Goal: Register for event/course: Sign up to attend an event or enroll in a course

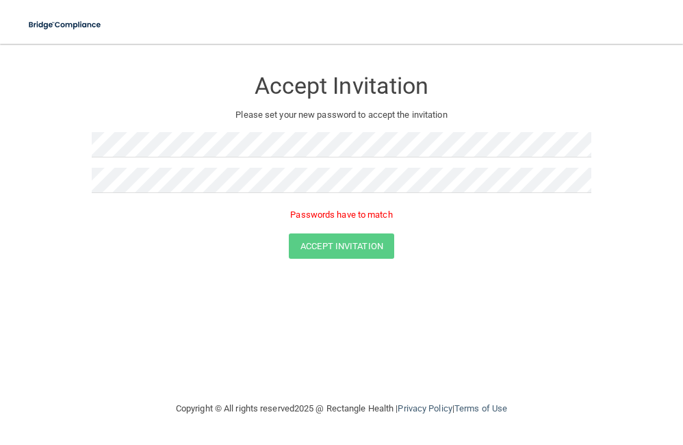
click at [337, 310] on div "Accept Invitation Please set your new password to accept the invitation Passwor…" at bounding box center [341, 221] width 628 height 329
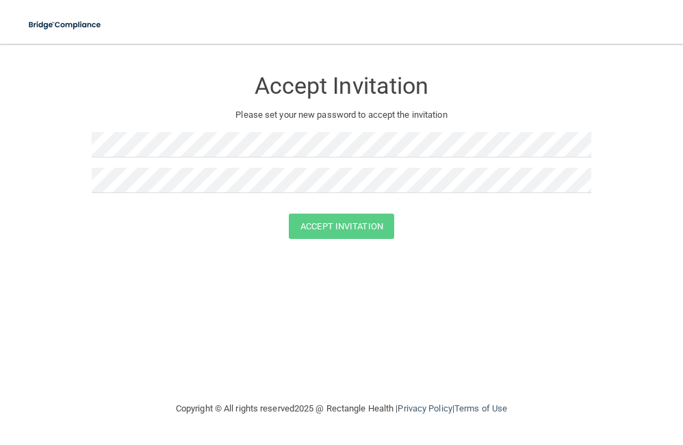
click at [135, 131] on div "Accept Invitation Please set your new password to accept the invitation" at bounding box center [341, 135] width 499 height 156
drag, startPoint x: 536, startPoint y: 238, endPoint x: 539, endPoint y: 231, distance: 8.0
click at [537, 235] on form "Accept Invitation Please set your new password to accept the invitation Accept …" at bounding box center [341, 156] width 628 height 198
click at [360, 231] on button "Accept Invitation" at bounding box center [341, 225] width 105 height 25
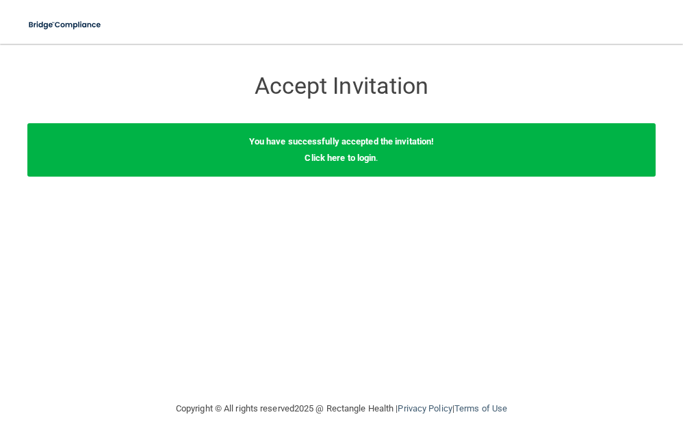
click at [360, 163] on div "You have successfully accepted the invitation! Click here to login ." at bounding box center [341, 149] width 628 height 53
click at [353, 151] on div "You have successfully accepted the invitation! Click here to login ." at bounding box center [341, 149] width 628 height 53
click at [360, 156] on link "Click here to login" at bounding box center [339, 158] width 71 height 10
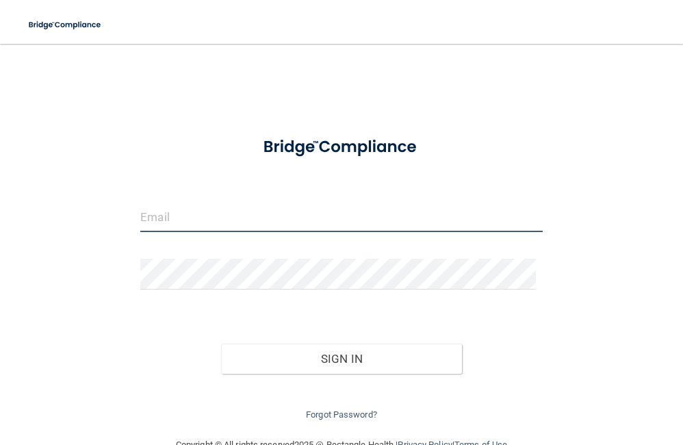
click at [266, 212] on input "email" at bounding box center [341, 216] width 402 height 31
type input "[EMAIL_ADDRESS][DOMAIN_NAME]"
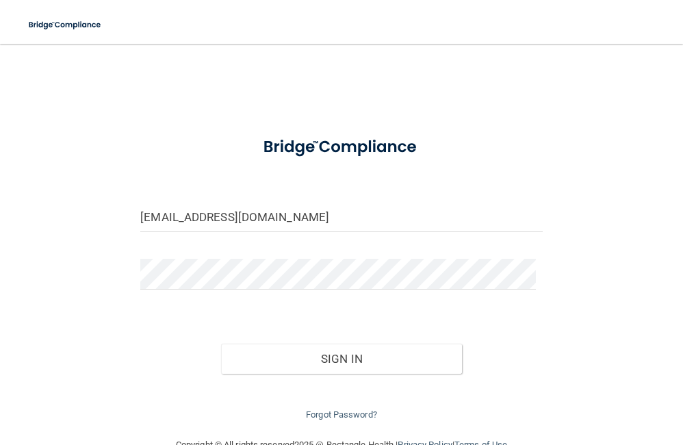
click at [153, 303] on form "mackenziensh@gmail.com Invalid email/password. You don't have permission to acc…" at bounding box center [341, 274] width 402 height 297
drag, startPoint x: 366, startPoint y: 321, endPoint x: 350, endPoint y: 363, distance: 44.8
click at [366, 322] on div "Sign In" at bounding box center [341, 344] width 423 height 57
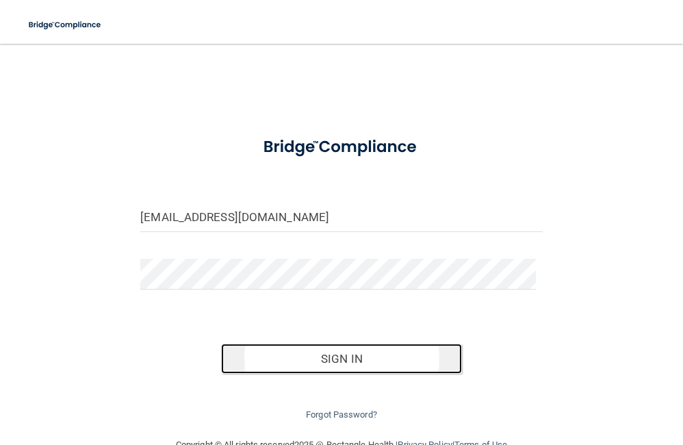
click at [349, 366] on button "Sign In" at bounding box center [341, 358] width 241 height 30
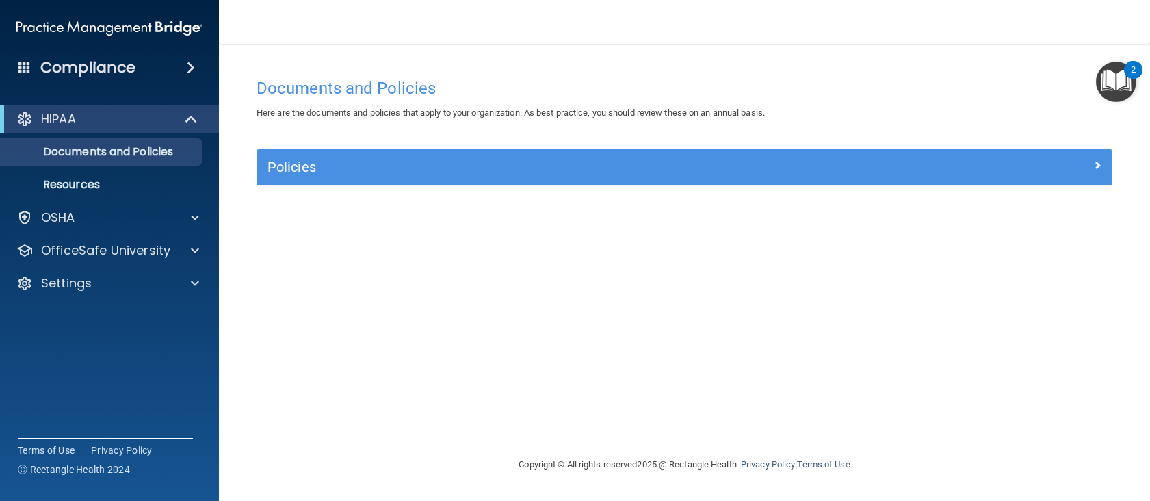
click at [194, 70] on span at bounding box center [191, 68] width 8 height 16
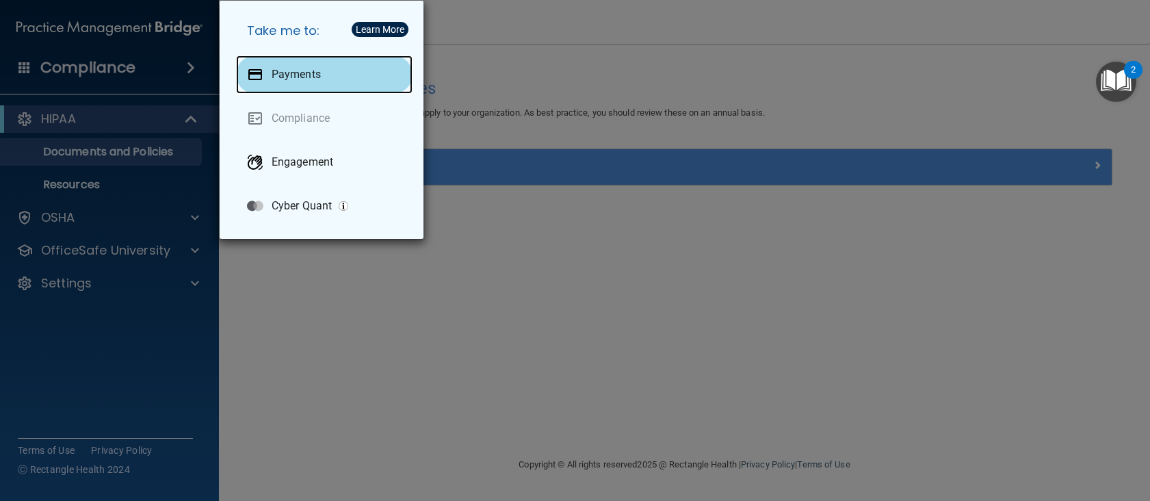
click at [350, 70] on div "Payments" at bounding box center [324, 74] width 176 height 38
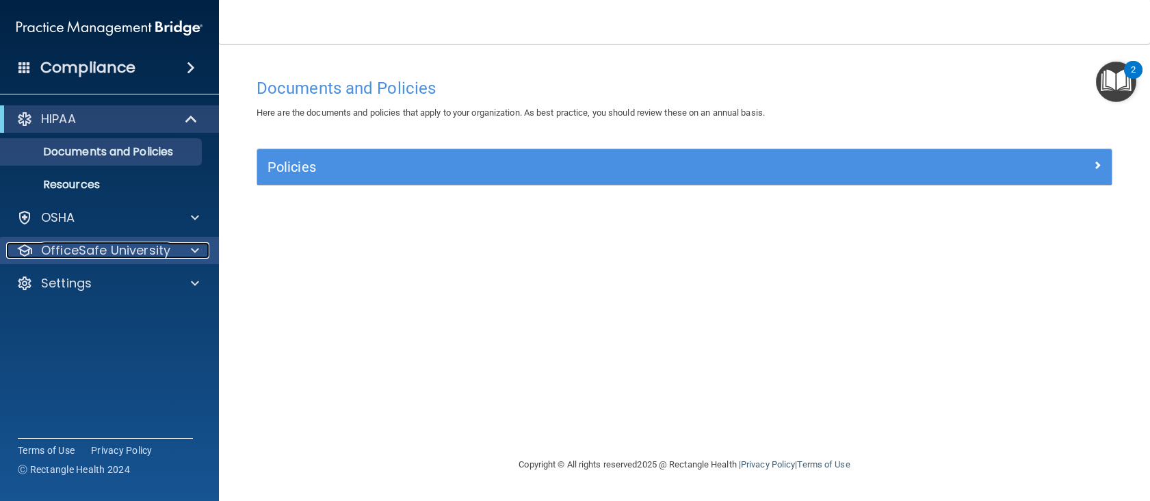
click at [98, 248] on p "OfficeSafe University" at bounding box center [105, 250] width 129 height 16
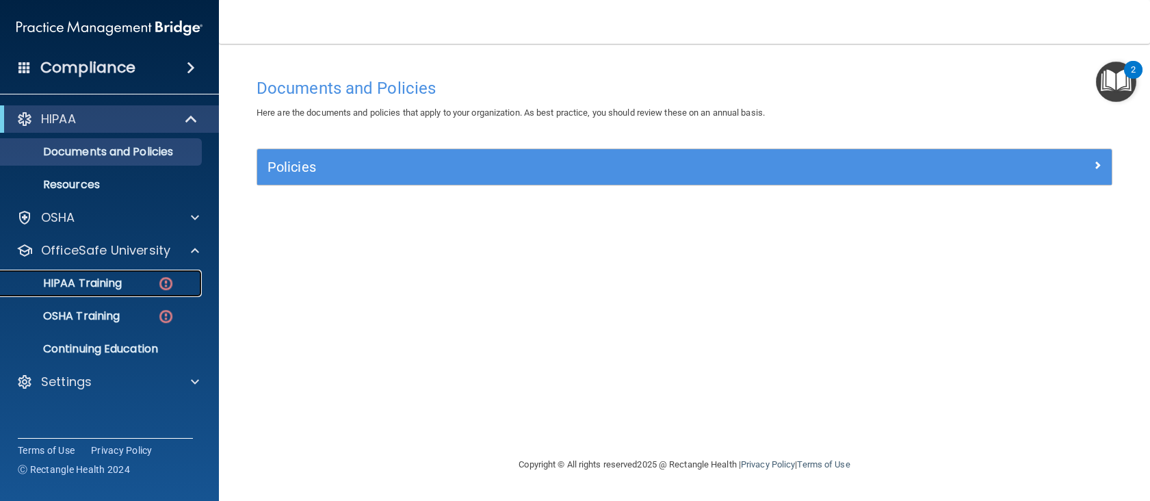
click at [114, 282] on p "HIPAA Training" at bounding box center [65, 283] width 113 height 14
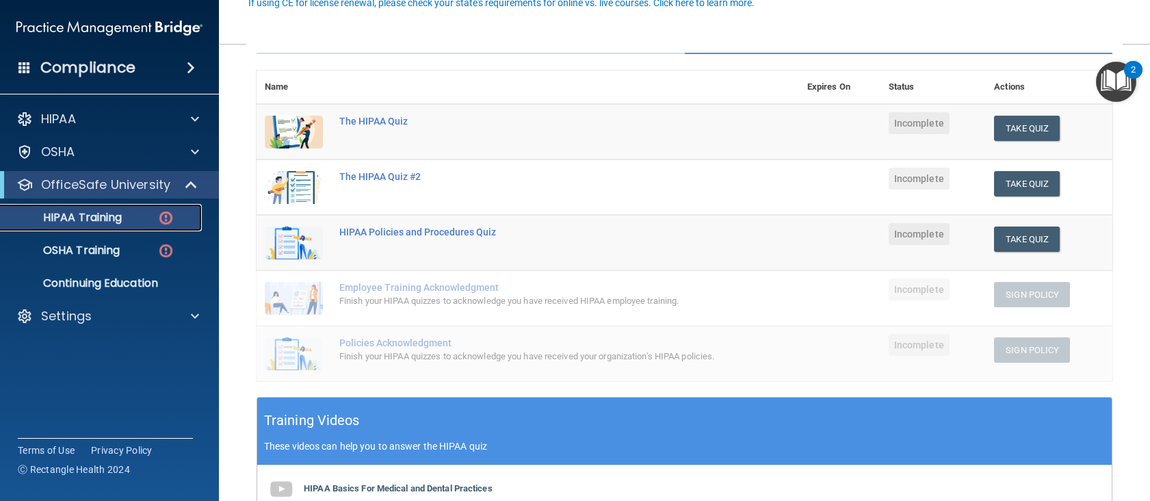
scroll to position [68, 0]
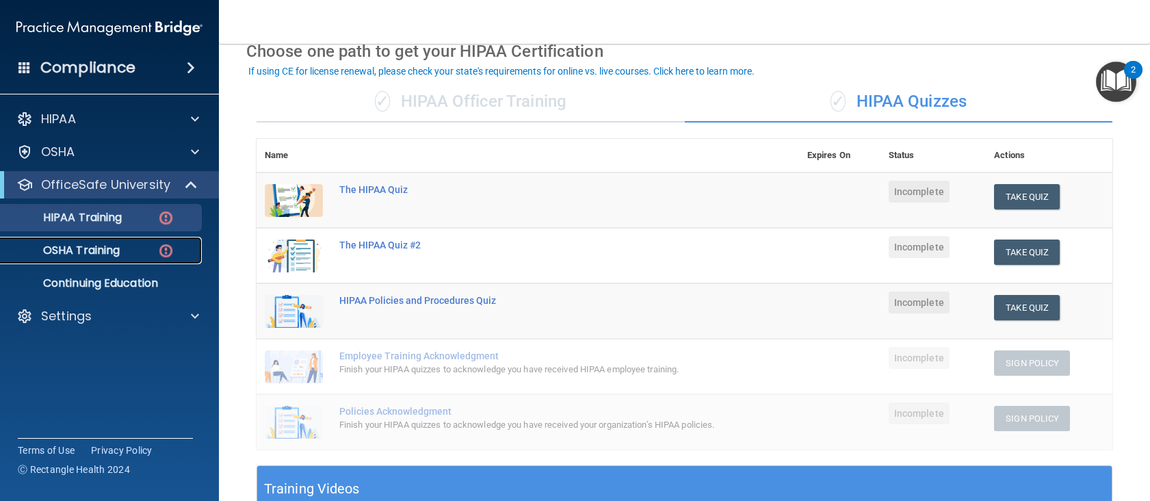
click at [89, 250] on p "OSHA Training" at bounding box center [64, 251] width 111 height 14
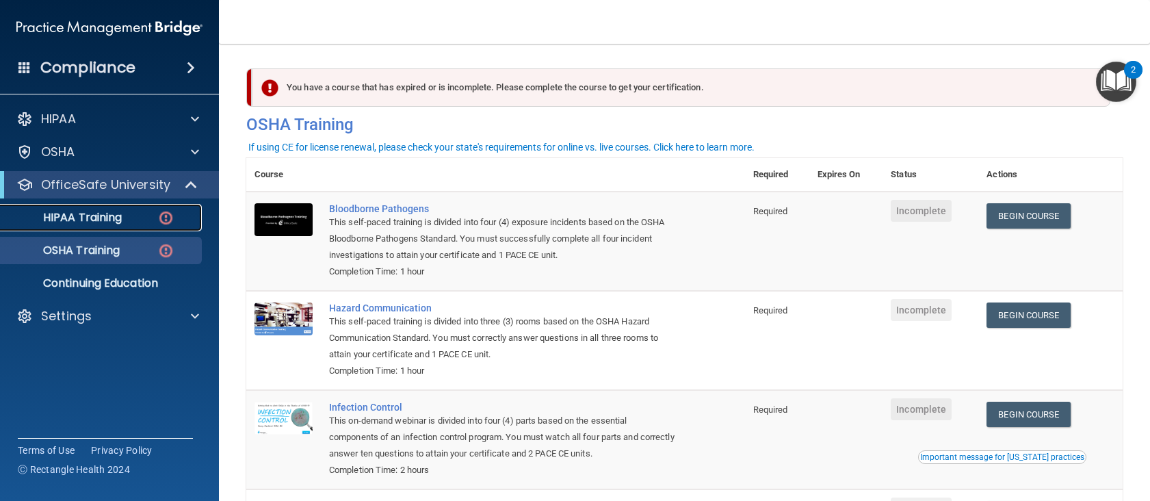
click at [80, 216] on p "HIPAA Training" at bounding box center [65, 218] width 113 height 14
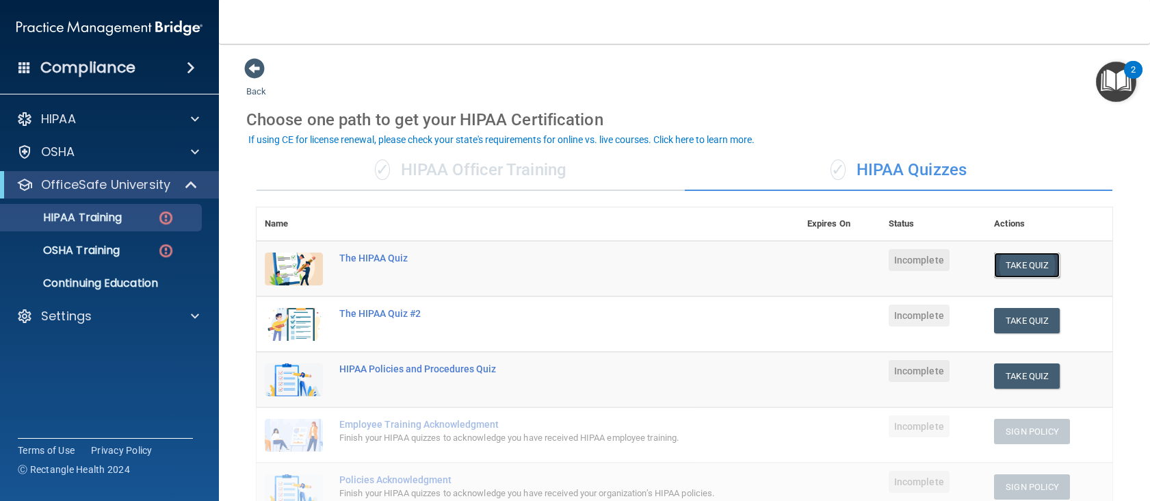
click at [1008, 259] on button "Take Quiz" at bounding box center [1027, 264] width 66 height 25
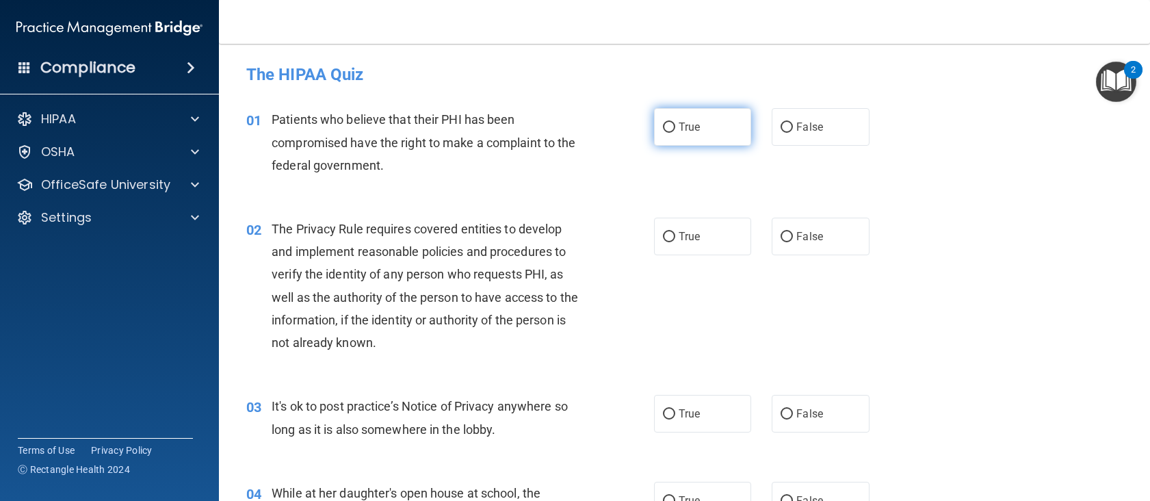
click at [724, 142] on label "True" at bounding box center [703, 127] width 98 height 38
click at [675, 133] on input "True" at bounding box center [669, 127] width 12 height 10
radio input "true"
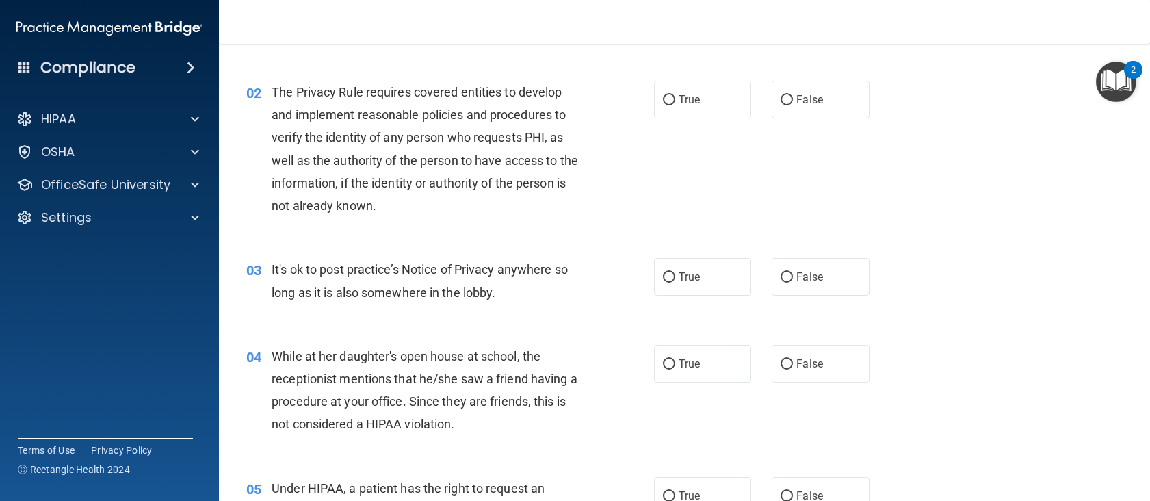
click at [646, 112] on div "02 The Privacy Rule requires covered entities to develop and implement reasonab…" at bounding box center [450, 152] width 449 height 143
click at [664, 111] on label "True" at bounding box center [703, 100] width 98 height 38
click at [664, 105] on input "True" at bounding box center [669, 100] width 12 height 10
radio input "true"
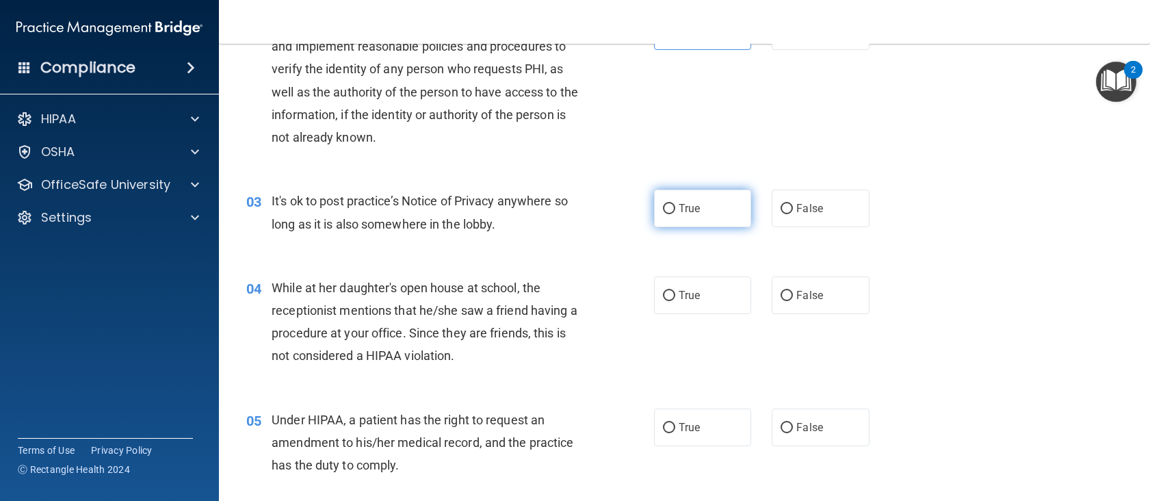
click at [668, 209] on input "True" at bounding box center [669, 209] width 12 height 10
radio input "true"
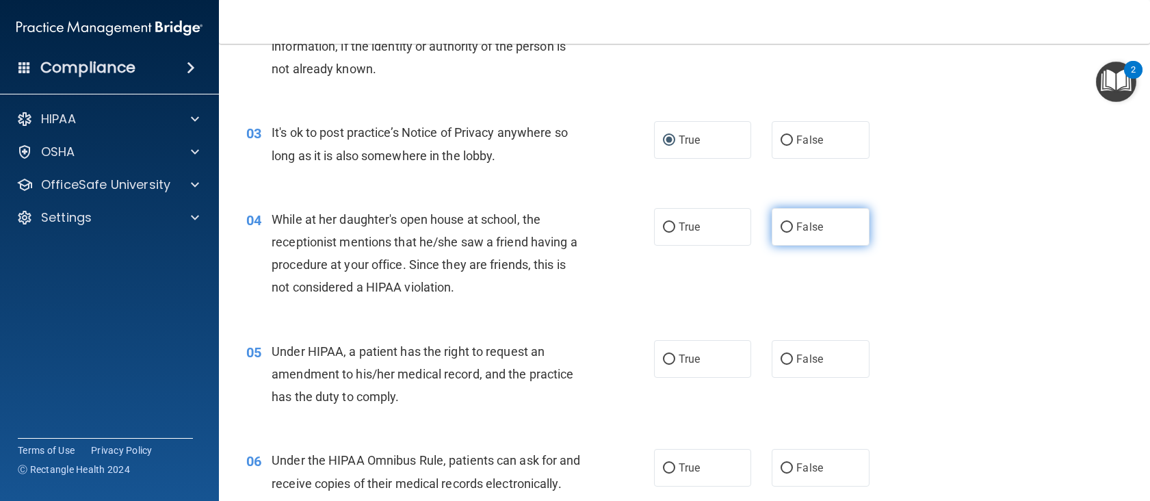
click at [798, 220] on span "False" at bounding box center [809, 226] width 27 height 13
click at [793, 222] on input "False" at bounding box center [786, 227] width 12 height 10
radio input "true"
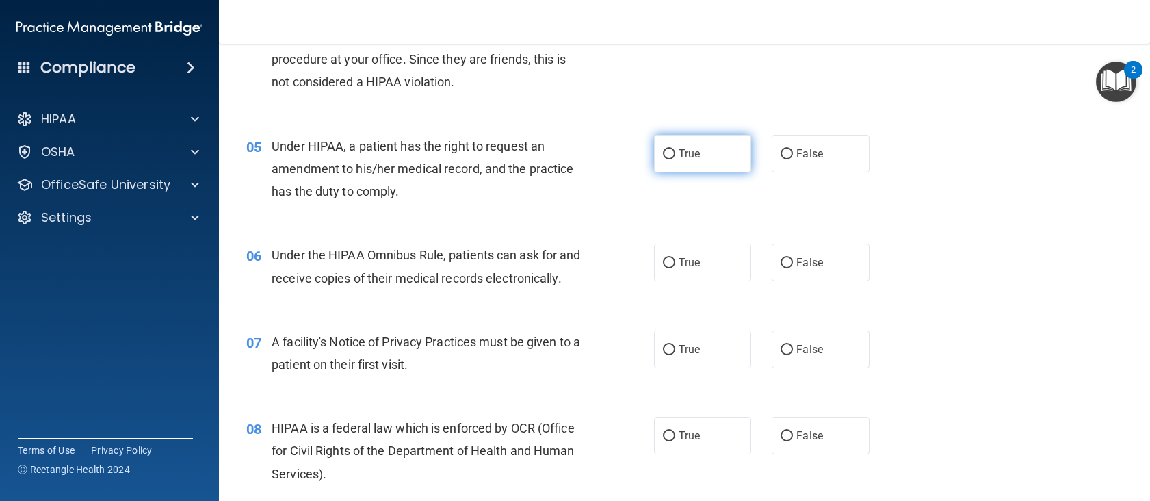
click at [679, 147] on span "True" at bounding box center [689, 153] width 21 height 13
click at [675, 149] on input "True" at bounding box center [669, 154] width 12 height 10
radio input "true"
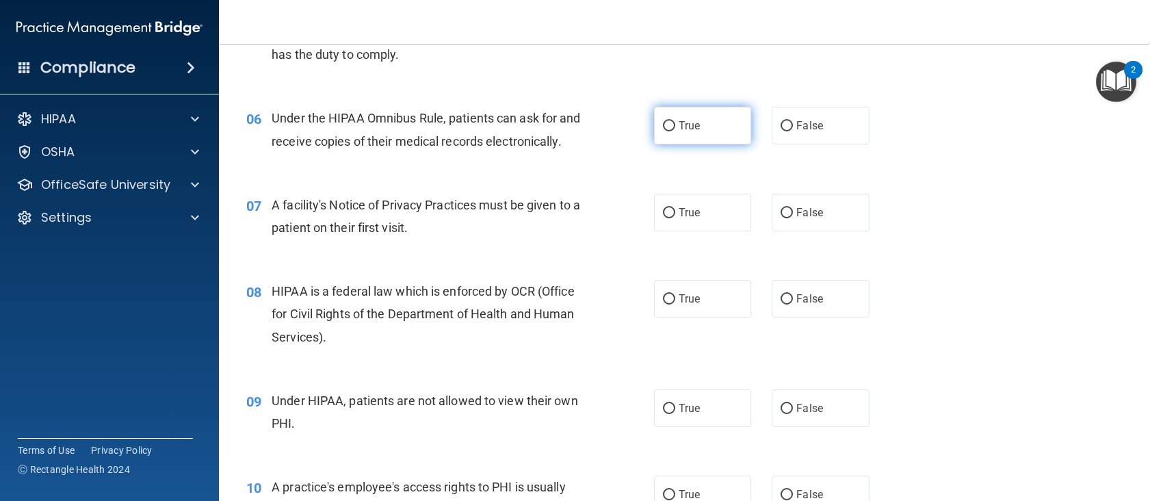
click at [666, 124] on input "True" at bounding box center [669, 126] width 12 height 10
radio input "true"
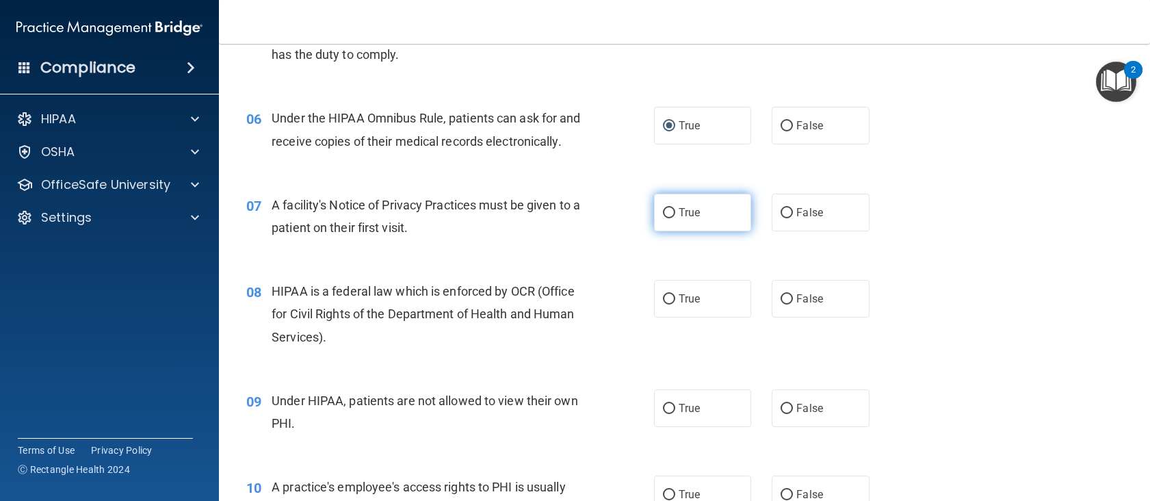
click at [670, 231] on label "True" at bounding box center [703, 213] width 98 height 38
click at [670, 218] on input "True" at bounding box center [669, 213] width 12 height 10
radio input "true"
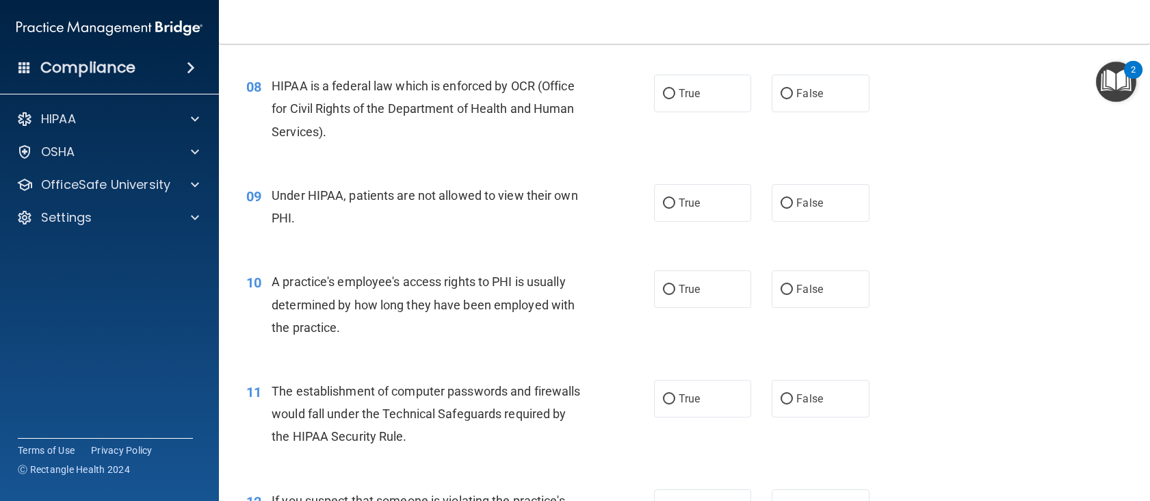
scroll to position [684, 0]
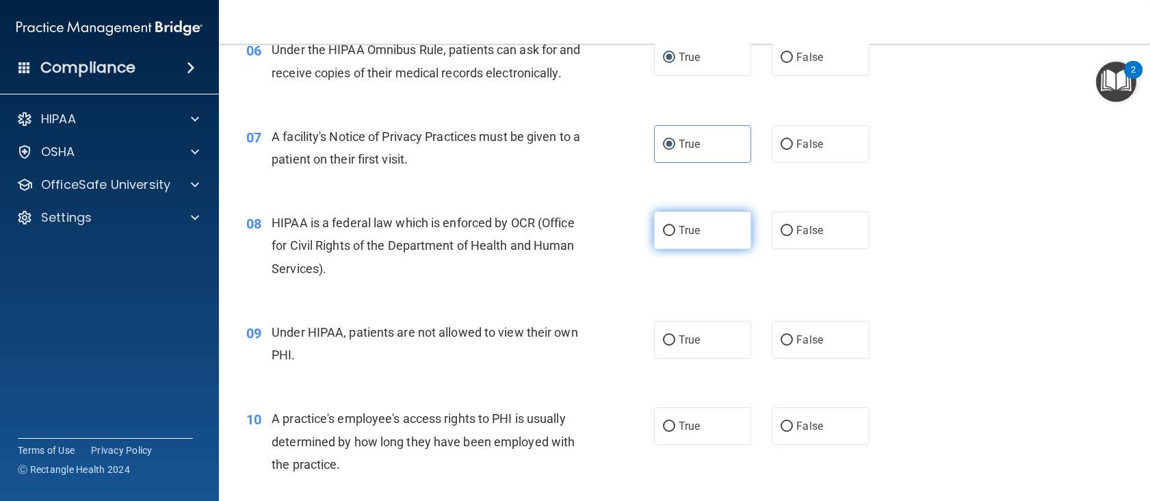
click at [697, 242] on label "True" at bounding box center [703, 230] width 98 height 38
click at [675, 236] on input "True" at bounding box center [669, 231] width 12 height 10
radio input "true"
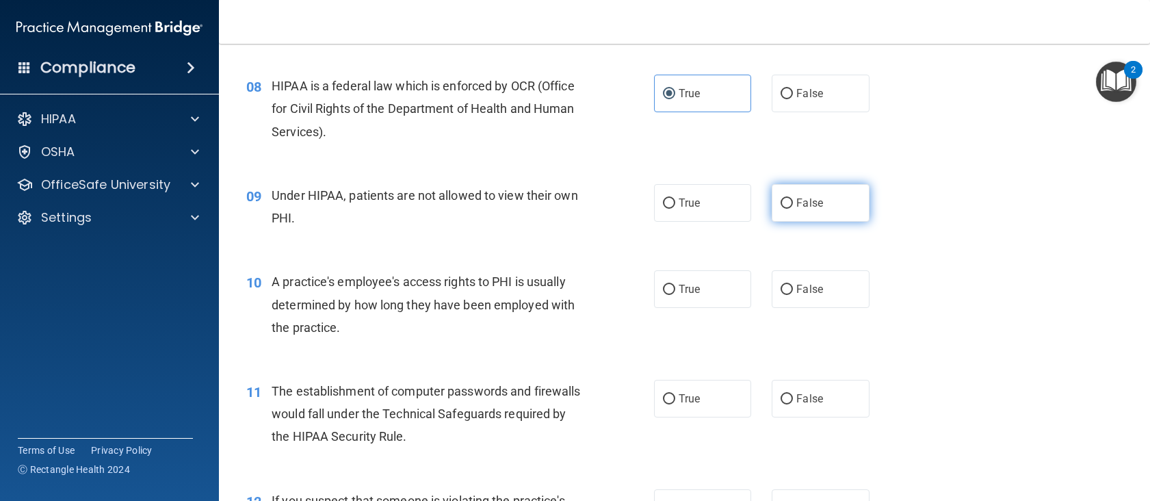
click at [838, 212] on label "False" at bounding box center [821, 203] width 98 height 38
click at [793, 209] on input "False" at bounding box center [786, 203] width 12 height 10
radio input "true"
click at [753, 337] on div "10 A practice's employee's access rights to PHI is usually determined by how lo…" at bounding box center [684, 307] width 897 height 109
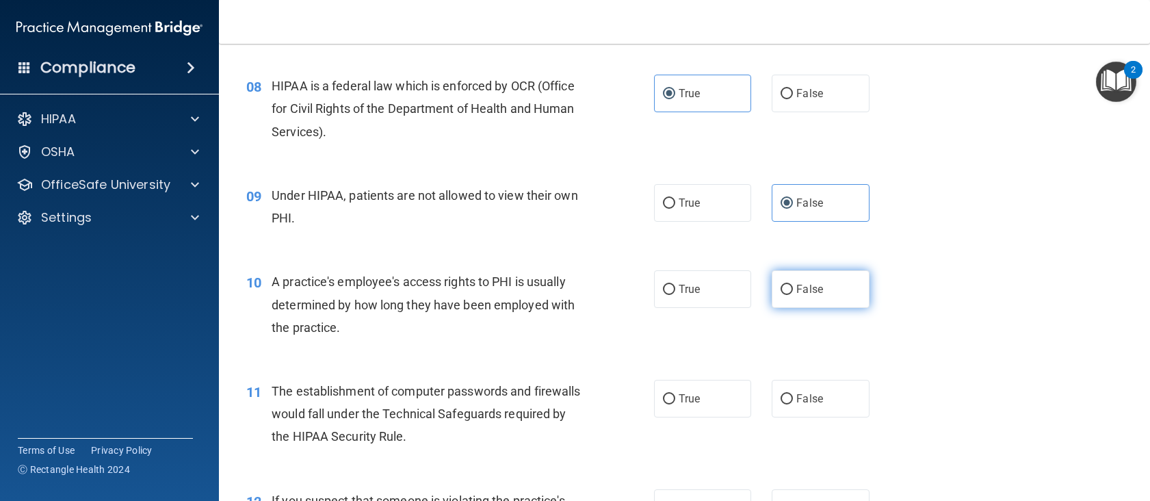
click at [772, 308] on label "False" at bounding box center [821, 289] width 98 height 38
click at [780, 295] on input "False" at bounding box center [786, 290] width 12 height 10
radio input "true"
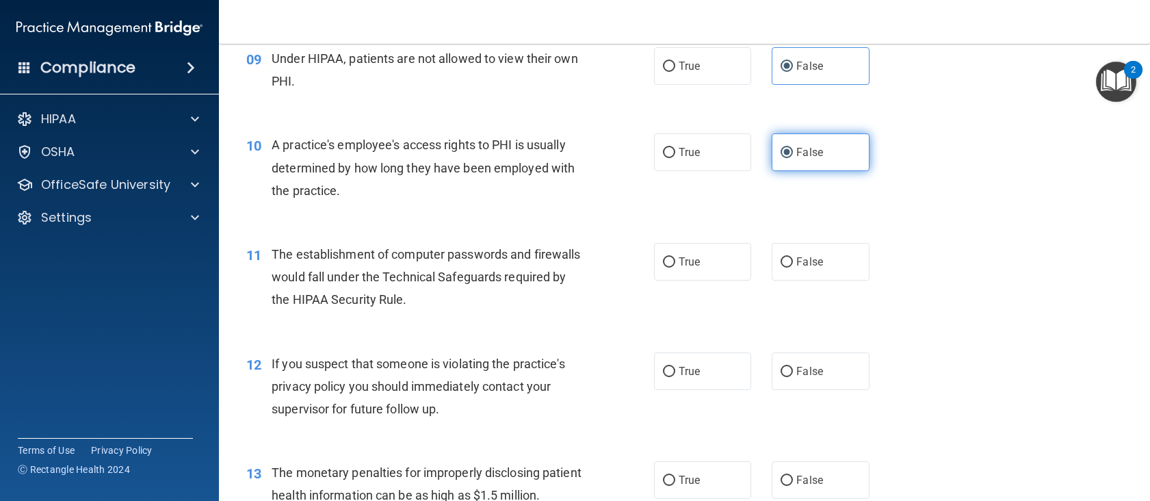
scroll to position [1026, 0]
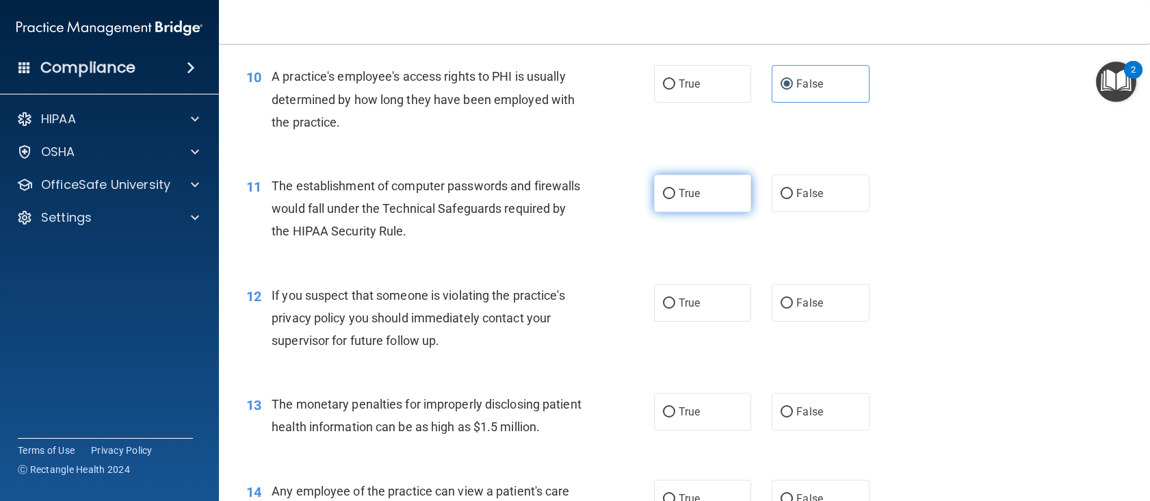
click at [661, 203] on label "True" at bounding box center [703, 193] width 98 height 38
click at [663, 199] on input "True" at bounding box center [669, 194] width 12 height 10
radio input "true"
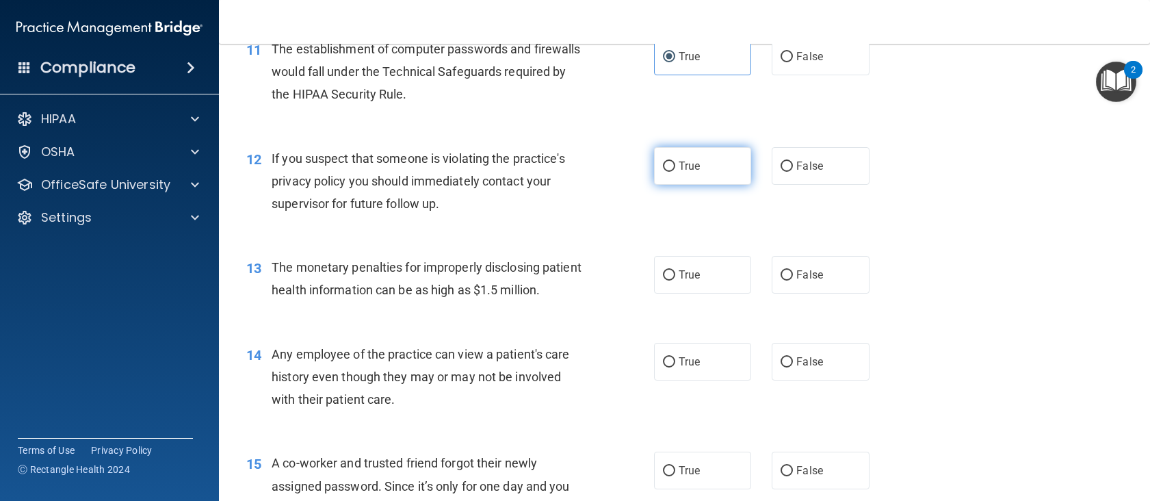
click at [719, 185] on label "True" at bounding box center [703, 166] width 98 height 38
click at [675, 172] on input "True" at bounding box center [669, 166] width 12 height 10
radio input "true"
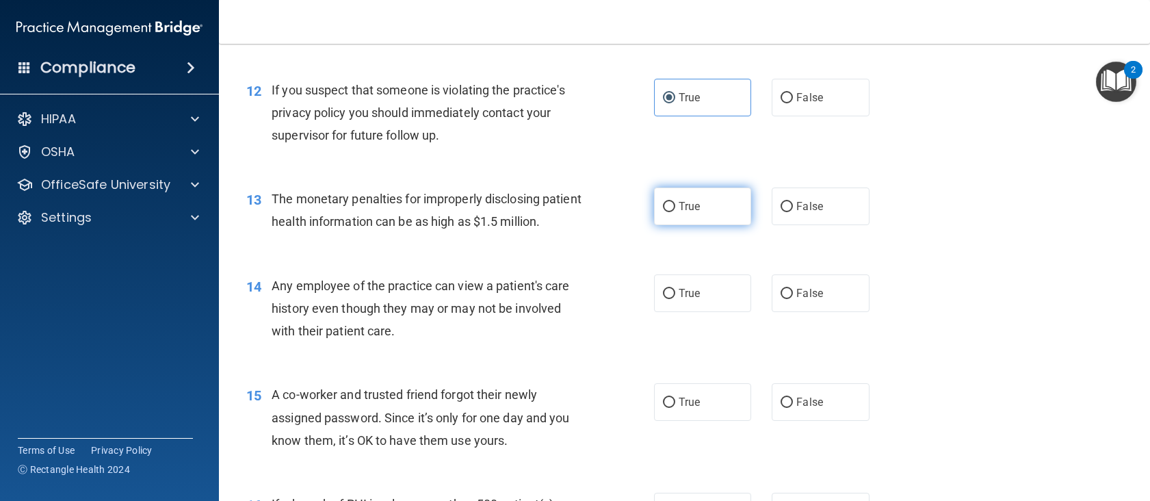
click at [705, 222] on label "True" at bounding box center [703, 206] width 98 height 38
click at [675, 212] on input "True" at bounding box center [669, 207] width 12 height 10
radio input "true"
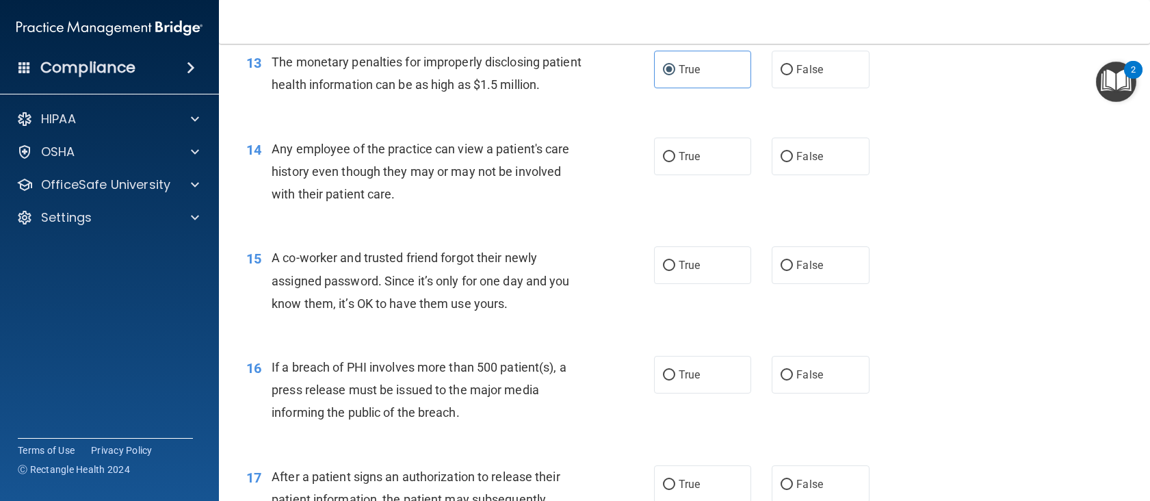
scroll to position [1436, 0]
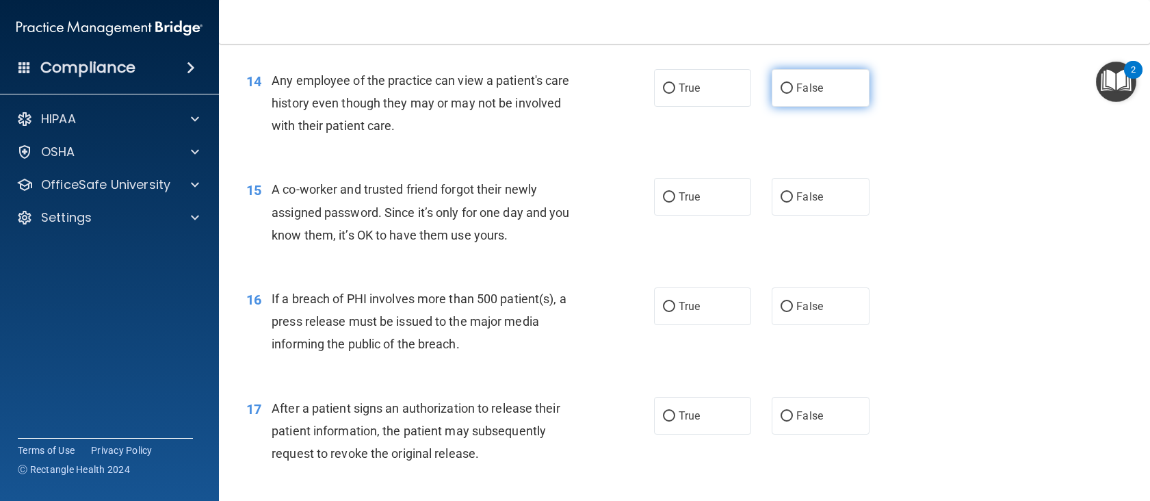
click at [809, 107] on label "False" at bounding box center [821, 88] width 98 height 38
click at [793, 94] on input "False" at bounding box center [786, 88] width 12 height 10
radio input "true"
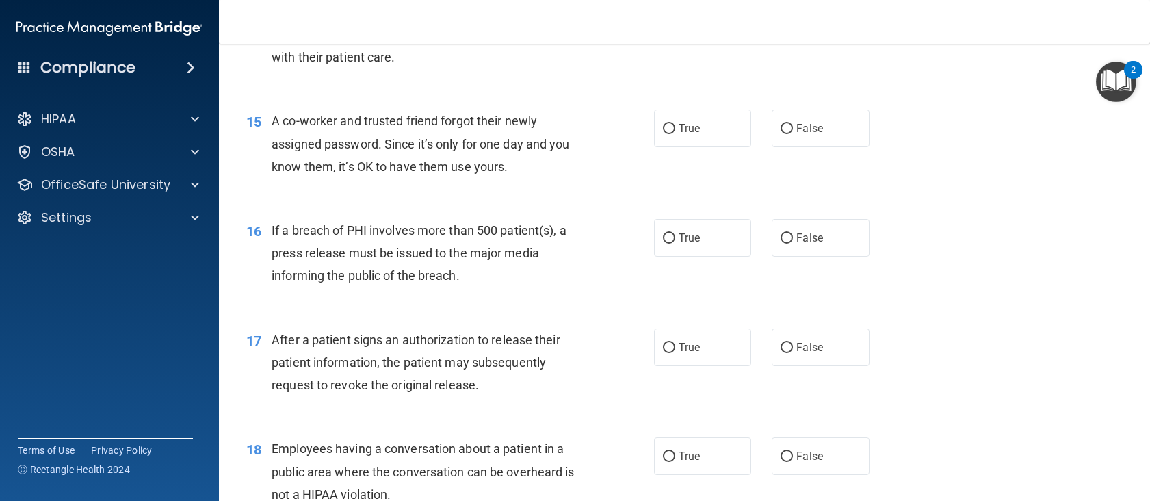
click at [804, 151] on div "15 A co-worker and trusted friend forgot their newly assigned password. Since i…" at bounding box center [684, 146] width 897 height 109
click at [802, 147] on label "False" at bounding box center [821, 128] width 98 height 38
click at [793, 134] on input "False" at bounding box center [786, 129] width 12 height 10
radio input "true"
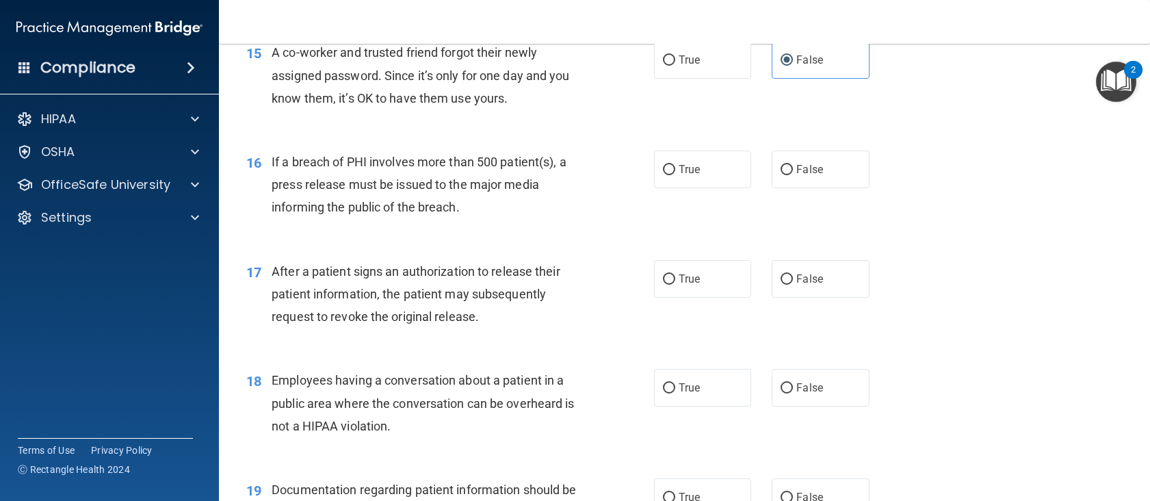
scroll to position [1642, 0]
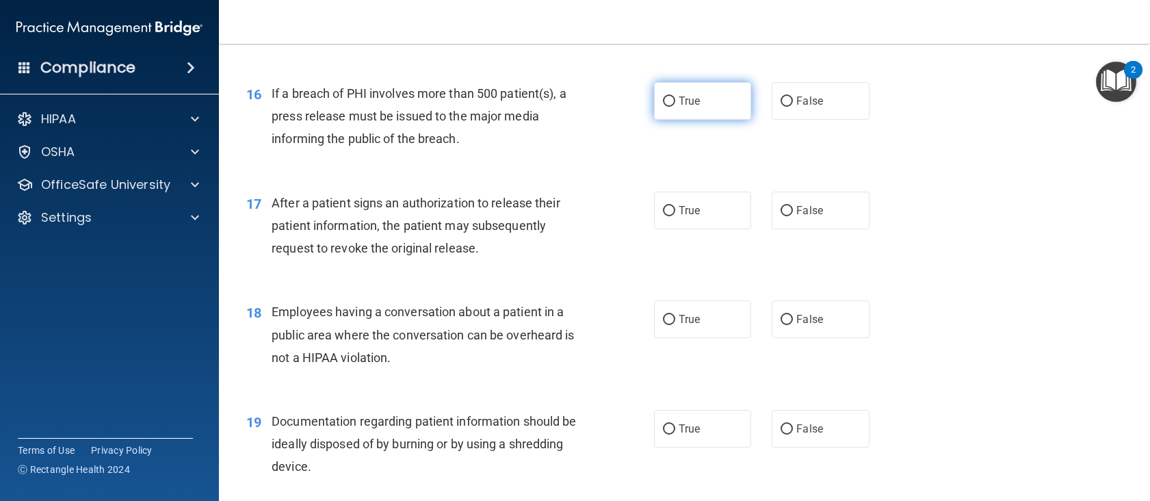
drag, startPoint x: 668, startPoint y: 146, endPoint x: 653, endPoint y: 150, distance: 15.6
click at [666, 107] on input "True" at bounding box center [669, 101] width 12 height 10
radio input "true"
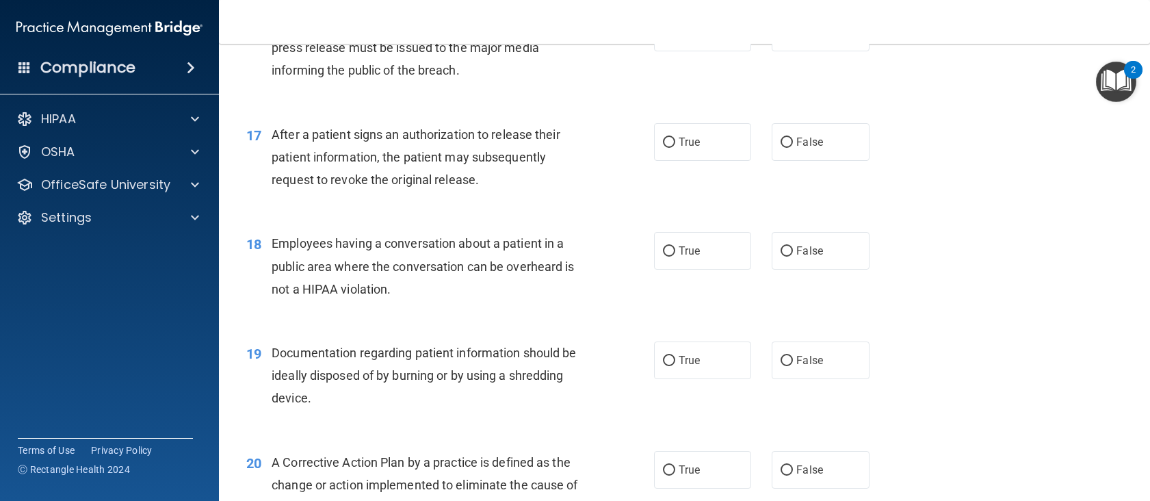
scroll to position [1778, 0]
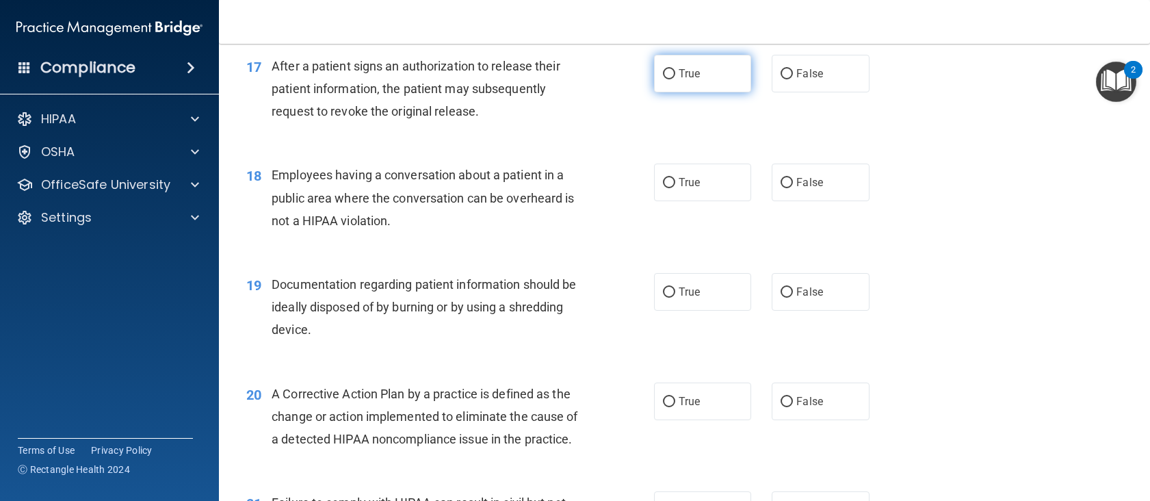
click at [689, 80] on span "True" at bounding box center [689, 73] width 21 height 13
click at [675, 79] on input "True" at bounding box center [669, 74] width 12 height 10
radio input "true"
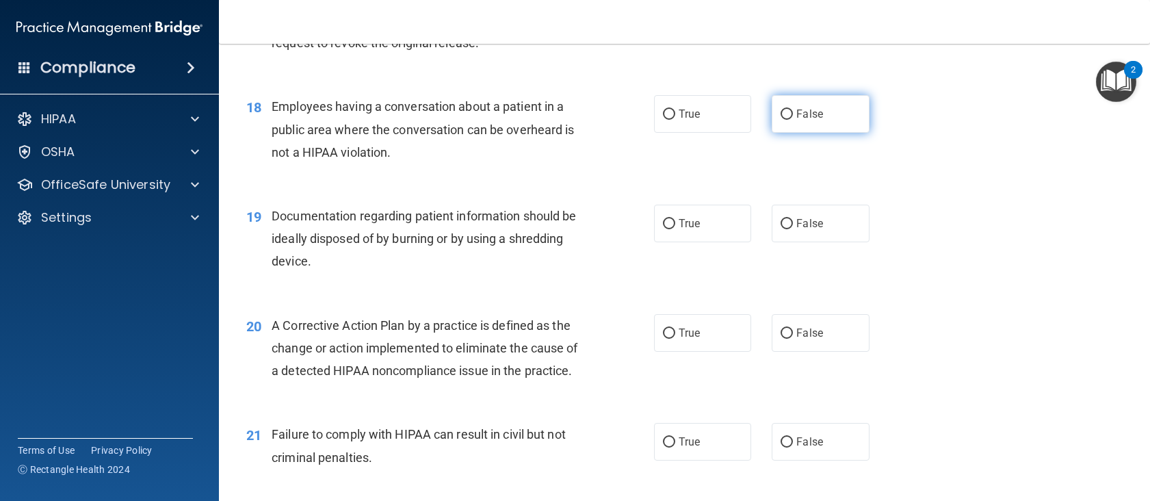
click at [796, 133] on label "False" at bounding box center [821, 114] width 98 height 38
click at [793, 120] on input "False" at bounding box center [786, 114] width 12 height 10
radio input "true"
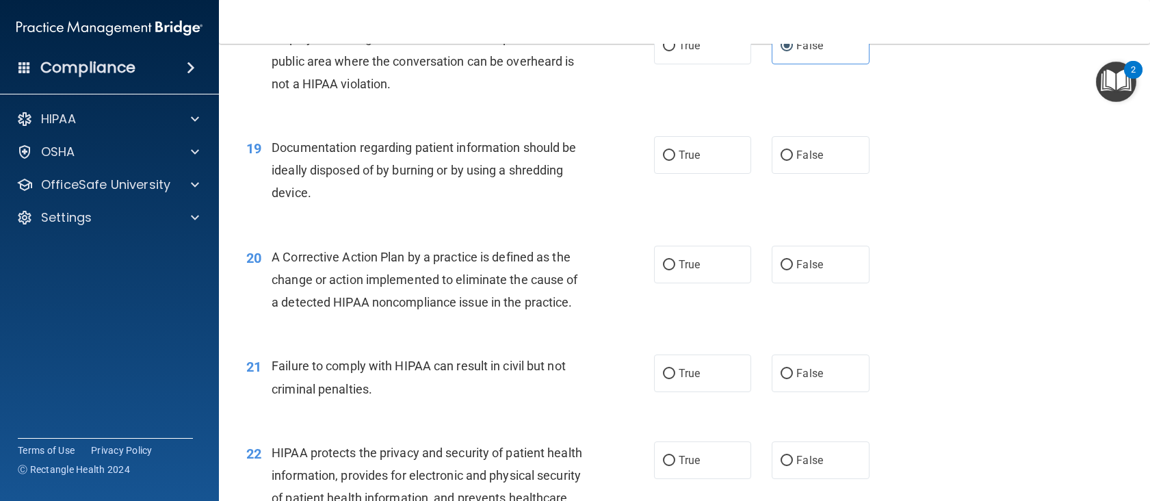
scroll to position [1984, 0]
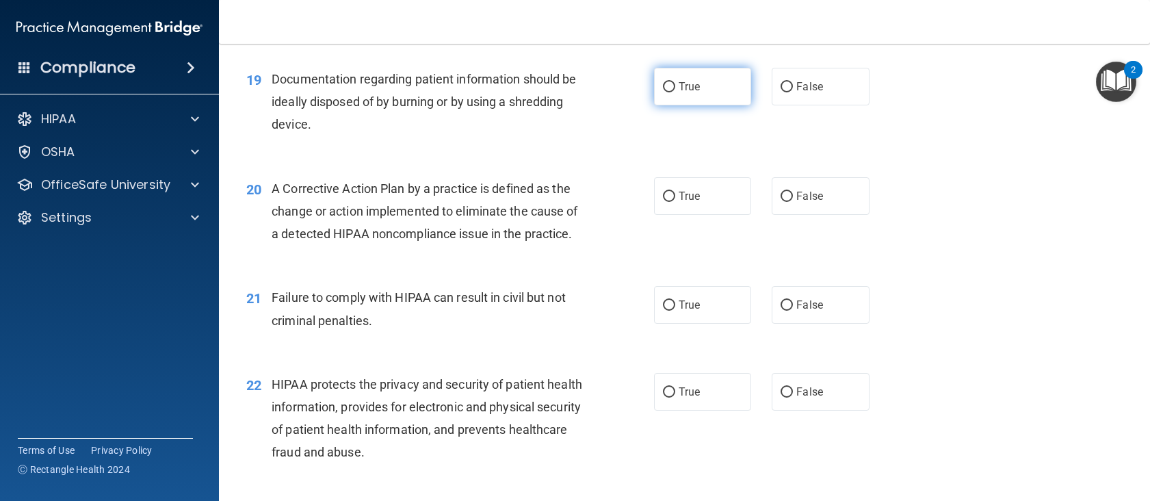
click at [676, 105] on label "True" at bounding box center [703, 87] width 98 height 38
click at [675, 92] on input "True" at bounding box center [669, 87] width 12 height 10
radio input "true"
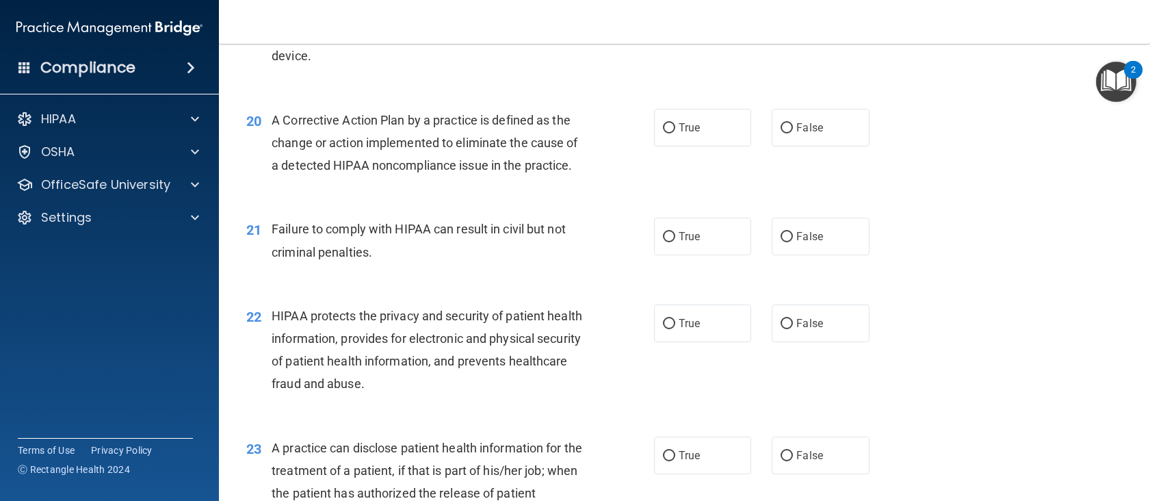
scroll to position [2120, 0]
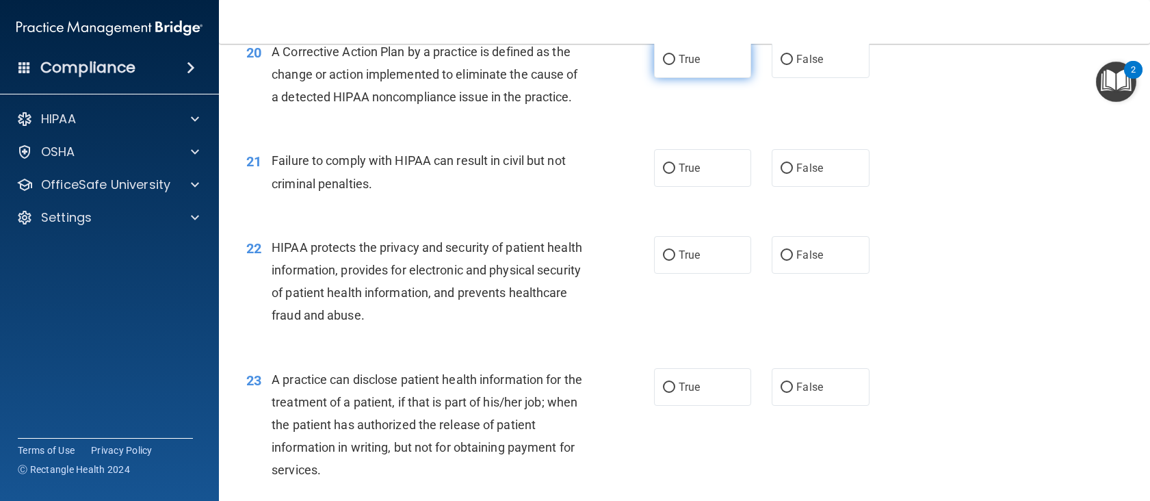
click at [688, 66] on span "True" at bounding box center [689, 59] width 21 height 13
click at [675, 65] on input "True" at bounding box center [669, 60] width 12 height 10
radio input "true"
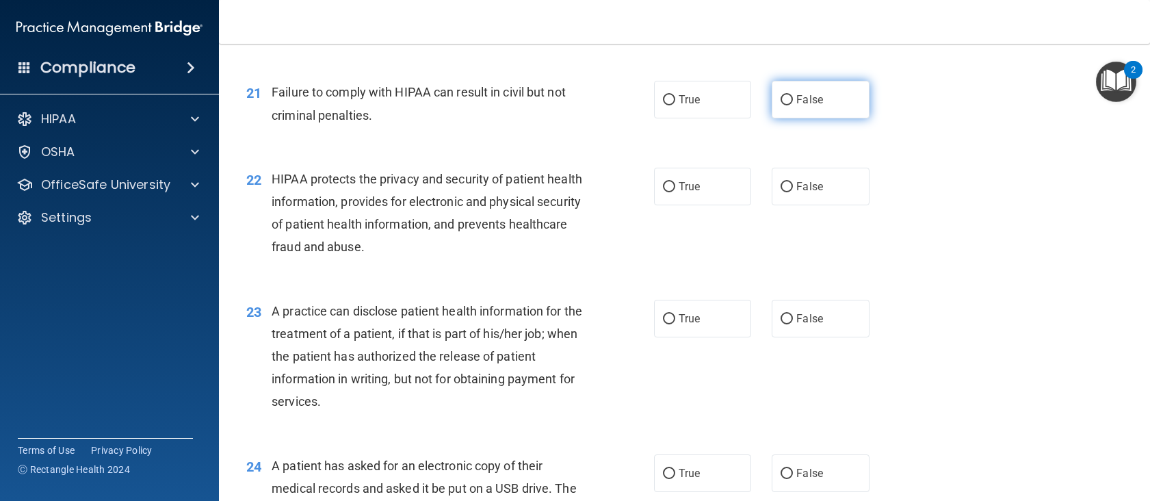
click at [811, 106] on span "False" at bounding box center [809, 99] width 27 height 13
click at [793, 105] on input "False" at bounding box center [786, 100] width 12 height 10
radio input "true"
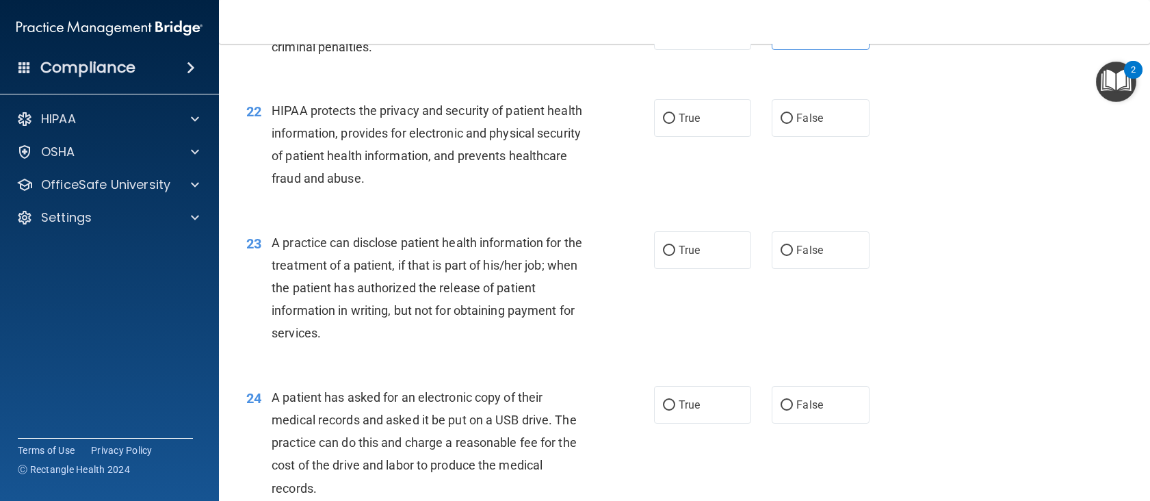
scroll to position [2326, 0]
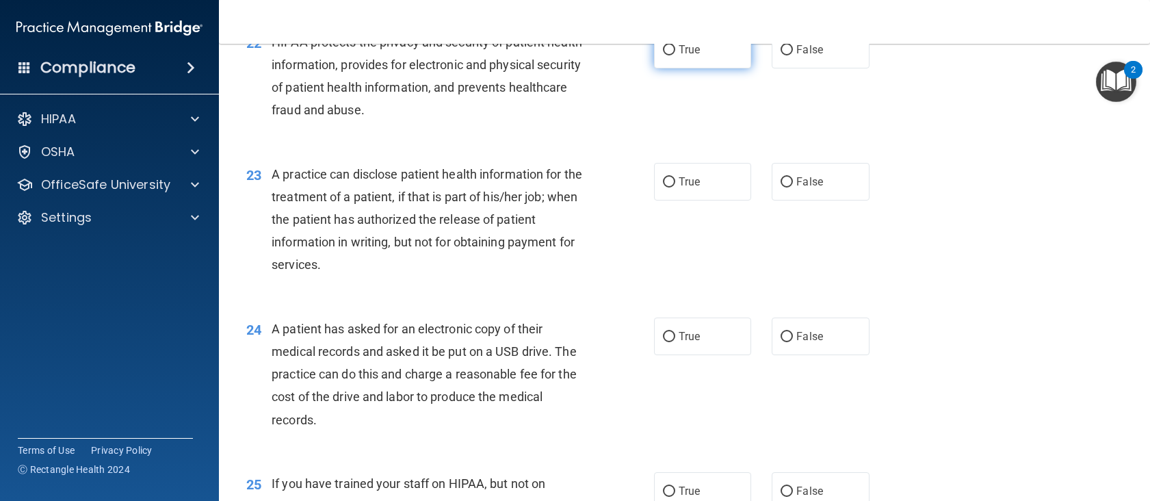
click at [671, 68] on label "True" at bounding box center [703, 50] width 98 height 38
click at [671, 55] on input "True" at bounding box center [669, 50] width 12 height 10
radio input "true"
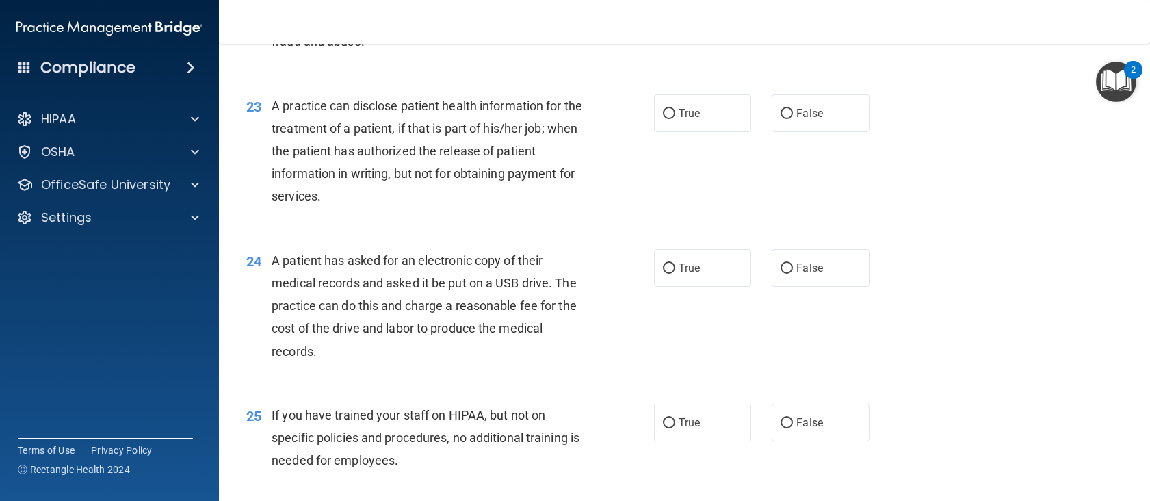
scroll to position [2462, 0]
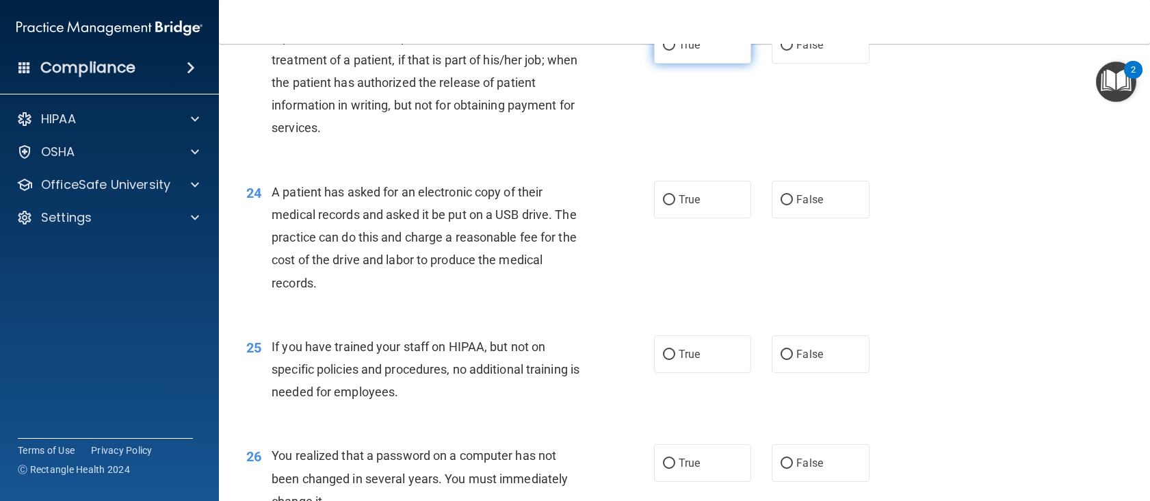
click at [678, 64] on label "True" at bounding box center [703, 45] width 98 height 38
click at [675, 51] on input "True" at bounding box center [669, 45] width 12 height 10
radio input "true"
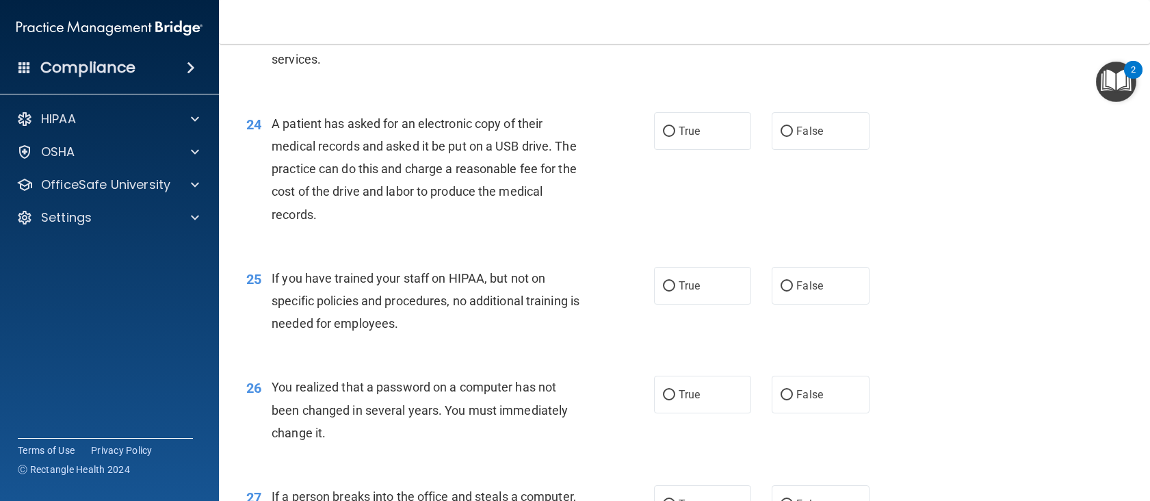
scroll to position [2599, 0]
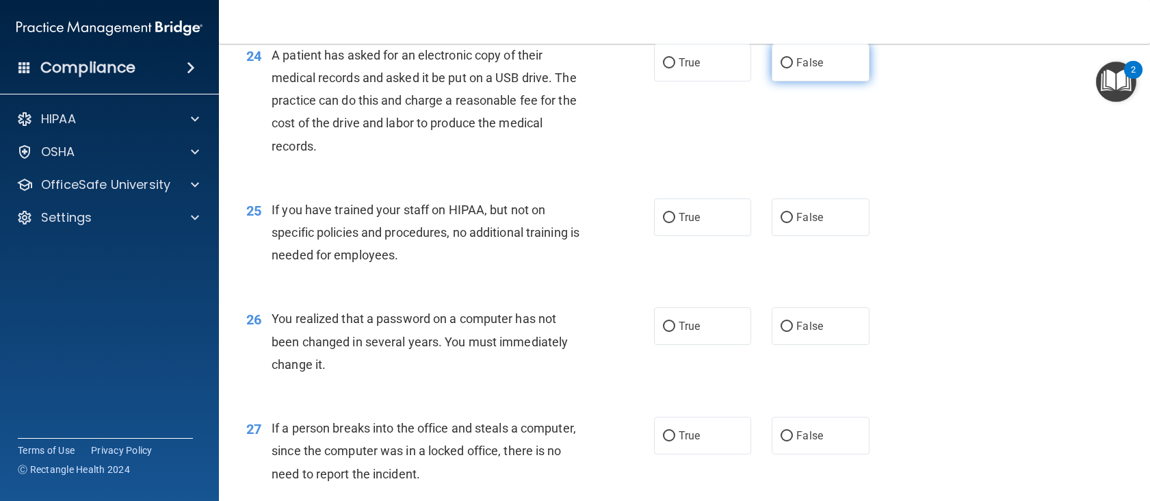
click at [774, 81] on label "False" at bounding box center [821, 63] width 98 height 38
click at [780, 68] on input "False" at bounding box center [786, 63] width 12 height 10
radio input "true"
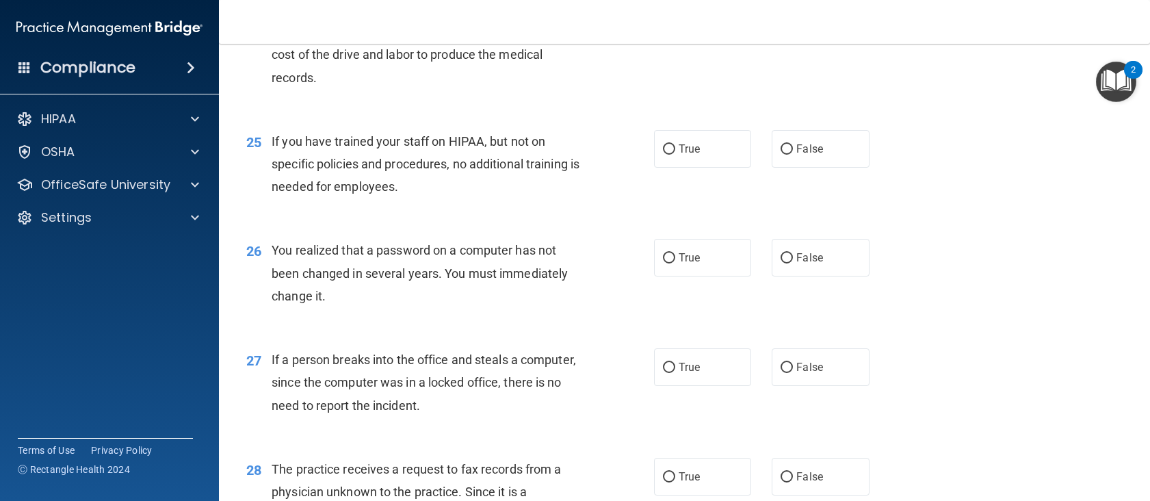
scroll to position [2736, 0]
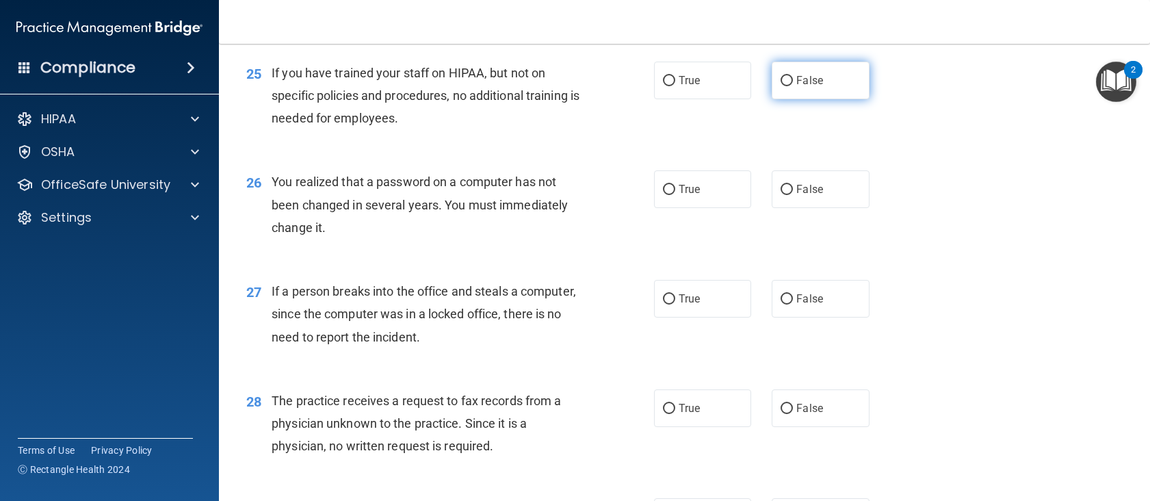
click at [811, 99] on label "False" at bounding box center [821, 81] width 98 height 38
click at [793, 86] on input "False" at bounding box center [786, 81] width 12 height 10
radio input "true"
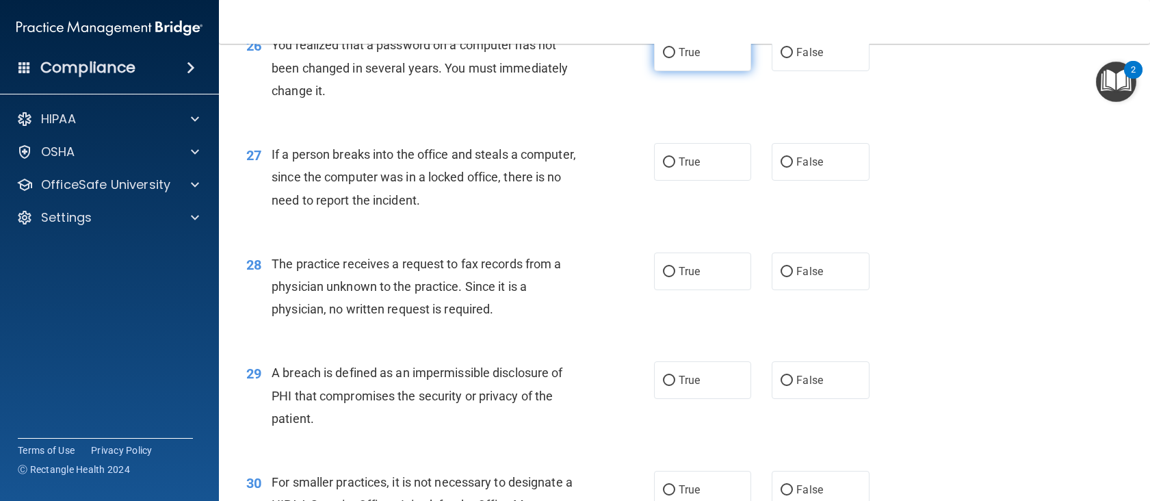
click at [679, 59] on span "True" at bounding box center [689, 52] width 21 height 13
click at [673, 58] on input "True" at bounding box center [669, 53] width 12 height 10
radio input "true"
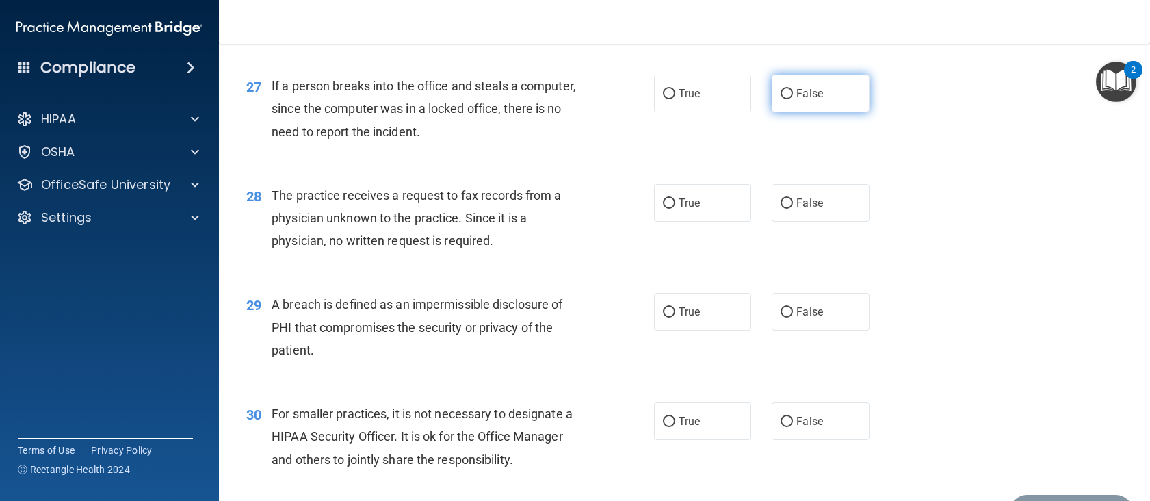
click at [831, 112] on label "False" at bounding box center [821, 94] width 98 height 38
click at [793, 99] on input "False" at bounding box center [786, 94] width 12 height 10
radio input "true"
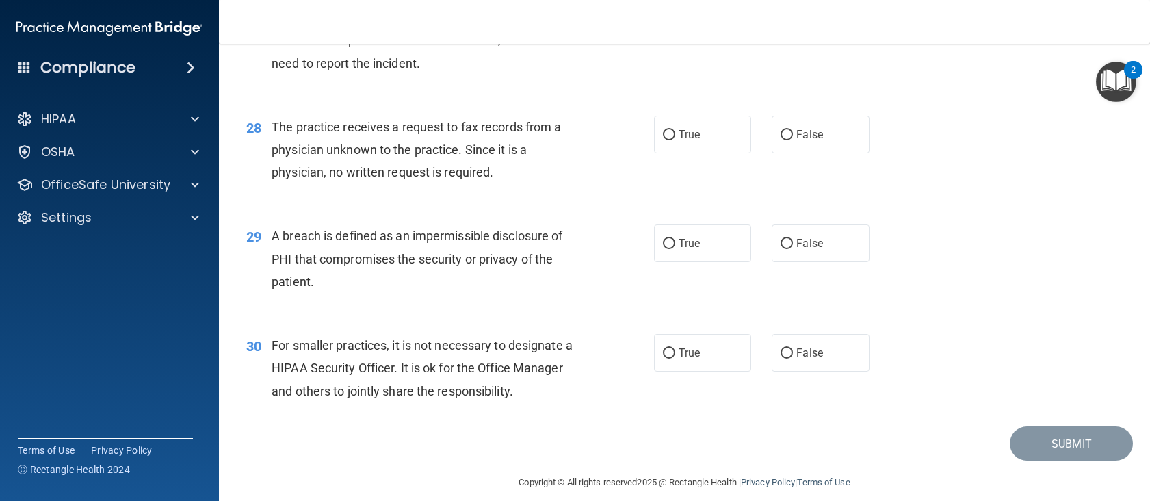
scroll to position [3078, 0]
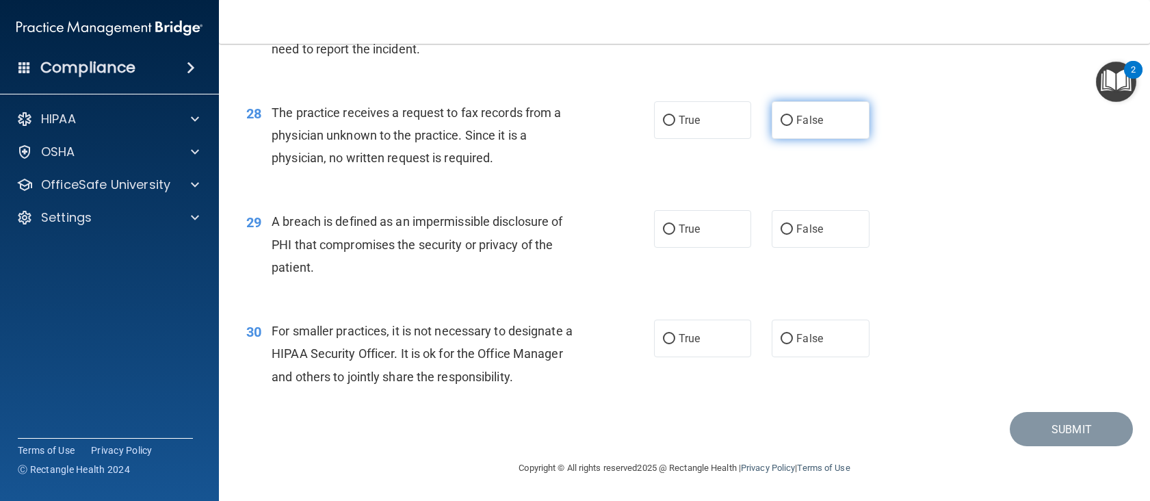
click at [772, 139] on label "False" at bounding box center [821, 120] width 98 height 38
click at [780, 126] on input "False" at bounding box center [786, 121] width 12 height 10
radio input "true"
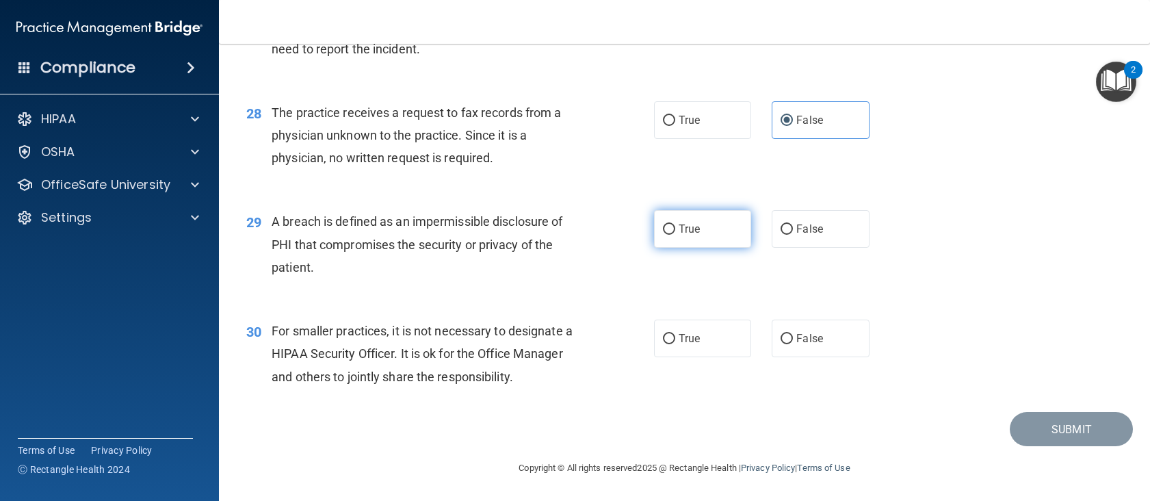
click at [672, 222] on label "True" at bounding box center [703, 229] width 98 height 38
click at [672, 224] on input "True" at bounding box center [669, 229] width 12 height 10
radio input "true"
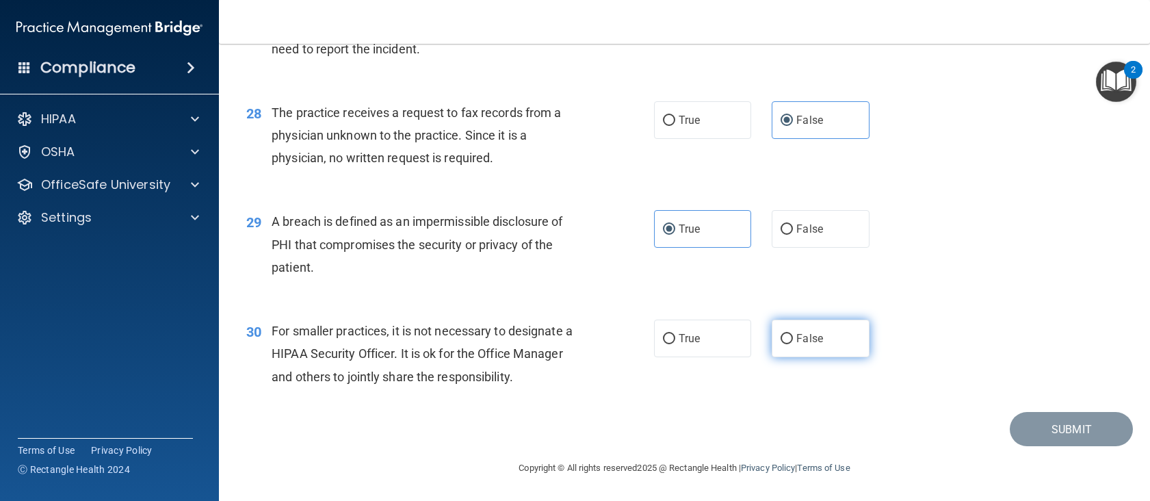
click at [811, 337] on span "False" at bounding box center [809, 338] width 27 height 13
click at [793, 337] on input "False" at bounding box center [786, 339] width 12 height 10
radio input "true"
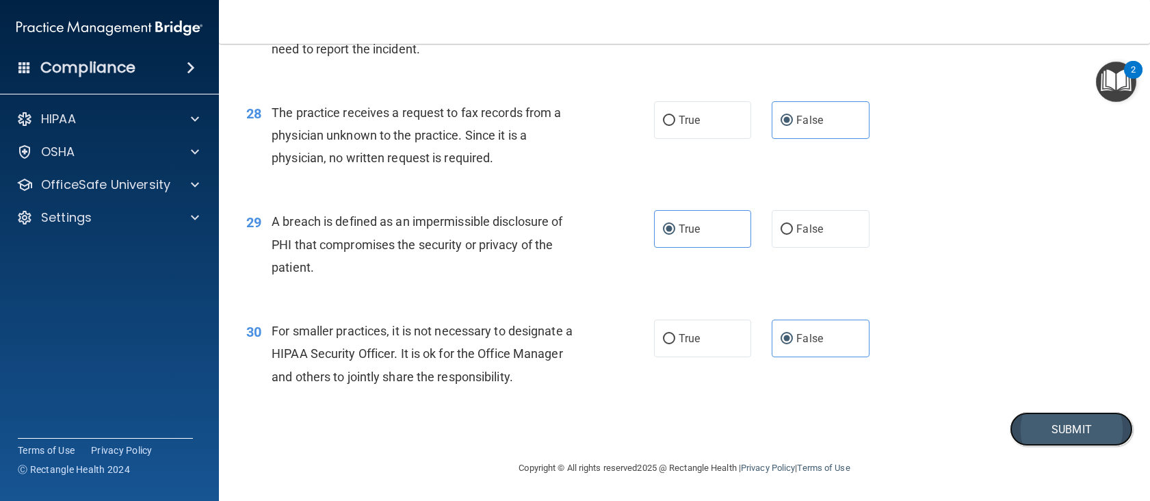
click at [1047, 428] on button "Submit" at bounding box center [1071, 429] width 123 height 35
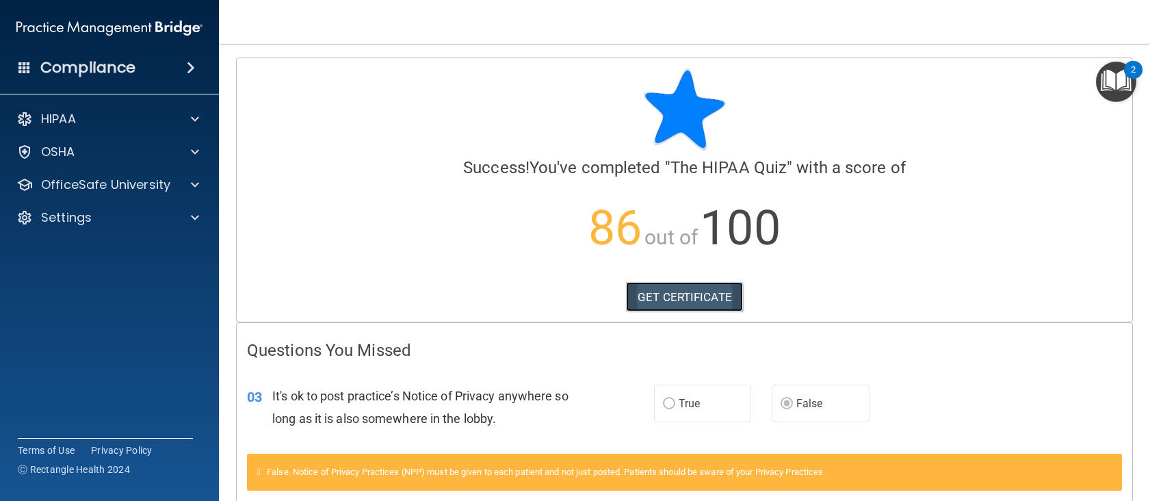
click at [696, 291] on link "GET CERTIFICATE" at bounding box center [684, 297] width 117 height 30
click at [69, 133] on div "HIPAA Documents and Policies Report an Incident Business Associates Emergency P…" at bounding box center [110, 171] width 220 height 142
click at [71, 123] on p "HIPAA" at bounding box center [58, 119] width 35 height 16
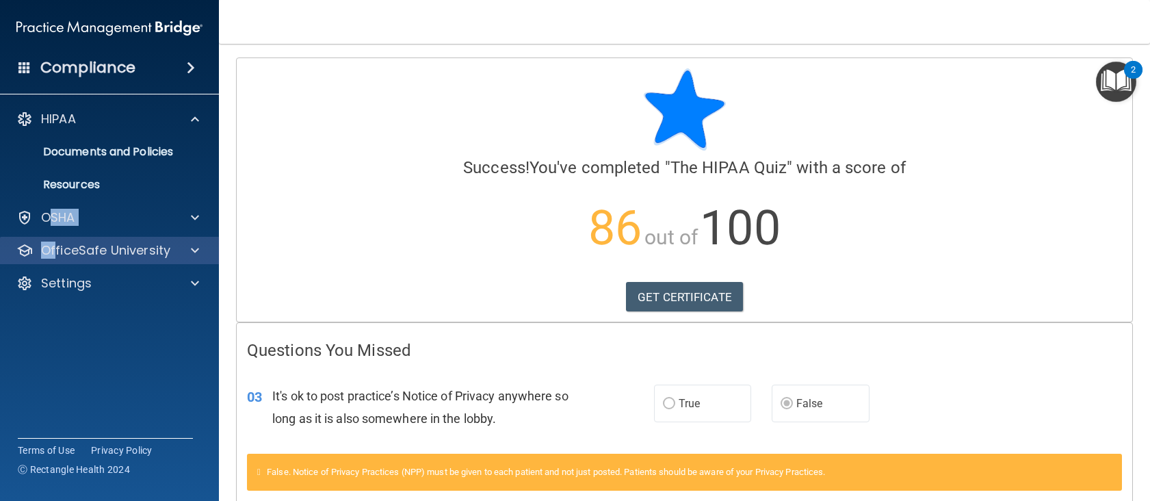
drag, startPoint x: 51, startPoint y: 228, endPoint x: 55, endPoint y: 239, distance: 11.1
click at [55, 235] on div "HIPAA Documents and Policies Report an Incident Business Associates Emergency P…" at bounding box center [110, 204] width 220 height 208
click at [62, 246] on p "OfficeSafe University" at bounding box center [105, 250] width 129 height 16
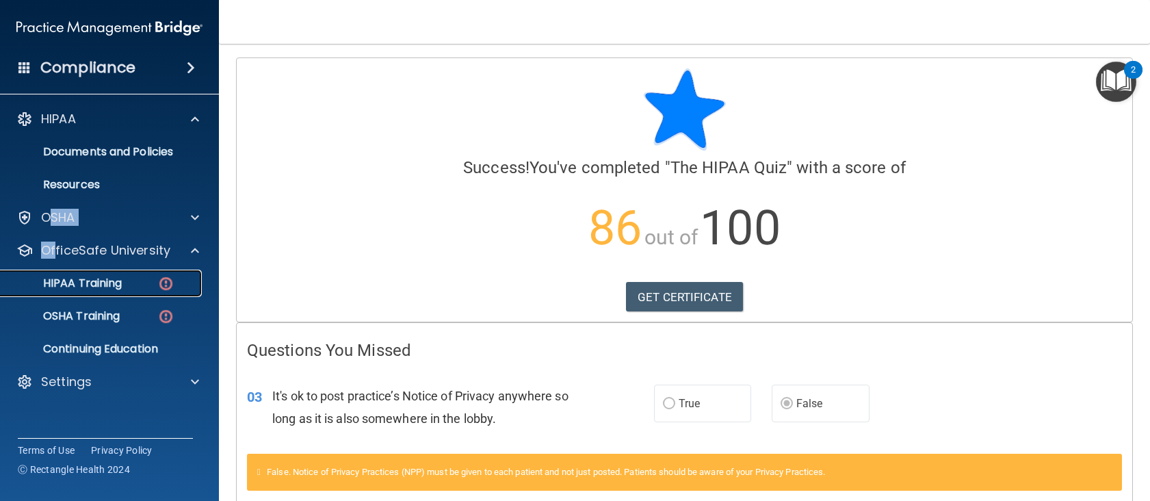
click at [78, 278] on p "HIPAA Training" at bounding box center [65, 283] width 113 height 14
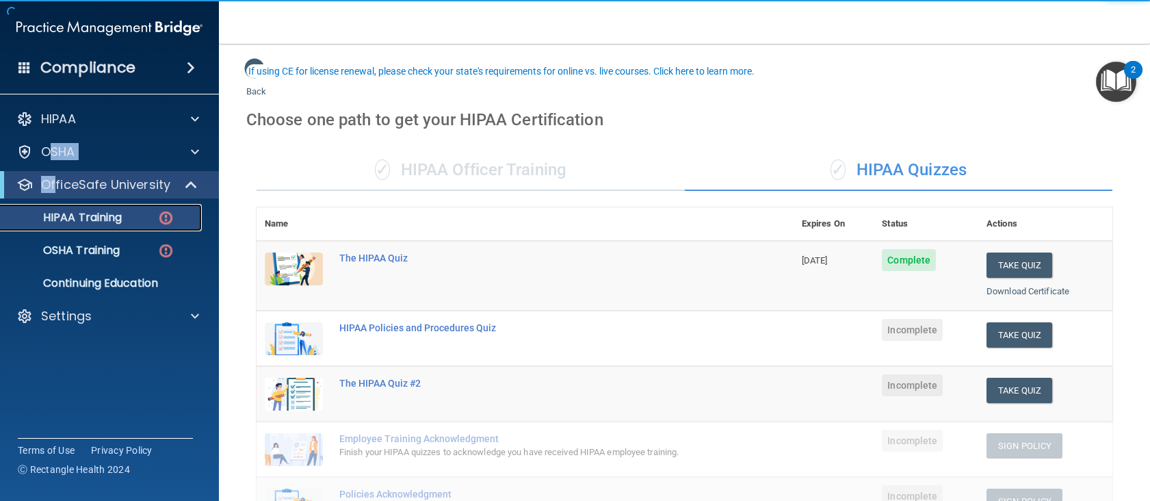
scroll to position [68, 0]
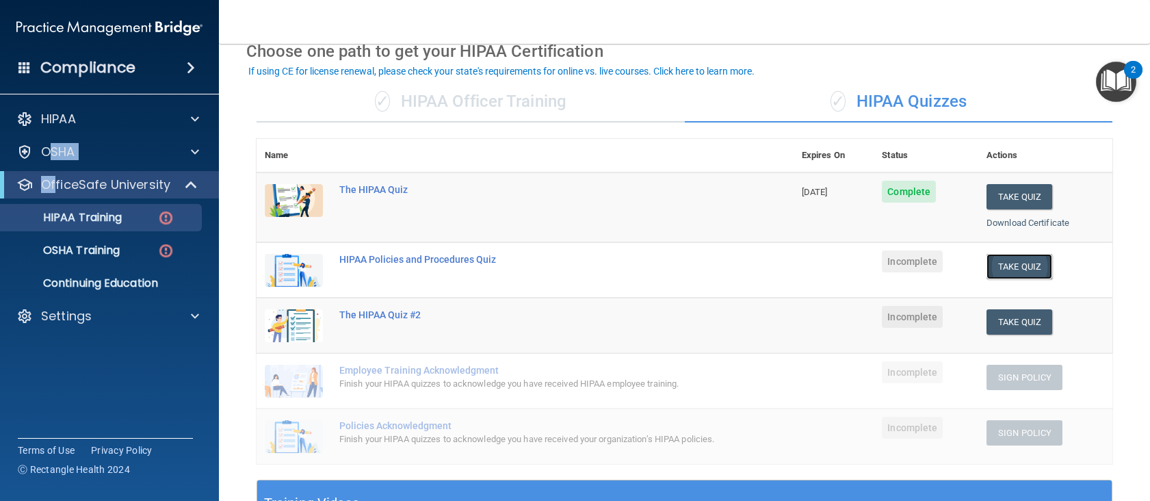
click at [1025, 262] on button "Take Quiz" at bounding box center [1019, 266] width 66 height 25
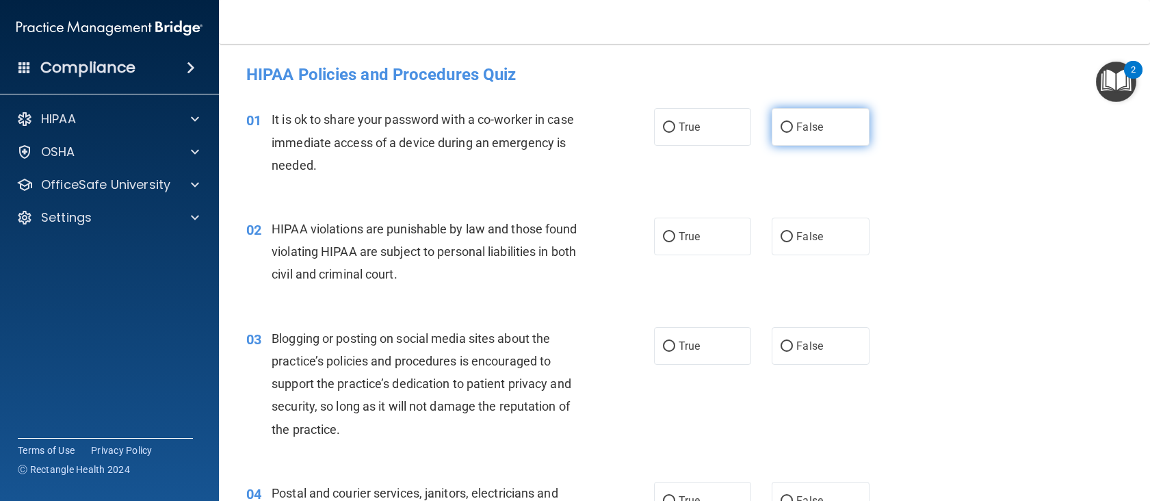
drag, startPoint x: 804, startPoint y: 125, endPoint x: 791, endPoint y: 138, distance: 17.9
click at [804, 125] on span "False" at bounding box center [809, 126] width 27 height 13
click at [793, 125] on input "False" at bounding box center [786, 127] width 12 height 10
radio input "true"
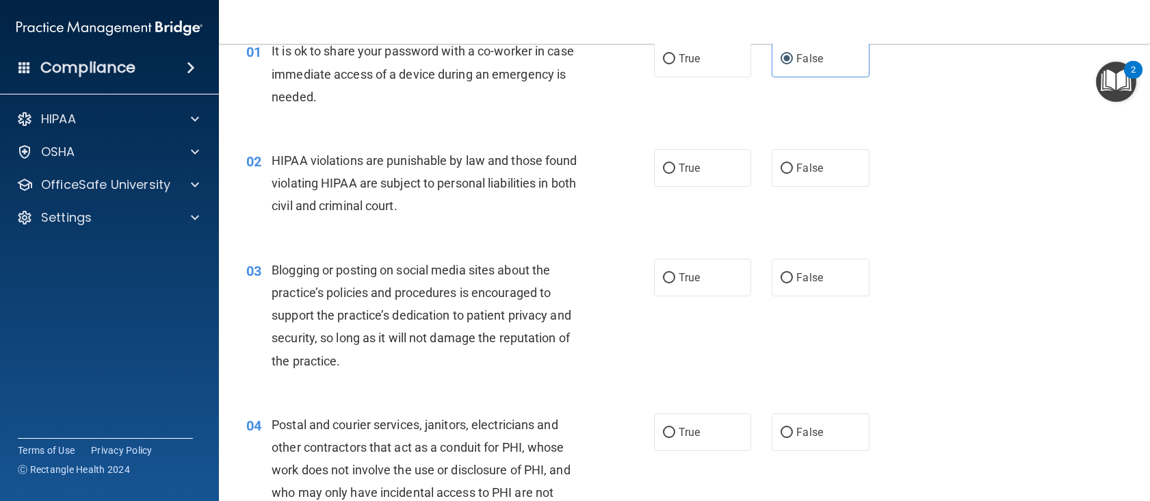
scroll to position [137, 0]
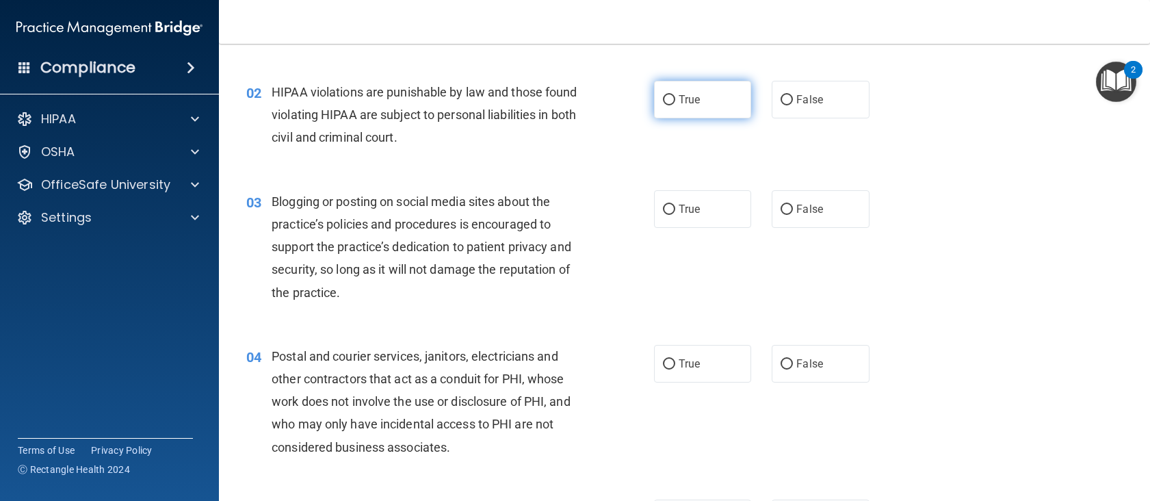
click at [666, 101] on input "True" at bounding box center [669, 100] width 12 height 10
radio input "true"
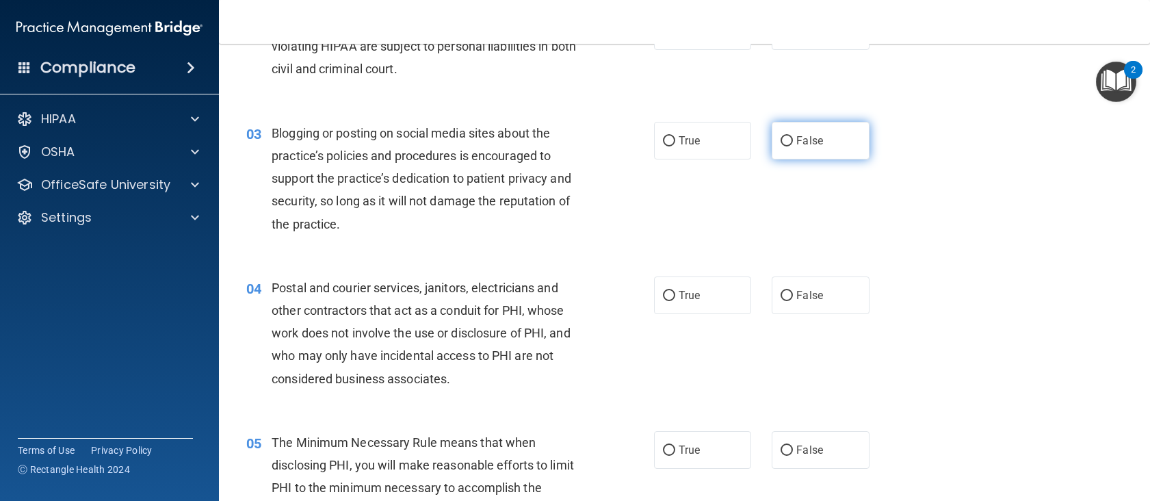
scroll to position [274, 0]
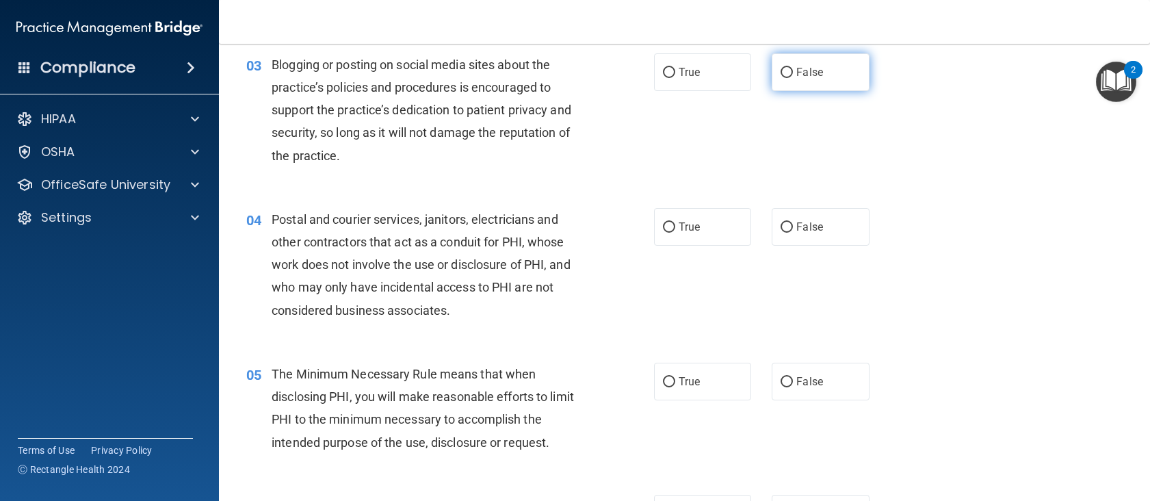
click at [830, 73] on label "False" at bounding box center [821, 72] width 98 height 38
click at [793, 73] on input "False" at bounding box center [786, 73] width 12 height 10
radio input "true"
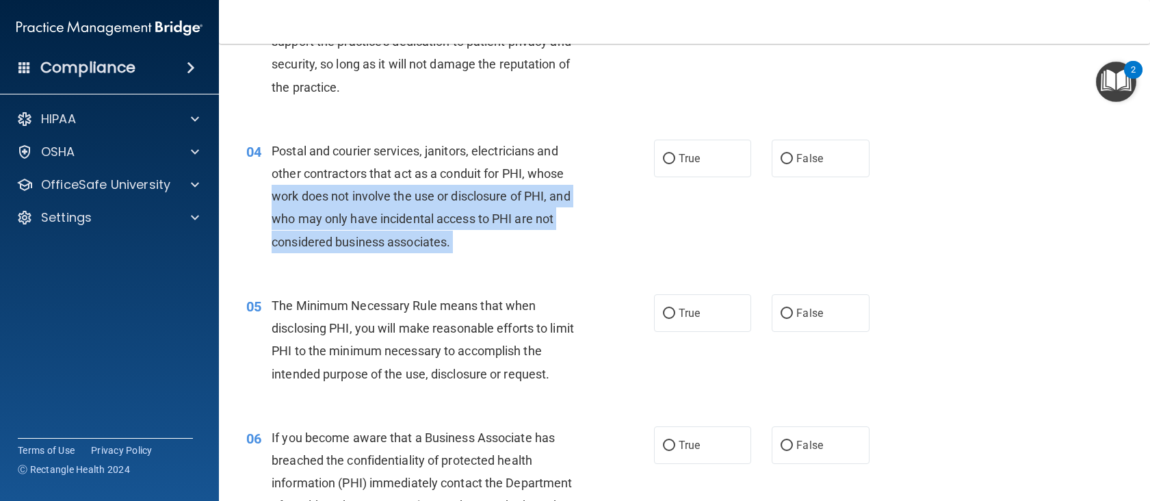
drag, startPoint x: 651, startPoint y: 163, endPoint x: 625, endPoint y: 173, distance: 27.3
click at [888, 140] on ng-form "04 Postal and courier services, janitors, electricians and other contractors th…" at bounding box center [888, 140] width 0 height 0
click at [468, 234] on div "Postal and courier services, janitors, electricians and other contractors that …" at bounding box center [432, 197] width 321 height 114
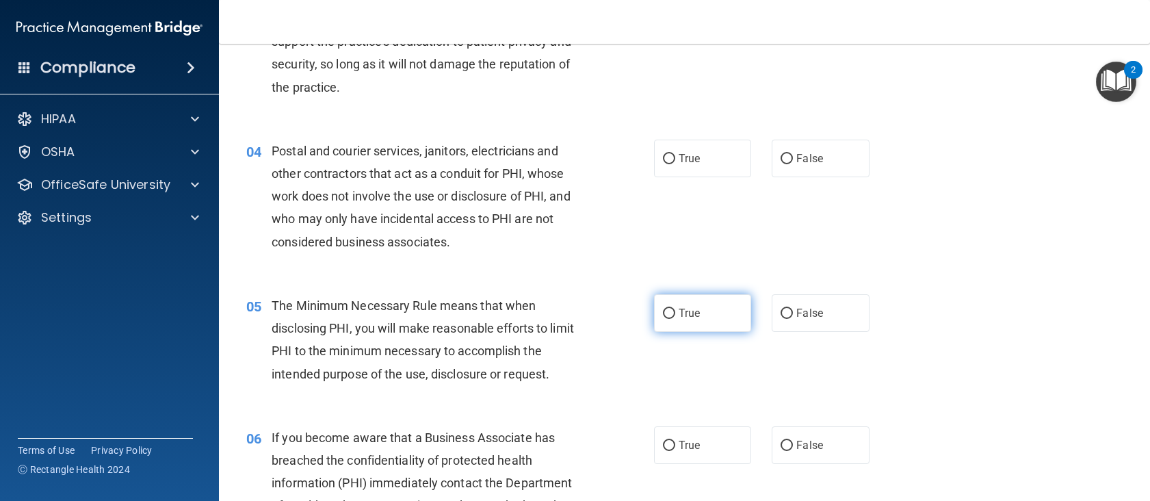
click at [674, 323] on label "True" at bounding box center [703, 313] width 98 height 38
click at [674, 319] on input "True" at bounding box center [669, 313] width 12 height 10
radio input "true"
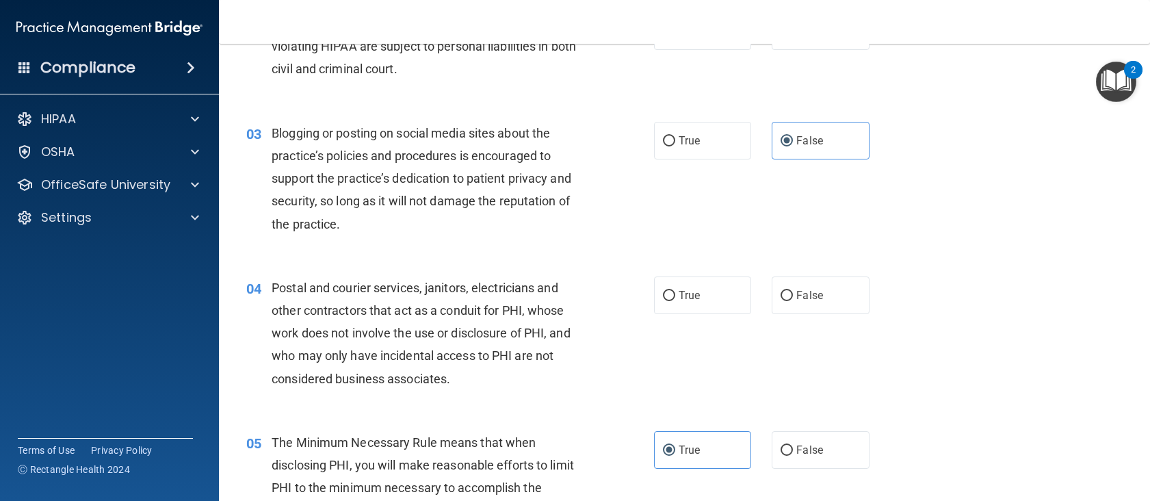
scroll to position [274, 0]
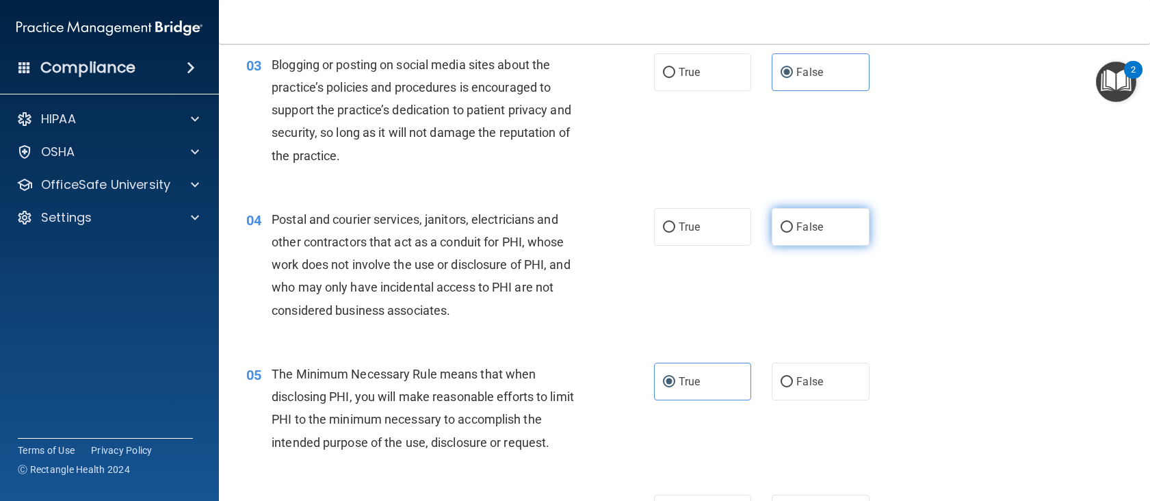
click at [813, 233] on span "False" at bounding box center [809, 226] width 27 height 13
click at [793, 233] on input "False" at bounding box center [786, 227] width 12 height 10
radio input "true"
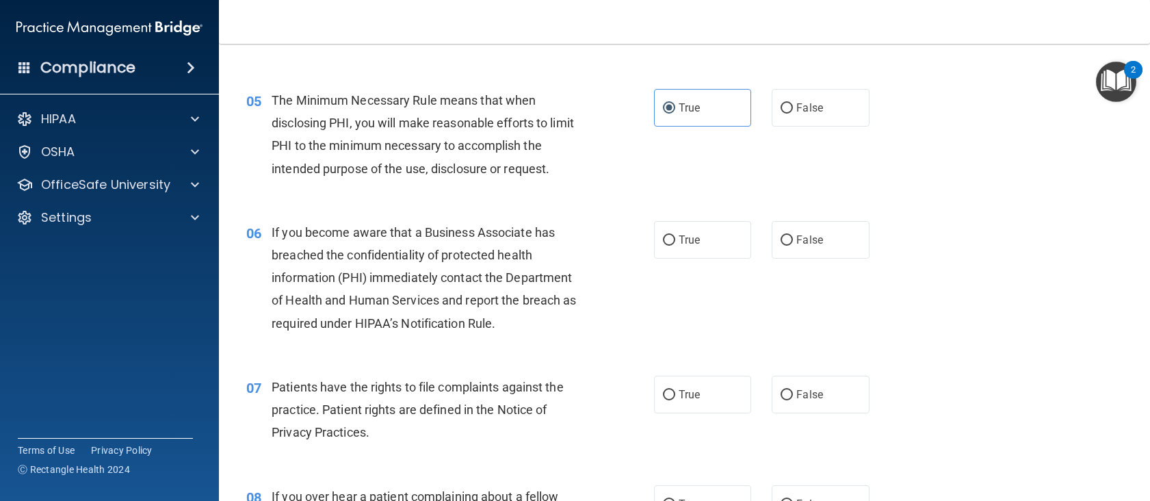
scroll to position [410, 0]
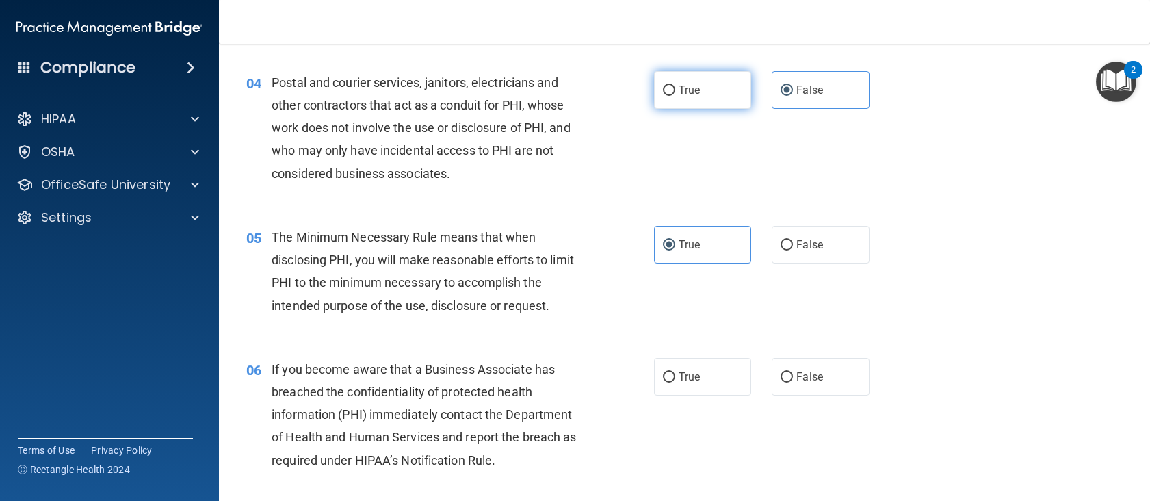
click at [654, 99] on label "True" at bounding box center [703, 90] width 98 height 38
click at [663, 96] on input "True" at bounding box center [669, 91] width 12 height 10
radio input "true"
radio input "false"
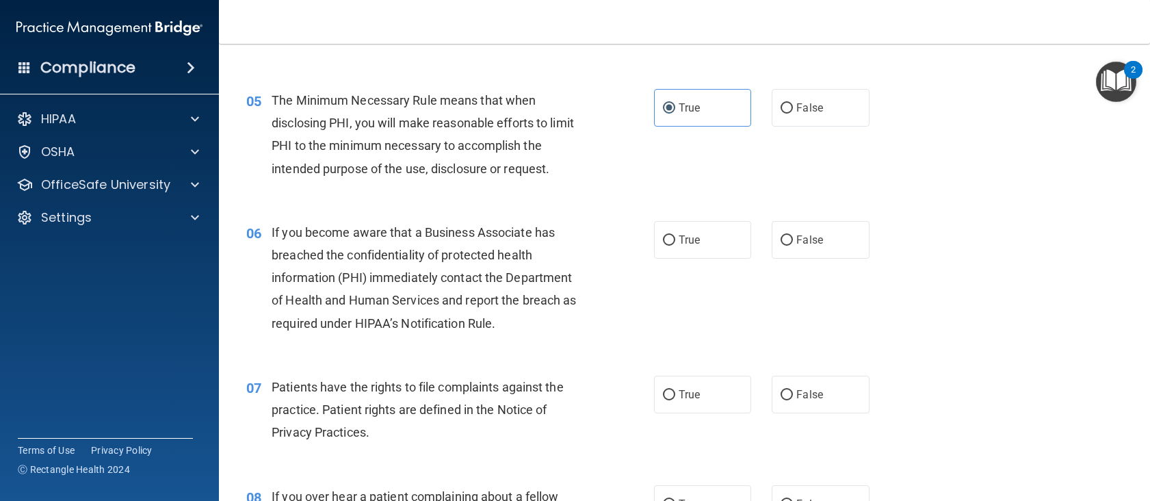
scroll to position [616, 0]
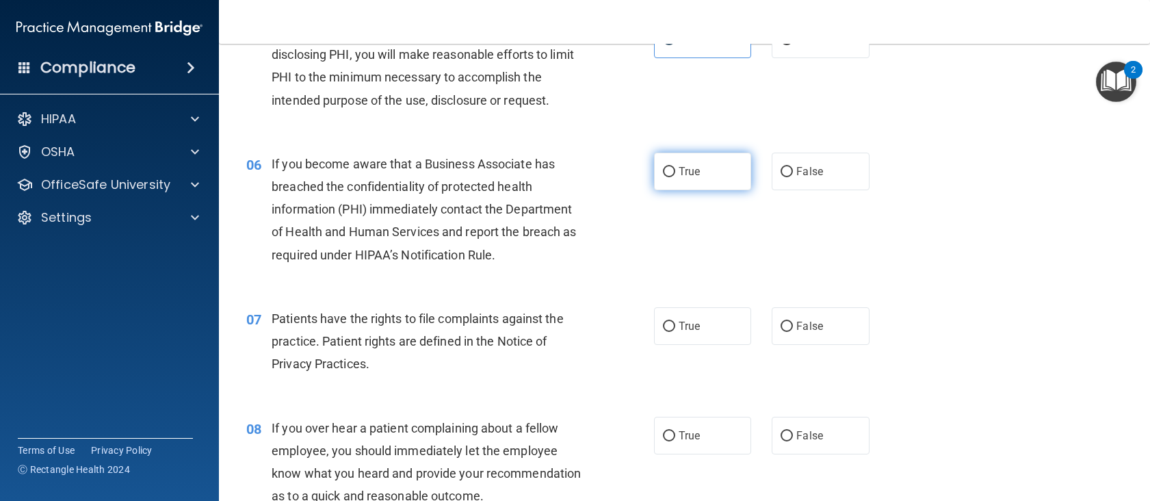
click at [666, 174] on input "True" at bounding box center [669, 172] width 12 height 10
radio input "true"
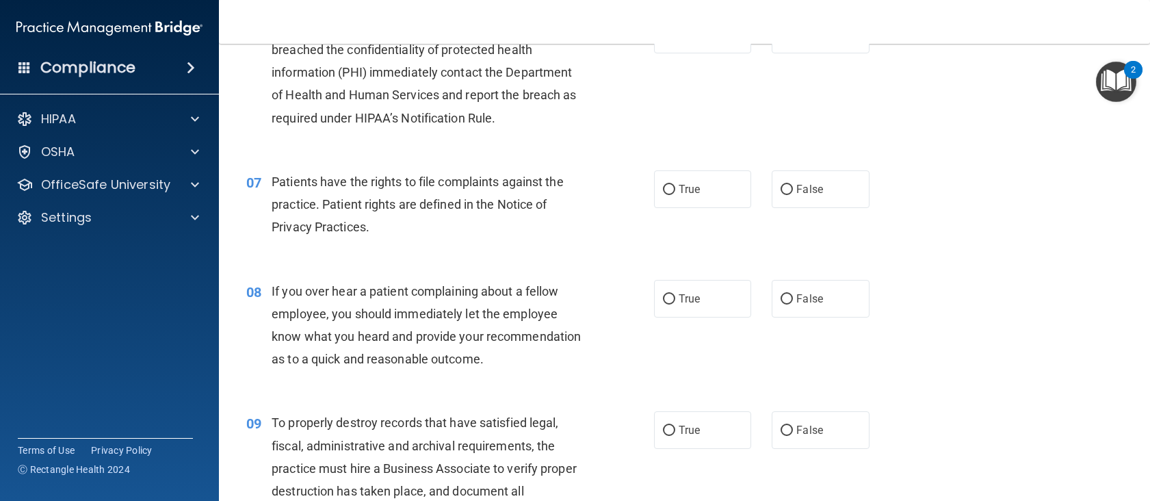
scroll to position [821, 0]
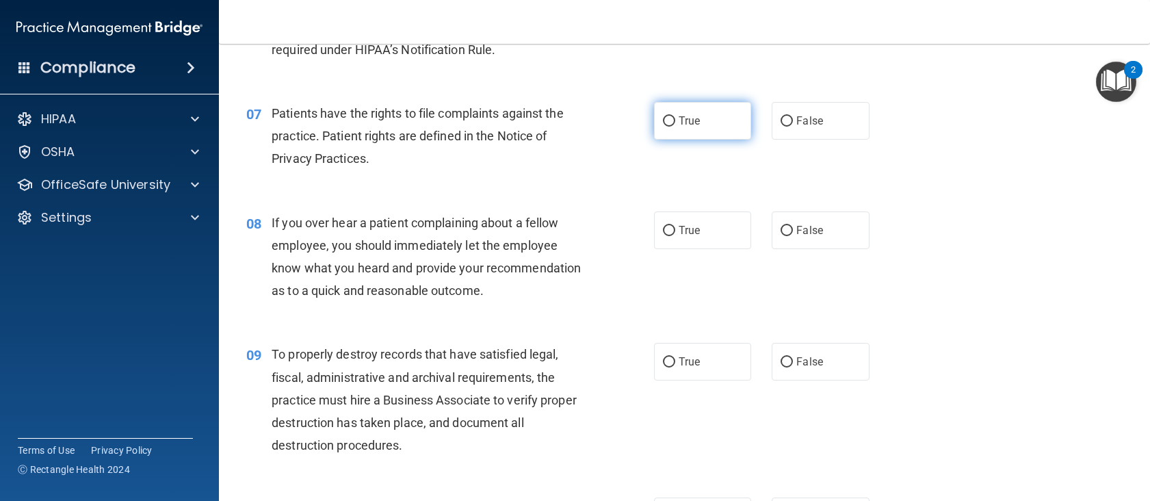
click at [681, 130] on label "True" at bounding box center [703, 121] width 98 height 38
click at [675, 127] on input "True" at bounding box center [669, 121] width 12 height 10
radio input "true"
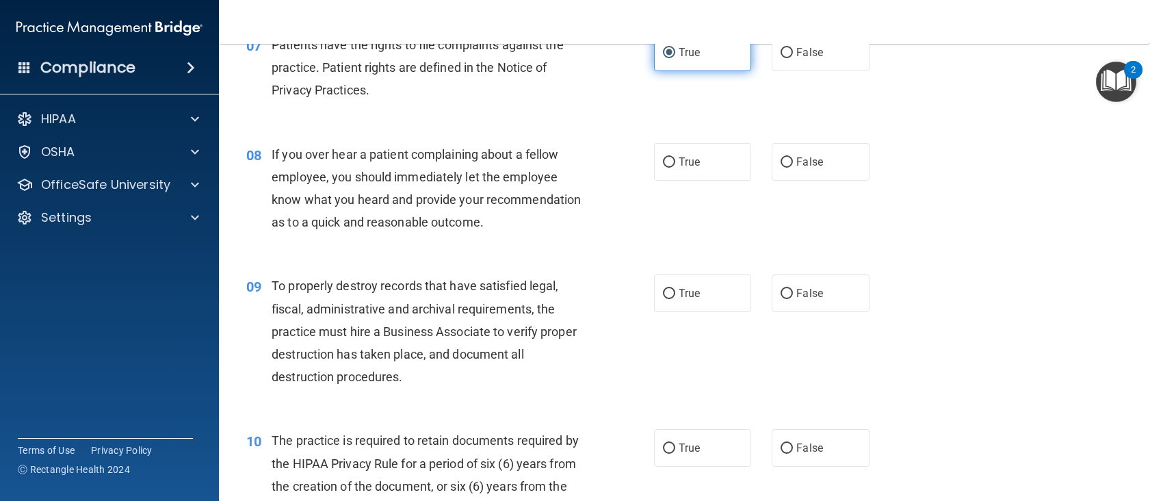
scroll to position [958, 0]
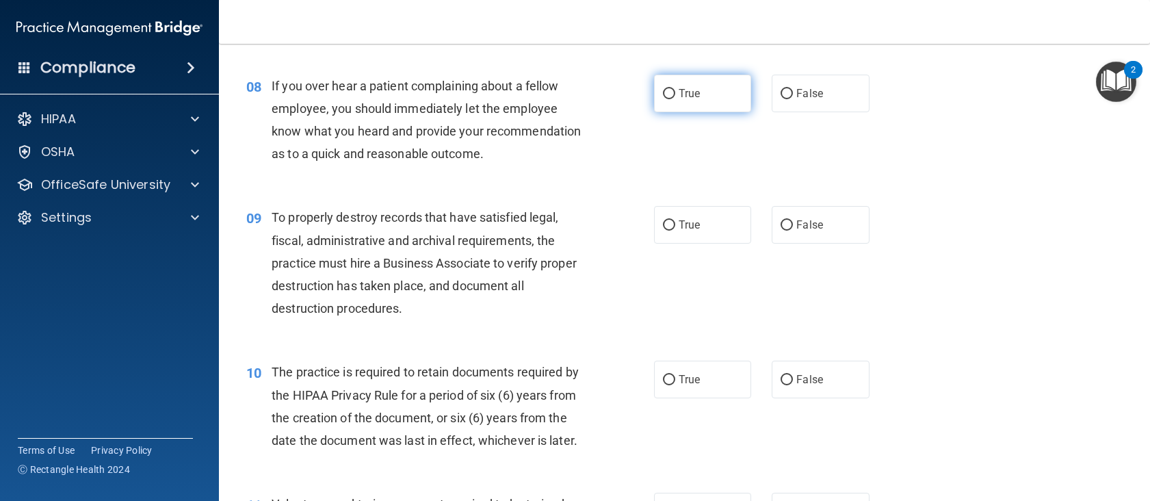
click at [668, 99] on label "True" at bounding box center [703, 94] width 98 height 38
click at [668, 99] on input "True" at bounding box center [669, 94] width 12 height 10
radio input "true"
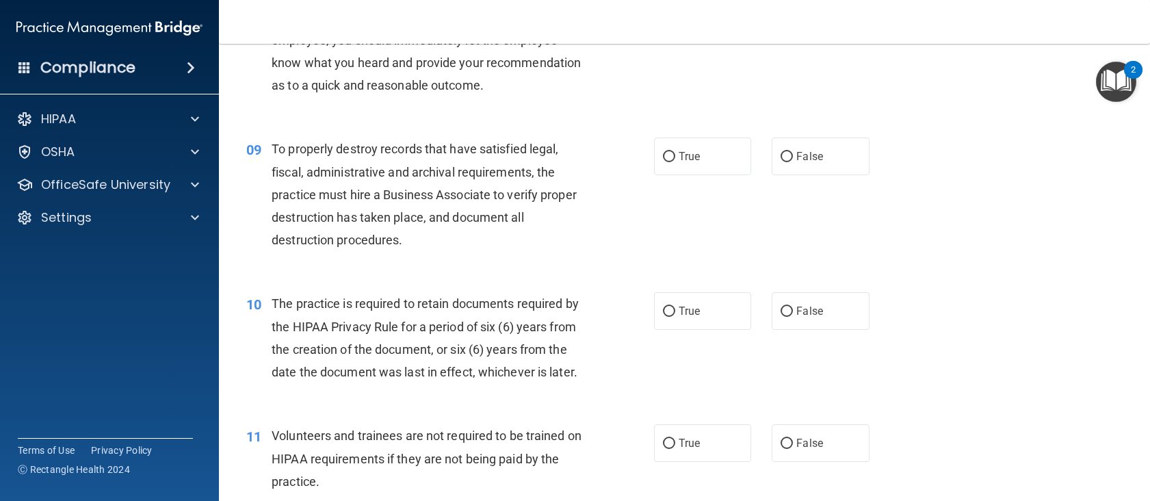
scroll to position [1094, 0]
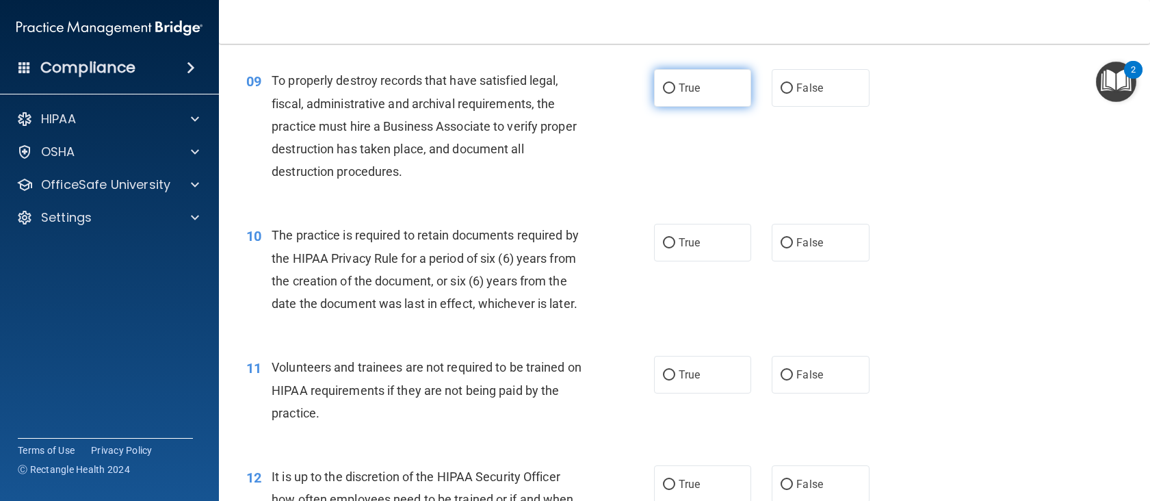
click at [731, 107] on label "True" at bounding box center [703, 88] width 98 height 38
click at [675, 94] on input "True" at bounding box center [669, 88] width 12 height 10
radio input "true"
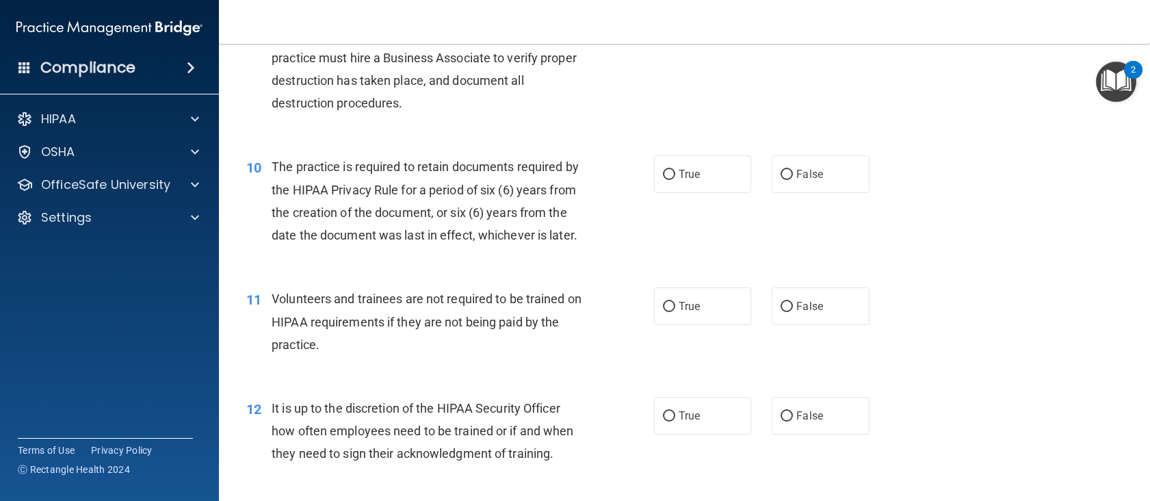
scroll to position [1231, 0]
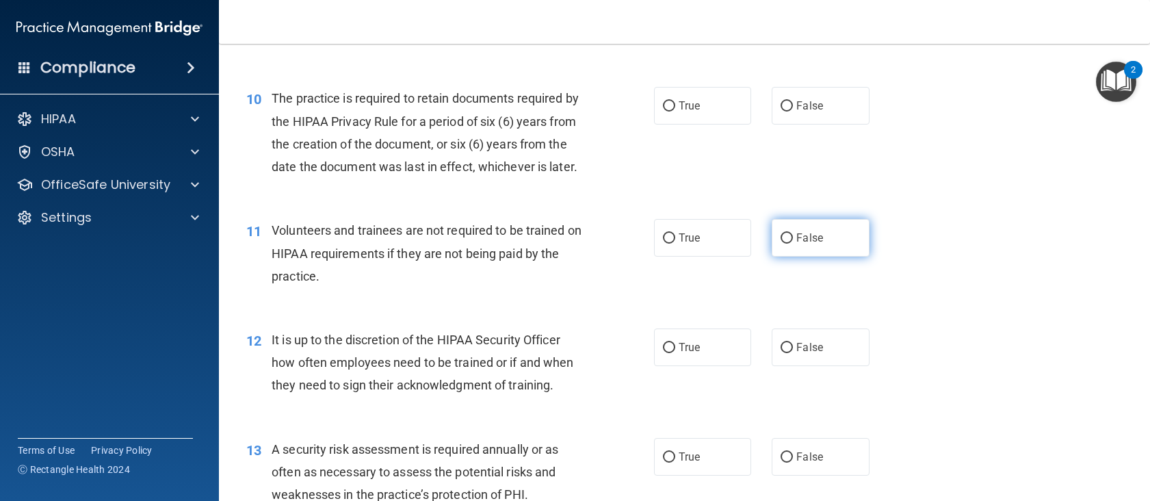
click at [782, 244] on input "False" at bounding box center [786, 238] width 12 height 10
radio input "true"
click at [715, 97] on div "10 The practice is required to retain documents required by the HIPAA Privacy R…" at bounding box center [684, 136] width 897 height 132
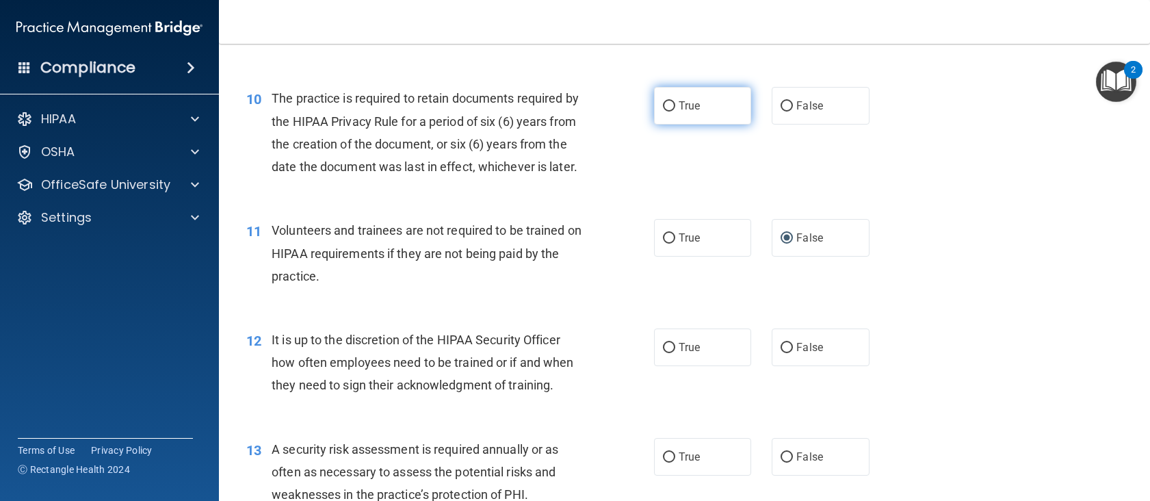
click at [710, 120] on label "True" at bounding box center [703, 106] width 98 height 38
click at [675, 111] on input "True" at bounding box center [669, 106] width 12 height 10
radio input "true"
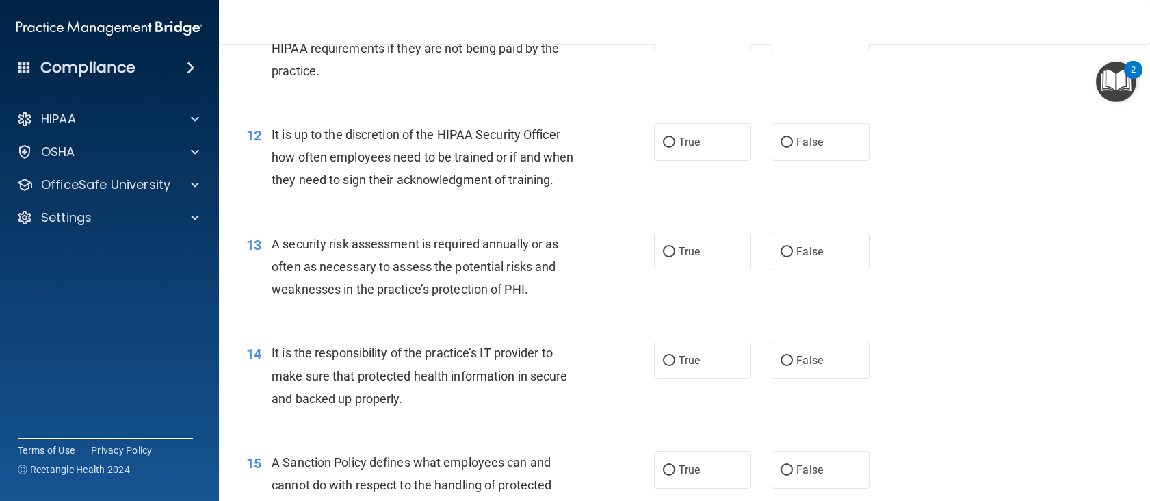
scroll to position [1505, 0]
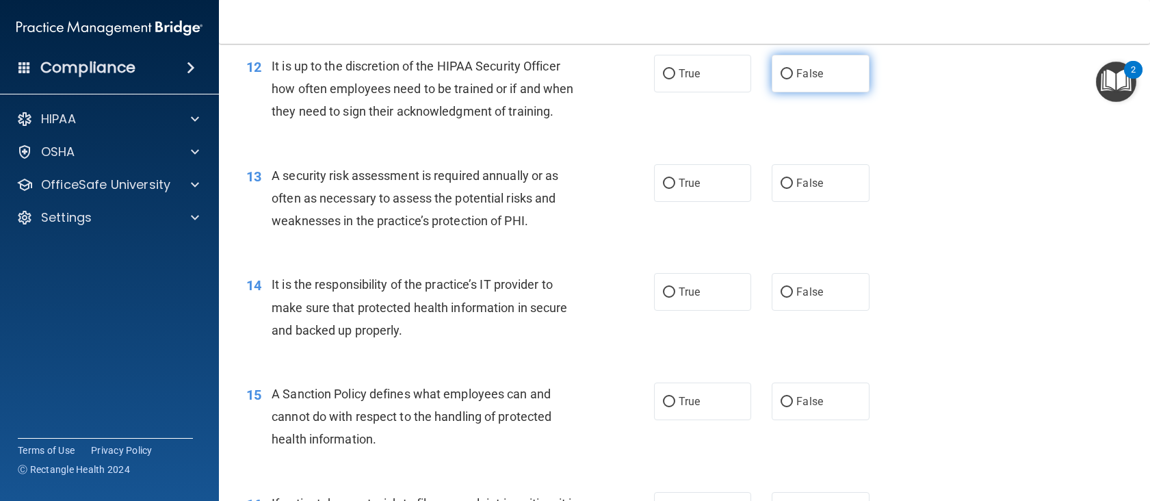
click at [787, 92] on label "False" at bounding box center [821, 74] width 98 height 38
click at [787, 79] on input "False" at bounding box center [786, 74] width 12 height 10
radio input "true"
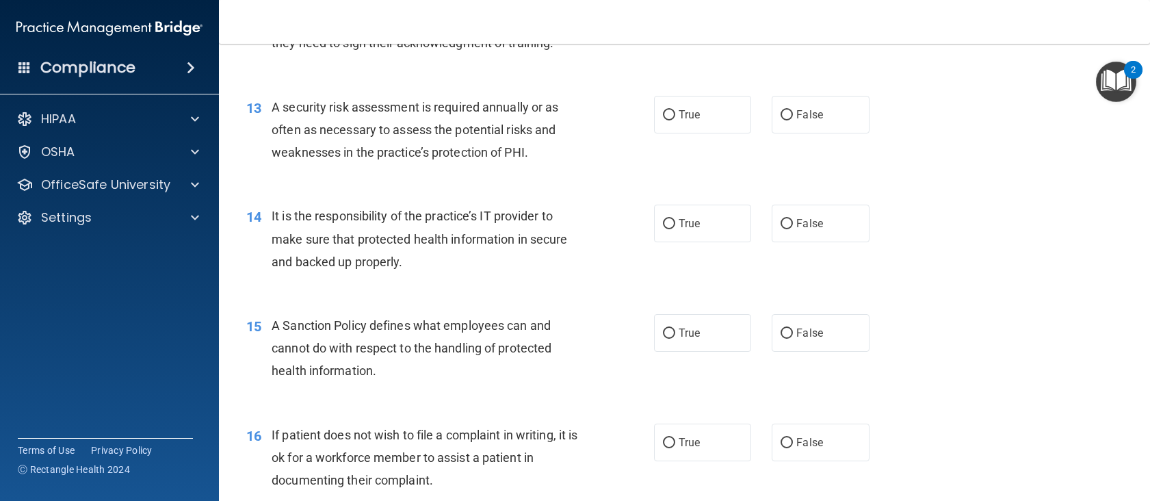
scroll to position [1642, 0]
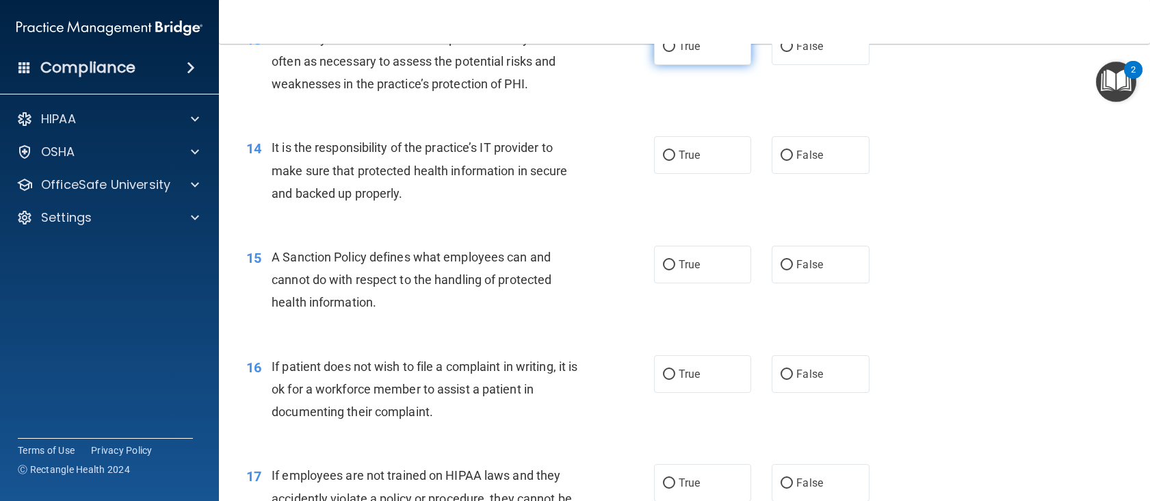
click at [671, 65] on label "True" at bounding box center [703, 46] width 98 height 38
click at [671, 52] on input "True" at bounding box center [669, 47] width 12 height 10
radio input "true"
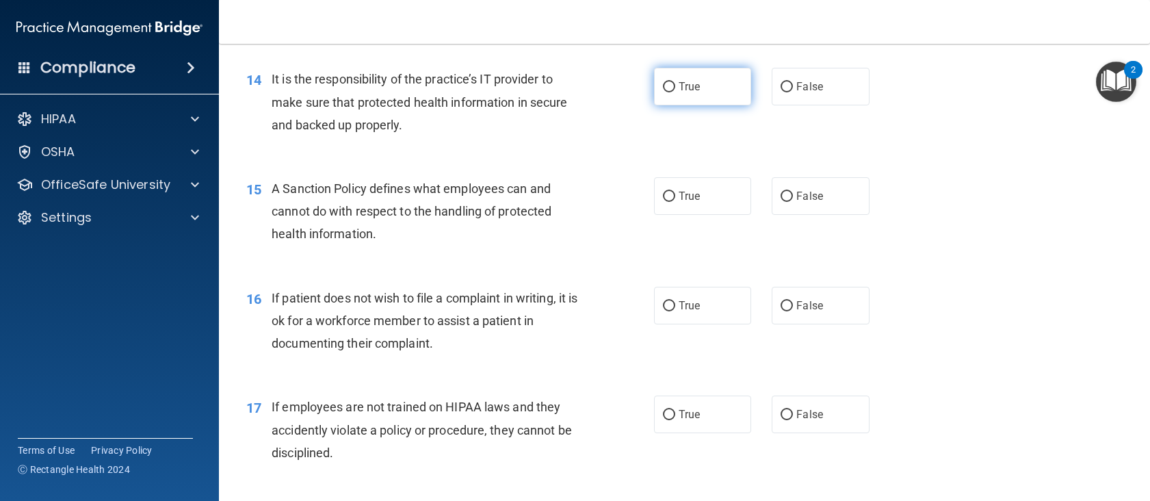
click at [660, 105] on label "True" at bounding box center [703, 87] width 98 height 38
click at [663, 92] on input "True" at bounding box center [669, 87] width 12 height 10
radio input "true"
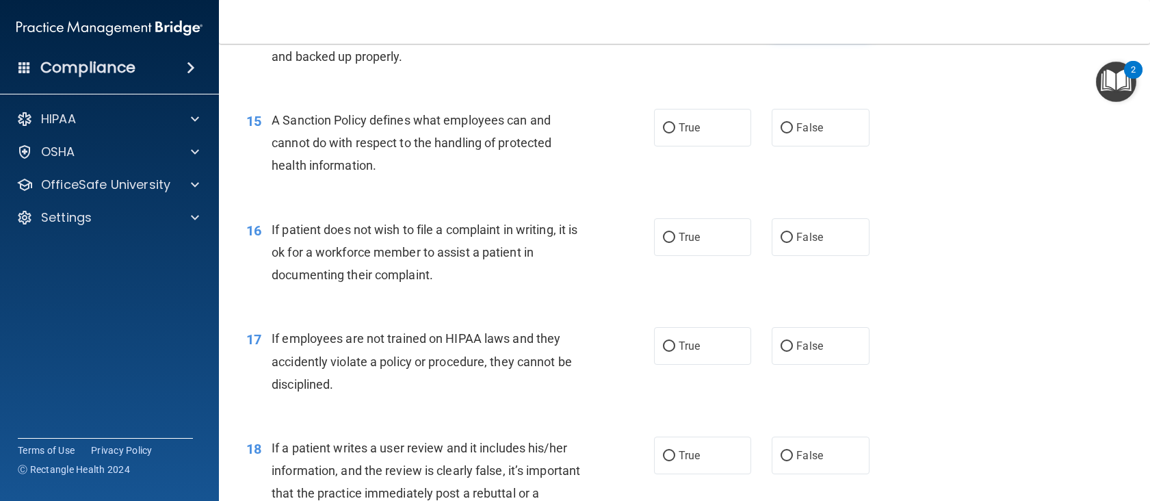
click at [783, 37] on label "False" at bounding box center [821, 18] width 98 height 38
click at [783, 24] on input "False" at bounding box center [786, 19] width 12 height 10
radio input "true"
click at [663, 37] on label "True" at bounding box center [703, 18] width 98 height 38
click at [663, 24] on input "True" at bounding box center [669, 19] width 12 height 10
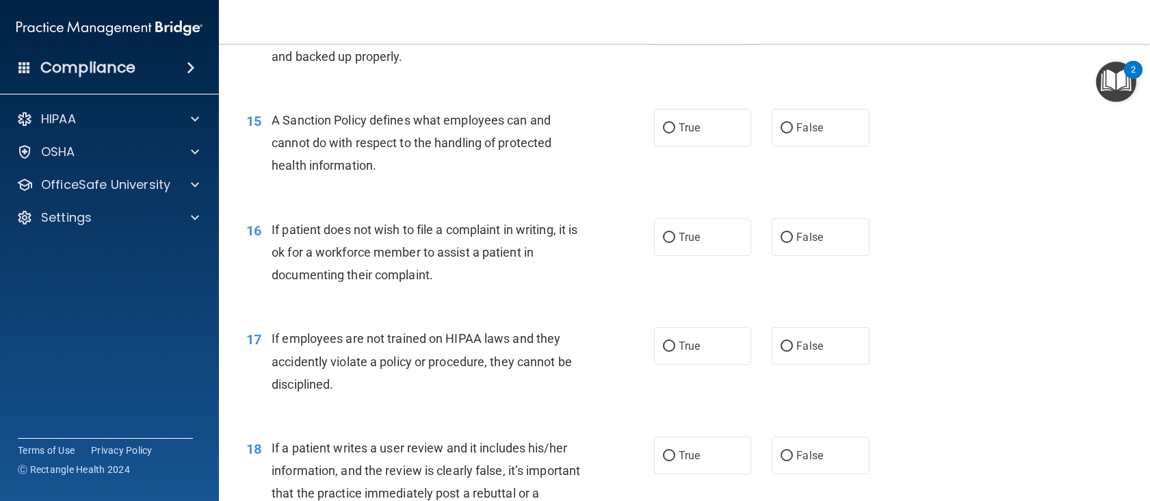
radio input "true"
radio input "false"
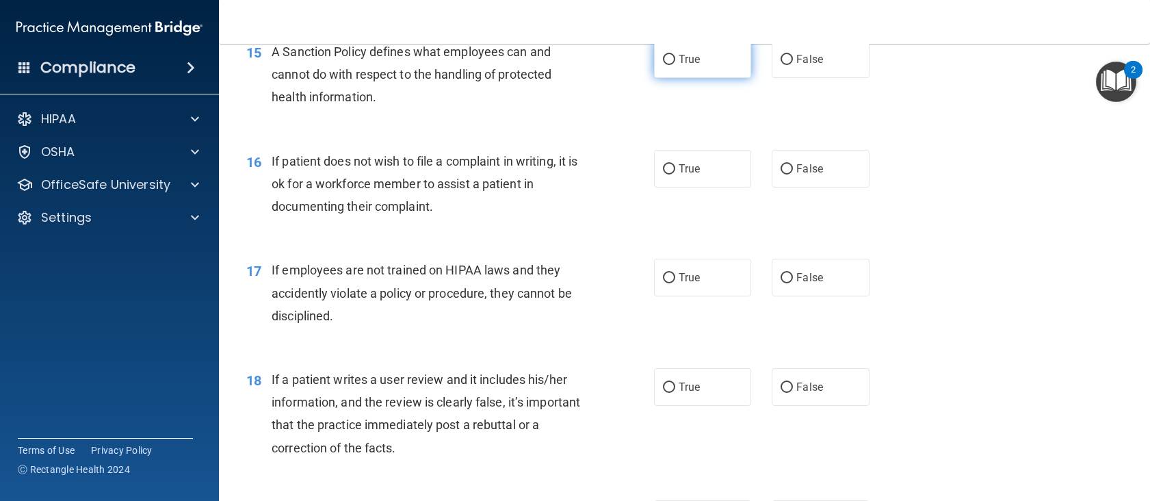
click at [688, 66] on span "True" at bounding box center [689, 59] width 21 height 13
click at [675, 65] on input "True" at bounding box center [669, 60] width 12 height 10
radio input "true"
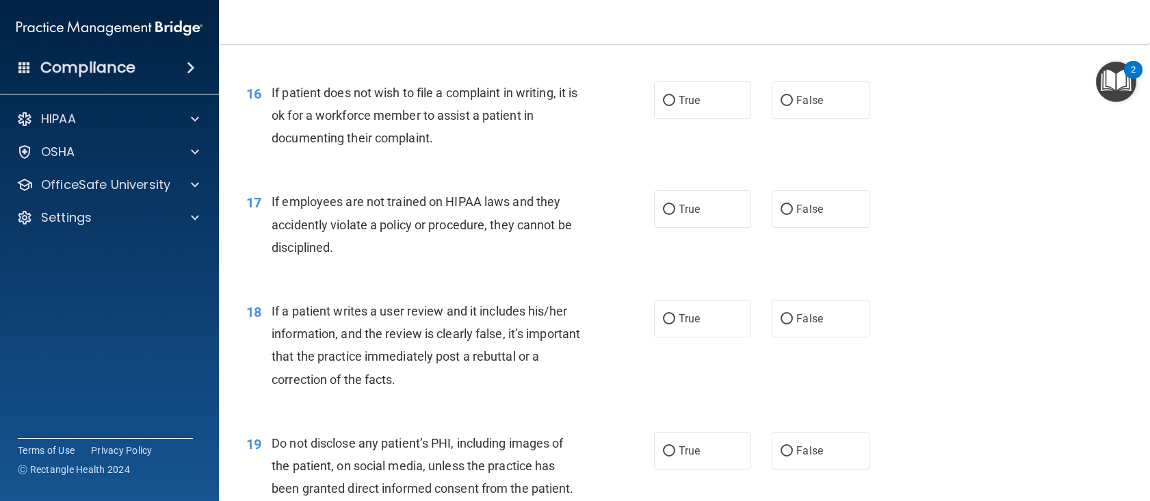
scroll to position [1984, 0]
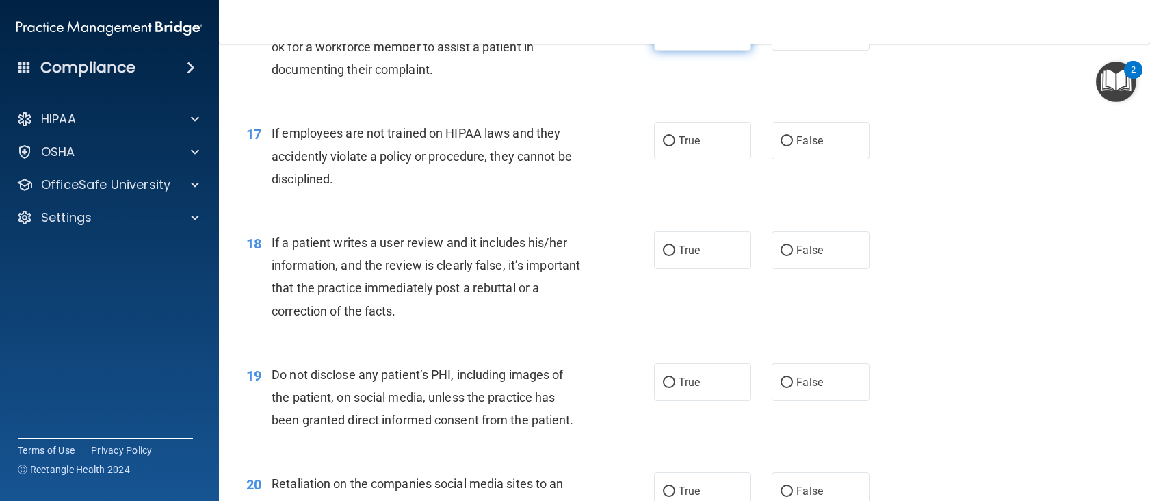
click at [707, 51] on label "True" at bounding box center [703, 32] width 98 height 38
click at [675, 38] on input "True" at bounding box center [669, 32] width 12 height 10
radio input "true"
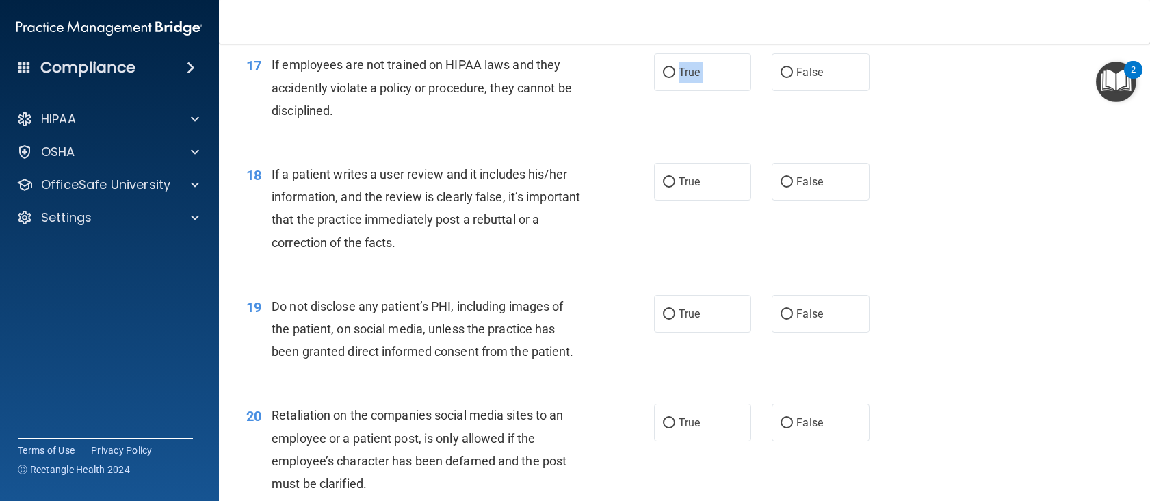
drag, startPoint x: 793, startPoint y: 103, endPoint x: 588, endPoint y: 154, distance: 210.7
click at [888, 53] on ng-form "17 If employees are not trained on HIPAA laws and they accidently violate a pol…" at bounding box center [888, 53] width 0 height 0
click at [444, 122] on div "If employees are not trained on HIPAA laws and they accidently violate a policy…" at bounding box center [432, 87] width 321 height 68
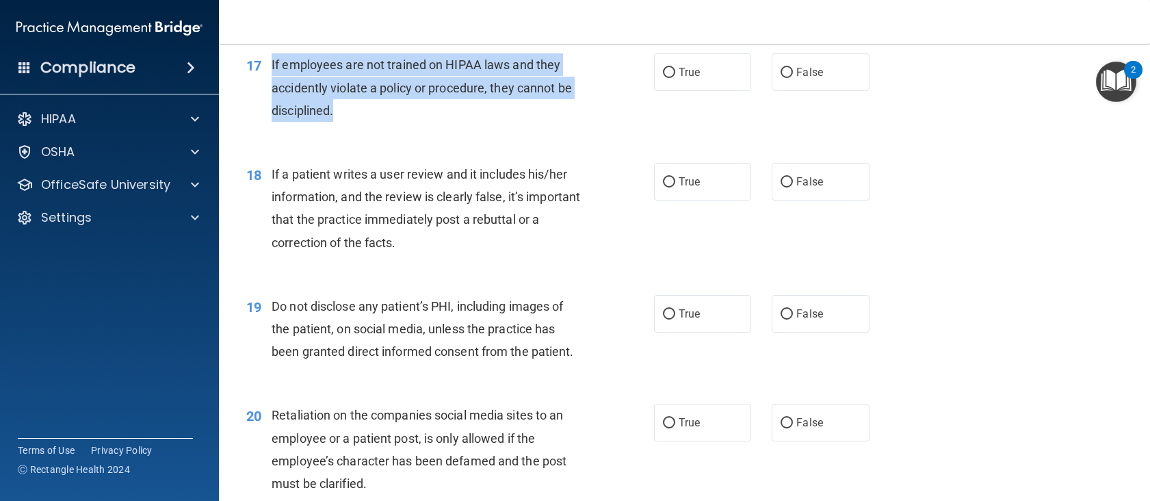
drag, startPoint x: 327, startPoint y: 136, endPoint x: 265, endPoint y: 109, distance: 68.0
click at [265, 109] on div "17 If employees are not trained on HIPAA laws and they accidently violate a pol…" at bounding box center [450, 90] width 449 height 75
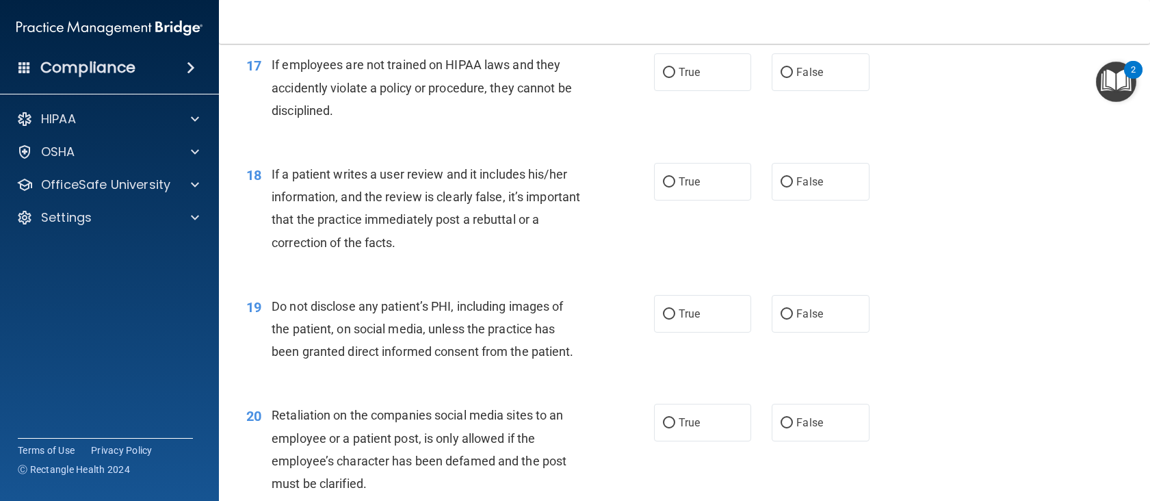
click at [369, 146] on div "17 If employees are not trained on HIPAA laws and they accidently violate a pol…" at bounding box center [684, 90] width 897 height 109
click at [845, 91] on label "False" at bounding box center [821, 72] width 98 height 38
click at [793, 78] on input "False" at bounding box center [786, 73] width 12 height 10
radio input "true"
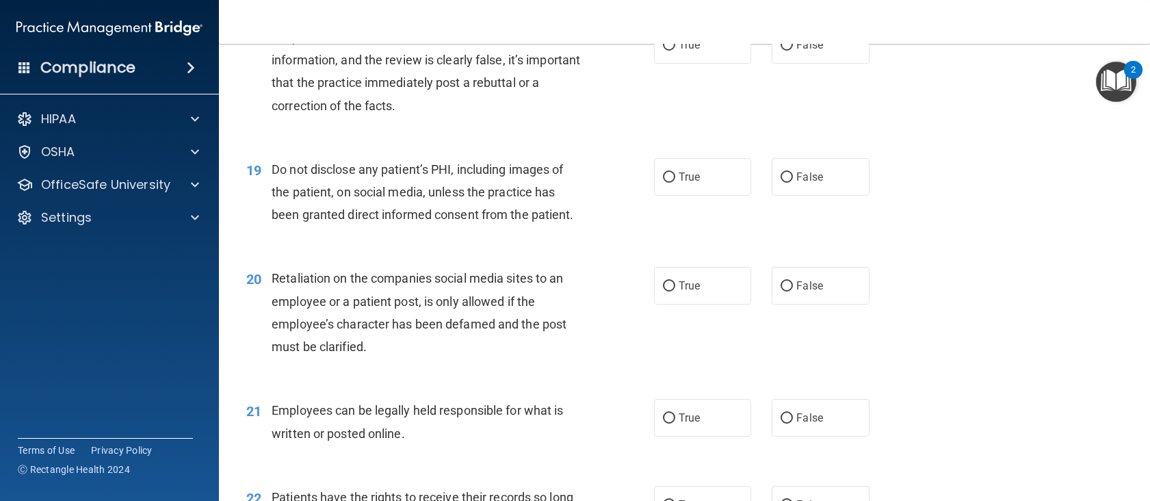
scroll to position [2120, 0]
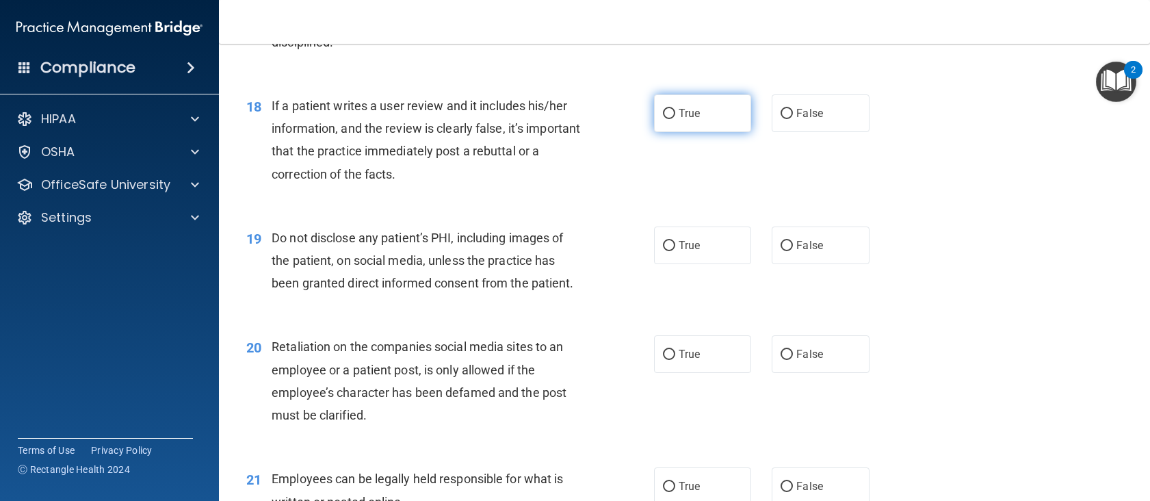
click at [720, 132] on label "True" at bounding box center [703, 113] width 98 height 38
click at [675, 119] on input "True" at bounding box center [669, 114] width 12 height 10
radio input "true"
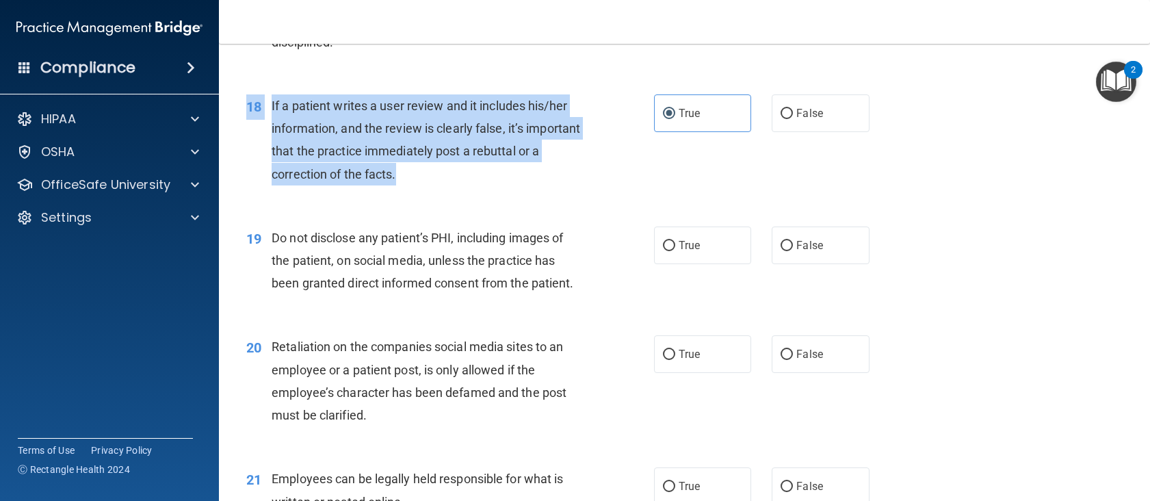
drag, startPoint x: 430, startPoint y: 212, endPoint x: 269, endPoint y: 137, distance: 177.2
click at [269, 137] on div "18 If a patient writes a user review and it includes his/her information, and t…" at bounding box center [684, 143] width 897 height 132
click at [272, 148] on div "18 If a patient writes a user review and it includes his/her information, and t…" at bounding box center [450, 143] width 449 height 98
click at [404, 192] on div "18 If a patient writes a user review and it includes his/her information, and t…" at bounding box center [450, 143] width 449 height 98
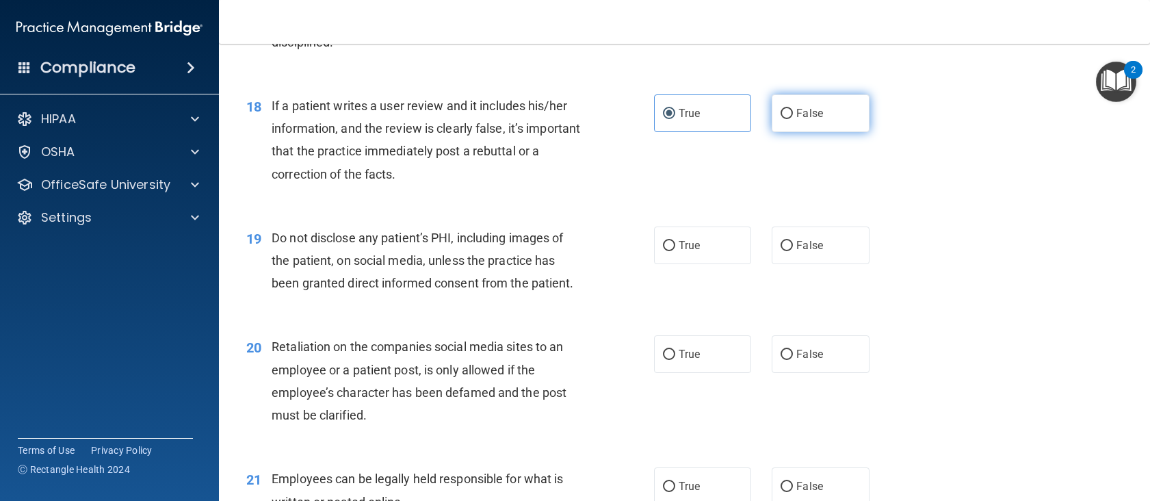
click at [815, 132] on label "False" at bounding box center [821, 113] width 98 height 38
click at [793, 119] on input "False" at bounding box center [786, 114] width 12 height 10
radio input "true"
radio input "false"
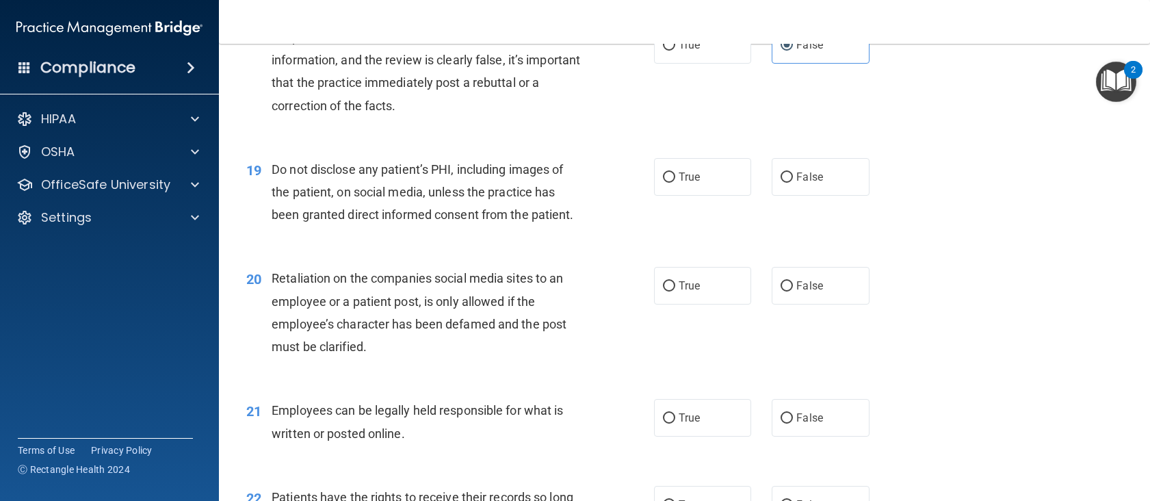
scroll to position [2257, 0]
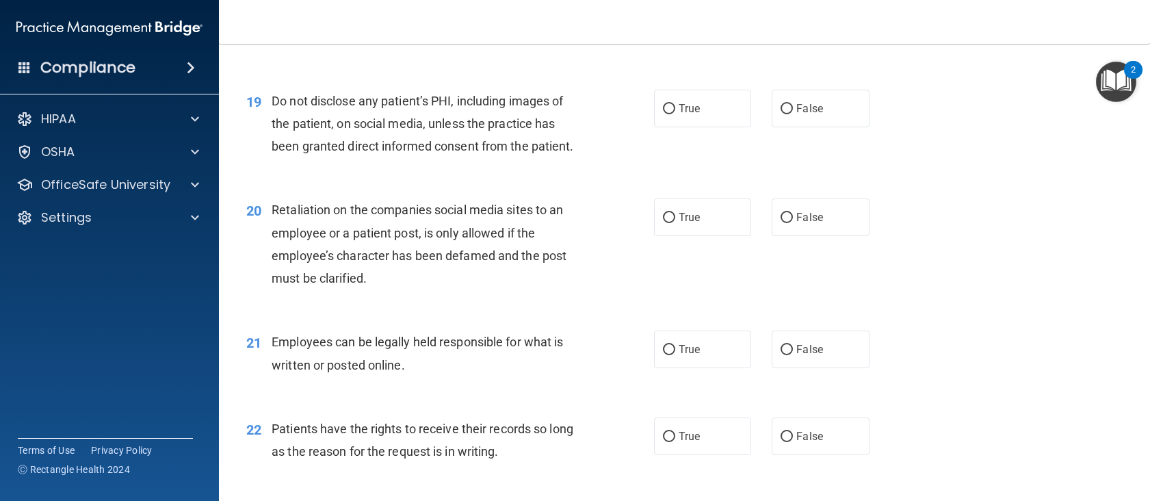
click at [739, 133] on div "19 Do not disclose any patient’s PHI, including images of the patient, on socia…" at bounding box center [684, 127] width 897 height 109
click at [730, 127] on label "True" at bounding box center [703, 109] width 98 height 38
click at [675, 114] on input "True" at bounding box center [669, 109] width 12 height 10
radio input "true"
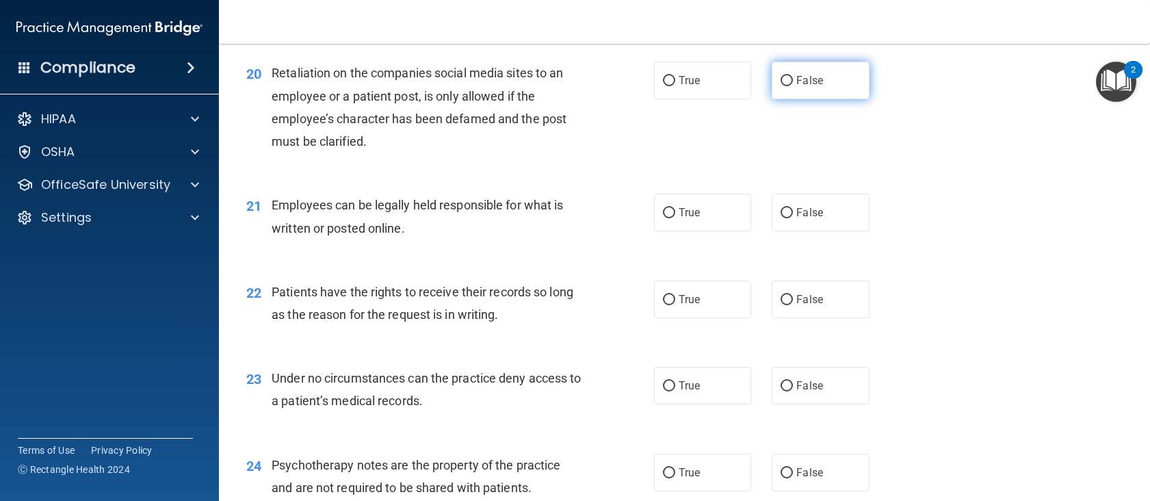
click at [773, 99] on label "False" at bounding box center [821, 81] width 98 height 38
click at [780, 86] on input "False" at bounding box center [786, 81] width 12 height 10
radio input "true"
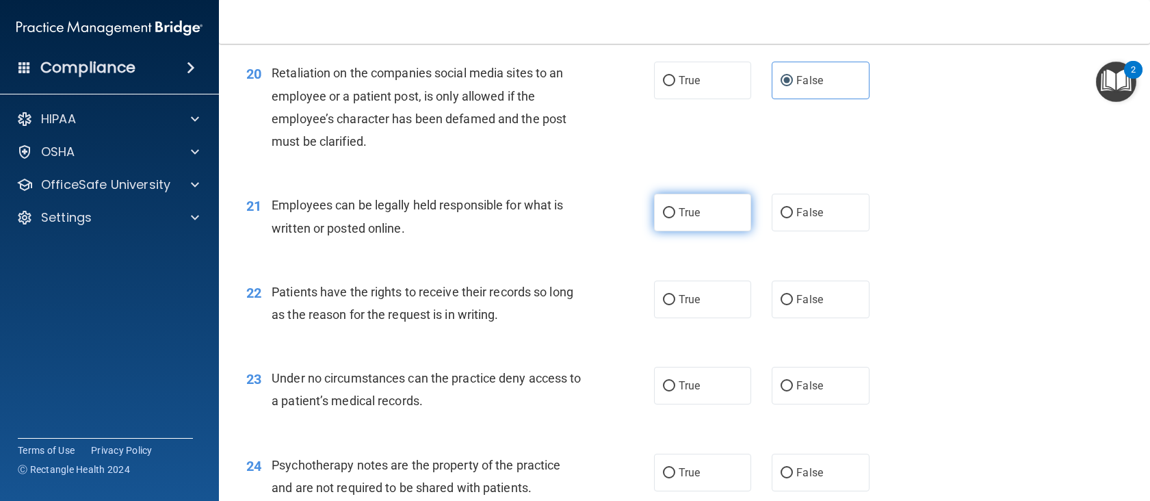
click at [663, 218] on input "True" at bounding box center [669, 213] width 12 height 10
radio input "true"
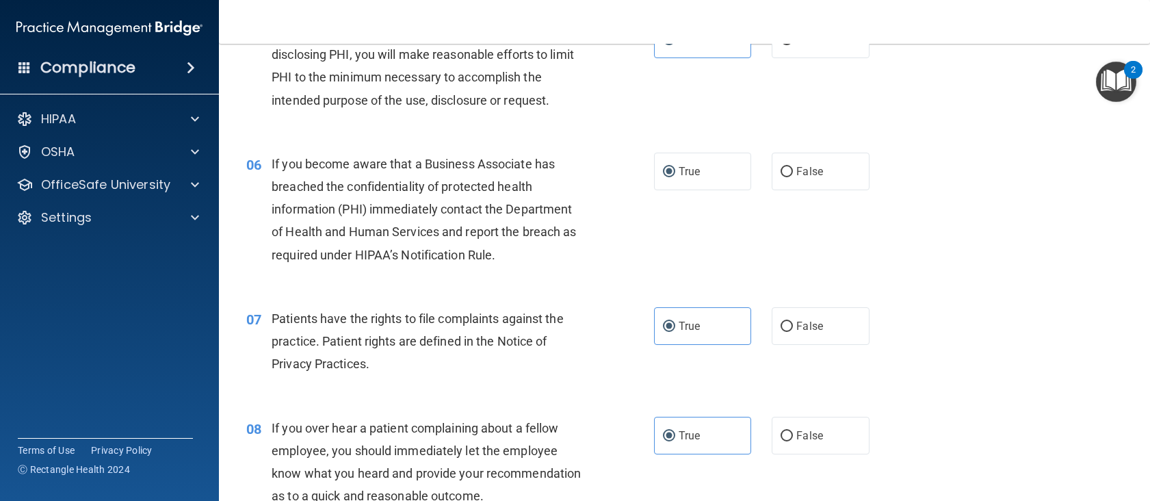
scroll to position [684, 0]
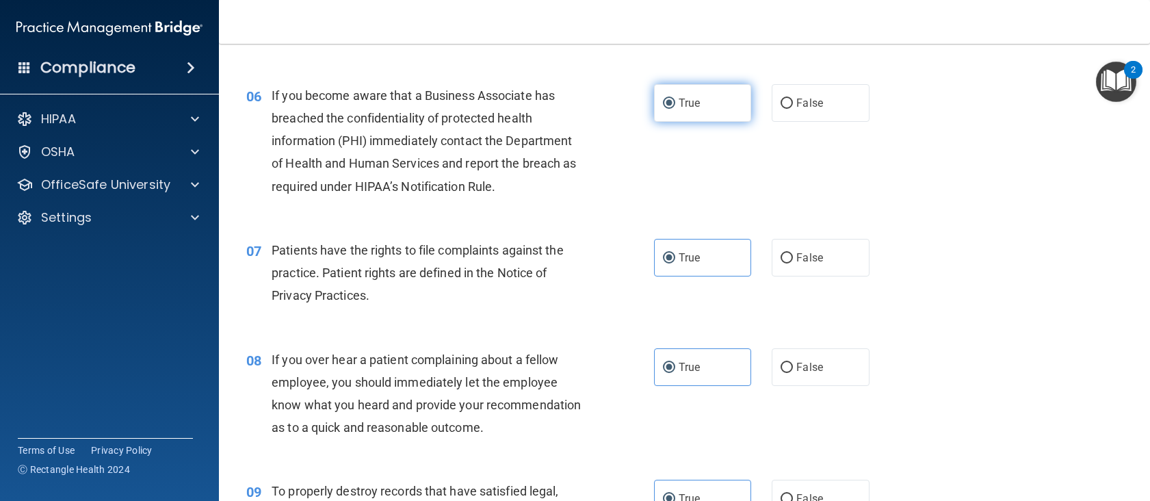
click at [718, 113] on label "True" at bounding box center [703, 103] width 98 height 38
click at [675, 109] on input "True" at bounding box center [669, 103] width 12 height 10
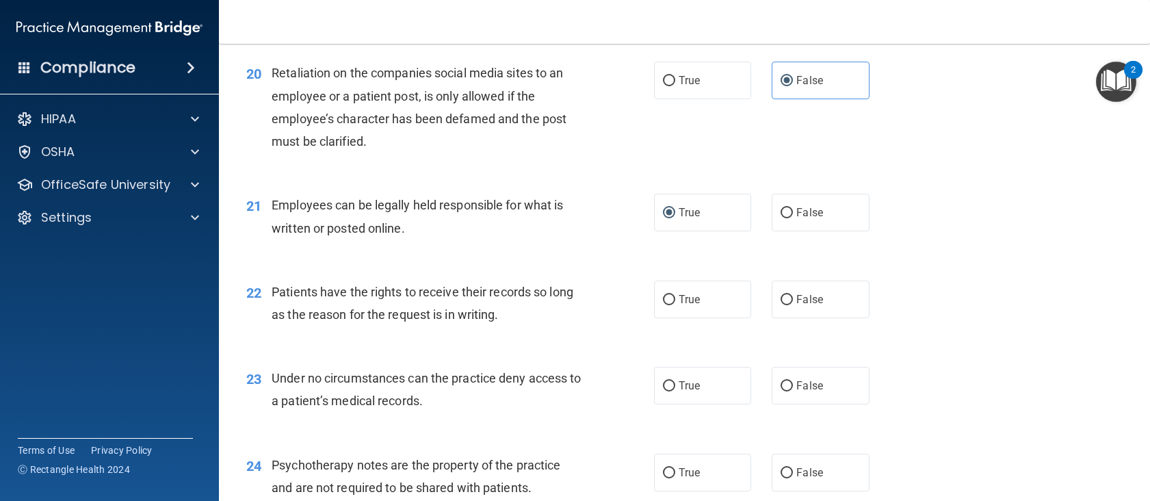
scroll to position [2462, 0]
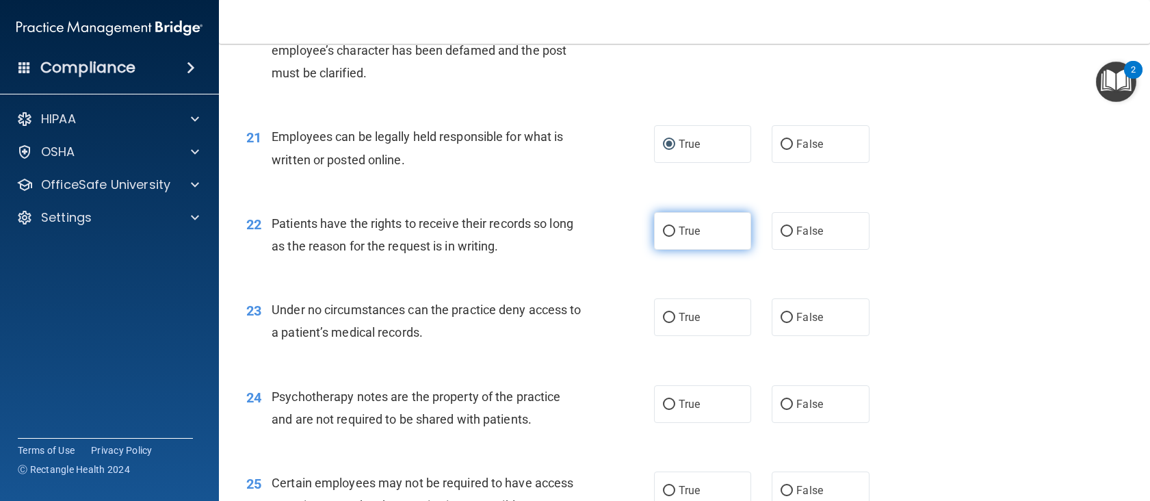
click at [691, 250] on label "True" at bounding box center [703, 231] width 98 height 38
click at [675, 237] on input "True" at bounding box center [669, 231] width 12 height 10
radio input "true"
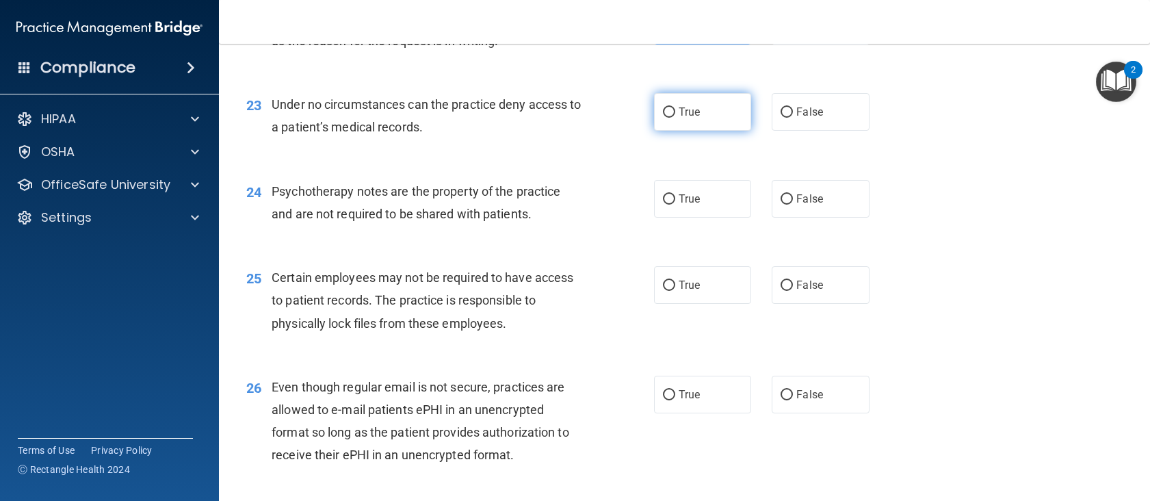
click at [708, 131] on label "True" at bounding box center [703, 112] width 98 height 38
click at [675, 118] on input "True" at bounding box center [669, 112] width 12 height 10
radio input "true"
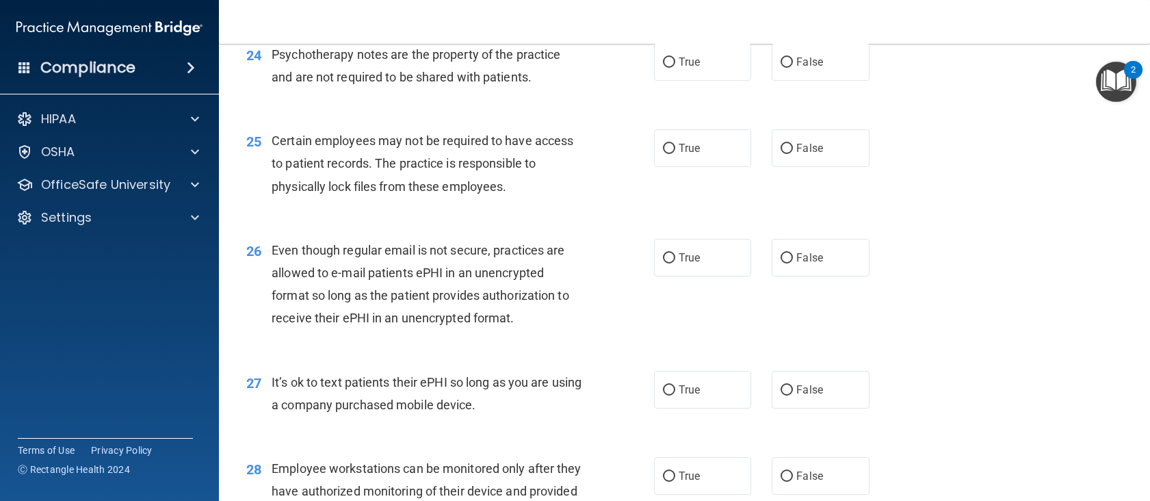
click at [764, 81] on div "True False" at bounding box center [771, 62] width 235 height 38
click at [774, 81] on label "False" at bounding box center [821, 62] width 98 height 38
click at [780, 68] on input "False" at bounding box center [786, 62] width 12 height 10
radio input "true"
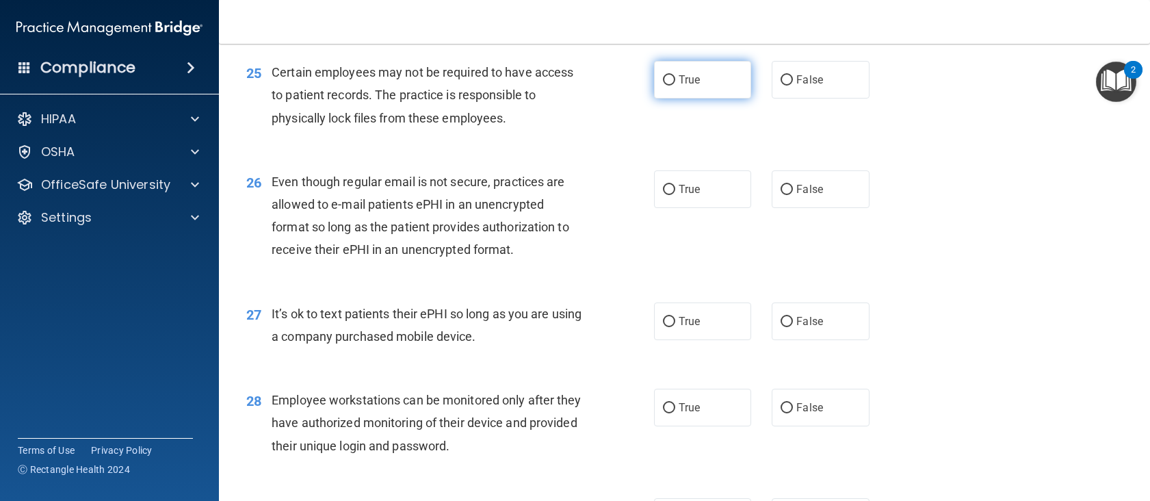
click at [706, 98] on label "True" at bounding box center [703, 80] width 98 height 38
click at [675, 86] on input "True" at bounding box center [669, 80] width 12 height 10
radio input "true"
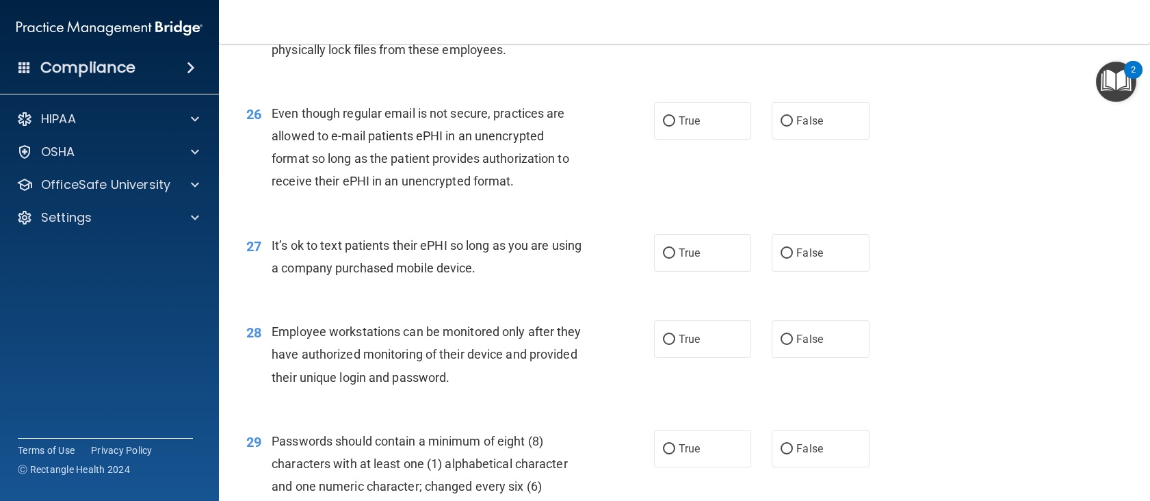
scroll to position [3010, 0]
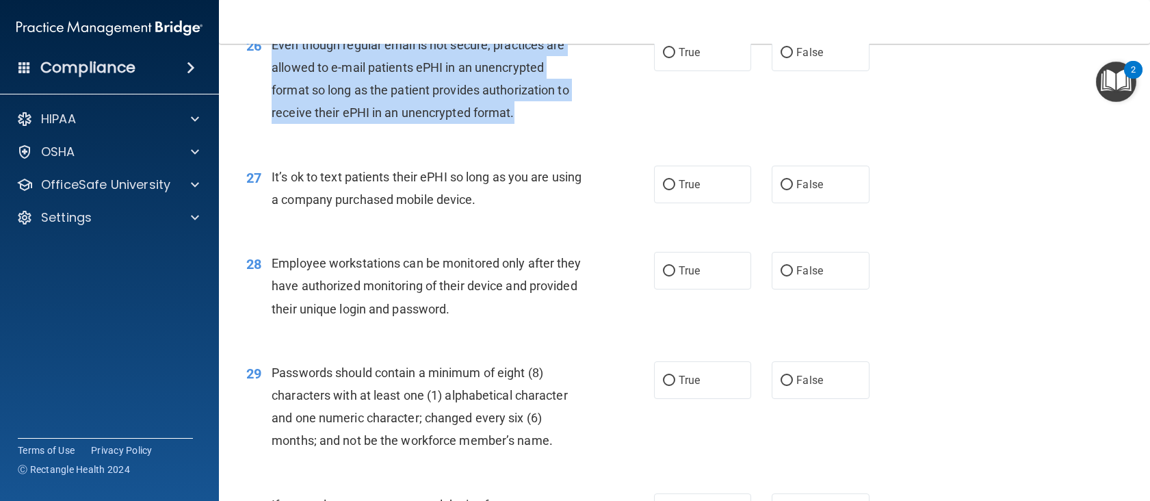
drag, startPoint x: 544, startPoint y: 161, endPoint x: 272, endPoint y: 95, distance: 280.2
click at [272, 95] on div "Even though regular email is not secure, practices are allowed to e-mail patien…" at bounding box center [432, 79] width 321 height 91
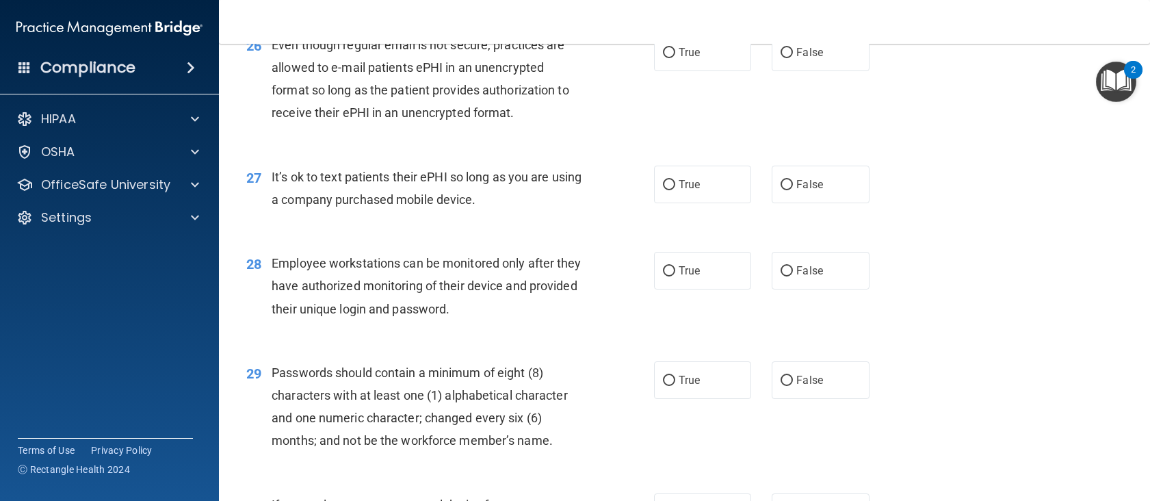
click at [540, 148] on div "26 Even though regular email is not secure, practices are allowed to e-mail pat…" at bounding box center [684, 82] width 897 height 132
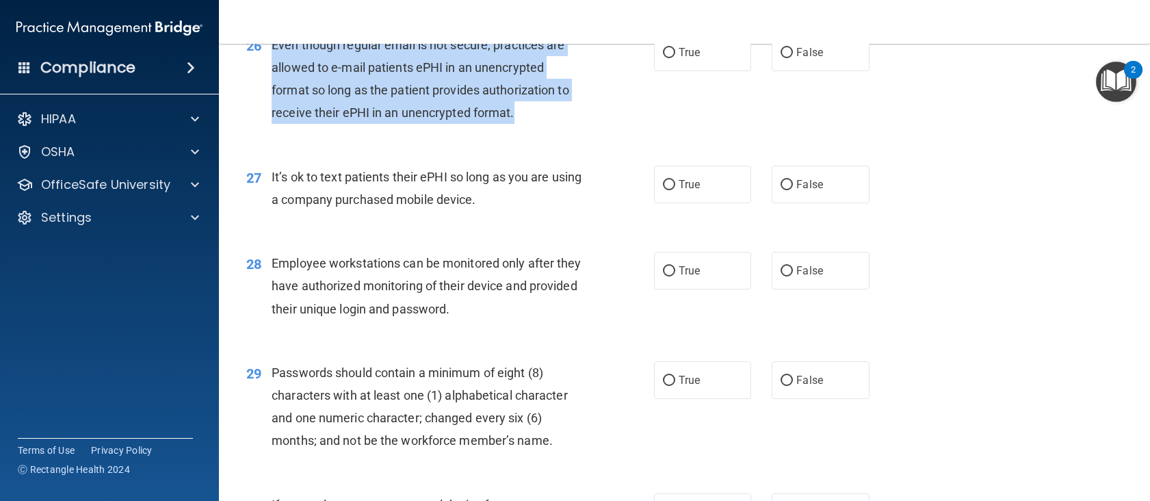
drag, startPoint x: 512, startPoint y: 154, endPoint x: 270, endPoint y: 85, distance: 251.1
click at [270, 85] on div "26 Even though regular email is not secure, practices are allowed to e-mail pat…" at bounding box center [450, 83] width 449 height 98
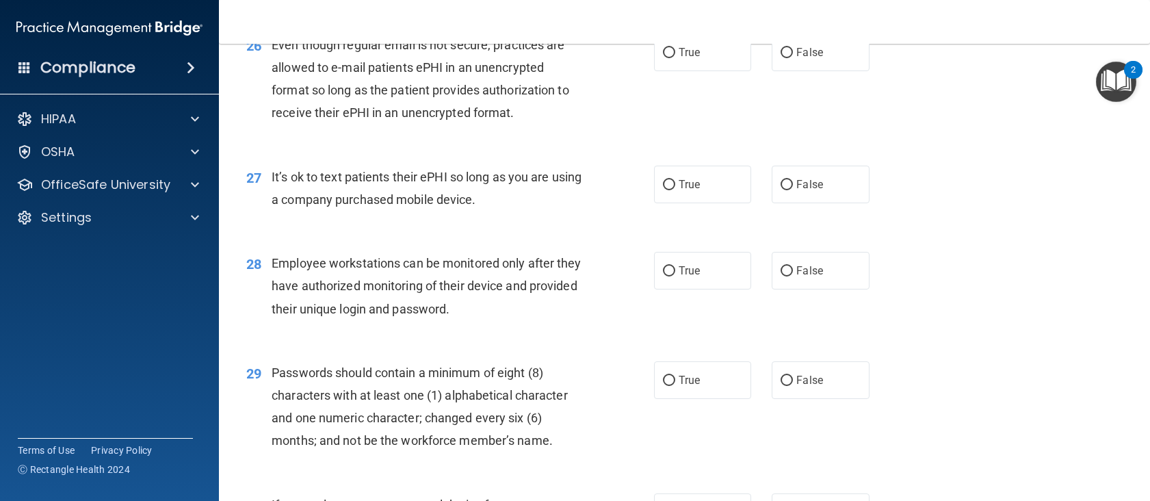
click at [244, 206] on div "27 It’s ok to text patients their ePHI so long as you are using a company purch…" at bounding box center [684, 191] width 897 height 86
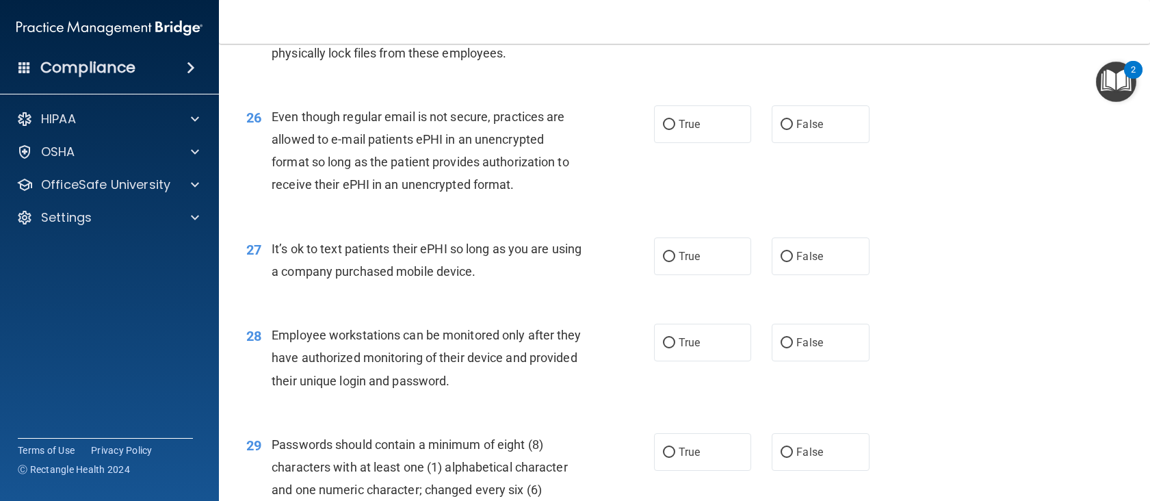
scroll to position [2944, 0]
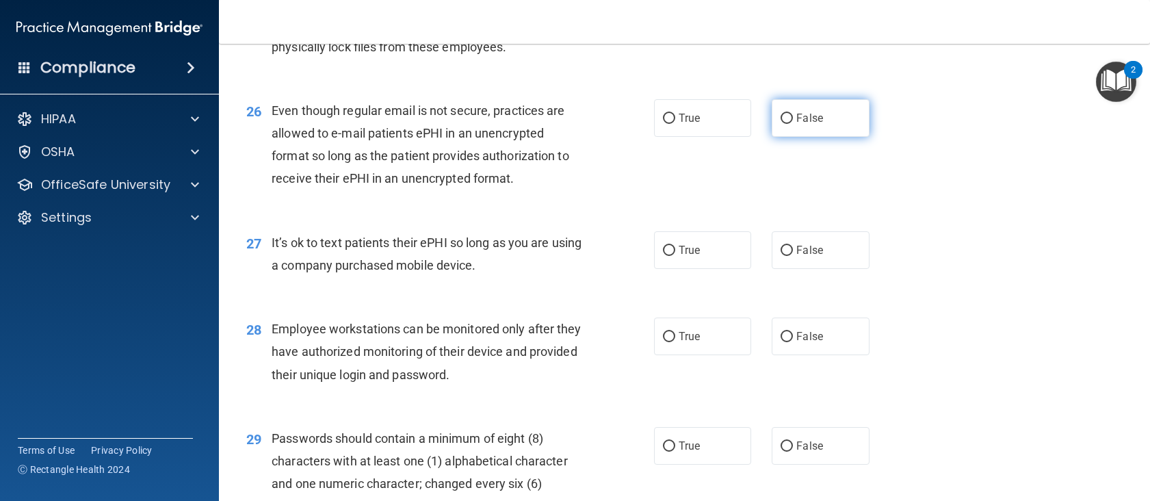
click at [815, 124] on span "False" at bounding box center [809, 117] width 27 height 13
click at [793, 124] on input "False" at bounding box center [786, 119] width 12 height 10
radio input "true"
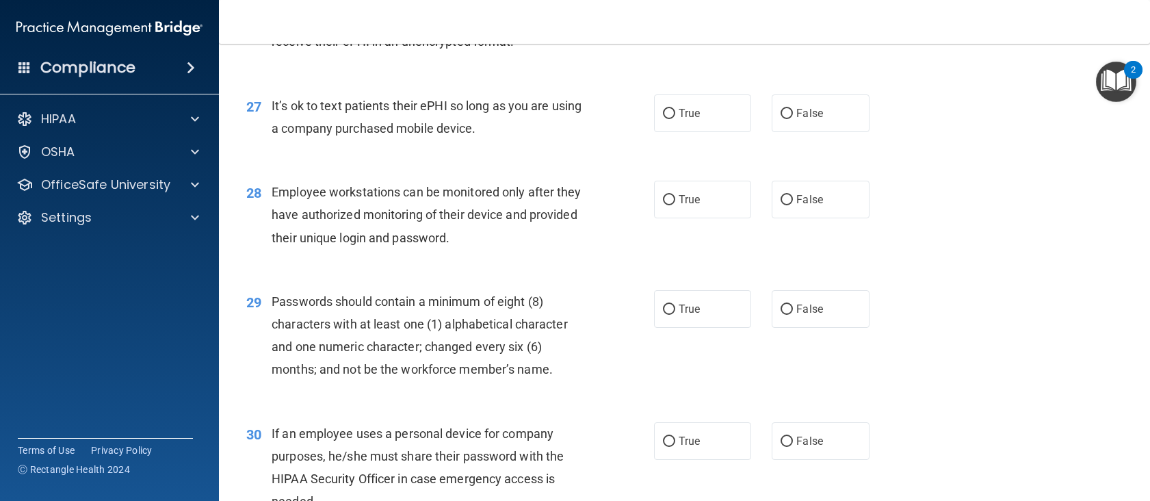
scroll to position [3012, 0]
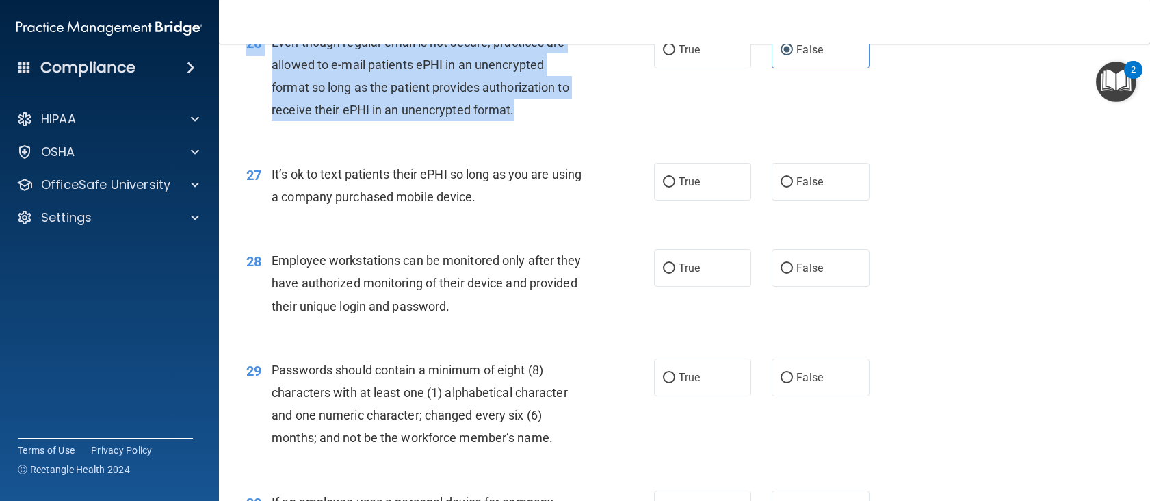
drag, startPoint x: 526, startPoint y: 160, endPoint x: 288, endPoint y: 97, distance: 246.2
click at [274, 79] on div "Even though regular email is not secure, practices are allowed to e-mail patien…" at bounding box center [432, 76] width 321 height 91
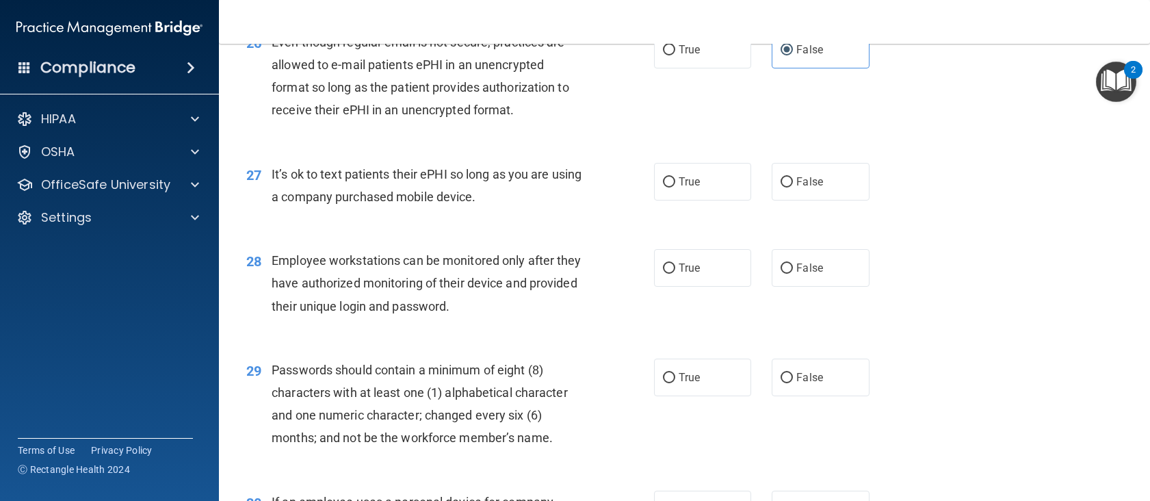
click at [428, 146] on div "26 Even though regular email is not secure, practices are allowed to e-mail pat…" at bounding box center [684, 80] width 897 height 132
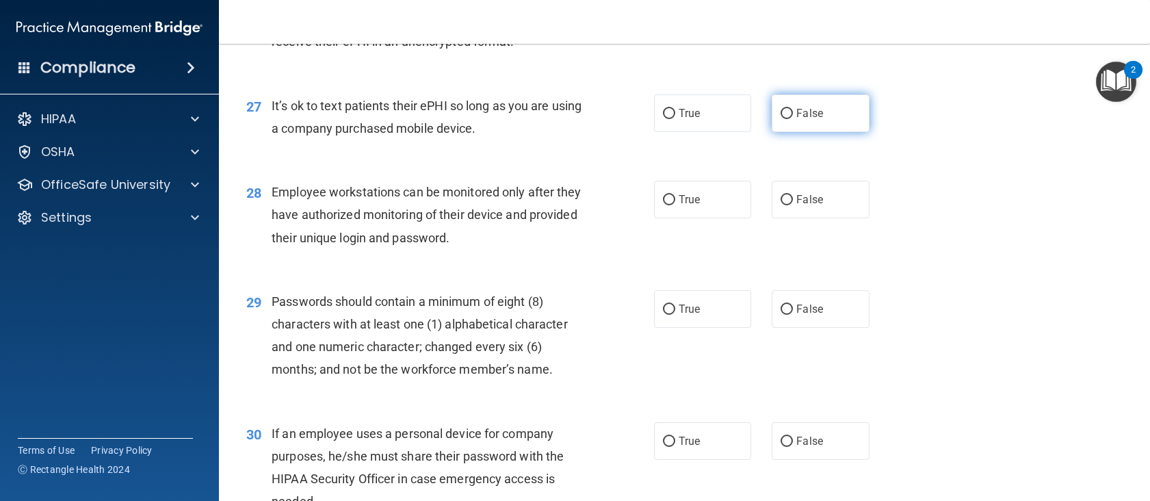
click at [846, 132] on label "False" at bounding box center [821, 113] width 98 height 38
click at [793, 119] on input "False" at bounding box center [786, 114] width 12 height 10
radio input "true"
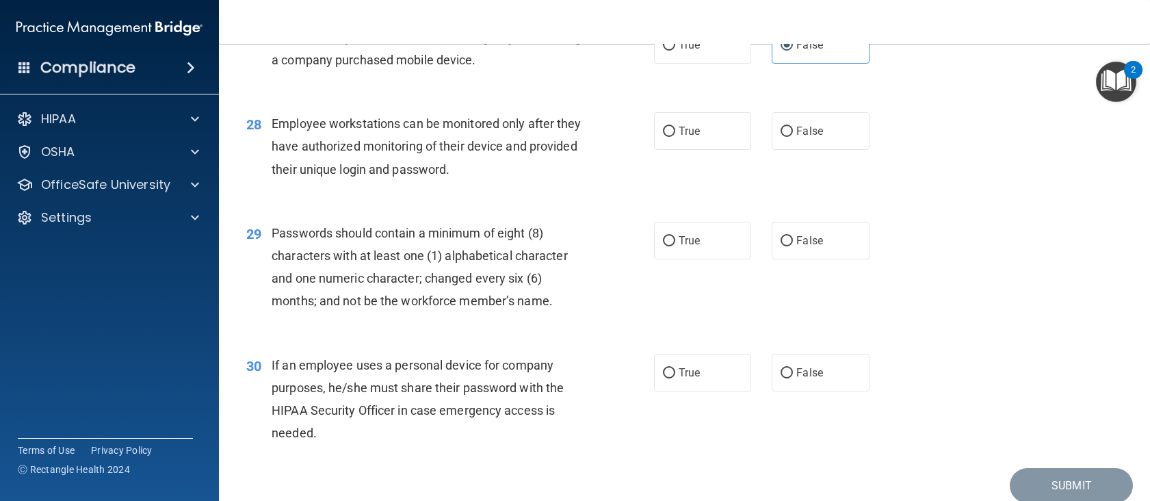
scroll to position [3218, 0]
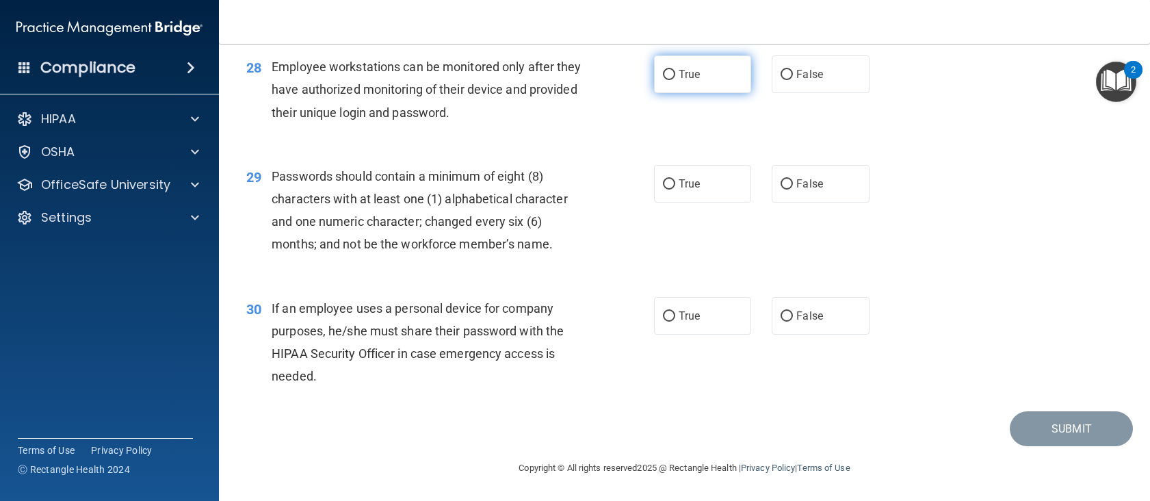
click at [654, 93] on label "True" at bounding box center [703, 74] width 98 height 38
click at [663, 80] on input "True" at bounding box center [669, 75] width 12 height 10
radio input "true"
click at [683, 202] on label "True" at bounding box center [703, 184] width 98 height 38
click at [675, 189] on input "True" at bounding box center [669, 184] width 12 height 10
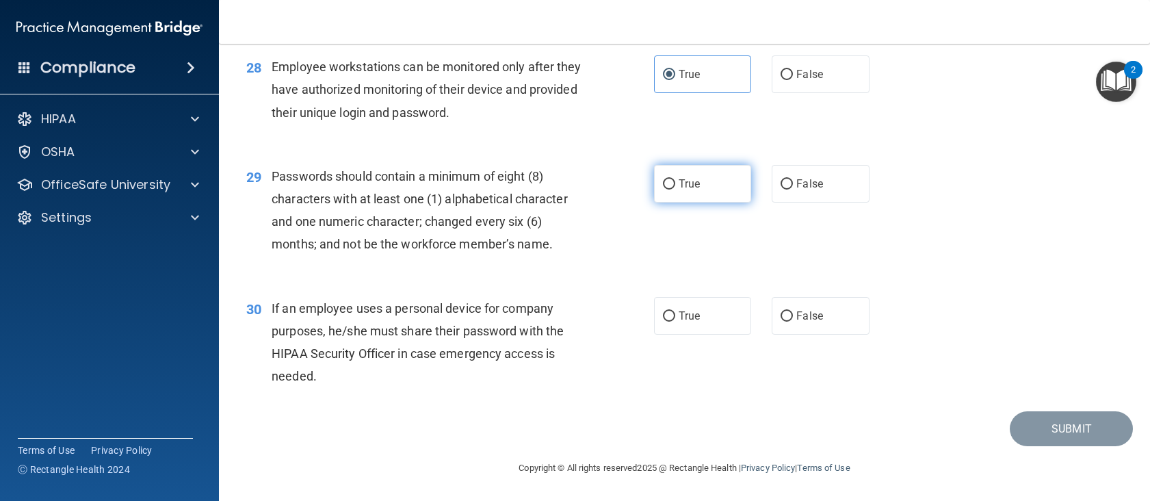
radio input "true"
click at [711, 321] on label "True" at bounding box center [703, 316] width 98 height 38
click at [675, 321] on input "True" at bounding box center [669, 316] width 12 height 10
radio input "true"
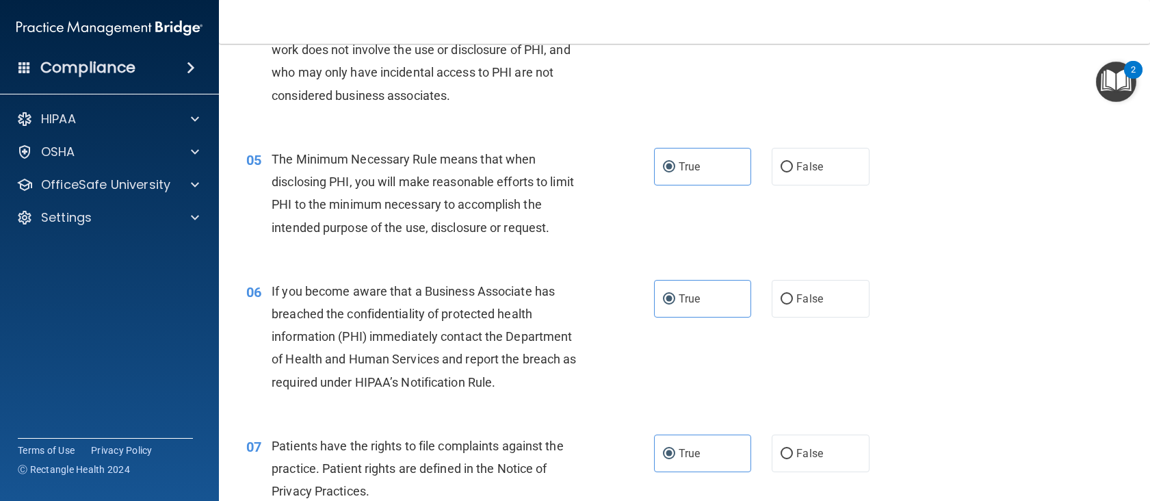
scroll to position [0, 0]
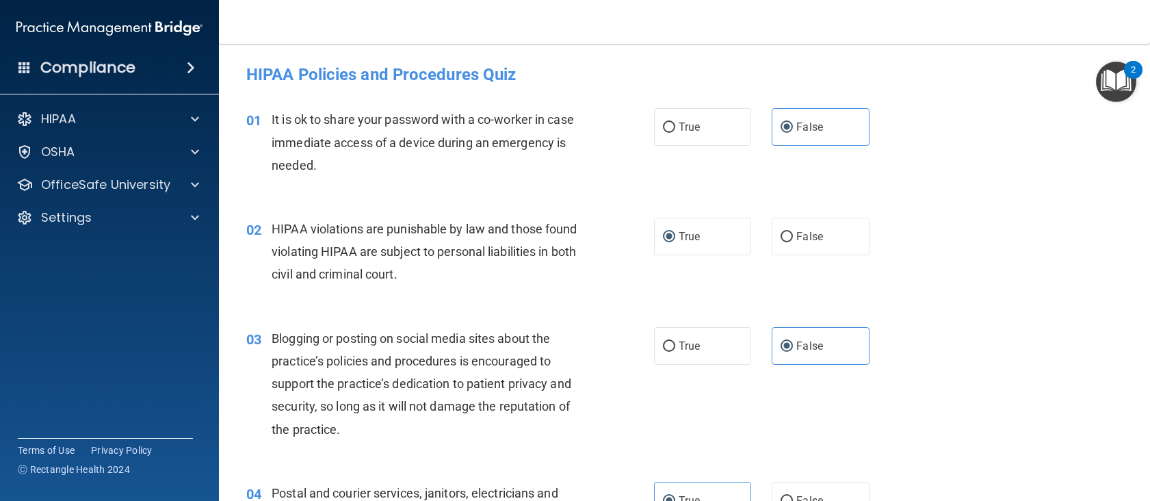
click at [1112, 86] on img "Open Resource Center, 2 new notifications" at bounding box center [1116, 82] width 40 height 40
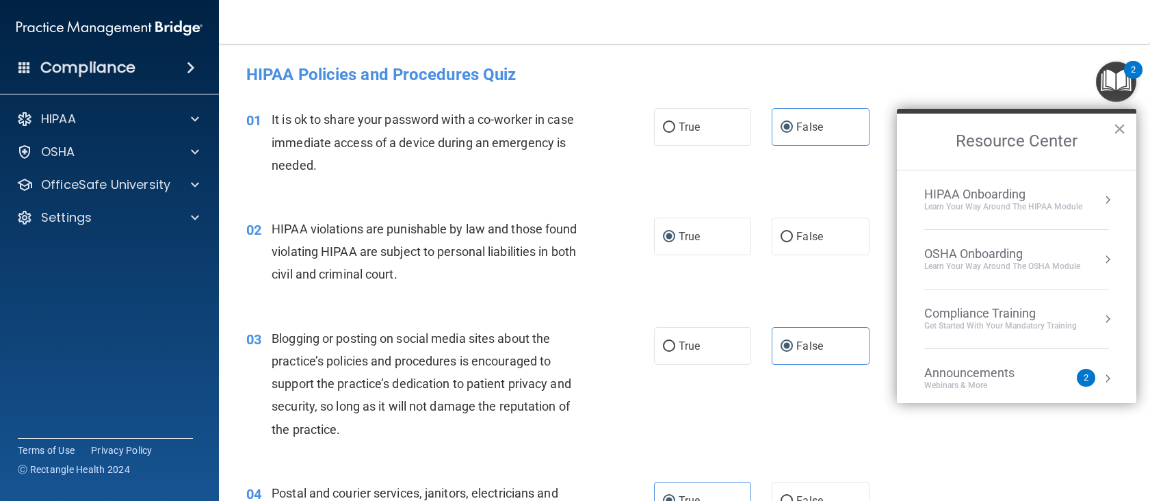
click at [1112, 86] on img "Open Resource Center, 2 new notifications" at bounding box center [1116, 82] width 40 height 40
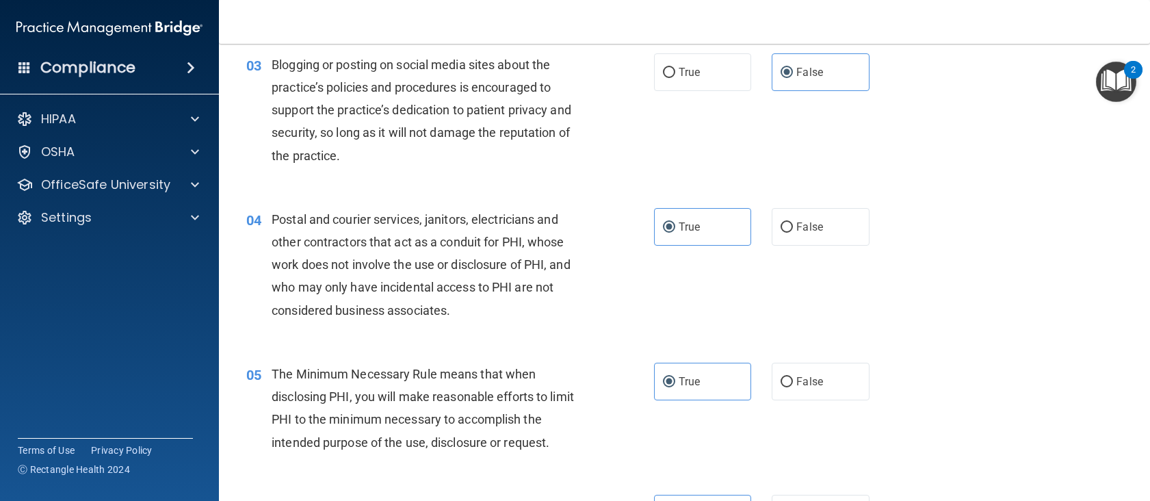
scroll to position [342, 0]
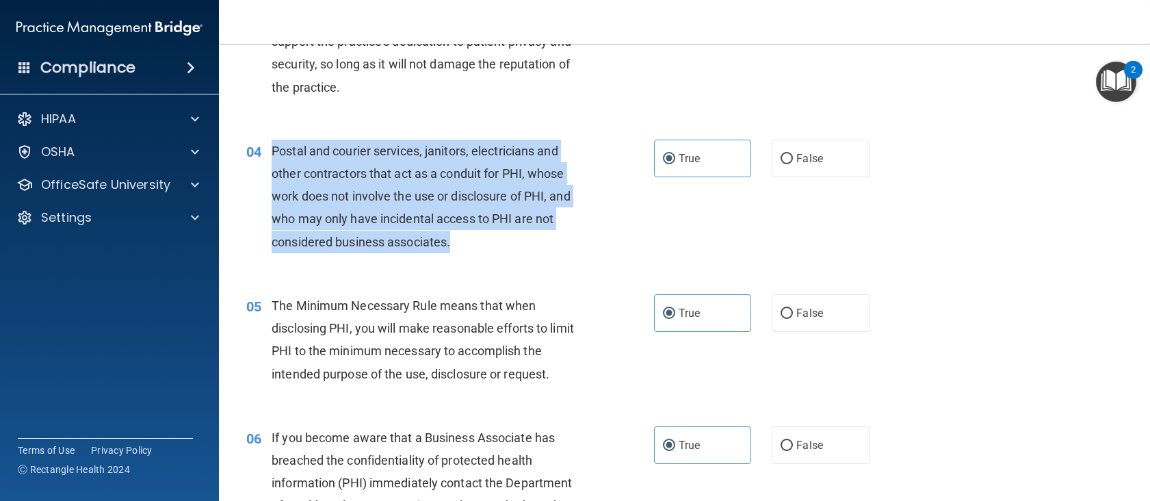
drag, startPoint x: 460, startPoint y: 248, endPoint x: 265, endPoint y: 150, distance: 218.4
click at [265, 150] on div "04 Postal and courier services, janitors, electricians and other contractors th…" at bounding box center [450, 200] width 449 height 120
click at [584, 229] on div "Postal and courier services, janitors, electricians and other contractors that …" at bounding box center [432, 197] width 321 height 114
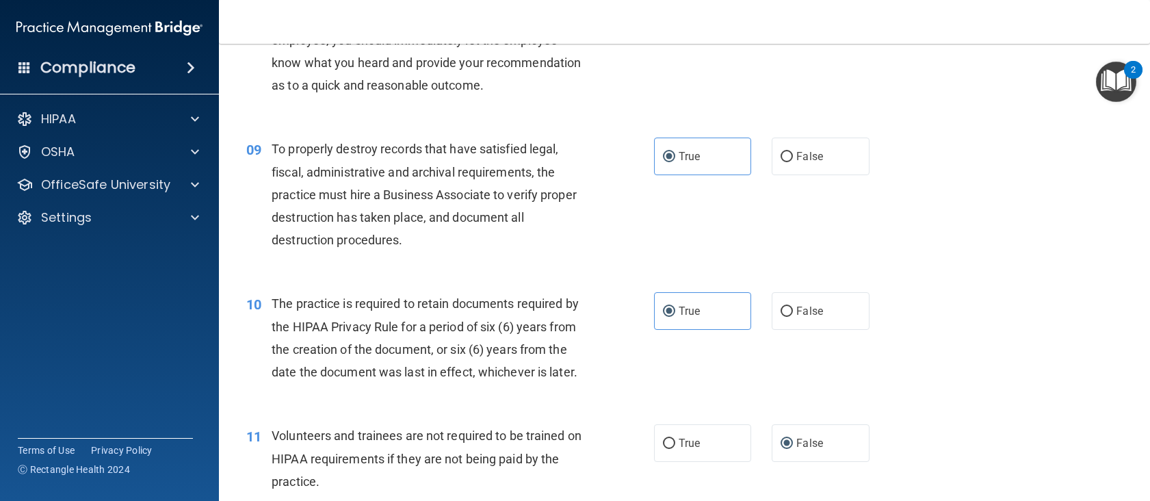
scroll to position [1094, 0]
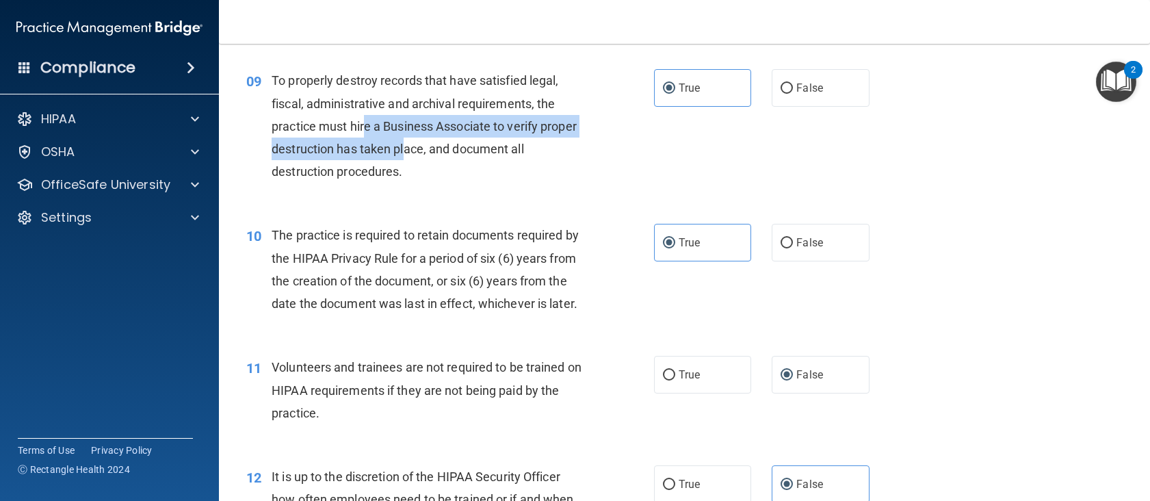
drag, startPoint x: 443, startPoint y: 182, endPoint x: 369, endPoint y: 157, distance: 78.1
click at [367, 156] on div "To properly destroy records that have satisfied legal, fiscal, administrative a…" at bounding box center [432, 126] width 321 height 114
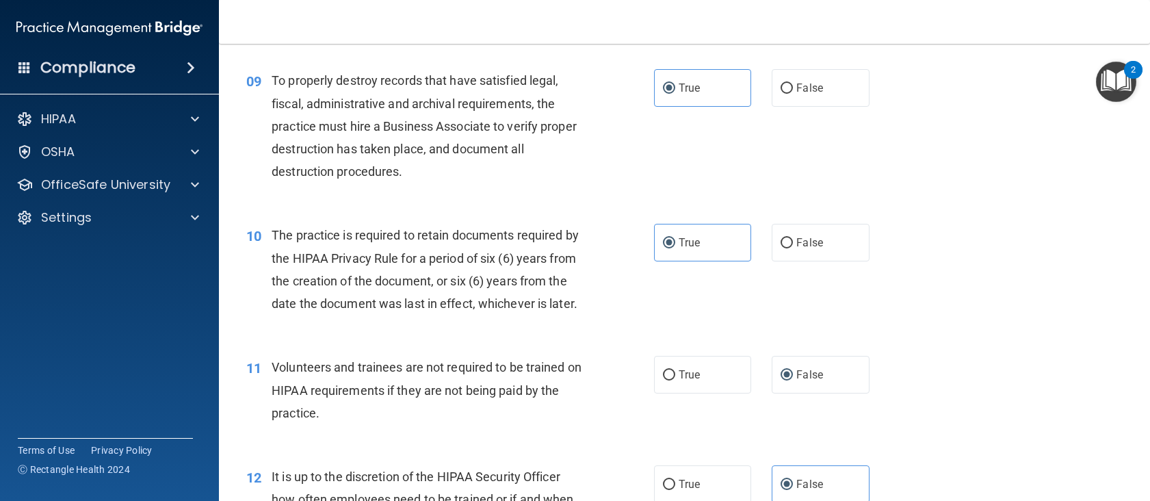
click at [451, 183] on div "To properly destroy records that have satisfied legal, fiscal, administrative a…" at bounding box center [432, 126] width 321 height 114
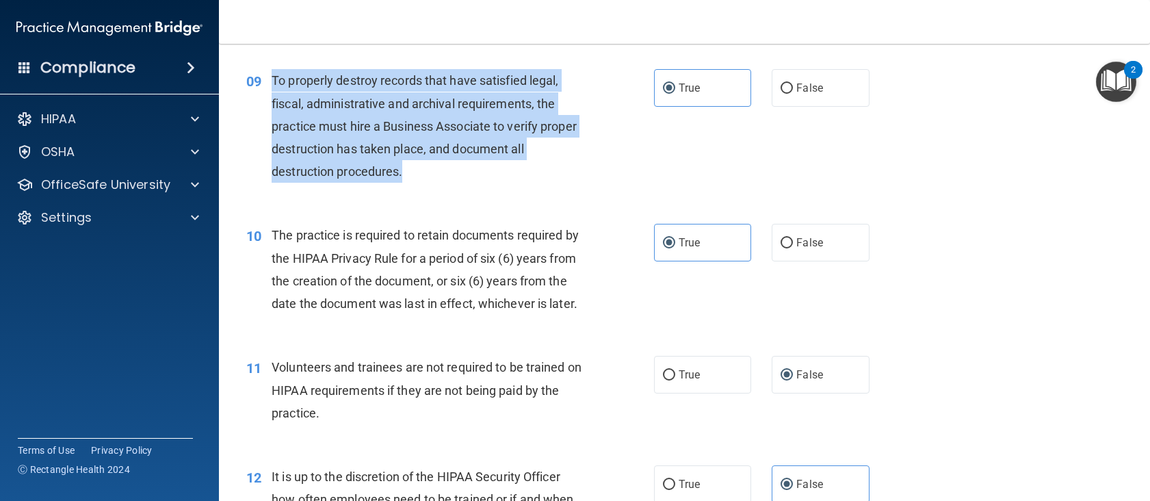
drag, startPoint x: 436, startPoint y: 194, endPoint x: 270, endPoint y: 108, distance: 186.9
click at [270, 108] on div "09 To properly destroy records that have satisfied legal, fiscal, administrativ…" at bounding box center [450, 129] width 449 height 120
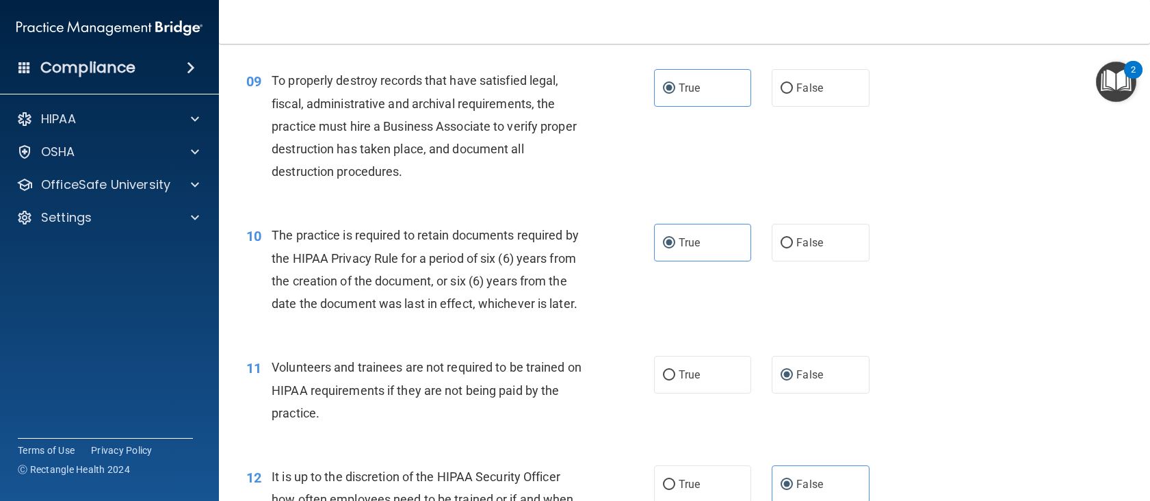
drag, startPoint x: 301, startPoint y: 123, endPoint x: 257, endPoint y: 89, distance: 55.6
click at [257, 89] on div "09 To properly destroy records that have satisfied legal, fiscal, administrativ…" at bounding box center [684, 129] width 897 height 155
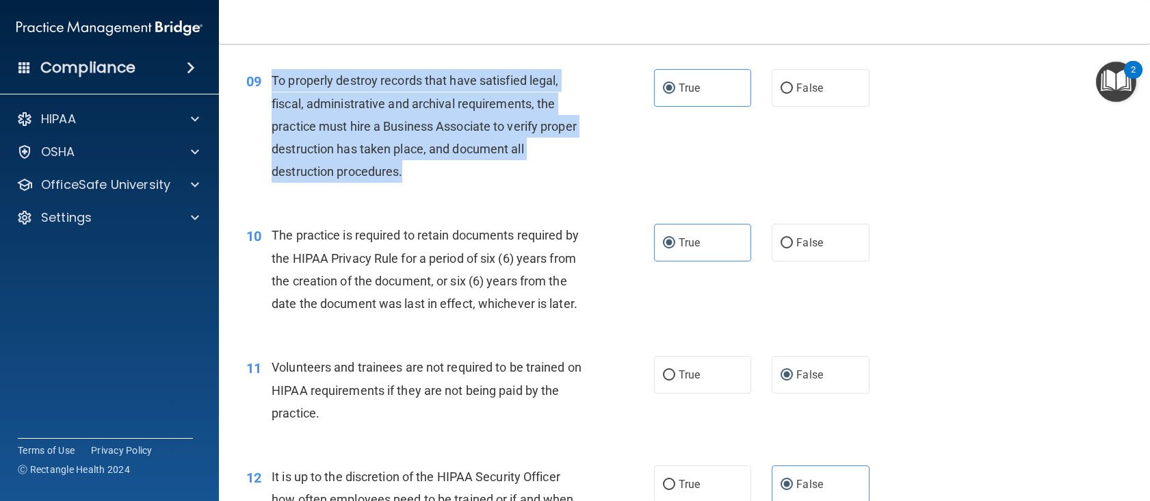
drag, startPoint x: 412, startPoint y: 189, endPoint x: 274, endPoint y: 94, distance: 167.9
click at [274, 94] on div "To properly destroy records that have satisfied legal, fiscal, administrative a…" at bounding box center [432, 126] width 321 height 114
click at [782, 94] on input "False" at bounding box center [786, 88] width 12 height 10
radio input "true"
radio input "false"
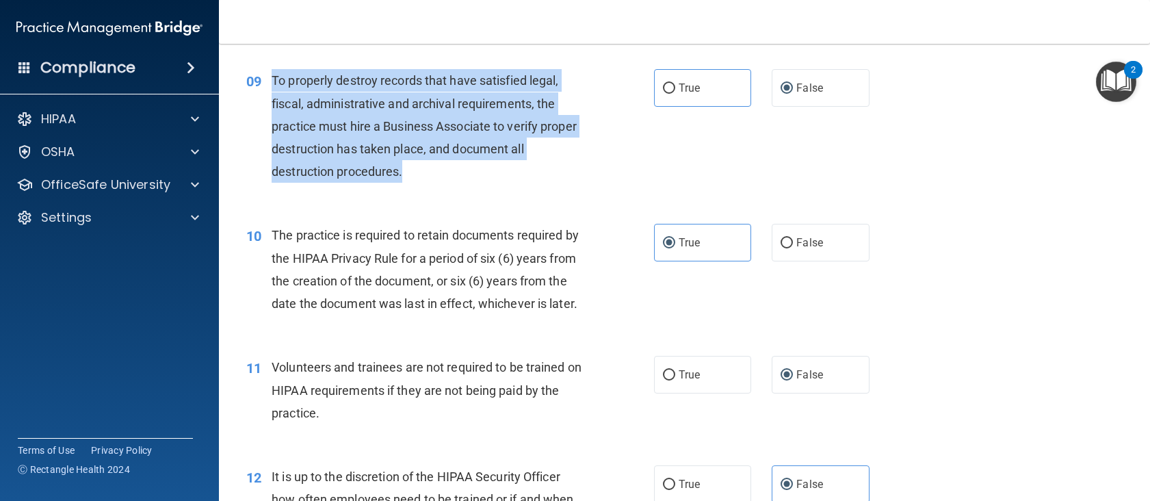
click at [508, 169] on span "To properly destroy records that have satisfied legal, fiscal, administrative a…" at bounding box center [424, 125] width 305 height 105
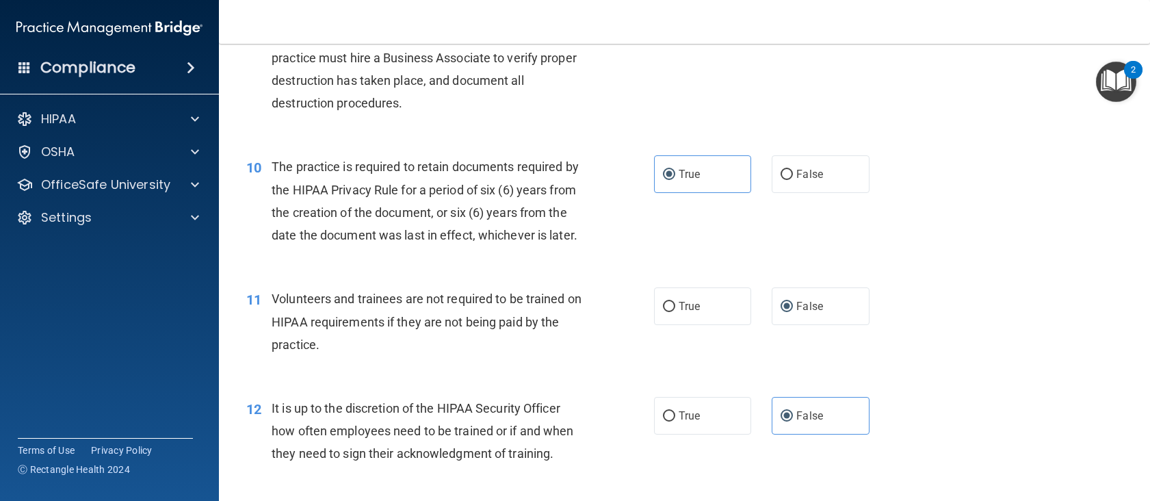
scroll to position [1231, 0]
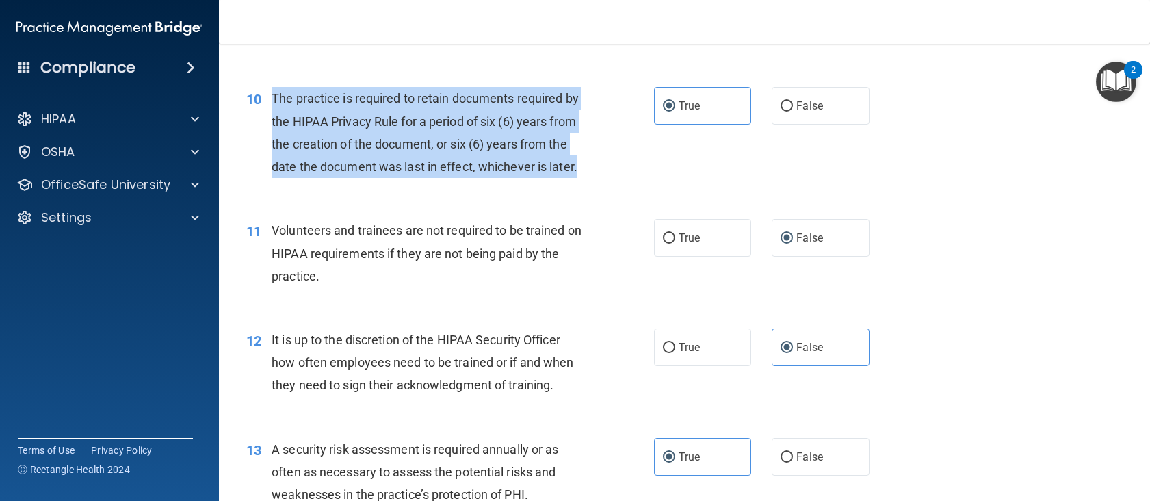
drag, startPoint x: 270, startPoint y: 118, endPoint x: 300, endPoint y: 203, distance: 90.0
click at [300, 185] on div "10 The practice is required to retain documents required by the HIPAA Privacy R…" at bounding box center [450, 136] width 449 height 98
click at [483, 150] on span "The practice is required to retain documents required by the HIPAA Privacy Rule…" at bounding box center [425, 132] width 307 height 83
click at [467, 161] on span "The practice is required to retain documents required by the HIPAA Privacy Rule…" at bounding box center [425, 132] width 307 height 83
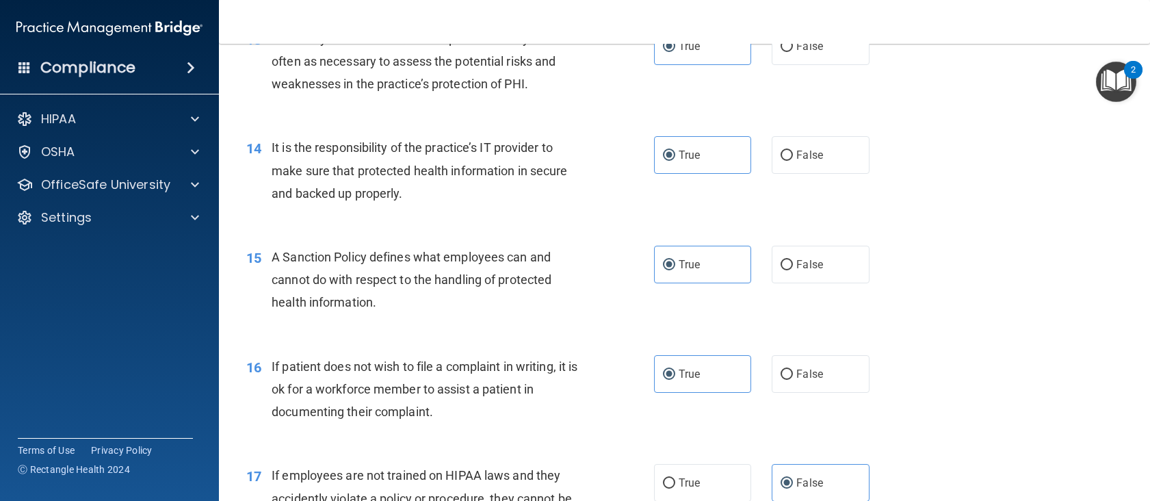
scroll to position [1505, 0]
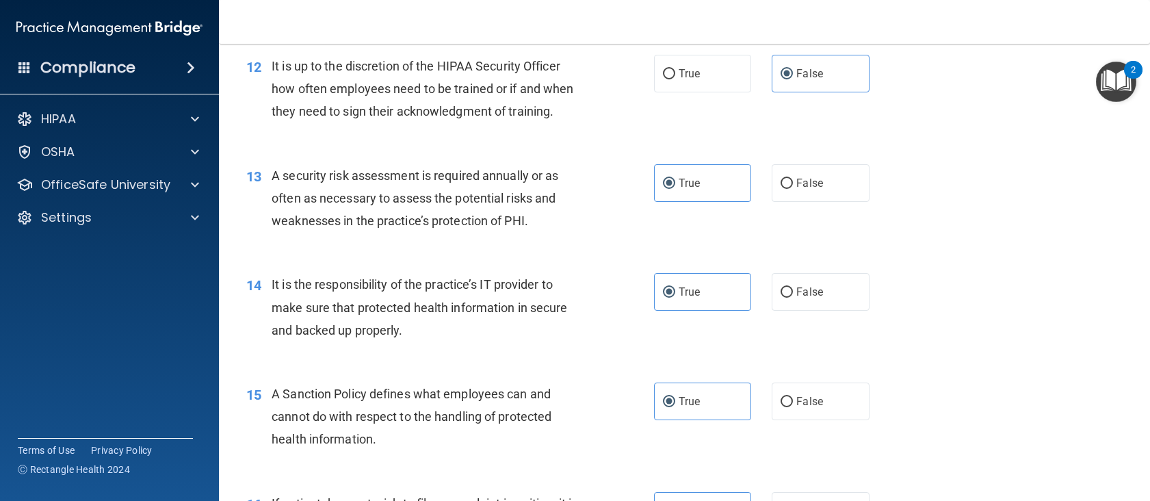
click at [404, 118] on span "It is up to the discretion of the HIPAA Security Officer how often employees ne…" at bounding box center [423, 89] width 302 height 60
click at [407, 118] on span "It is up to the discretion of the HIPAA Security Officer how often employees ne…" at bounding box center [423, 89] width 302 height 60
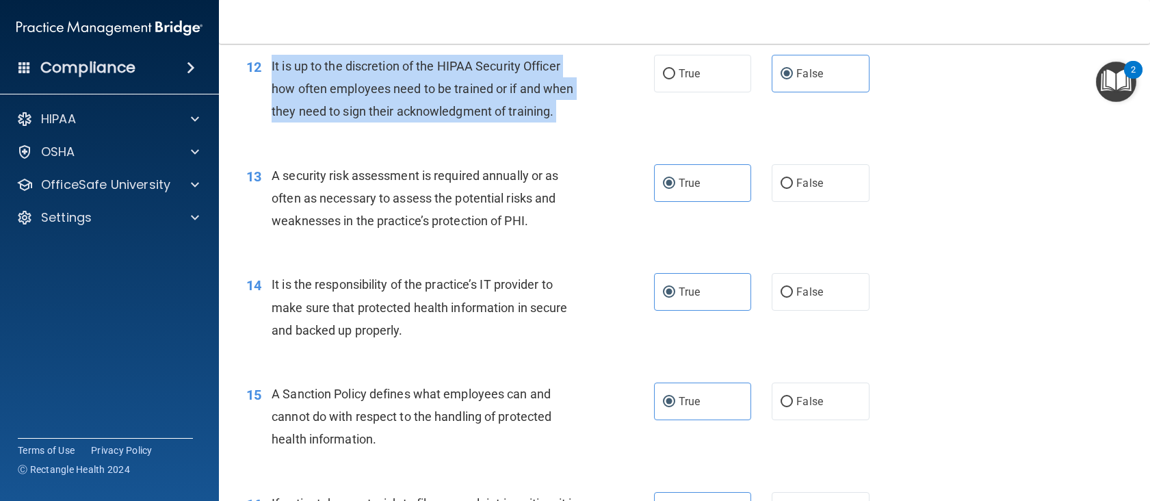
click at [407, 118] on span "It is up to the discretion of the HIPAA Security Officer how often employees ne…" at bounding box center [423, 89] width 302 height 60
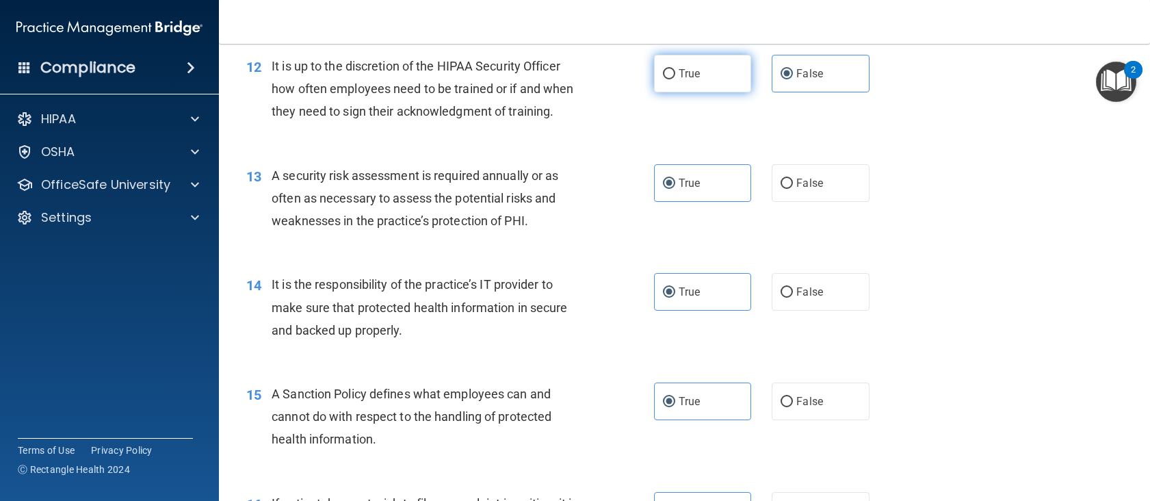
click at [654, 92] on label "True" at bounding box center [703, 74] width 98 height 38
click at [663, 79] on input "True" at bounding box center [669, 74] width 12 height 10
radio input "true"
radio input "false"
click at [386, 147] on div "12 It is up to the discretion of the HIPAA Security Officer how often employees…" at bounding box center [684, 92] width 897 height 109
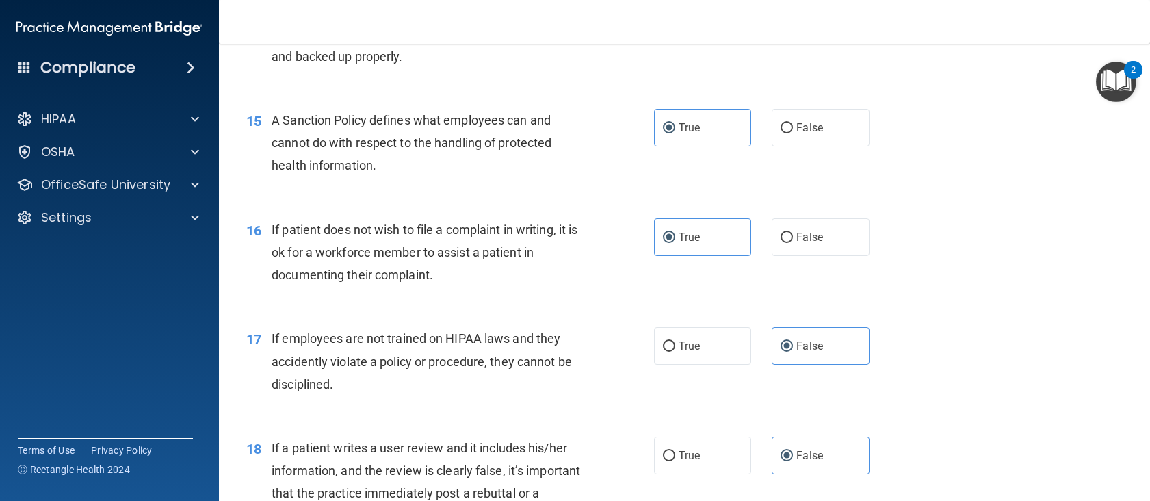
scroll to position [1847, 0]
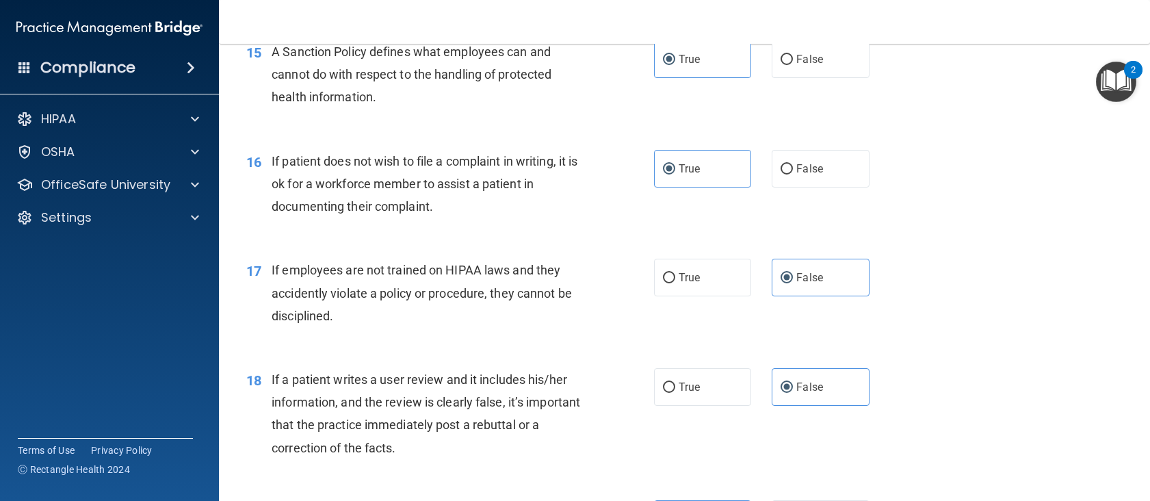
click at [416, 207] on span "If patient does not wish to file a complaint in writing, it is ok for a workfor…" at bounding box center [425, 184] width 306 height 60
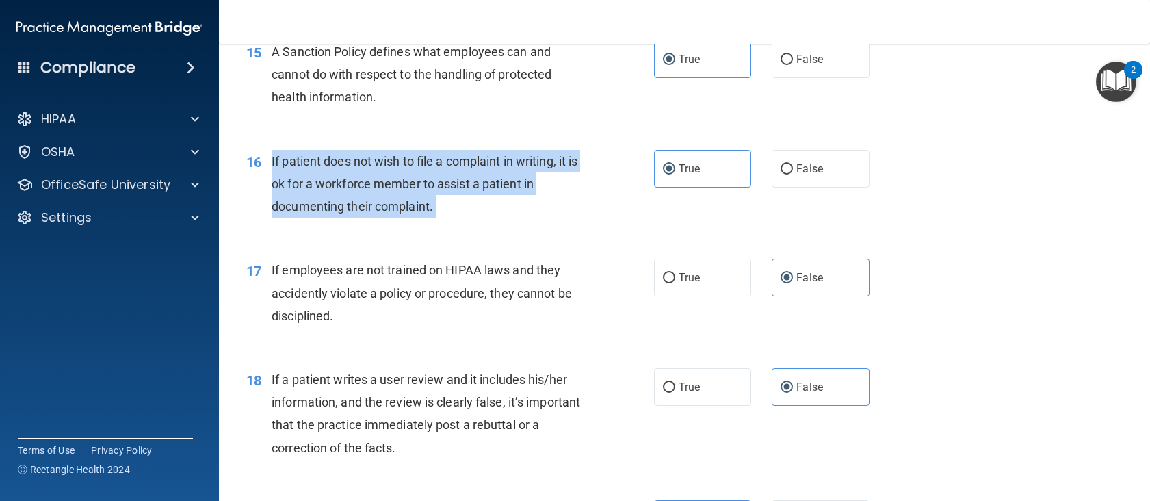
click at [416, 207] on span "If patient does not wish to file a complaint in writing, it is ok for a workfor…" at bounding box center [425, 184] width 306 height 60
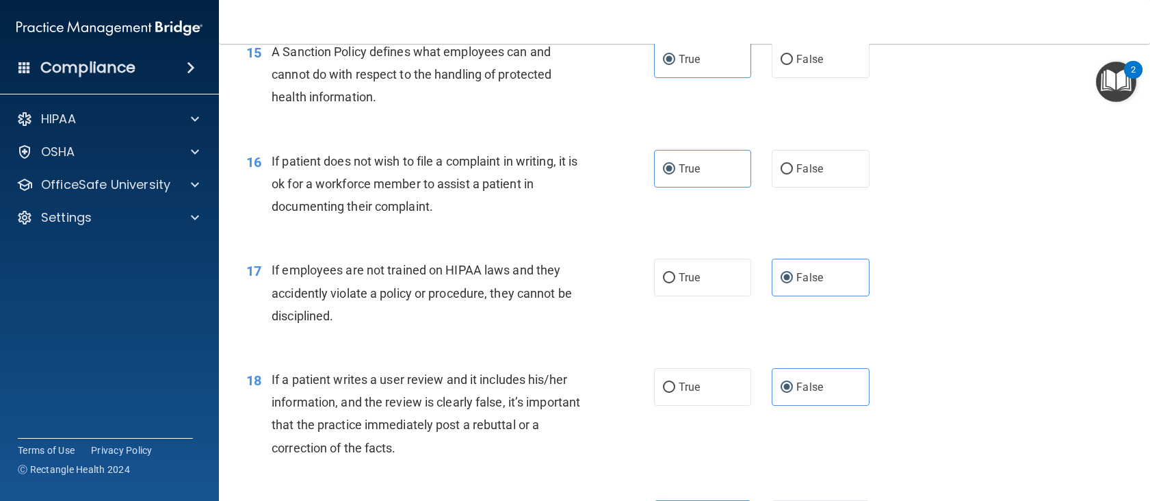
click at [365, 327] on div "If employees are not trained on HIPAA laws and they accidently violate a policy…" at bounding box center [432, 293] width 321 height 68
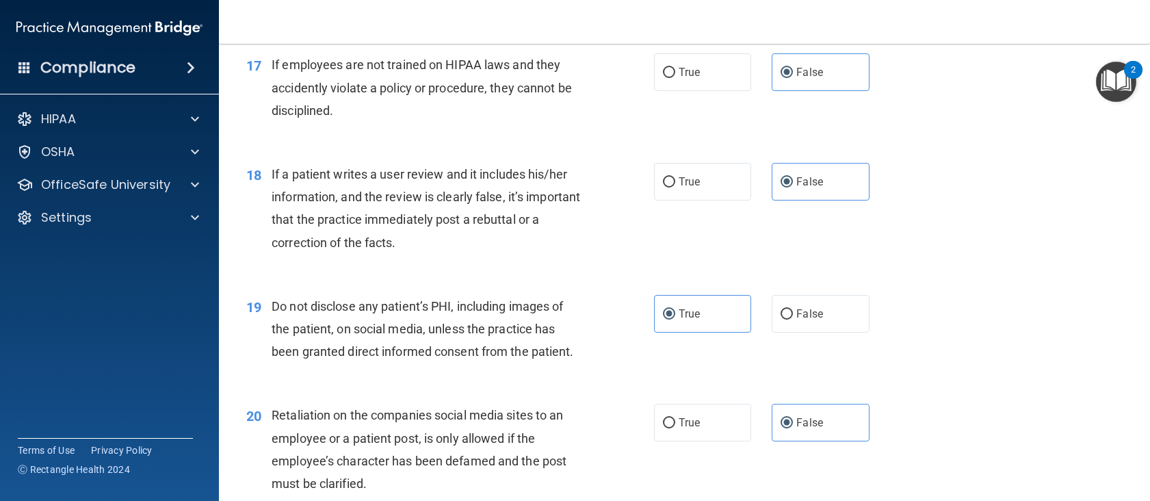
scroll to position [2120, 0]
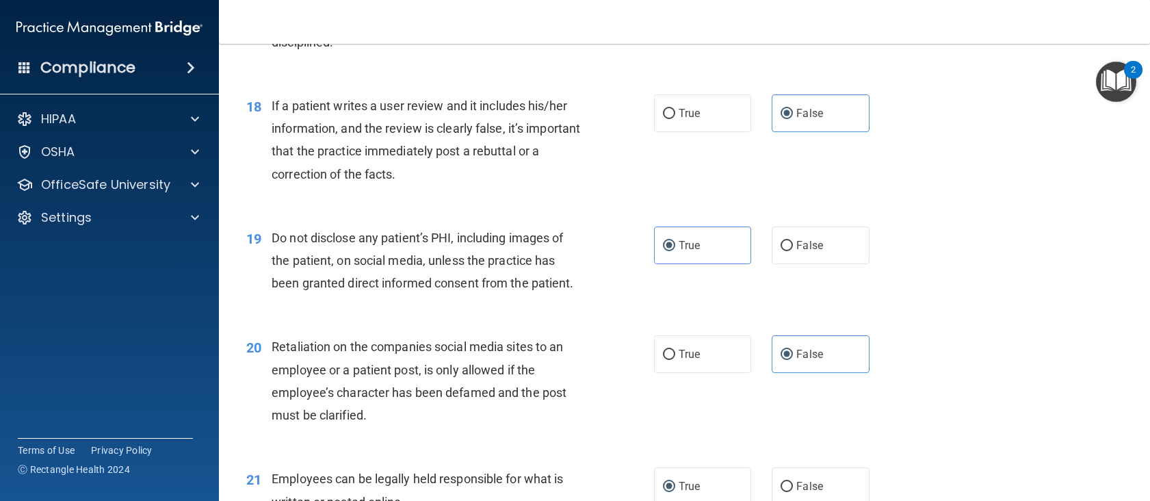
click at [408, 181] on span "If a patient writes a user review and it includes his/her information, and the …" at bounding box center [426, 139] width 308 height 83
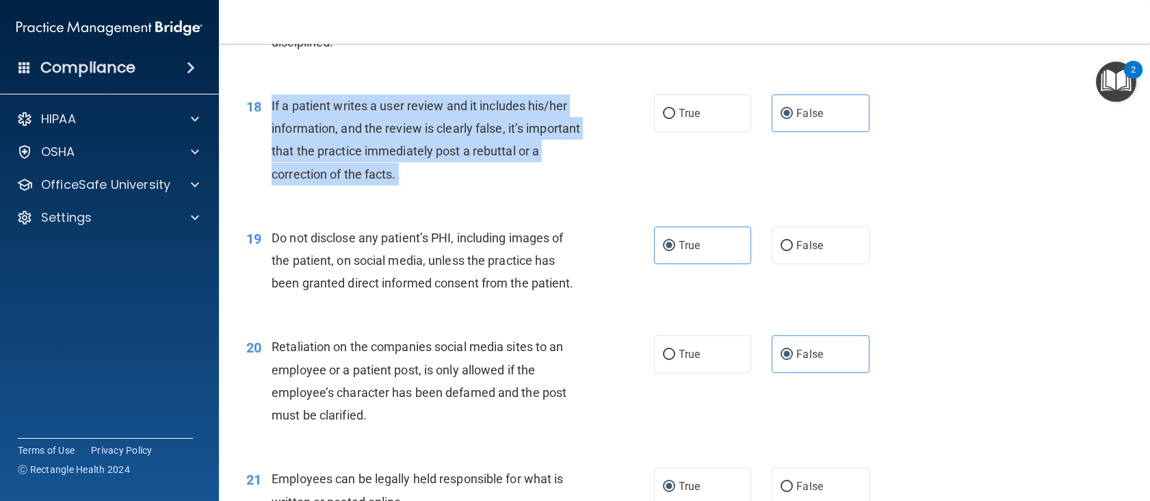
click at [408, 181] on span "If a patient writes a user review and it includes his/her information, and the …" at bounding box center [426, 139] width 308 height 83
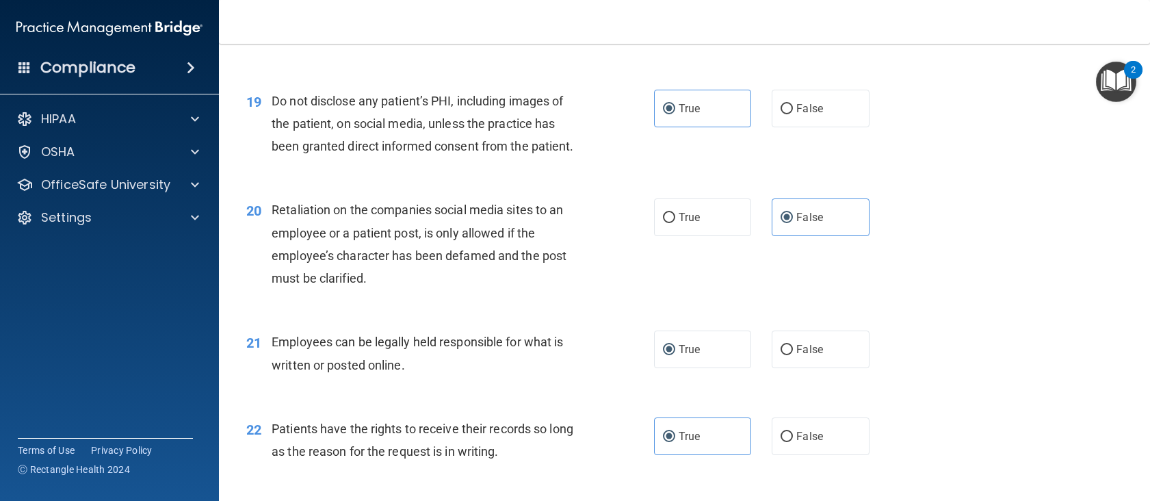
click at [458, 153] on span "Do not disclose any patient’s PHI, including images of the patient, on social m…" at bounding box center [423, 124] width 302 height 60
click at [384, 289] on div "Retaliation on the companies social media sites to an employee or a patient pos…" at bounding box center [432, 243] width 321 height 91
click at [393, 282] on span "Retaliation on the companies social media sites to an employee or a patient pos…" at bounding box center [419, 243] width 295 height 83
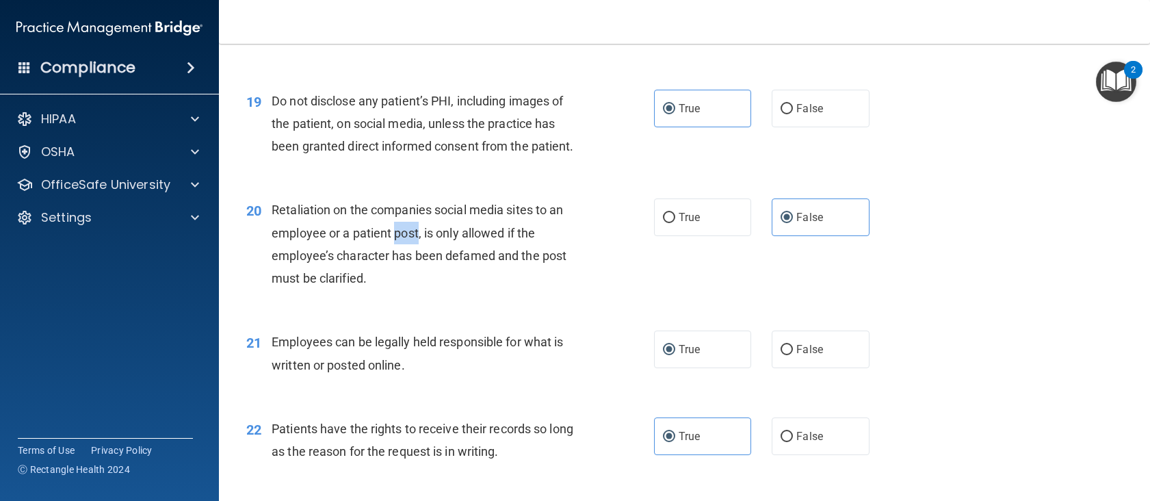
click at [393, 282] on span "Retaliation on the companies social media sites to an employee or a patient pos…" at bounding box center [419, 243] width 295 height 83
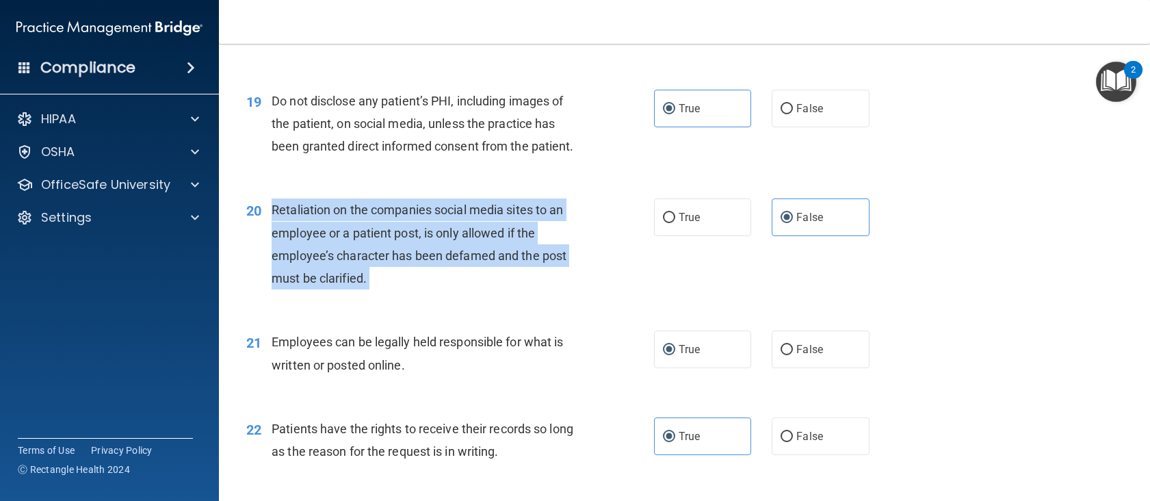
click at [393, 282] on span "Retaliation on the companies social media sites to an employee or a patient pos…" at bounding box center [419, 243] width 295 height 83
drag, startPoint x: 393, startPoint y: 280, endPoint x: 395, endPoint y: 293, distance: 13.2
click at [341, 277] on span "Retaliation on the companies social media sites to an employee or a patient pos…" at bounding box center [419, 243] width 295 height 83
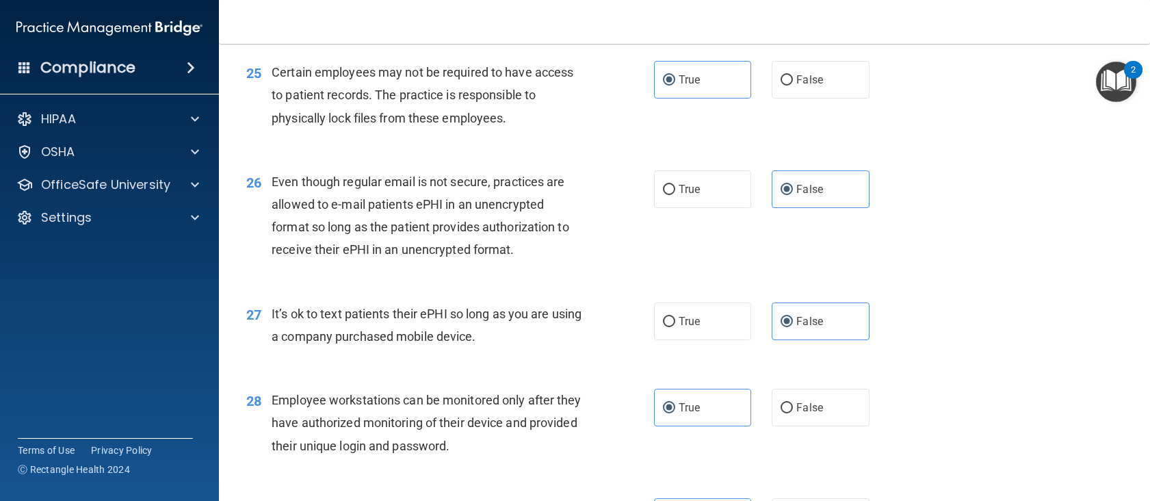
scroll to position [3251, 0]
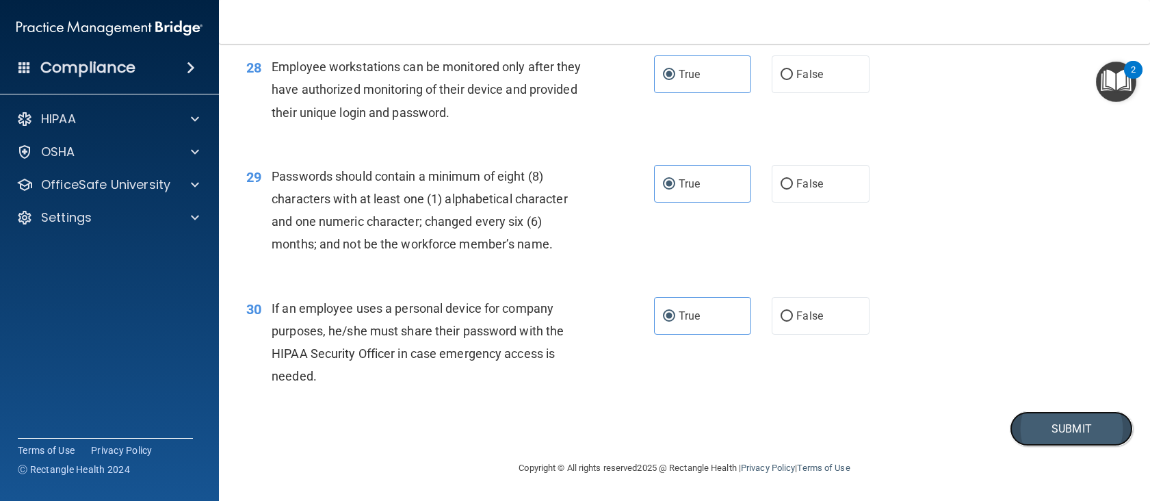
click at [1044, 432] on button "Submit" at bounding box center [1071, 428] width 123 height 35
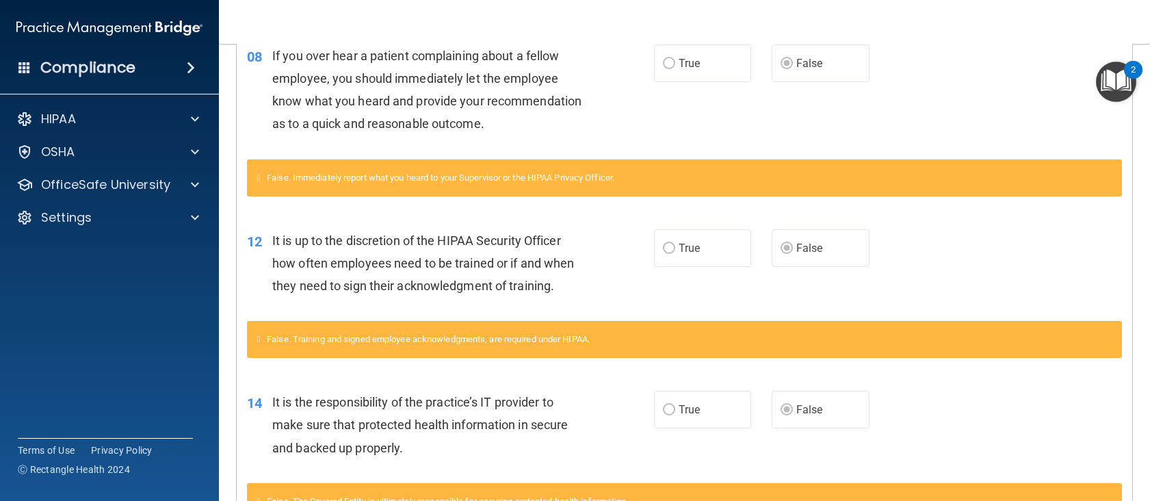
scroll to position [137, 0]
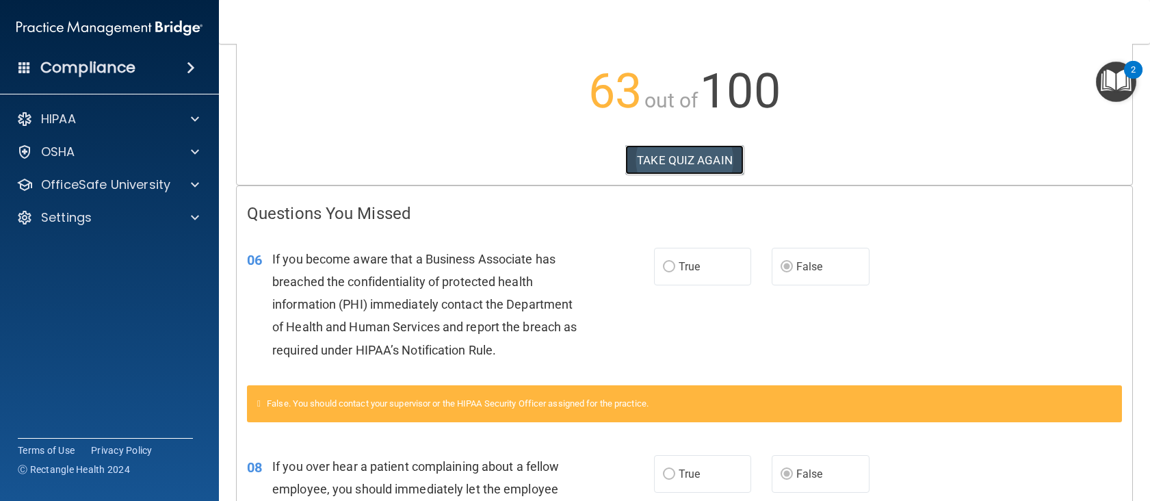
click at [707, 161] on button "TAKE QUIZ AGAIN" at bounding box center [684, 160] width 118 height 30
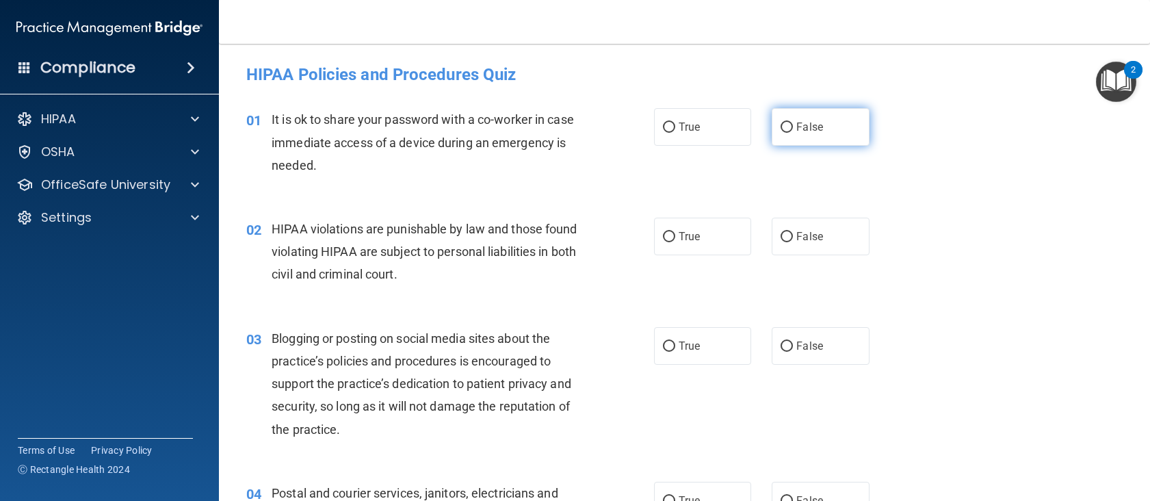
click at [785, 130] on input "False" at bounding box center [786, 127] width 12 height 10
radio input "true"
click at [690, 257] on div "02 HIPAA violations are punishable by law and those found violating HIPAA are s…" at bounding box center [684, 254] width 897 height 109
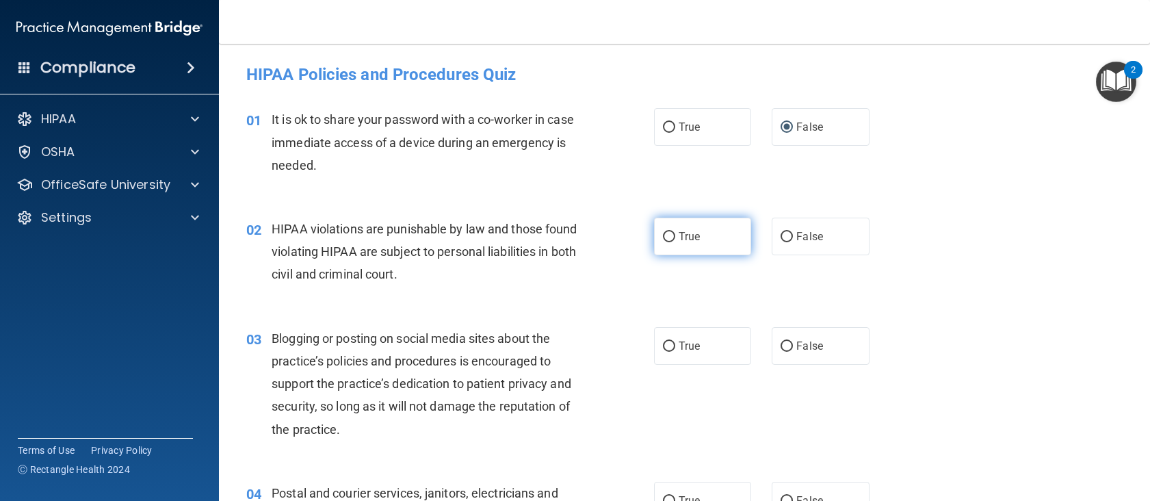
click at [692, 235] on span "True" at bounding box center [689, 236] width 21 height 13
click at [675, 235] on input "True" at bounding box center [669, 237] width 12 height 10
radio input "true"
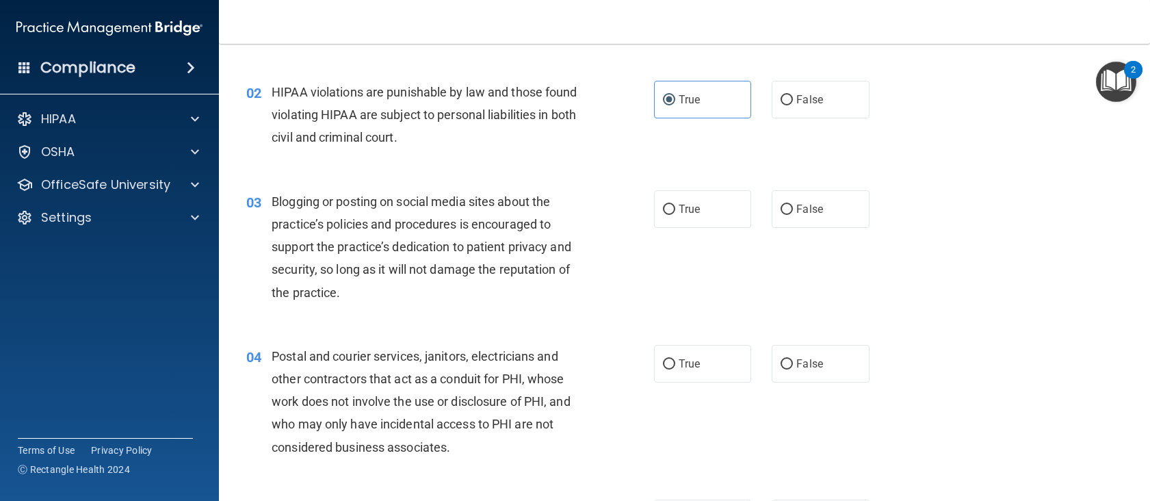
click at [301, 324] on div "03 Blogging or posting on social media sites about the practice’s policies and …" at bounding box center [684, 250] width 897 height 155
click at [330, 280] on div "Blogging or posting on social media sites about the practice’s policies and pro…" at bounding box center [432, 247] width 321 height 114
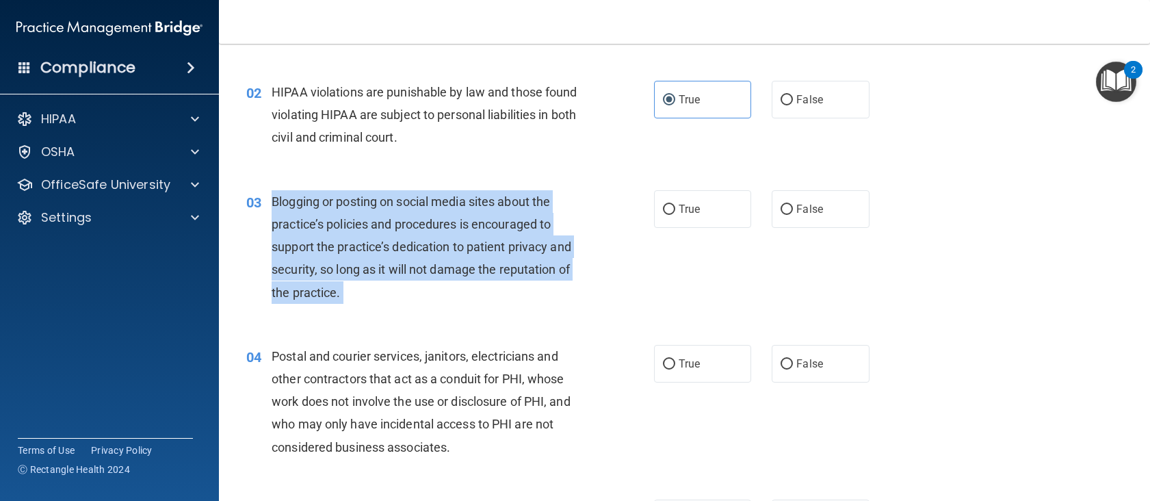
click at [330, 280] on div "Blogging or posting on social media sites about the practice’s policies and pro…" at bounding box center [432, 247] width 321 height 114
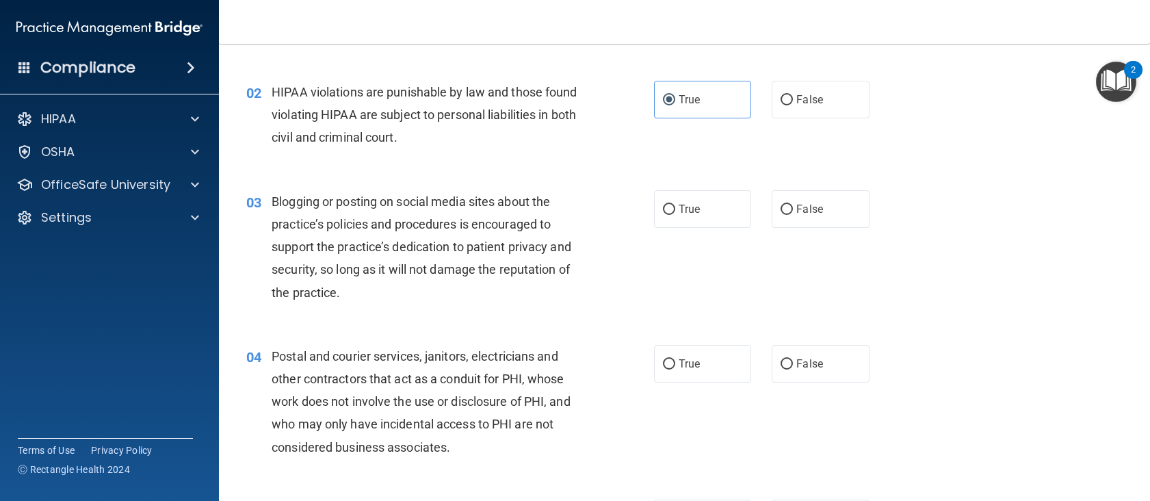
click at [789, 228] on div "03 Blogging or posting on social media sites about the practice’s policies and …" at bounding box center [684, 250] width 897 height 155
click at [787, 220] on label "False" at bounding box center [821, 209] width 98 height 38
click at [787, 215] on input "False" at bounding box center [786, 210] width 12 height 10
radio input "true"
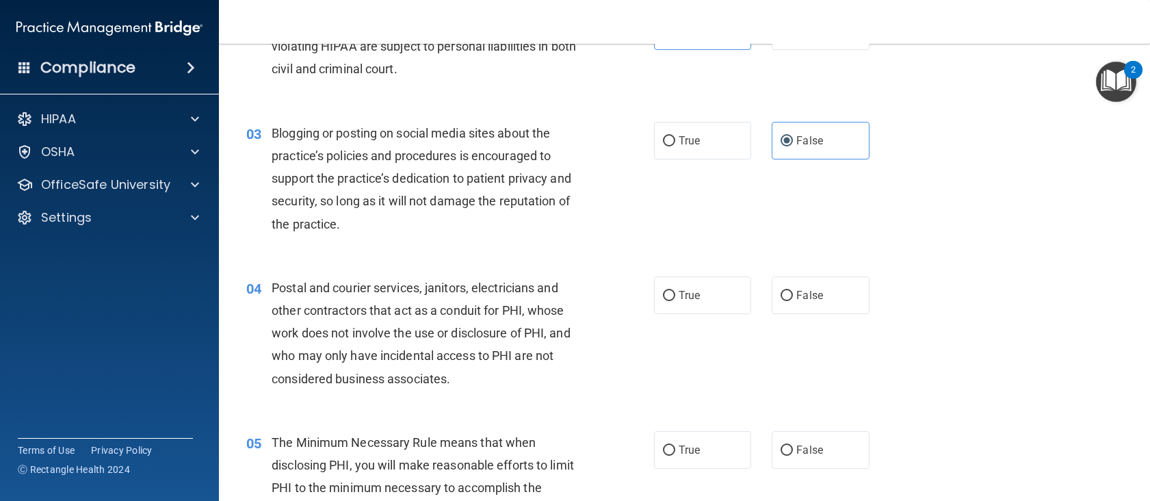
scroll to position [274, 0]
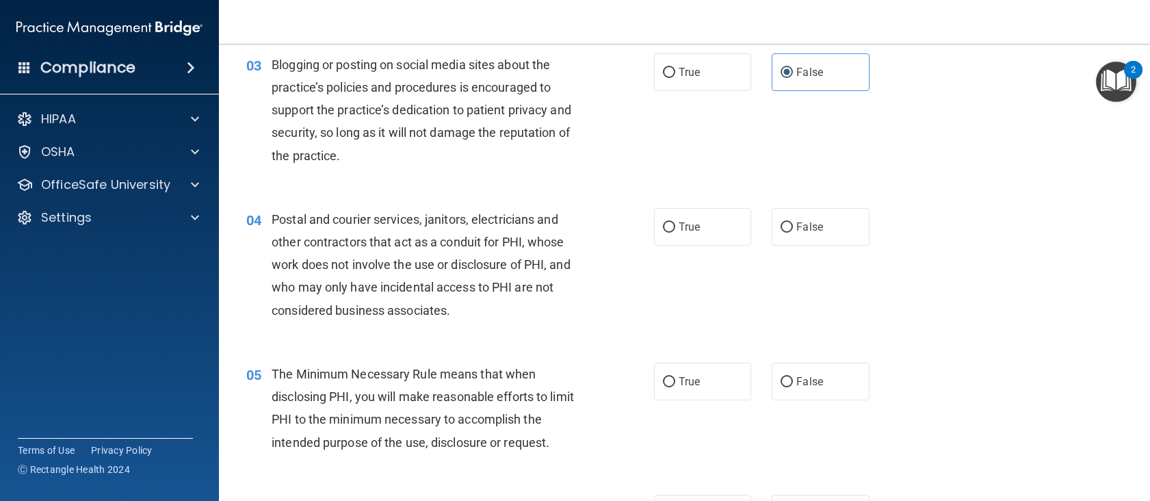
click at [492, 235] on span "Postal and courier services, janitors, electricians and other contractors that …" at bounding box center [421, 264] width 299 height 105
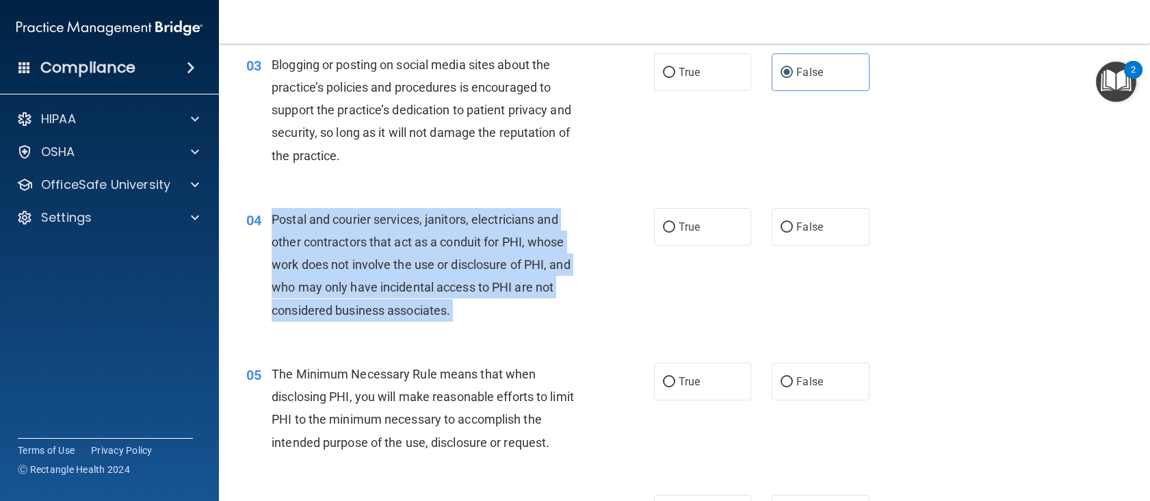
click at [492, 235] on span "Postal and courier services, janitors, electricians and other contractors that …" at bounding box center [421, 264] width 299 height 105
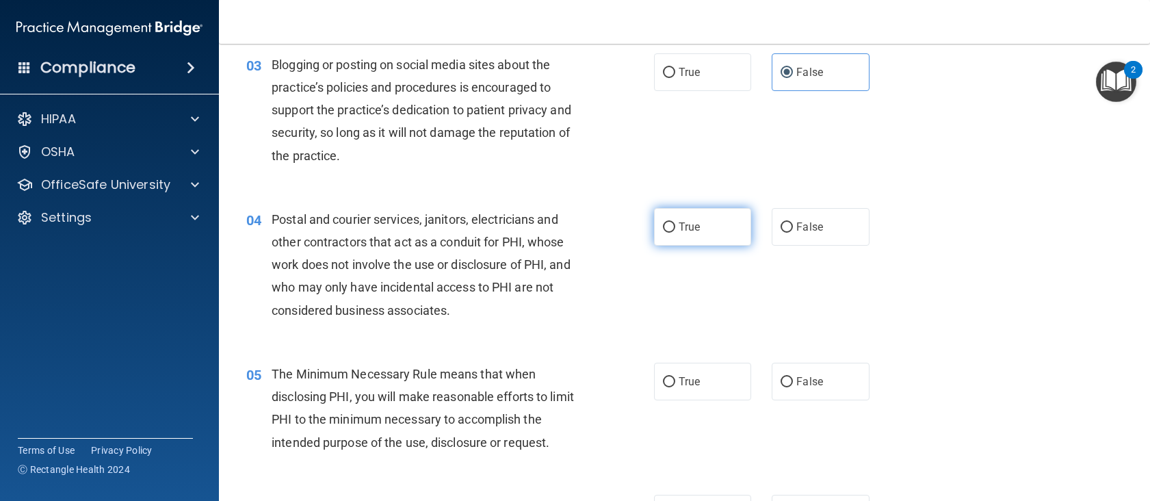
click at [690, 215] on label "True" at bounding box center [703, 227] width 98 height 38
click at [675, 222] on input "True" at bounding box center [669, 227] width 12 height 10
radio input "true"
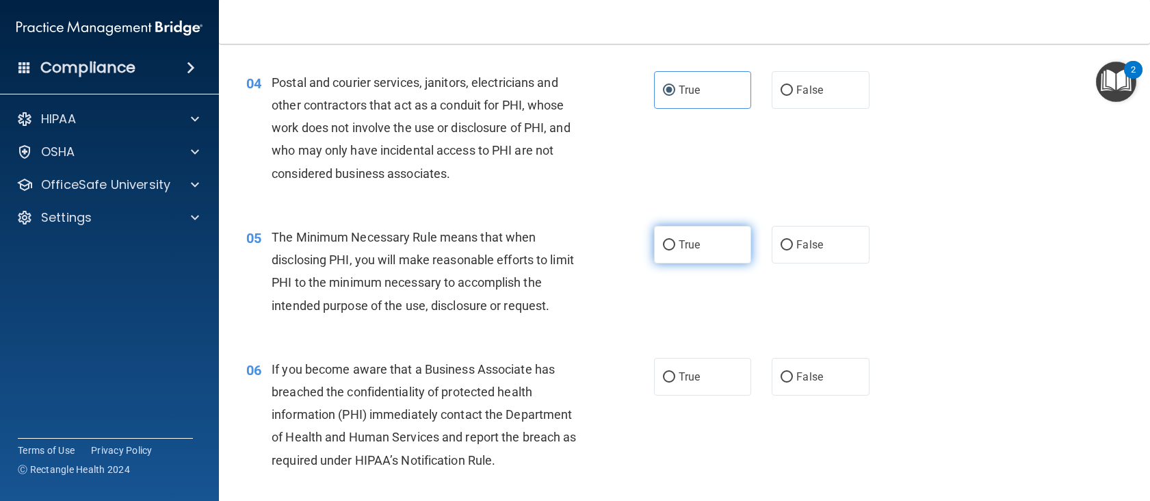
click at [689, 240] on span "True" at bounding box center [689, 244] width 21 height 13
click at [675, 240] on input "True" at bounding box center [669, 245] width 12 height 10
radio input "true"
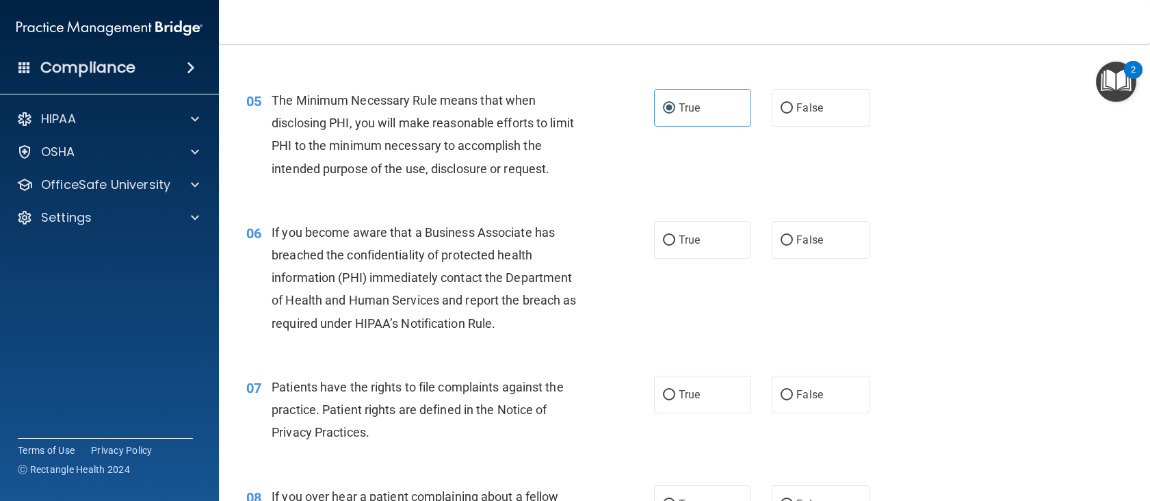
scroll to position [616, 0]
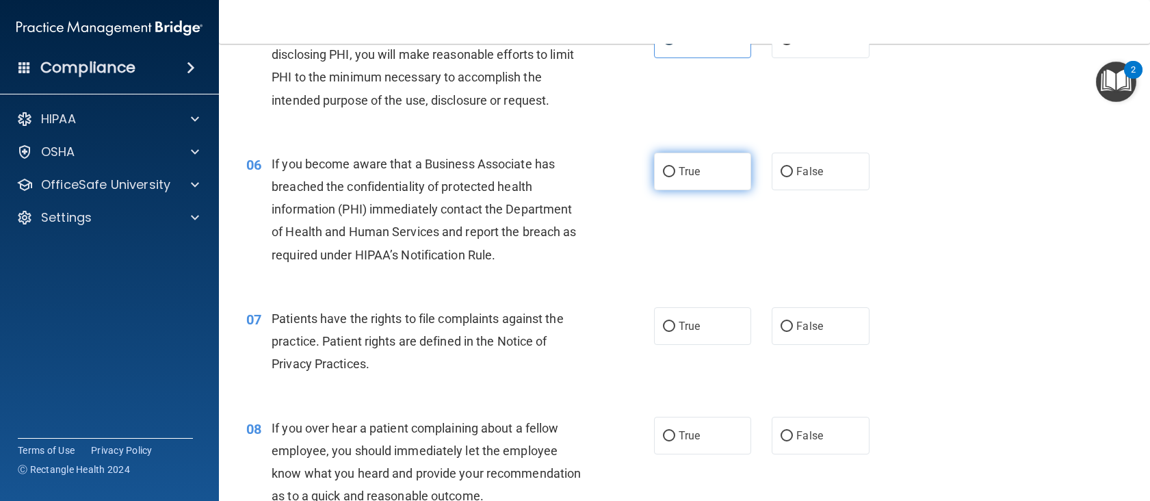
click at [711, 184] on label "True" at bounding box center [703, 172] width 98 height 38
click at [675, 177] on input "True" at bounding box center [669, 172] width 12 height 10
radio input "true"
click at [305, 285] on div "06 If you become aware that a Business Associate has breached the confidentiali…" at bounding box center [684, 212] width 897 height 155
click at [322, 264] on div "If you become aware that a Business Associate has breached the confidentiality …" at bounding box center [432, 210] width 321 height 114
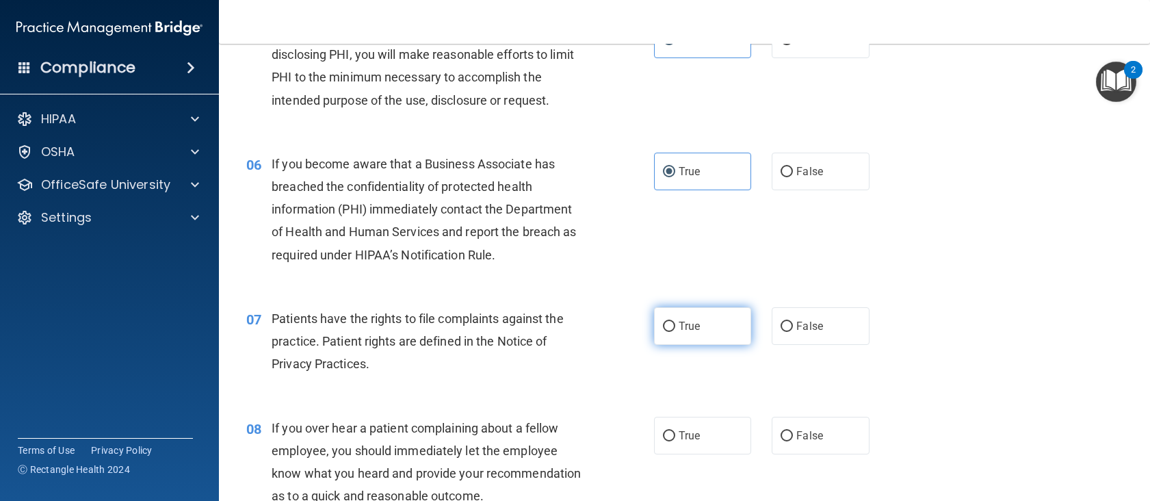
click at [666, 321] on input "True" at bounding box center [669, 326] width 12 height 10
radio input "true"
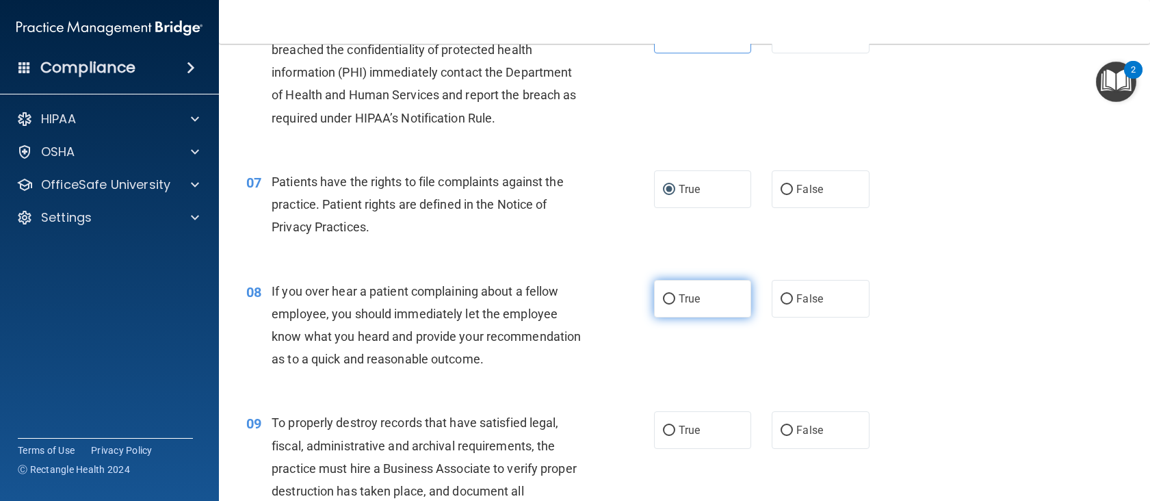
click at [654, 304] on label "True" at bounding box center [703, 299] width 98 height 38
click at [663, 304] on input "True" at bounding box center [669, 299] width 12 height 10
radio input "true"
click at [468, 300] on div "If you over hear a patient complaining about a fellow employee, you should imme…" at bounding box center [432, 325] width 321 height 91
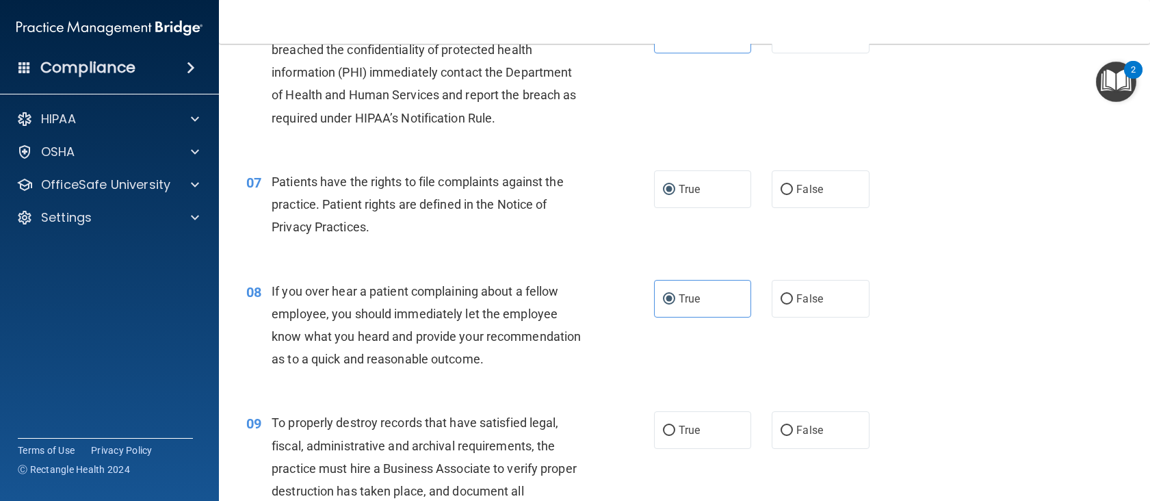
click at [472, 310] on span "If you over hear a patient complaining about a fellow employee, you should imme…" at bounding box center [426, 325] width 309 height 83
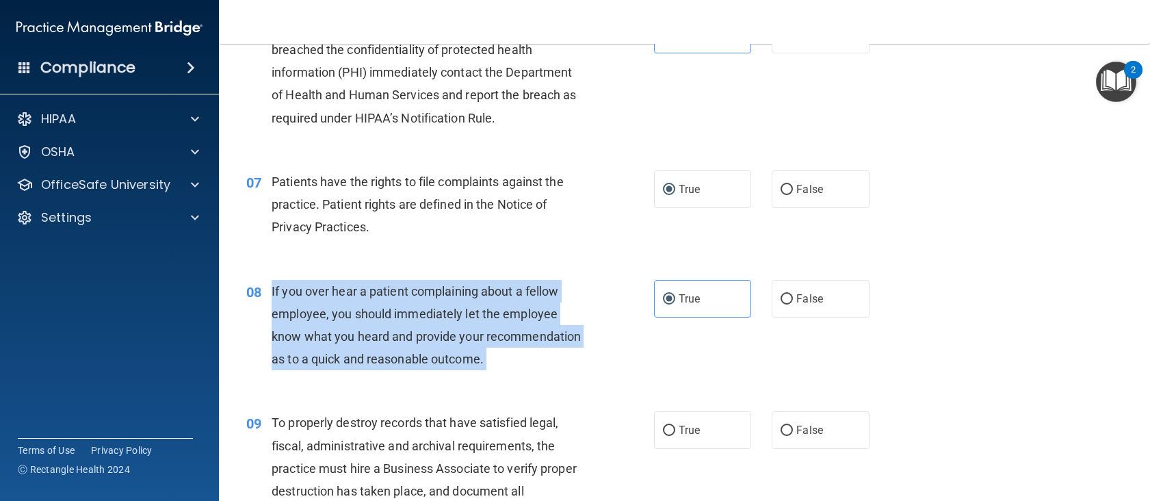
click at [472, 310] on span "If you over hear a patient complaining about a fellow employee, you should imme…" at bounding box center [426, 325] width 309 height 83
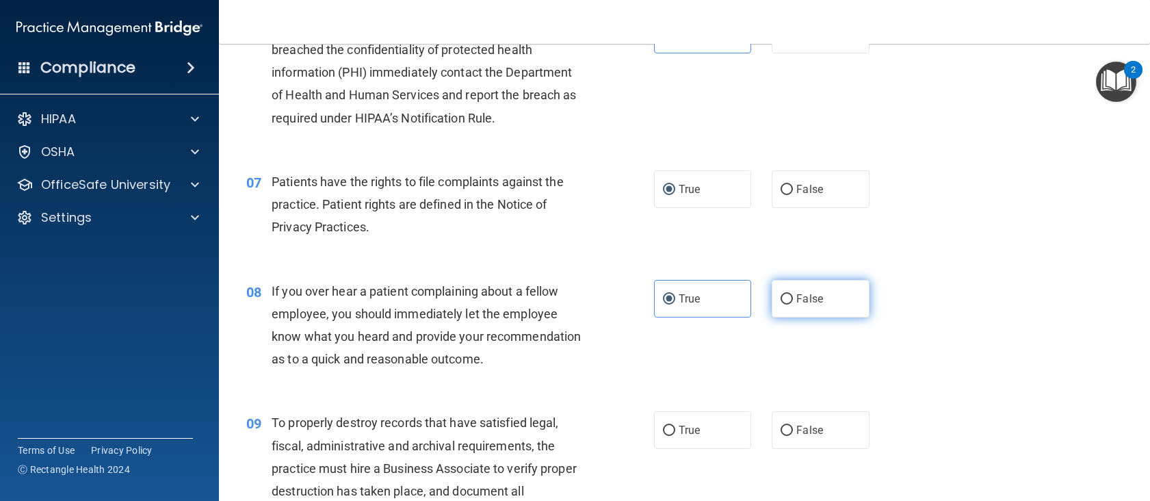
click at [772, 306] on label "False" at bounding box center [821, 299] width 98 height 38
click at [780, 304] on input "False" at bounding box center [786, 299] width 12 height 10
radio input "true"
radio input "false"
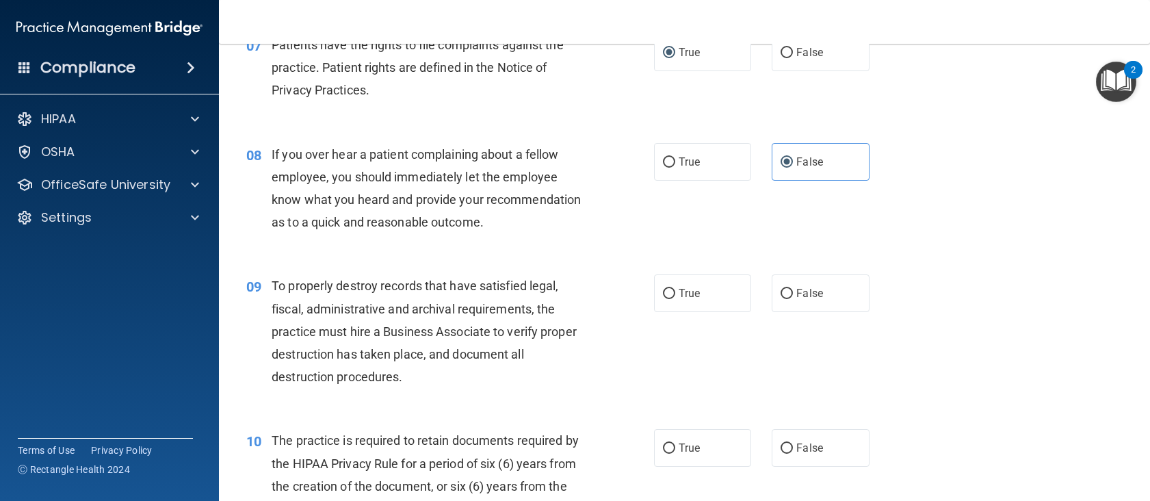
scroll to position [958, 0]
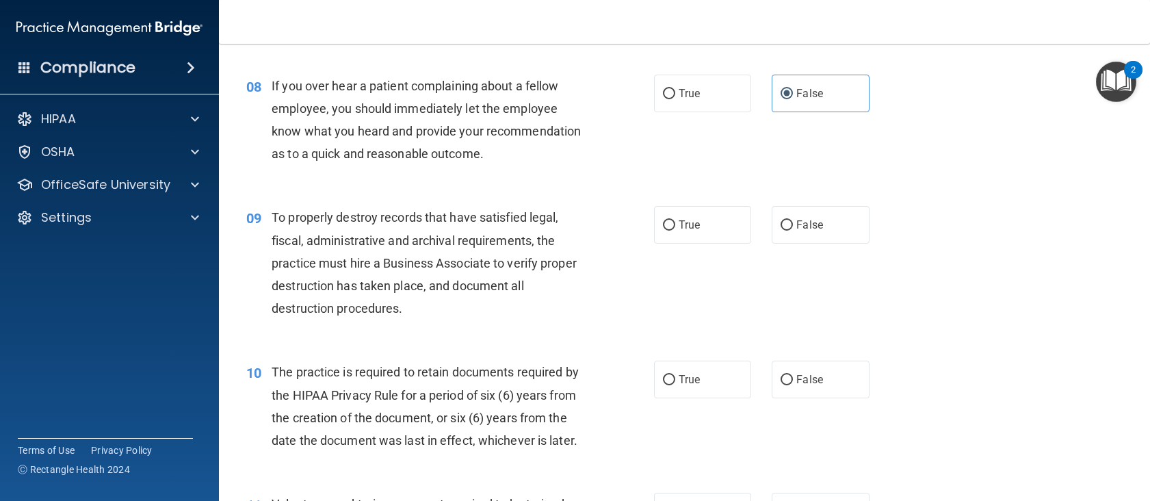
click at [402, 288] on span "To properly destroy records that have satisfied legal, fiscal, administrative a…" at bounding box center [424, 262] width 305 height 105
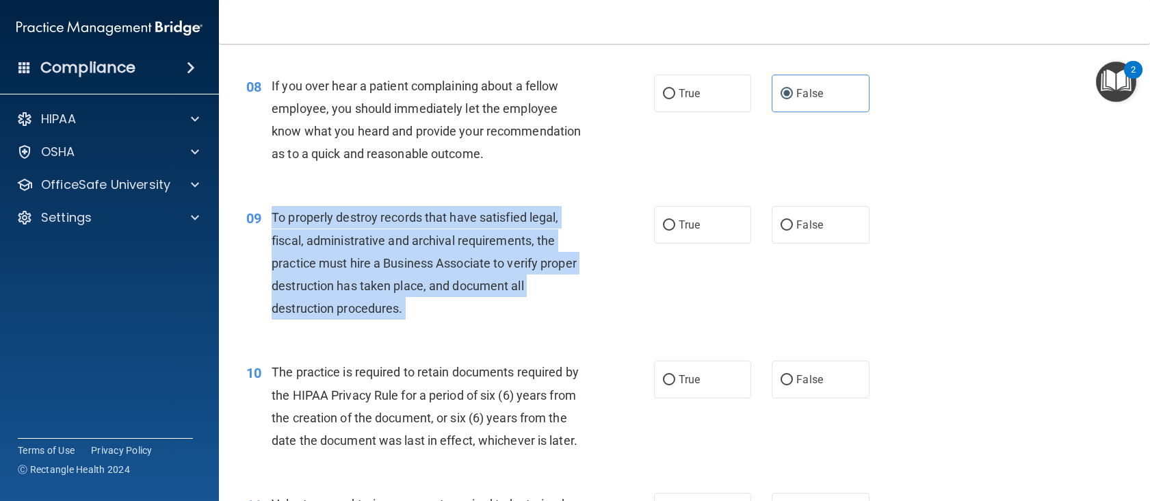
click at [402, 288] on span "To properly destroy records that have satisfied legal, fiscal, administrative a…" at bounding box center [424, 262] width 305 height 105
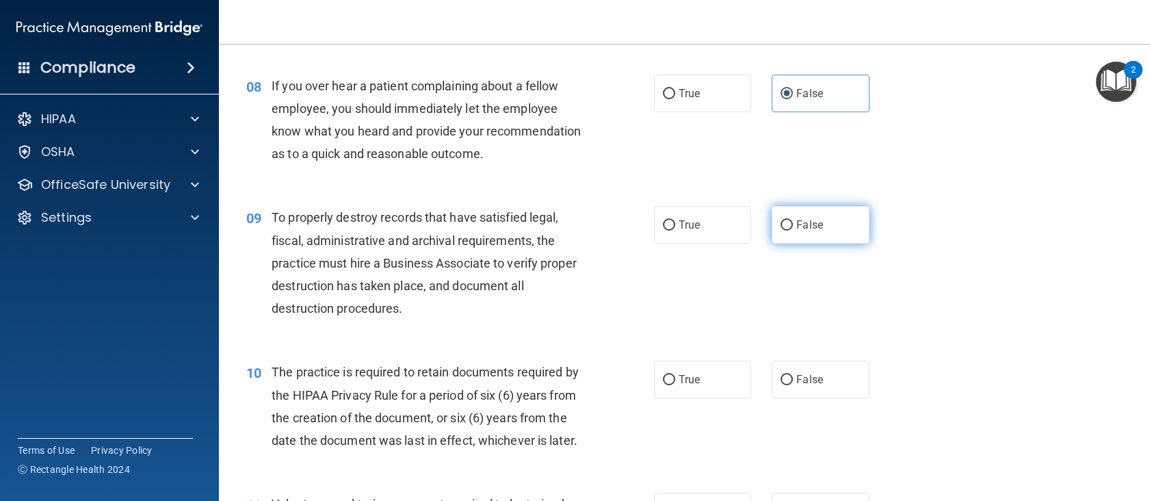
click at [792, 237] on label "False" at bounding box center [821, 225] width 98 height 38
click at [792, 231] on input "False" at bounding box center [786, 225] width 12 height 10
radio input "true"
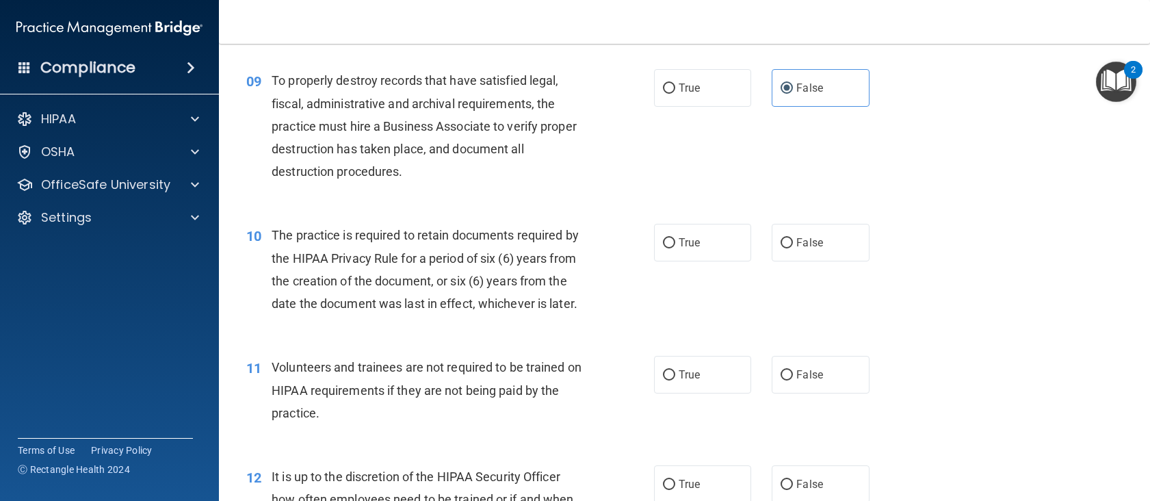
scroll to position [1163, 0]
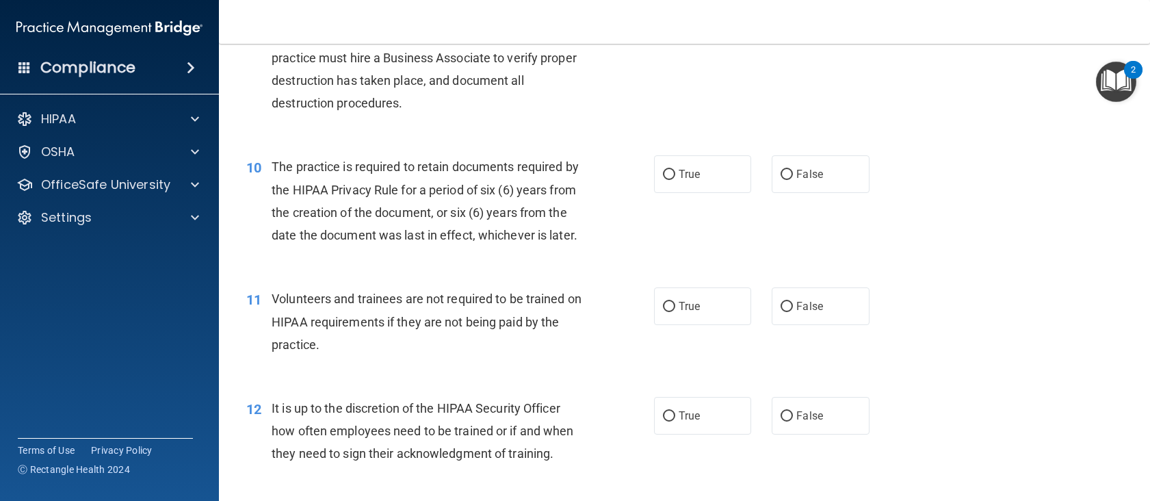
click at [778, 176] on div "10 The practice is required to retain documents required by the HIPAA Privacy R…" at bounding box center [684, 204] width 897 height 132
click at [711, 190] on label "True" at bounding box center [703, 174] width 98 height 38
click at [675, 180] on input "True" at bounding box center [669, 175] width 12 height 10
radio input "true"
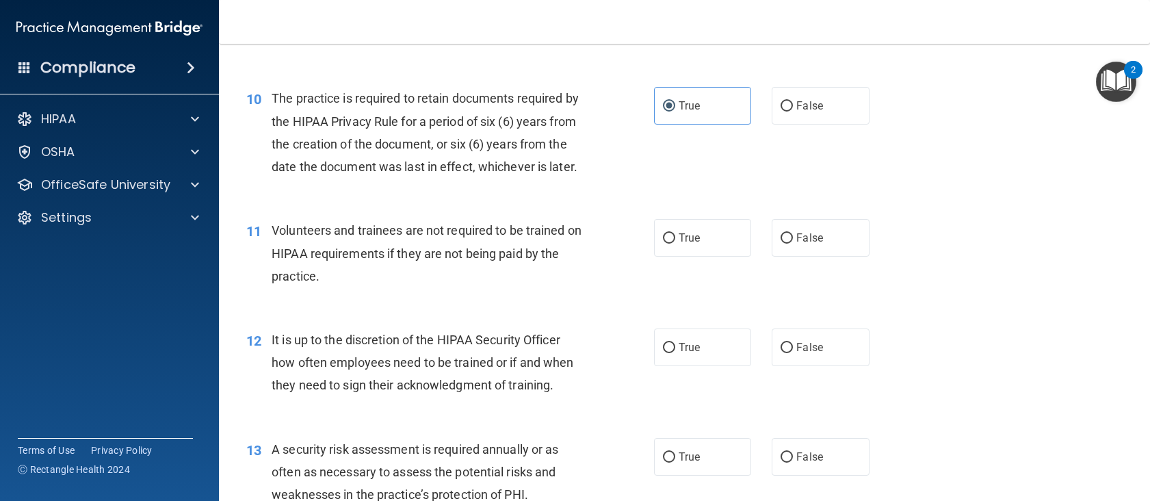
scroll to position [1300, 0]
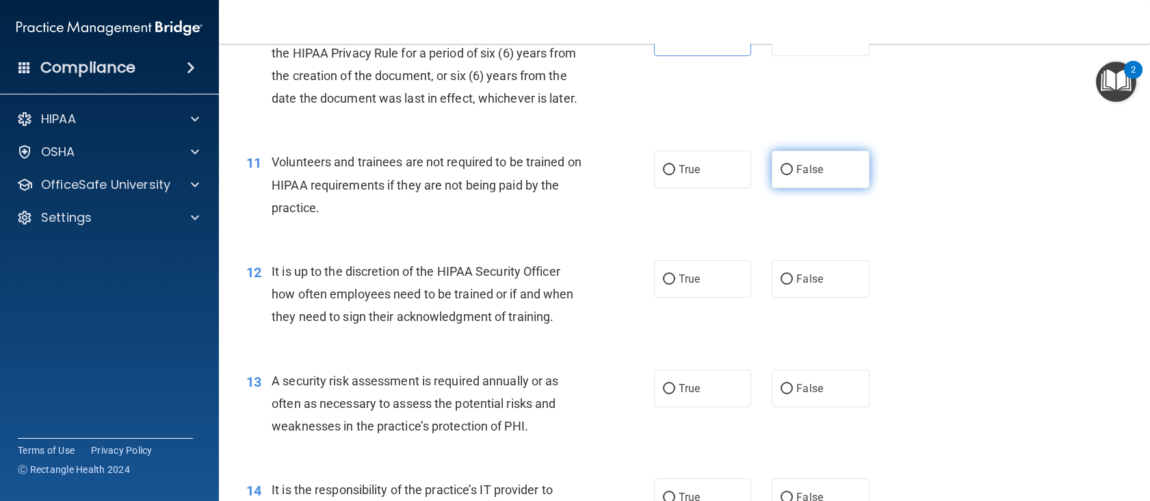
click at [809, 188] on label "False" at bounding box center [821, 169] width 98 height 38
click at [793, 175] on input "False" at bounding box center [786, 170] width 12 height 10
radio input "true"
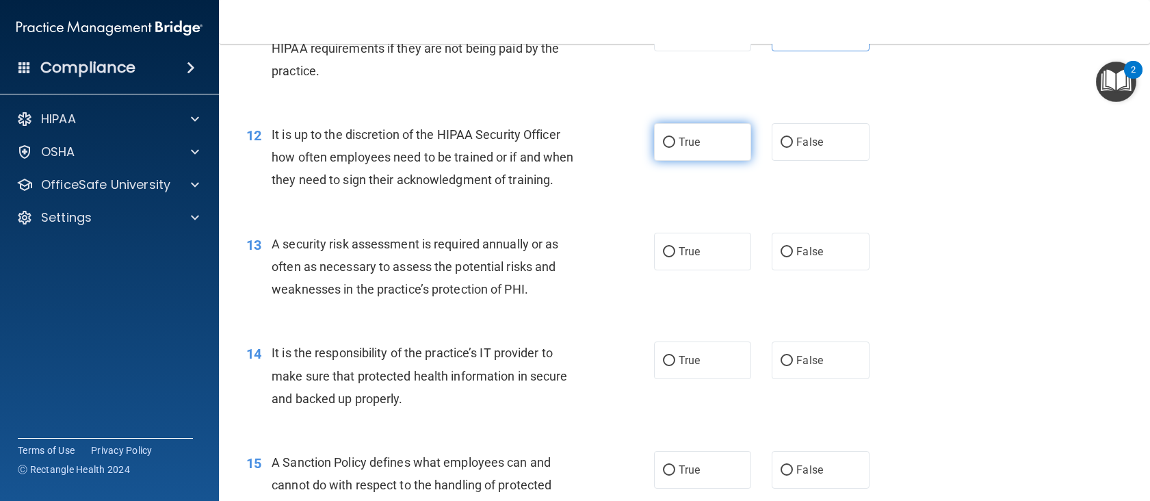
click at [696, 161] on label "True" at bounding box center [703, 142] width 98 height 38
click at [675, 148] on input "True" at bounding box center [669, 142] width 12 height 10
radio input "true"
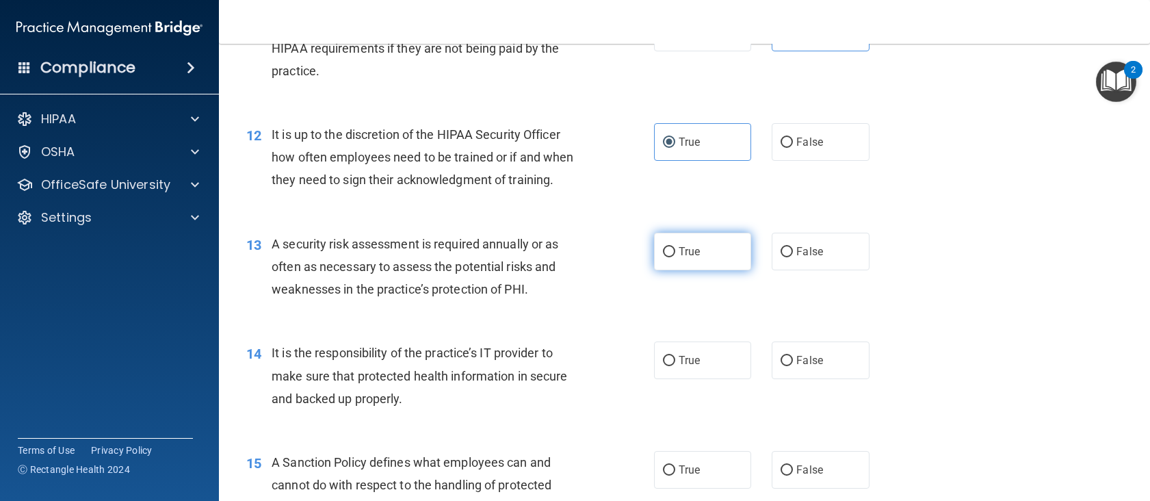
click at [683, 270] on label "True" at bounding box center [703, 252] width 98 height 38
click at [675, 257] on input "True" at bounding box center [669, 252] width 12 height 10
radio input "true"
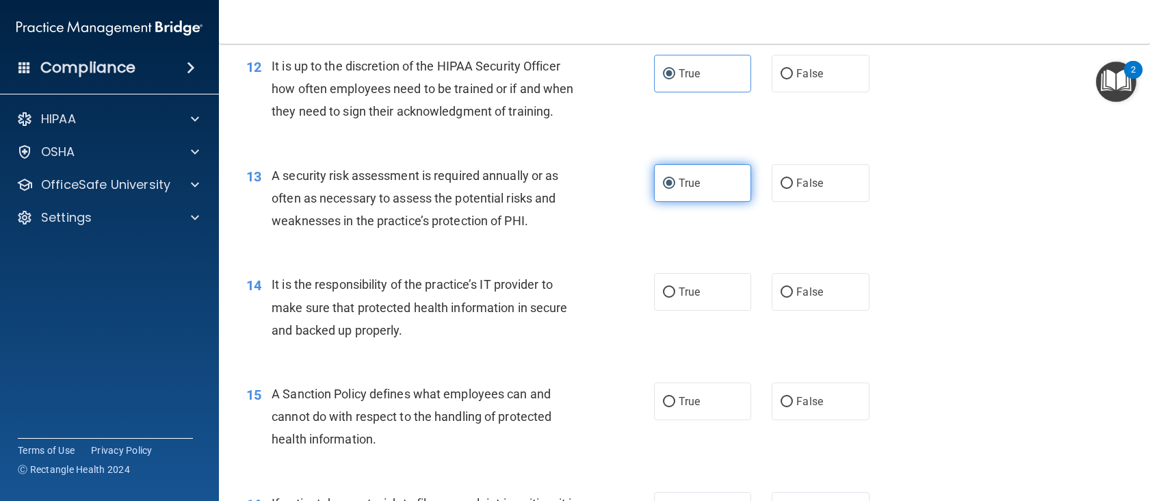
scroll to position [1642, 0]
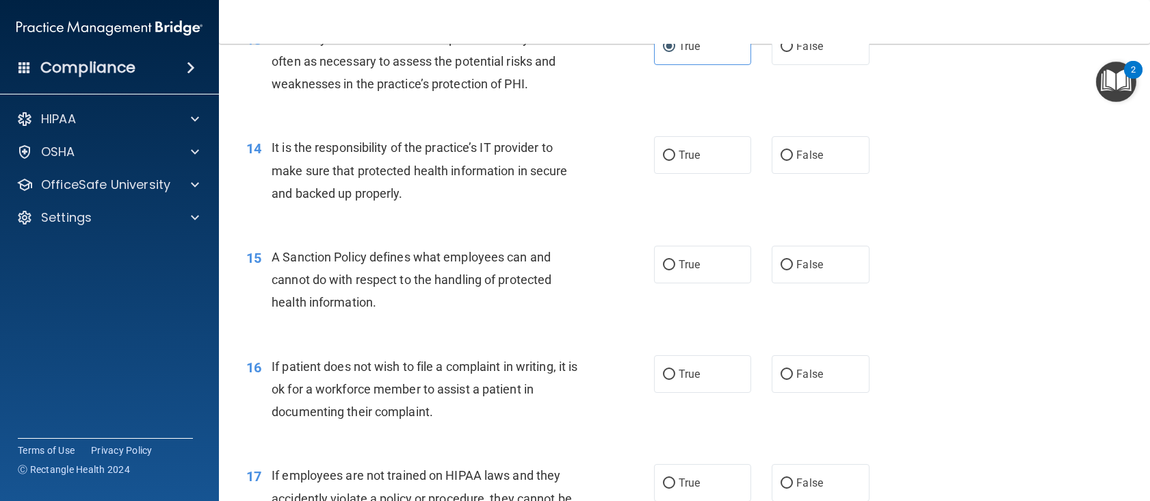
click at [501, 200] on span "It is the responsibility of the practice’s IT provider to make sure that protec…" at bounding box center [419, 170] width 295 height 60
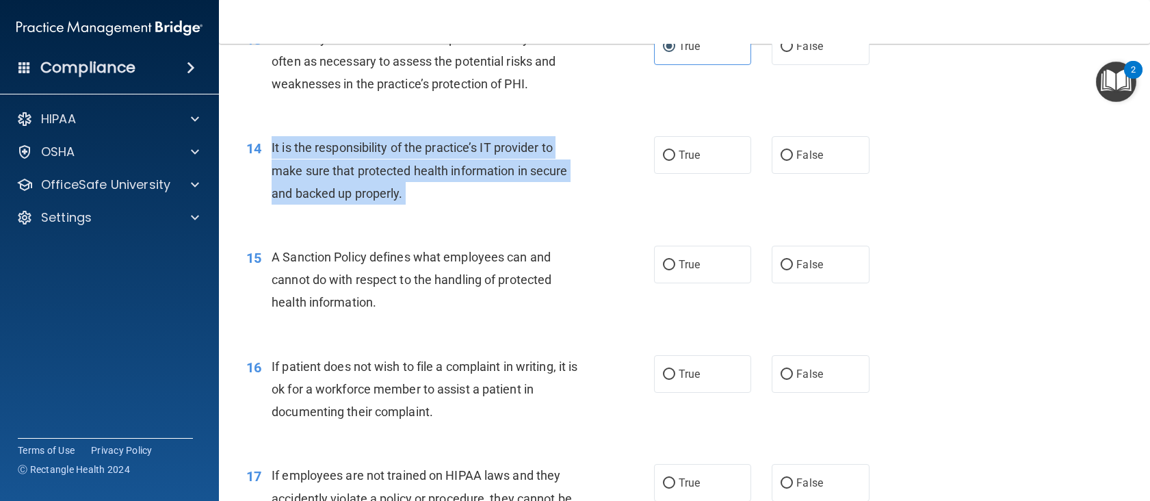
click at [501, 200] on span "It is the responsibility of the practice’s IT provider to make sure that protec…" at bounding box center [419, 170] width 295 height 60
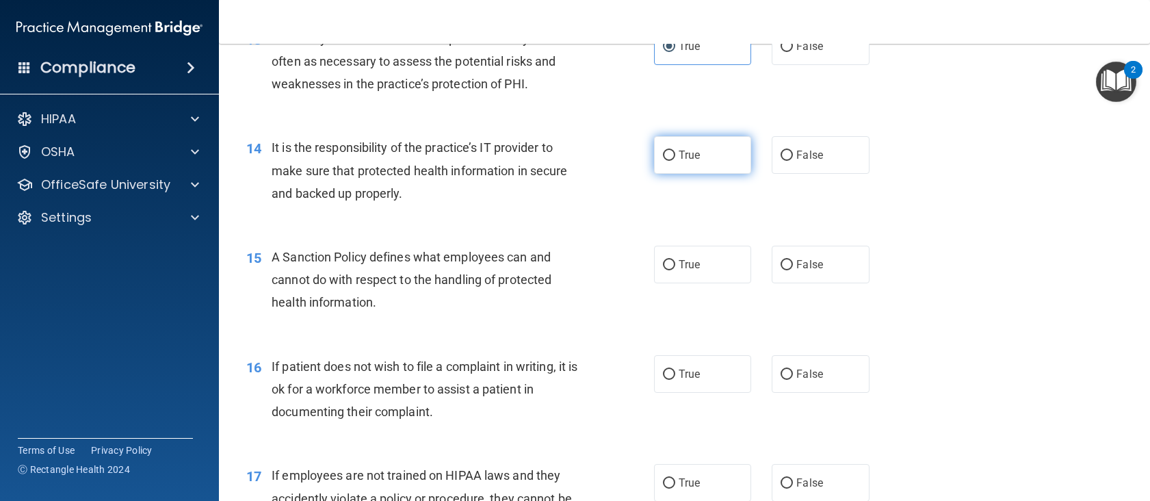
click at [689, 161] on span "True" at bounding box center [689, 154] width 21 height 13
click at [675, 161] on input "True" at bounding box center [669, 155] width 12 height 10
radio input "true"
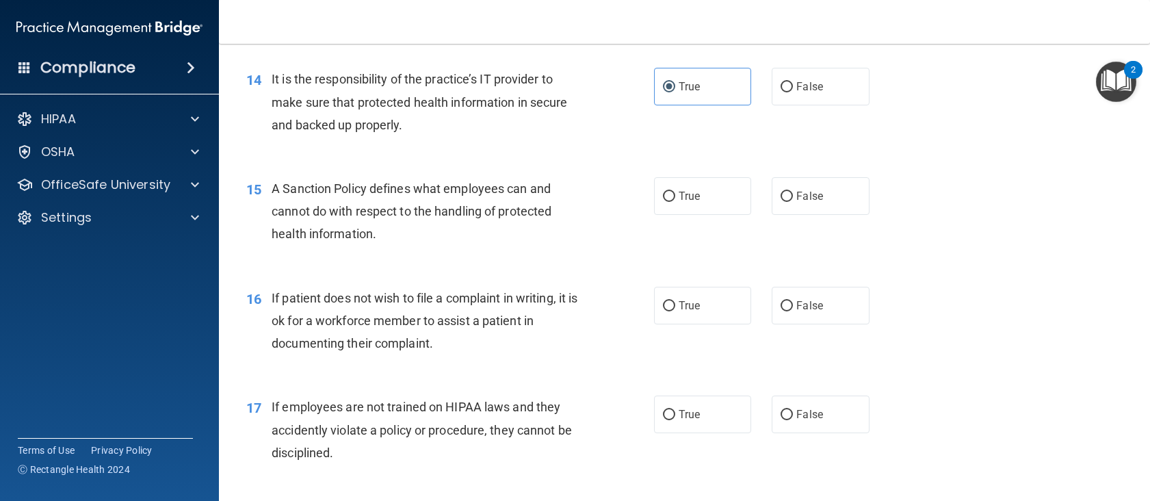
scroll to position [1778, 0]
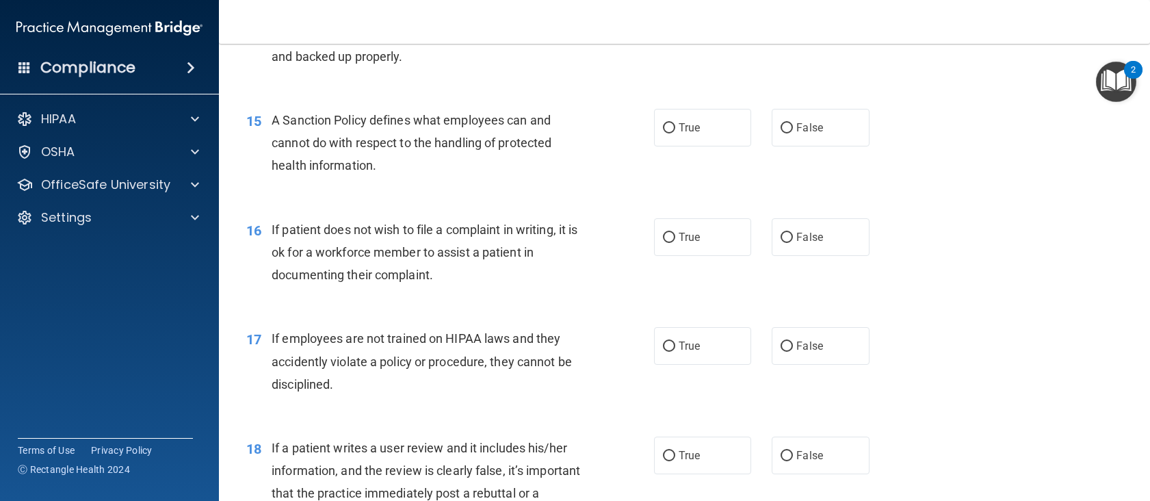
click at [444, 159] on span "A Sanction Policy defines what employees can and cannot do with respect to the …" at bounding box center [412, 143] width 280 height 60
click at [713, 146] on label "True" at bounding box center [703, 128] width 98 height 38
click at [675, 133] on input "True" at bounding box center [669, 128] width 12 height 10
radio input "true"
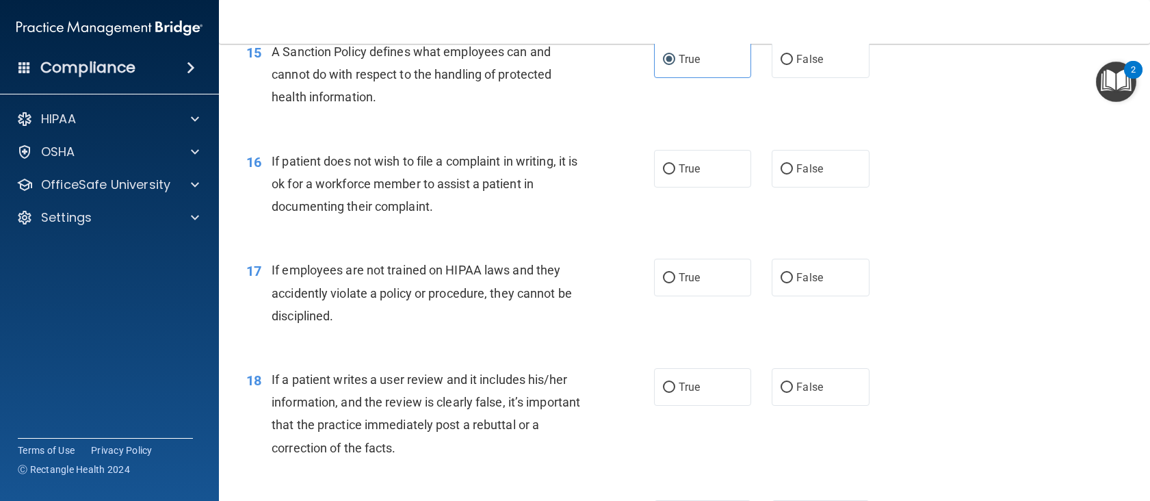
click at [715, 185] on div "16 If patient does not wish to file a complaint in writing, it is ok for a work…" at bounding box center [684, 187] width 897 height 109
click at [703, 187] on label "True" at bounding box center [703, 169] width 98 height 38
click at [675, 174] on input "True" at bounding box center [669, 169] width 12 height 10
radio input "true"
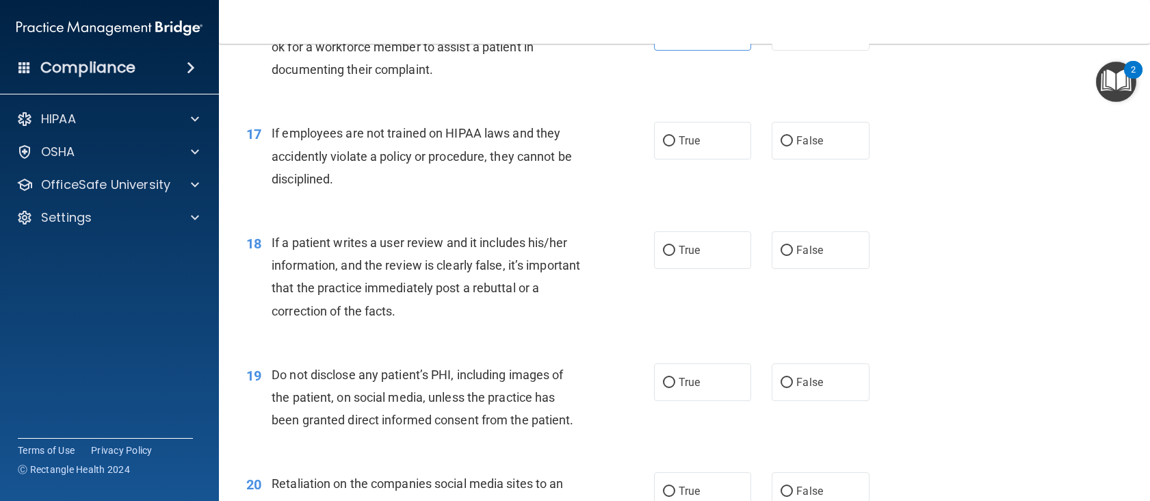
click at [538, 185] on span "If employees are not trained on HIPAA laws and they accidently violate a policy…" at bounding box center [422, 156] width 300 height 60
click at [824, 159] on label "False" at bounding box center [821, 141] width 98 height 38
click at [793, 146] on input "False" at bounding box center [786, 141] width 12 height 10
radio input "true"
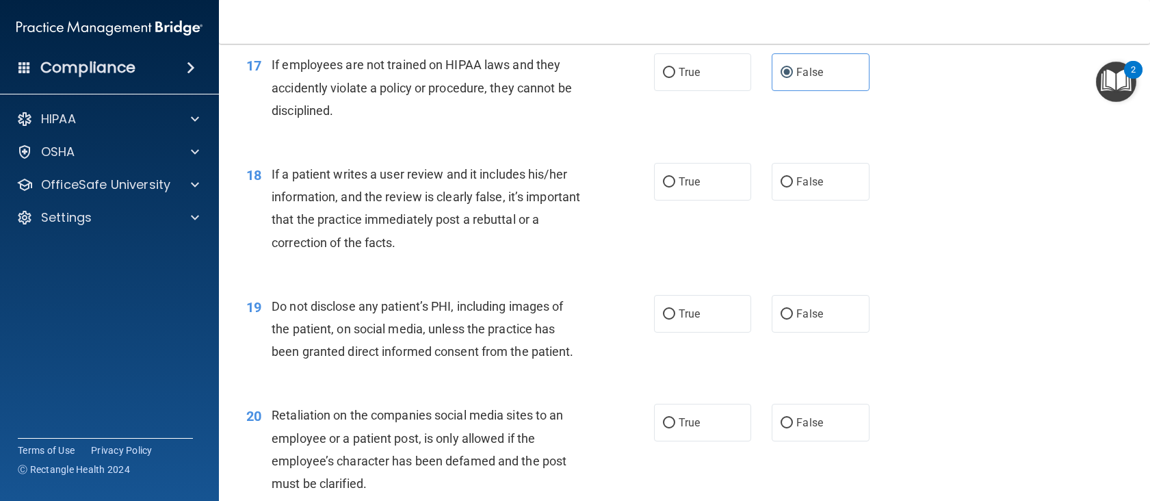
scroll to position [2120, 0]
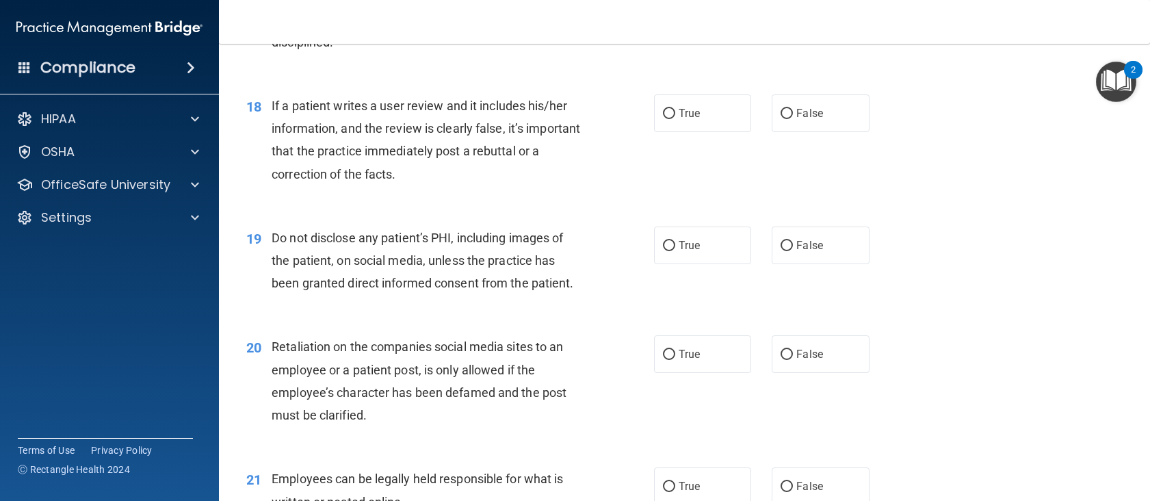
click at [480, 181] on span "If a patient writes a user review and it includes his/her information, and the …" at bounding box center [426, 139] width 308 height 83
drag, startPoint x: 480, startPoint y: 194, endPoint x: 447, endPoint y: 187, distance: 33.7
click at [447, 185] on div "If a patient writes a user review and it includes his/her information, and the …" at bounding box center [432, 139] width 321 height 91
click at [449, 185] on div "If a patient writes a user review and it includes his/her information, and the …" at bounding box center [432, 139] width 321 height 91
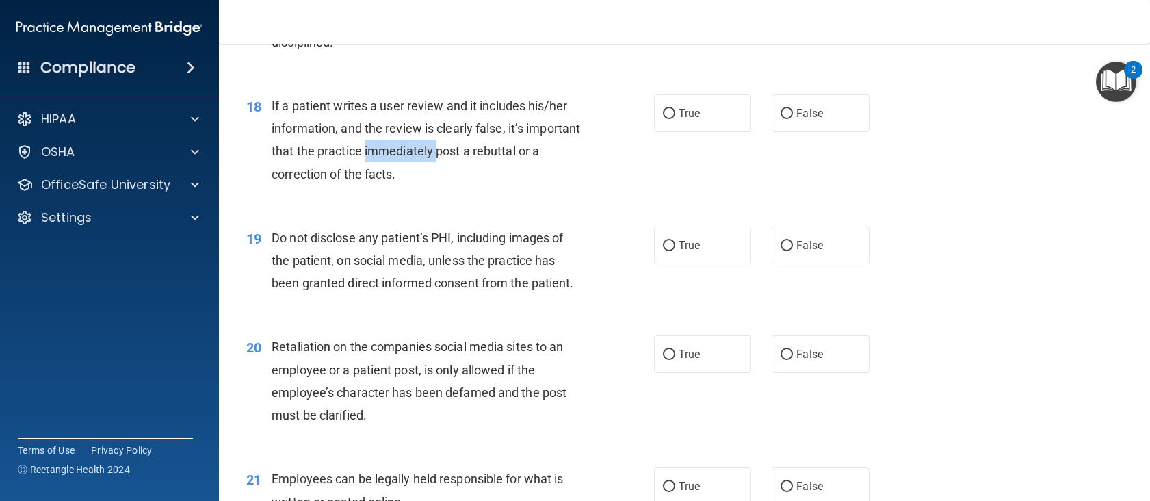
click at [449, 181] on span "If a patient writes a user review and it includes his/her information, and the …" at bounding box center [426, 139] width 308 height 83
click at [376, 185] on div "If a patient writes a user review and it includes his/her information, and the …" at bounding box center [432, 139] width 321 height 91
click at [376, 181] on span "If a patient writes a user review and it includes his/her information, and the …" at bounding box center [426, 139] width 308 height 83
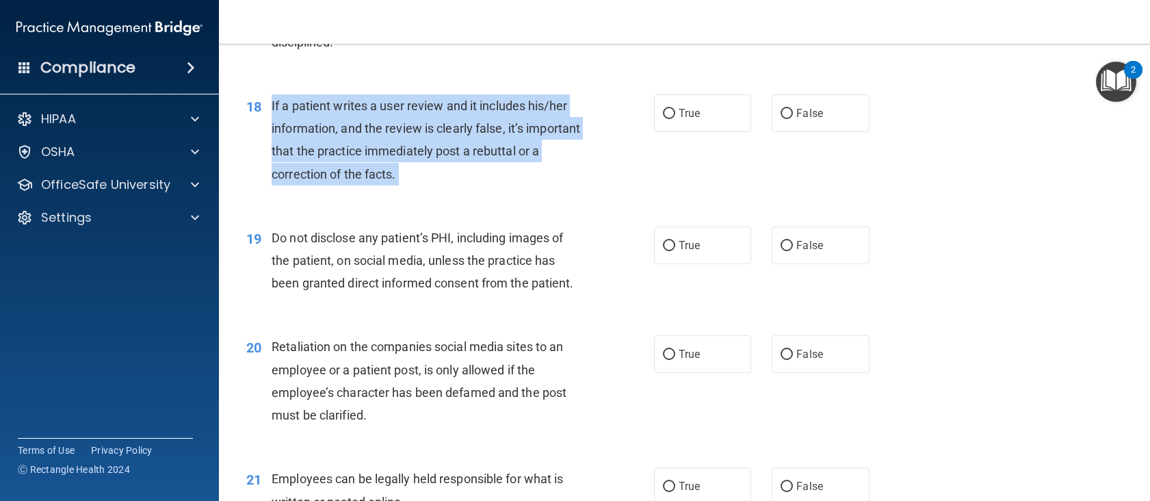
click at [376, 181] on span "If a patient writes a user review and it includes his/her information, and the …" at bounding box center [426, 139] width 308 height 83
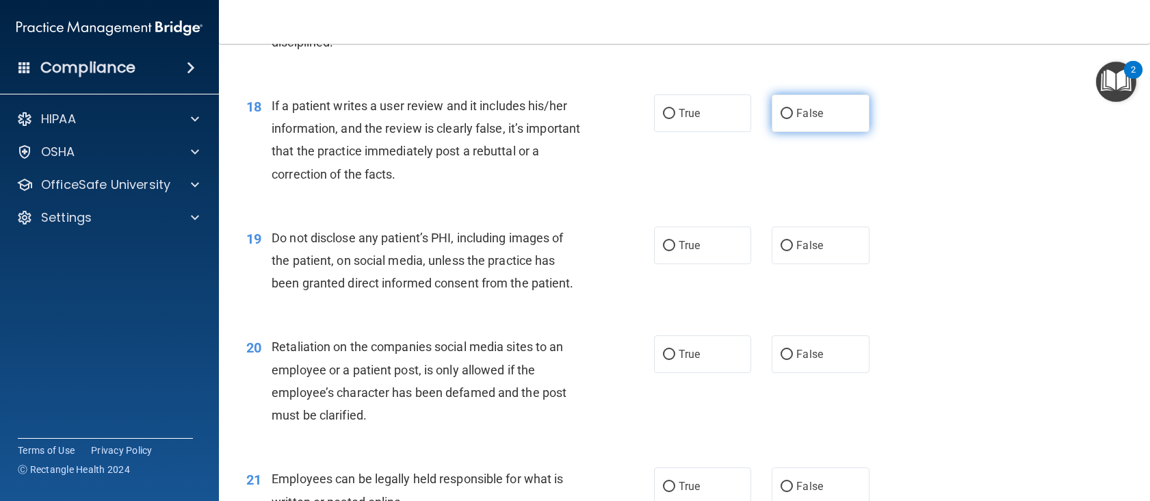
click at [813, 132] on label "False" at bounding box center [821, 113] width 98 height 38
click at [793, 119] on input "False" at bounding box center [786, 114] width 12 height 10
radio input "true"
click at [598, 192] on div "18 If a patient writes a user review and it includes his/her information, and t…" at bounding box center [450, 143] width 449 height 98
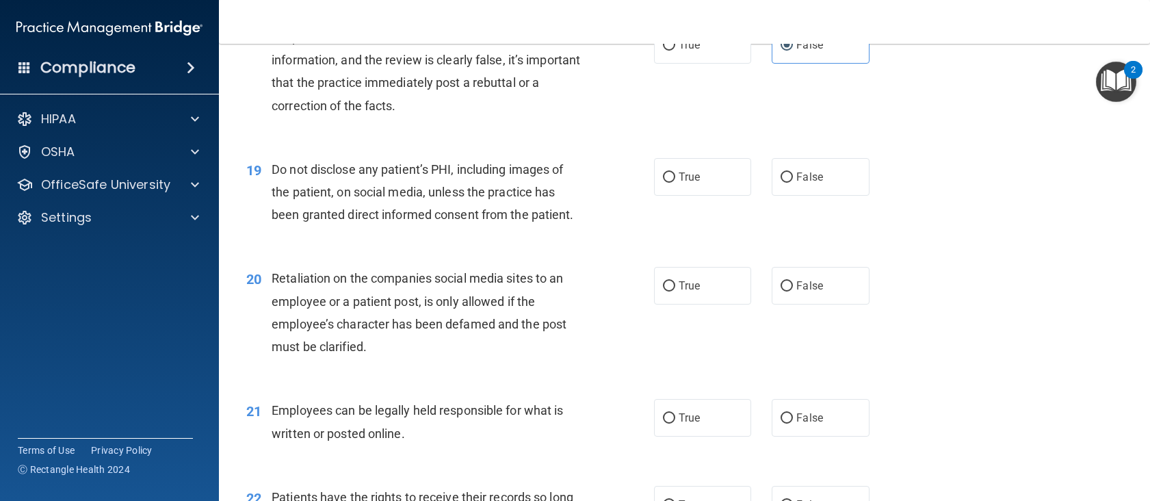
scroll to position [2257, 0]
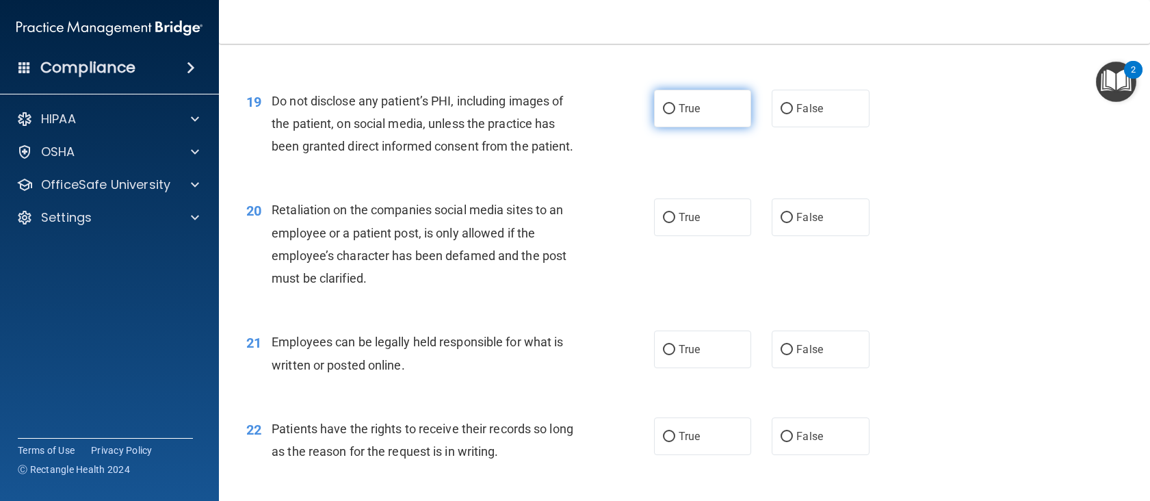
click at [700, 127] on label "True" at bounding box center [703, 109] width 98 height 38
click at [675, 114] on input "True" at bounding box center [669, 109] width 12 height 10
radio input "true"
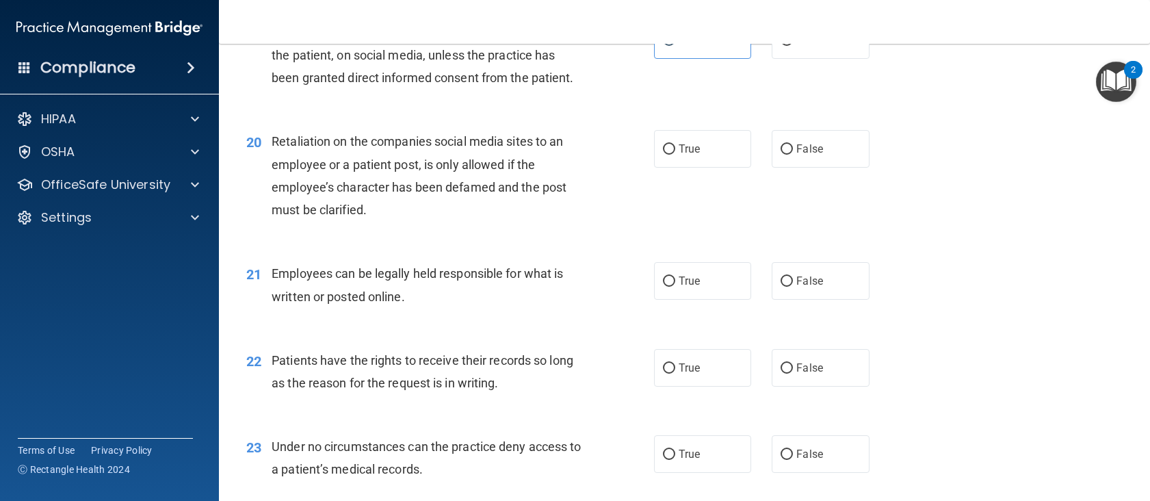
scroll to position [2394, 0]
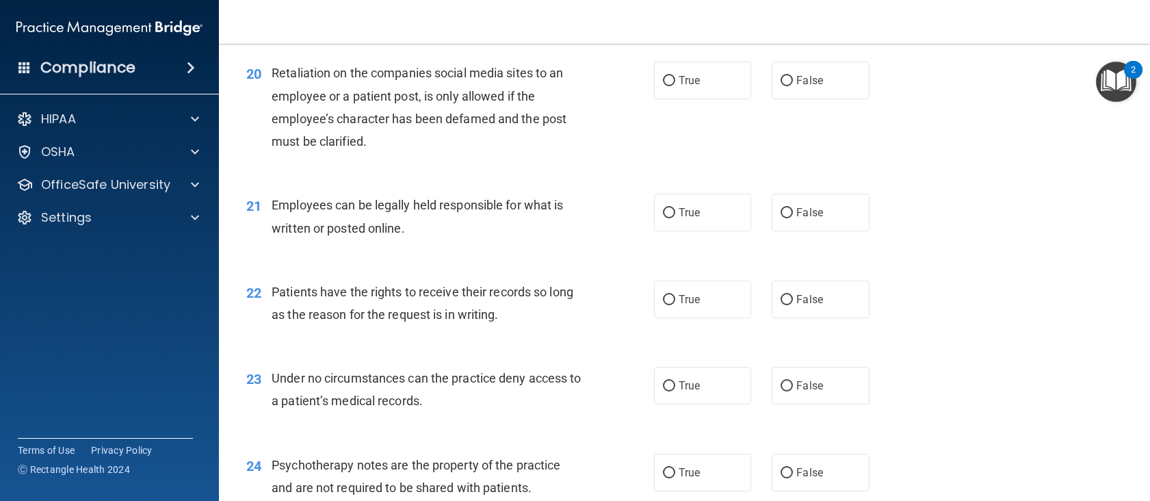
click at [480, 135] on span "Retaliation on the companies social media sites to an employee or a patient pos…" at bounding box center [419, 107] width 295 height 83
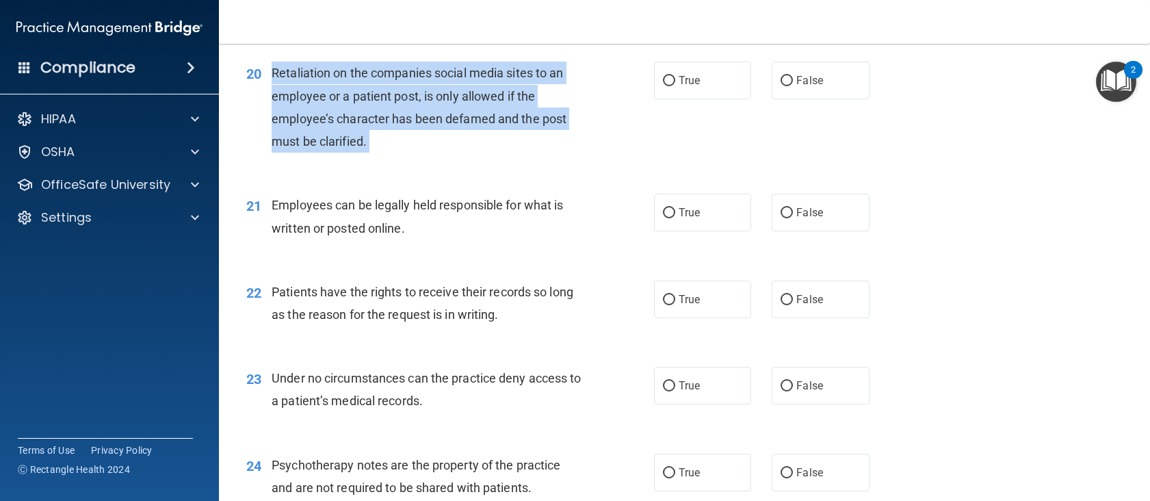
click at [480, 135] on span "Retaliation on the companies social media sites to an employee or a patient pos…" at bounding box center [419, 107] width 295 height 83
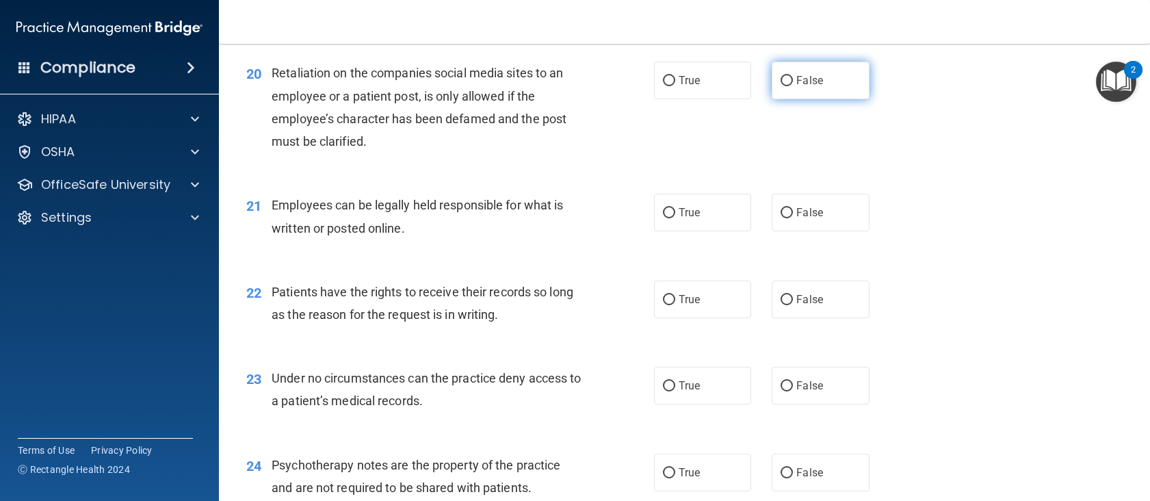
drag, startPoint x: 775, startPoint y: 115, endPoint x: 724, endPoint y: 140, distance: 57.2
click at [774, 99] on label "False" at bounding box center [821, 81] width 98 height 38
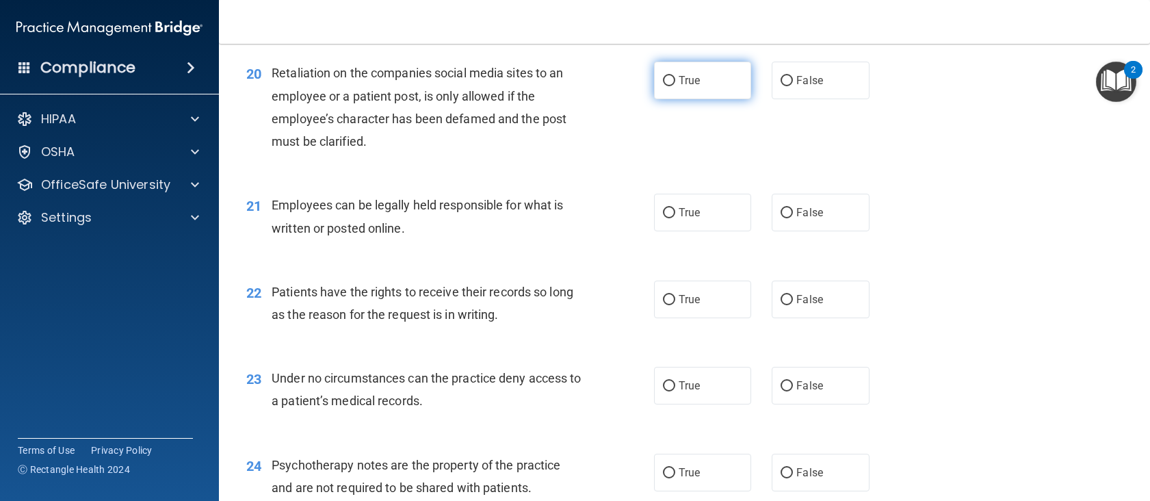
click at [780, 86] on input "False" at bounding box center [786, 81] width 12 height 10
radio input "true"
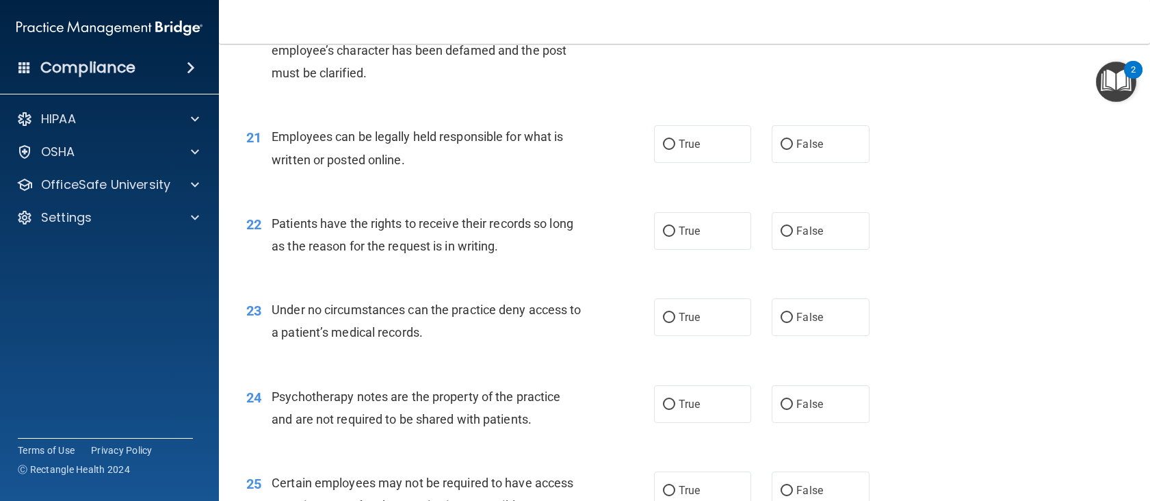
scroll to position [2531, 0]
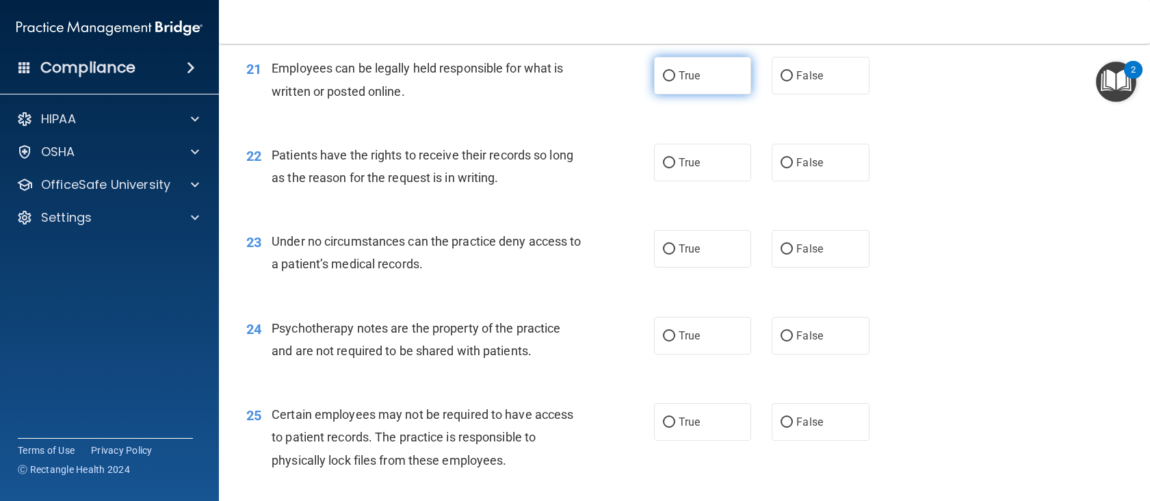
click at [654, 94] on label "True" at bounding box center [703, 76] width 98 height 38
click at [663, 81] on input "True" at bounding box center [669, 76] width 12 height 10
radio input "true"
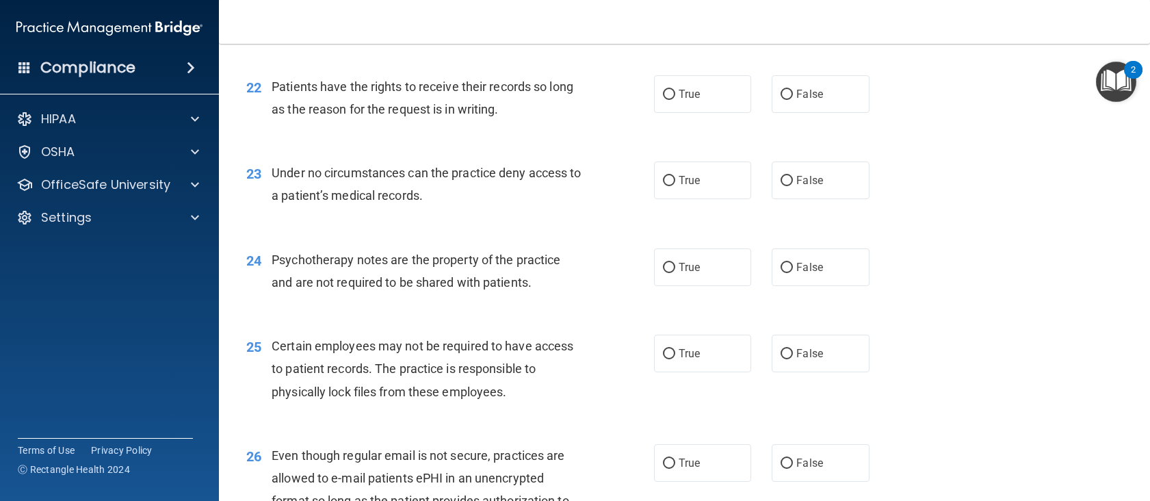
scroll to position [2668, 0]
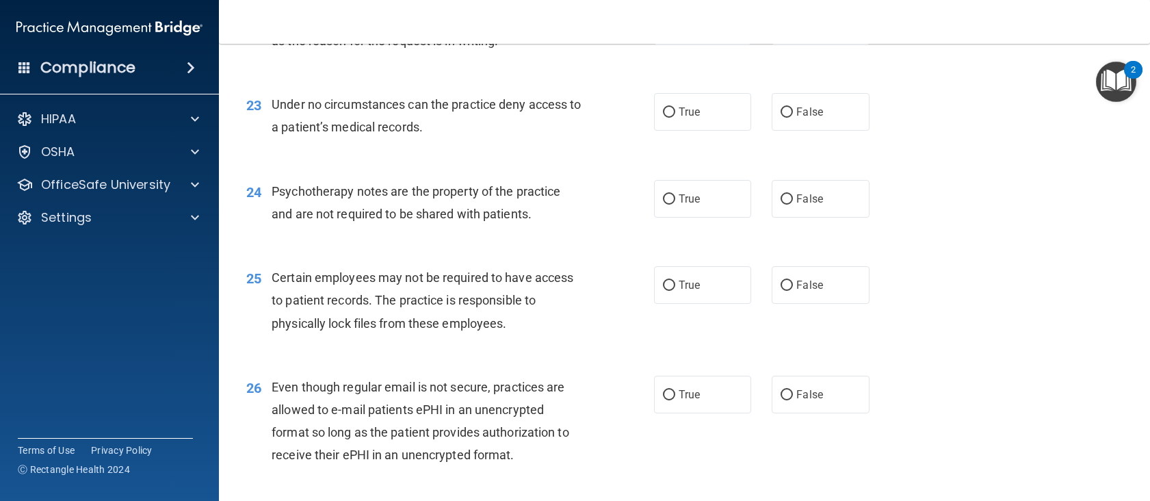
click at [466, 52] on div "Patients have the rights to receive their records so long as the reason for the…" at bounding box center [432, 29] width 321 height 45
click at [456, 48] on span "Patients have the rights to receive their records so long as the reason for the…" at bounding box center [423, 29] width 302 height 37
click at [822, 44] on label "False" at bounding box center [821, 26] width 98 height 38
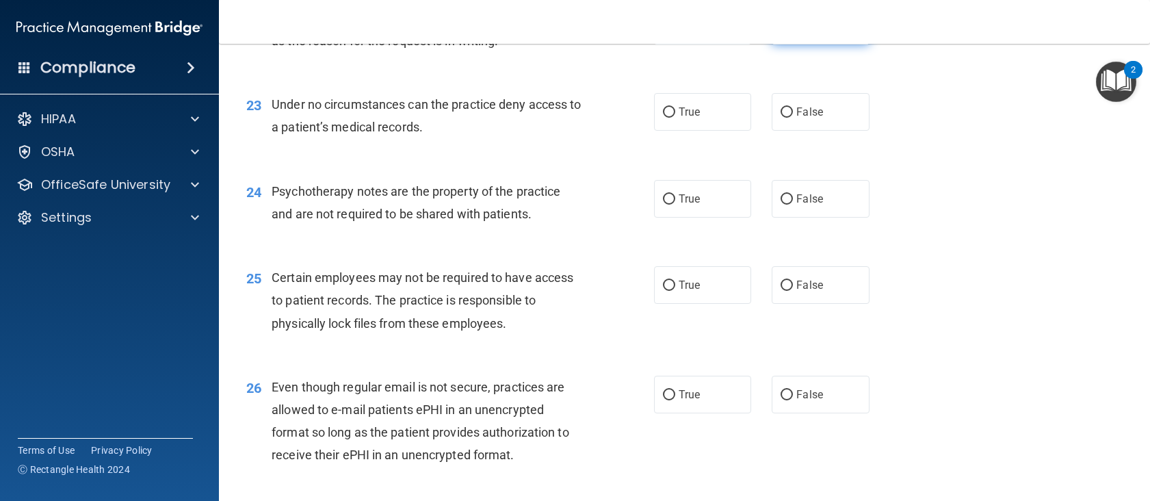
click at [793, 31] on input "False" at bounding box center [786, 26] width 12 height 10
radio input "true"
click at [446, 134] on span "Under no circumstances can the practice deny access to a patient’s medical reco…" at bounding box center [426, 115] width 309 height 37
click at [430, 48] on span "Patients have the rights to receive their records so long as the reason for the…" at bounding box center [423, 29] width 302 height 37
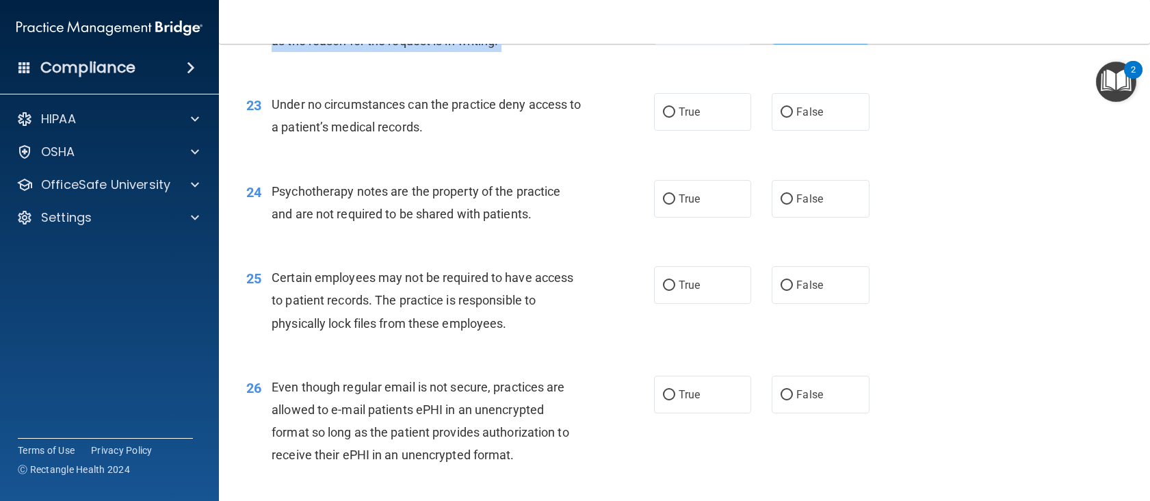
click at [430, 48] on span "Patients have the rights to receive their records so long as the reason for the…" at bounding box center [423, 29] width 302 height 37
click at [374, 138] on div "Under no circumstances can the practice deny access to a patient’s medical reco…" at bounding box center [432, 115] width 321 height 45
click at [374, 134] on span "Under no circumstances can the practice deny access to a patient’s medical reco…" at bounding box center [426, 115] width 309 height 37
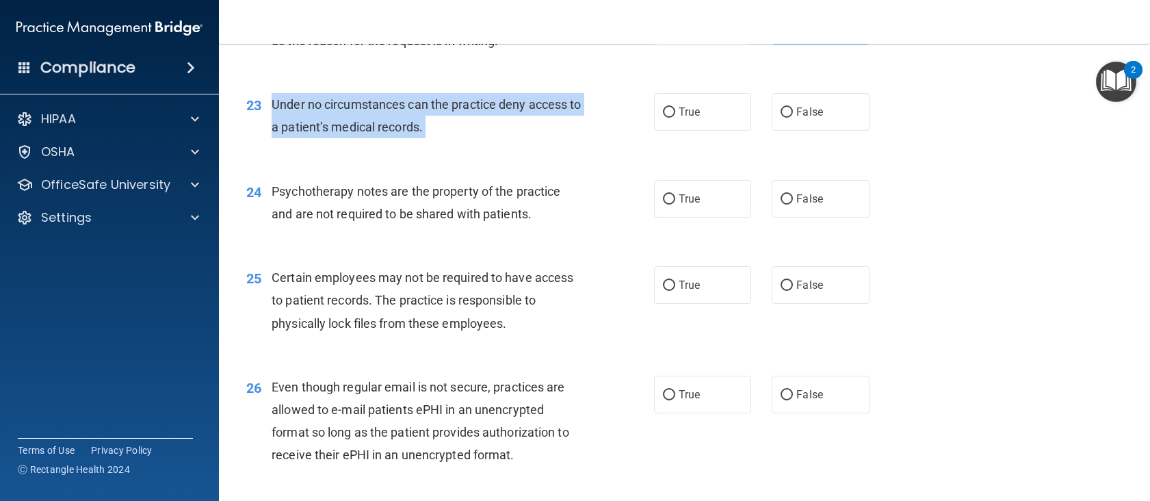
click at [374, 134] on span "Under no circumstances can the practice deny access to a patient’s medical reco…" at bounding box center [426, 115] width 309 height 37
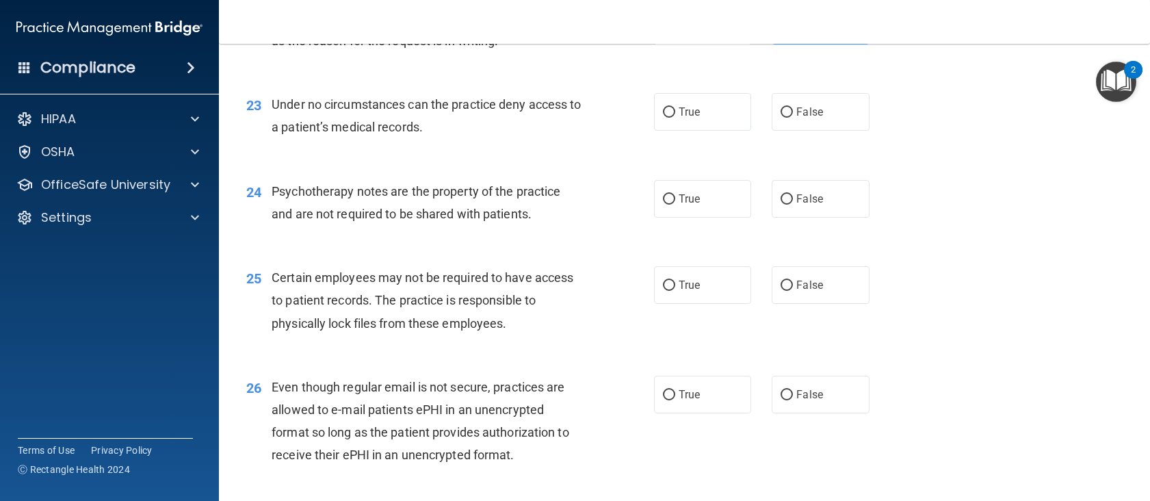
click at [477, 162] on div "23 Under no circumstances can the practice deny access to a patient’s medical r…" at bounding box center [684, 119] width 897 height 86
click at [412, 138] on div "Under no circumstances can the practice deny access to a patient’s medical reco…" at bounding box center [432, 115] width 321 height 45
click at [356, 162] on div "23 Under no circumstances can the practice deny access to a patient’s medical r…" at bounding box center [684, 119] width 897 height 86
click at [364, 134] on span "Under no circumstances can the practice deny access to a patient’s medical reco…" at bounding box center [426, 115] width 309 height 37
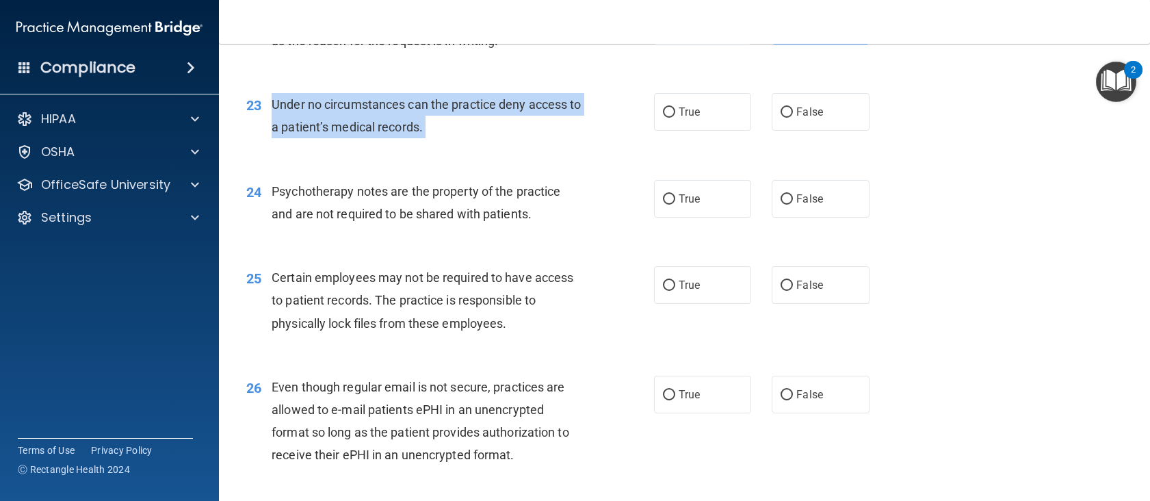
click at [364, 134] on span "Under no circumstances can the practice deny access to a patient’s medical reco…" at bounding box center [426, 115] width 309 height 37
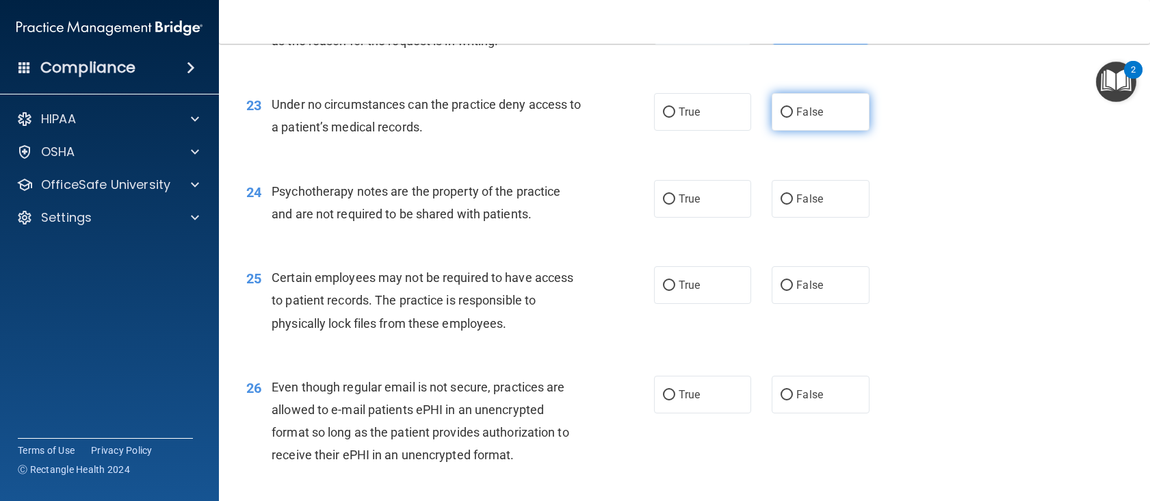
click at [827, 131] on label "False" at bounding box center [821, 112] width 98 height 38
click at [793, 118] on input "False" at bounding box center [786, 112] width 12 height 10
radio input "true"
click at [397, 221] on span "Psychotherapy notes are the property of the practice and are not required to be…" at bounding box center [416, 202] width 289 height 37
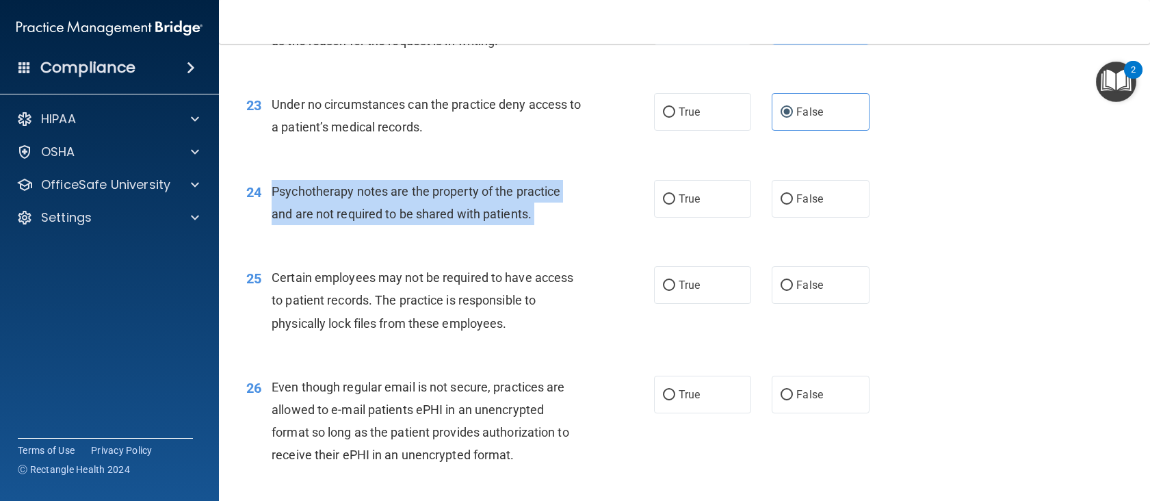
click at [397, 221] on span "Psychotherapy notes are the property of the practice and are not required to be…" at bounding box center [416, 202] width 289 height 37
click at [500, 221] on span "Psychotherapy notes are the property of the practice and are not required to be…" at bounding box center [416, 202] width 289 height 37
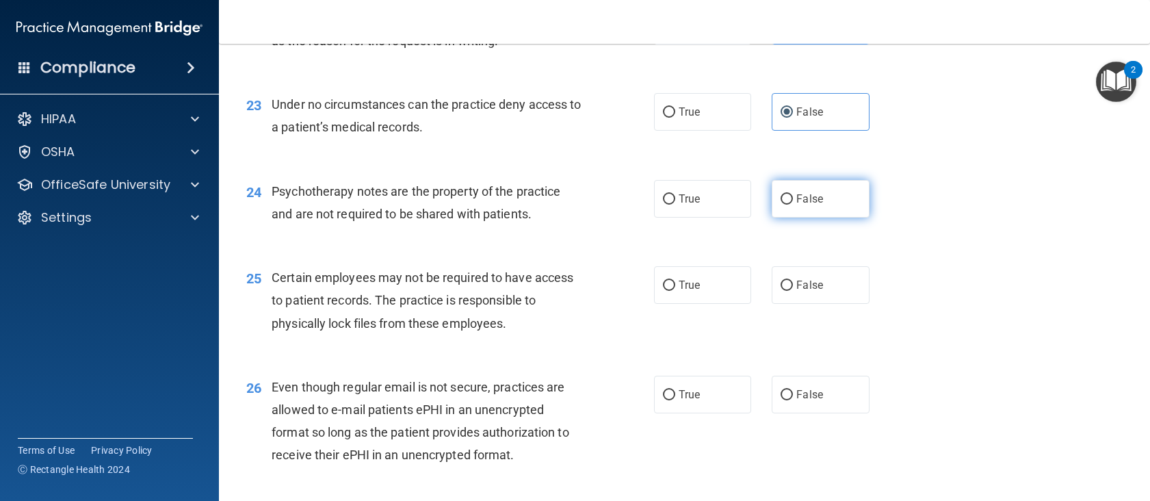
click at [832, 218] on label "False" at bounding box center [821, 199] width 98 height 38
click at [793, 205] on input "False" at bounding box center [786, 199] width 12 height 10
radio input "true"
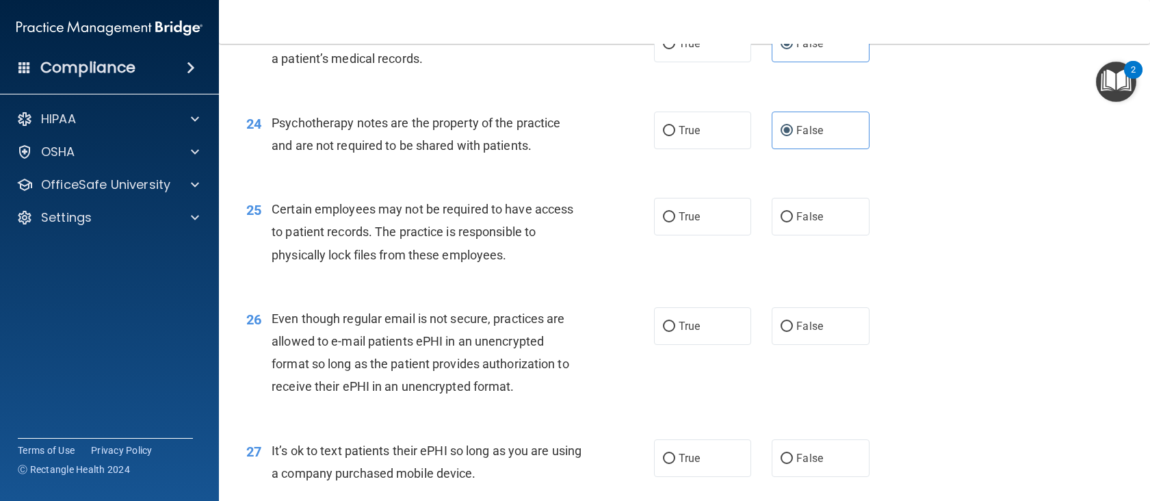
scroll to position [2804, 0]
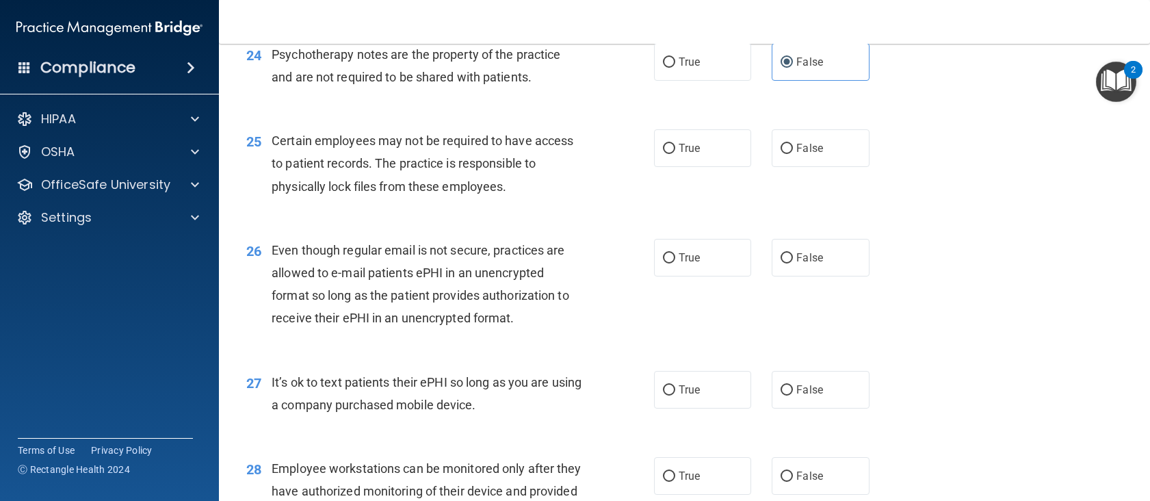
click at [445, 84] on span "Psychotherapy notes are the property of the practice and are not required to be…" at bounding box center [416, 65] width 289 height 37
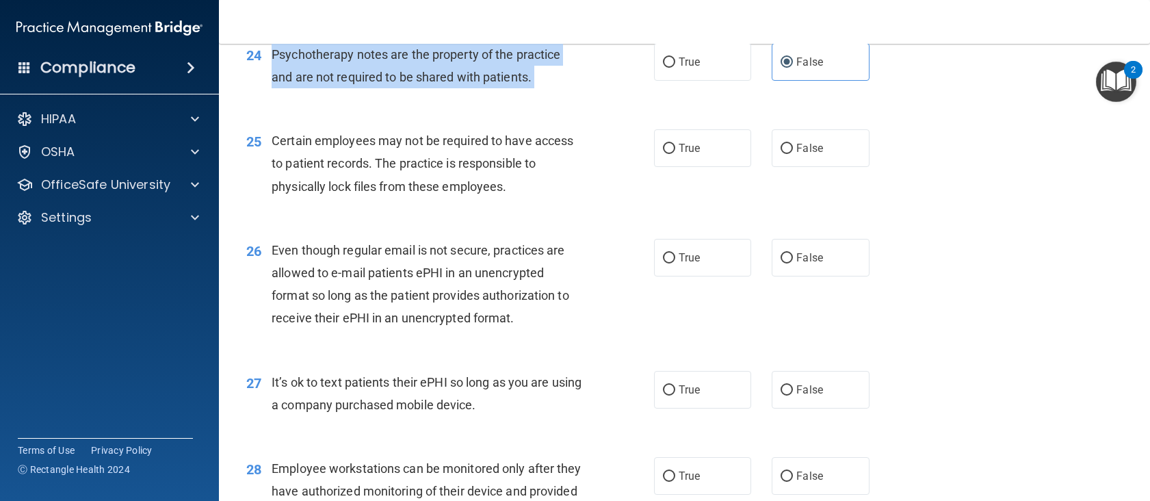
click at [445, 84] on span "Psychotherapy notes are the property of the practice and are not required to be…" at bounding box center [416, 65] width 289 height 37
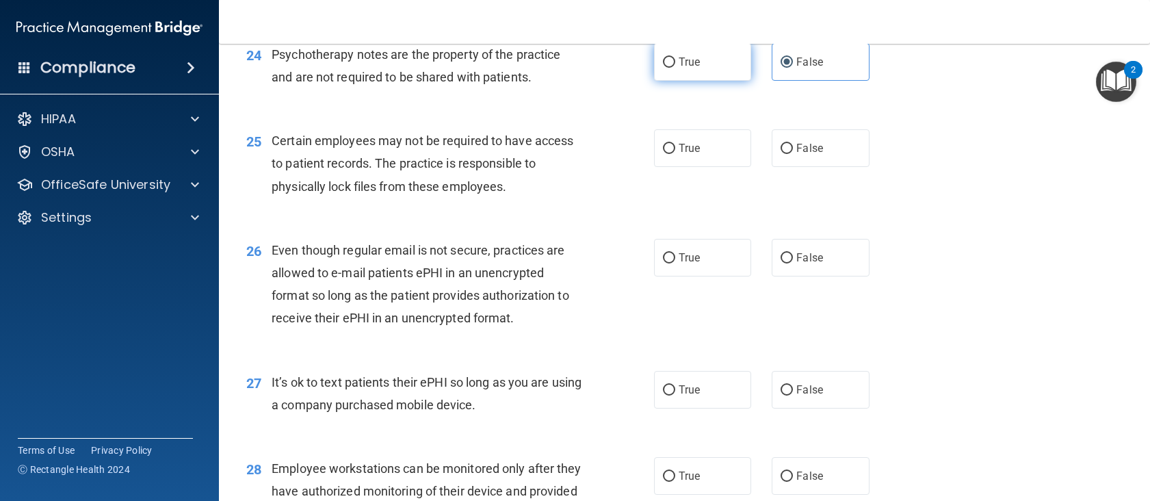
click at [687, 81] on label "True" at bounding box center [703, 62] width 98 height 38
click at [675, 68] on input "True" at bounding box center [669, 62] width 12 height 10
radio input "true"
radio input "false"
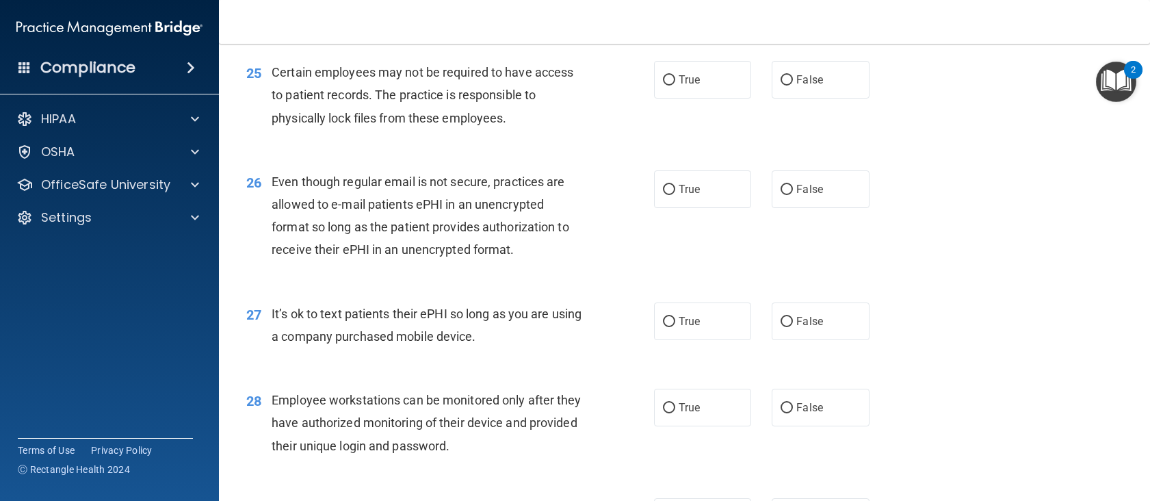
click at [467, 124] on span "Certain employees may not be required to have access to patient records. The pr…" at bounding box center [423, 95] width 302 height 60
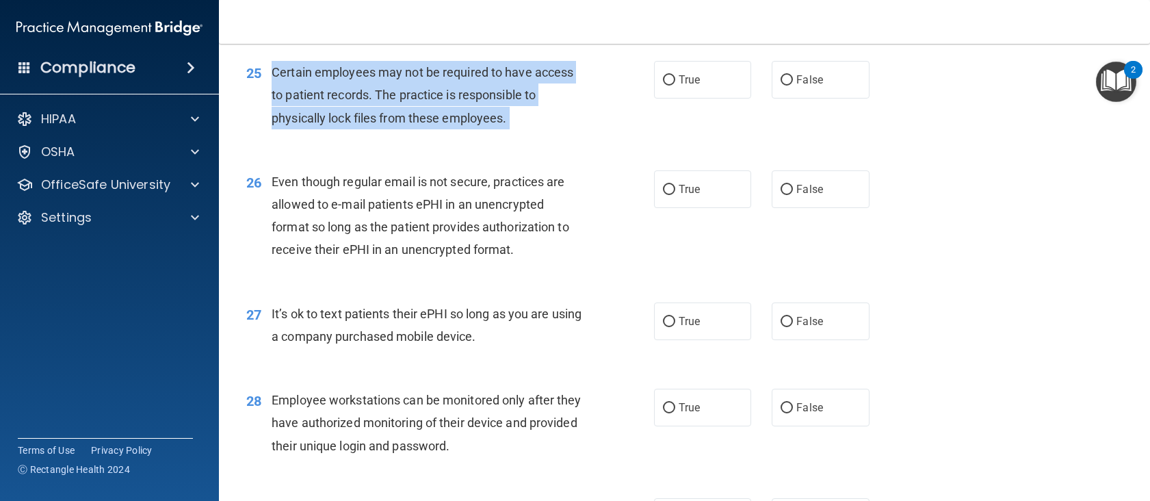
click at [467, 124] on span "Certain employees may not be required to have access to patient records. The pr…" at bounding box center [423, 95] width 302 height 60
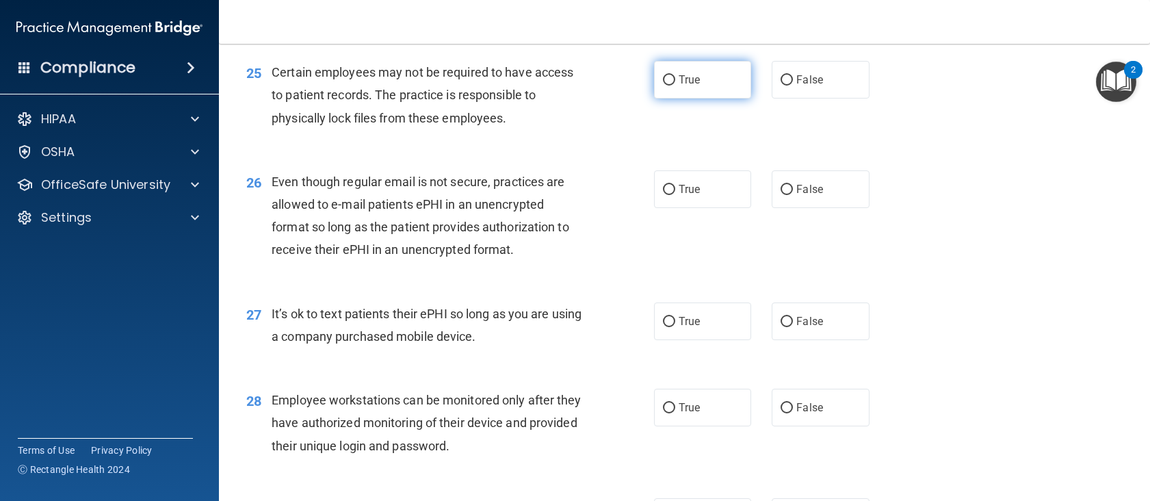
click at [671, 98] on label "True" at bounding box center [703, 80] width 98 height 38
click at [671, 86] on input "True" at bounding box center [669, 80] width 12 height 10
radio input "true"
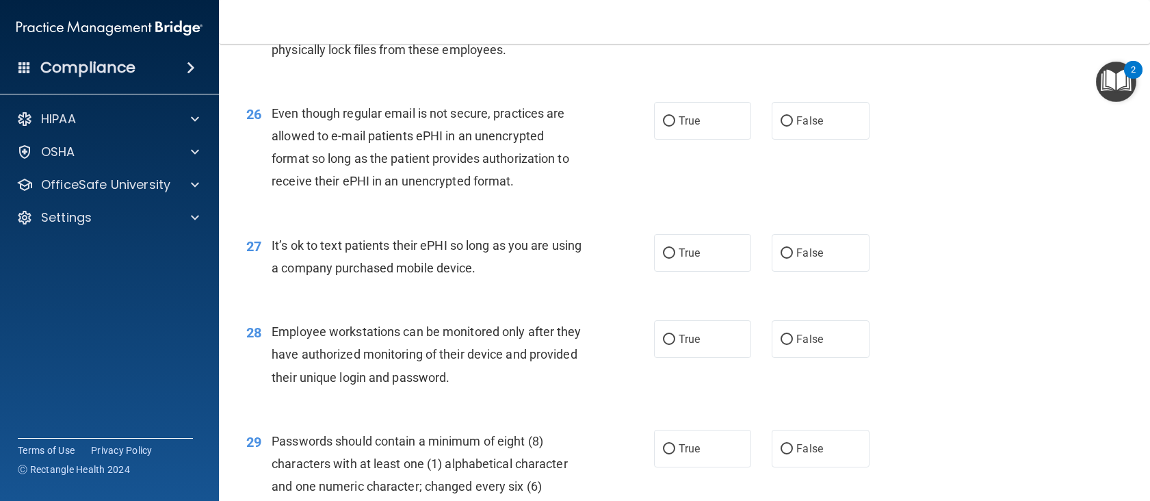
scroll to position [3010, 0]
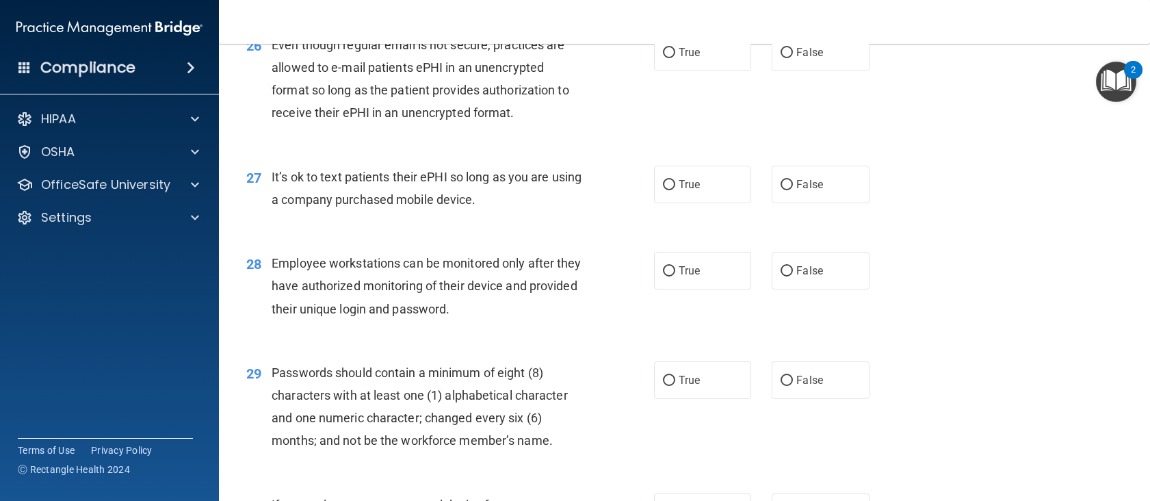
click at [406, 120] on span "Even though regular email is not secure, practices are allowed to e-mail patien…" at bounding box center [421, 79] width 298 height 83
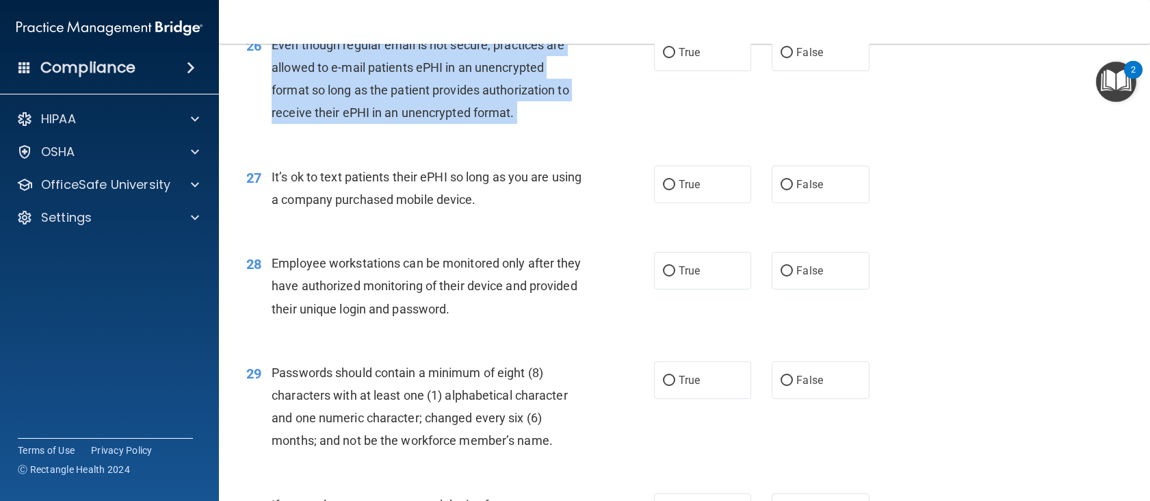
click at [406, 120] on span "Even though regular email is not secure, practices are allowed to e-mail patien…" at bounding box center [421, 79] width 298 height 83
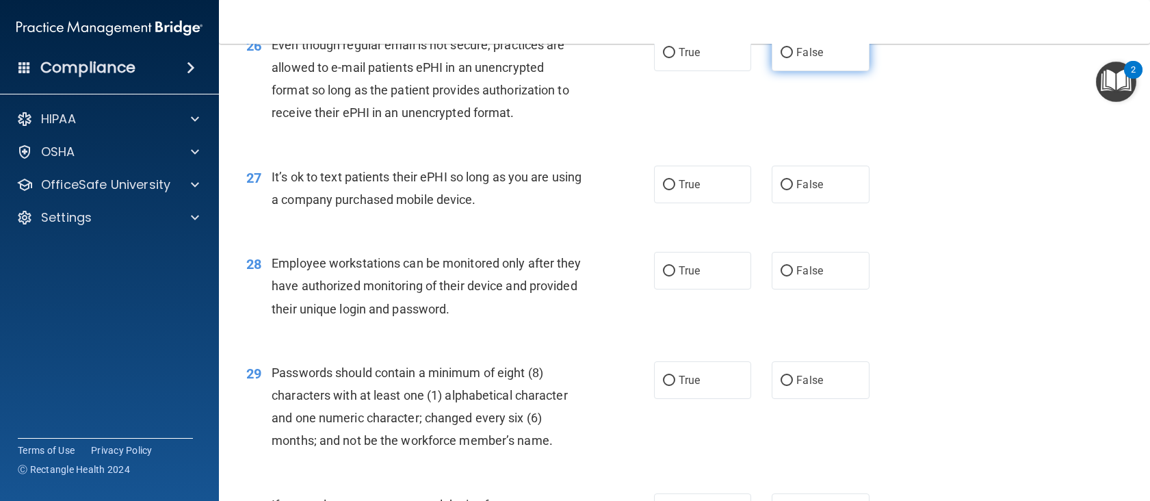
click at [837, 71] on label "False" at bounding box center [821, 53] width 98 height 38
click at [793, 58] on input "False" at bounding box center [786, 53] width 12 height 10
radio input "true"
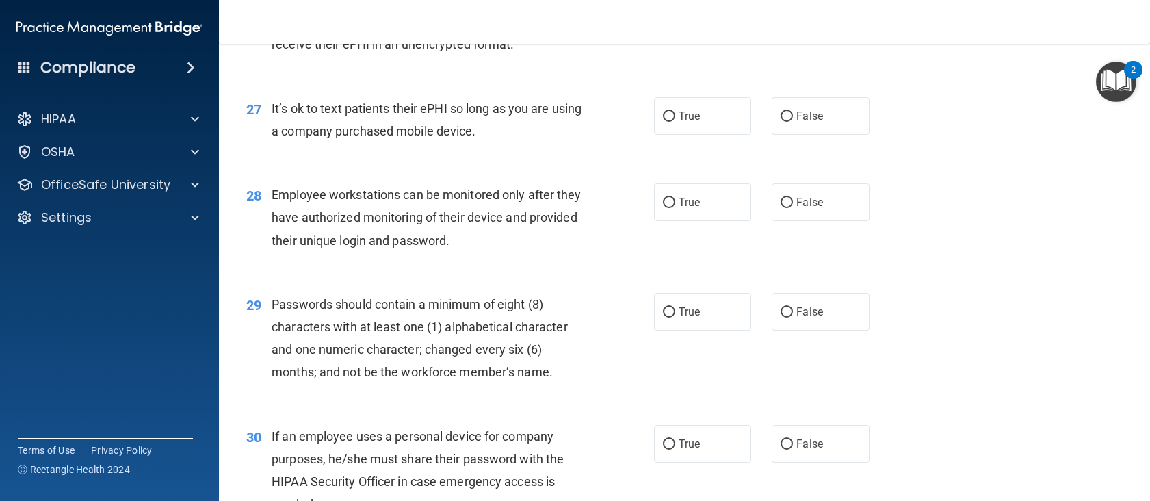
scroll to position [3147, 0]
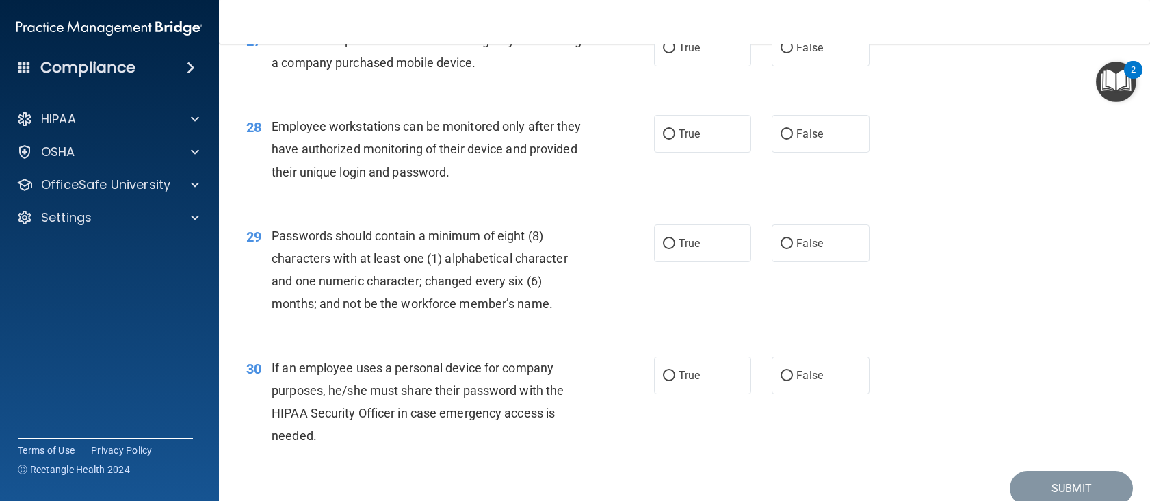
click at [476, 74] on div "It’s ok to text patients their ePHI so long as you are using a company purchase…" at bounding box center [432, 51] width 321 height 45
click at [475, 70] on span "It’s ok to text patients their ePHI so long as you are using a company purchase…" at bounding box center [427, 51] width 310 height 37
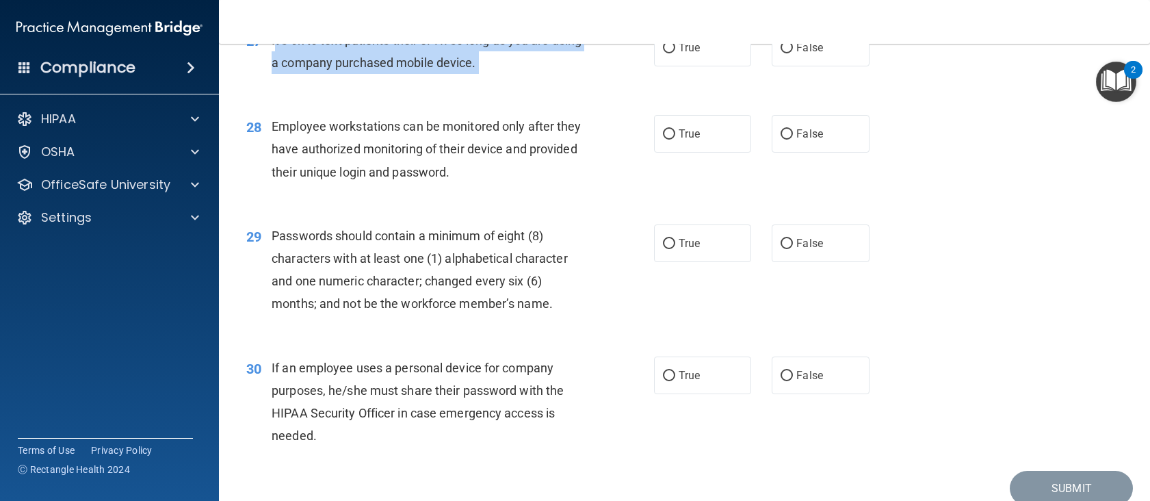
click at [475, 70] on span "It’s ok to text patients their ePHI so long as you are using a company purchase…" at bounding box center [427, 51] width 310 height 37
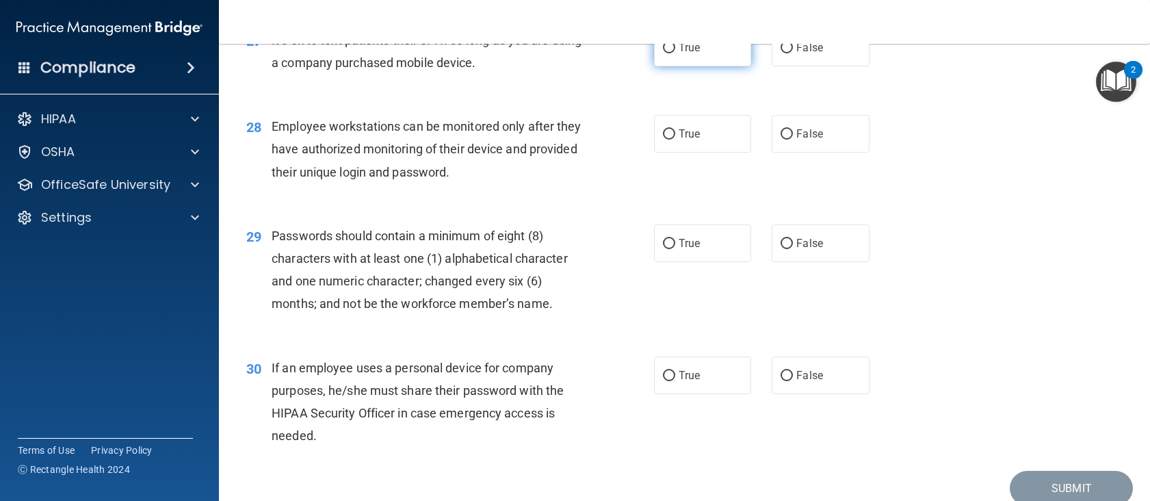
click at [686, 54] on span "True" at bounding box center [689, 47] width 21 height 13
click at [675, 53] on input "True" at bounding box center [669, 48] width 12 height 10
radio input "true"
click at [386, 183] on div "Employee workstations can be monitored only after they have authorized monitori…" at bounding box center [432, 149] width 321 height 68
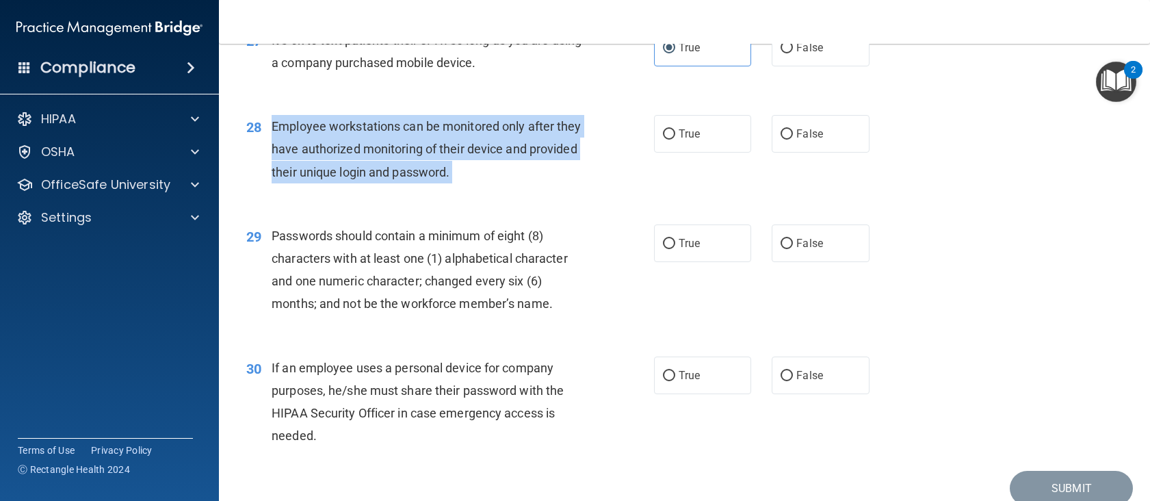
click at [386, 183] on div "Employee workstations can be monitored only after they have authorized monitori…" at bounding box center [432, 149] width 321 height 68
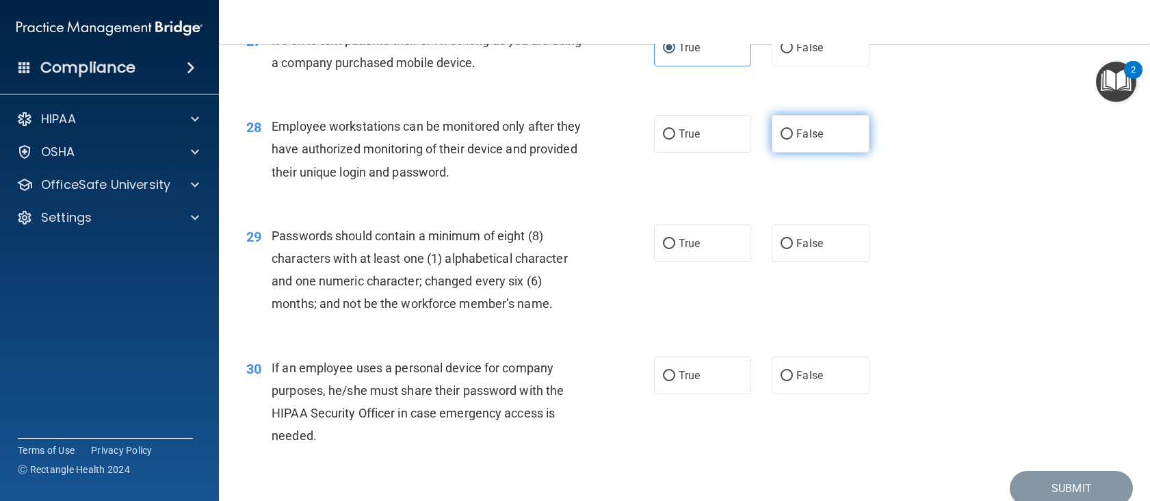
click at [785, 153] on label "False" at bounding box center [821, 134] width 98 height 38
click at [785, 140] on input "False" at bounding box center [786, 134] width 12 height 10
radio input "true"
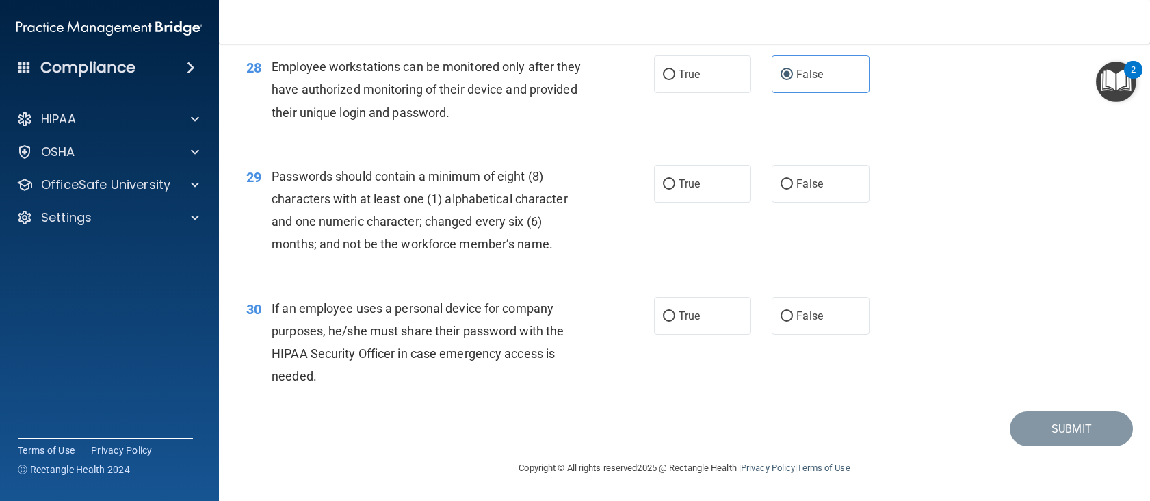
click at [367, 215] on span "Passwords should contain a minimum of eight (8) characters with at least one (1…" at bounding box center [420, 210] width 296 height 83
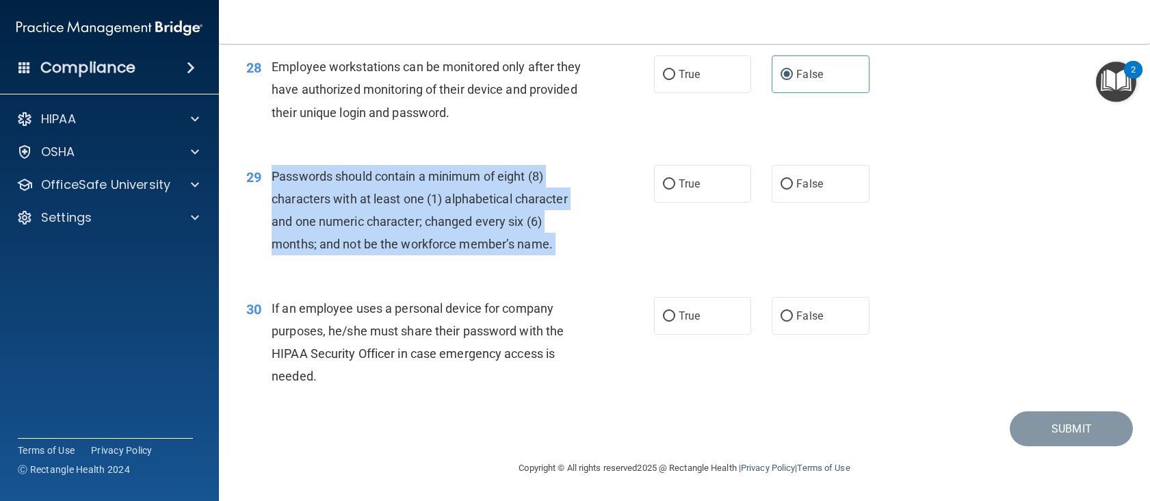
click at [367, 215] on span "Passwords should contain a minimum of eight (8) characters with at least one (1…" at bounding box center [420, 210] width 296 height 83
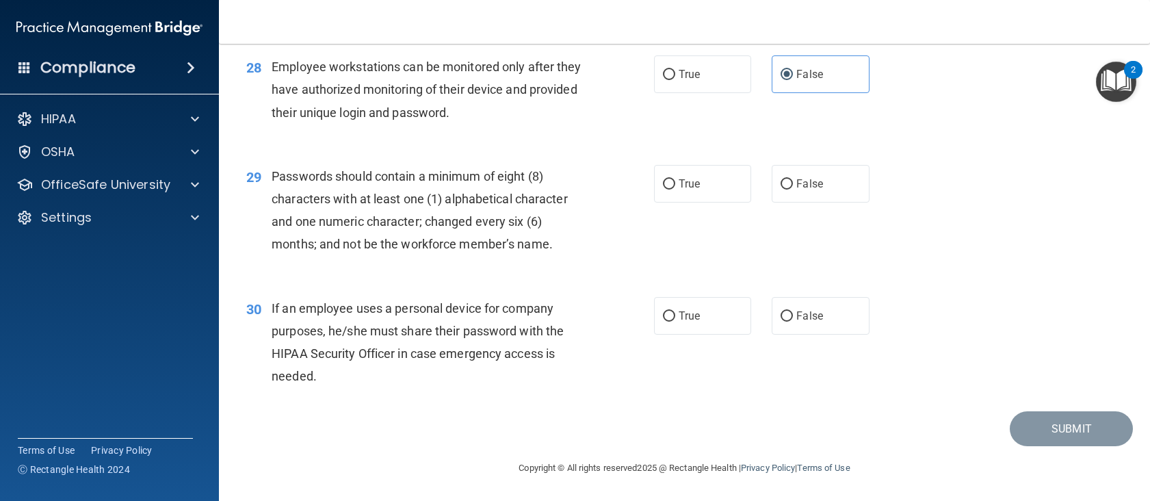
click at [678, 204] on div "29 Passwords should contain a minimum of eight (8) characters with at least one…" at bounding box center [684, 214] width 897 height 132
click at [685, 187] on span "True" at bounding box center [689, 183] width 21 height 13
click at [675, 187] on input "True" at bounding box center [669, 184] width 12 height 10
radio input "true"
click at [360, 358] on span "If an employee uses a personal device for company purposes, he/she must share t…" at bounding box center [418, 342] width 292 height 83
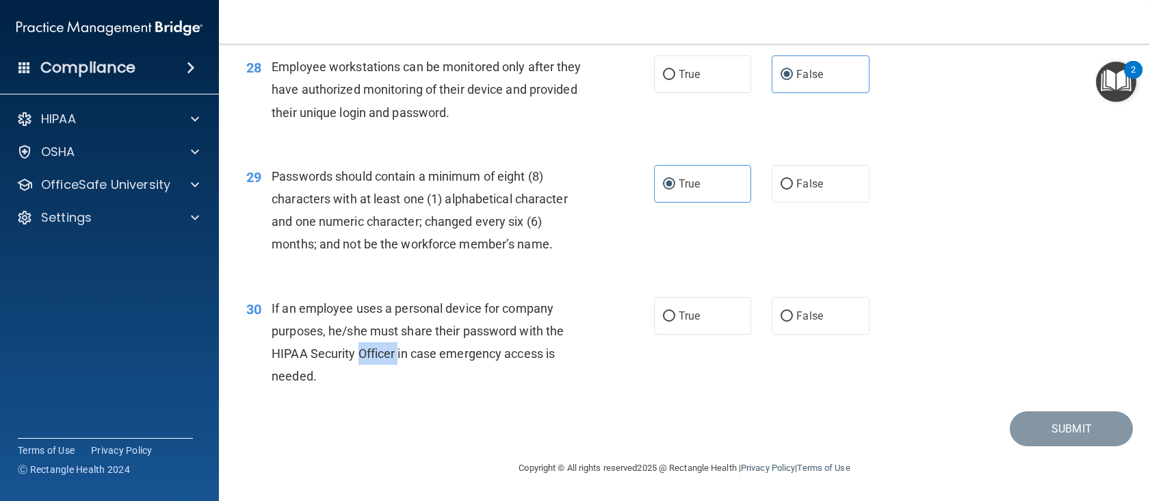
click at [360, 358] on span "If an employee uses a personal device for company purposes, he/she must share t…" at bounding box center [418, 342] width 292 height 83
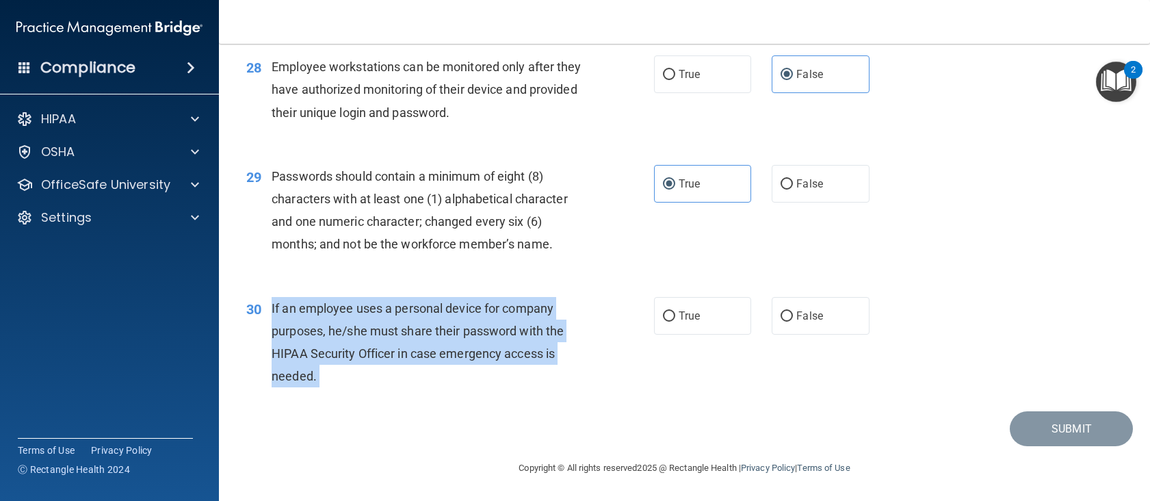
click at [360, 358] on span "If an employee uses a personal device for company purposes, he/she must share t…" at bounding box center [418, 342] width 292 height 83
click at [786, 315] on input "False" at bounding box center [786, 316] width 12 height 10
radio input "true"
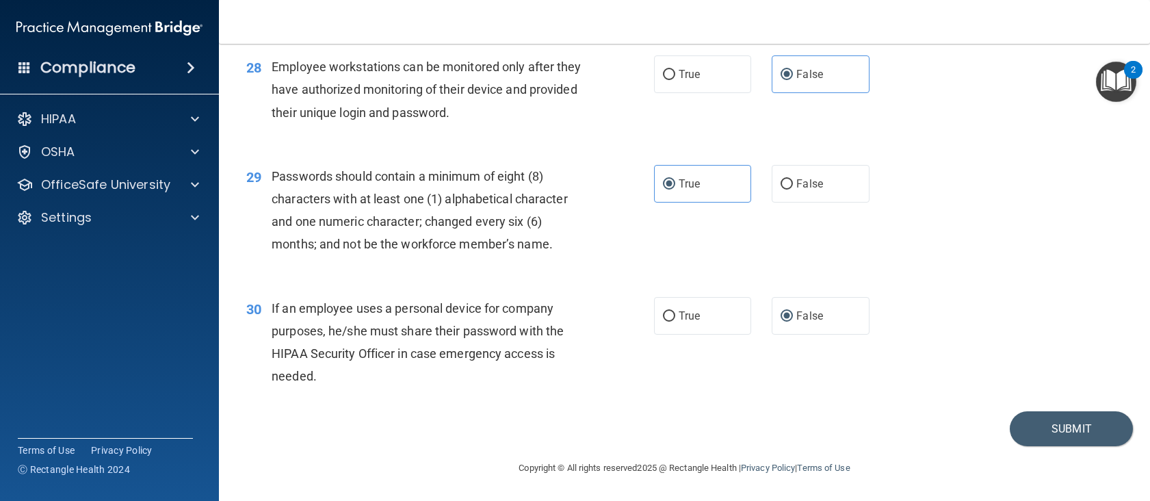
click at [517, 428] on div "Submit" at bounding box center [684, 428] width 897 height 35
click at [1019, 428] on button "Submit" at bounding box center [1071, 428] width 123 height 35
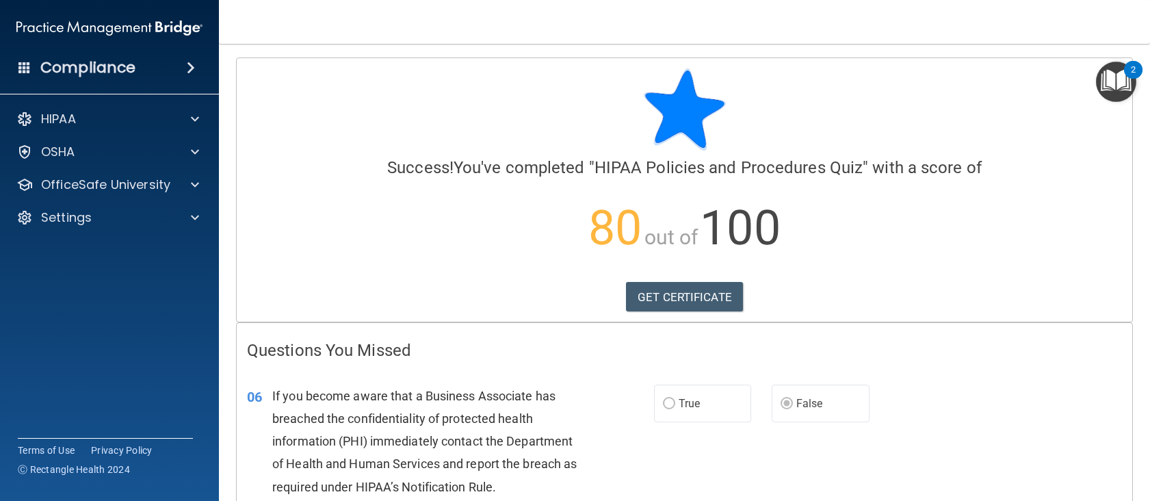
scroll to position [205, 0]
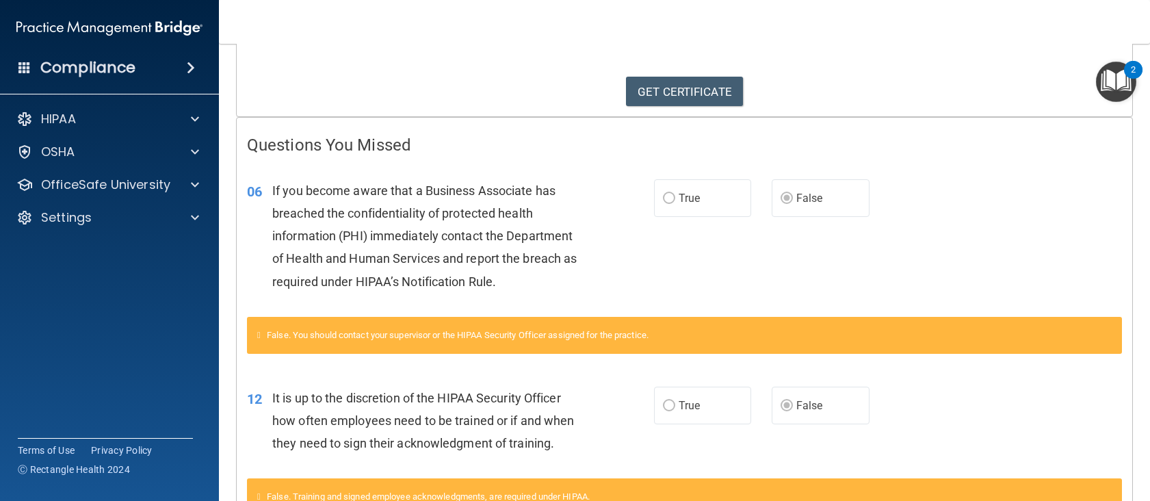
click at [708, 81] on link "GET CERTIFICATE" at bounding box center [684, 92] width 117 height 30
click at [64, 190] on p "OfficeSafe University" at bounding box center [105, 184] width 129 height 16
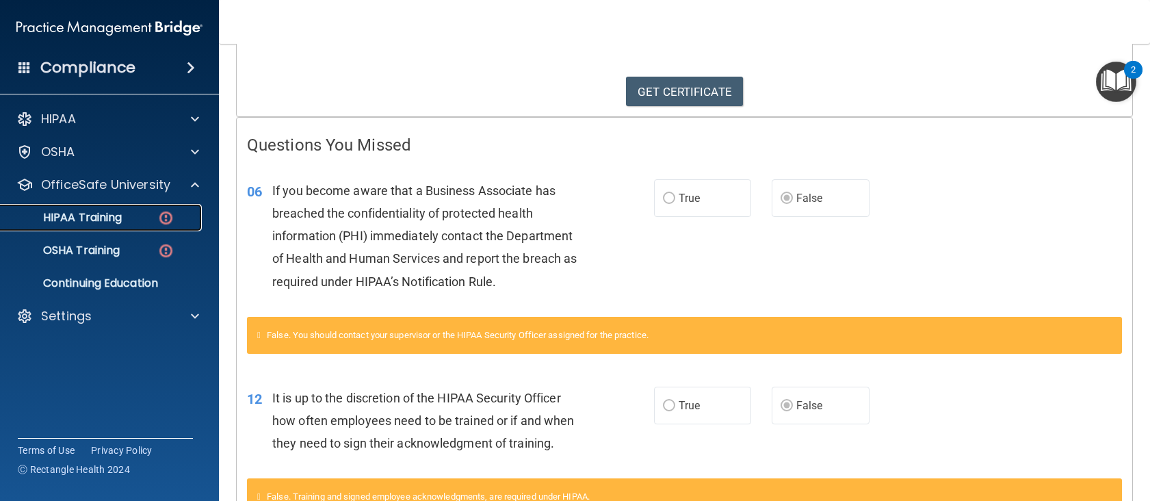
click at [70, 226] on link "HIPAA Training" at bounding box center [93, 217] width 215 height 27
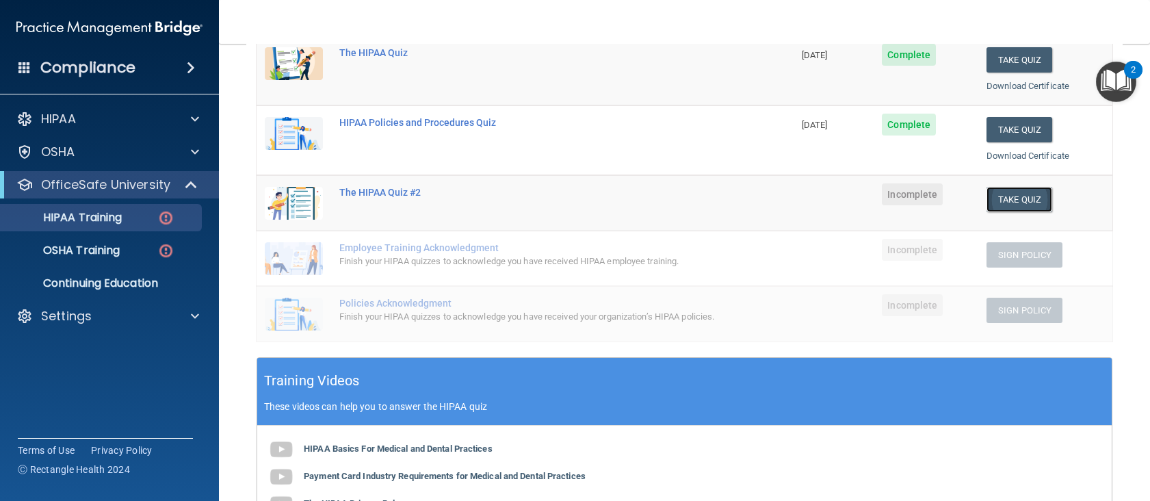
click at [992, 190] on button "Take Quiz" at bounding box center [1019, 199] width 66 height 25
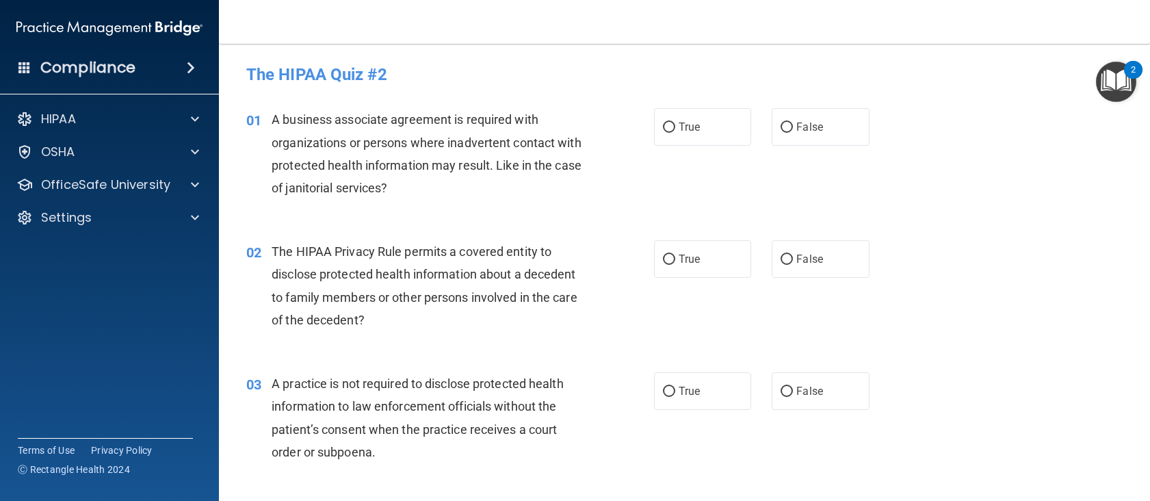
drag, startPoint x: 549, startPoint y: 34, endPoint x: 481, endPoint y: 135, distance: 122.4
drag, startPoint x: 481, startPoint y: 135, endPoint x: 410, endPoint y: 146, distance: 71.9
click at [410, 146] on span "A business associate agreement is required with organizations or persons where …" at bounding box center [427, 153] width 310 height 83
click at [702, 103] on div "01 A business associate agreement is required with organizations or persons whe…" at bounding box center [684, 157] width 897 height 132
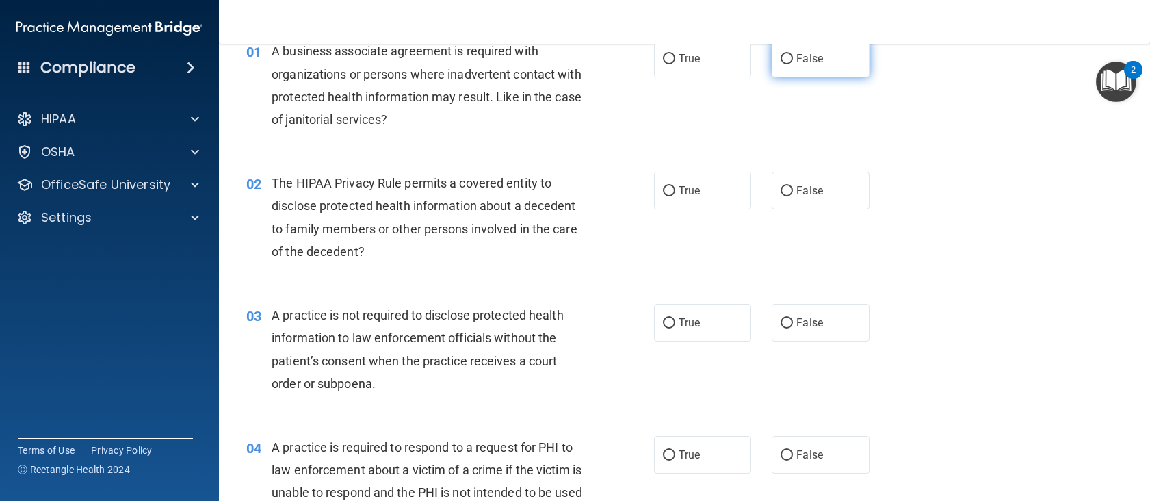
click at [772, 68] on label "False" at bounding box center [821, 59] width 98 height 38
click at [780, 64] on input "False" at bounding box center [786, 59] width 12 height 10
radio input "true"
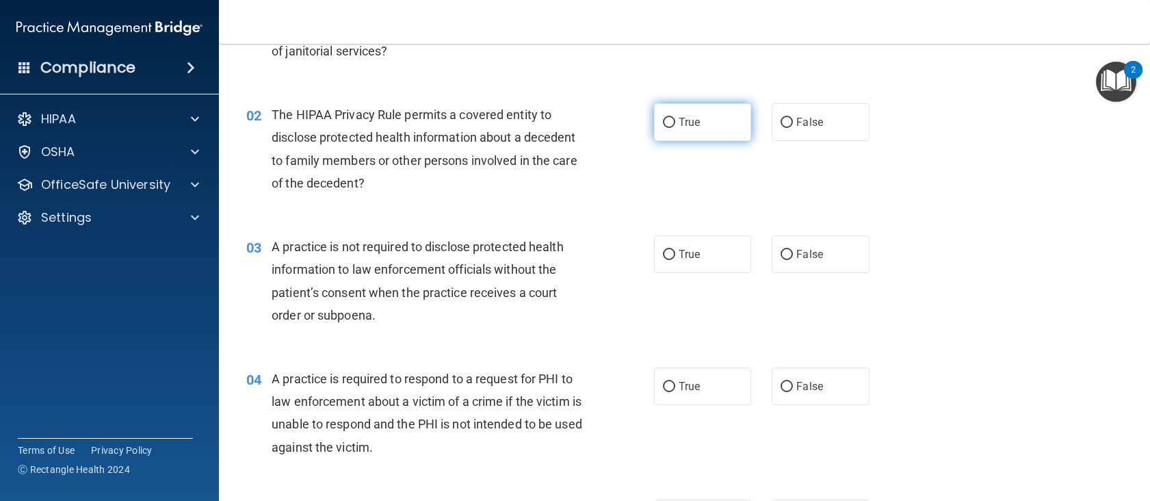
click at [681, 140] on label "True" at bounding box center [703, 122] width 98 height 38
click at [675, 128] on input "True" at bounding box center [669, 123] width 12 height 10
radio input "true"
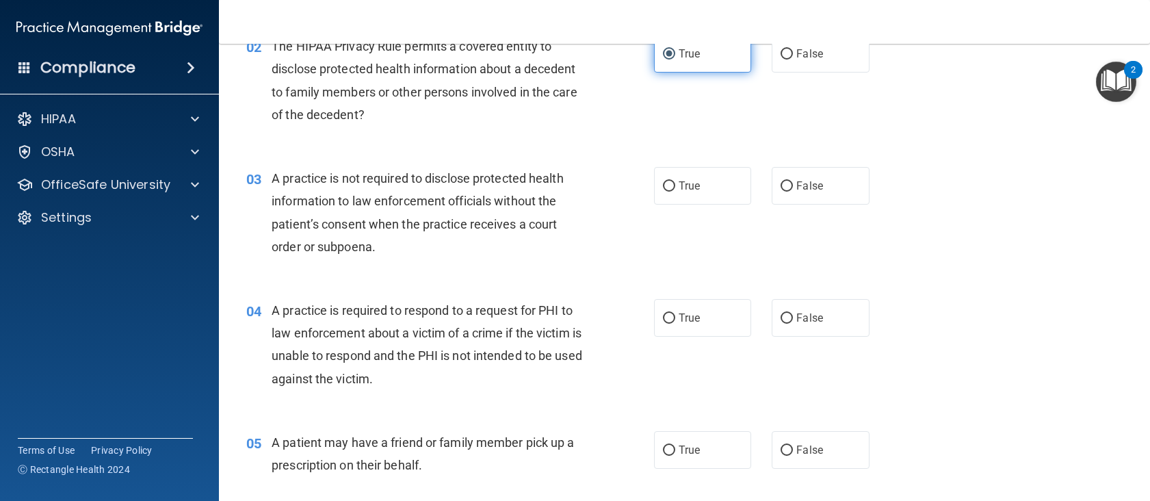
scroll to position [274, 0]
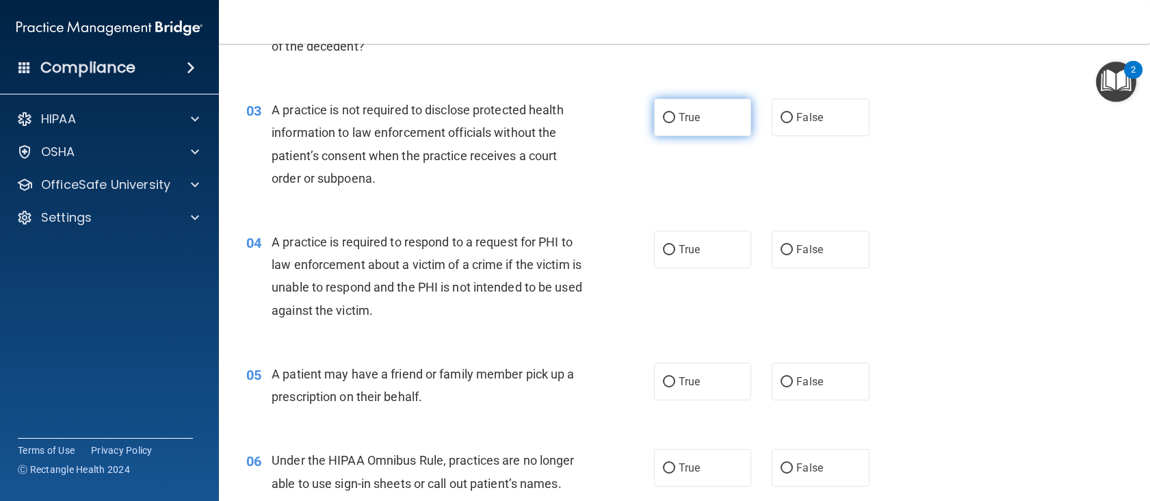
click at [664, 116] on input "True" at bounding box center [669, 118] width 12 height 10
radio input "true"
click at [523, 134] on span "A practice is not required to disclose protected health information to law enfo…" at bounding box center [418, 144] width 292 height 83
click at [492, 176] on div "A practice is not required to disclose protected health information to law enfo…" at bounding box center [432, 143] width 321 height 91
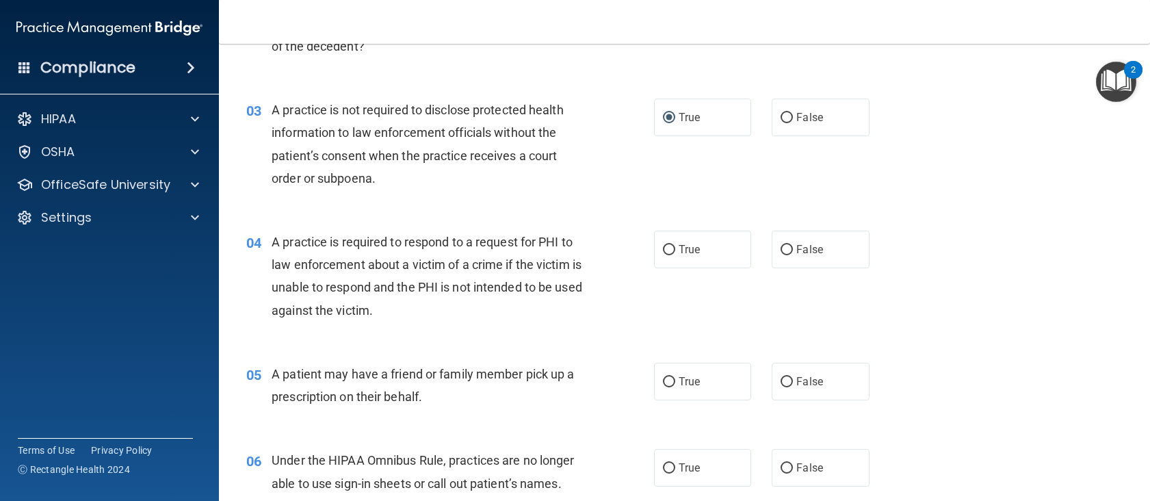
click at [420, 291] on span "A practice is required to respond to a request for PHI to law enforcement about…" at bounding box center [427, 276] width 311 height 83
drag, startPoint x: 420, startPoint y: 291, endPoint x: 290, endPoint y: 291, distance: 130.0
click at [290, 291] on span "A practice is required to respond to a request for PHI to law enforcement about…" at bounding box center [427, 276] width 311 height 83
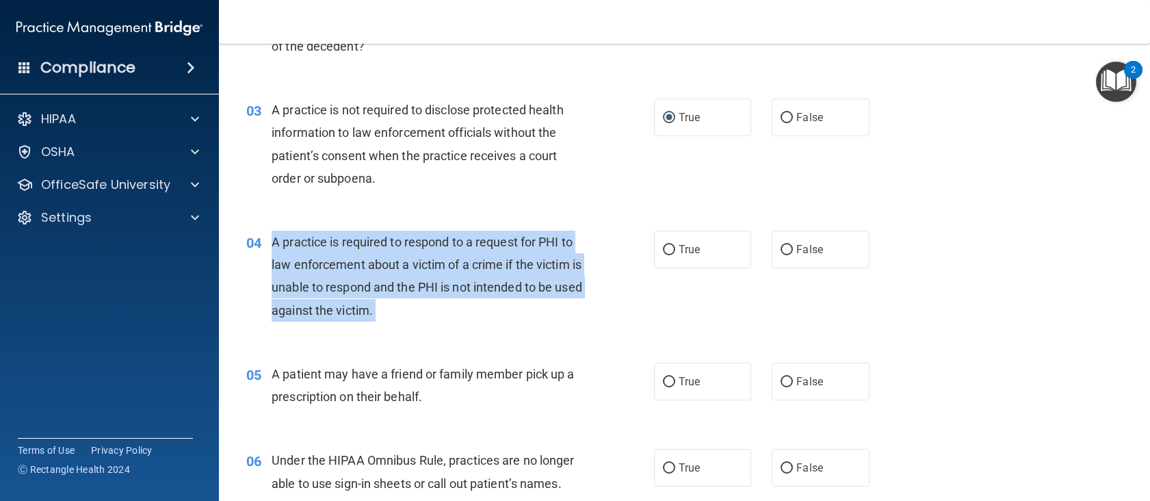
click at [290, 291] on span "A practice is required to respond to a request for PHI to law enforcement about…" at bounding box center [427, 276] width 311 height 83
click at [527, 245] on span "A practice is required to respond to a request for PHI to law enforcement about…" at bounding box center [427, 276] width 311 height 83
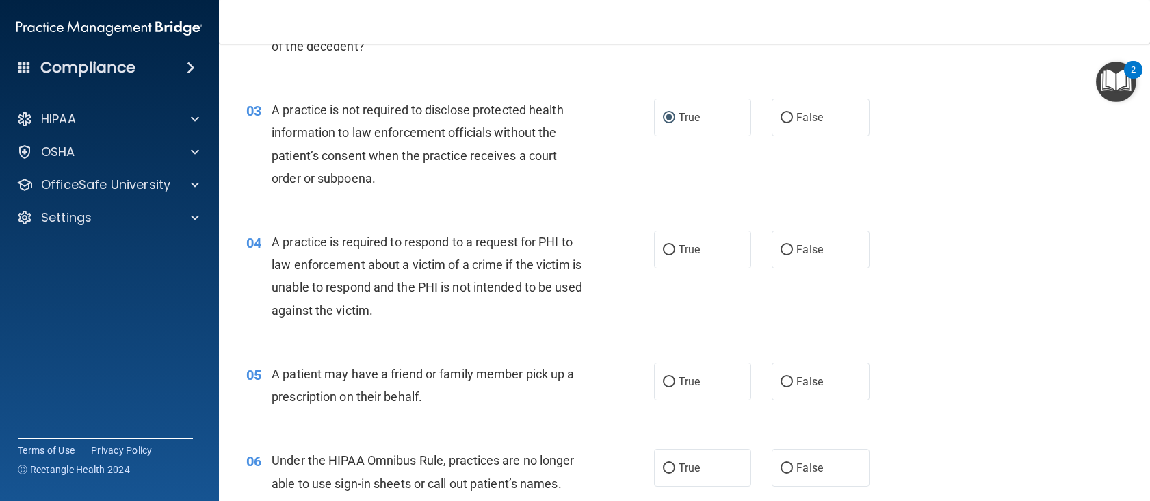
scroll to position [342, 0]
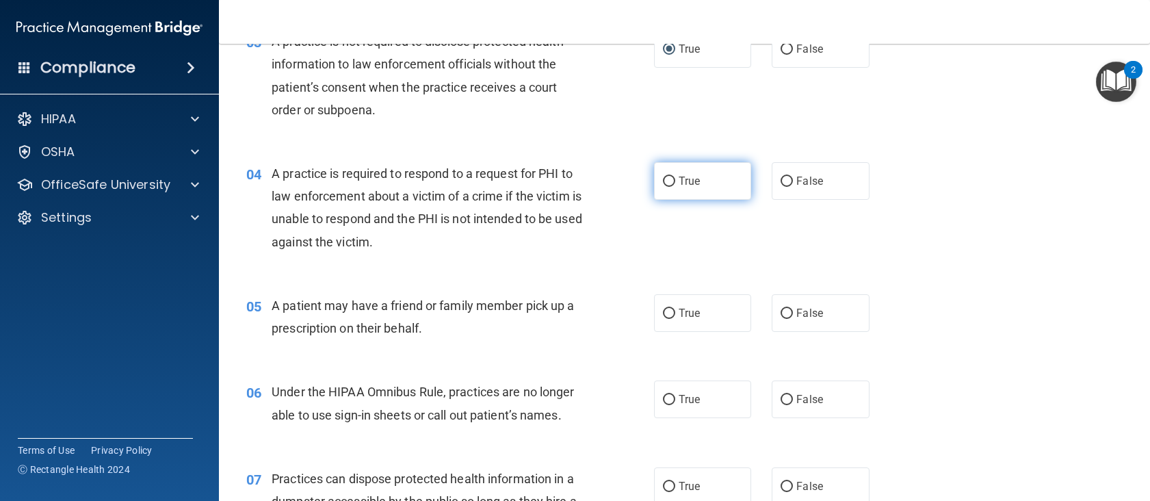
click at [724, 194] on label "True" at bounding box center [703, 181] width 98 height 38
click at [675, 187] on input "True" at bounding box center [669, 181] width 12 height 10
radio input "true"
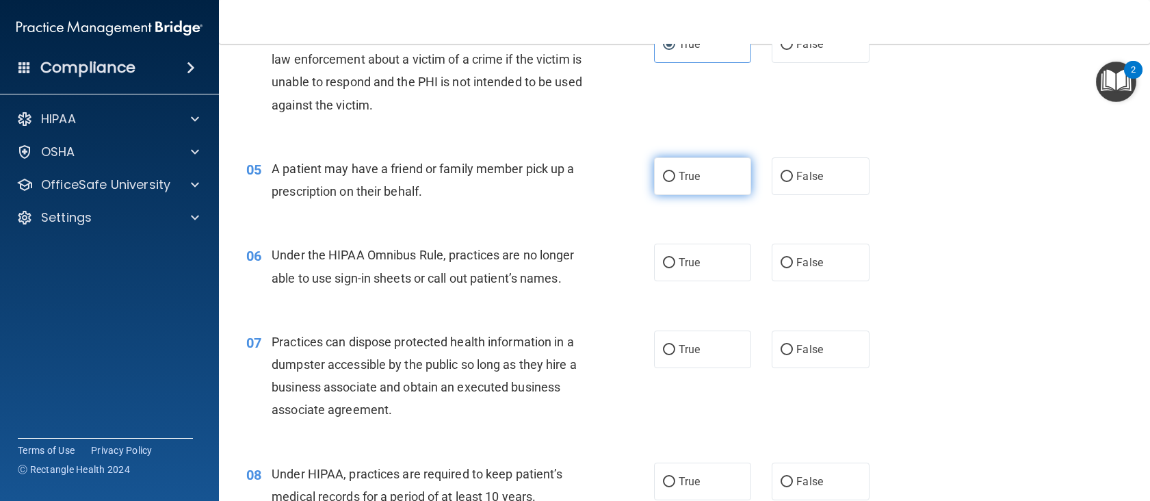
click at [709, 170] on label "True" at bounding box center [703, 176] width 98 height 38
click at [675, 172] on input "True" at bounding box center [669, 177] width 12 height 10
radio input "true"
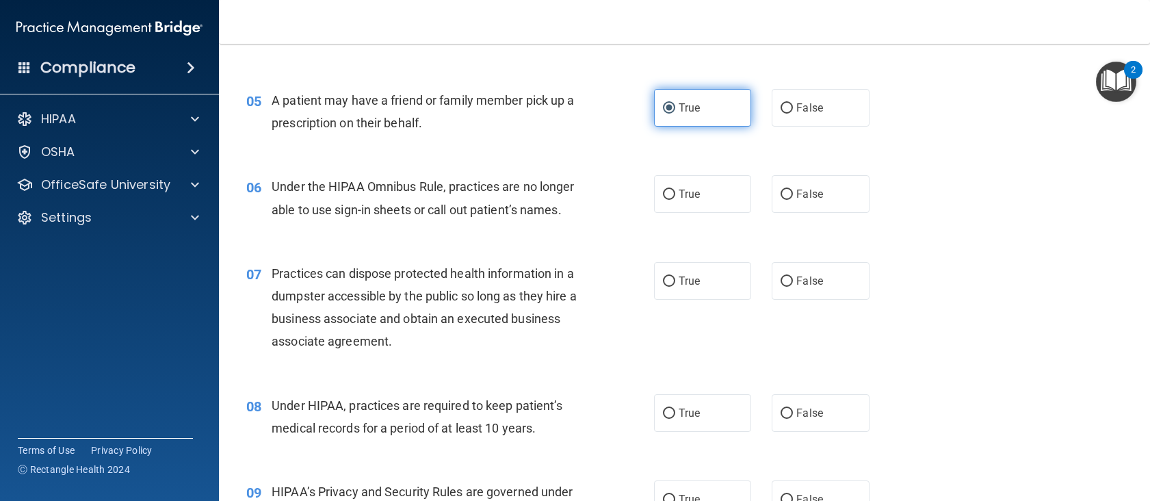
scroll to position [616, 0]
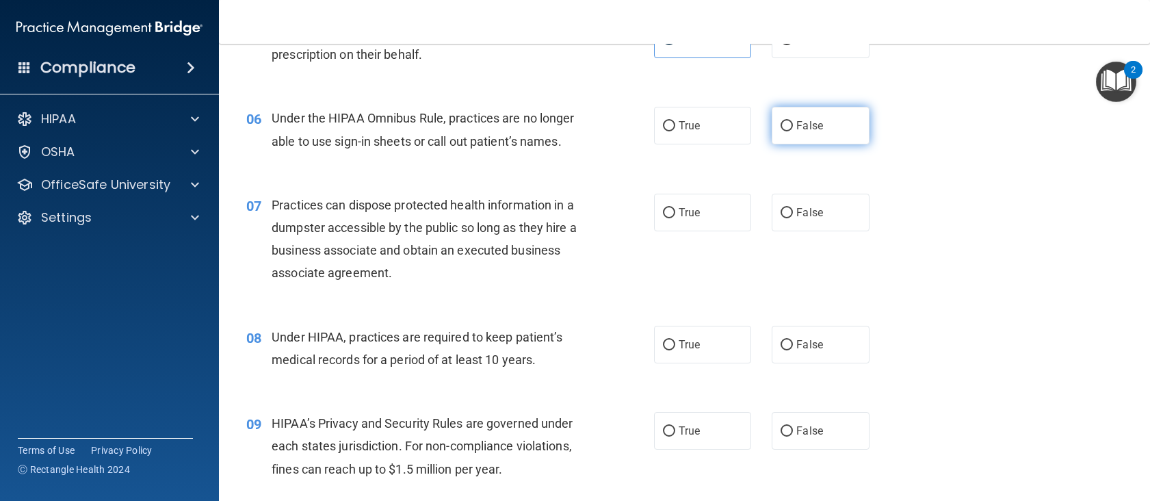
click at [776, 140] on label "False" at bounding box center [821, 126] width 98 height 38
click at [780, 131] on input "False" at bounding box center [786, 126] width 12 height 10
radio input "true"
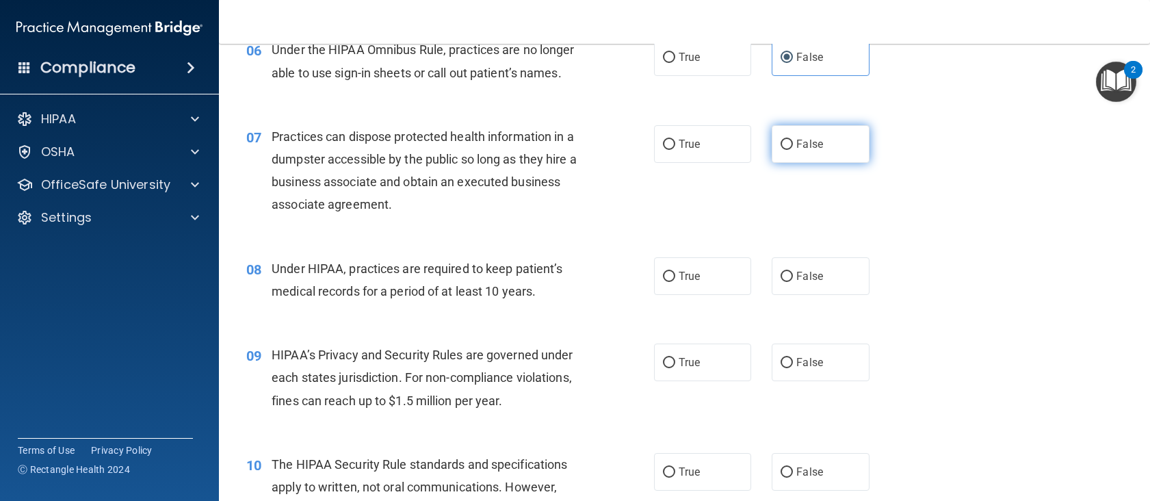
click at [788, 140] on label "False" at bounding box center [821, 144] width 98 height 38
click at [788, 140] on input "False" at bounding box center [786, 145] width 12 height 10
radio input "true"
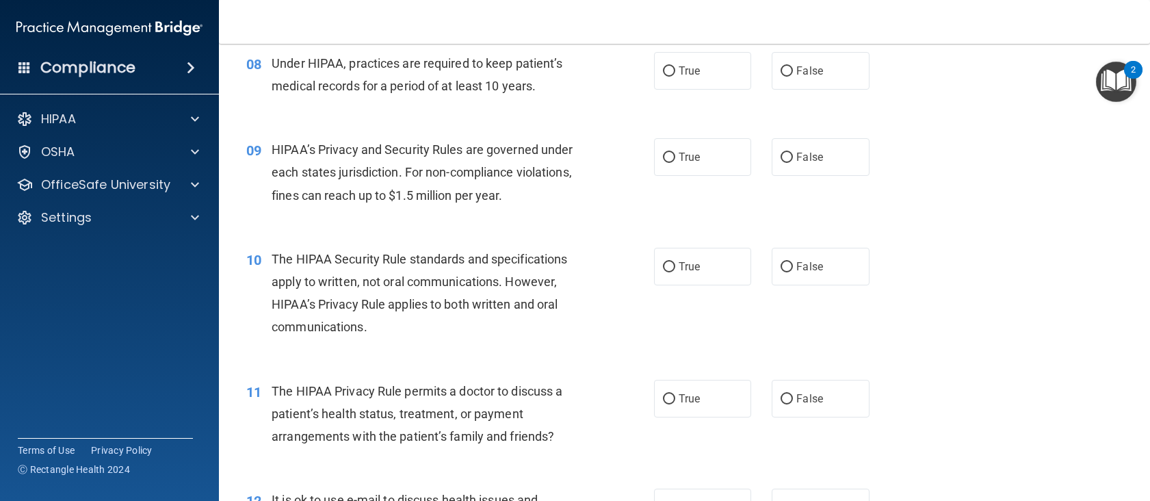
scroll to position [821, 0]
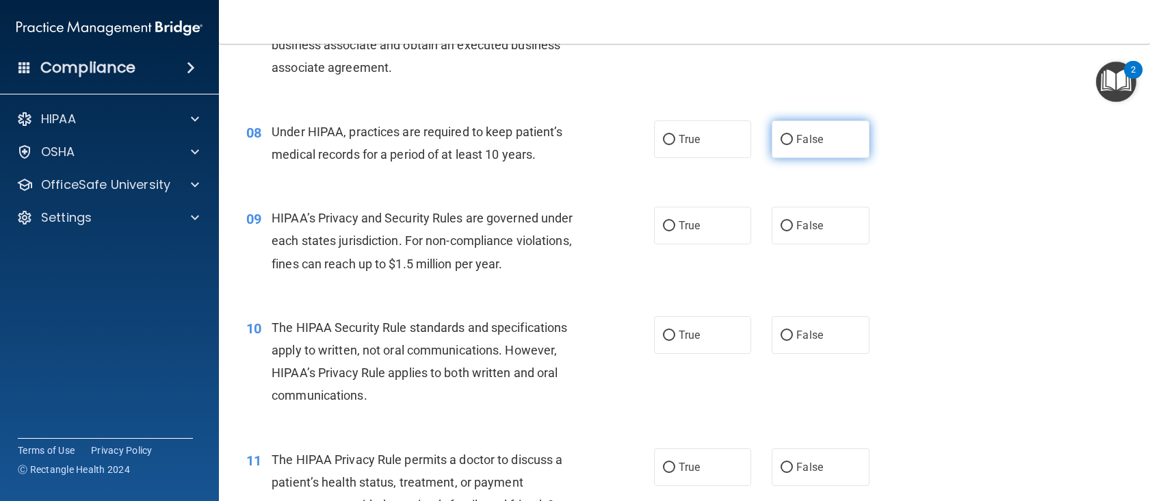
click at [772, 134] on label "False" at bounding box center [821, 139] width 98 height 38
click at [780, 135] on input "False" at bounding box center [786, 140] width 12 height 10
radio input "true"
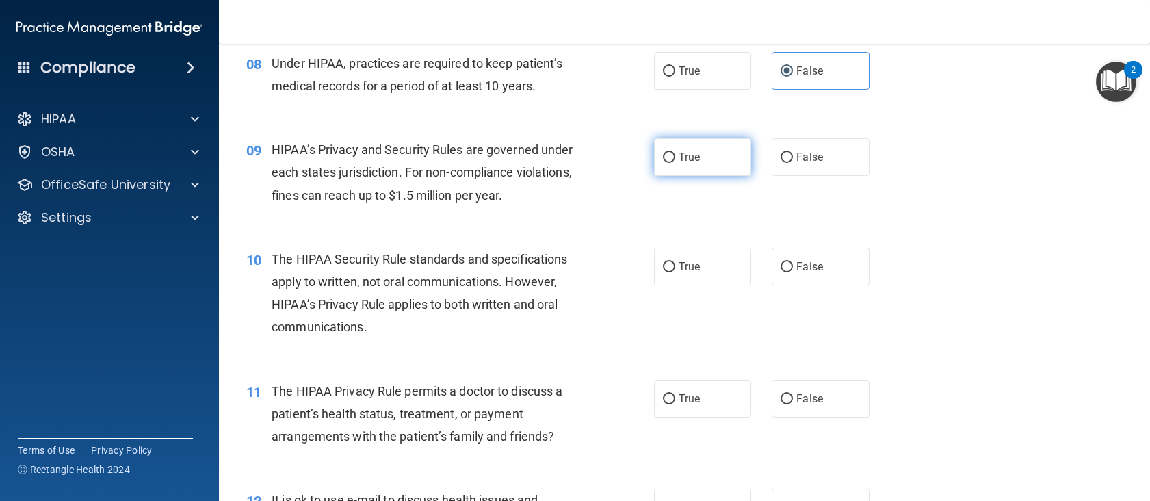
click at [688, 159] on span "True" at bounding box center [689, 156] width 21 height 13
click at [675, 159] on input "True" at bounding box center [669, 158] width 12 height 10
radio input "true"
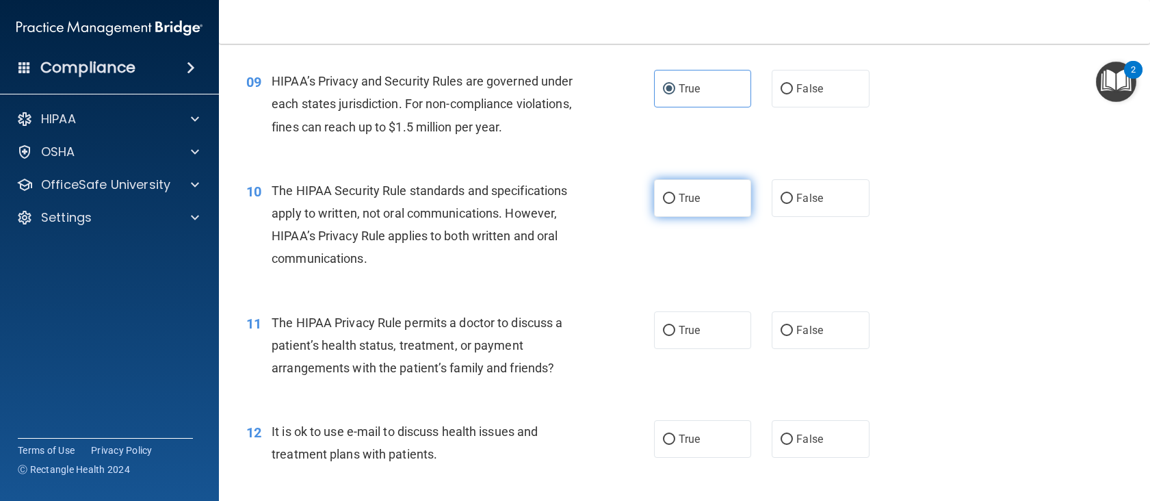
click at [707, 186] on label "True" at bounding box center [703, 198] width 98 height 38
click at [675, 194] on input "True" at bounding box center [669, 199] width 12 height 10
radio input "true"
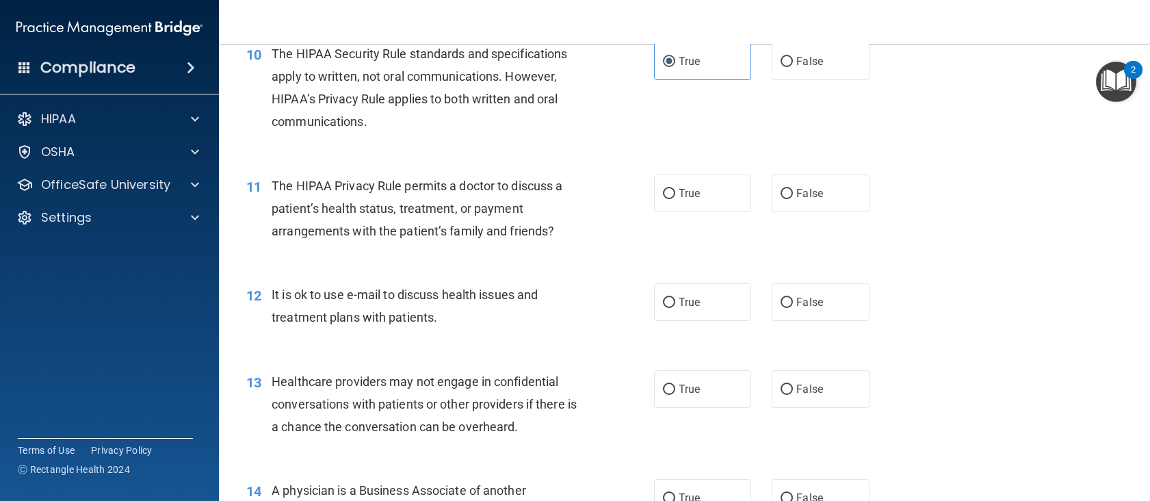
scroll to position [1163, 0]
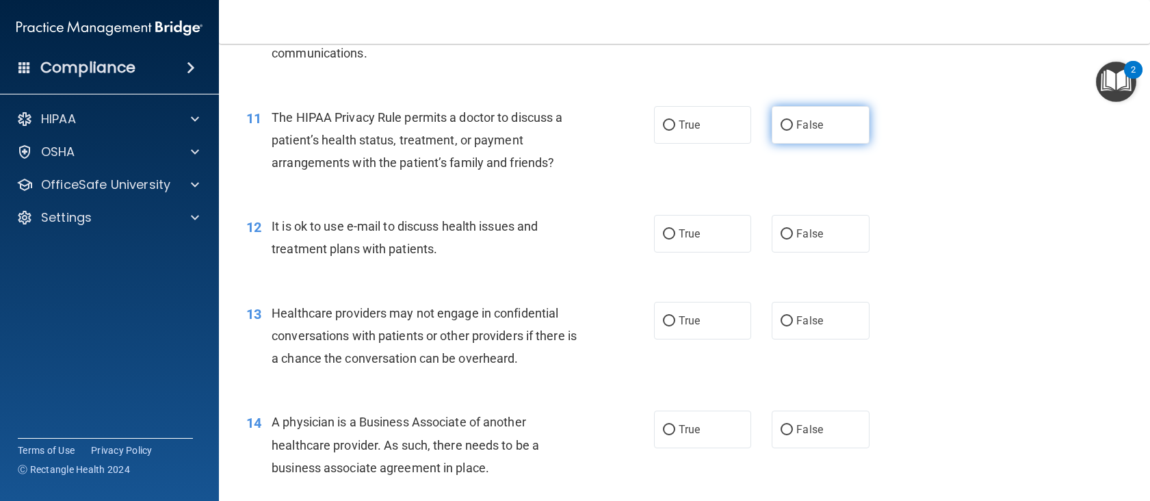
click at [804, 137] on label "False" at bounding box center [821, 125] width 98 height 38
click at [793, 131] on input "False" at bounding box center [786, 125] width 12 height 10
radio input "true"
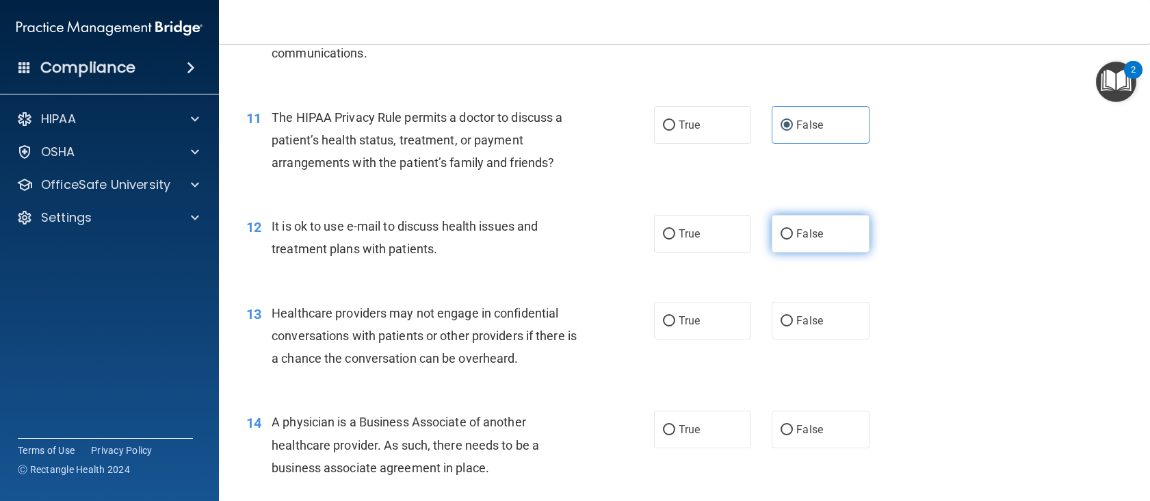
click at [772, 237] on label "False" at bounding box center [821, 234] width 98 height 38
click at [780, 237] on input "False" at bounding box center [786, 234] width 12 height 10
radio input "true"
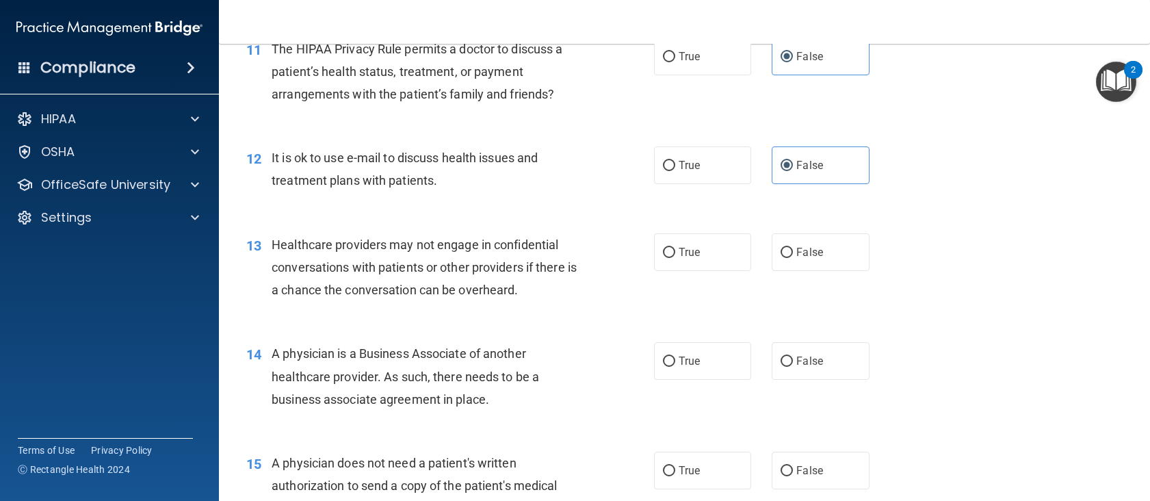
scroll to position [1368, 0]
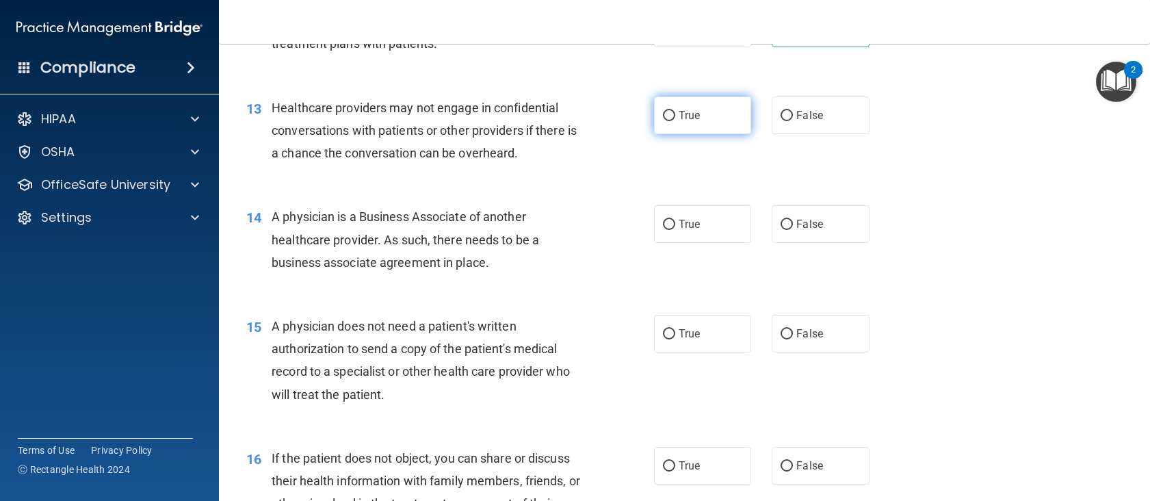
click at [655, 133] on label "True" at bounding box center [703, 115] width 98 height 38
click at [663, 121] on input "True" at bounding box center [669, 116] width 12 height 10
radio input "true"
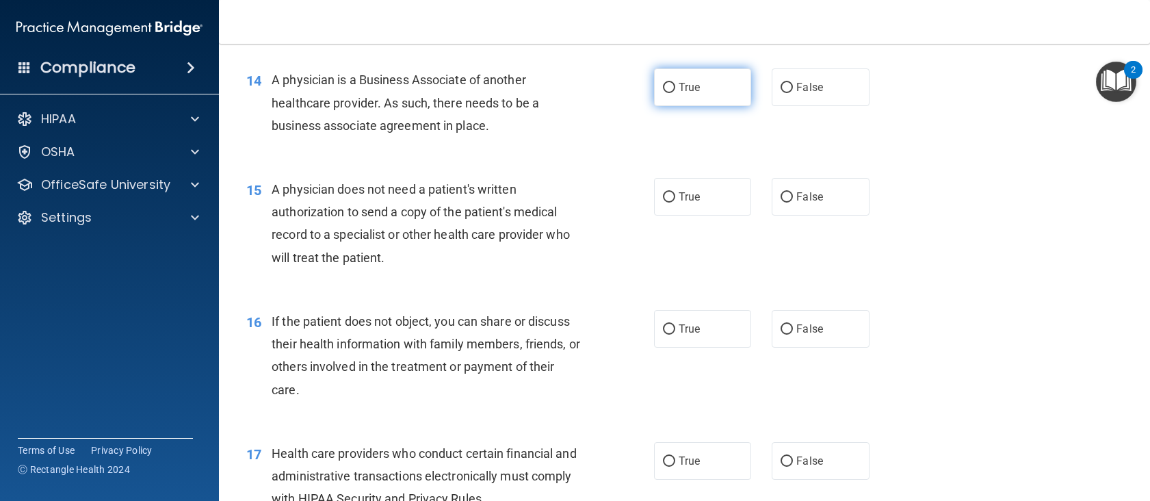
click at [656, 92] on label "True" at bounding box center [703, 87] width 98 height 38
click at [663, 92] on input "True" at bounding box center [669, 88] width 12 height 10
radio input "true"
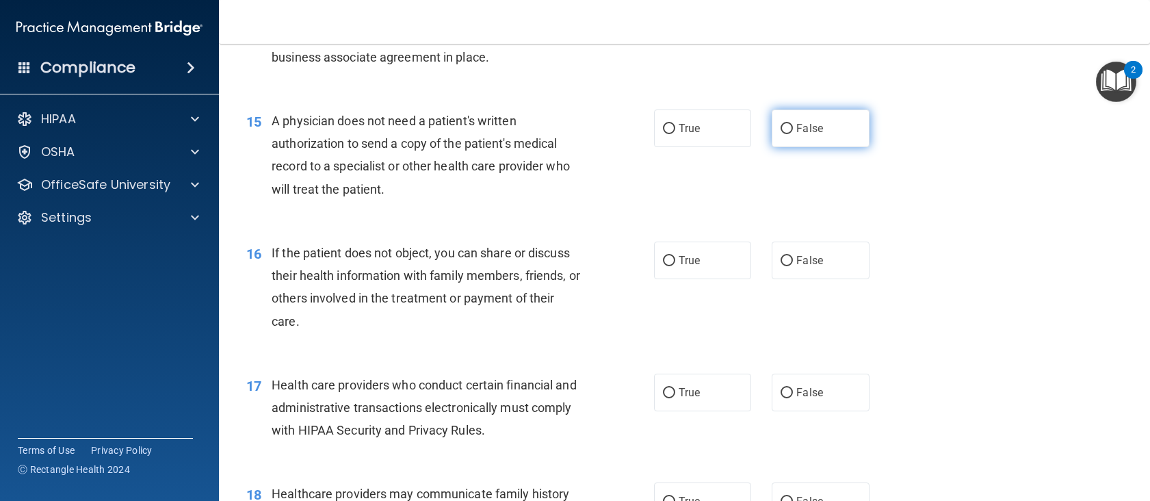
click at [781, 124] on input "False" at bounding box center [786, 129] width 12 height 10
radio input "true"
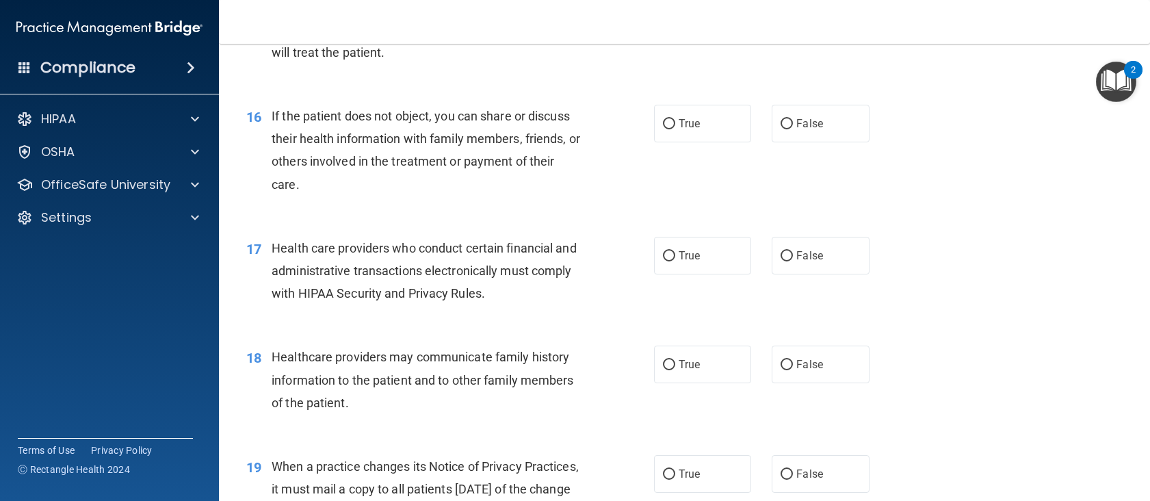
click at [757, 118] on div "True False" at bounding box center [771, 124] width 235 height 38
click at [762, 126] on div "True False" at bounding box center [771, 124] width 235 height 38
click at [774, 135] on label "False" at bounding box center [821, 124] width 98 height 38
click at [780, 129] on input "False" at bounding box center [786, 124] width 12 height 10
radio input "true"
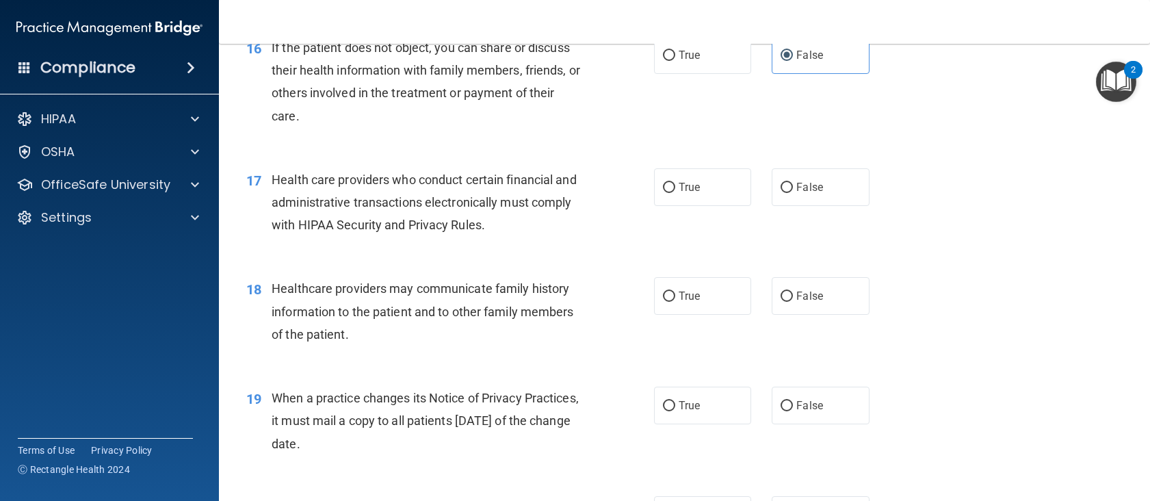
scroll to position [1847, 0]
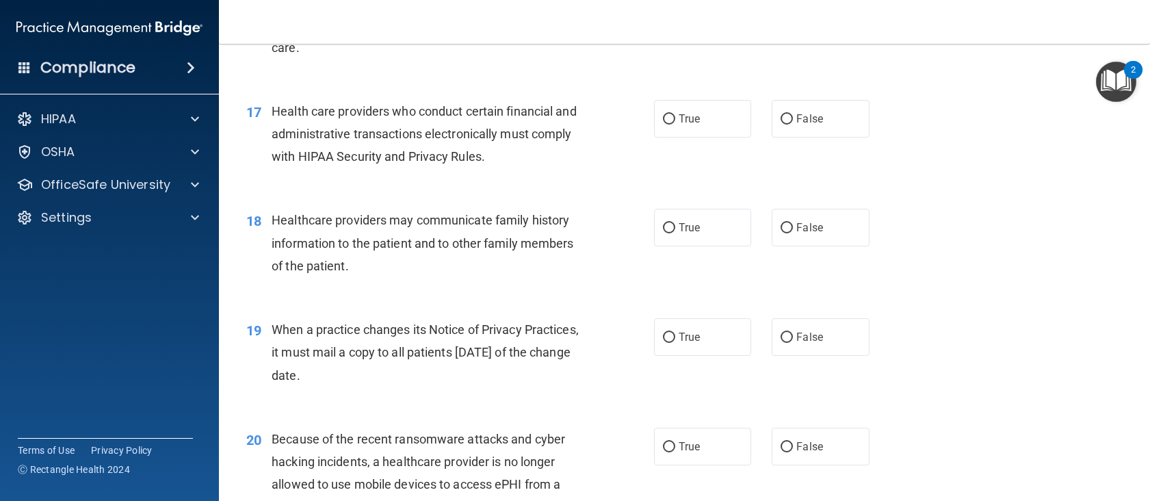
click at [507, 130] on span "Health care providers who conduct certain financial and administrative transact…" at bounding box center [424, 134] width 305 height 60
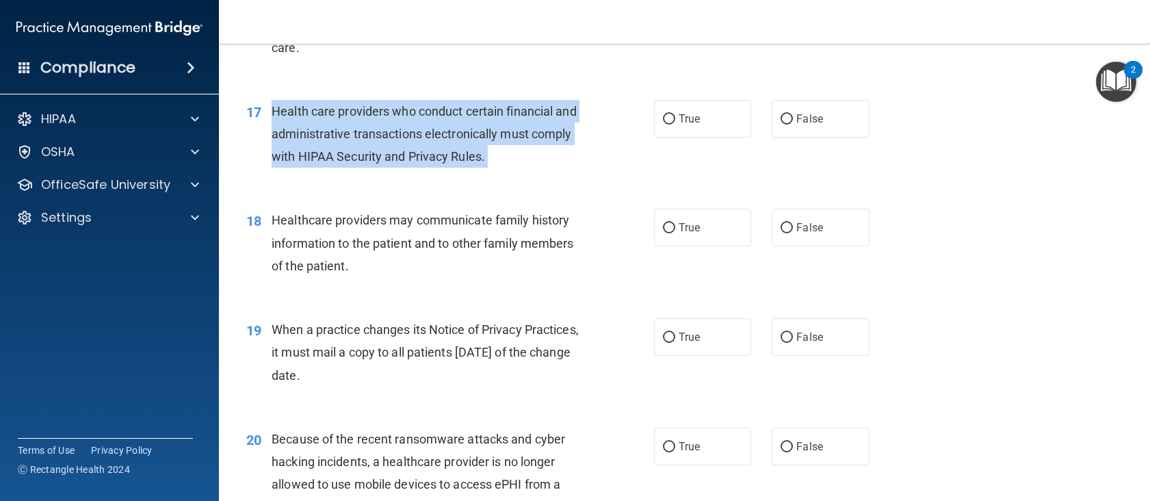
click at [507, 130] on span "Health care providers who conduct certain financial and administrative transact…" at bounding box center [424, 134] width 305 height 60
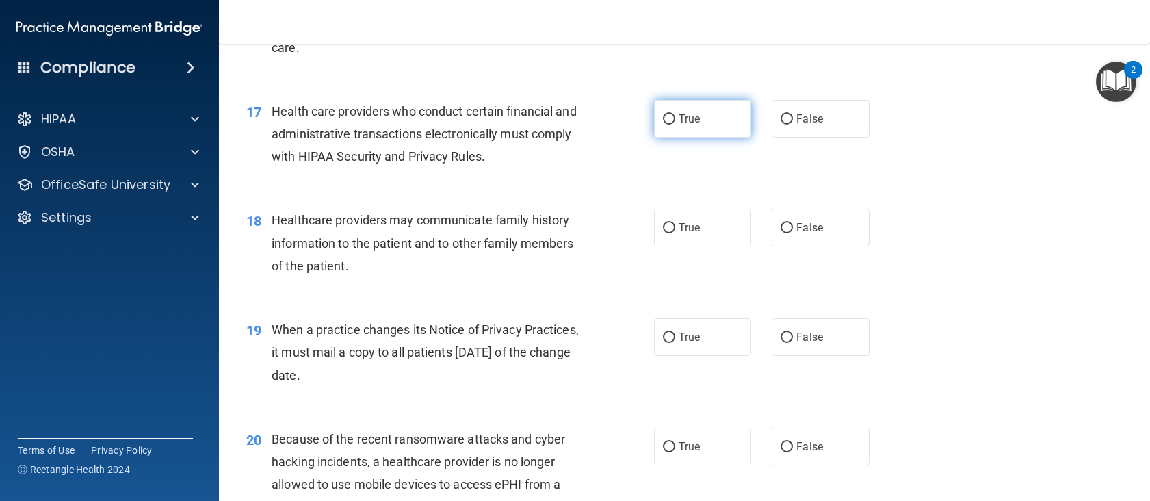
click at [707, 133] on label "True" at bounding box center [703, 119] width 98 height 38
click at [675, 124] on input "True" at bounding box center [669, 119] width 12 height 10
radio input "true"
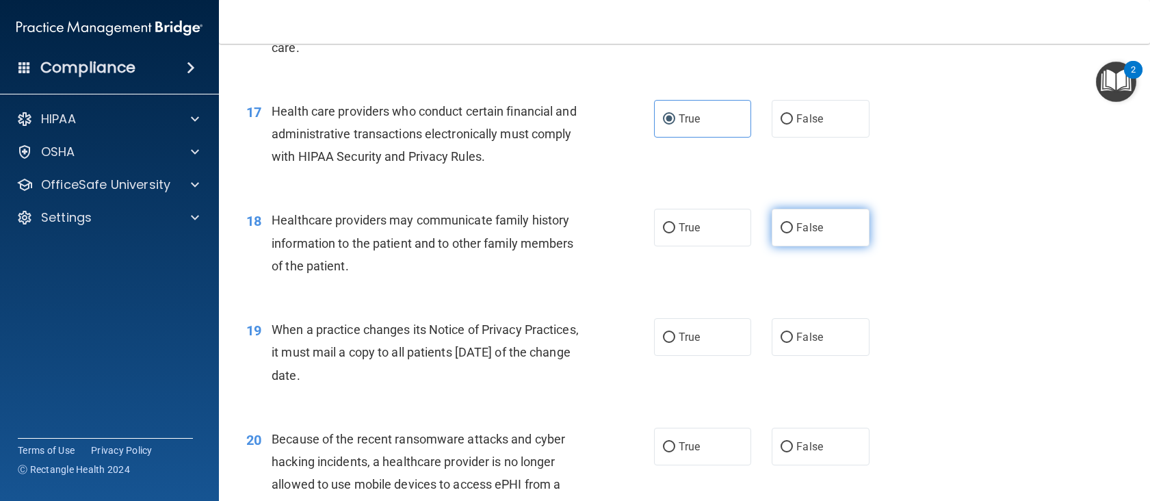
click at [790, 213] on label "False" at bounding box center [821, 228] width 98 height 38
click at [790, 223] on input "False" at bounding box center [786, 228] width 12 height 10
radio input "true"
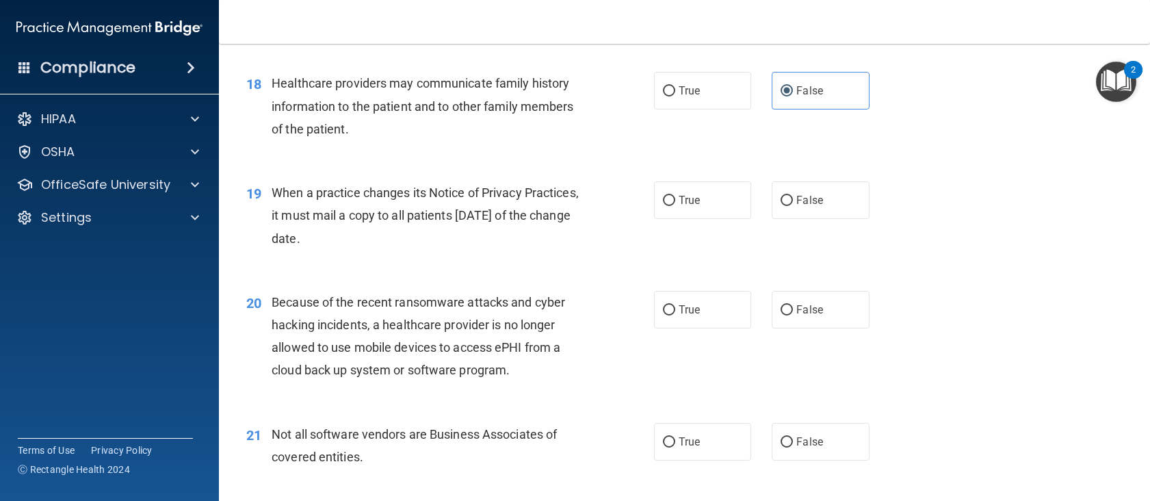
scroll to position [2052, 0]
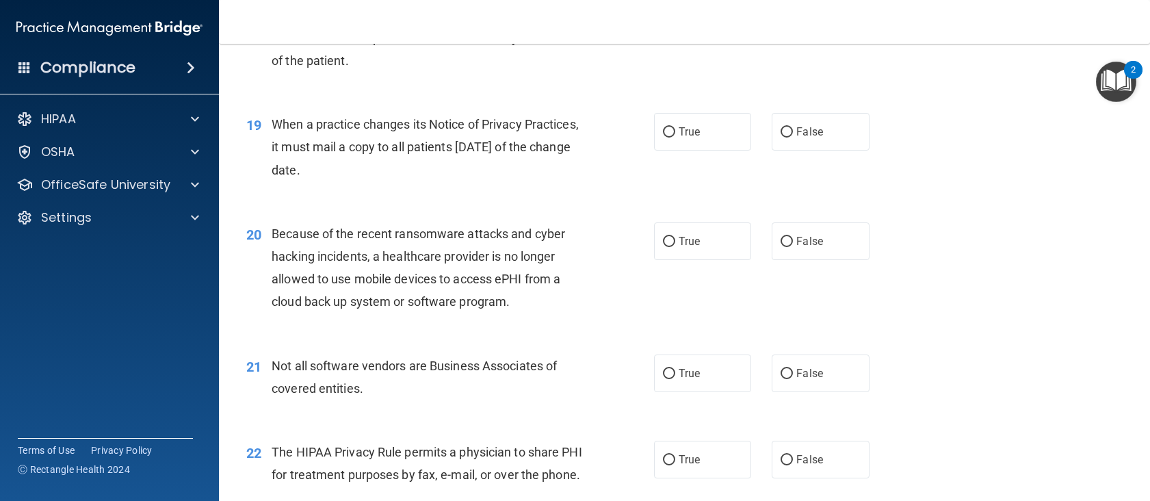
click at [544, 131] on div "When a practice changes its Notice of Privacy Practices, it must mail a copy to…" at bounding box center [432, 147] width 321 height 68
click at [537, 154] on span "When a practice changes its Notice of Privacy Practices, it must mail a copy to…" at bounding box center [425, 147] width 307 height 60
click at [531, 144] on span "When a practice changes its Notice of Privacy Practices, it must mail a copy to…" at bounding box center [425, 147] width 307 height 60
click at [719, 119] on label "True" at bounding box center [703, 132] width 98 height 38
click at [675, 127] on input "True" at bounding box center [669, 132] width 12 height 10
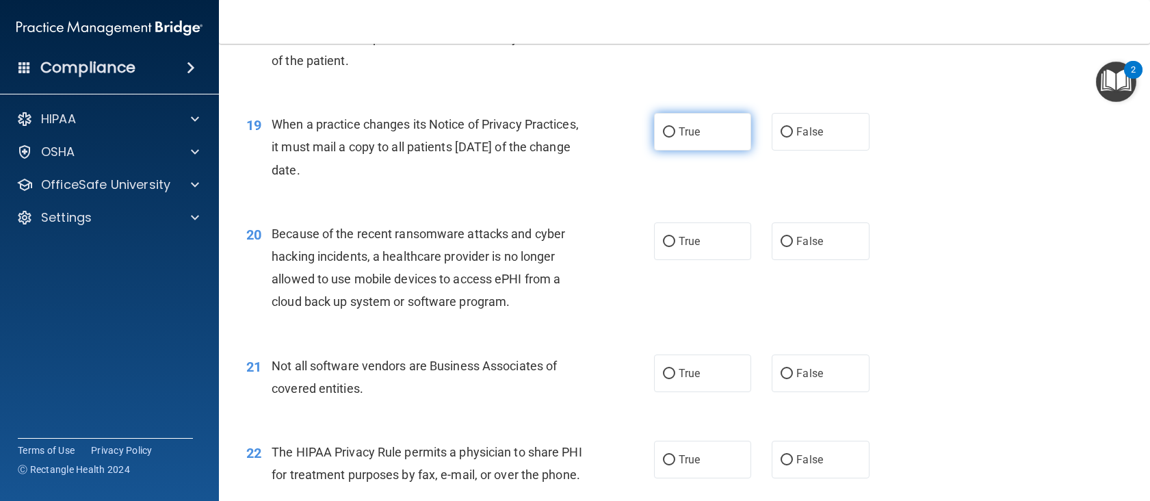
radio input "true"
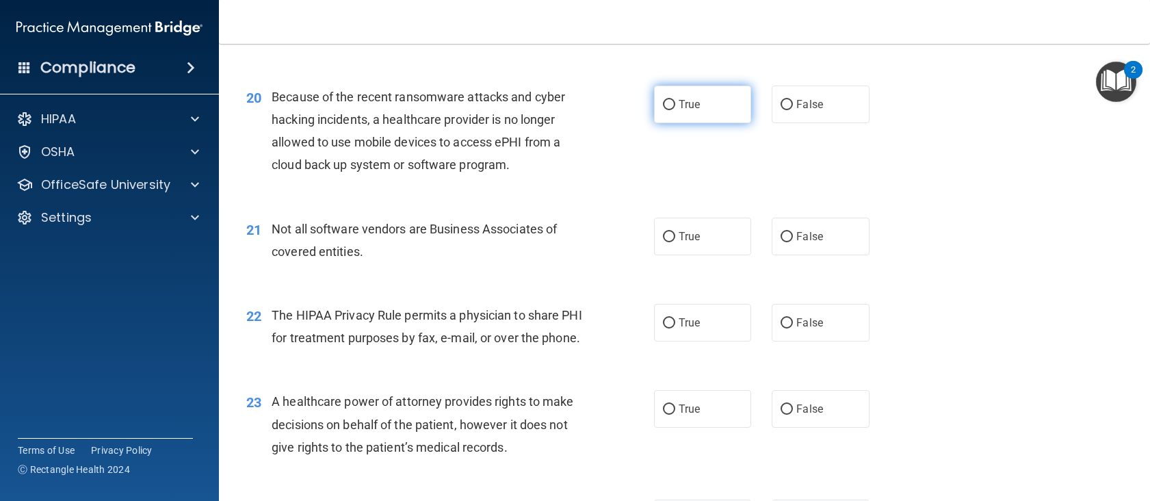
click at [666, 118] on label "True" at bounding box center [703, 105] width 98 height 38
click at [666, 110] on input "True" at bounding box center [669, 105] width 12 height 10
radio input "true"
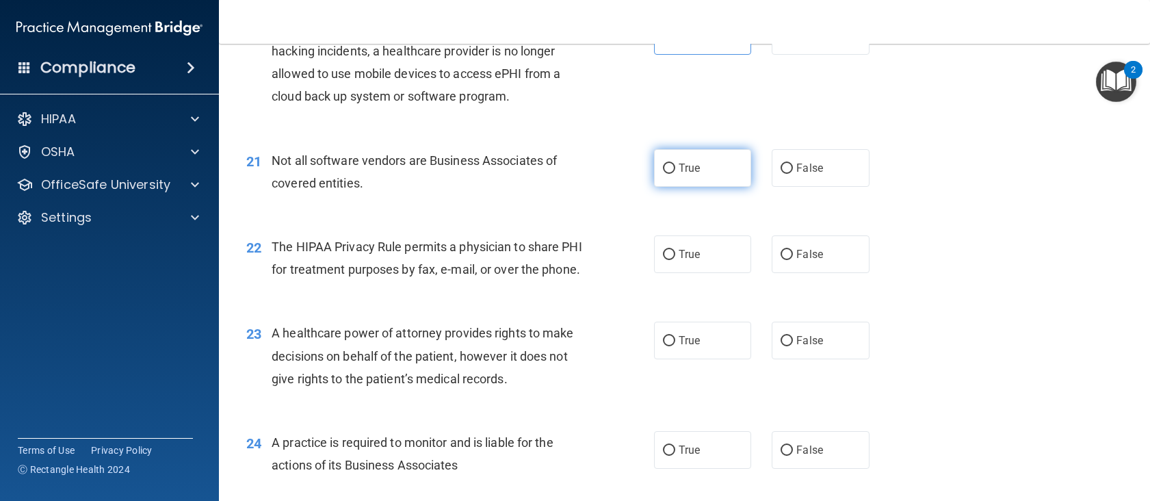
click at [679, 161] on label "True" at bounding box center [703, 168] width 98 height 38
click at [675, 163] on input "True" at bounding box center [669, 168] width 12 height 10
radio input "true"
click at [533, 163] on span "Not all software vendors are Business Associates of covered entities." at bounding box center [414, 171] width 285 height 37
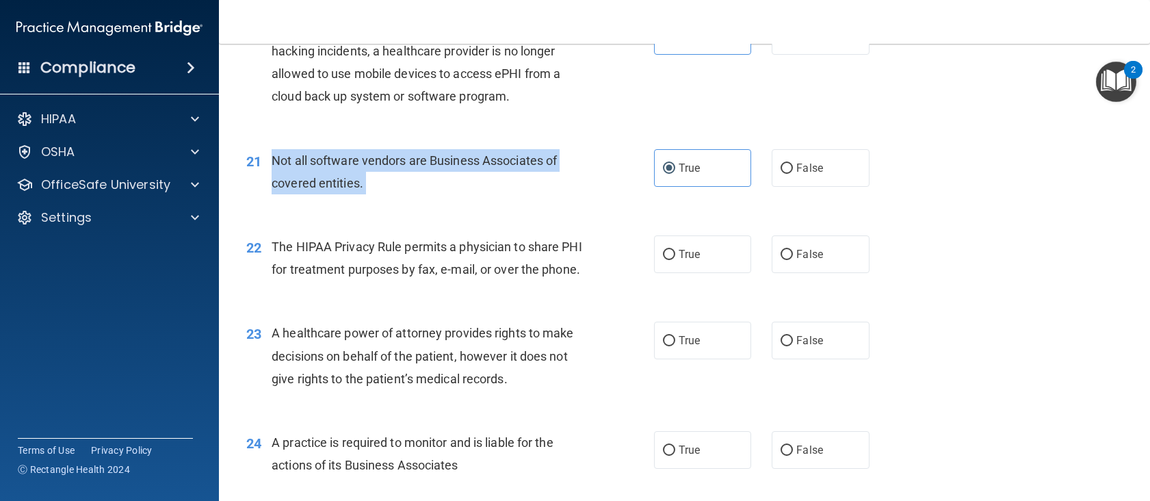
click at [533, 163] on span "Not all software vendors are Business Associates of covered entities." at bounding box center [414, 171] width 285 height 37
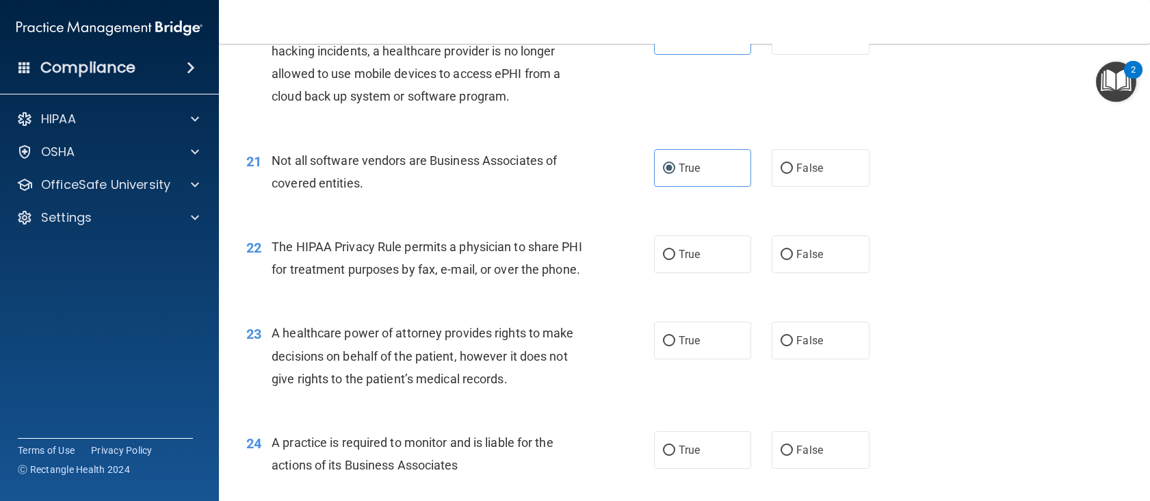
click at [534, 231] on div "22 The HIPAA Privacy Rule permits a physician to share PHI for treatment purpos…" at bounding box center [684, 261] width 897 height 86
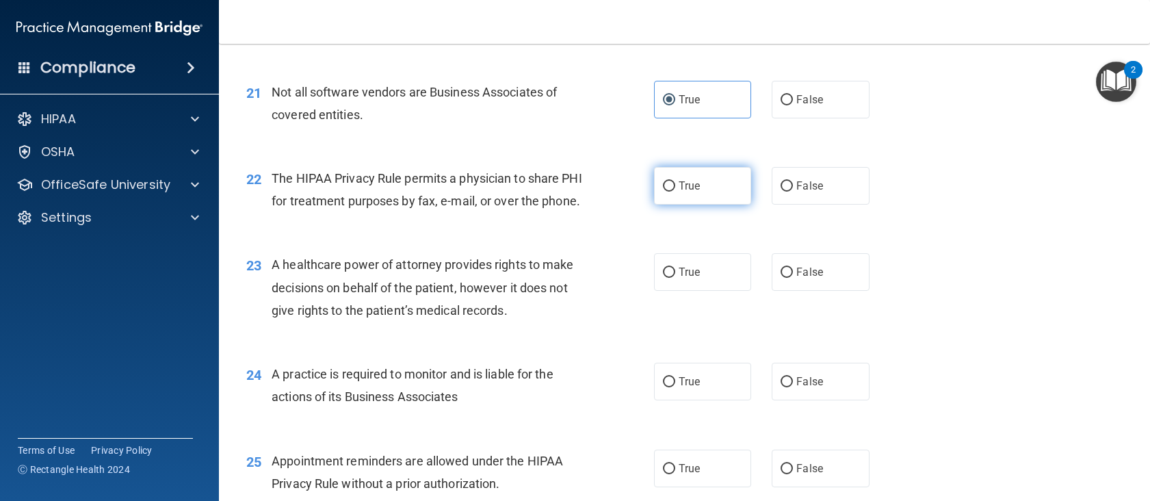
click at [684, 201] on label "True" at bounding box center [703, 186] width 98 height 38
click at [675, 192] on input "True" at bounding box center [669, 186] width 12 height 10
radio input "true"
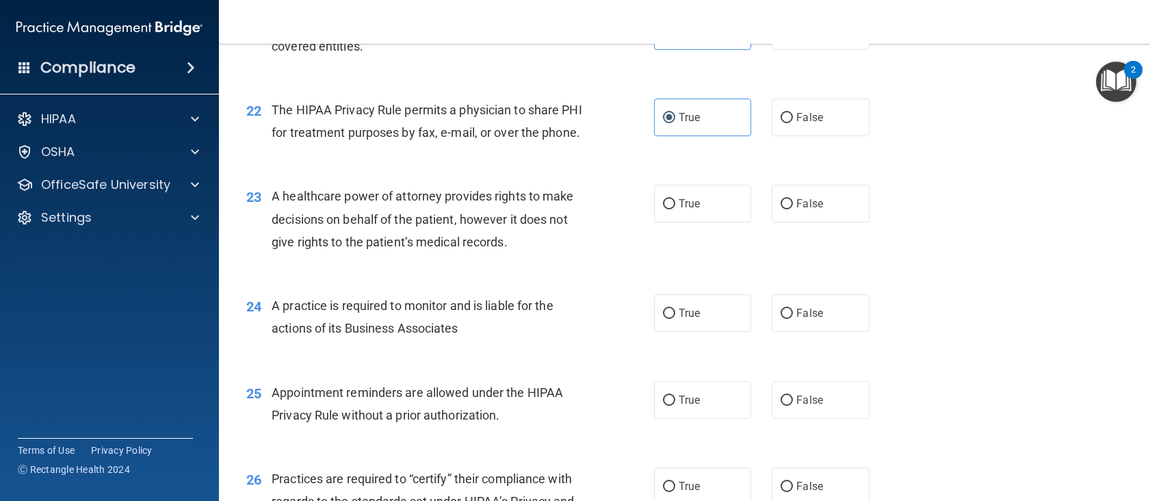
scroll to position [2462, 0]
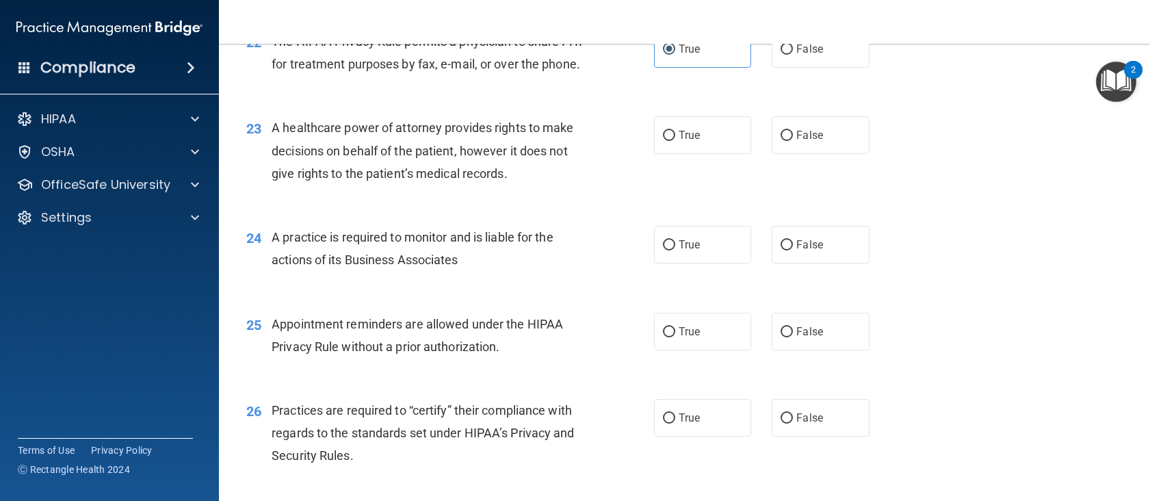
click at [425, 175] on span "A healthcare power of attorney provides rights to make decisions on behalf of t…" at bounding box center [423, 150] width 302 height 60
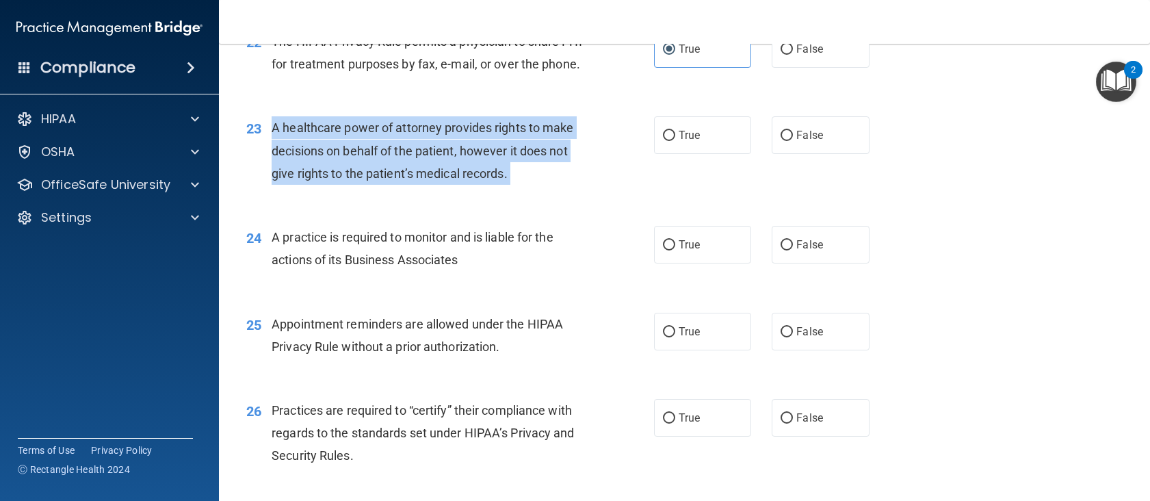
click at [425, 175] on span "A healthcare power of attorney provides rights to make decisions on behalf of t…" at bounding box center [423, 150] width 302 height 60
click at [516, 185] on div "A healthcare power of attorney provides rights to make decisions on behalf of t…" at bounding box center [432, 150] width 321 height 68
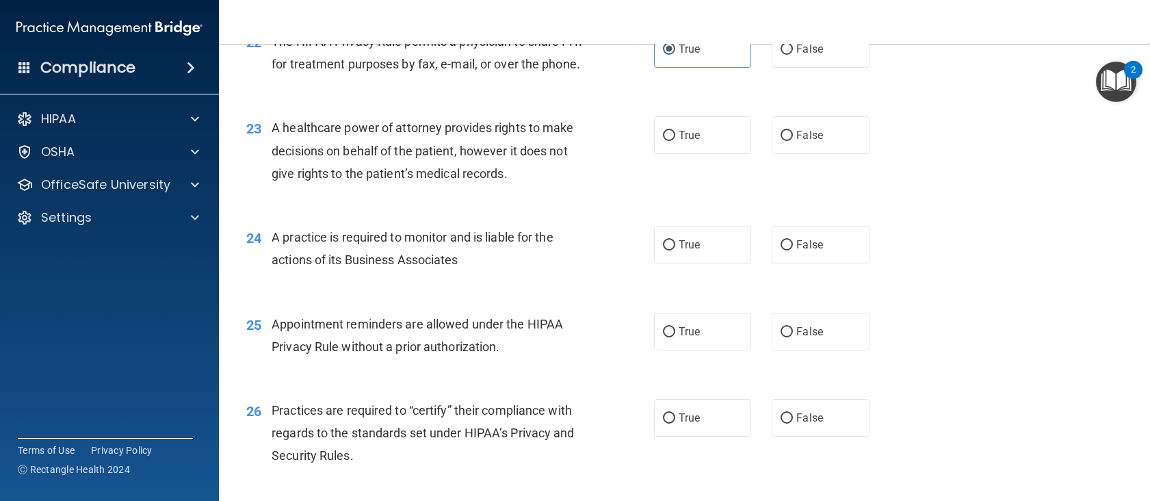
click at [754, 154] on div "True False" at bounding box center [771, 135] width 235 height 38
click at [772, 154] on label "False" at bounding box center [821, 135] width 98 height 38
click at [780, 141] on input "False" at bounding box center [786, 136] width 12 height 10
radio input "true"
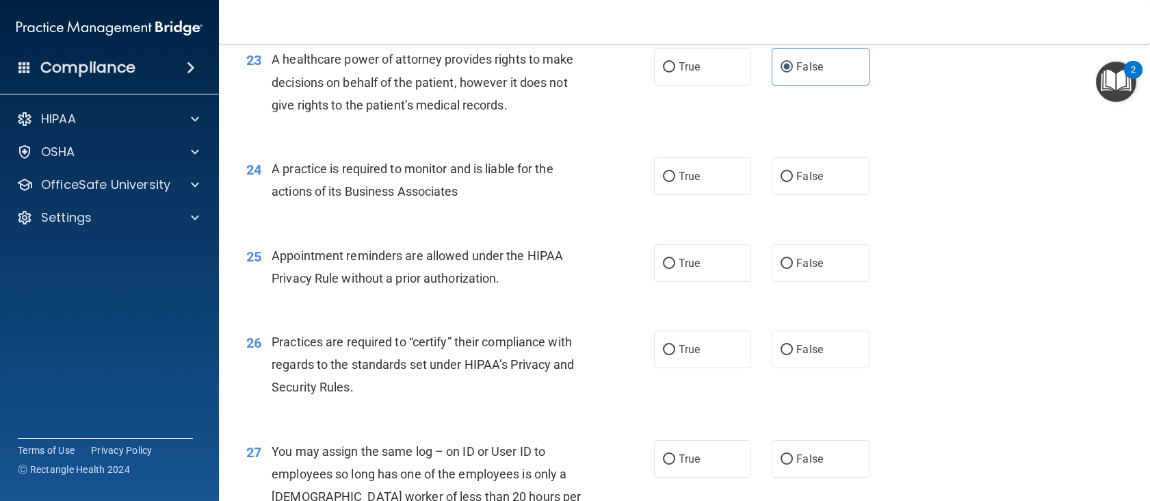
scroll to position [2599, 0]
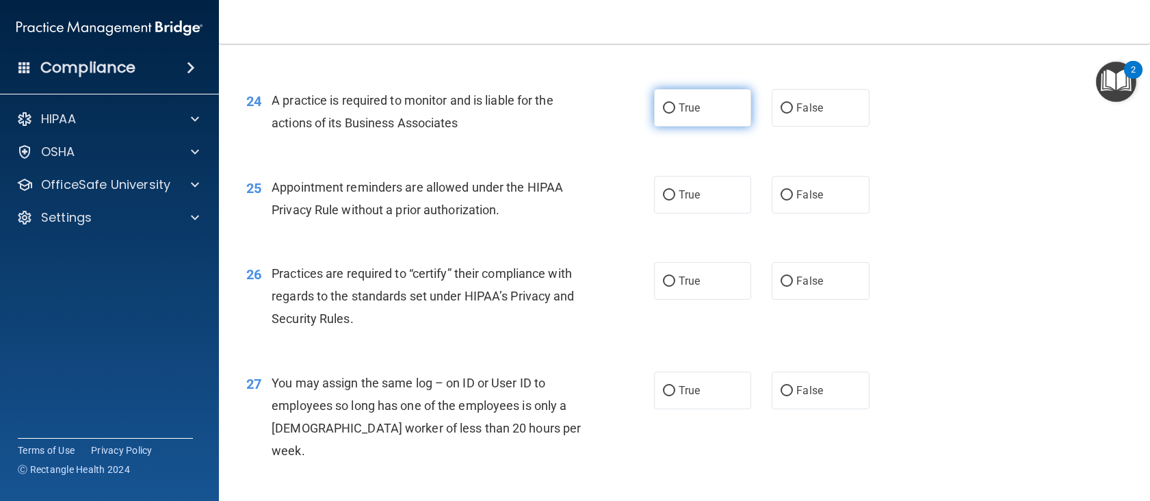
click at [657, 127] on label "True" at bounding box center [703, 108] width 98 height 38
click at [663, 114] on input "True" at bounding box center [669, 108] width 12 height 10
radio input "true"
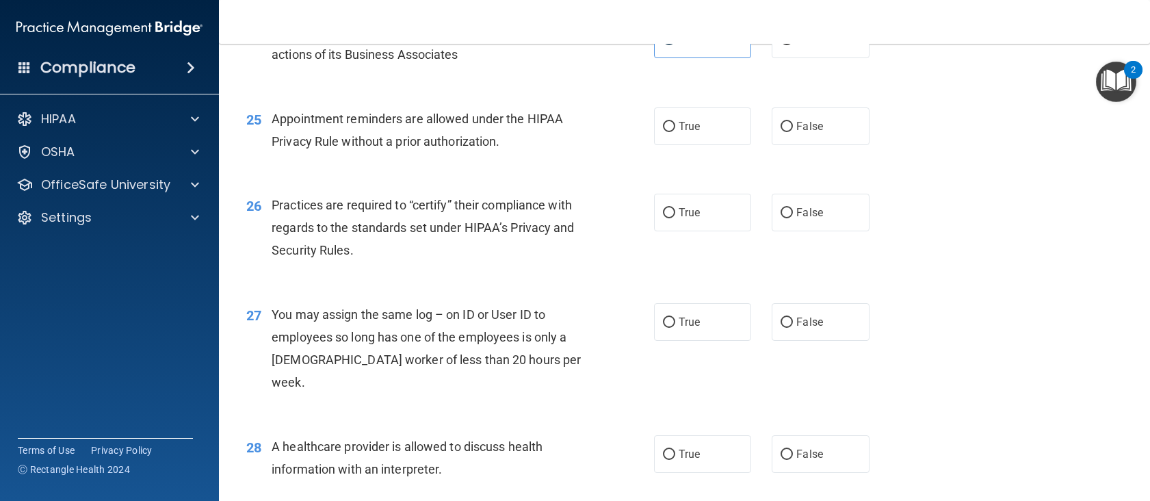
click at [441, 148] on span "Appointment reminders are allowed under the HIPAA Privacy Rule without a prior …" at bounding box center [417, 129] width 291 height 37
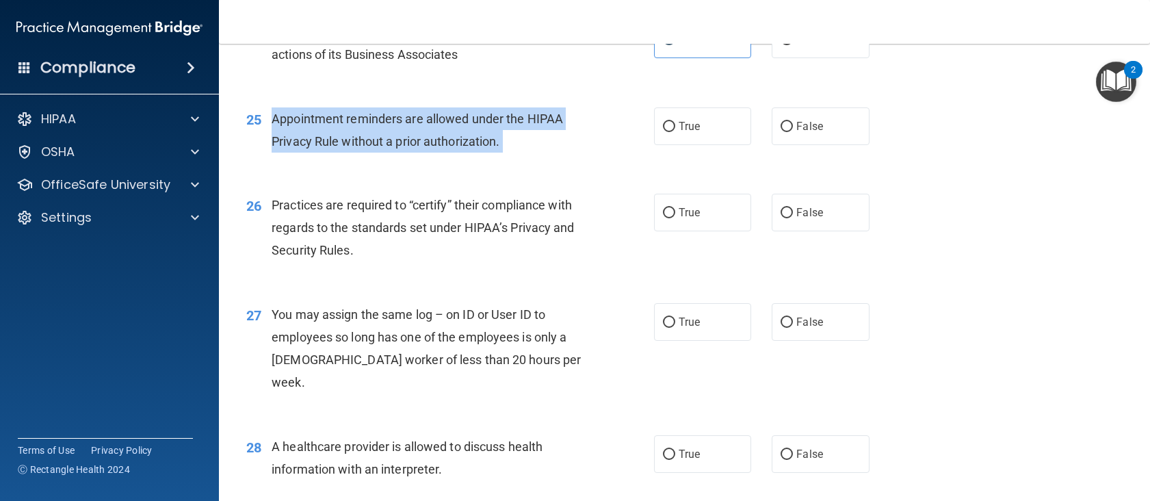
click at [441, 148] on span "Appointment reminders are allowed under the HIPAA Privacy Rule without a prior …" at bounding box center [417, 129] width 291 height 37
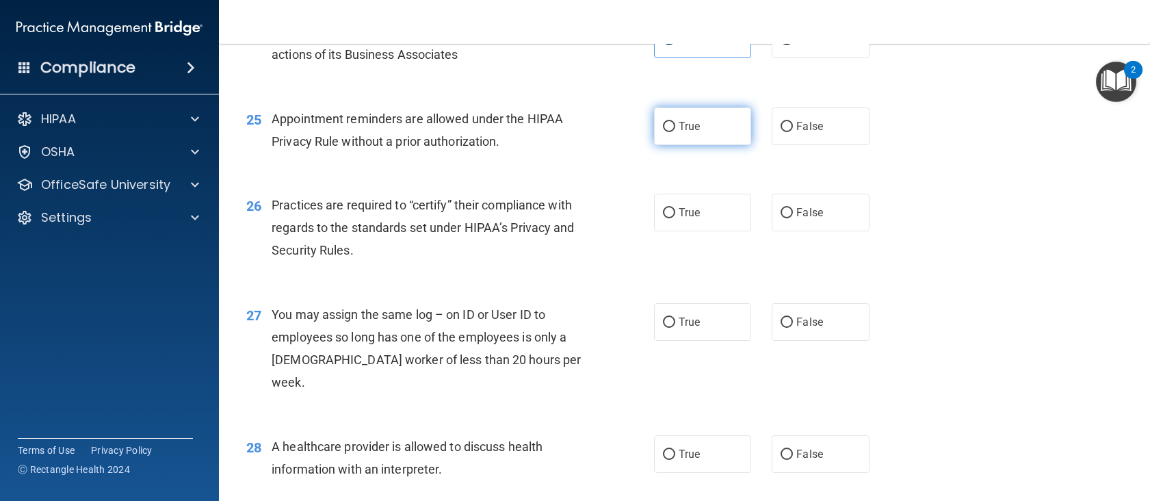
click at [679, 142] on label "True" at bounding box center [703, 126] width 98 height 38
click at [675, 132] on input "True" at bounding box center [669, 127] width 12 height 10
radio input "true"
drag, startPoint x: 428, startPoint y: 195, endPoint x: 416, endPoint y: 184, distance: 16.0
click at [426, 176] on div "25 Appointment reminders are allowed under the HIPAA Privacy Rule without a pri…" at bounding box center [684, 133] width 897 height 86
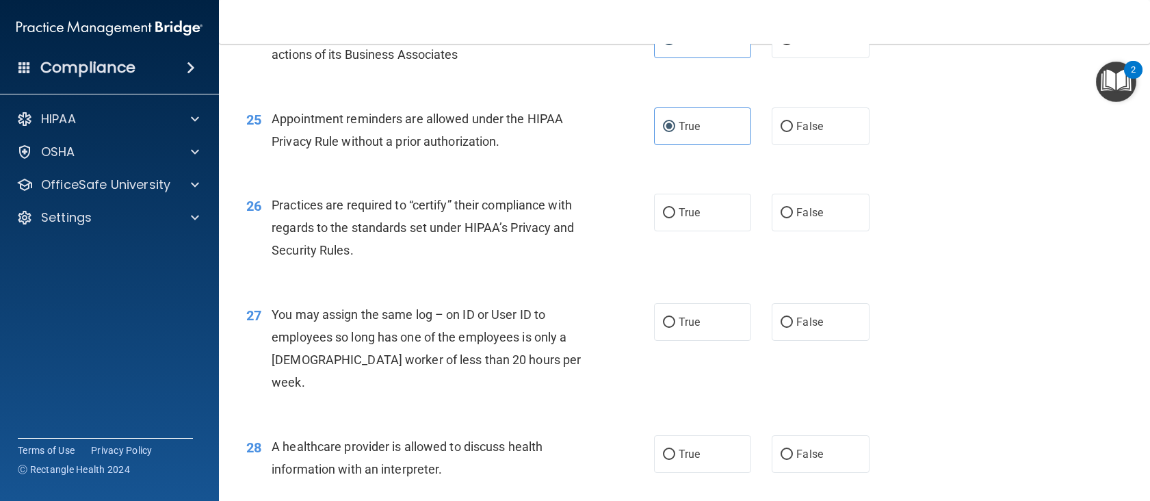
click at [389, 148] on span "Appointment reminders are allowed under the HIPAA Privacy Rule without a prior …" at bounding box center [417, 129] width 291 height 37
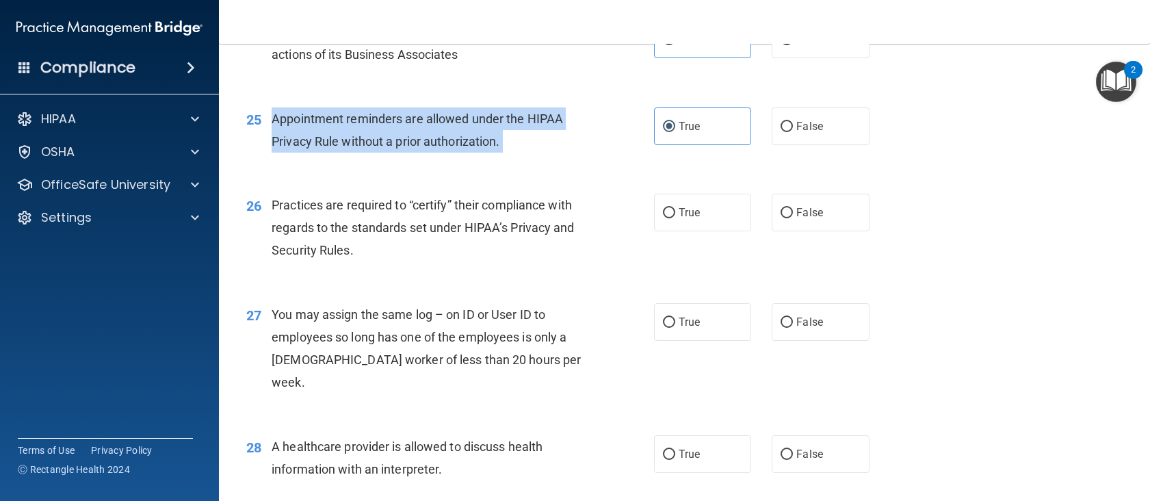
click at [389, 148] on span "Appointment reminders are allowed under the HIPAA Privacy Rule without a prior …" at bounding box center [417, 129] width 291 height 37
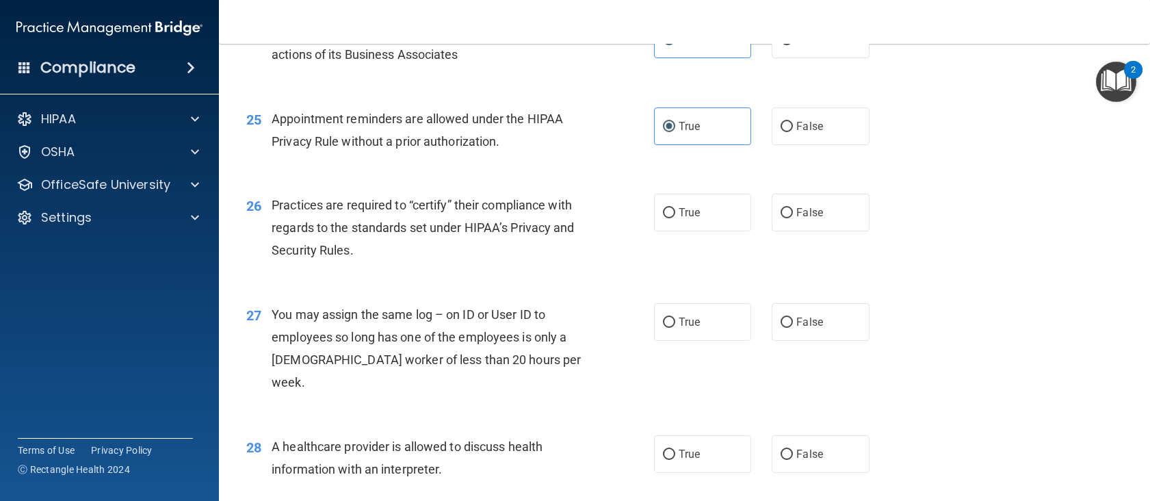
click at [405, 226] on span "Practices are required to “certify” their compliance with regards to the standa…" at bounding box center [423, 228] width 302 height 60
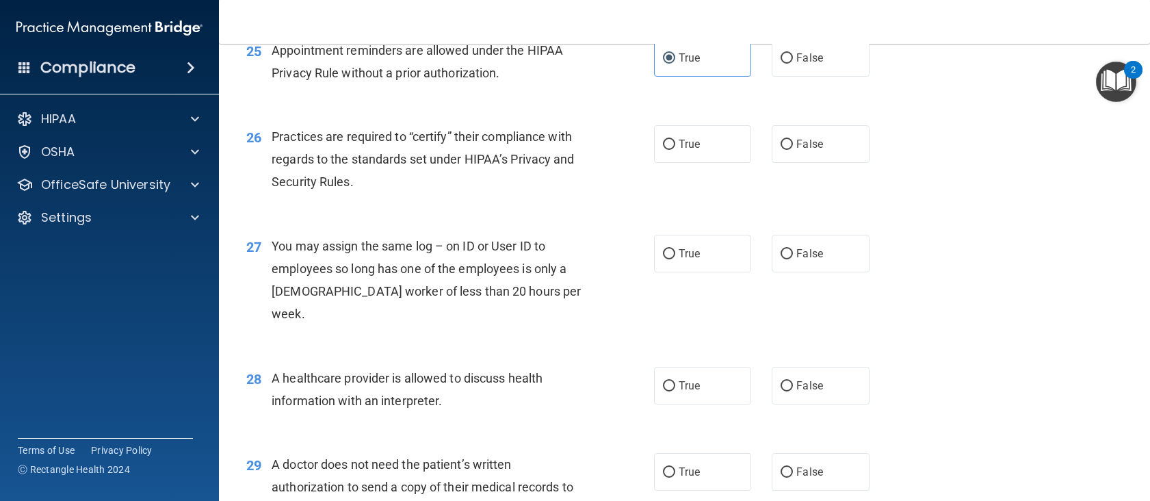
click at [370, 168] on div "Practices are required to “certify” their compliance with regards to the standa…" at bounding box center [432, 159] width 321 height 68
click at [375, 176] on span "Practices are required to “certify” their compliance with regards to the standa…" at bounding box center [423, 159] width 302 height 60
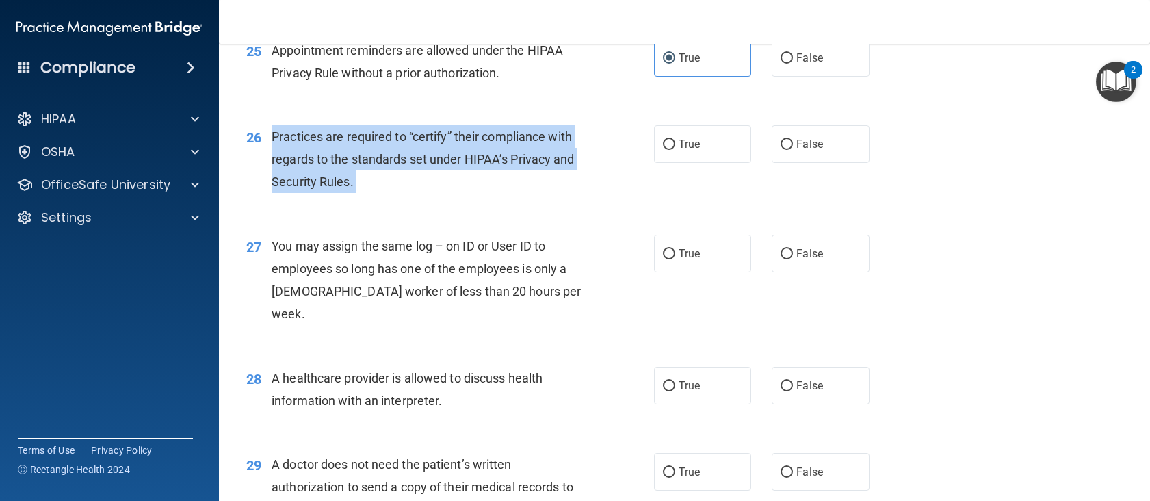
click at [375, 176] on span "Practices are required to “certify” their compliance with regards to the standa…" at bounding box center [423, 159] width 302 height 60
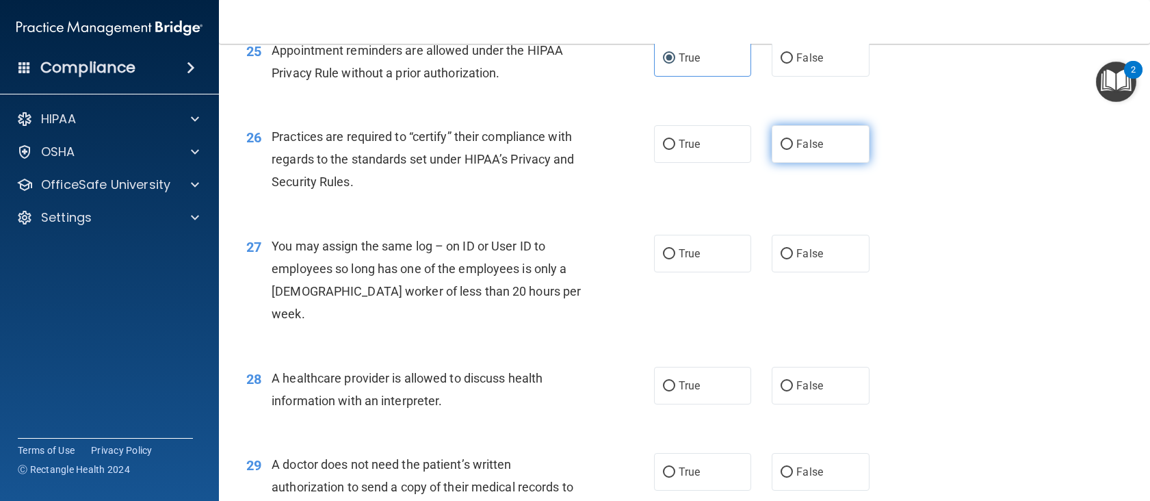
click at [808, 150] on span "False" at bounding box center [809, 143] width 27 height 13
click at [793, 150] on input "False" at bounding box center [786, 145] width 12 height 10
radio input "true"
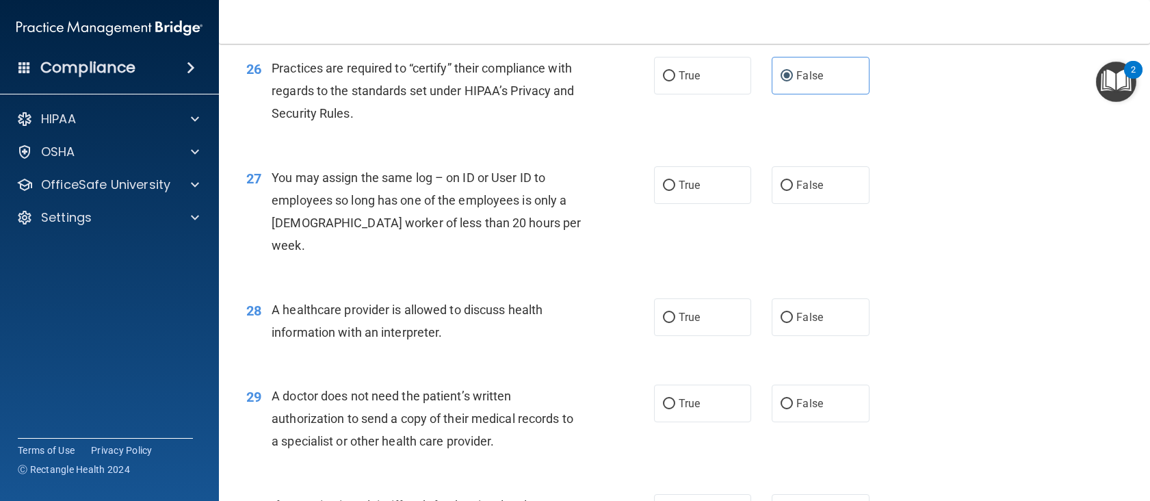
scroll to position [2873, 0]
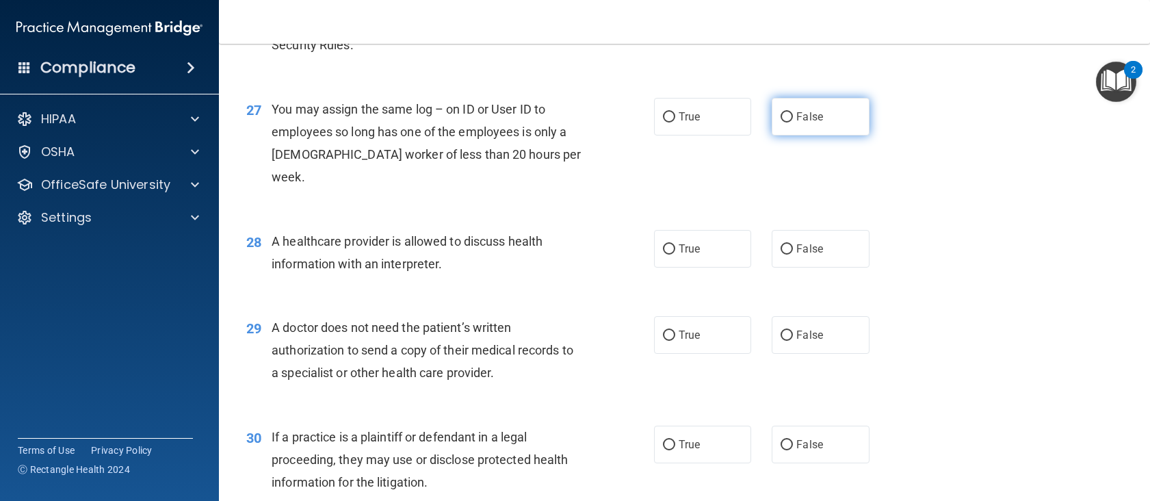
click at [804, 123] on span "False" at bounding box center [809, 116] width 27 height 13
click at [793, 122] on input "False" at bounding box center [786, 117] width 12 height 10
radio input "true"
click at [311, 183] on span "You may assign the same log – on ID or User ID to employees so long has one of …" at bounding box center [426, 143] width 309 height 83
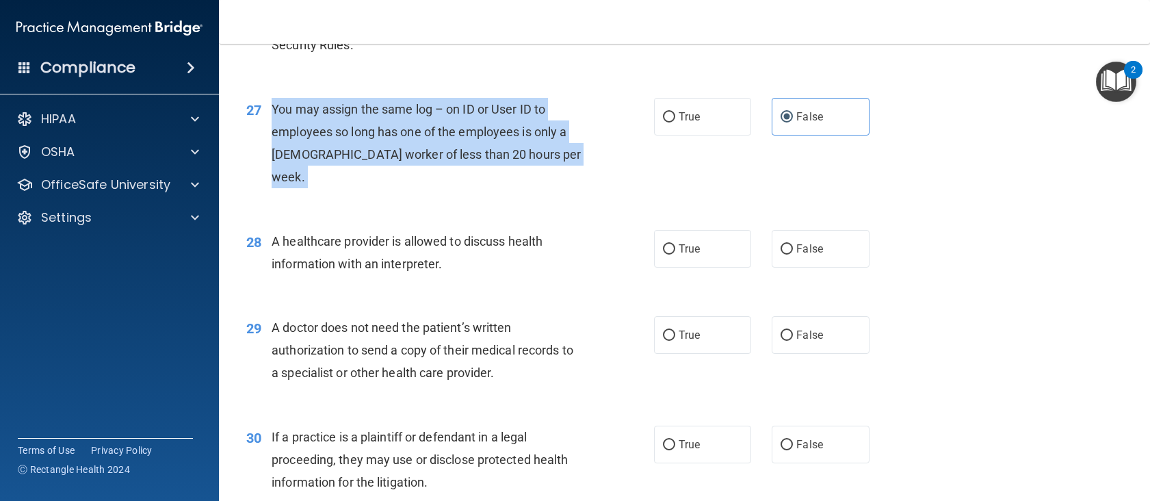
click at [311, 183] on span "You may assign the same log – on ID or User ID to employees so long has one of …" at bounding box center [426, 143] width 309 height 83
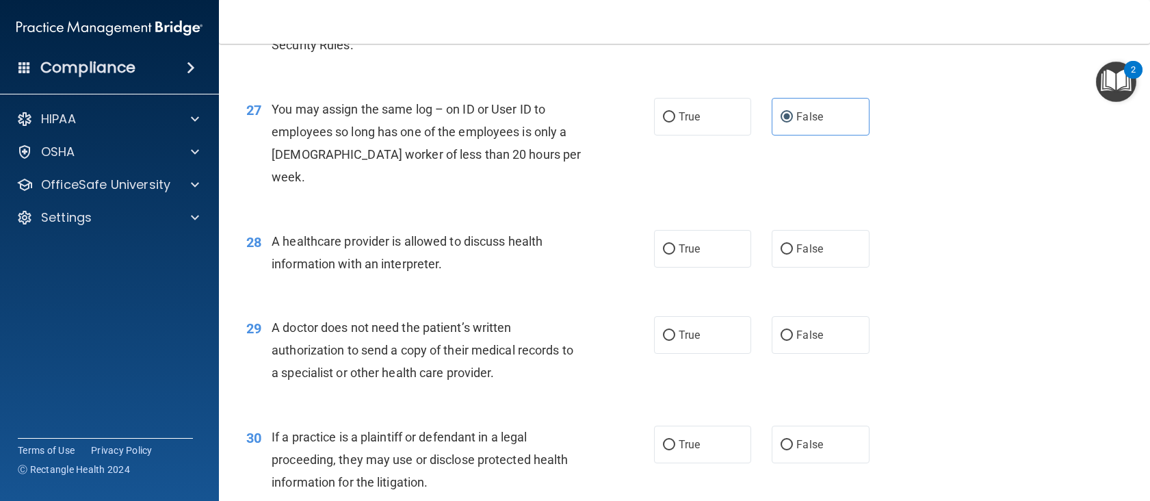
click at [352, 248] on span "A healthcare provider is allowed to discuss health information with an interpre…" at bounding box center [407, 252] width 271 height 37
click at [354, 257] on span "A healthcare provider is allowed to discuss health information with an interpre…" at bounding box center [407, 252] width 271 height 37
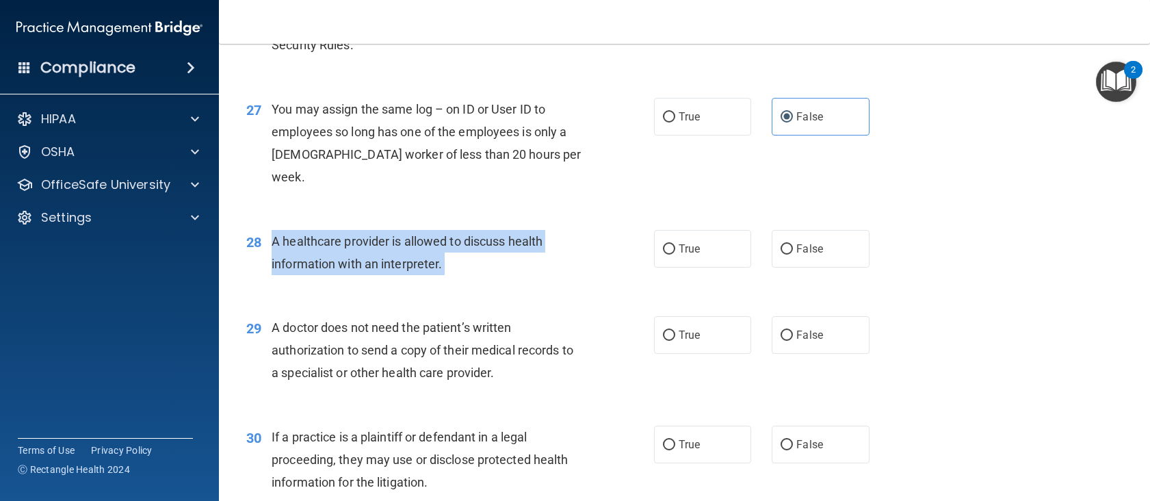
click at [354, 257] on span "A healthcare provider is allowed to discuss health information with an interpre…" at bounding box center [407, 252] width 271 height 37
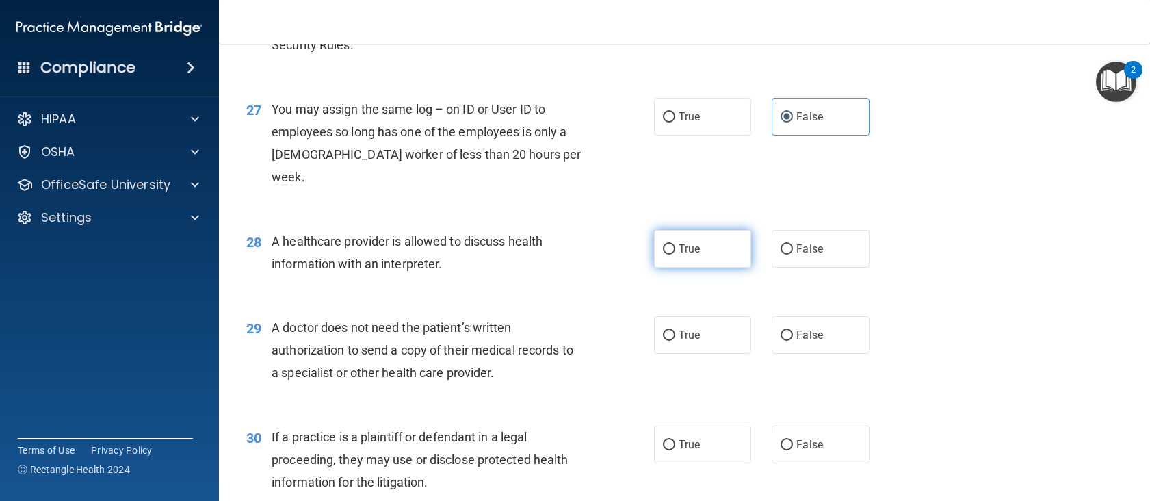
click at [702, 254] on label "True" at bounding box center [703, 249] width 98 height 38
click at [675, 254] on input "True" at bounding box center [669, 249] width 12 height 10
radio input "true"
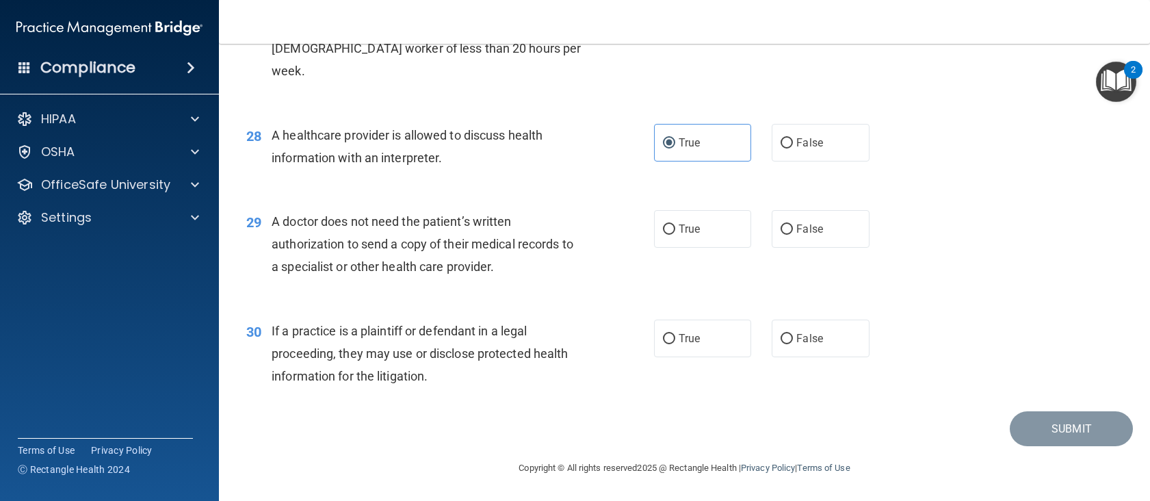
click at [449, 269] on span "A doctor does not need the patient’s written authorization to send a copy of th…" at bounding box center [423, 244] width 302 height 60
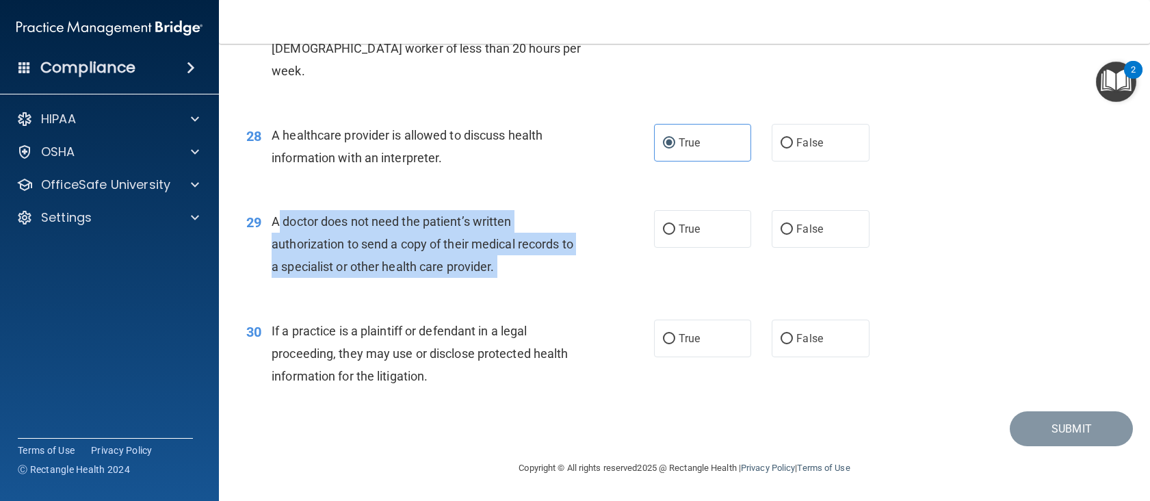
click at [449, 269] on span "A doctor does not need the patient’s written authorization to send a copy of th…" at bounding box center [423, 244] width 302 height 60
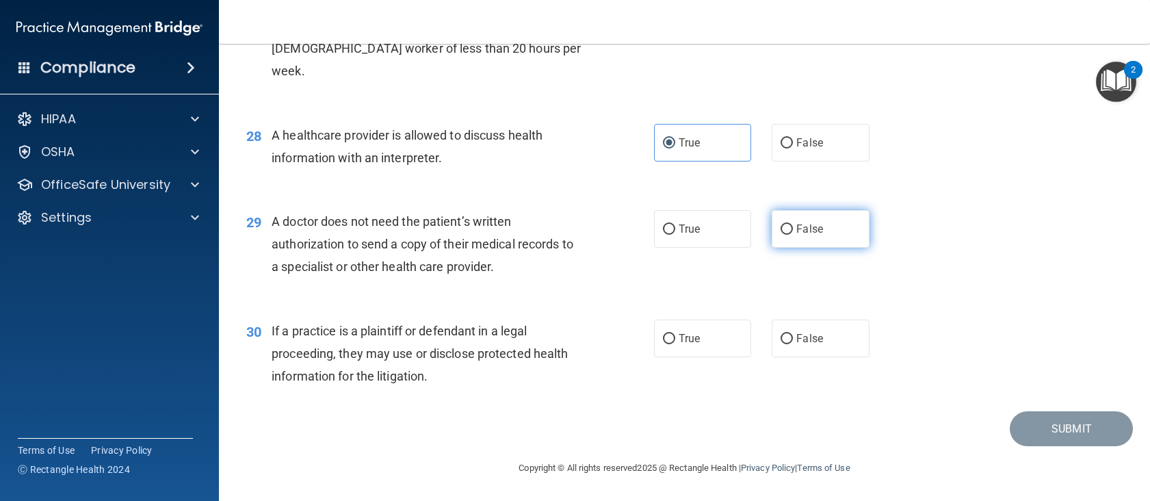
click at [772, 216] on label "False" at bounding box center [821, 229] width 98 height 38
click at [780, 224] on input "False" at bounding box center [786, 229] width 12 height 10
radio input "true"
click at [325, 360] on span "If a practice is a plaintiff or defendant in a legal proceeding, they may use o…" at bounding box center [420, 354] width 296 height 60
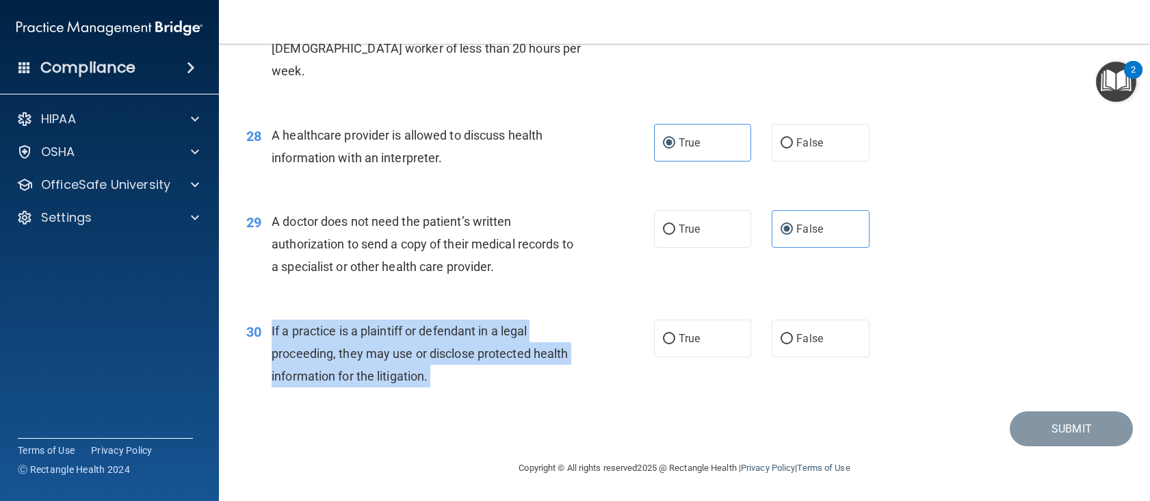
click at [325, 360] on span "If a practice is a plaintiff or defendant in a legal proceeding, they may use o…" at bounding box center [420, 354] width 296 height 60
click at [666, 334] on input "True" at bounding box center [669, 339] width 12 height 10
radio input "true"
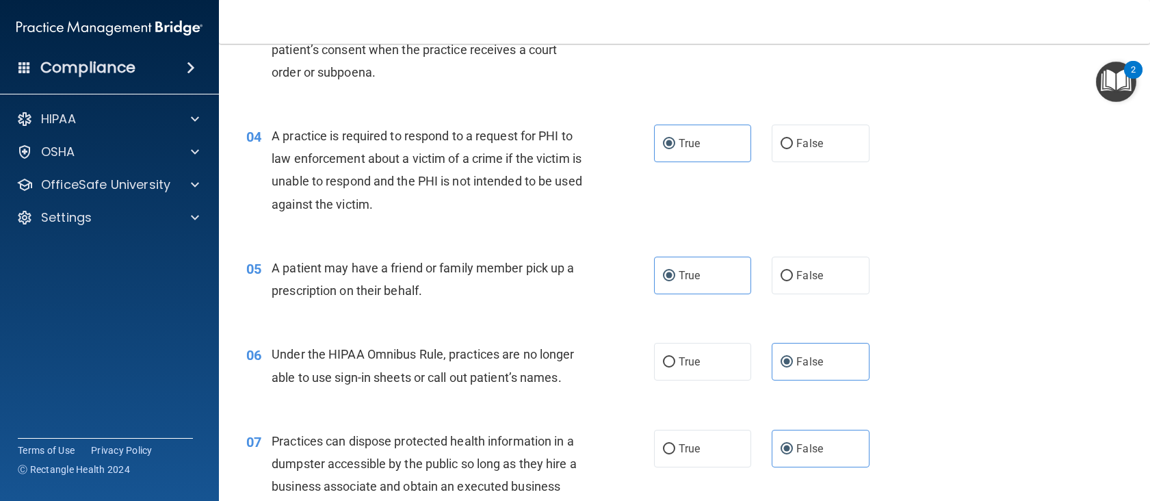
scroll to position [0, 0]
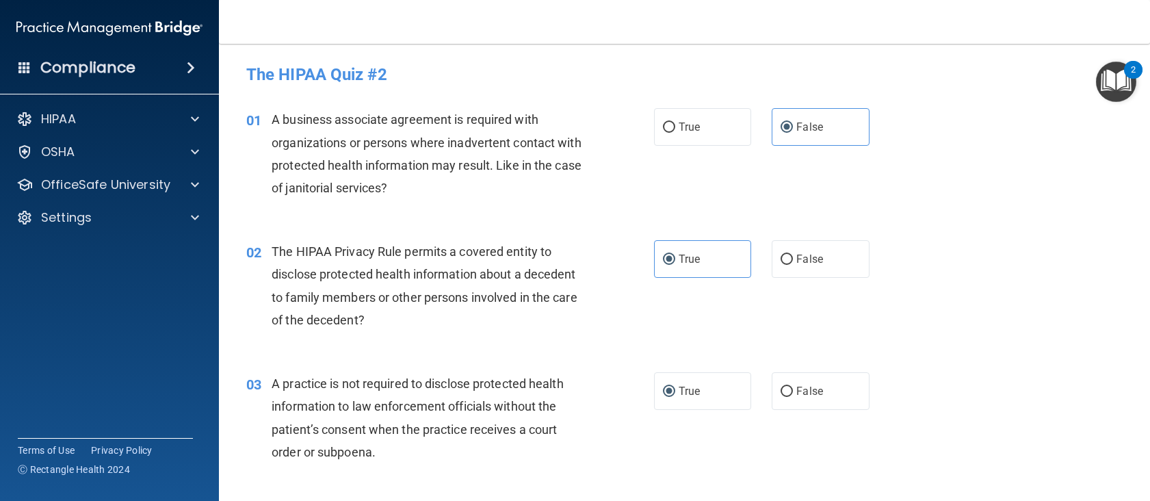
click at [432, 154] on div "A business associate agreement is required with organizations or persons where …" at bounding box center [432, 153] width 321 height 91
click at [423, 177] on div "A business associate agreement is required with organizations or persons where …" at bounding box center [432, 153] width 321 height 91
click at [409, 165] on span "A business associate agreement is required with organizations or persons where …" at bounding box center [427, 153] width 310 height 83
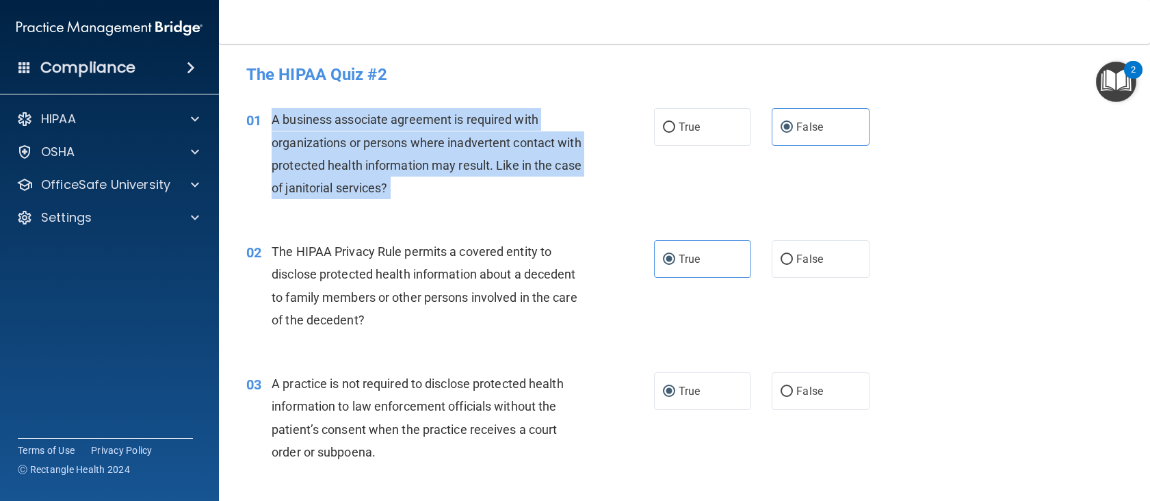
click at [409, 165] on span "A business associate agreement is required with organizations or persons where …" at bounding box center [427, 153] width 310 height 83
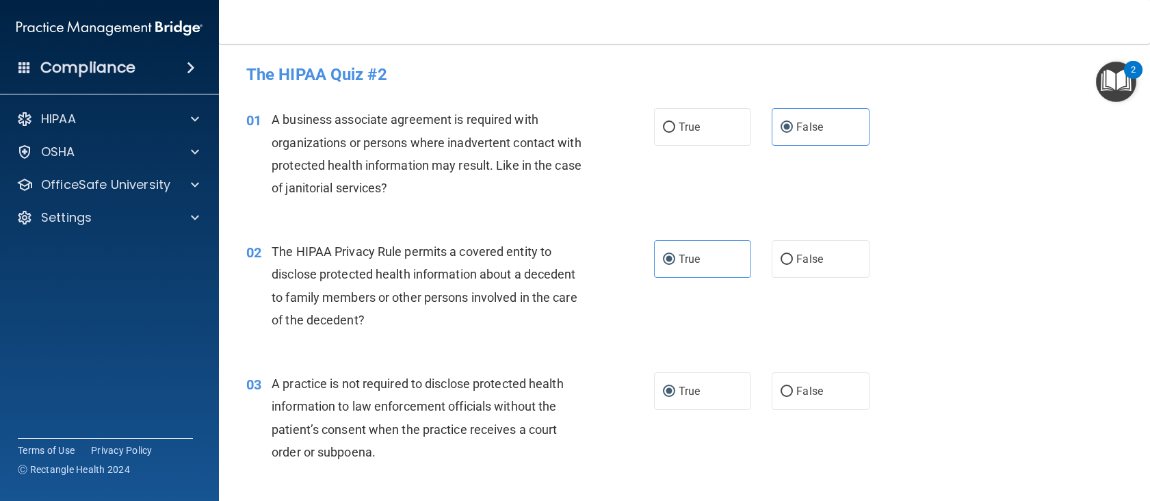
click at [339, 261] on div "The HIPAA Privacy Rule permits a covered entity to disclose protected health in…" at bounding box center [432, 285] width 321 height 91
click at [334, 274] on span "The HIPAA Privacy Rule permits a covered entity to disclose protected health in…" at bounding box center [425, 285] width 306 height 83
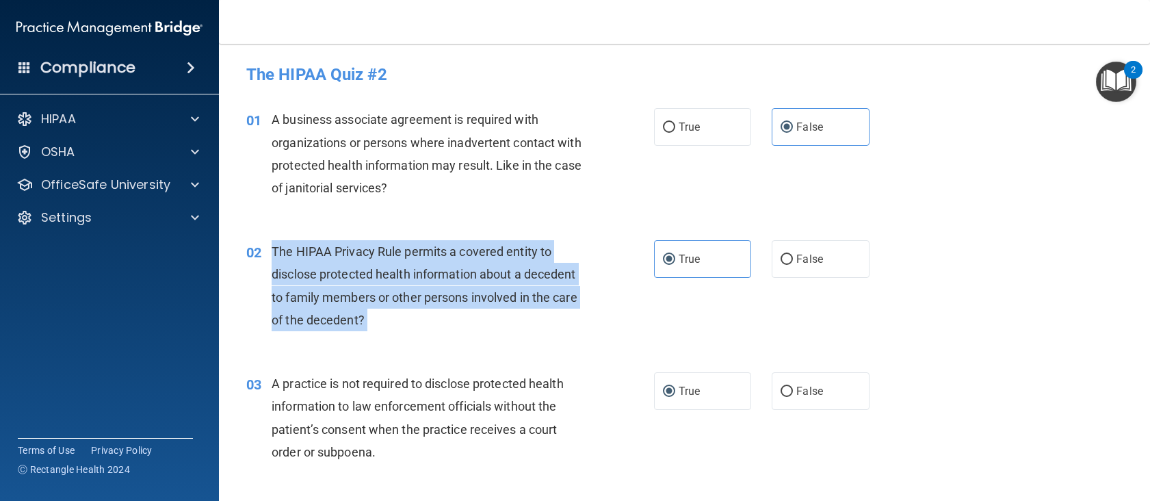
click at [334, 274] on span "The HIPAA Privacy Rule permits a covered entity to disclose protected health in…" at bounding box center [425, 285] width 306 height 83
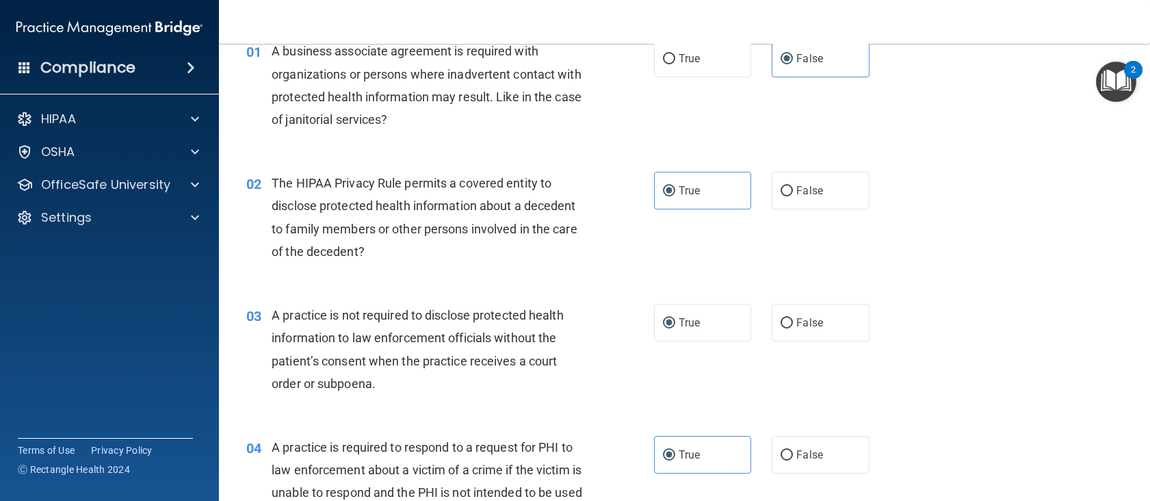
click at [425, 308] on span "A practice is not required to disclose protected health information to law enfo…" at bounding box center [418, 349] width 292 height 83
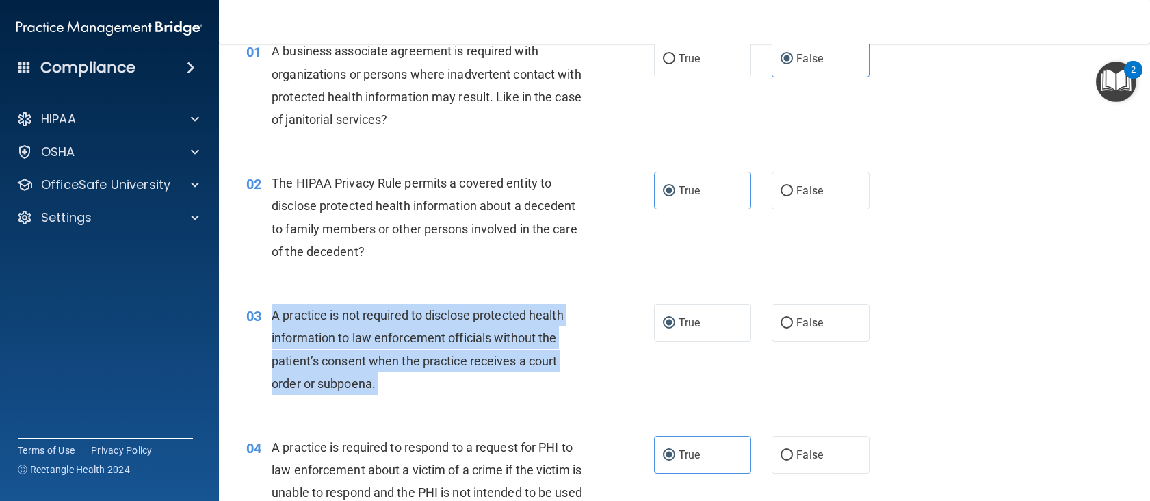
click at [425, 308] on span "A practice is not required to disclose protected health information to law enfo…" at bounding box center [418, 349] width 292 height 83
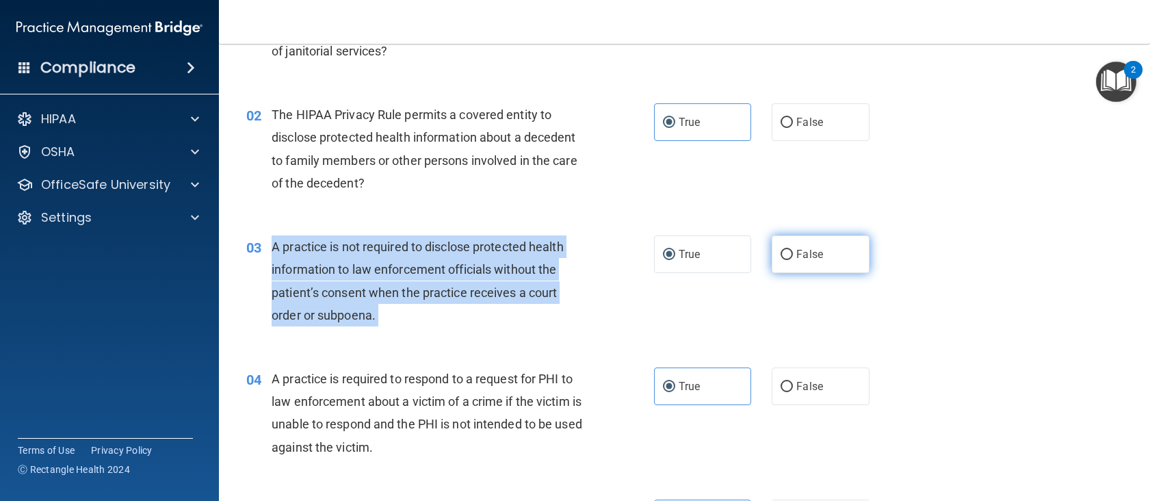
click at [780, 257] on input "False" at bounding box center [786, 255] width 12 height 10
radio input "true"
radio input "false"
click at [488, 311] on div "A practice is not required to disclose protected health information to law enfo…" at bounding box center [432, 280] width 321 height 91
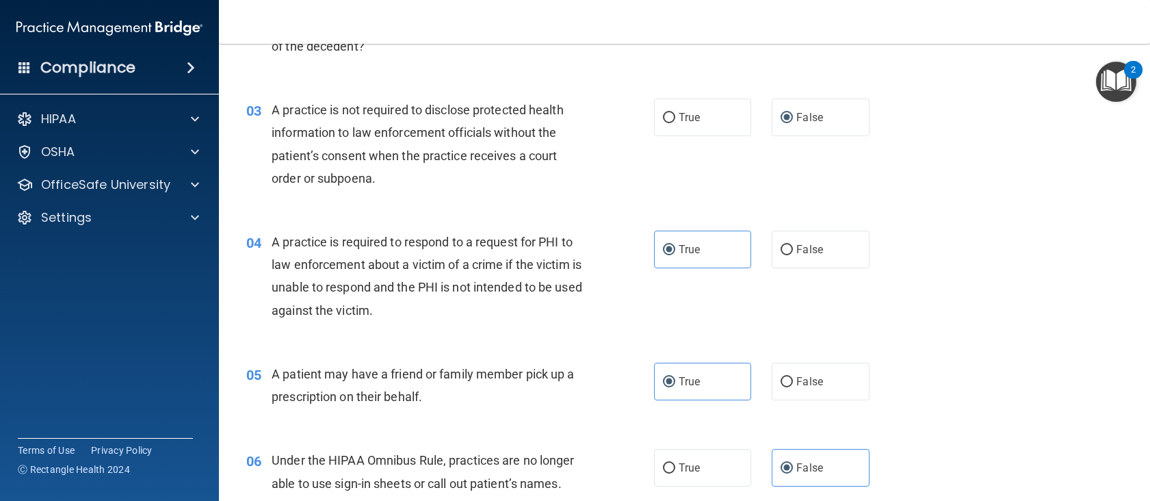
scroll to position [342, 0]
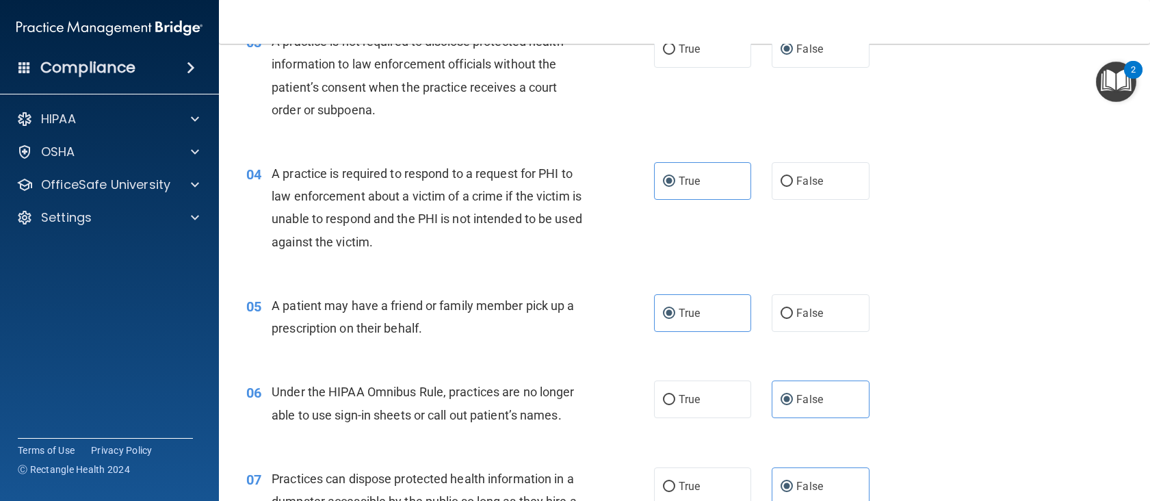
click at [433, 187] on div "A practice is required to respond to a request for PHI to law enforcement about…" at bounding box center [432, 207] width 321 height 91
click at [432, 192] on span "A practice is required to respond to a request for PHI to law enforcement about…" at bounding box center [427, 207] width 311 height 83
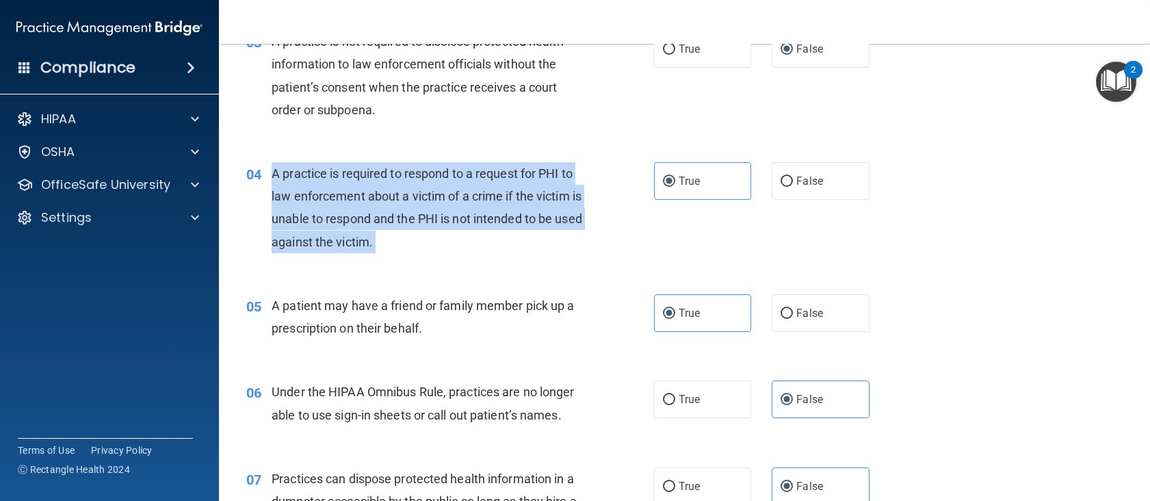
click at [432, 192] on span "A practice is required to respond to a request for PHI to law enforcement about…" at bounding box center [427, 207] width 311 height 83
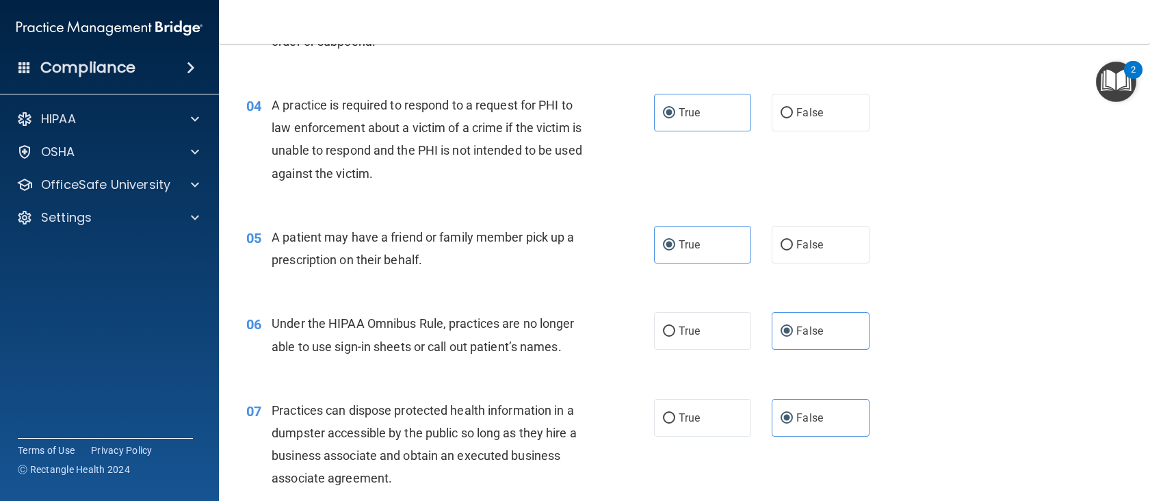
click at [343, 252] on span "A patient may have a friend or family member pick up a prescription on their be…" at bounding box center [423, 248] width 302 height 37
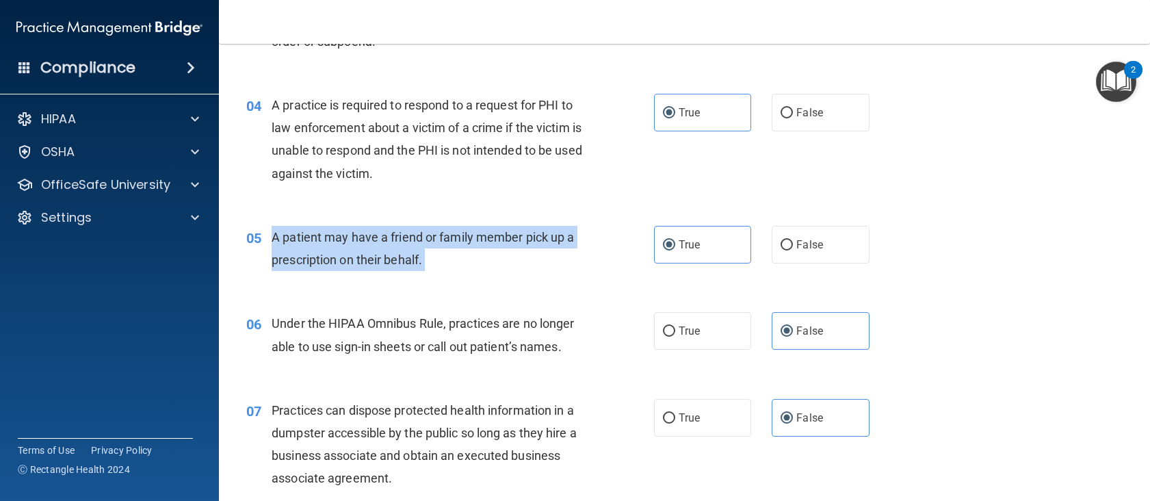
click at [343, 252] on span "A patient may have a friend or family member pick up a prescription on their be…" at bounding box center [423, 248] width 302 height 37
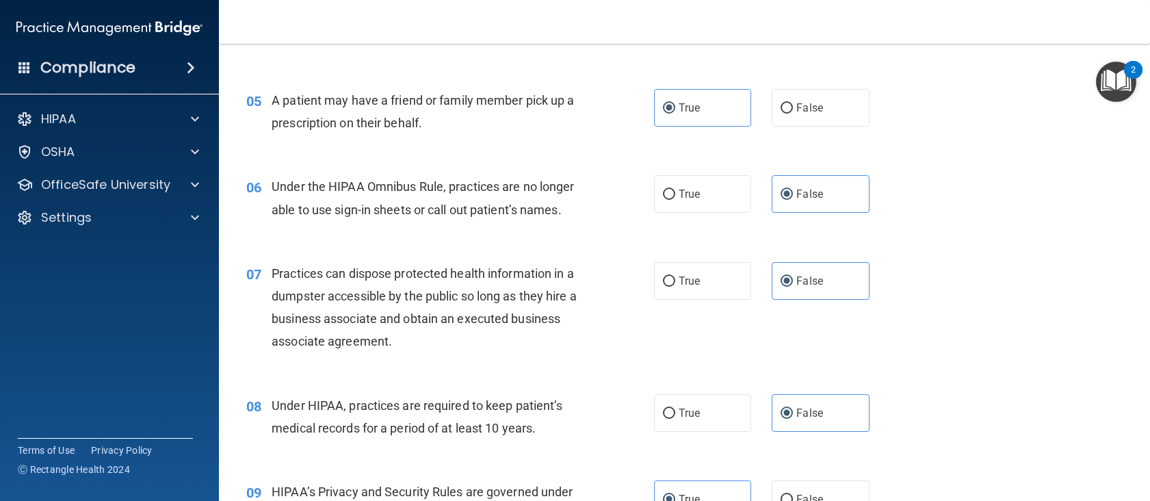
click at [417, 218] on div "Under the HIPAA Omnibus Rule, practices are no longer able to use sign-in sheet…" at bounding box center [432, 197] width 321 height 45
click at [413, 207] on span "Under the HIPAA Omnibus Rule, practices are no longer able to use sign-in sheet…" at bounding box center [423, 197] width 302 height 37
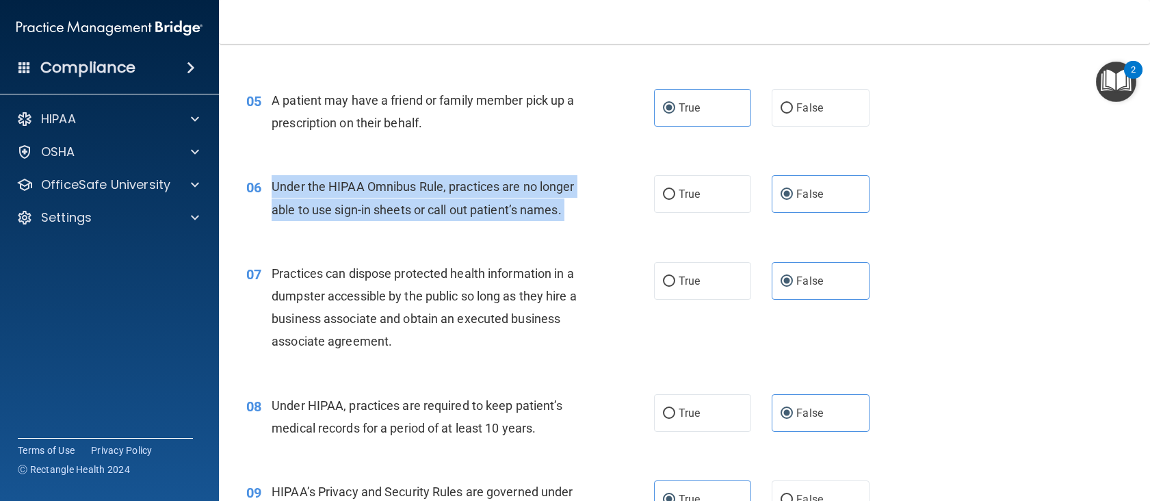
click at [413, 207] on span "Under the HIPAA Omnibus Rule, practices are no longer able to use sign-in sheet…" at bounding box center [423, 197] width 302 height 37
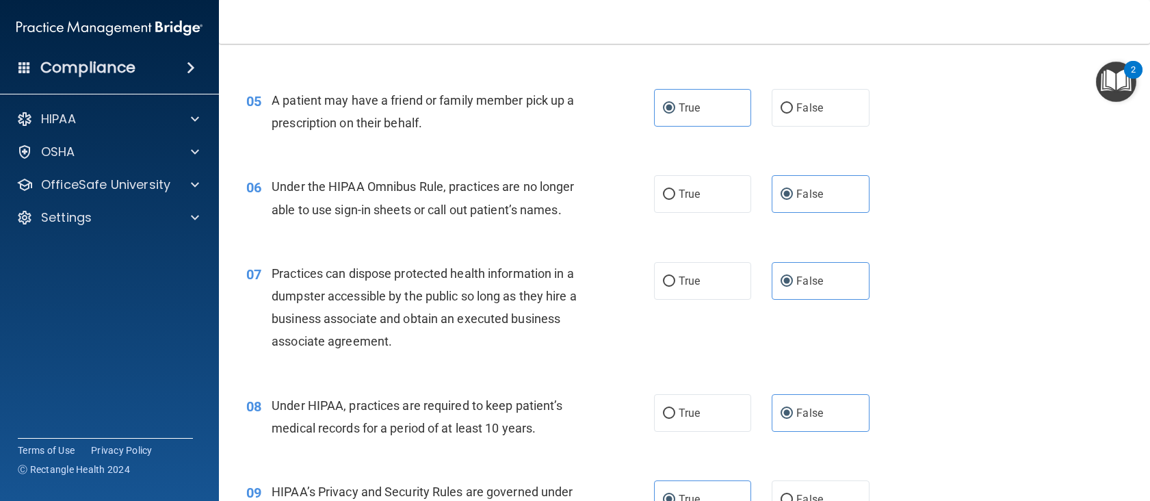
click at [410, 313] on span "Practices can dispose protected health information in a dumpster accessible by …" at bounding box center [424, 307] width 305 height 83
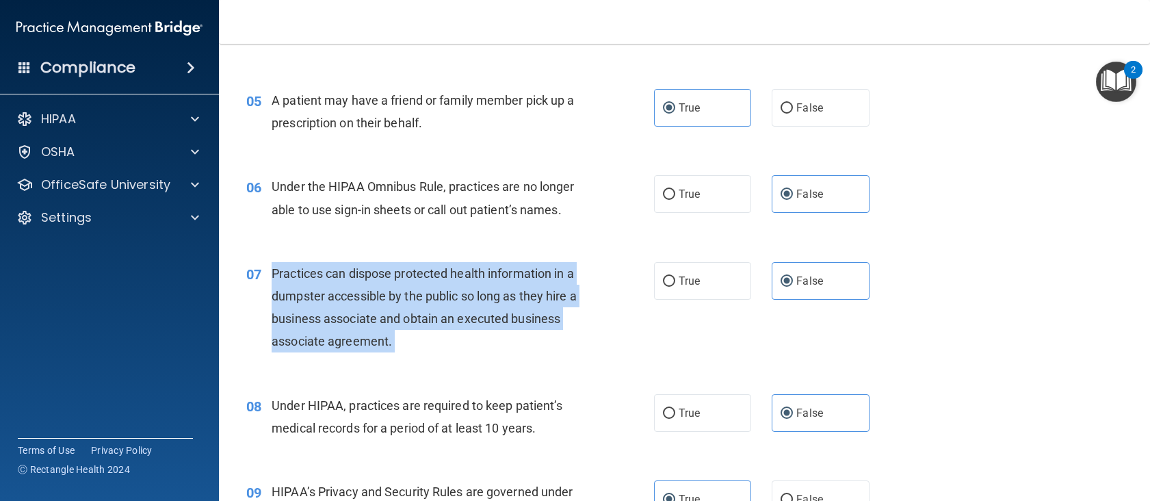
click at [410, 313] on span "Practices can dispose protected health information in a dumpster accessible by …" at bounding box center [424, 307] width 305 height 83
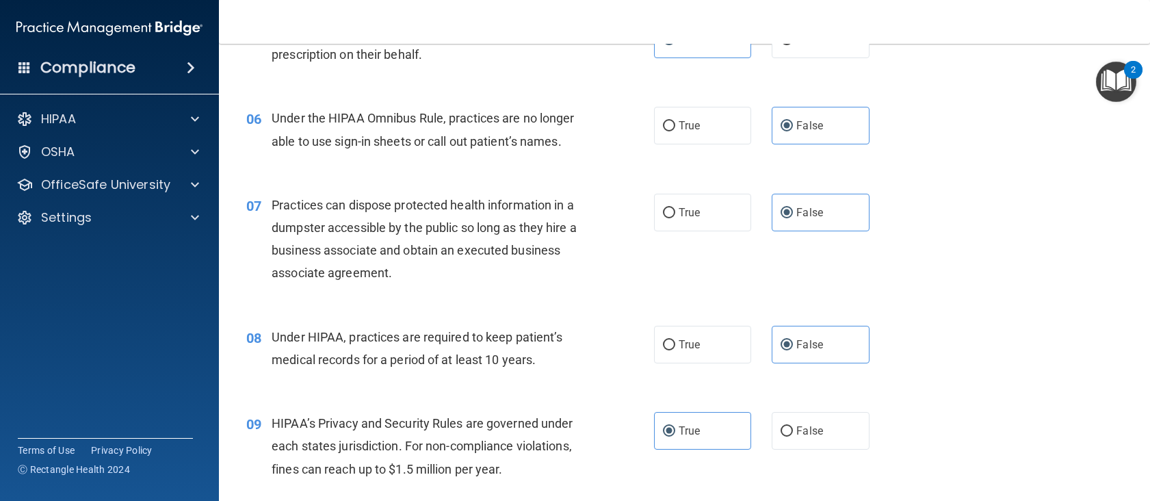
click at [363, 351] on span "Under HIPAA, practices are required to keep patient’s medical records for a per…" at bounding box center [417, 348] width 291 height 37
click at [361, 356] on span "Under HIPAA, practices are required to keep patient’s medical records for a per…" at bounding box center [417, 348] width 291 height 37
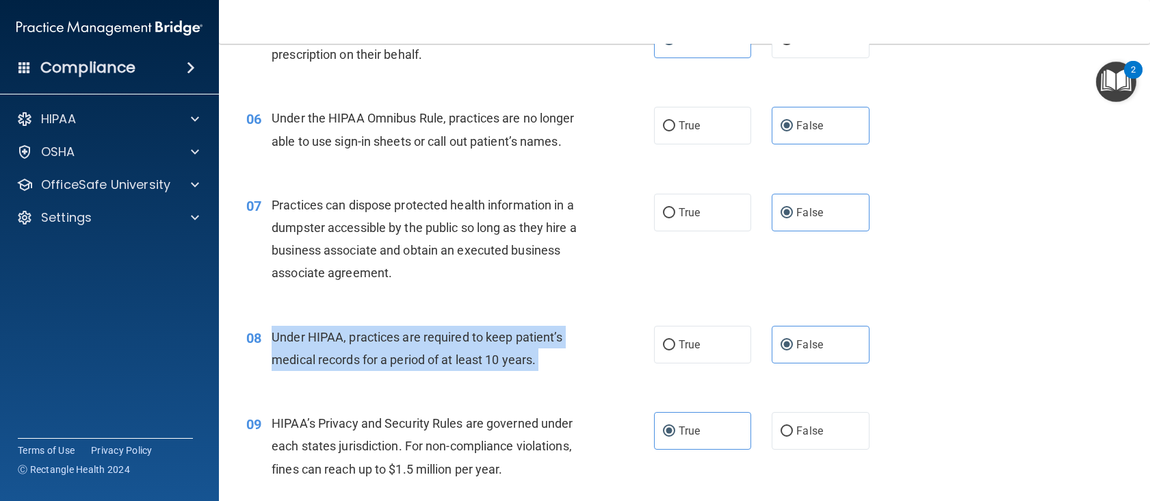
click at [361, 356] on span "Under HIPAA, practices are required to keep patient’s medical records for a per…" at bounding box center [417, 348] width 291 height 37
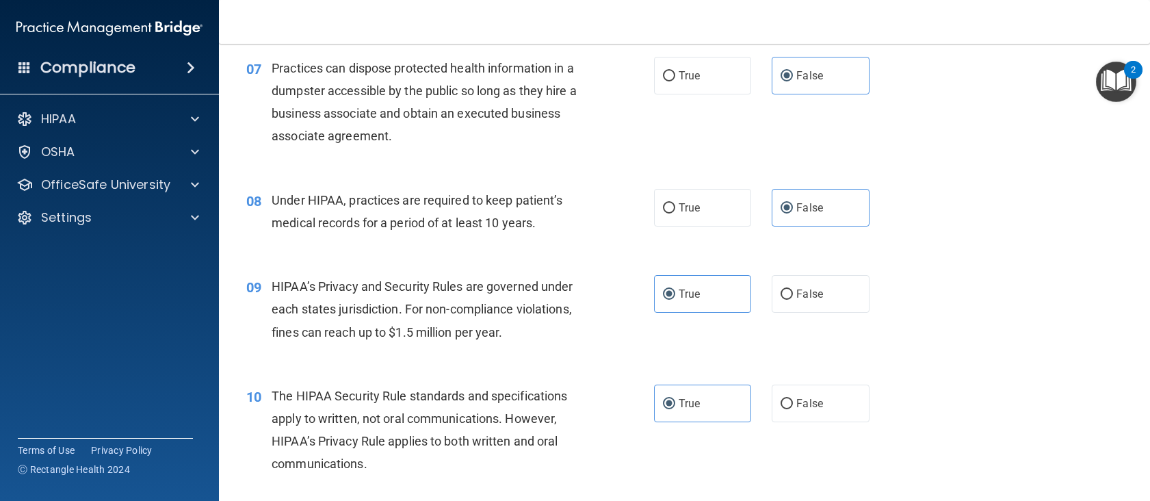
click at [366, 291] on span "HIPAA’s Privacy and Security Rules are governed under each states jurisdiction.…" at bounding box center [422, 309] width 301 height 60
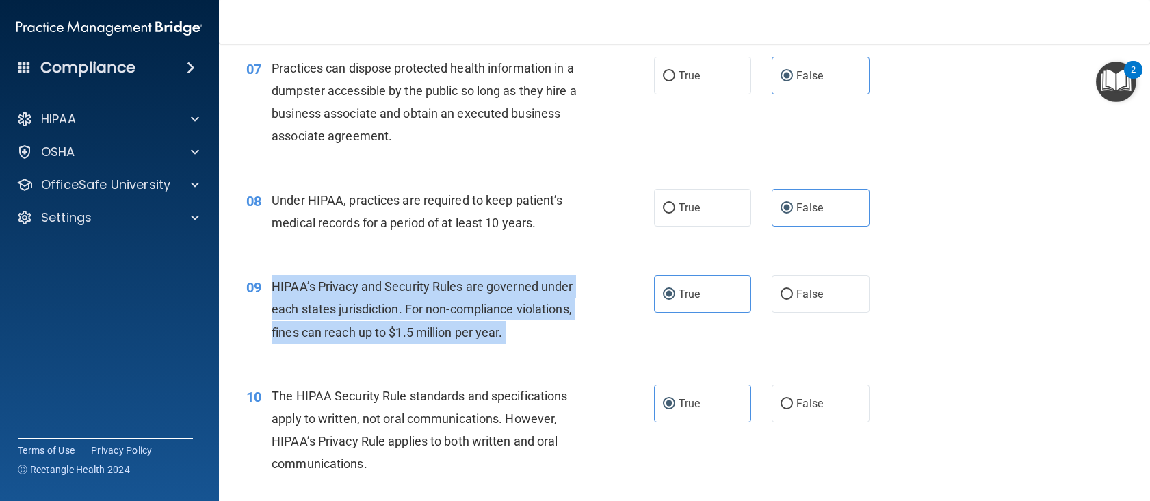
click at [366, 291] on span "HIPAA’s Privacy and Security Rules are governed under each states jurisdiction.…" at bounding box center [422, 309] width 301 height 60
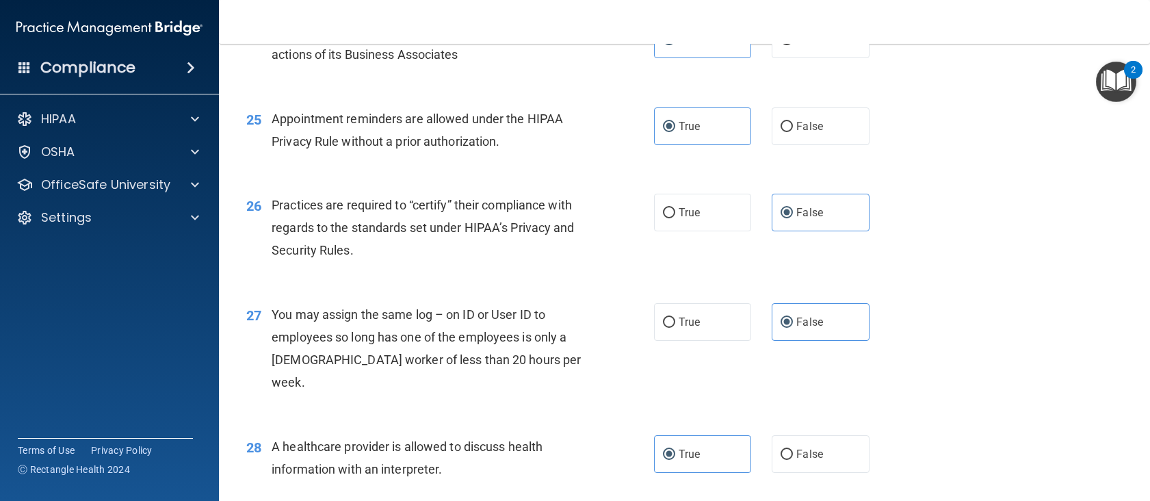
scroll to position [2979, 0]
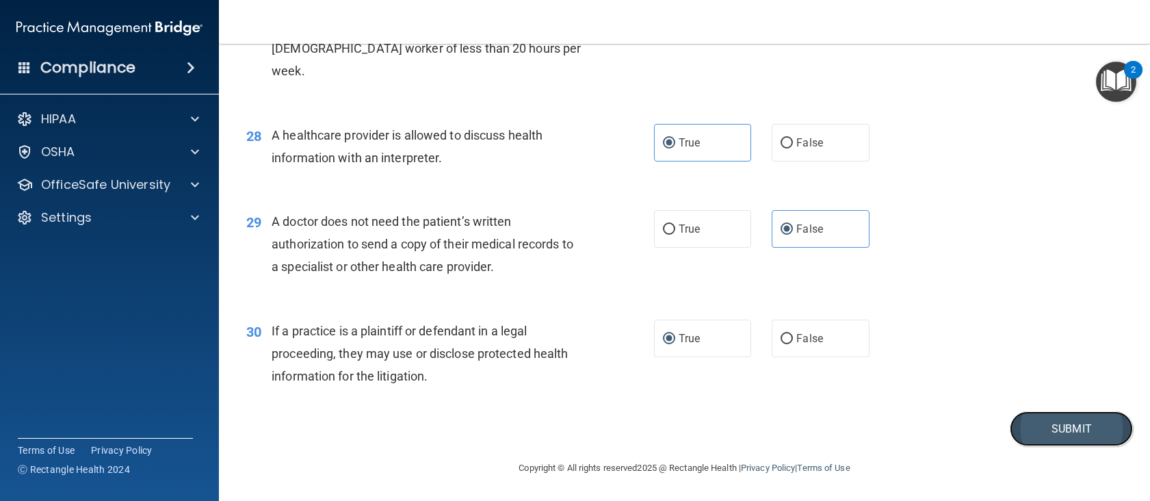
click at [1045, 412] on button "Submit" at bounding box center [1071, 428] width 123 height 35
click at [1042, 423] on button "Submit" at bounding box center [1071, 428] width 123 height 35
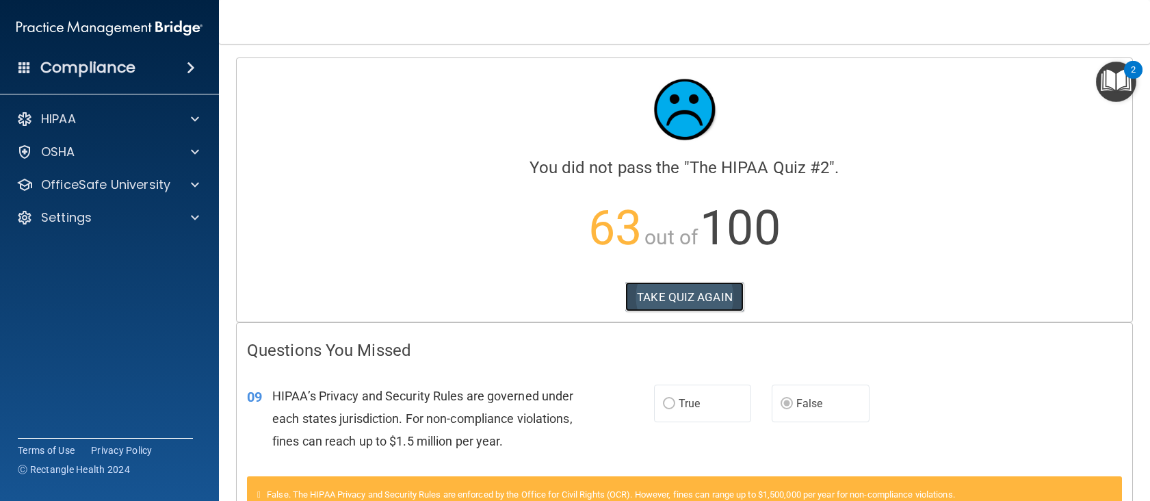
click at [633, 292] on button "TAKE QUIZ AGAIN" at bounding box center [684, 297] width 118 height 30
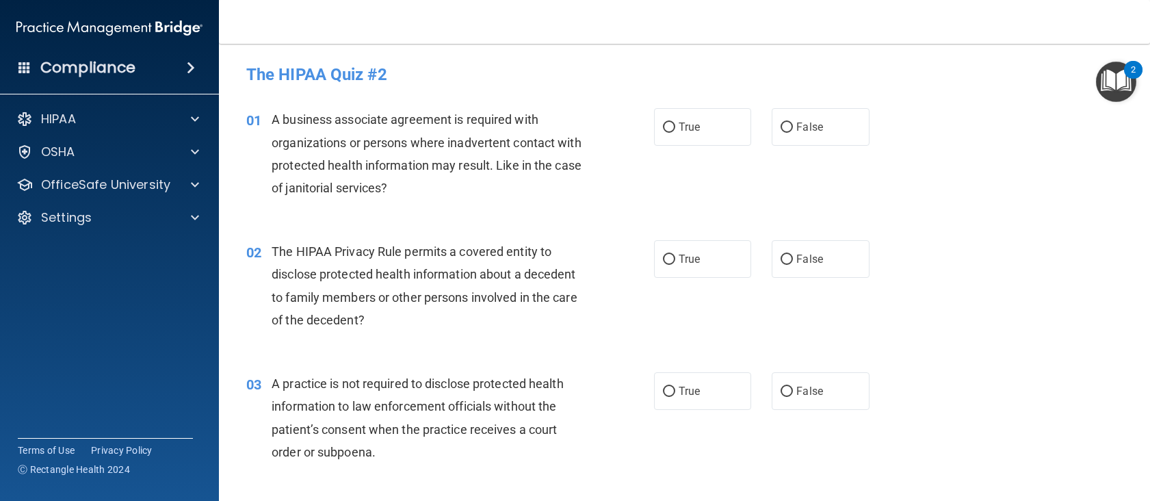
scroll to position [68, 0]
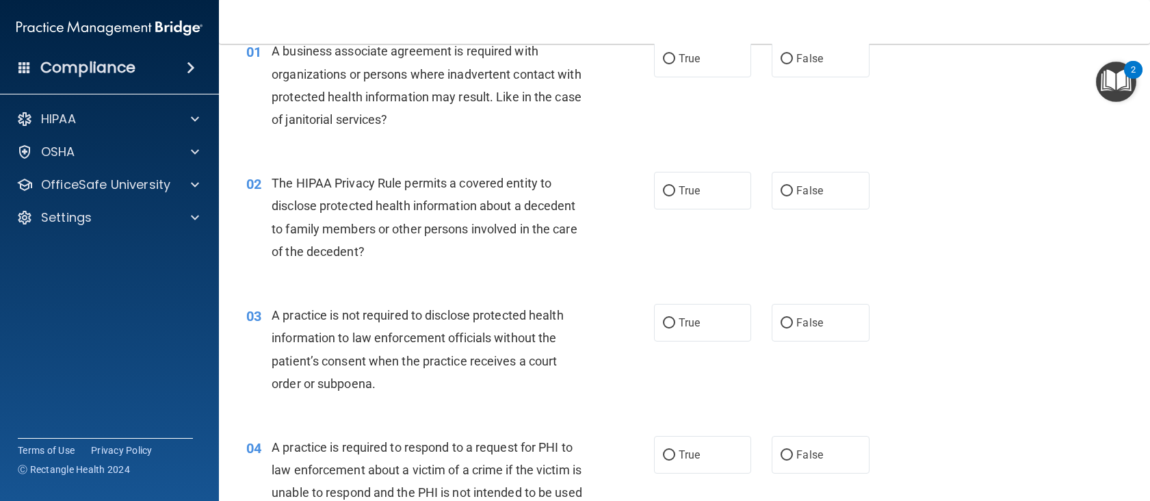
click at [792, 78] on div "01 A business associate agreement is required with organizations or persons whe…" at bounding box center [684, 89] width 897 height 132
click at [792, 71] on label "False" at bounding box center [821, 59] width 98 height 38
click at [792, 64] on input "False" at bounding box center [786, 59] width 12 height 10
radio input "true"
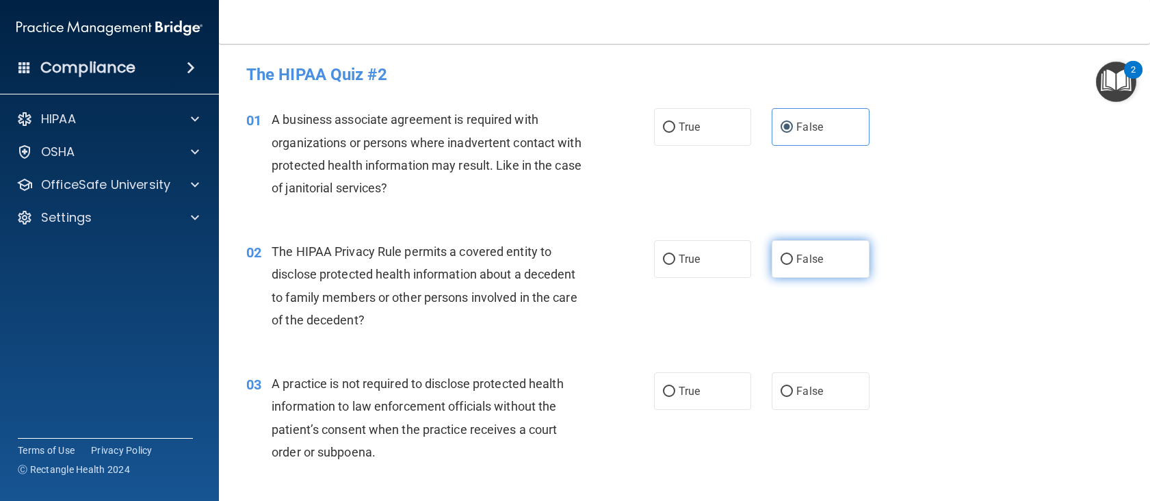
click at [817, 248] on label "False" at bounding box center [821, 259] width 98 height 38
click at [793, 254] on input "False" at bounding box center [786, 259] width 12 height 10
radio input "true"
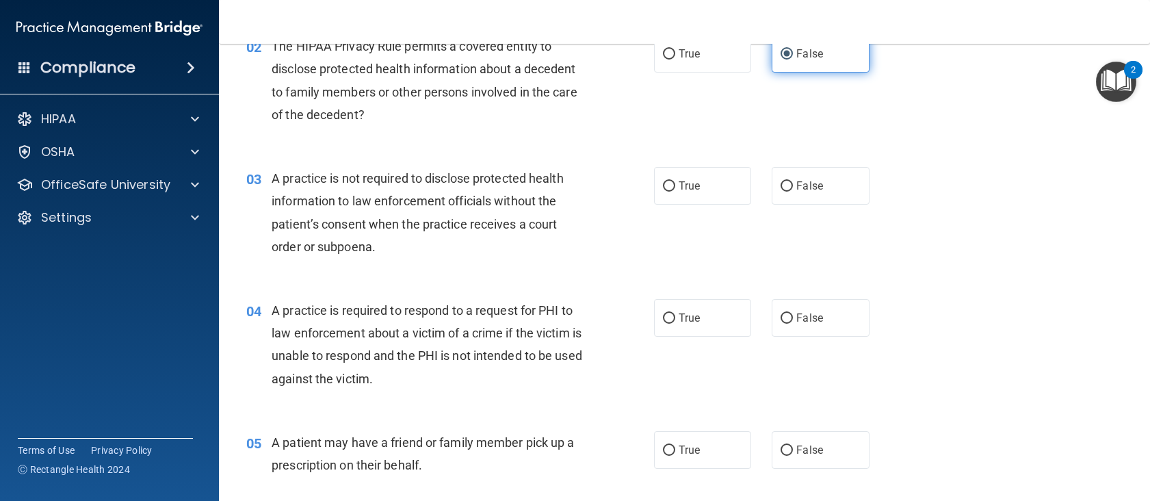
scroll to position [137, 0]
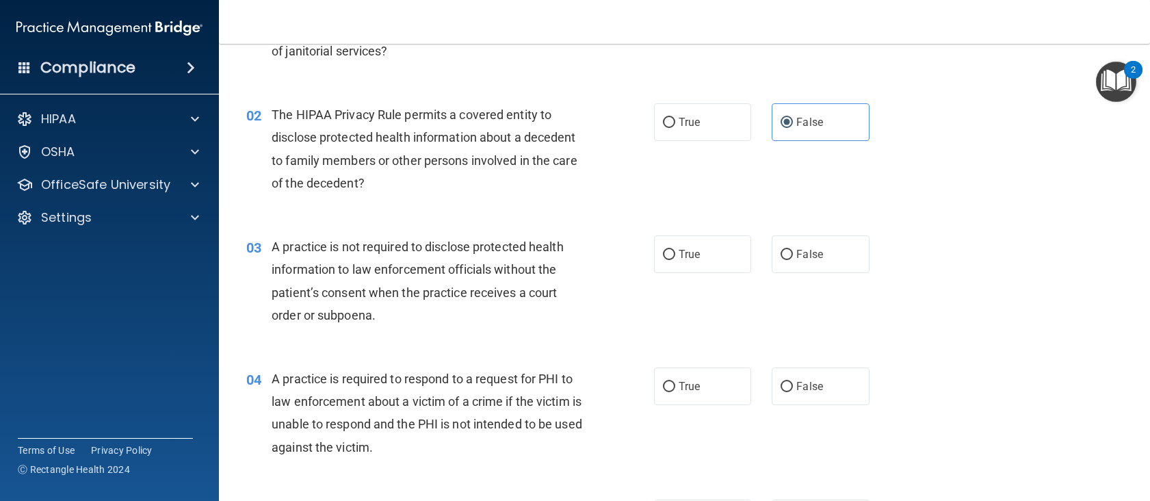
click at [375, 295] on span "A practice is not required to disclose protected health information to law enfo…" at bounding box center [418, 280] width 292 height 83
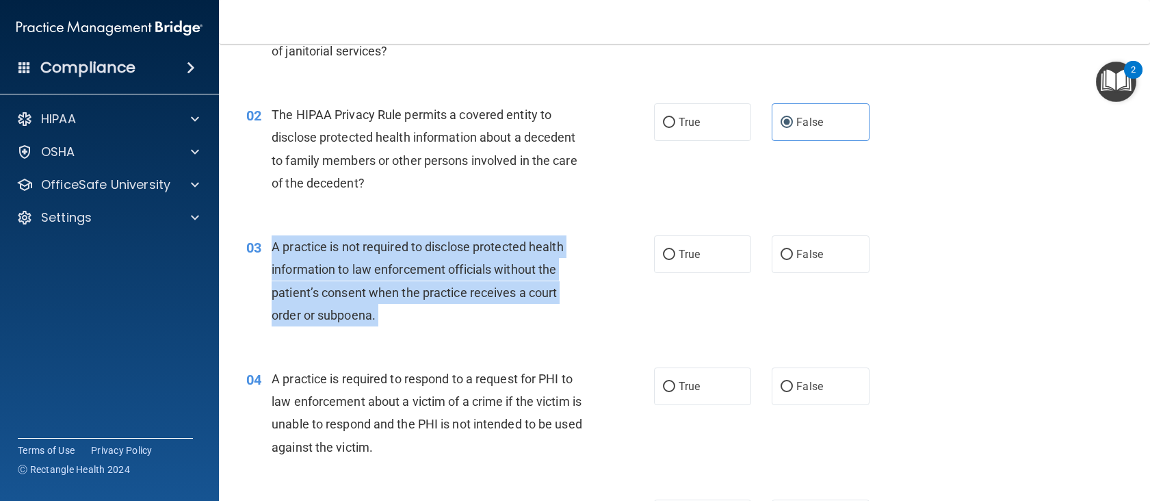
click at [375, 295] on span "A practice is not required to disclose protected health information to law enfo…" at bounding box center [418, 280] width 292 height 83
click at [785, 254] on input "False" at bounding box center [786, 255] width 12 height 10
radio input "true"
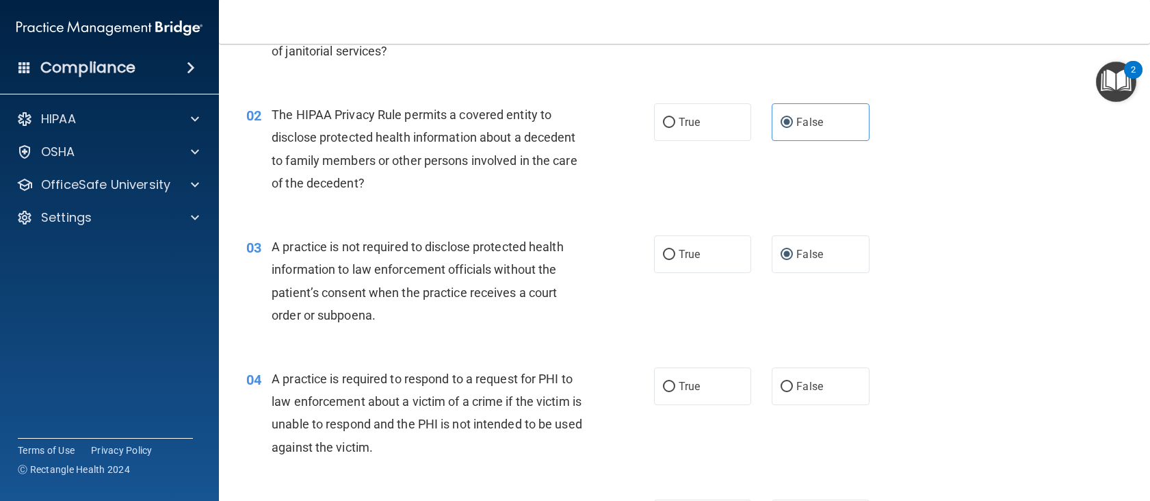
click at [852, 195] on div "02 The HIPAA Privacy Rule permits a covered entity to disclose protected health…" at bounding box center [684, 152] width 897 height 132
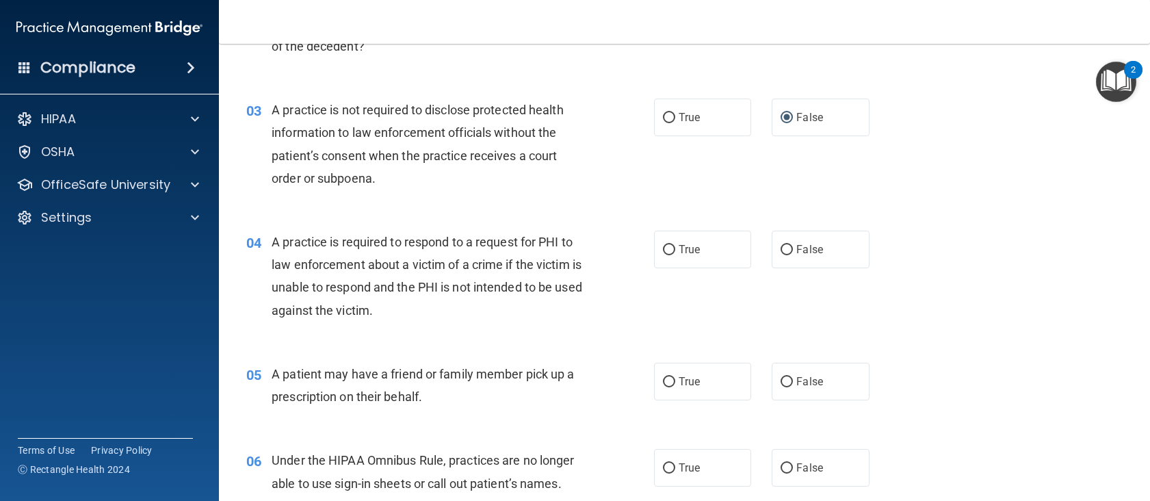
click at [324, 262] on span "A practice is required to respond to a request for PHI to law enforcement about…" at bounding box center [427, 276] width 311 height 83
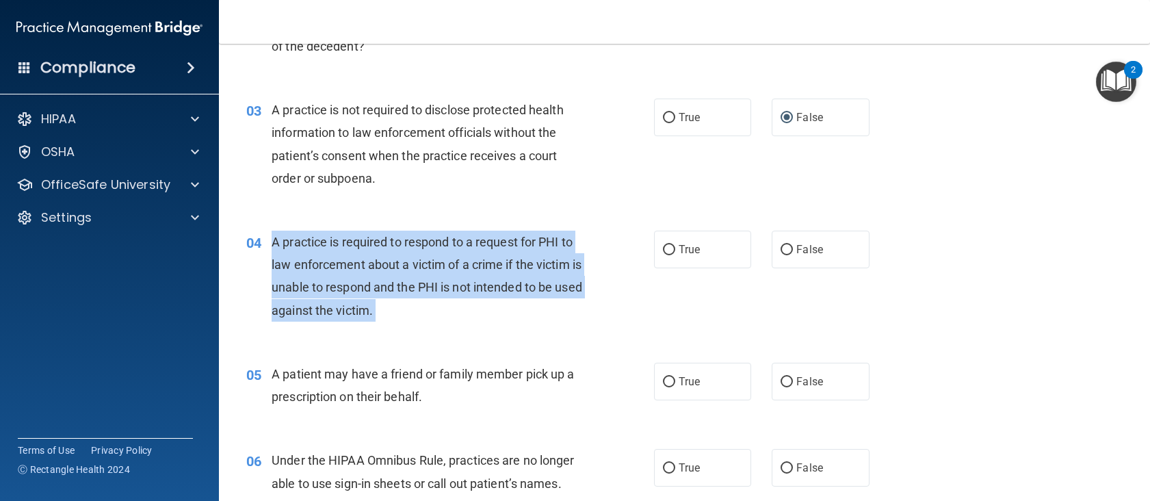
click at [324, 262] on span "A practice is required to respond to a request for PHI to law enforcement about…" at bounding box center [427, 276] width 311 height 83
click at [349, 246] on span "A practice is required to respond to a request for PHI to law enforcement about…" at bounding box center [427, 276] width 311 height 83
click at [351, 278] on div "A practice is required to respond to a request for PHI to law enforcement about…" at bounding box center [432, 276] width 321 height 91
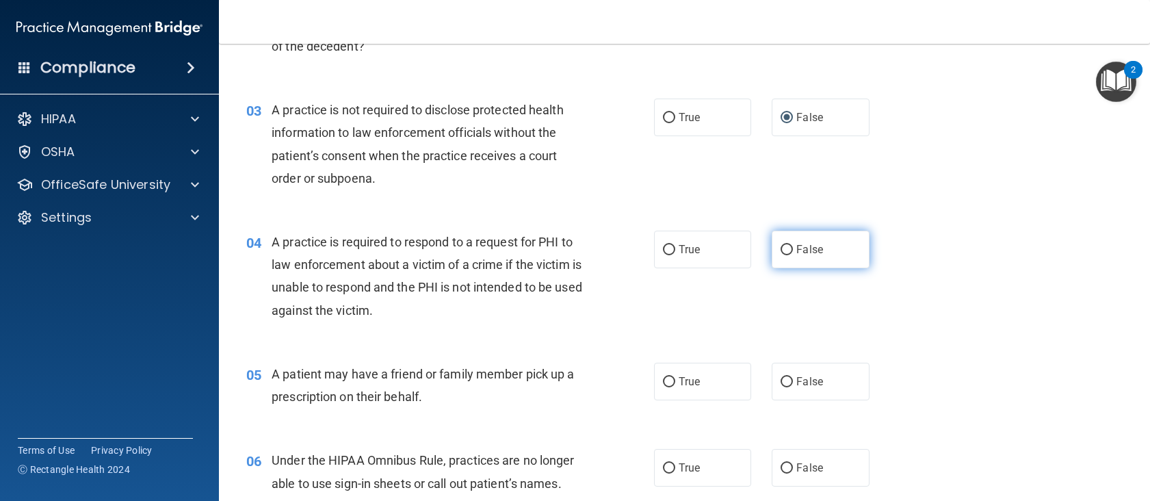
click at [796, 252] on span "False" at bounding box center [809, 249] width 27 height 13
click at [793, 252] on input "False" at bounding box center [786, 250] width 12 height 10
radio input "true"
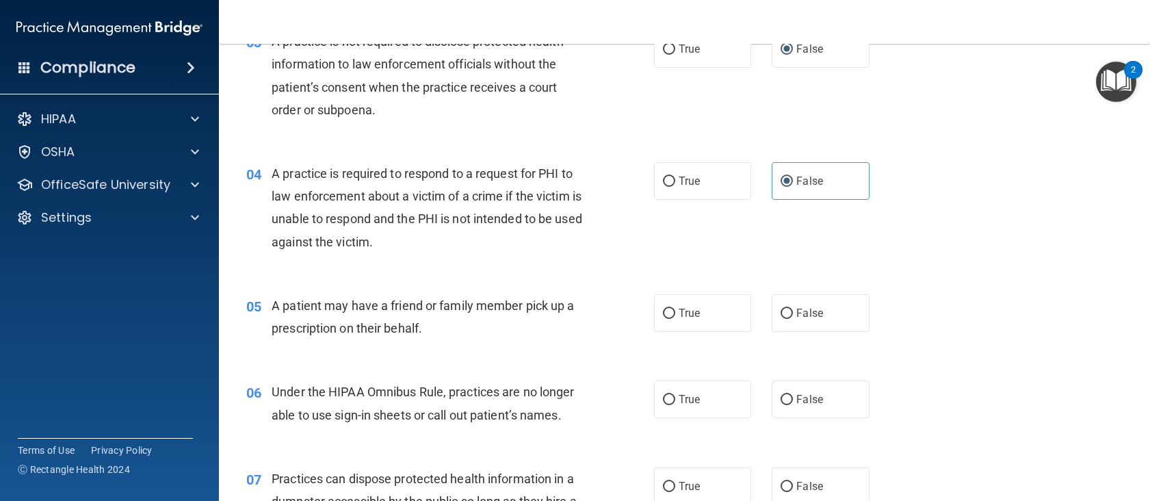
scroll to position [410, 0]
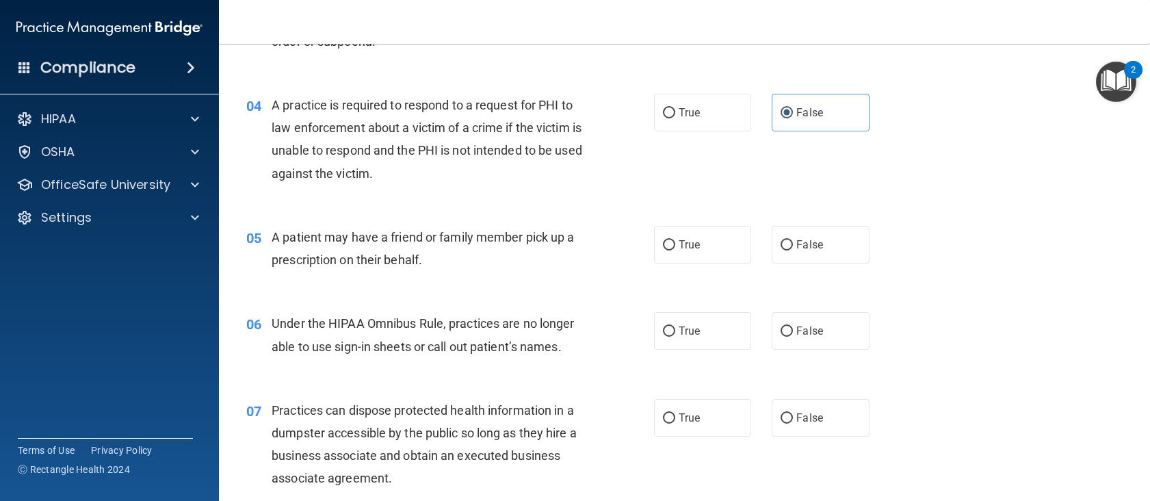
click at [362, 234] on span "A patient may have a friend or family member pick up a prescription on their be…" at bounding box center [423, 248] width 302 height 37
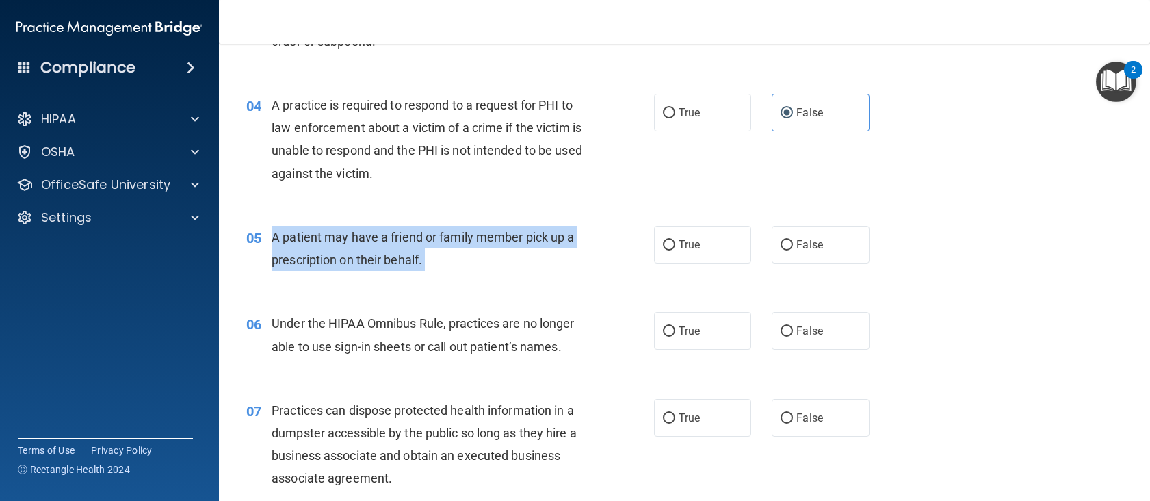
click at [362, 234] on span "A patient may have a friend or family member pick up a prescription on their be…" at bounding box center [423, 248] width 302 height 37
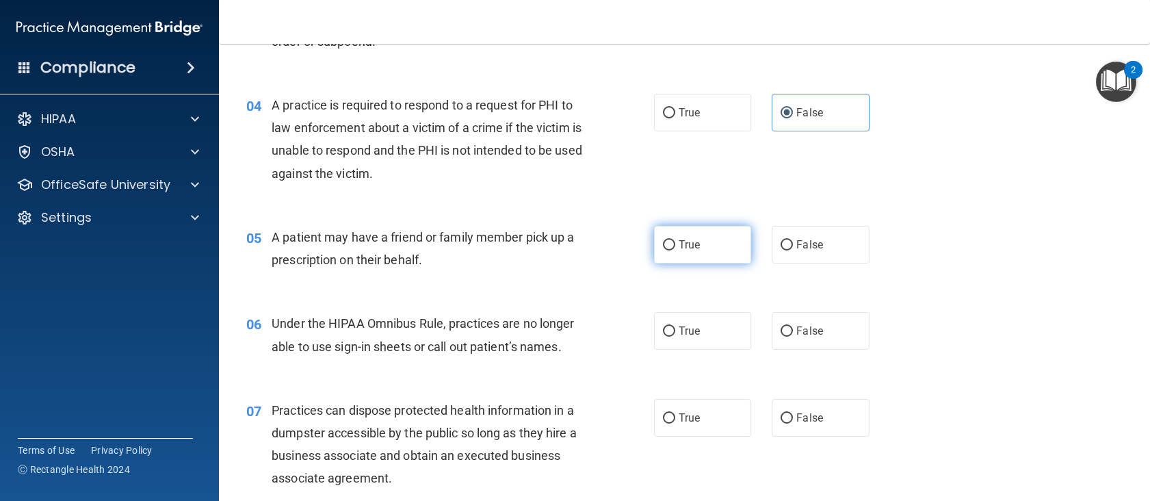
click at [683, 252] on label "True" at bounding box center [703, 245] width 98 height 38
click at [675, 250] on input "True" at bounding box center [669, 245] width 12 height 10
radio input "true"
click at [578, 249] on div "A patient may have a friend or family member pick up a prescription on their be…" at bounding box center [432, 248] width 321 height 45
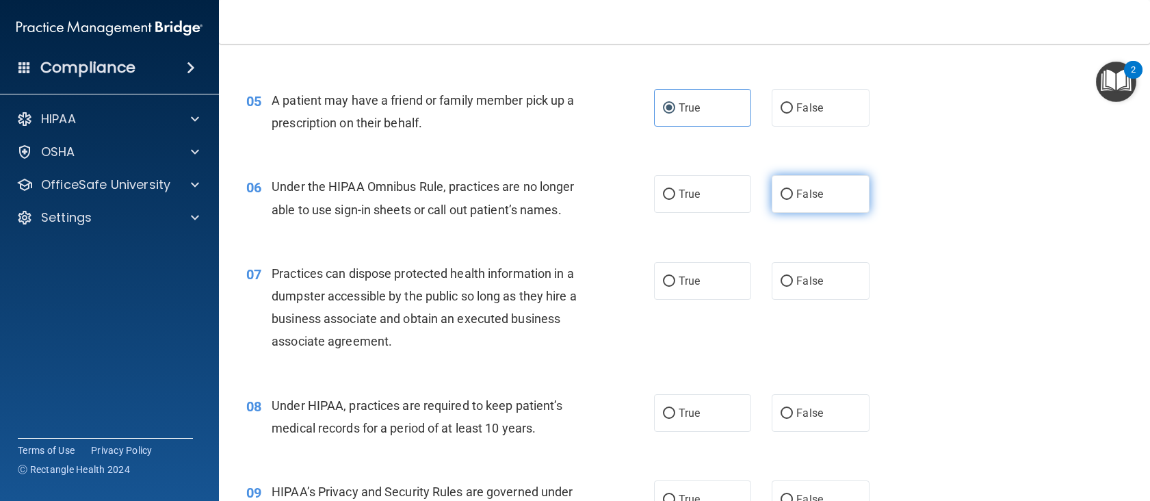
click at [805, 202] on label "False" at bounding box center [821, 194] width 98 height 38
click at [793, 200] on input "False" at bounding box center [786, 194] width 12 height 10
radio input "true"
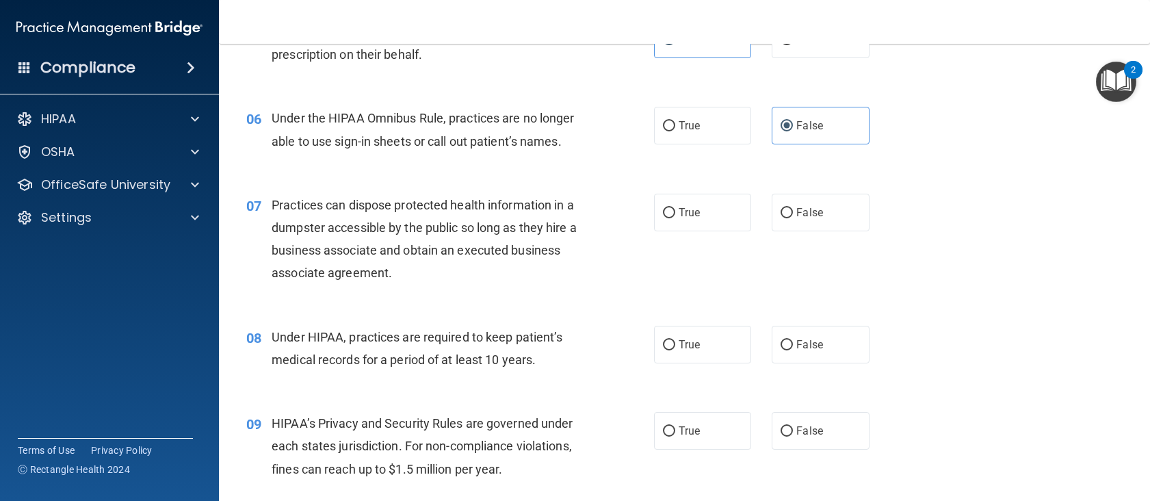
scroll to position [684, 0]
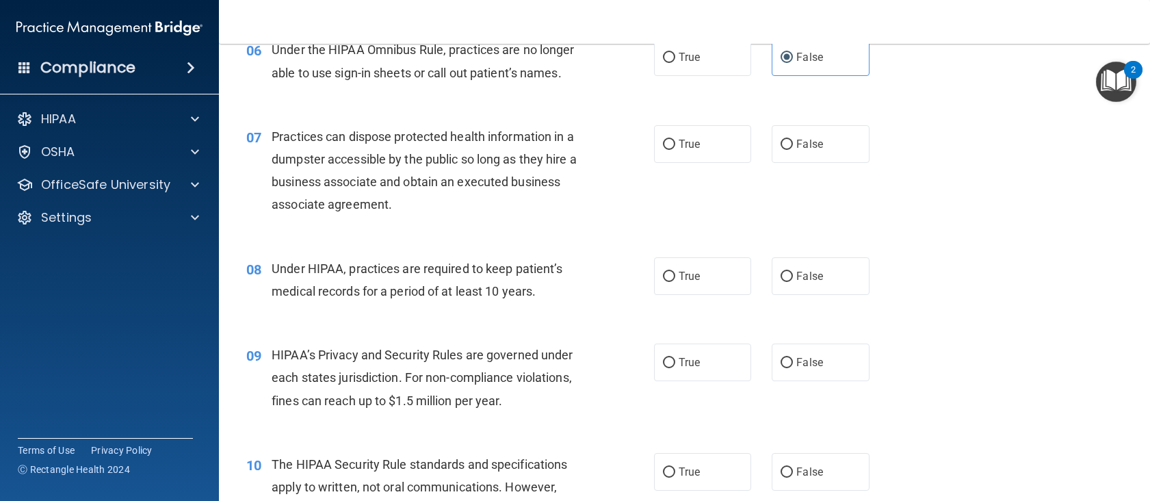
click at [375, 188] on span "Practices can dispose protected health information in a dumpster accessible by …" at bounding box center [424, 170] width 305 height 83
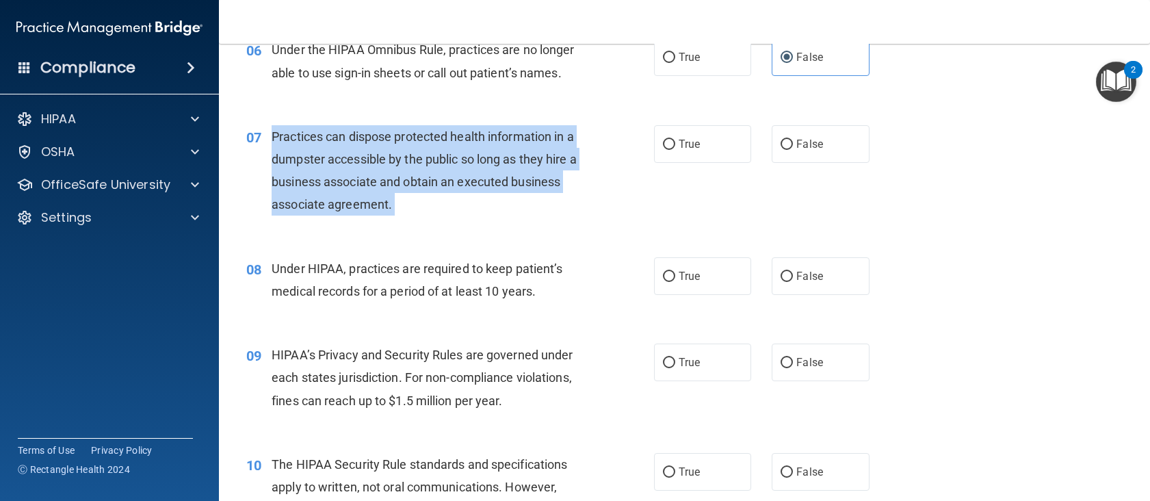
click at [375, 188] on span "Practices can dispose protected health information in a dumpster accessible by …" at bounding box center [424, 170] width 305 height 83
drag, startPoint x: 373, startPoint y: 190, endPoint x: 548, endPoint y: 128, distance: 185.2
click at [402, 137] on span "Practices can dispose protected health information in a dumpster accessible by …" at bounding box center [424, 170] width 305 height 83
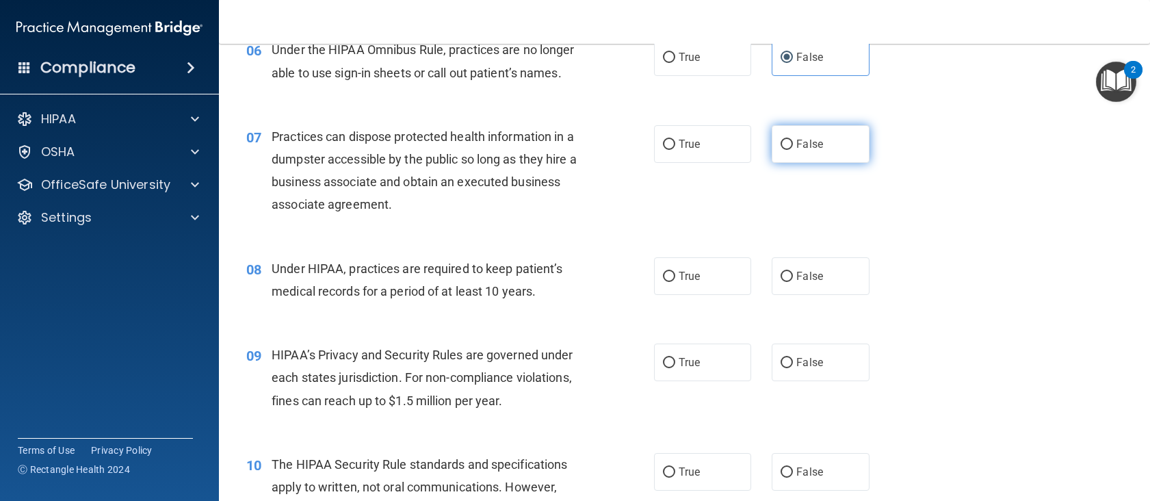
click at [816, 149] on span "False" at bounding box center [809, 143] width 27 height 13
click at [793, 149] on input "False" at bounding box center [786, 145] width 12 height 10
radio input "true"
click at [332, 291] on span "Under HIPAA, practices are required to keep patient’s medical records for a per…" at bounding box center [417, 279] width 291 height 37
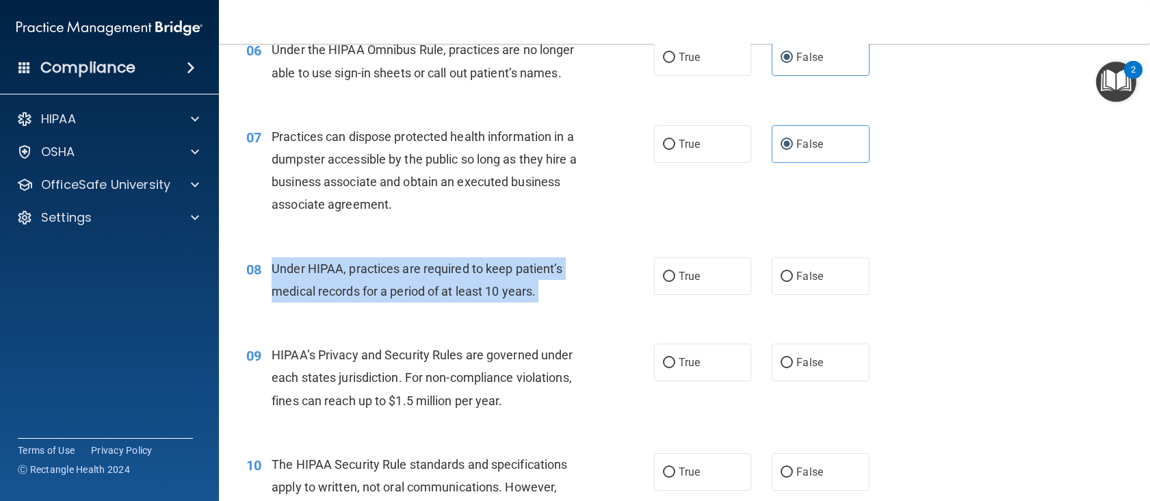
click at [332, 291] on span "Under HIPAA, practices are required to keep patient’s medical records for a per…" at bounding box center [417, 279] width 291 height 37
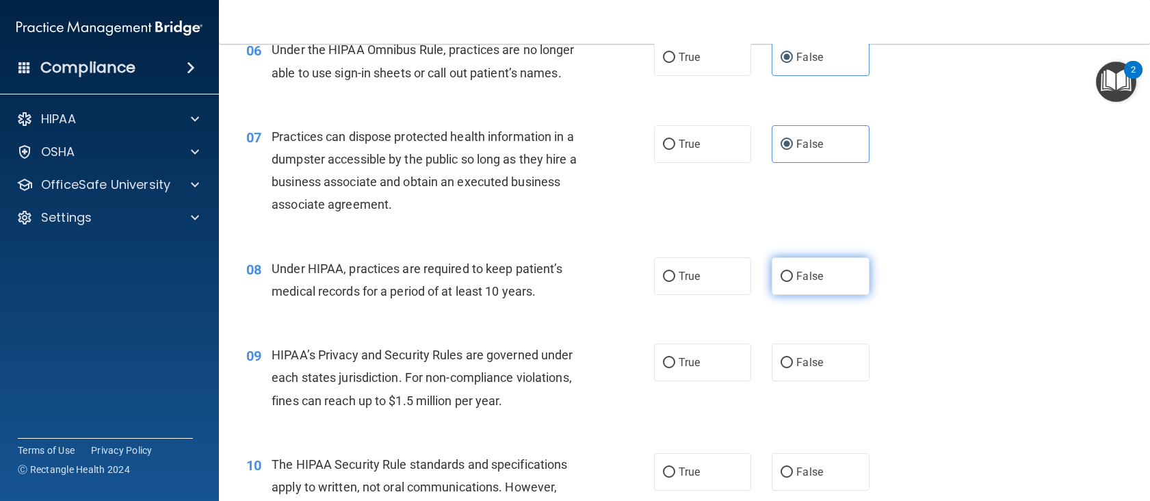
click at [815, 263] on label "False" at bounding box center [821, 276] width 98 height 38
click at [793, 272] on input "False" at bounding box center [786, 277] width 12 height 10
radio input "true"
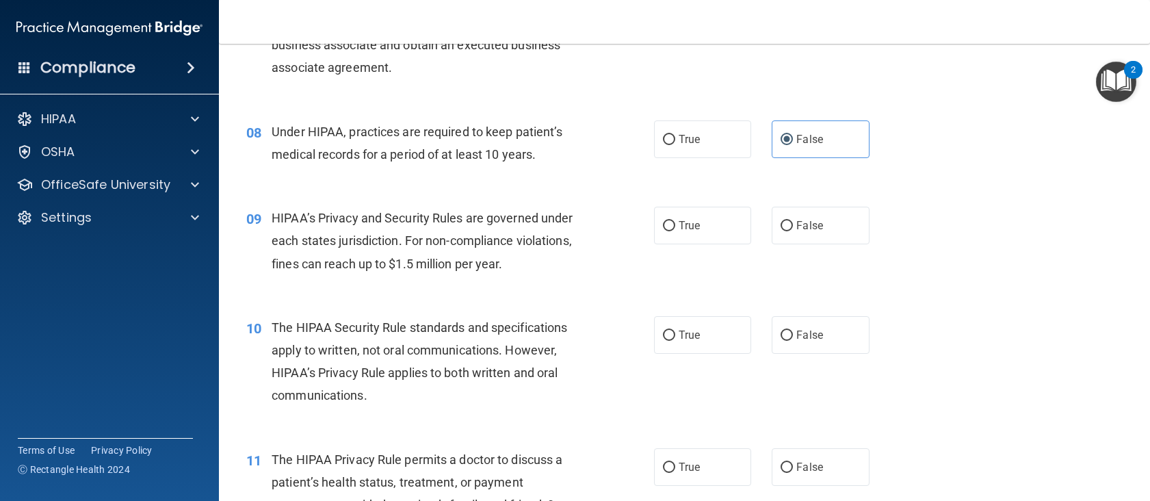
scroll to position [889, 0]
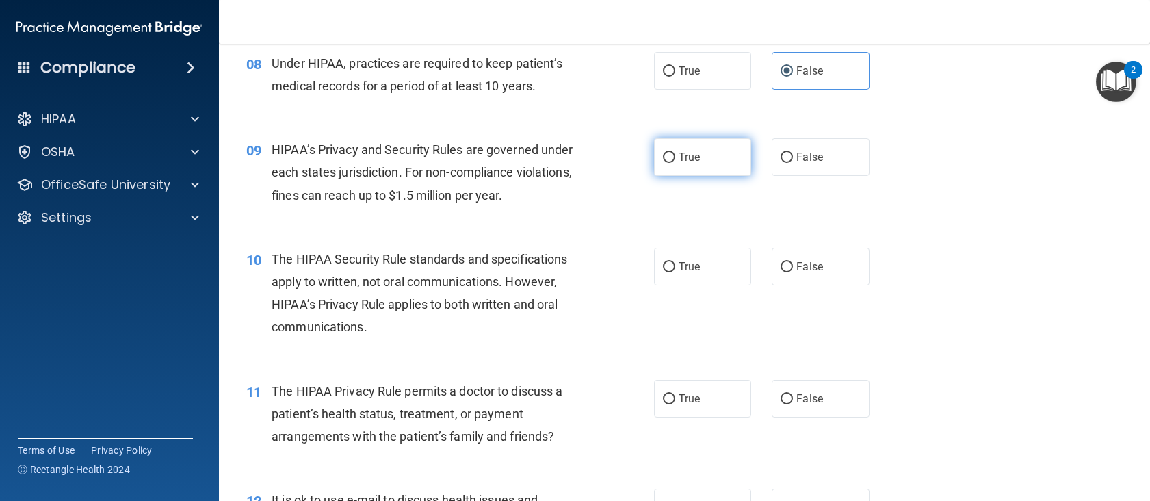
click at [696, 144] on label "True" at bounding box center [703, 157] width 98 height 38
click at [675, 153] on input "True" at bounding box center [669, 158] width 12 height 10
radio input "true"
click at [533, 166] on span "HIPAA’s Privacy and Security Rules are governed under each states jurisdiction.…" at bounding box center [422, 172] width 301 height 60
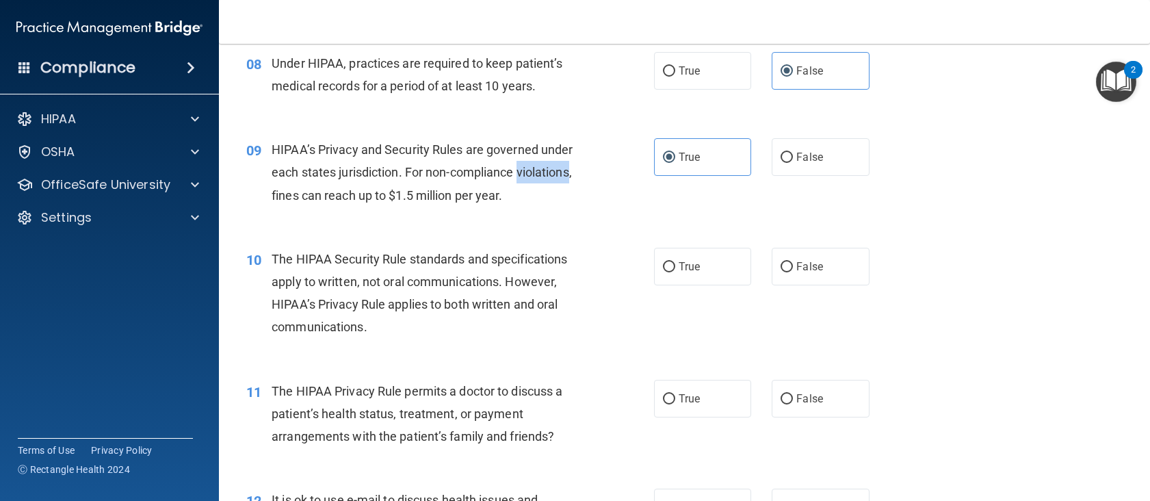
click at [533, 166] on span "HIPAA’s Privacy and Security Rules are governed under each states jurisdiction.…" at bounding box center [422, 172] width 301 height 60
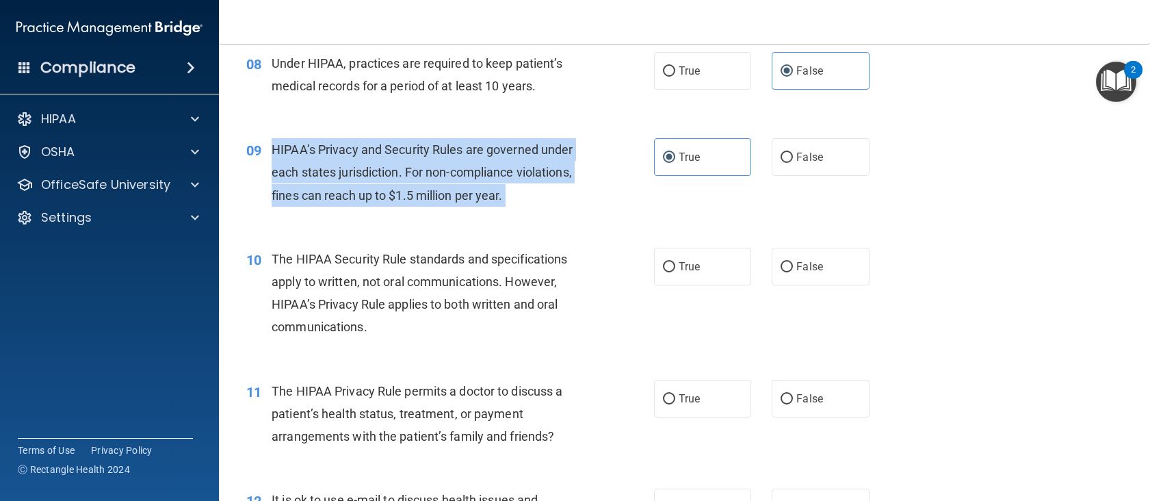
click at [533, 166] on span "HIPAA’s Privacy and Security Rules are governed under each states jurisdiction.…" at bounding box center [422, 172] width 301 height 60
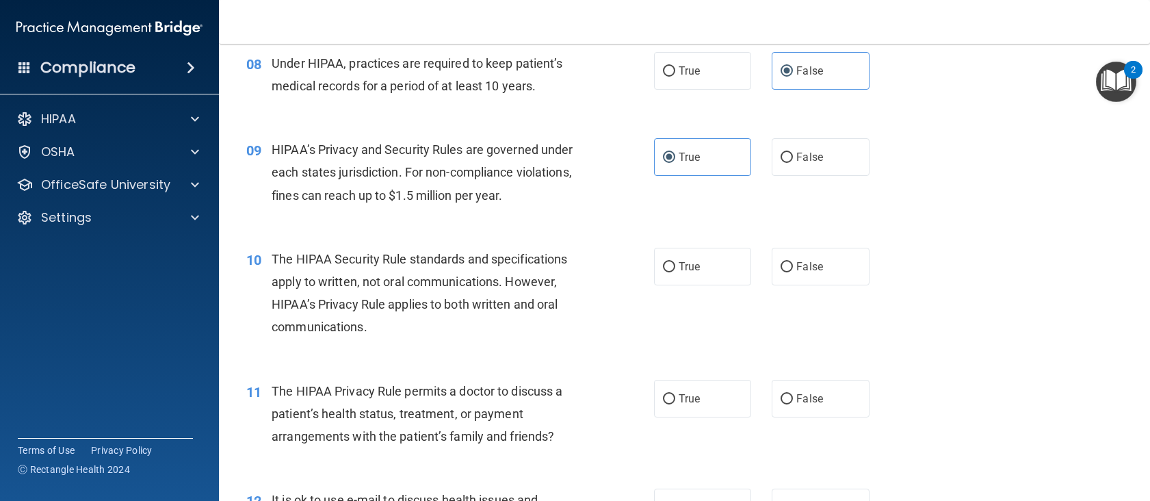
click at [347, 223] on div "09 HIPAA’s Privacy and Security Rules are governed under each states jurisdicti…" at bounding box center [684, 175] width 897 height 109
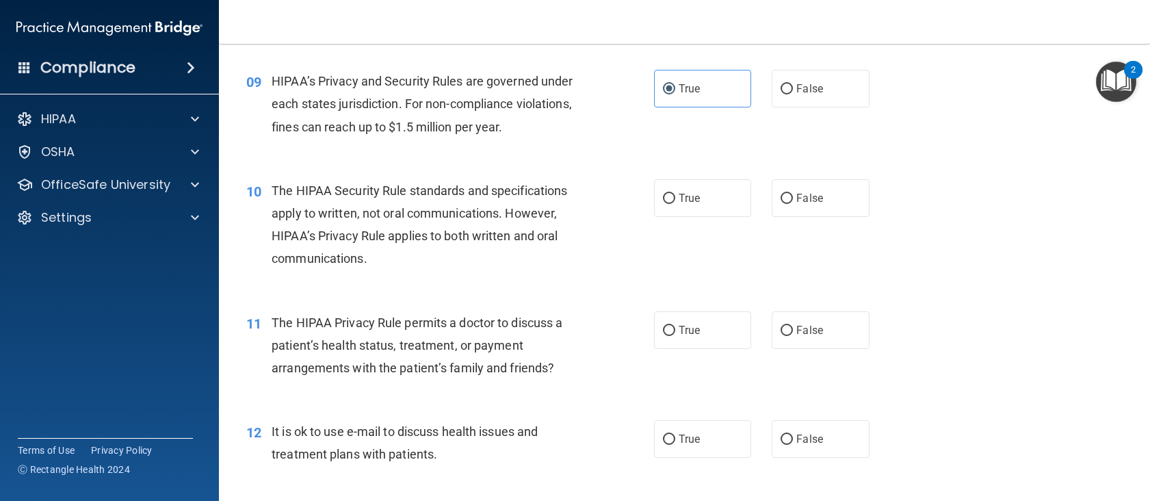
click at [309, 233] on span "The HIPAA Security Rule standards and specifications apply to written, not oral…" at bounding box center [419, 224] width 295 height 83
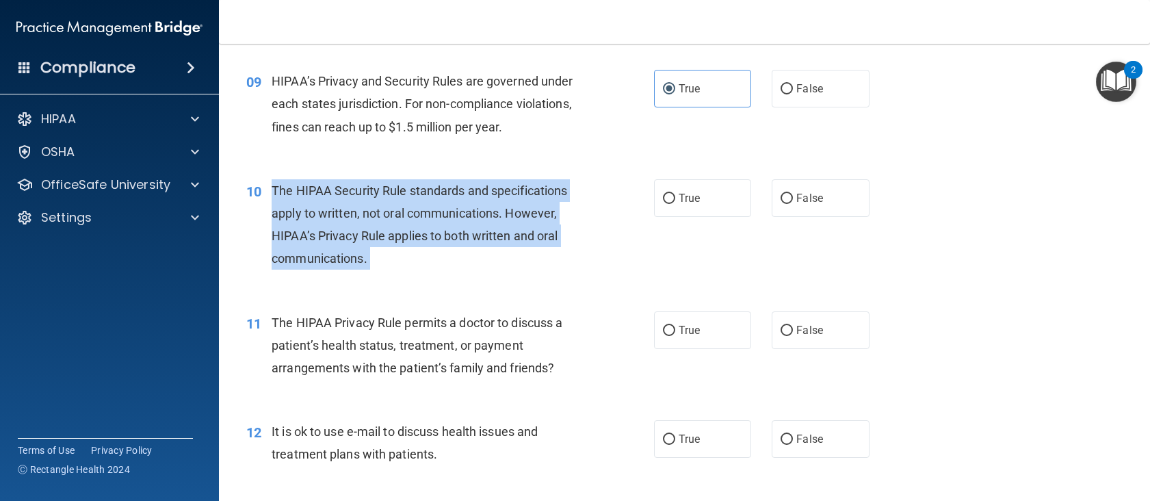
click at [309, 233] on span "The HIPAA Security Rule standards and specifications apply to written, not oral…" at bounding box center [419, 224] width 295 height 83
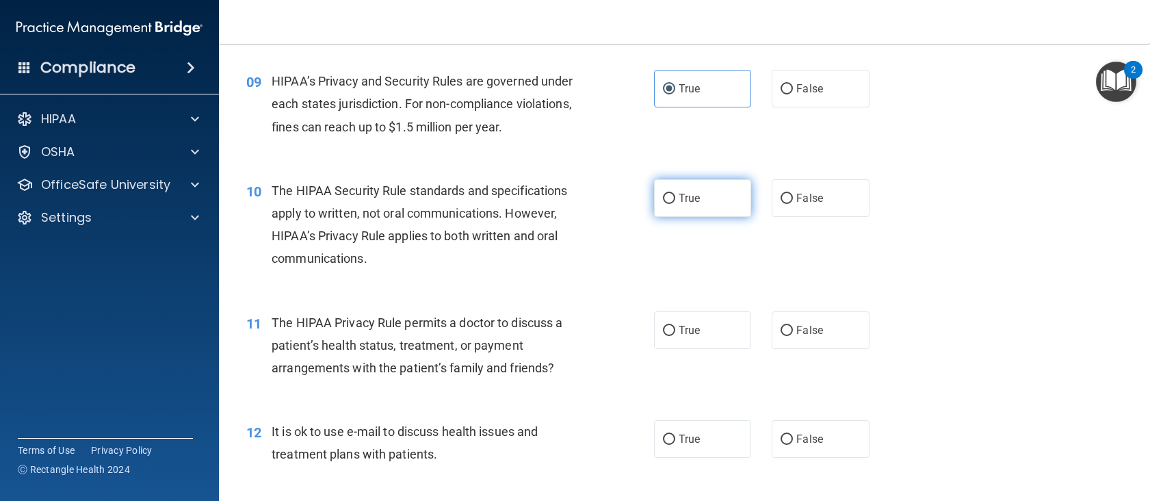
click at [672, 204] on label "True" at bounding box center [703, 198] width 98 height 38
click at [672, 204] on input "True" at bounding box center [669, 199] width 12 height 10
radio input "true"
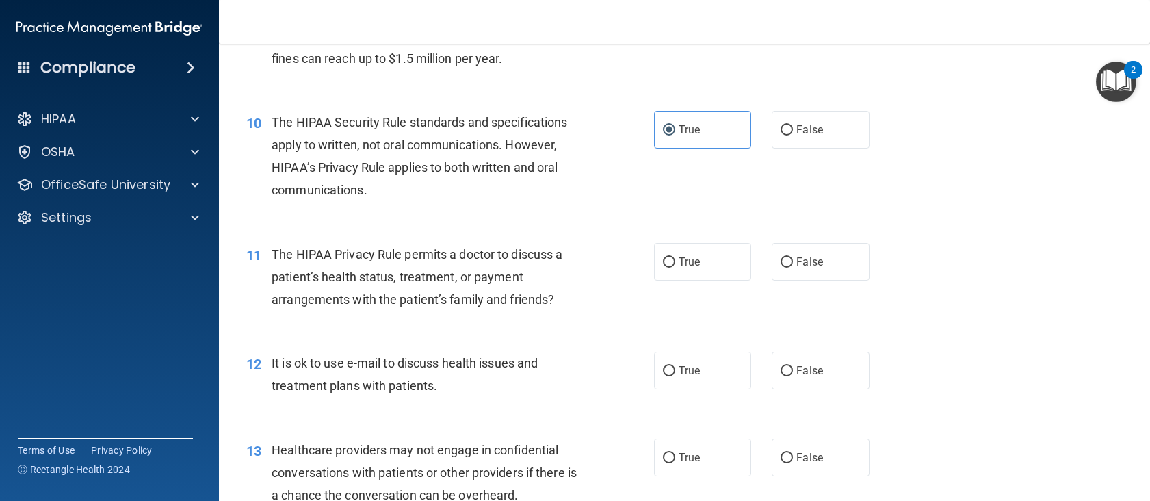
scroll to position [1094, 0]
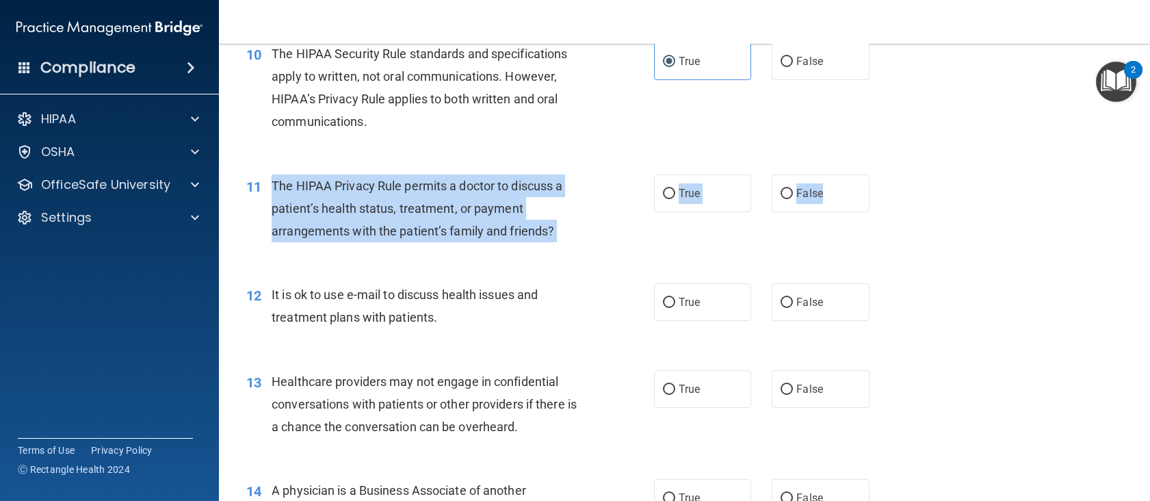
drag, startPoint x: 830, startPoint y: 201, endPoint x: 262, endPoint y: 192, distance: 568.5
click at [888, 174] on ng-form "11 The HIPAA Privacy Rule permits a doctor to discuss a patient’s health status…" at bounding box center [888, 174] width 0 height 0
click at [700, 196] on label "True" at bounding box center [703, 193] width 98 height 38
click at [675, 196] on input "True" at bounding box center [669, 194] width 12 height 10
radio input "true"
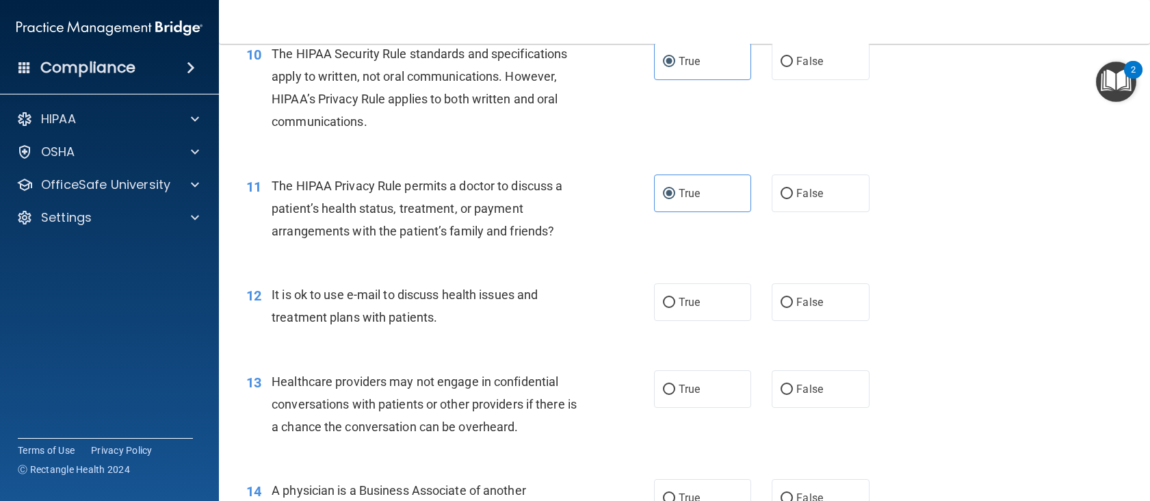
scroll to position [1231, 0]
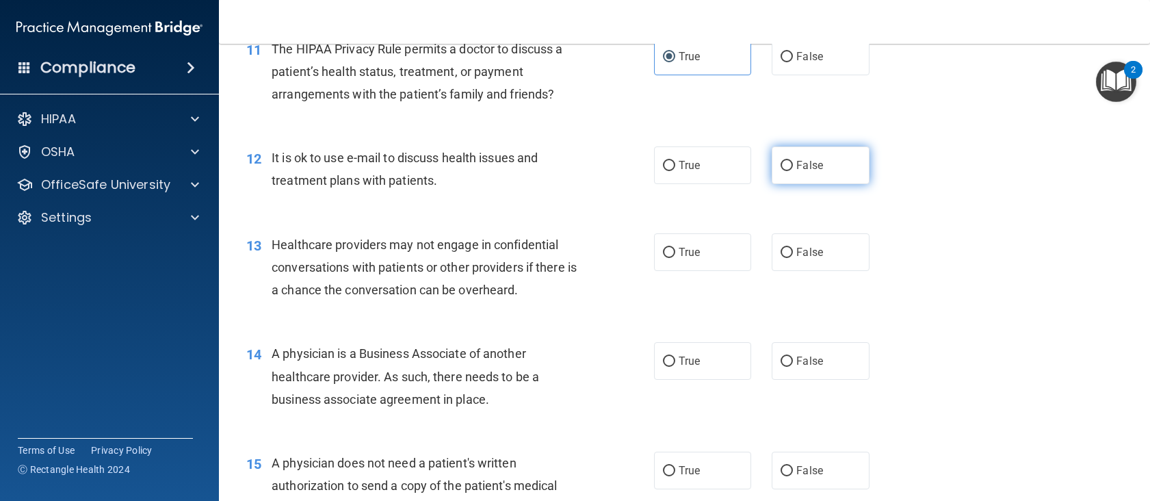
click at [811, 170] on span "False" at bounding box center [809, 165] width 27 height 13
click at [793, 170] on input "False" at bounding box center [786, 166] width 12 height 10
radio input "true"
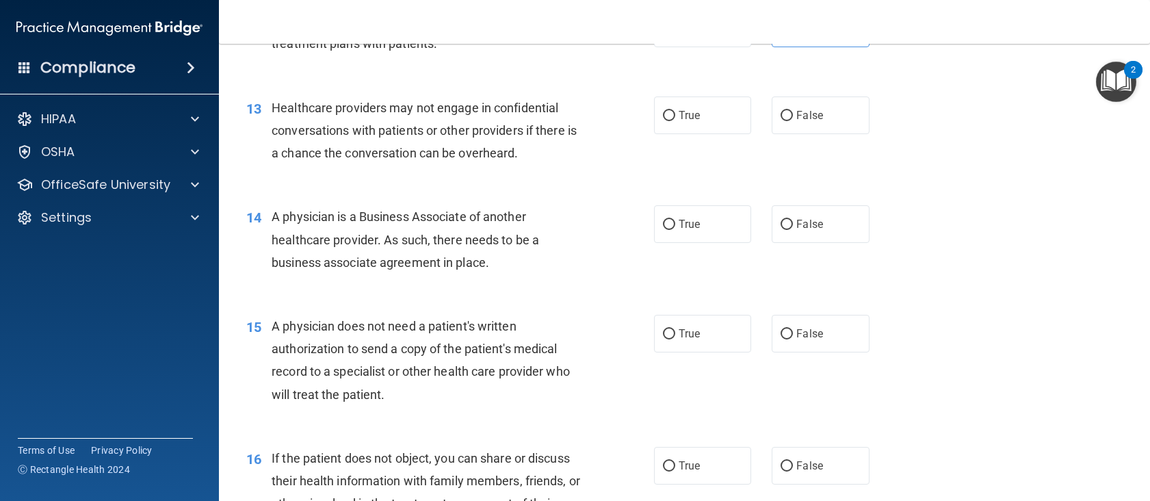
scroll to position [1300, 0]
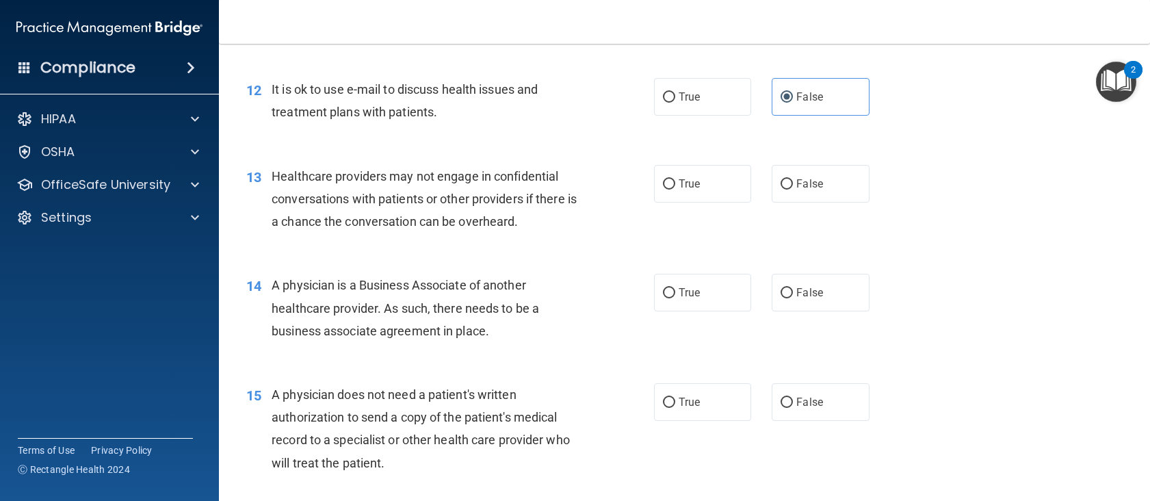
click at [362, 109] on span "It is ok to use e-mail to discuss health issues and treatment plans with patien…" at bounding box center [405, 100] width 266 height 37
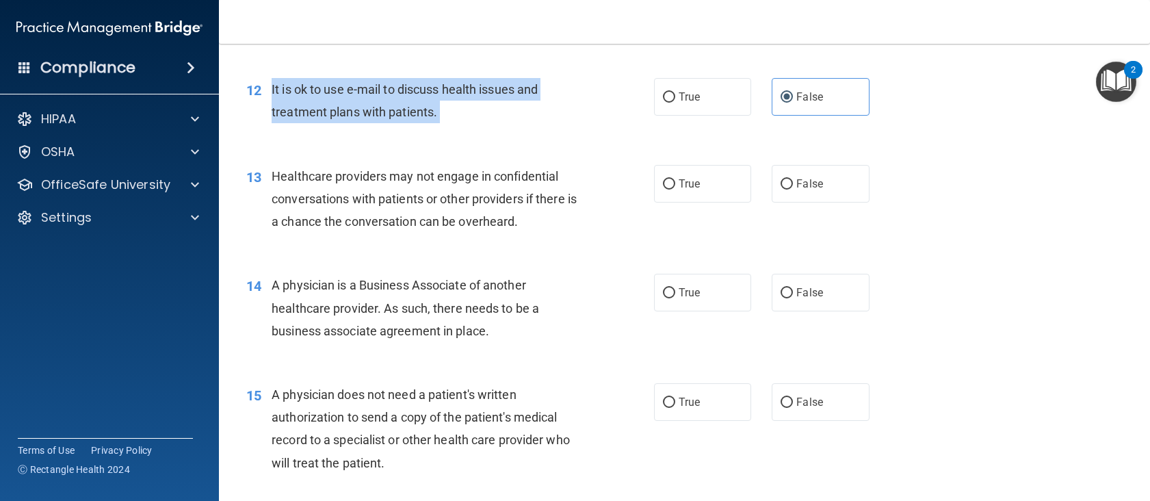
click at [362, 109] on span "It is ok to use e-mail to discuss health issues and treatment plans with patien…" at bounding box center [405, 100] width 266 height 37
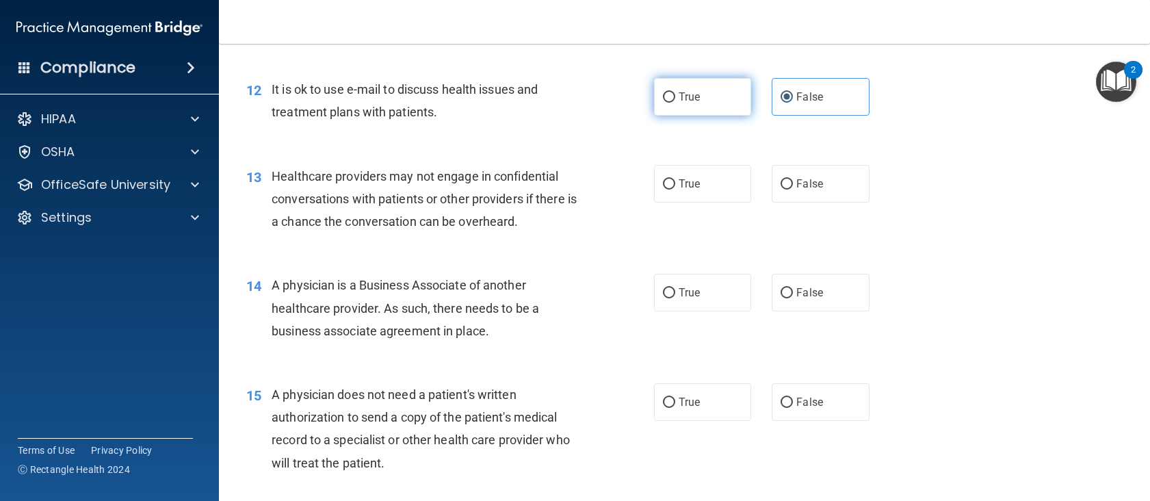
click at [718, 86] on label "True" at bounding box center [703, 97] width 98 height 38
click at [675, 92] on input "True" at bounding box center [669, 97] width 12 height 10
radio input "true"
radio input "false"
click at [342, 194] on span "Healthcare providers may not engage in confidential conversations with patients…" at bounding box center [424, 199] width 305 height 60
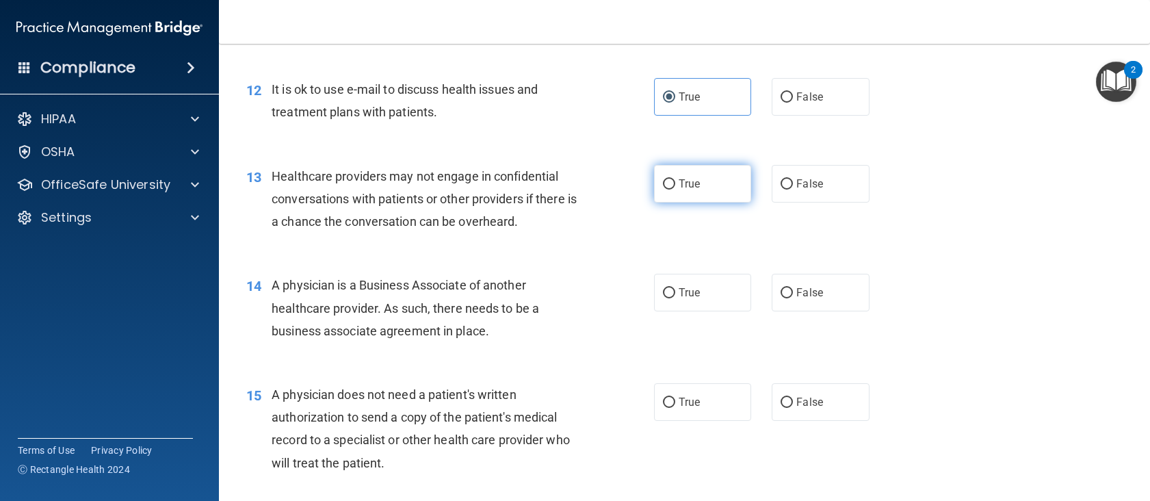
click at [689, 185] on span "True" at bounding box center [689, 183] width 21 height 13
click at [675, 185] on input "True" at bounding box center [669, 184] width 12 height 10
radio input "true"
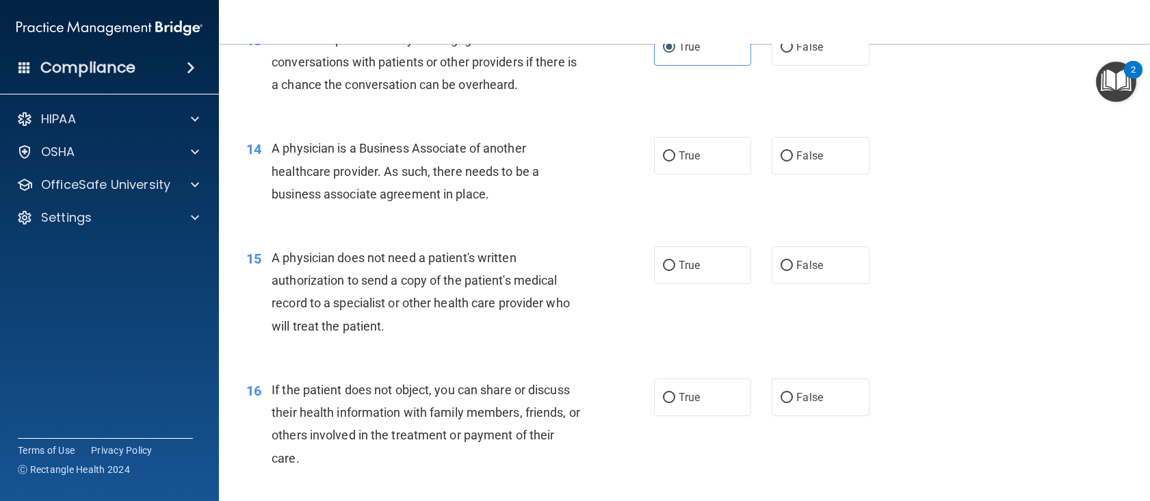
scroll to position [1505, 0]
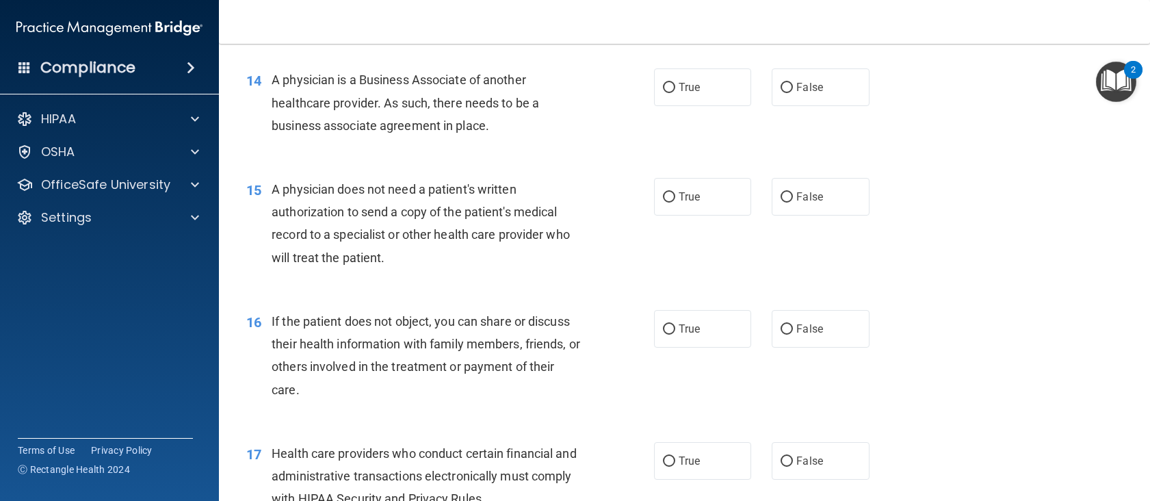
click at [298, 128] on span "A physician is a Business Associate of another healthcare provider. As such, th…" at bounding box center [405, 103] width 267 height 60
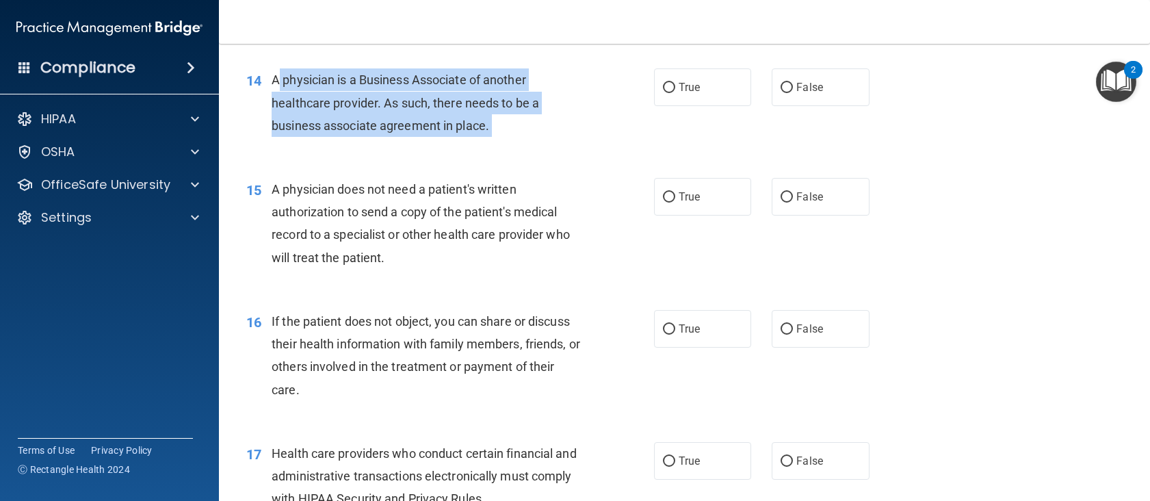
click at [298, 128] on span "A physician is a Business Associate of another healthcare provider. As such, th…" at bounding box center [405, 103] width 267 height 60
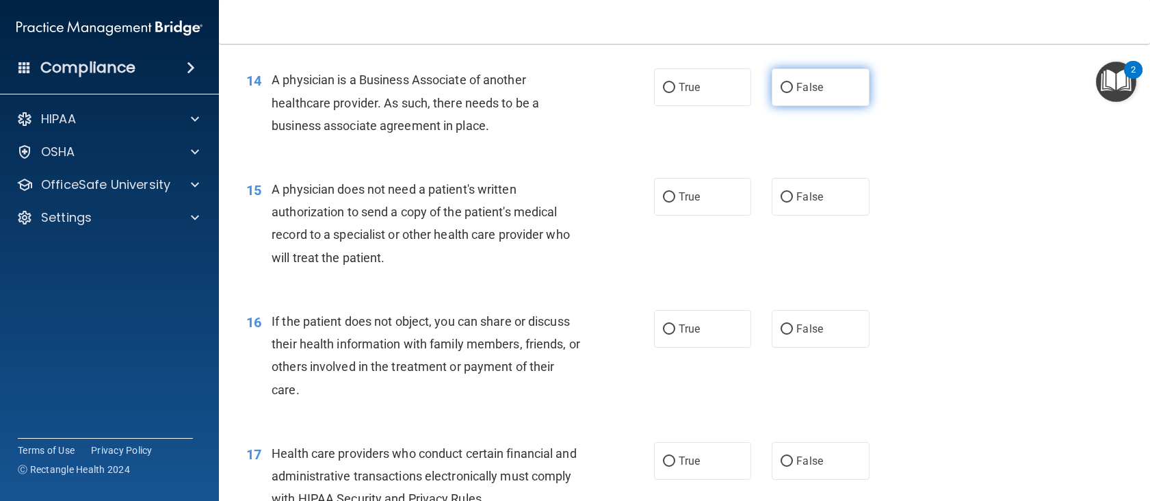
click at [837, 76] on label "False" at bounding box center [821, 87] width 98 height 38
click at [793, 83] on input "False" at bounding box center [786, 88] width 12 height 10
radio input "true"
click at [501, 147] on div "14 A physician is a Business Associate of another healthcare provider. As such,…" at bounding box center [684, 105] width 897 height 109
click at [780, 195] on input "False" at bounding box center [786, 197] width 12 height 10
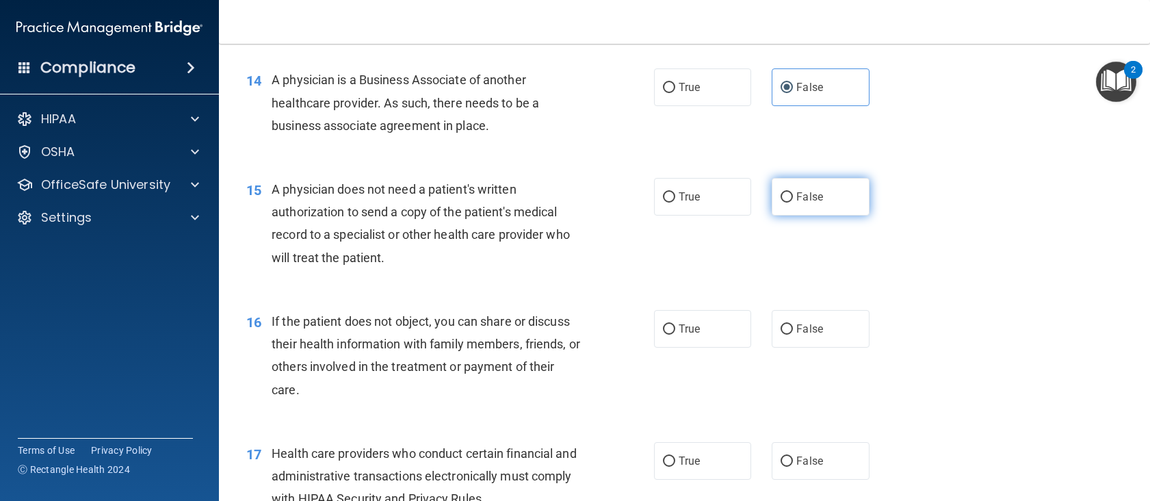
radio input "true"
click at [702, 193] on label "True" at bounding box center [703, 197] width 98 height 38
click at [675, 193] on input "True" at bounding box center [669, 197] width 12 height 10
radio input "true"
radio input "false"
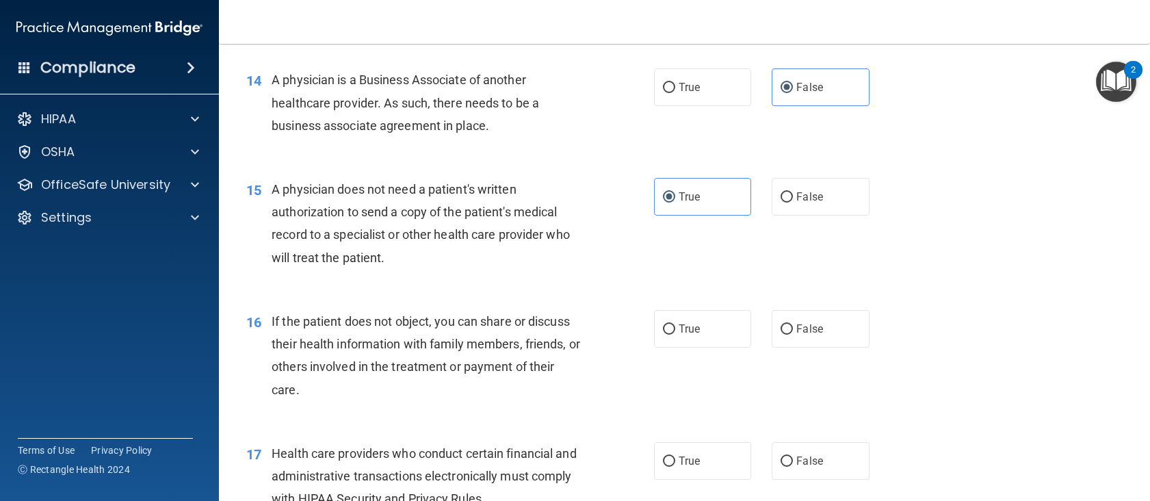
drag, startPoint x: 431, startPoint y: 256, endPoint x: 414, endPoint y: 230, distance: 31.1
click at [428, 254] on div "A physician does not need a patient's written authorization to send a copy of t…" at bounding box center [432, 223] width 321 height 91
click at [414, 229] on span "A physician does not need a patient's written authorization to send a copy of t…" at bounding box center [421, 223] width 298 height 83
drag, startPoint x: 414, startPoint y: 229, endPoint x: 367, endPoint y: 226, distance: 46.6
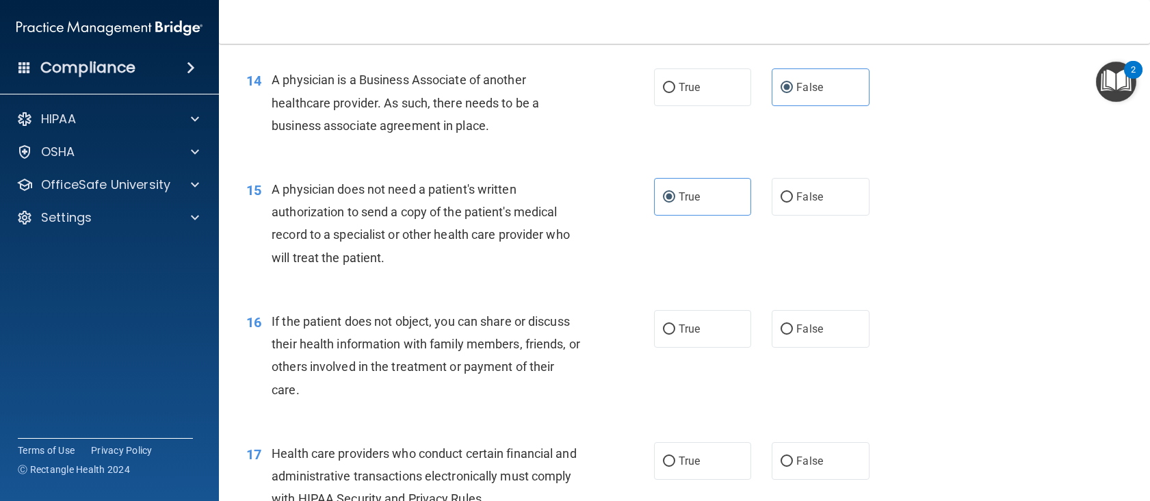
click at [367, 226] on span "A physician does not need a patient's written authorization to send a copy of t…" at bounding box center [421, 223] width 298 height 83
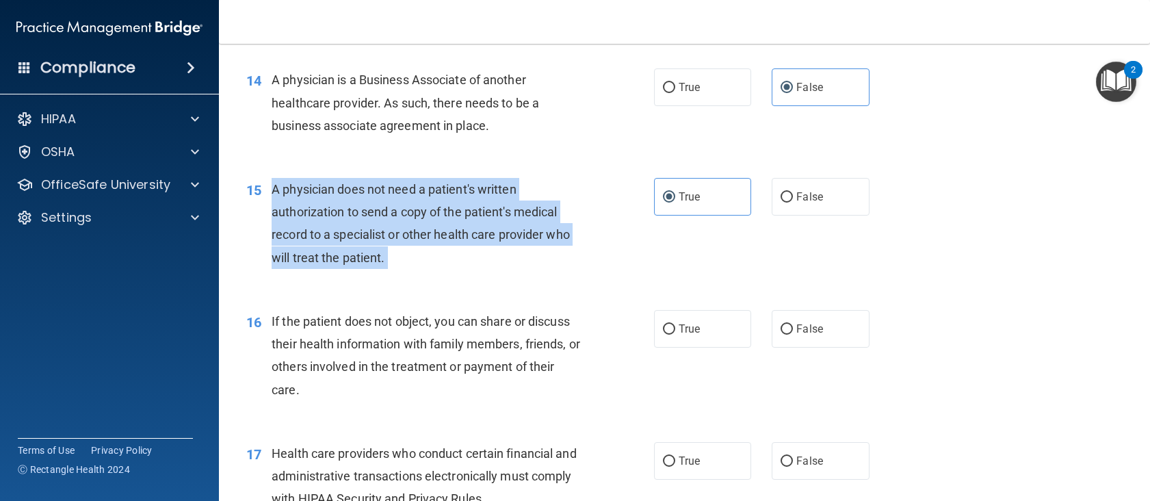
click at [367, 226] on span "A physician does not need a patient's written authorization to send a copy of t…" at bounding box center [421, 223] width 298 height 83
click at [449, 231] on span "A physician does not need a patient's written authorization to send a copy of t…" at bounding box center [421, 223] width 298 height 83
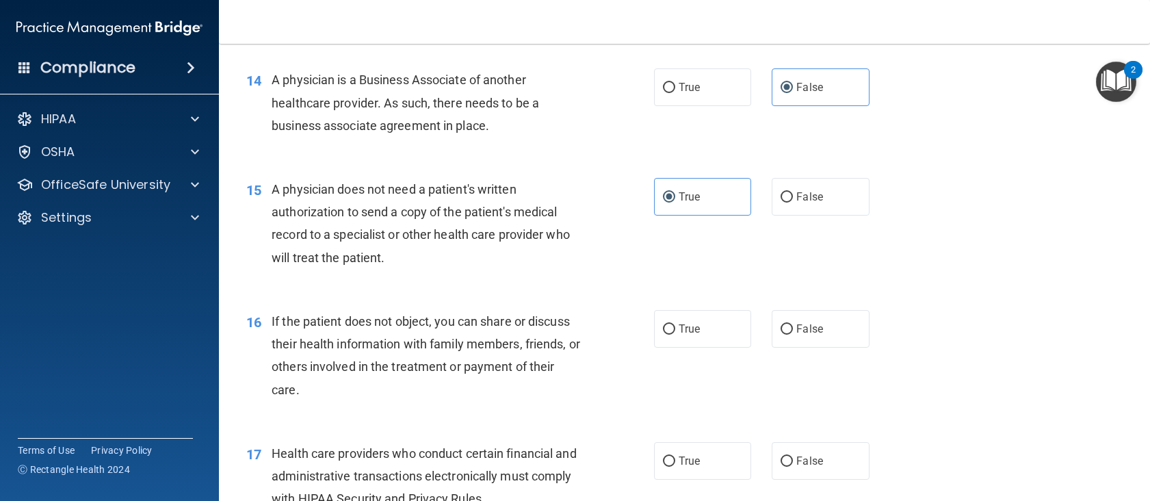
scroll to position [1710, 0]
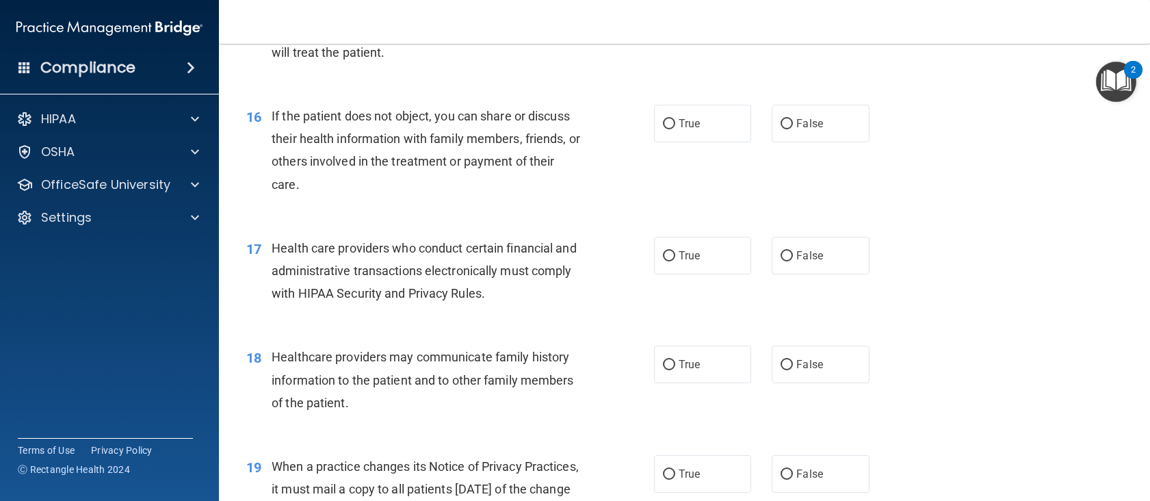
click at [403, 153] on div "If the patient does not object, you can share or discuss their health informati…" at bounding box center [432, 150] width 321 height 91
click at [406, 157] on span "If the patient does not object, you can share or discuss their health informati…" at bounding box center [426, 150] width 308 height 83
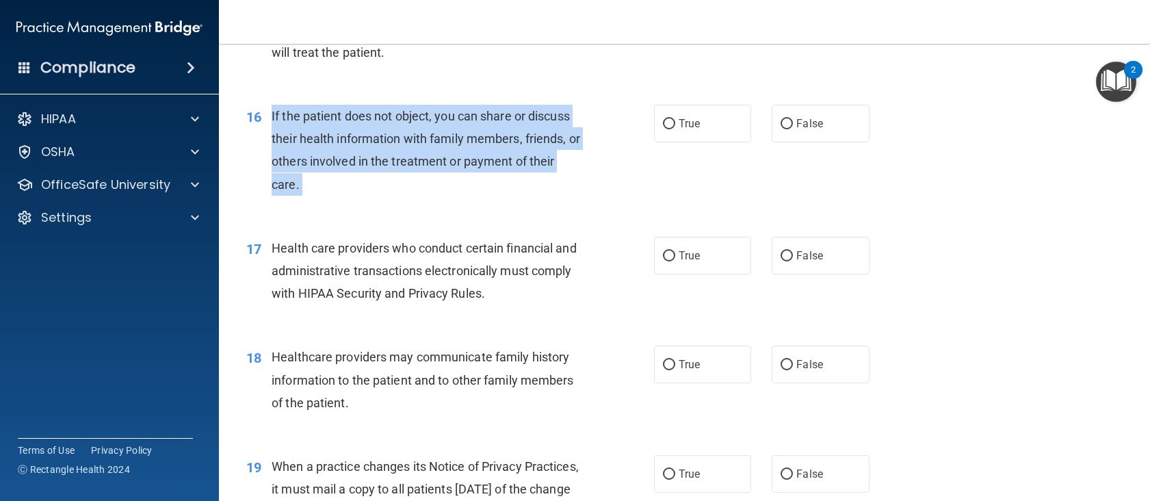
click at [406, 157] on span "If the patient does not object, you can share or discuss their health informati…" at bounding box center [426, 150] width 308 height 83
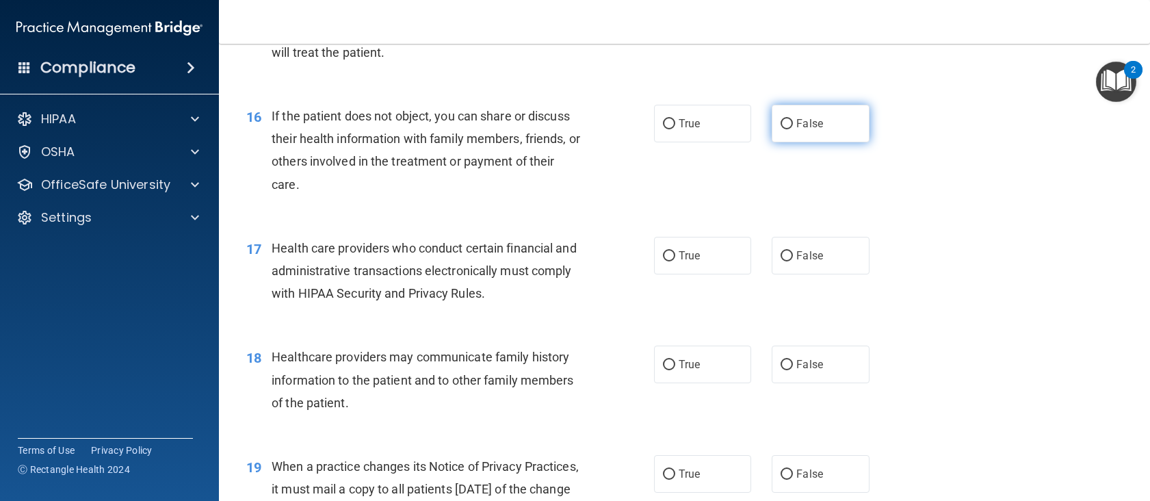
click at [826, 111] on label "False" at bounding box center [821, 124] width 98 height 38
click at [793, 119] on input "False" at bounding box center [786, 124] width 12 height 10
radio input "true"
click at [353, 256] on div "Health care providers who conduct certain financial and administrative transact…" at bounding box center [432, 271] width 321 height 68
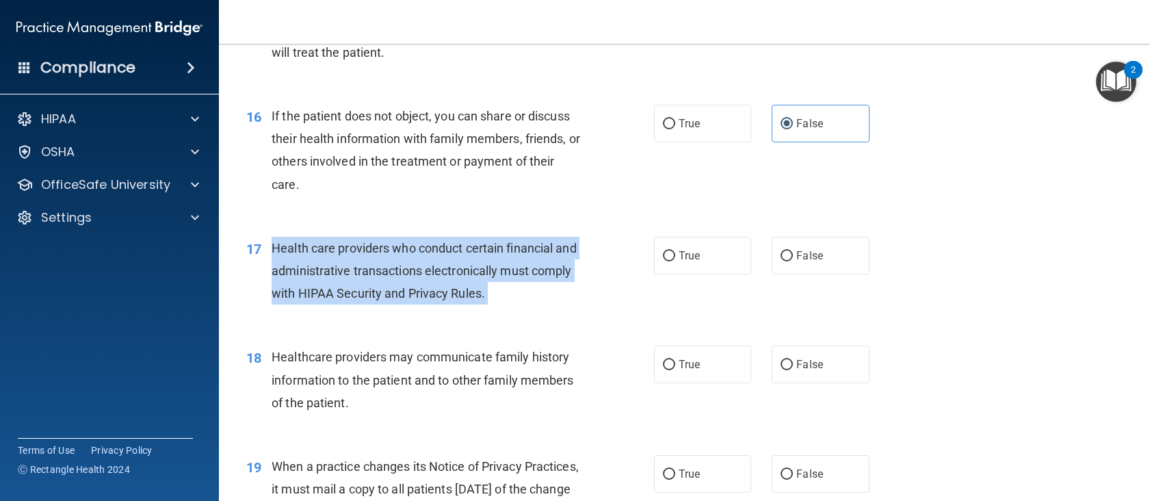
click at [353, 256] on div "Health care providers who conduct certain financial and administrative transact…" at bounding box center [432, 271] width 321 height 68
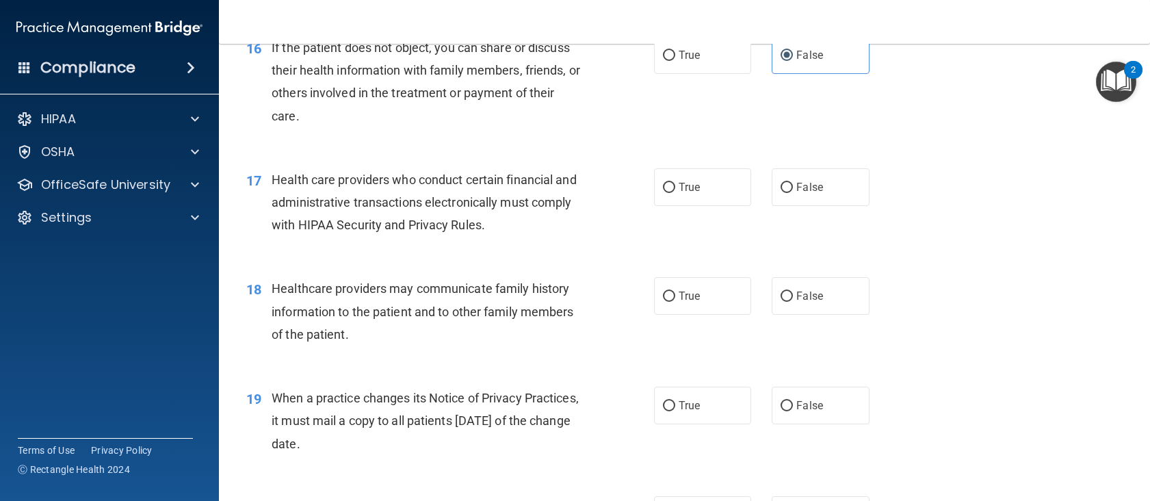
drag, startPoint x: 704, startPoint y: 190, endPoint x: 571, endPoint y: 249, distance: 145.2
click at [703, 190] on label "True" at bounding box center [703, 187] width 98 height 38
click at [675, 190] on input "True" at bounding box center [669, 188] width 12 height 10
radio input "true"
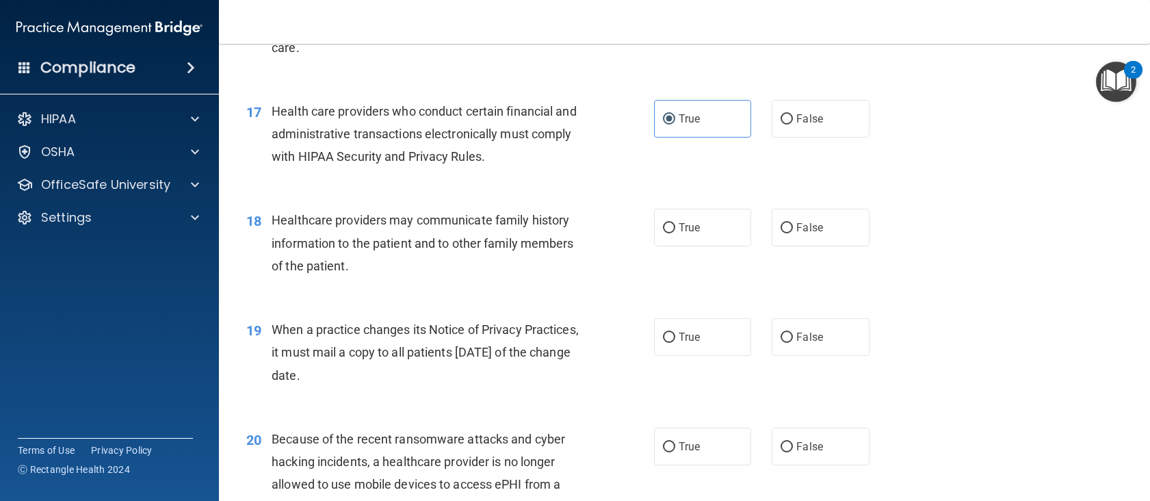
scroll to position [1915, 0]
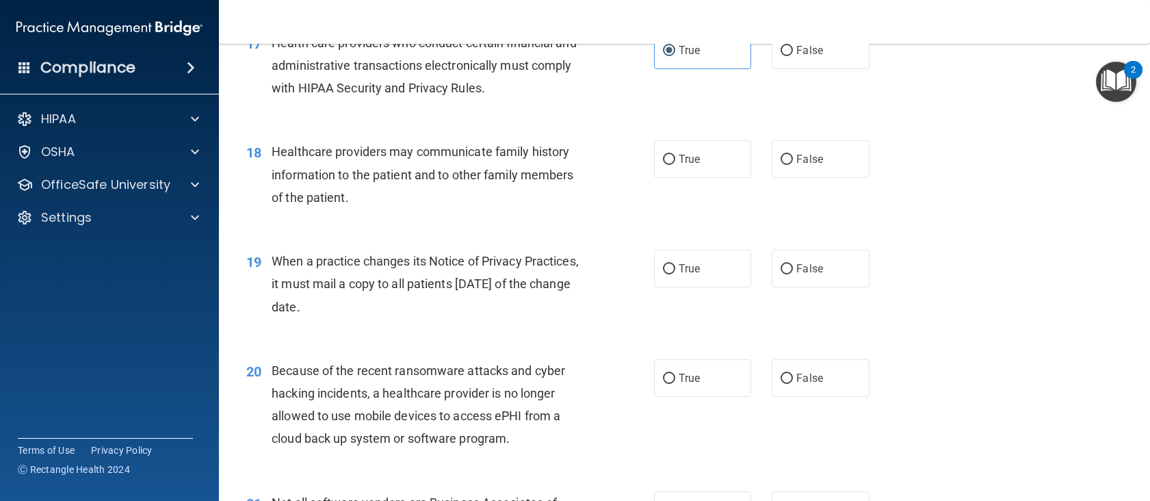
click at [498, 183] on div "Healthcare providers may communicate family history information to the patient …" at bounding box center [432, 174] width 321 height 68
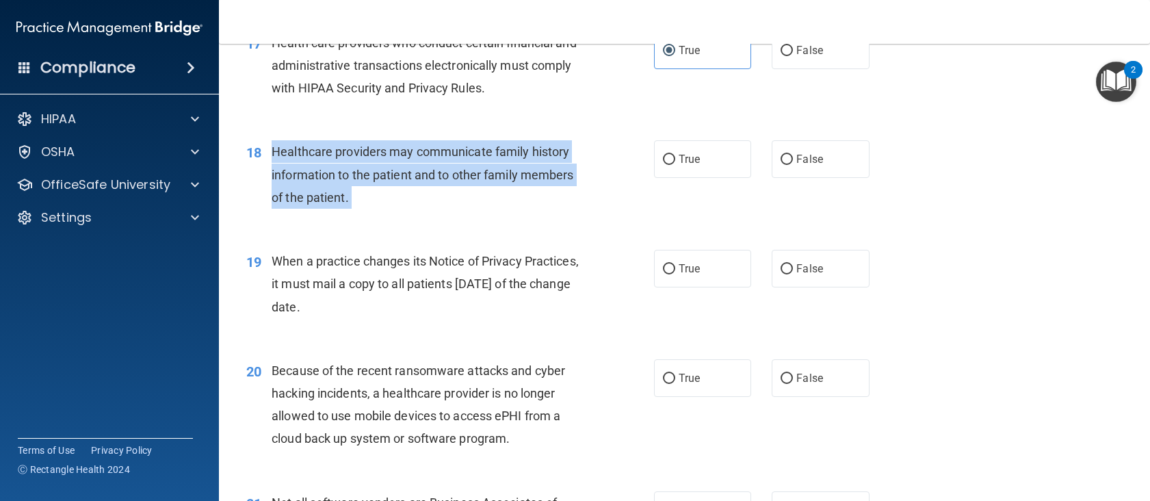
click at [498, 183] on div "Healthcare providers may communicate family history information to the patient …" at bounding box center [432, 174] width 321 height 68
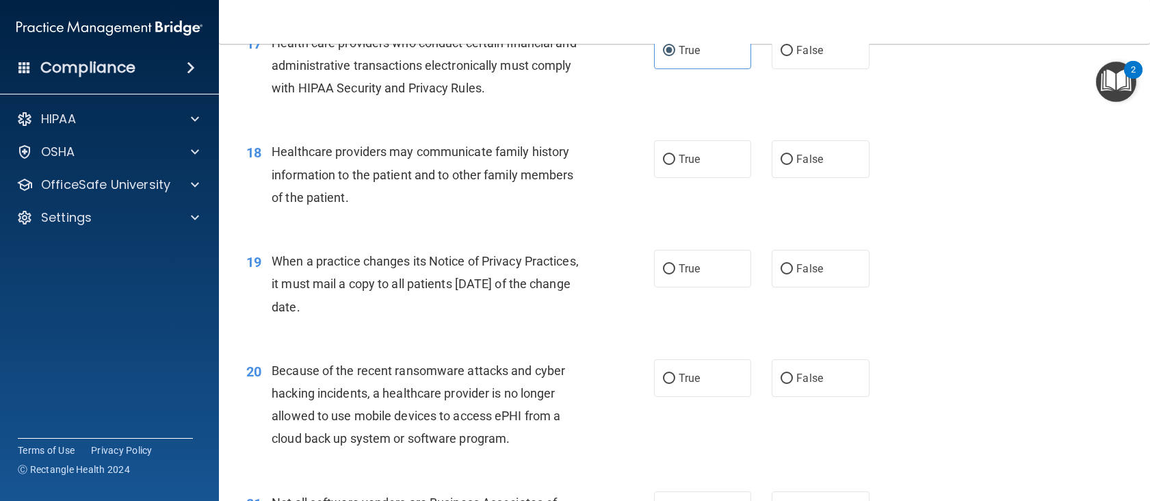
click at [728, 140] on div "18 Healthcare providers may communicate family history information to the patie…" at bounding box center [684, 177] width 897 height 109
click at [726, 148] on label "True" at bounding box center [703, 159] width 98 height 38
click at [675, 155] on input "True" at bounding box center [669, 160] width 12 height 10
radio input "true"
click at [473, 281] on span "When a practice changes its Notice of Privacy Practices, it must mail a copy to…" at bounding box center [425, 284] width 307 height 60
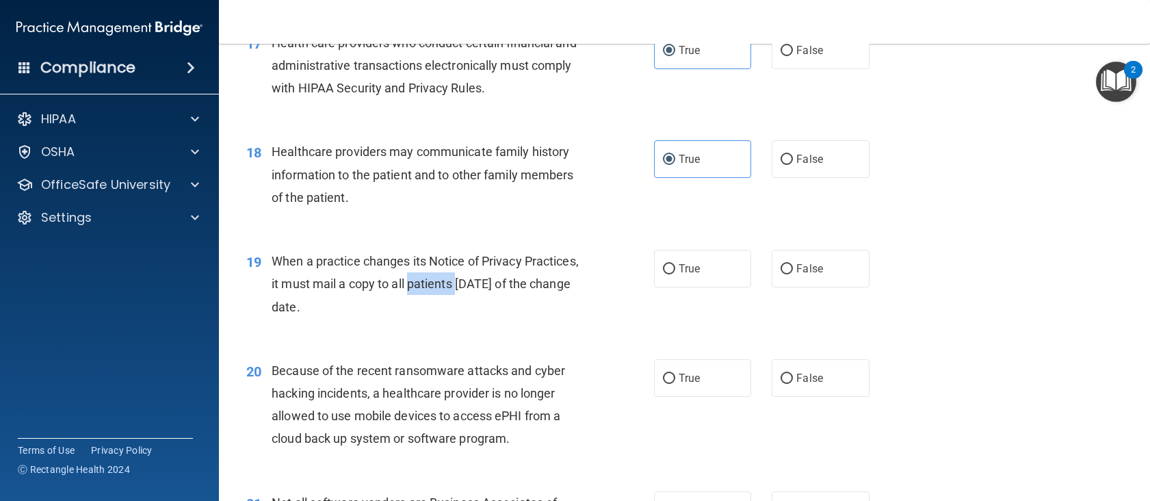
click at [473, 281] on span "When a practice changes its Notice of Privacy Practices, it must mail a copy to…" at bounding box center [425, 284] width 307 height 60
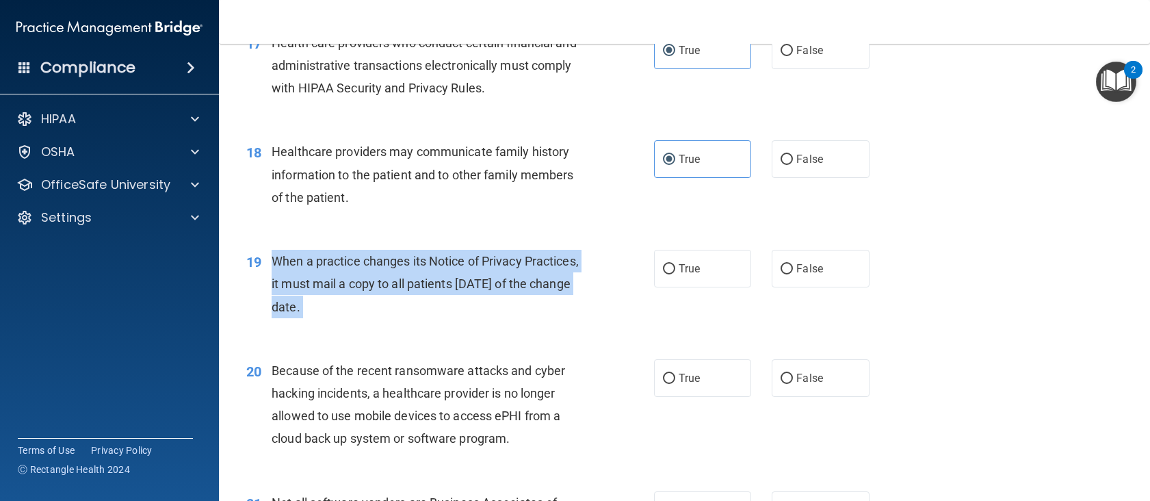
click at [473, 282] on span "When a practice changes its Notice of Privacy Practices, it must mail a copy to…" at bounding box center [425, 284] width 307 height 60
click at [443, 276] on span "When a practice changes its Notice of Privacy Practices, it must mail a copy to…" at bounding box center [425, 284] width 307 height 60
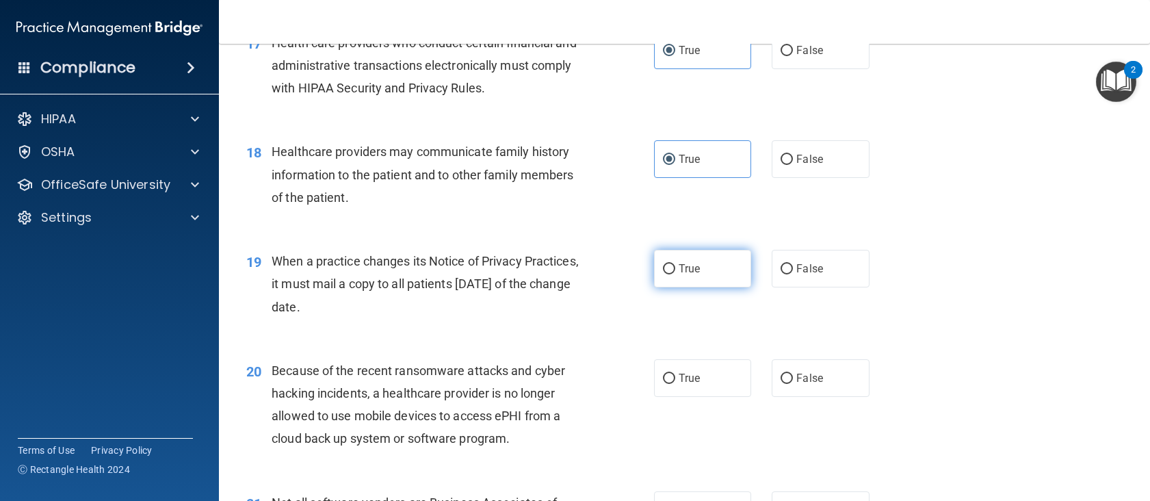
click at [736, 267] on label "True" at bounding box center [703, 269] width 98 height 38
click at [675, 267] on input "True" at bounding box center [669, 269] width 12 height 10
radio input "true"
click at [856, 262] on label "False" at bounding box center [821, 269] width 98 height 38
click at [793, 264] on input "False" at bounding box center [786, 269] width 12 height 10
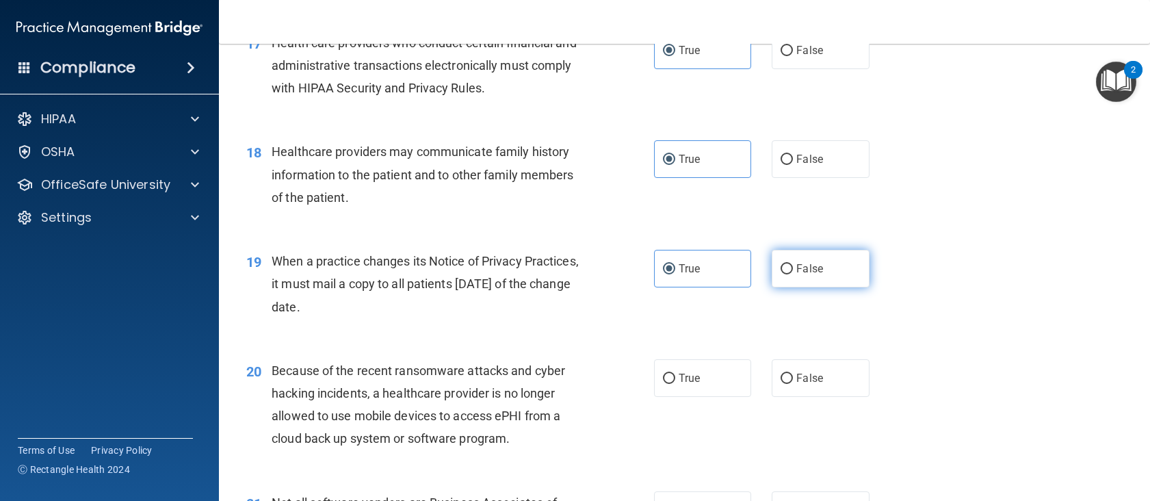
radio input "true"
radio input "false"
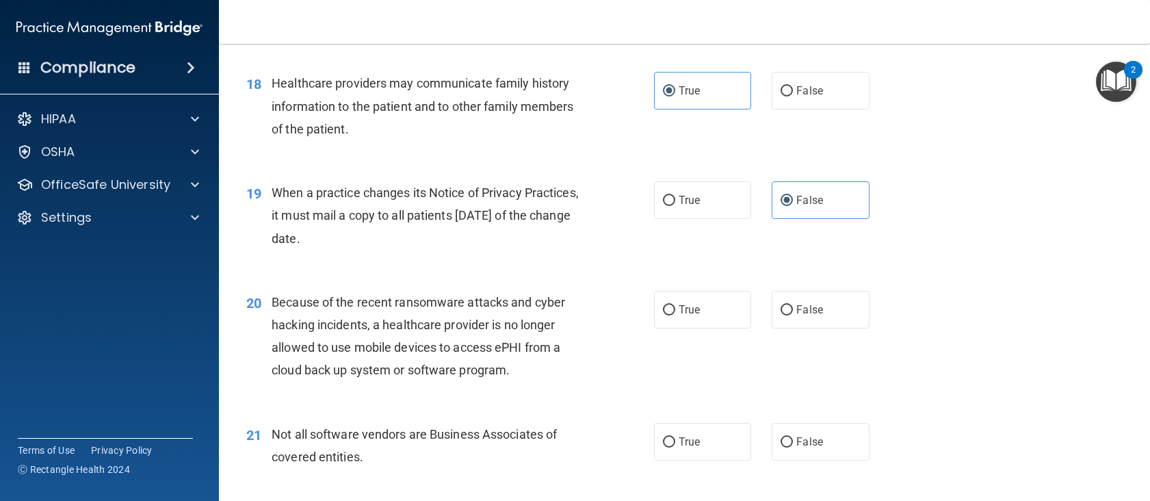
click at [425, 304] on span "Because of the recent ransomware attacks and cyber hacking incidents, a healthc…" at bounding box center [418, 336] width 293 height 83
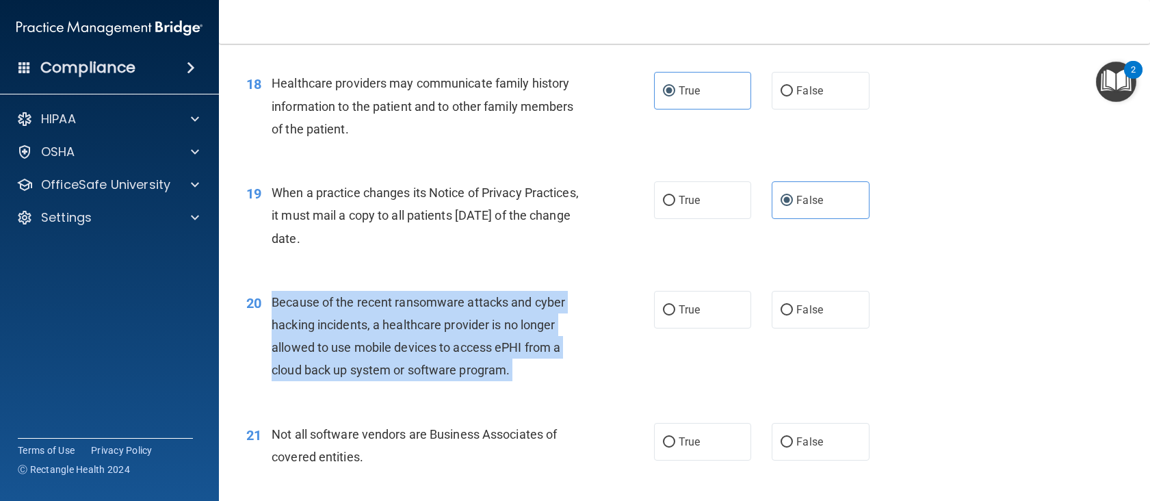
click at [425, 304] on span "Because of the recent ransomware attacks and cyber hacking incidents, a healthc…" at bounding box center [418, 336] width 293 height 83
click at [377, 308] on span "Because of the recent ransomware attacks and cyber hacking incidents, a healthc…" at bounding box center [418, 336] width 293 height 83
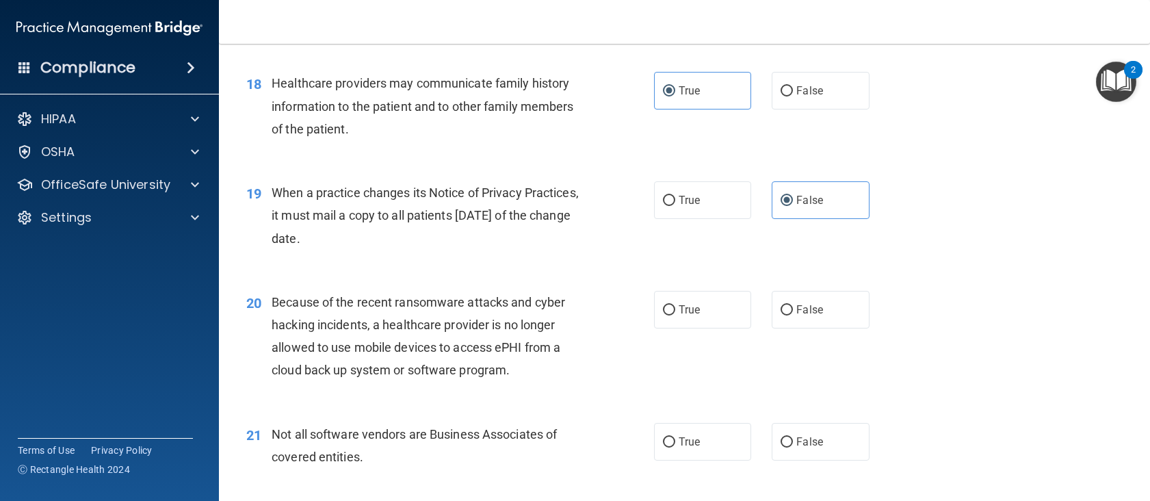
scroll to position [2052, 0]
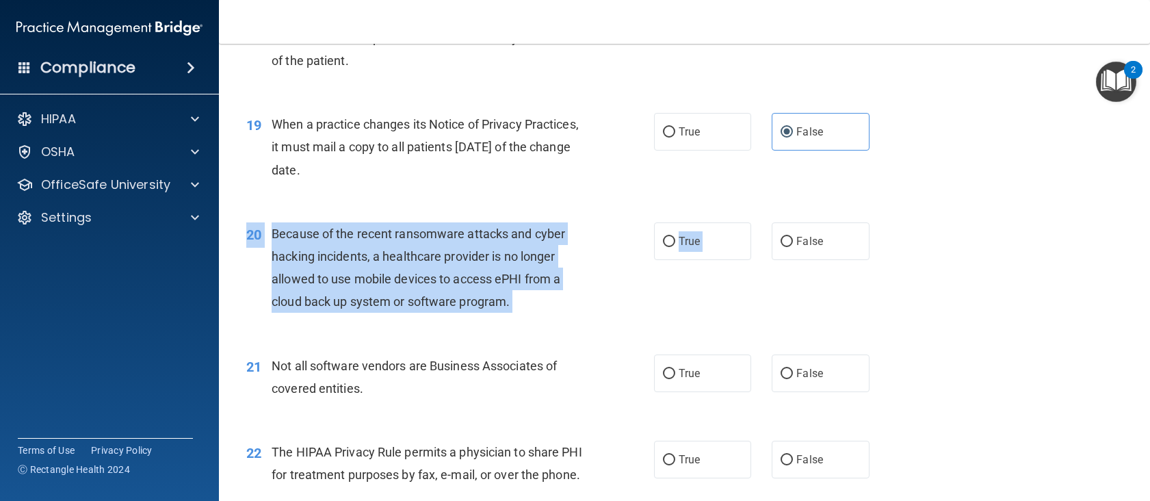
drag, startPoint x: 767, startPoint y: 242, endPoint x: 759, endPoint y: 260, distance: 19.6
click at [759, 260] on div "20 Because of the recent ransomware attacks and cyber hacking incidents, a heal…" at bounding box center [684, 271] width 897 height 132
click at [772, 252] on label "False" at bounding box center [821, 241] width 98 height 38
click at [780, 247] on input "False" at bounding box center [786, 242] width 12 height 10
radio input "true"
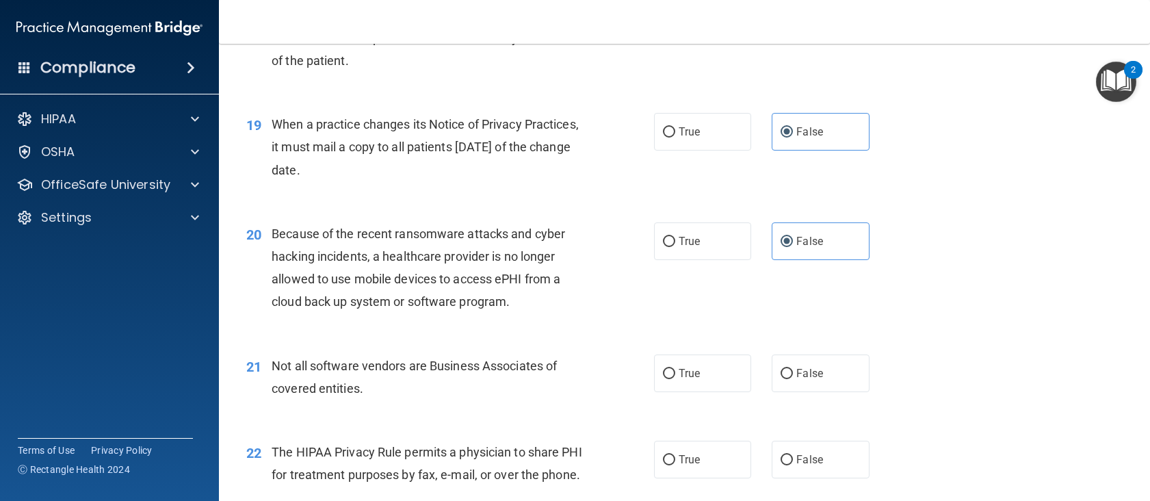
scroll to position [2189, 0]
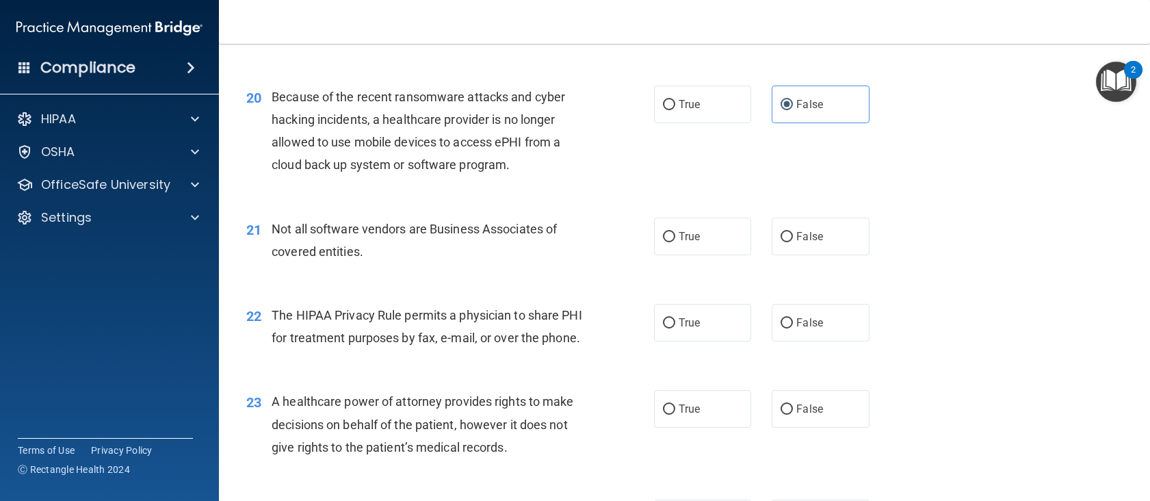
click at [365, 229] on span "Not all software vendors are Business Associates of covered entities." at bounding box center [414, 240] width 285 height 37
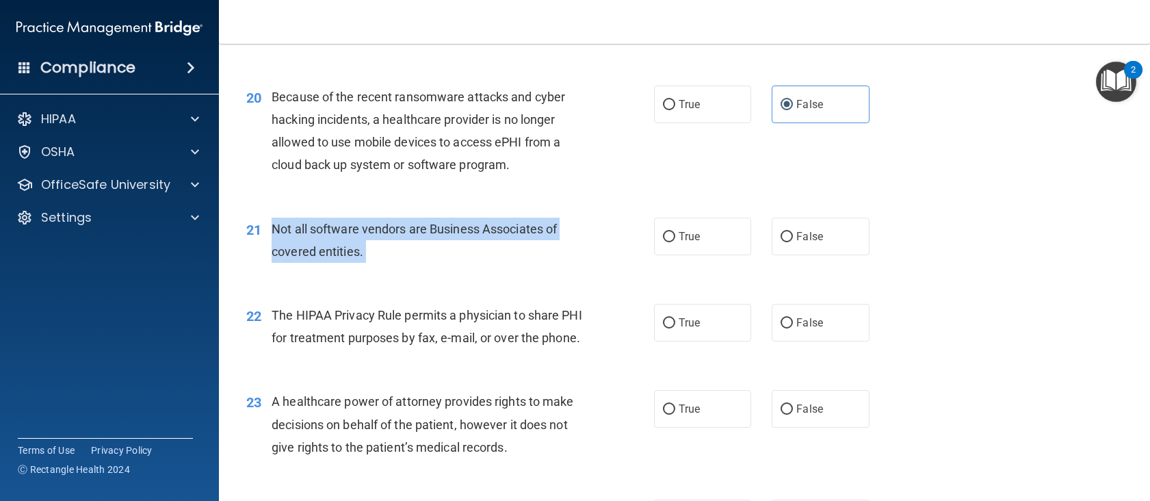
click at [365, 229] on span "Not all software vendors are Business Associates of covered entities." at bounding box center [414, 240] width 285 height 37
click at [668, 233] on input "True" at bounding box center [669, 237] width 12 height 10
radio input "true"
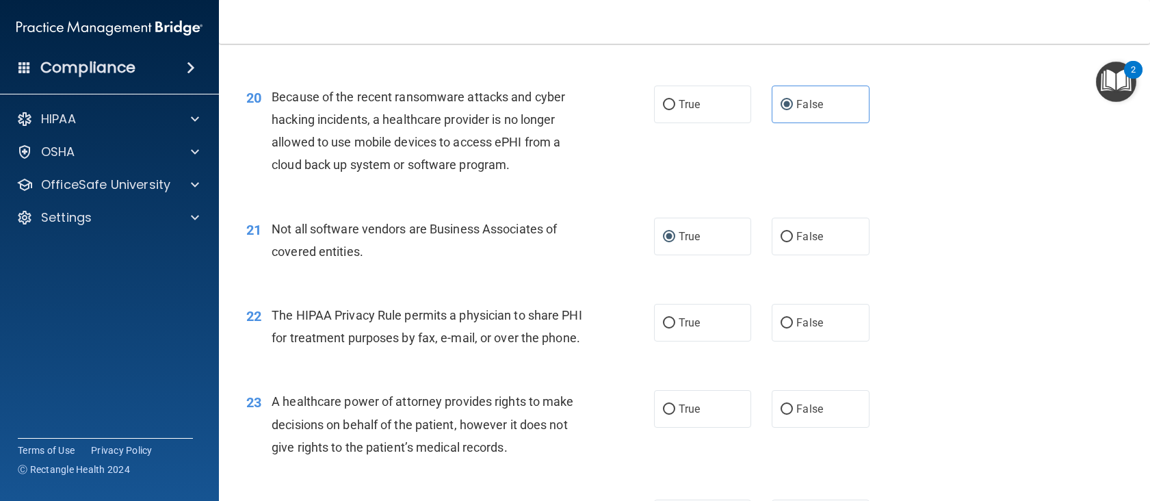
click at [401, 324] on div "The HIPAA Privacy Rule permits a physician to share PHI for treatment purposes …" at bounding box center [432, 326] width 321 height 45
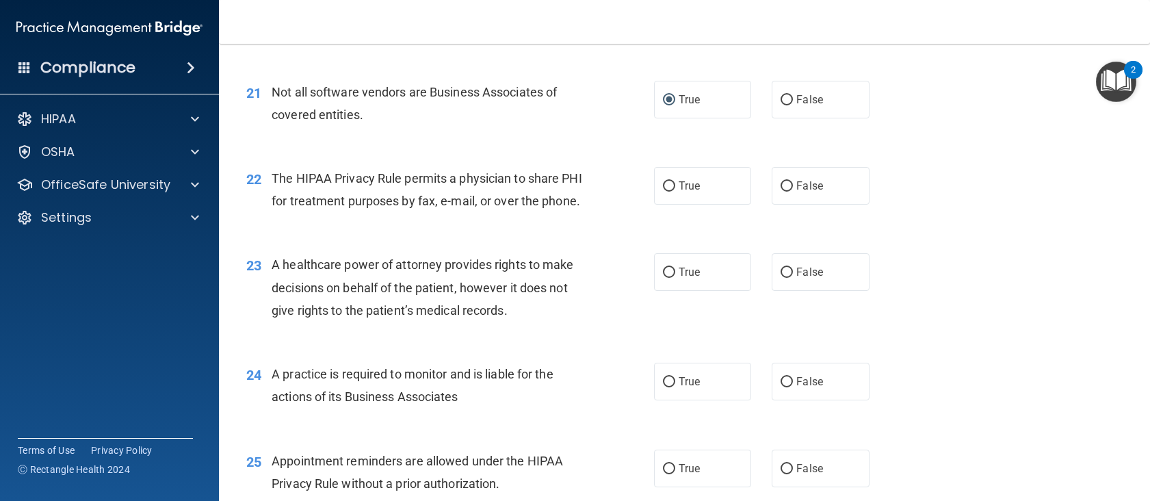
click at [439, 198] on span "The HIPAA Privacy Rule permits a physician to share PHI for treatment purposes …" at bounding box center [427, 189] width 311 height 37
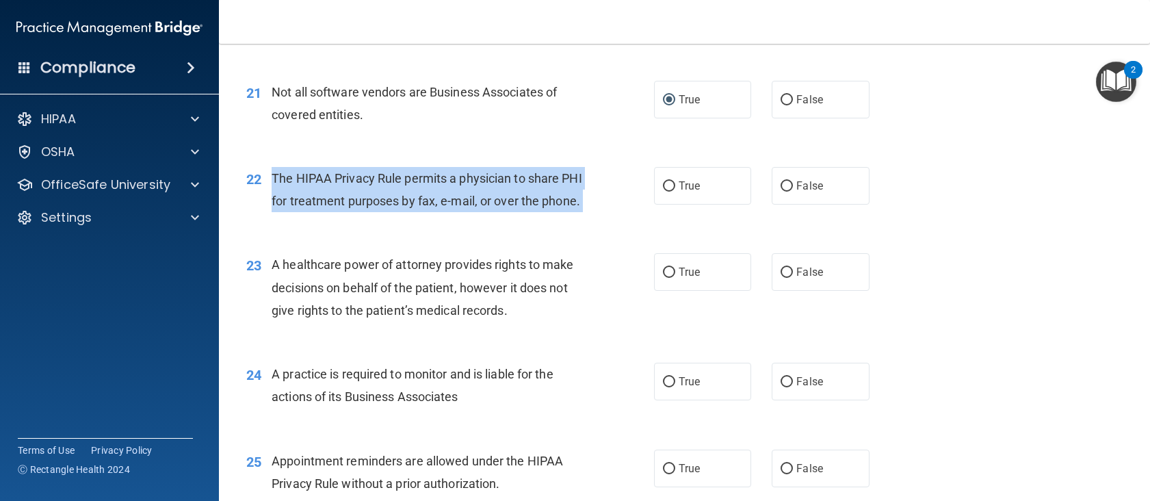
click at [439, 198] on span "The HIPAA Privacy Rule permits a physician to share PHI for treatment purposes …" at bounding box center [427, 189] width 311 height 37
click at [596, 212] on div "22 The HIPAA Privacy Rule permits a physician to share PHI for treatment purpos…" at bounding box center [450, 193] width 449 height 52
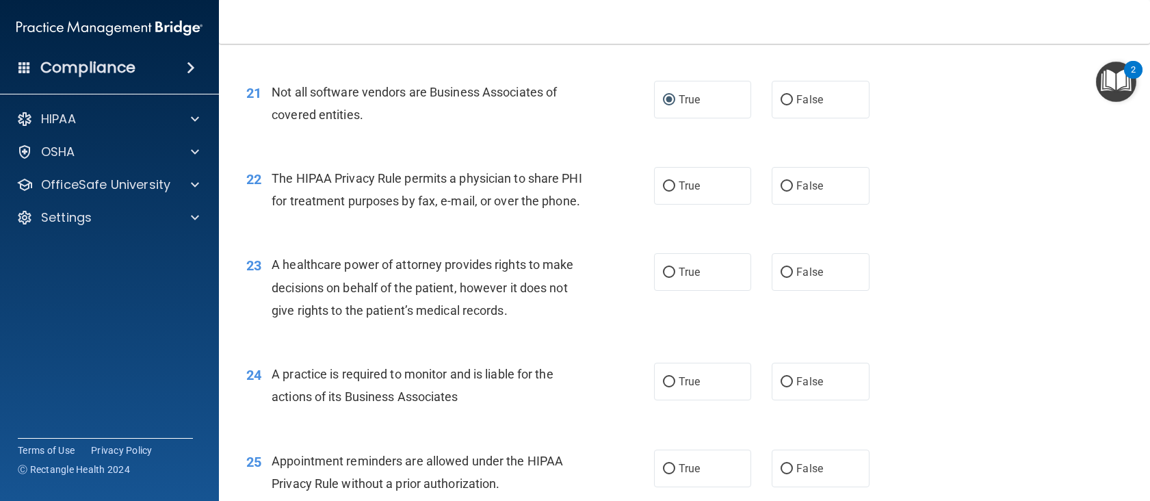
scroll to position [2394, 0]
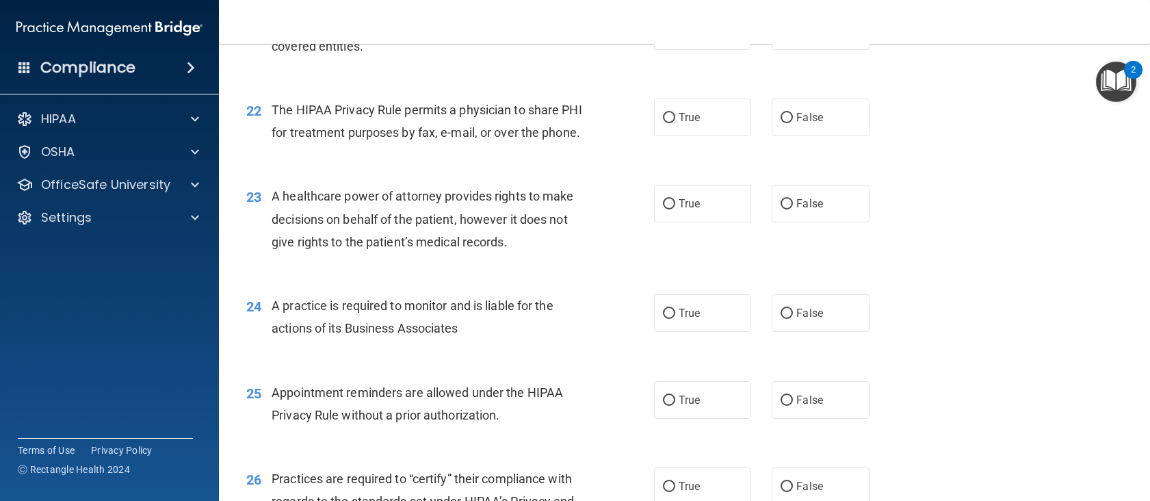
click at [424, 130] on span "The HIPAA Privacy Rule permits a physician to share PHI for treatment purposes …" at bounding box center [427, 121] width 311 height 37
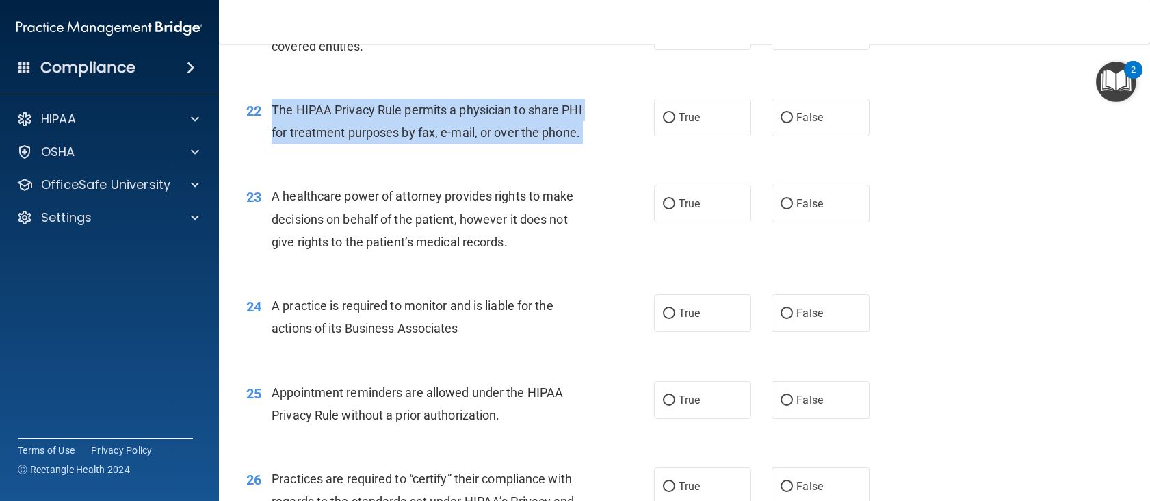
click at [424, 130] on span "The HIPAA Privacy Rule permits a physician to share PHI for treatment purposes …" at bounding box center [427, 121] width 311 height 37
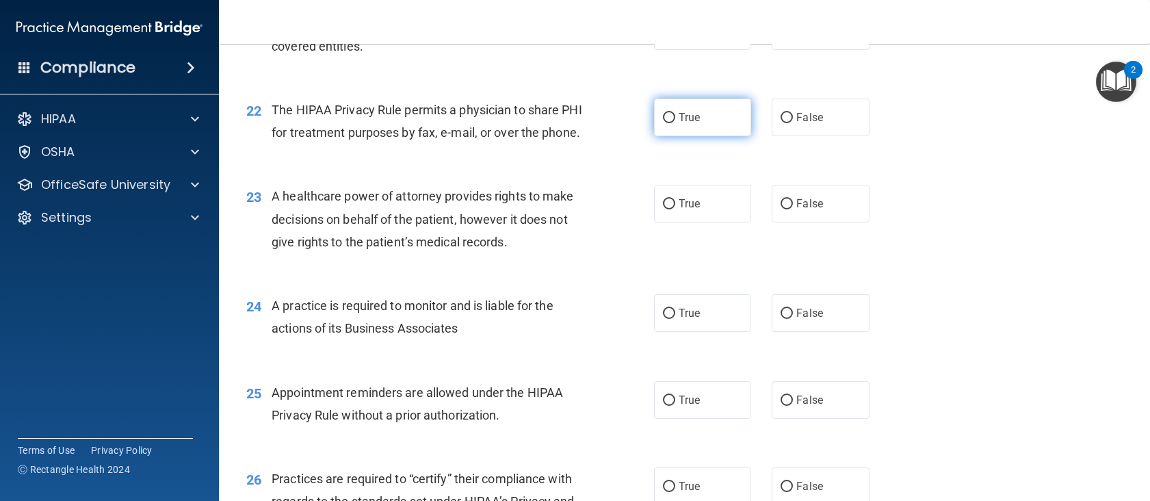
drag, startPoint x: 682, startPoint y: 108, endPoint x: 672, endPoint y: 112, distance: 11.1
click at [681, 108] on label "True" at bounding box center [703, 117] width 98 height 38
click at [675, 113] on input "True" at bounding box center [669, 118] width 12 height 10
radio input "true"
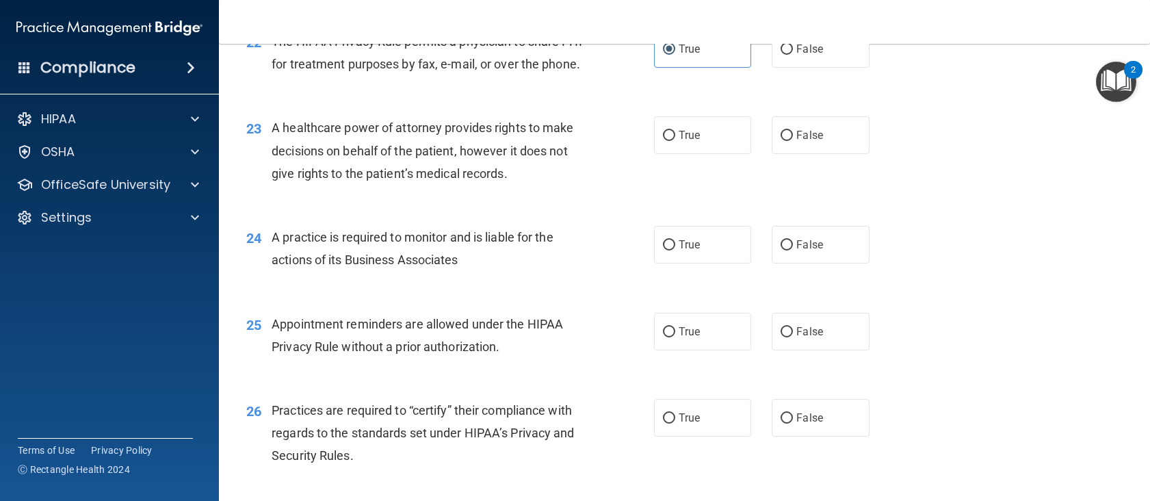
scroll to position [2531, 0]
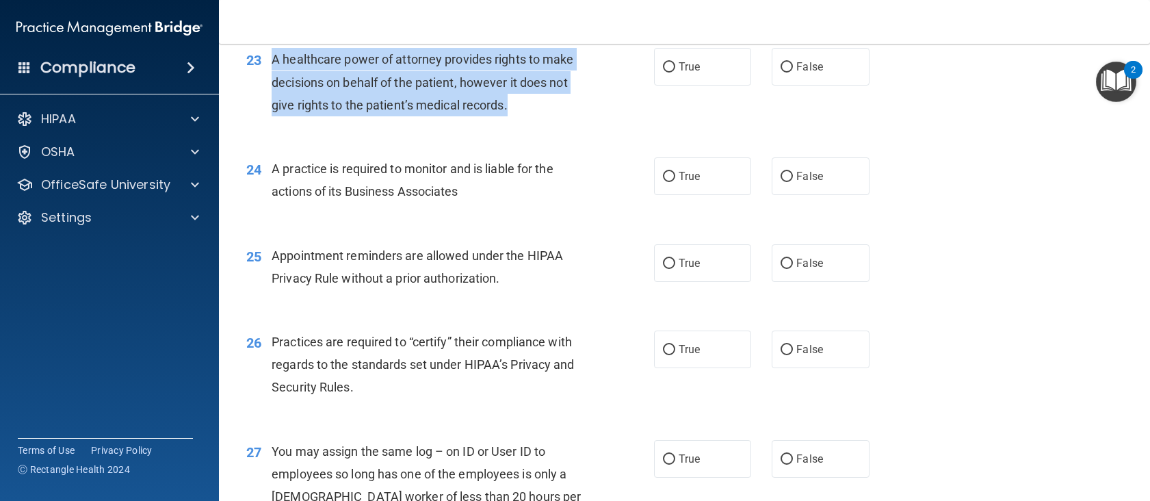
drag, startPoint x: 264, startPoint y: 84, endPoint x: 514, endPoint y: 121, distance: 252.4
click at [562, 123] on div "23 A healthcare power of attorney provides rights to make decisions on behalf o…" at bounding box center [450, 85] width 449 height 75
drag, startPoint x: 485, startPoint y: 125, endPoint x: 294, endPoint y: 129, distance: 190.9
click at [294, 111] on span "A healthcare power of attorney provides rights to make decisions on behalf of t…" at bounding box center [423, 82] width 302 height 60
drag, startPoint x: 265, startPoint y: 81, endPoint x: 540, endPoint y: 133, distance: 279.7
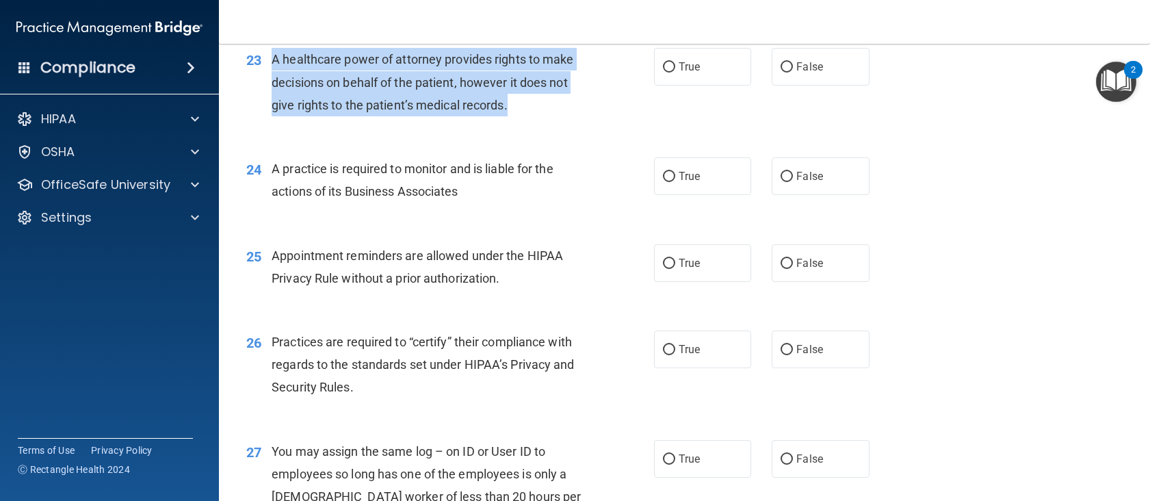
click at [540, 123] on div "23 A healthcare power of attorney provides rights to make decisions on behalf o…" at bounding box center [450, 85] width 449 height 75
click at [433, 71] on div "A healthcare power of attorney provides rights to make decisions on behalf of t…" at bounding box center [432, 82] width 321 height 68
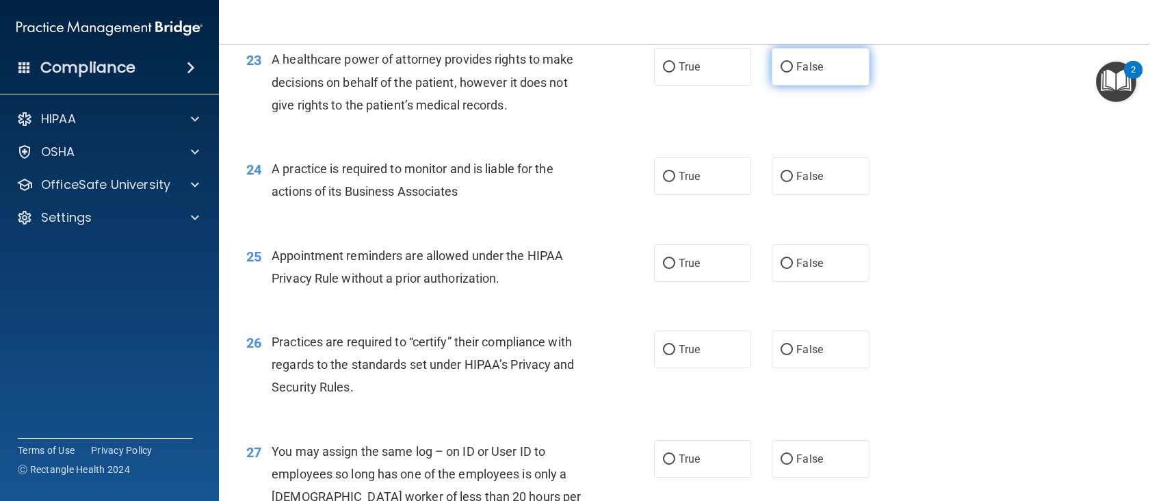
click at [803, 73] on span "False" at bounding box center [809, 66] width 27 height 13
click at [793, 73] on input "False" at bounding box center [786, 67] width 12 height 10
radio input "true"
click at [287, 200] on div "A practice is required to monitor and is liable for the actions of its Business…" at bounding box center [432, 179] width 321 height 45
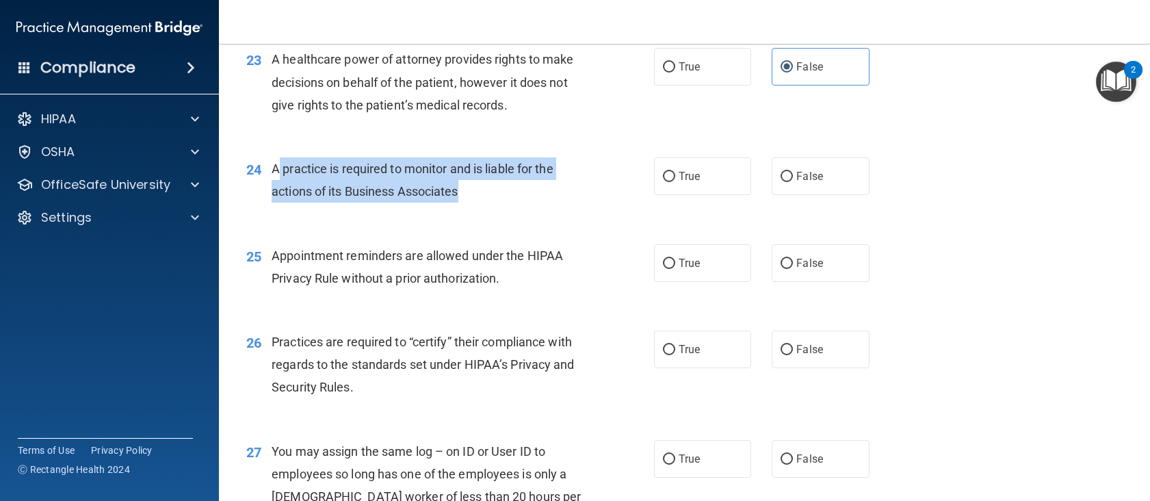
drag, startPoint x: 276, startPoint y: 192, endPoint x: 445, endPoint y: 202, distance: 169.3
click at [498, 202] on div "A practice is required to monitor and is liable for the actions of its Business…" at bounding box center [432, 179] width 321 height 45
click at [397, 192] on span "A practice is required to monitor and is liable for the actions of its Business…" at bounding box center [413, 179] width 282 height 37
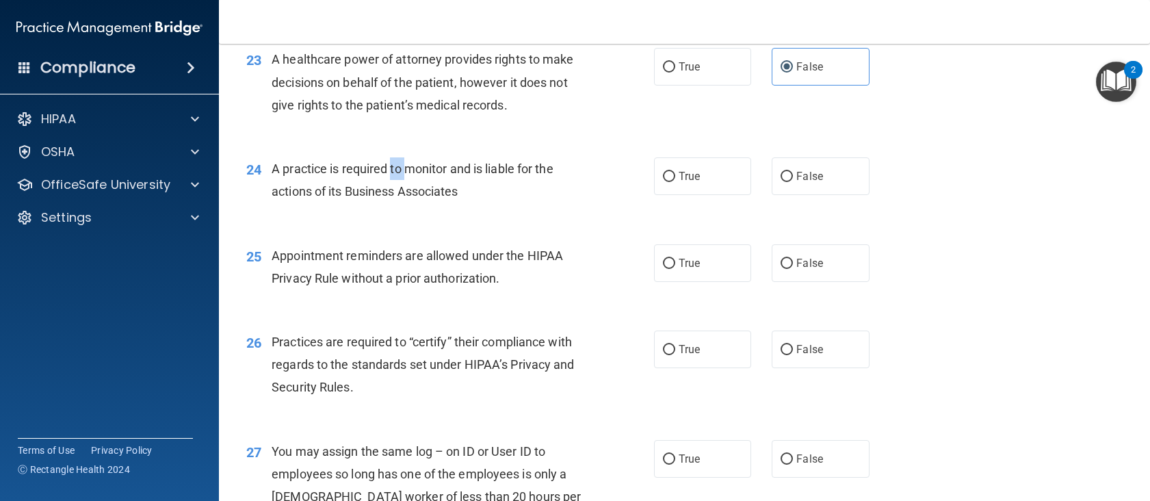
click at [397, 192] on span "A practice is required to monitor and is liable for the actions of its Business…" at bounding box center [413, 179] width 282 height 37
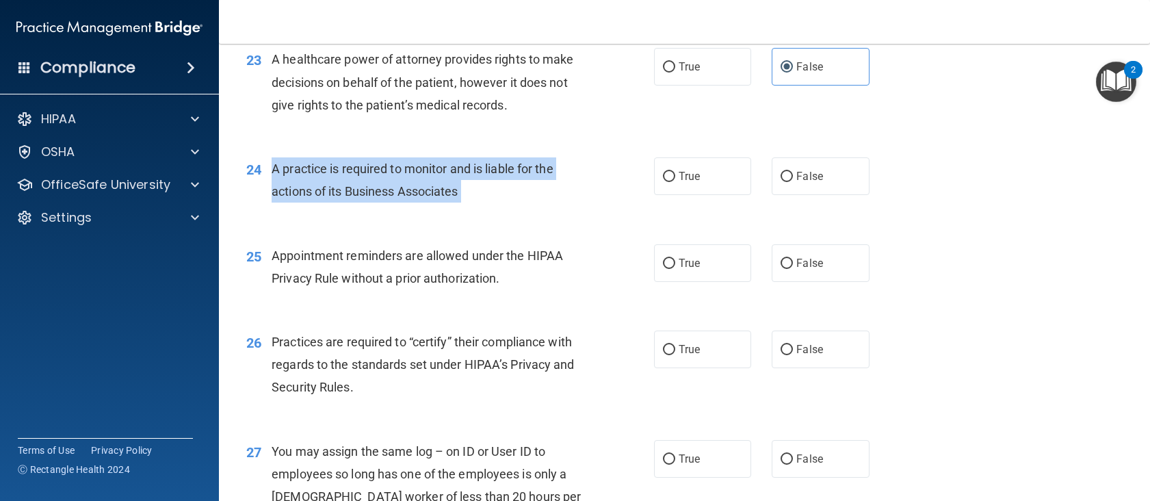
click at [397, 192] on span "A practice is required to monitor and is liable for the actions of its Business…" at bounding box center [413, 179] width 282 height 37
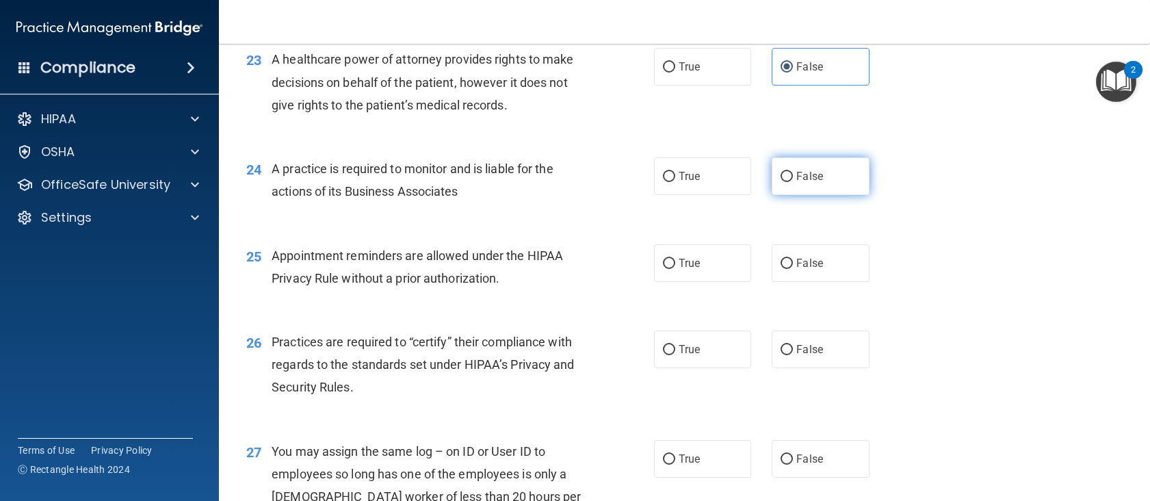
drag, startPoint x: 828, startPoint y: 191, endPoint x: 607, endPoint y: 261, distance: 231.9
click at [827, 191] on label "False" at bounding box center [821, 176] width 98 height 38
click at [793, 182] on input "False" at bounding box center [786, 177] width 12 height 10
radio input "true"
click at [365, 270] on span "Appointment reminders are allowed under the HIPAA Privacy Rule without a prior …" at bounding box center [417, 266] width 291 height 37
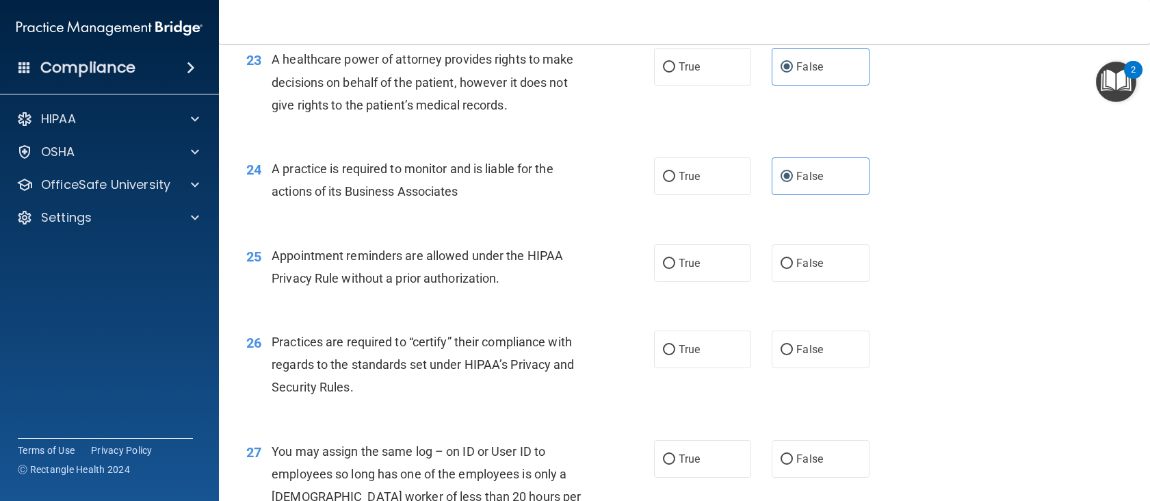
click at [369, 280] on span "Appointment reminders are allowed under the HIPAA Privacy Rule without a prior …" at bounding box center [417, 266] width 291 height 37
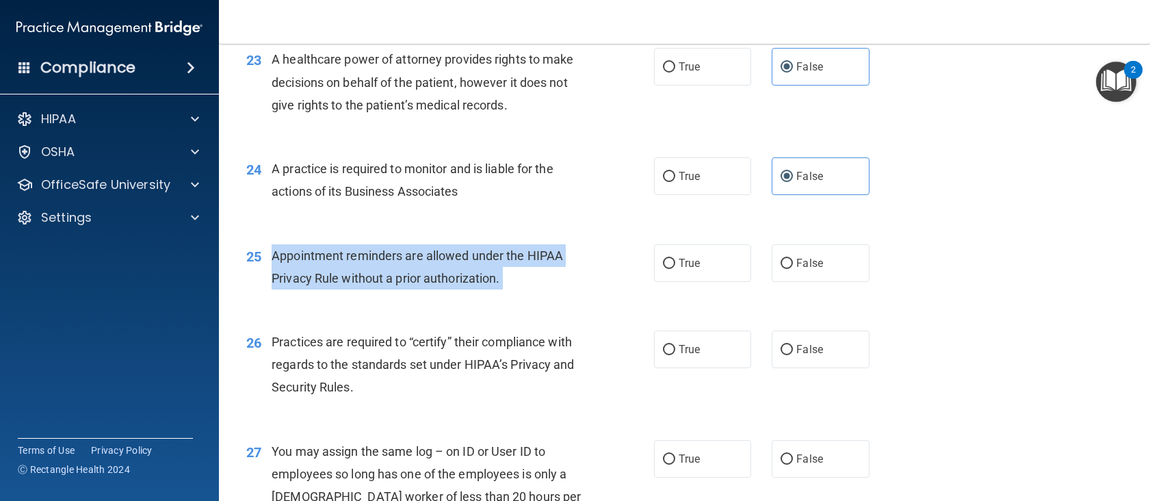
click at [369, 280] on span "Appointment reminders are allowed under the HIPAA Privacy Rule without a prior …" at bounding box center [417, 266] width 291 height 37
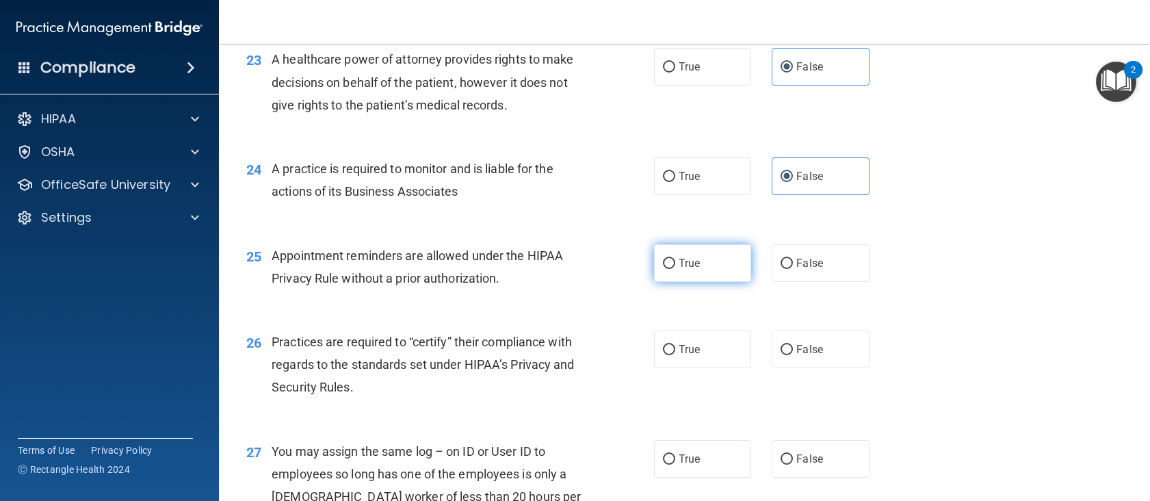
click at [743, 282] on label "True" at bounding box center [703, 263] width 98 height 38
click at [675, 269] on input "True" at bounding box center [669, 264] width 12 height 10
radio input "true"
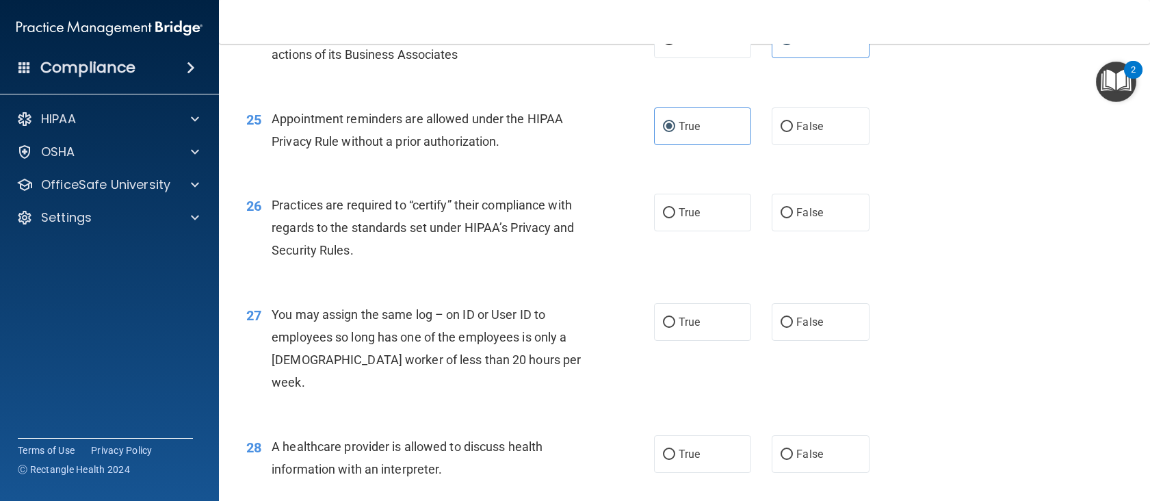
click at [378, 235] on span "Practices are required to “certify” their compliance with regards to the standa…" at bounding box center [423, 228] width 302 height 60
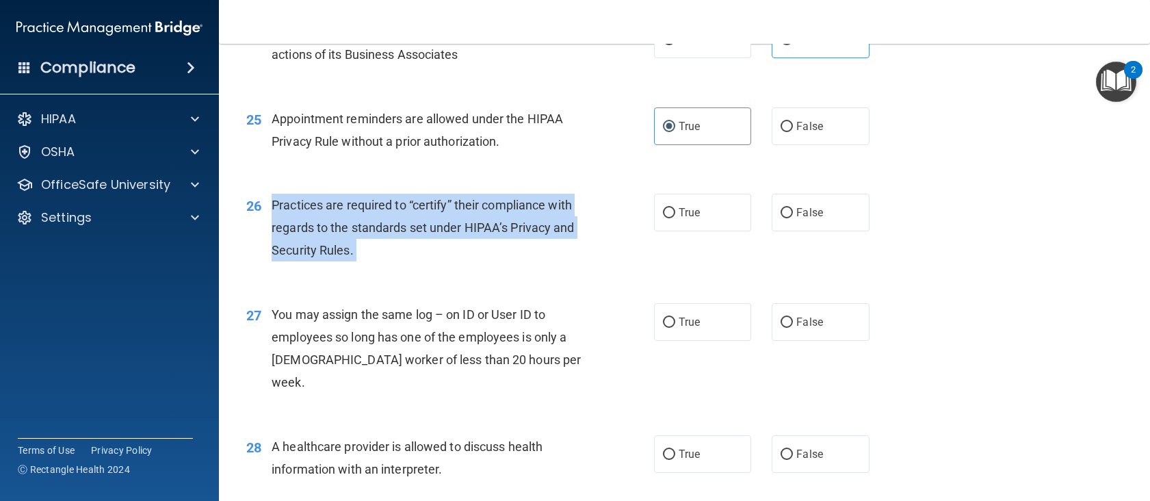
click at [378, 235] on span "Practices are required to “certify” their compliance with regards to the standa…" at bounding box center [423, 228] width 302 height 60
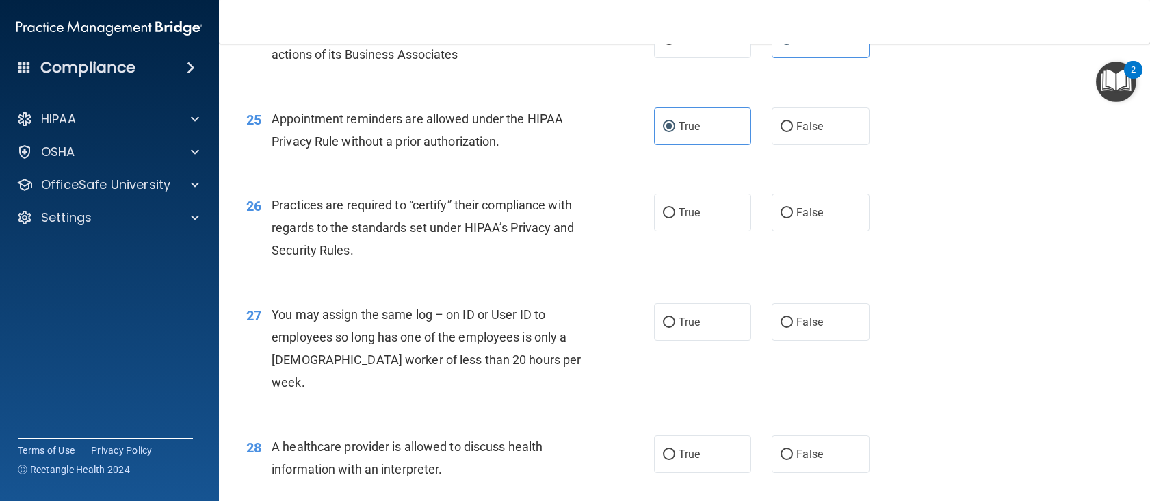
drag, startPoint x: 832, startPoint y: 241, endPoint x: 733, endPoint y: 285, distance: 108.8
click at [831, 231] on label "False" at bounding box center [821, 213] width 98 height 38
click at [793, 218] on input "False" at bounding box center [786, 213] width 12 height 10
radio input "true"
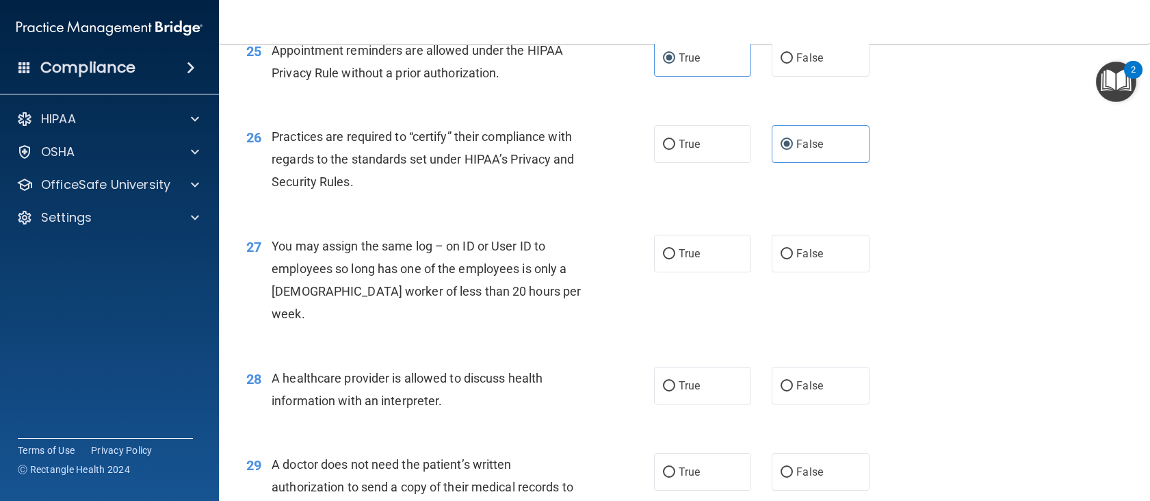
scroll to position [2804, 0]
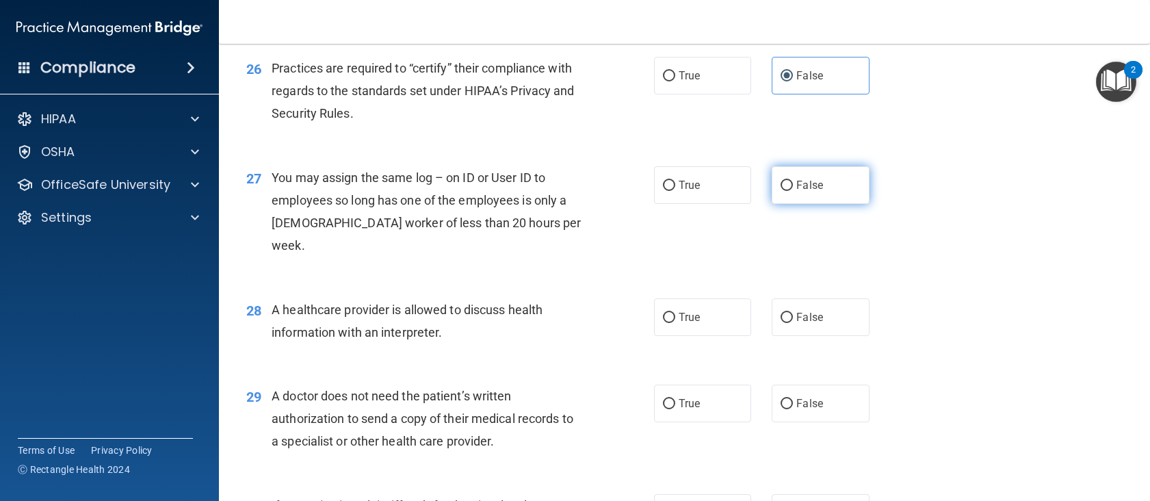
click at [787, 204] on label "False" at bounding box center [821, 185] width 98 height 38
click at [787, 191] on input "False" at bounding box center [786, 186] width 12 height 10
radio input "true"
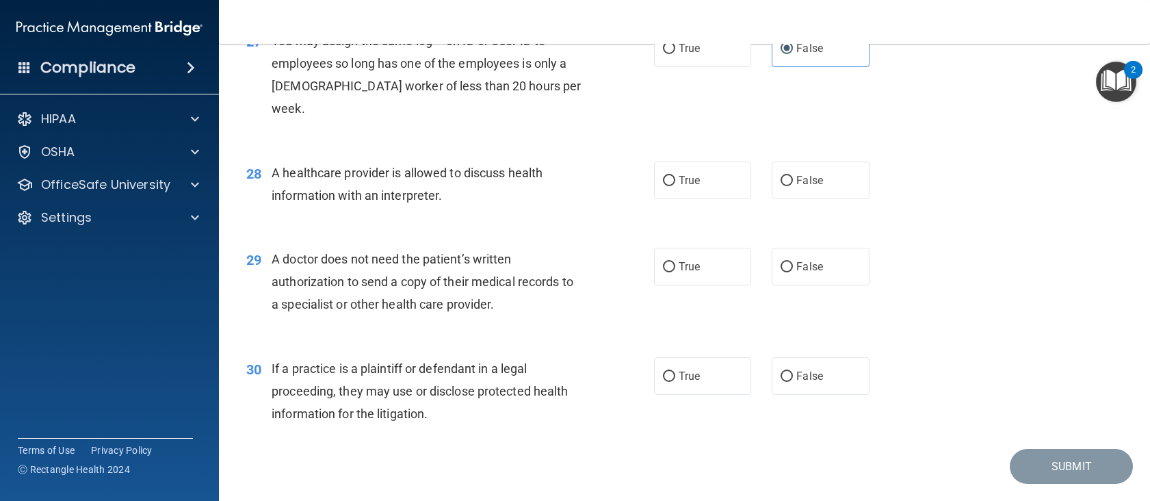
click at [730, 147] on div "28 A healthcare provider is allowed to discuss health information with an inter…" at bounding box center [684, 187] width 897 height 86
click at [709, 161] on label "True" at bounding box center [703, 180] width 98 height 38
click at [675, 176] on input "True" at bounding box center [669, 181] width 12 height 10
radio input "true"
click at [829, 277] on label "False" at bounding box center [821, 267] width 98 height 38
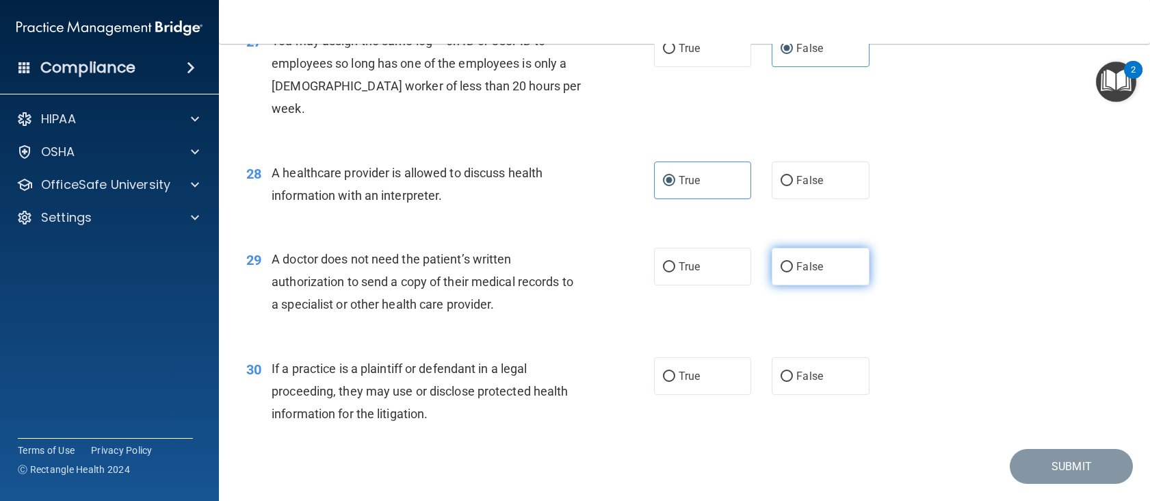
click at [793, 272] on input "False" at bounding box center [786, 267] width 12 height 10
radio input "true"
click at [707, 365] on label "True" at bounding box center [703, 376] width 98 height 38
click at [675, 371] on input "True" at bounding box center [669, 376] width 12 height 10
radio input "true"
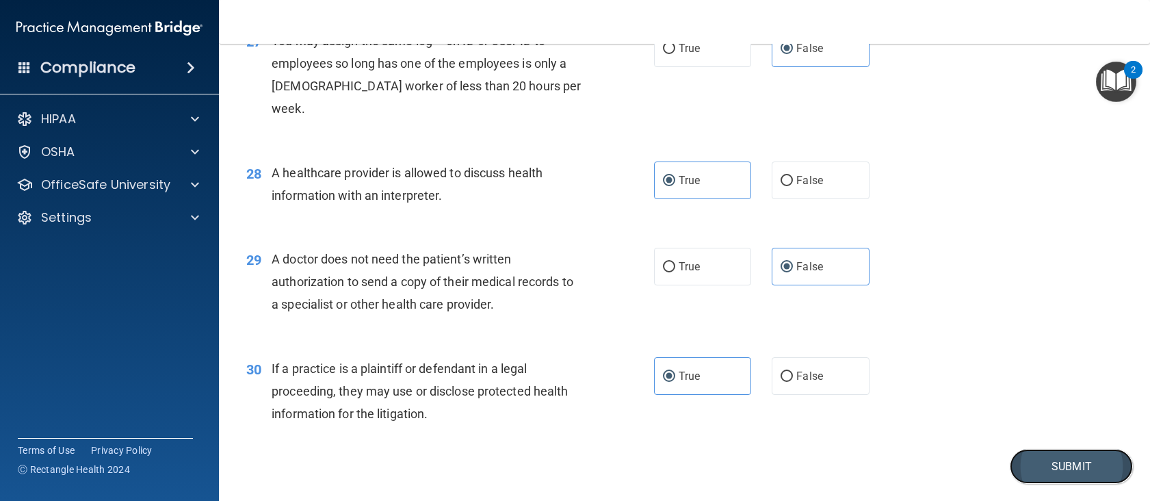
click at [1033, 460] on button "Submit" at bounding box center [1071, 466] width 123 height 35
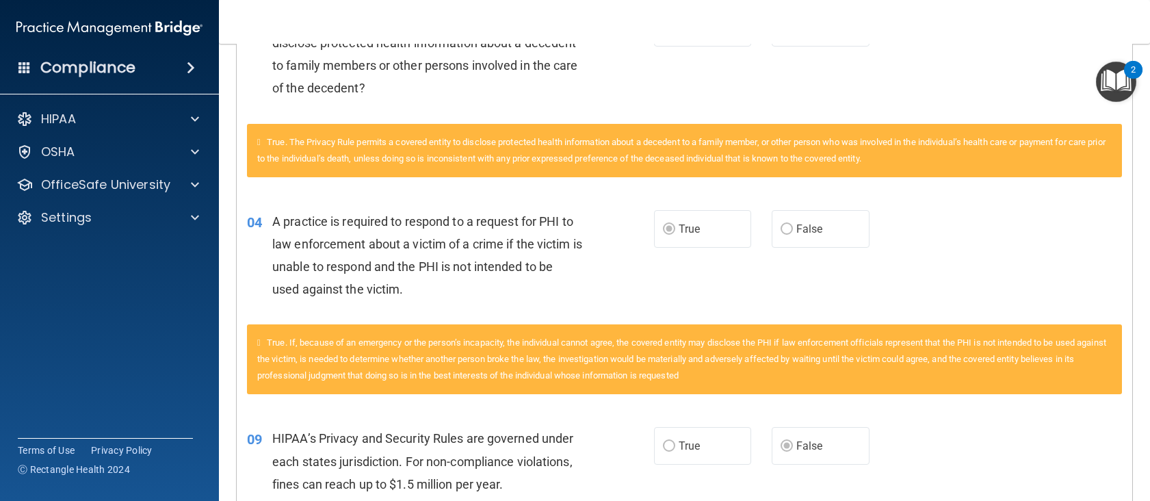
scroll to position [239, 0]
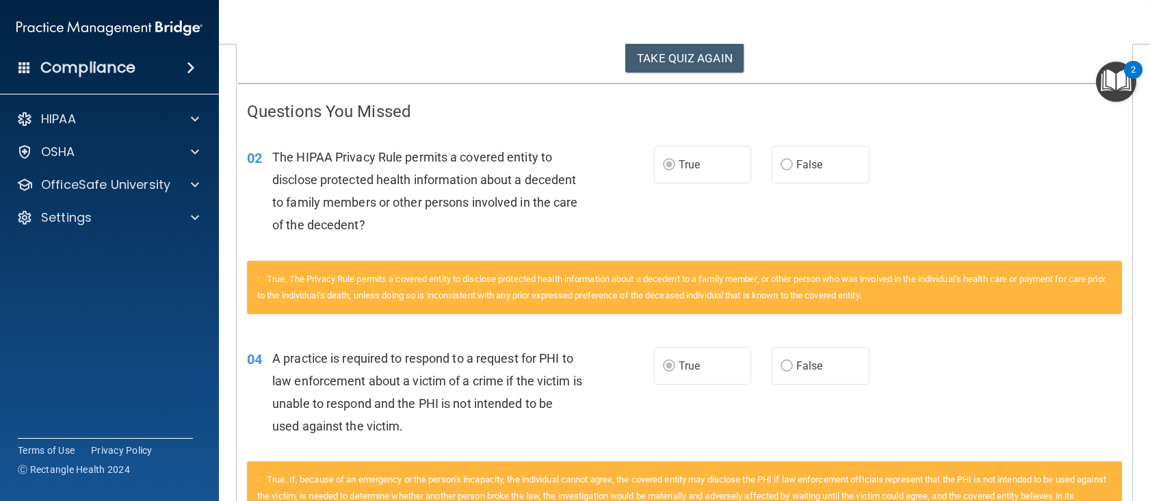
drag, startPoint x: 754, startPoint y: 2, endPoint x: 756, endPoint y: 42, distance: 39.7
click at [756, 42] on nav "Toggle navigation [PERSON_NAME] [PERSON_NAME][EMAIL_ADDRESS][DOMAIN_NAME] Manag…" at bounding box center [684, 22] width 931 height 44
drag, startPoint x: 724, startPoint y: 51, endPoint x: 685, endPoint y: 143, distance: 100.5
click at [685, 143] on div "02 The HIPAA Privacy Rule permits a covered entity to disclose protected health…" at bounding box center [684, 195] width 895 height 132
drag, startPoint x: 668, startPoint y: 64, endPoint x: 610, endPoint y: 114, distance: 76.6
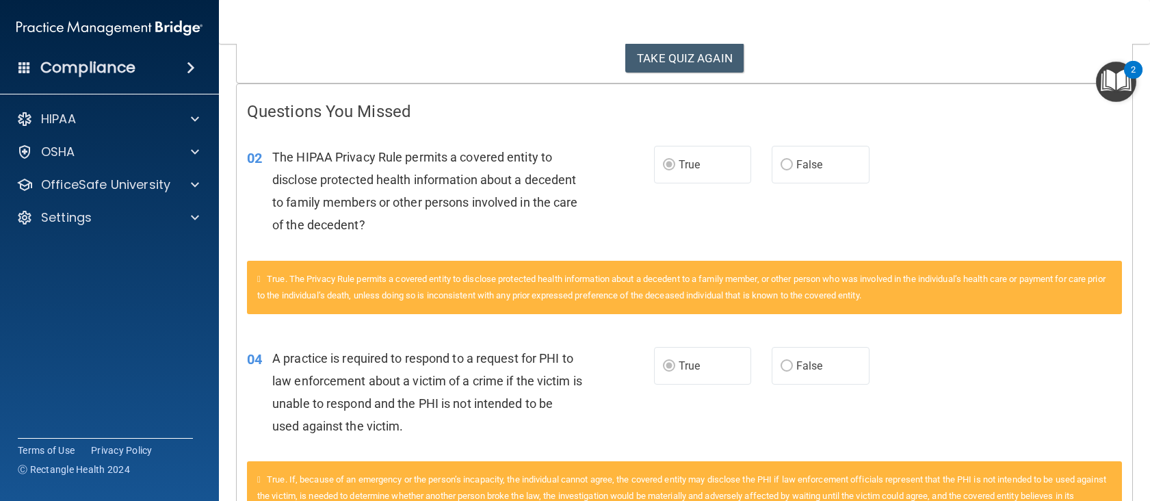
click at [610, 114] on h4 "Questions You Missed" at bounding box center [684, 112] width 875 height 18
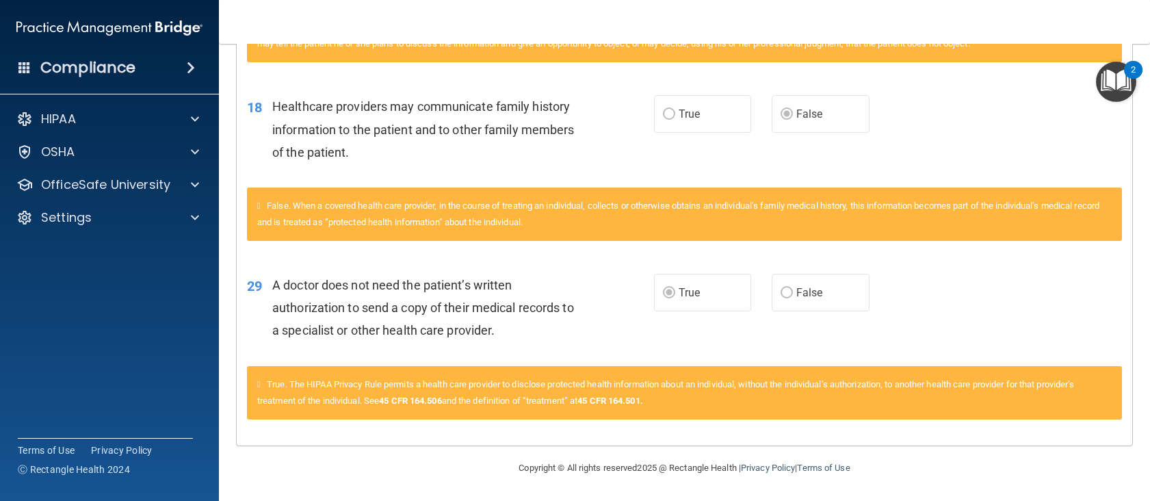
scroll to position [1196, 0]
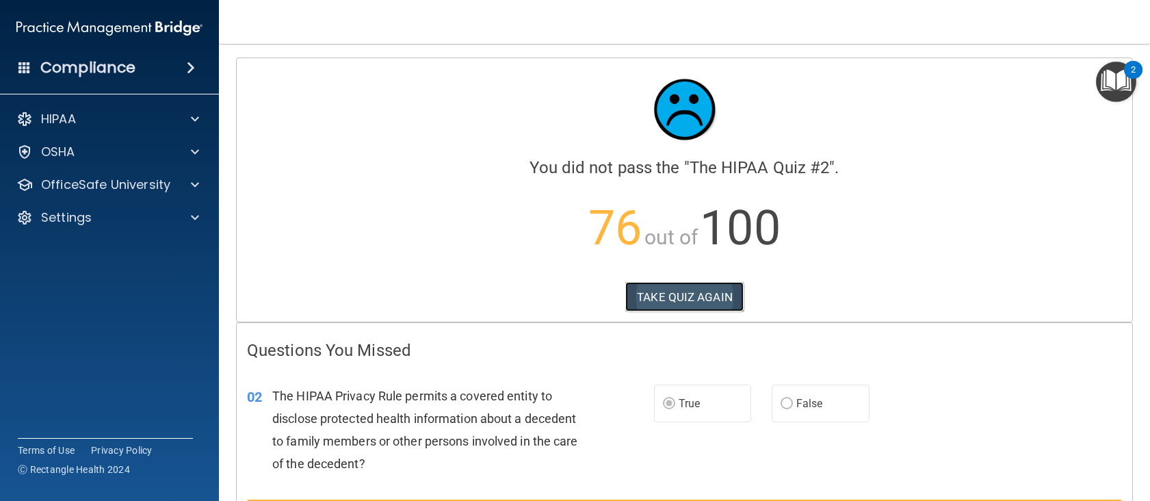
click at [683, 286] on button "TAKE QUIZ AGAIN" at bounding box center [684, 297] width 118 height 30
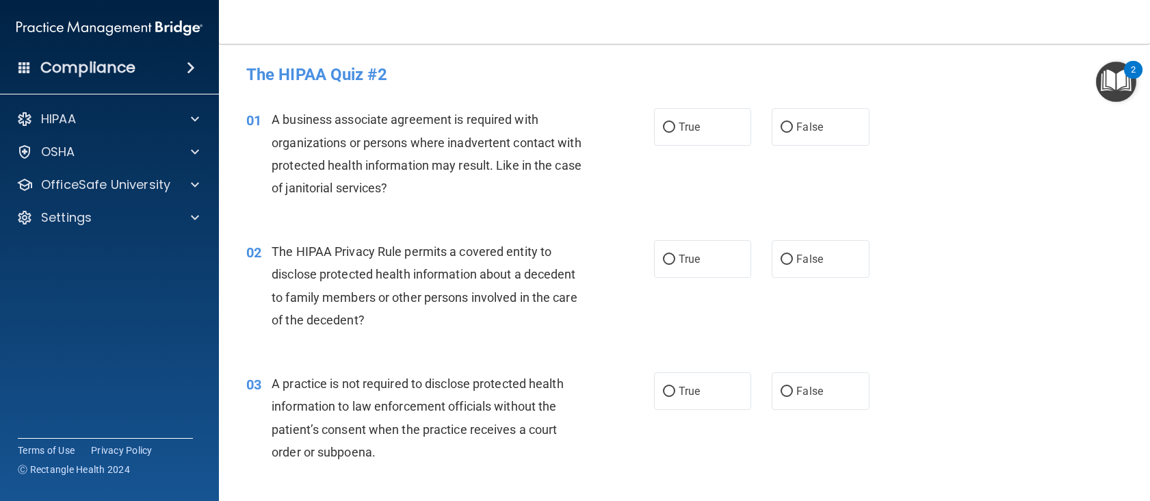
click at [522, 186] on div "A business associate agreement is required with organizations or persons where …" at bounding box center [432, 153] width 321 height 91
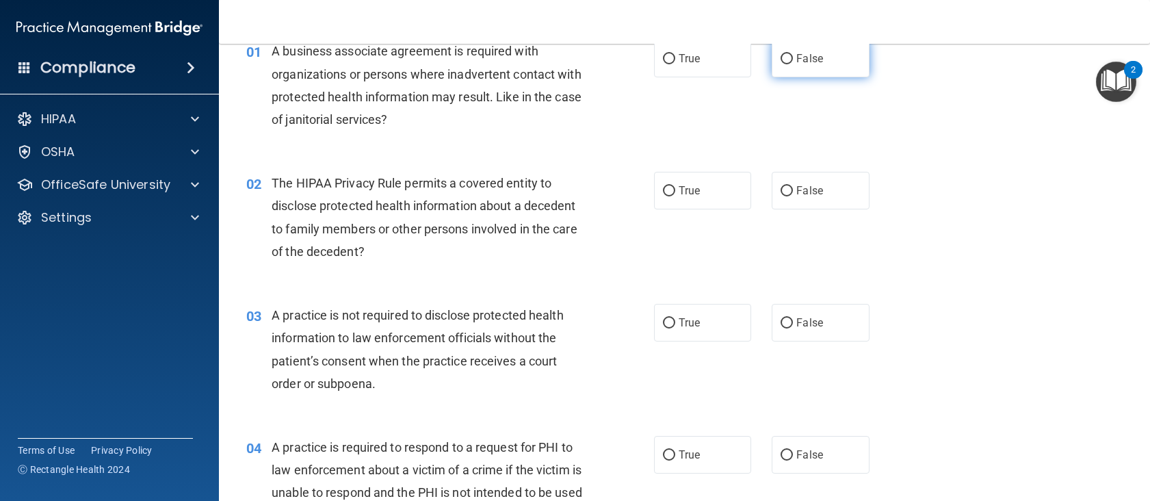
click at [806, 49] on label "False" at bounding box center [821, 59] width 98 height 38
click at [793, 54] on input "False" at bounding box center [786, 59] width 12 height 10
radio input "true"
click at [725, 63] on label "True" at bounding box center [703, 59] width 98 height 38
click at [675, 63] on input "True" at bounding box center [669, 59] width 12 height 10
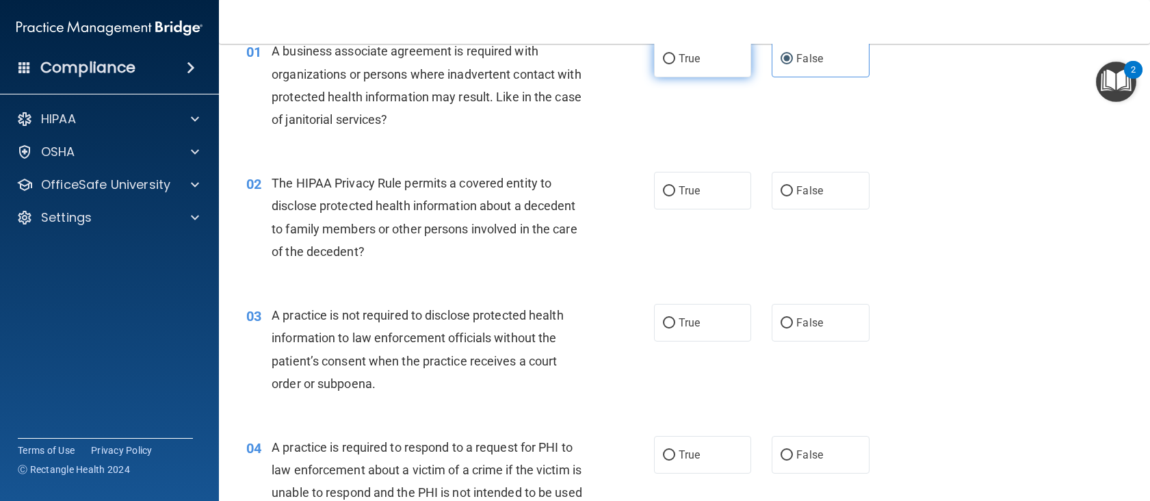
radio input "true"
click at [773, 54] on label "False" at bounding box center [821, 59] width 98 height 38
click at [780, 54] on input "False" at bounding box center [786, 59] width 12 height 10
radio input "true"
radio input "false"
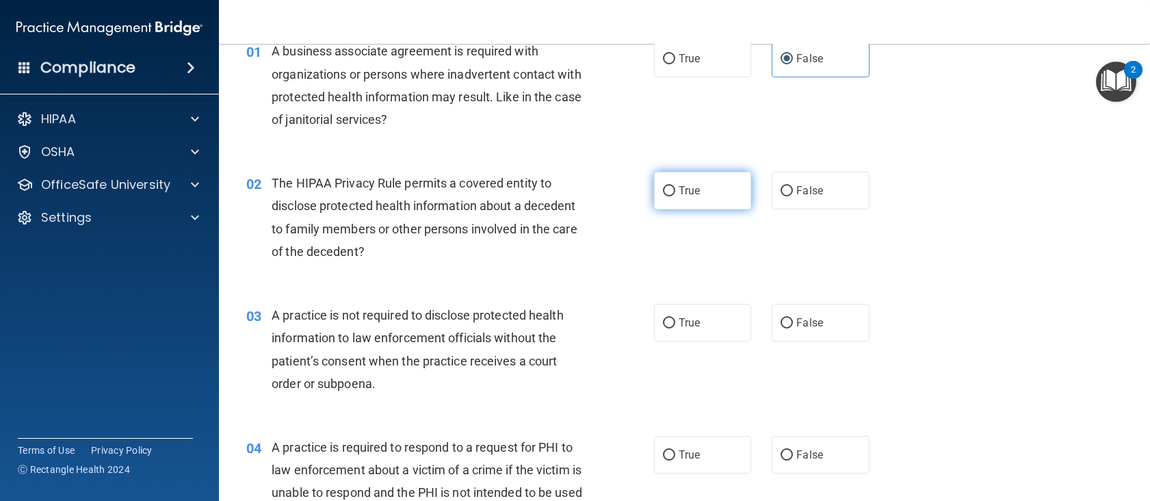
click at [715, 172] on label "True" at bounding box center [703, 191] width 98 height 38
click at [675, 186] on input "True" at bounding box center [669, 191] width 12 height 10
radio input "true"
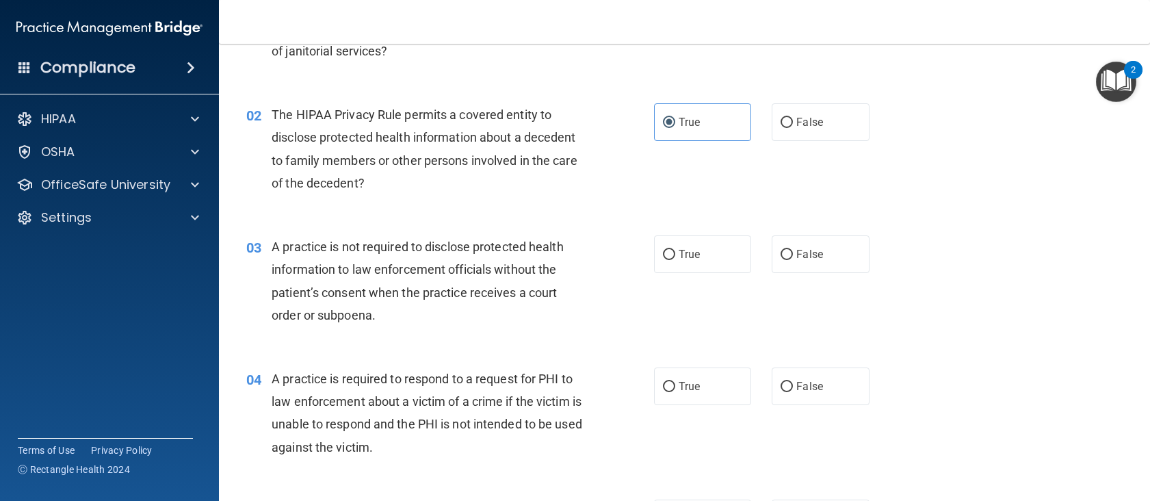
scroll to position [205, 0]
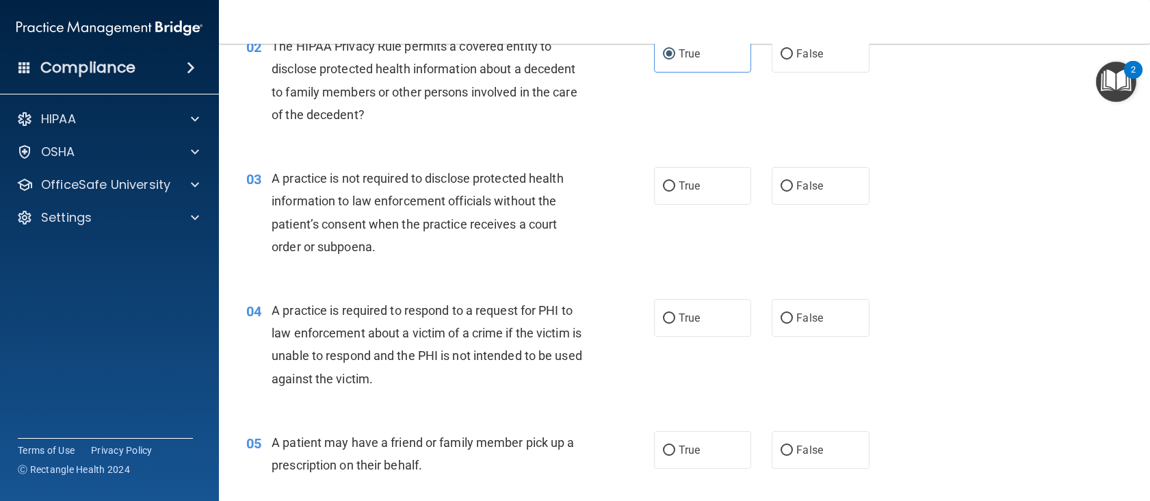
drag, startPoint x: 562, startPoint y: 183, endPoint x: 490, endPoint y: 207, distance: 76.6
click at [490, 207] on span "A practice is not required to disclose protected health information to law enfo…" at bounding box center [418, 212] width 292 height 83
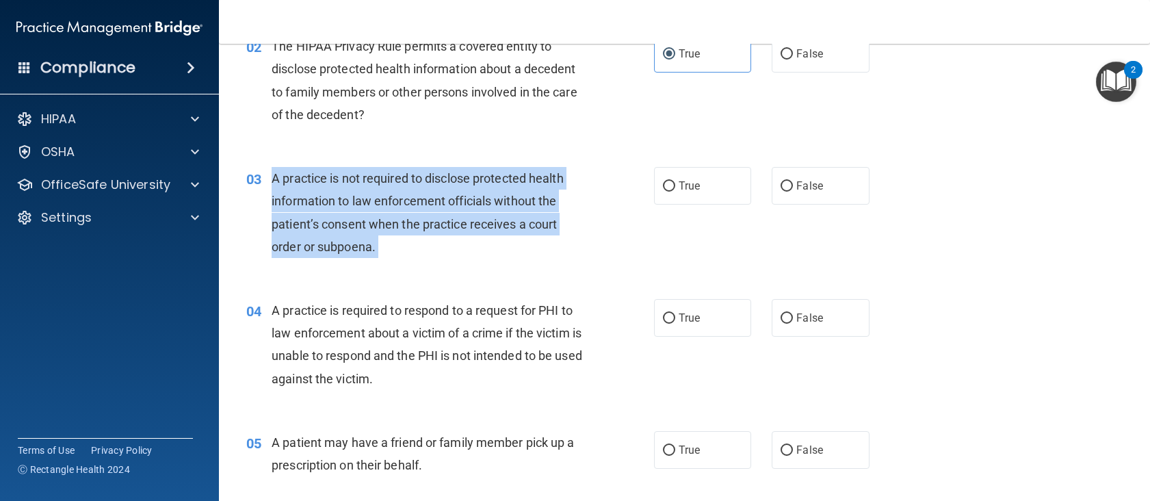
click at [490, 207] on span "A practice is not required to disclose protected health information to law enfo…" at bounding box center [418, 212] width 292 height 83
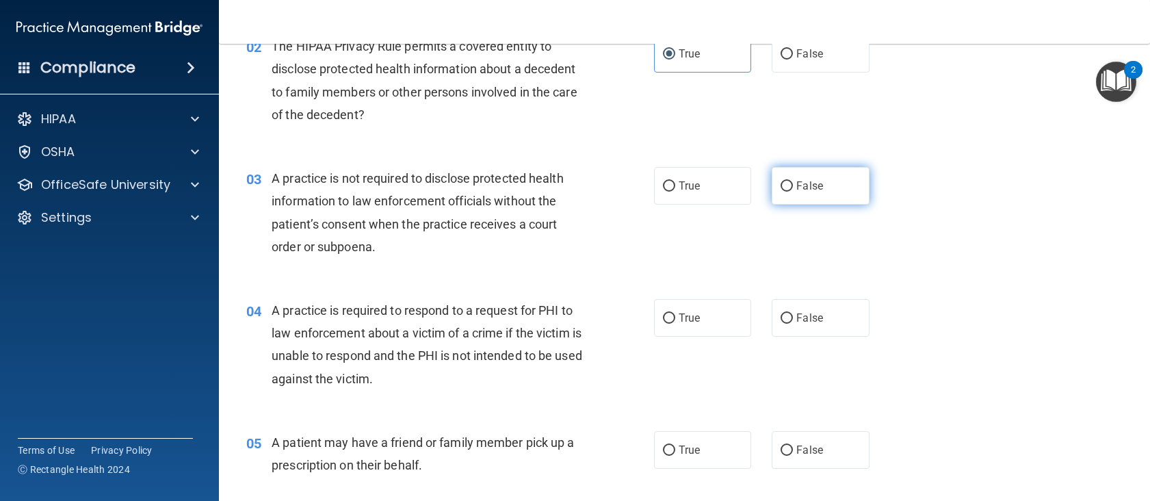
drag, startPoint x: 821, startPoint y: 190, endPoint x: 813, endPoint y: 192, distance: 7.6
click at [818, 191] on label "False" at bounding box center [821, 186] width 98 height 38
click at [793, 191] on input "False" at bounding box center [786, 186] width 12 height 10
radio input "true"
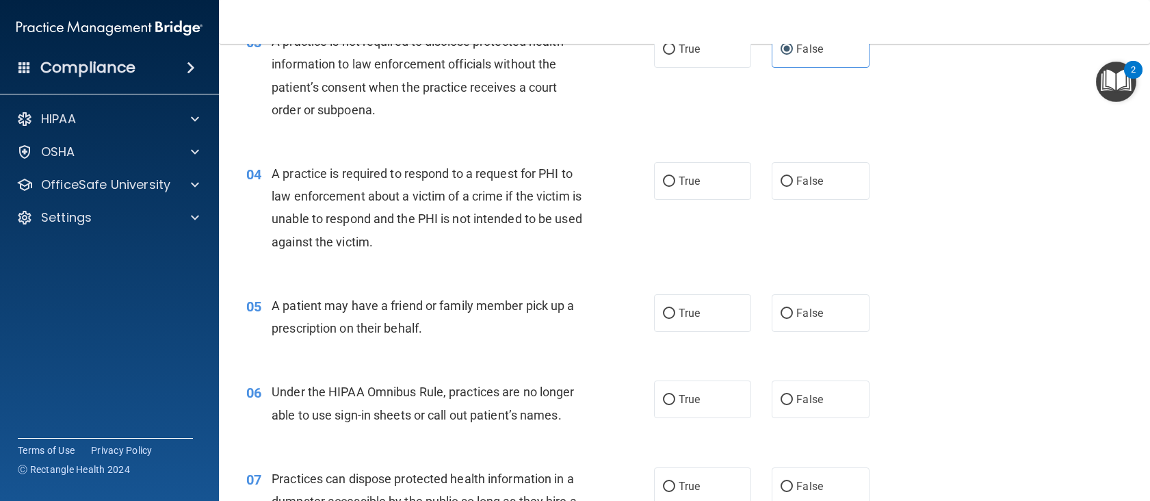
scroll to position [410, 0]
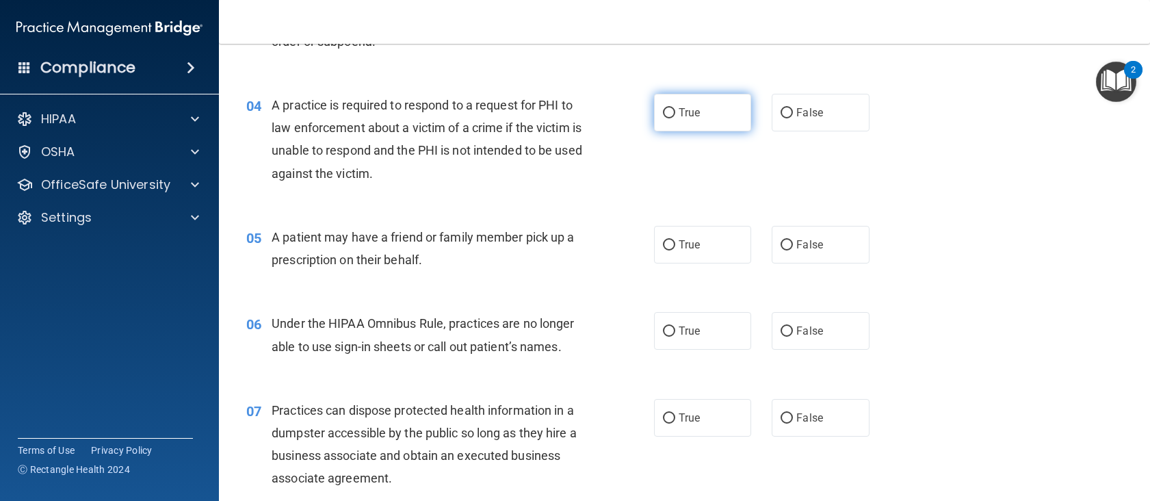
click at [682, 114] on span "True" at bounding box center [689, 112] width 21 height 13
click at [675, 114] on input "True" at bounding box center [669, 113] width 12 height 10
radio input "true"
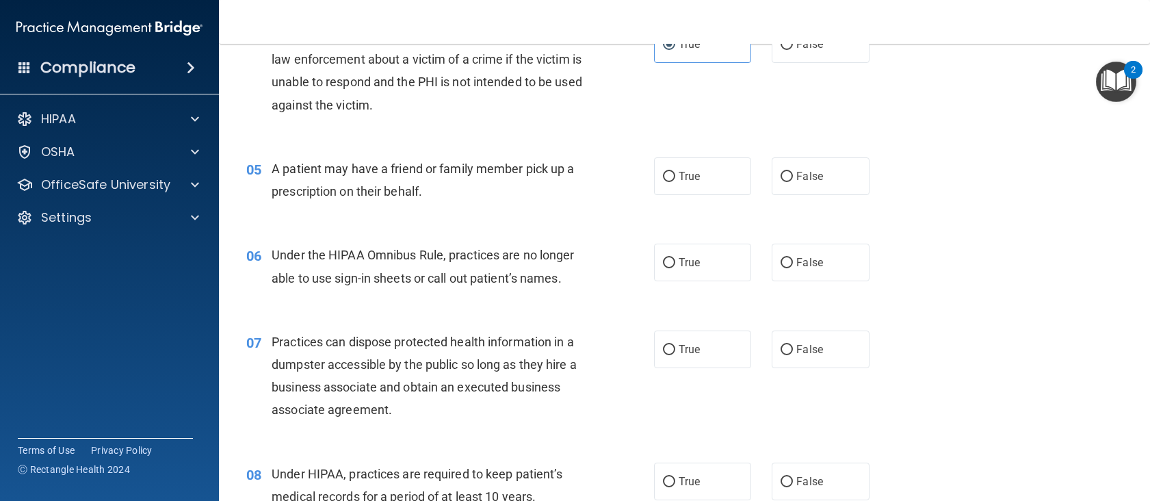
scroll to position [547, 0]
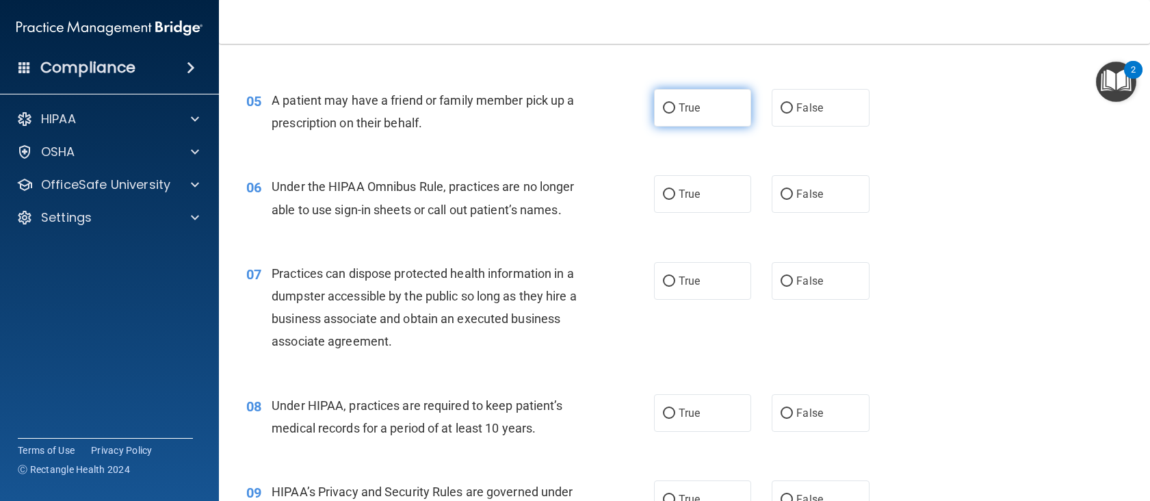
click at [685, 103] on span "True" at bounding box center [689, 107] width 21 height 13
click at [675, 103] on input "True" at bounding box center [669, 108] width 12 height 10
radio input "true"
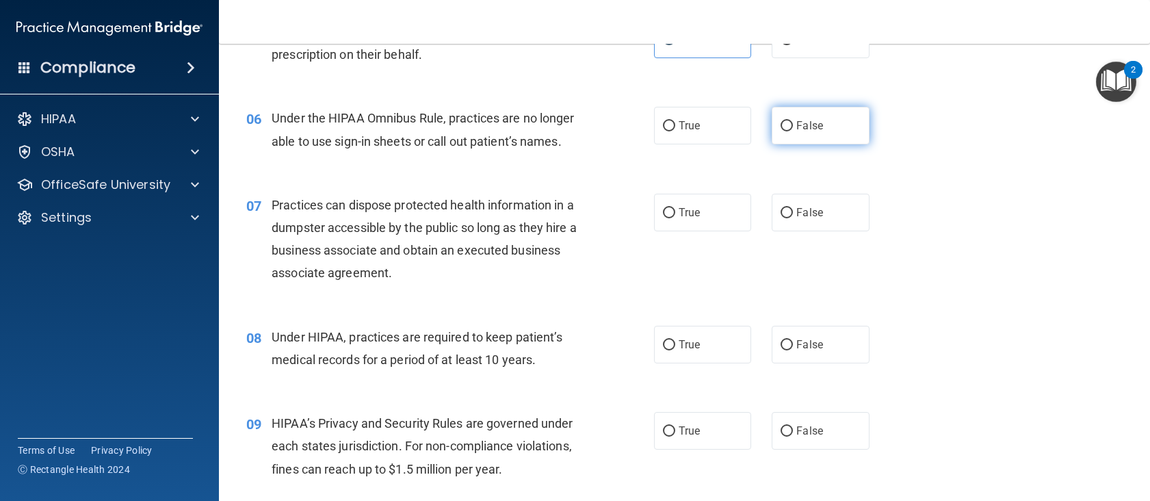
click at [817, 137] on label "False" at bounding box center [821, 126] width 98 height 38
click at [793, 131] on input "False" at bounding box center [786, 126] width 12 height 10
radio input "true"
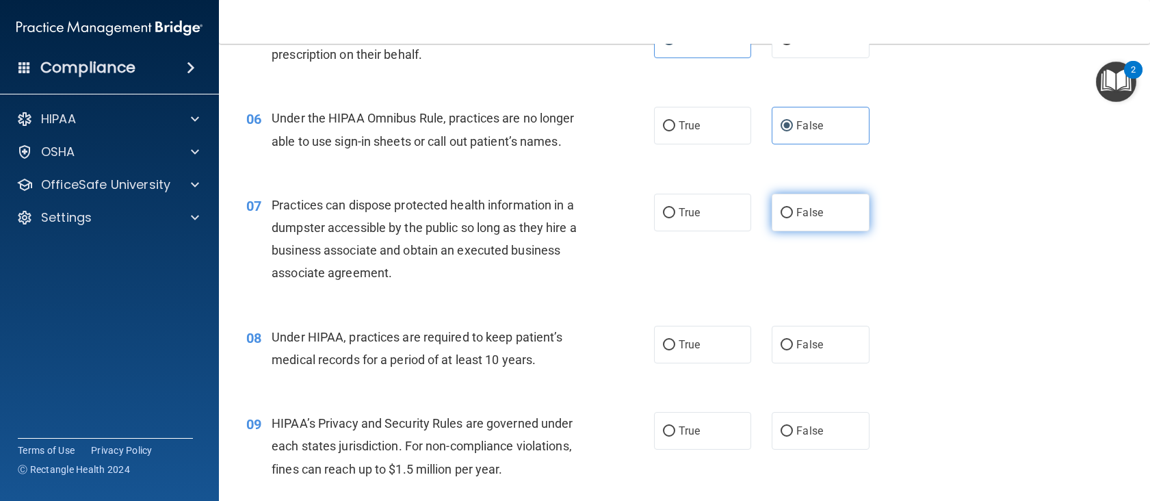
click at [789, 217] on label "False" at bounding box center [821, 213] width 98 height 38
click at [789, 217] on input "False" at bounding box center [786, 213] width 12 height 10
radio input "true"
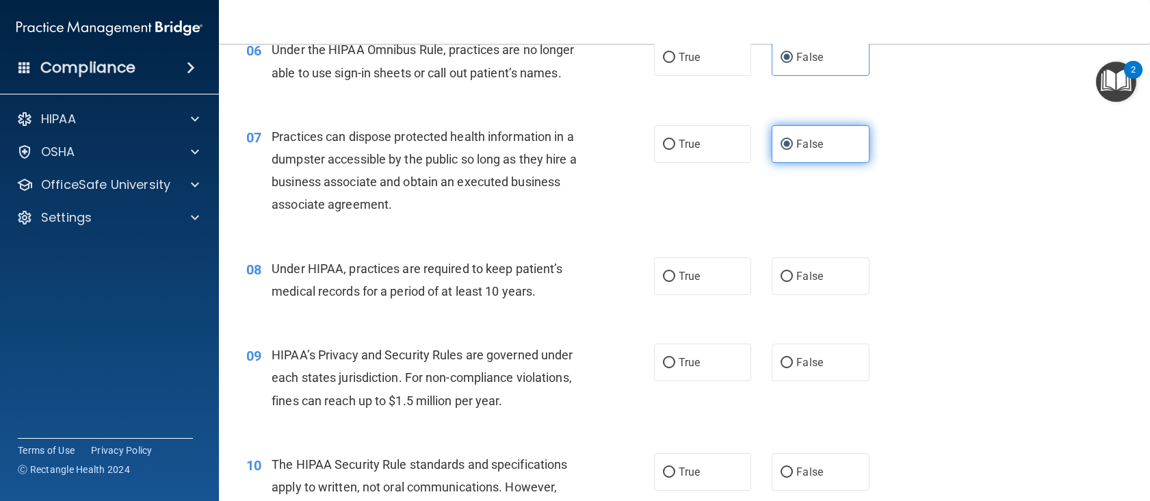
scroll to position [821, 0]
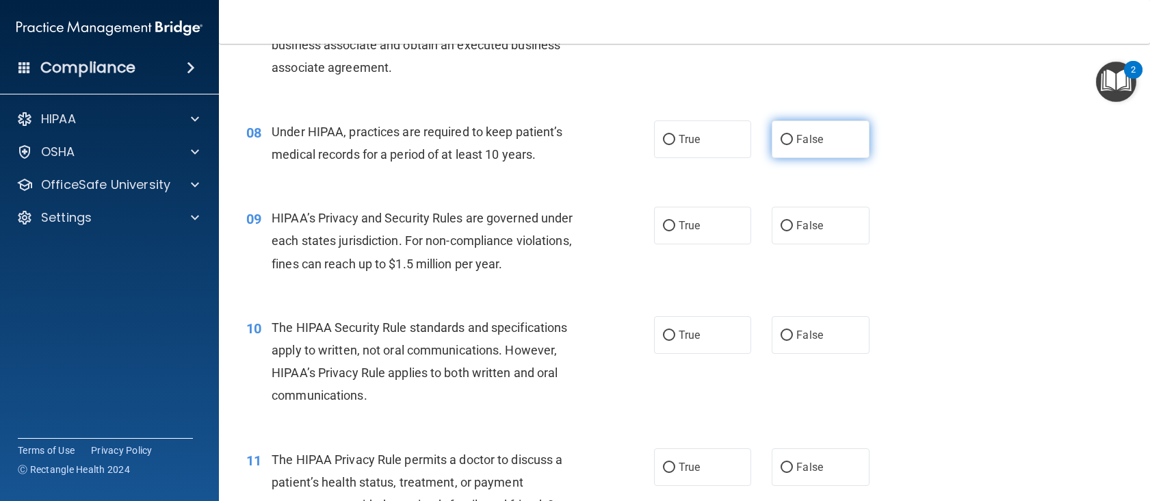
click at [798, 148] on label "False" at bounding box center [821, 139] width 98 height 38
click at [793, 145] on input "False" at bounding box center [786, 140] width 12 height 10
radio input "true"
click at [692, 248] on div "09 HIPAA’s Privacy and Security Rules are governed under each states jurisdicti…" at bounding box center [684, 243] width 897 height 109
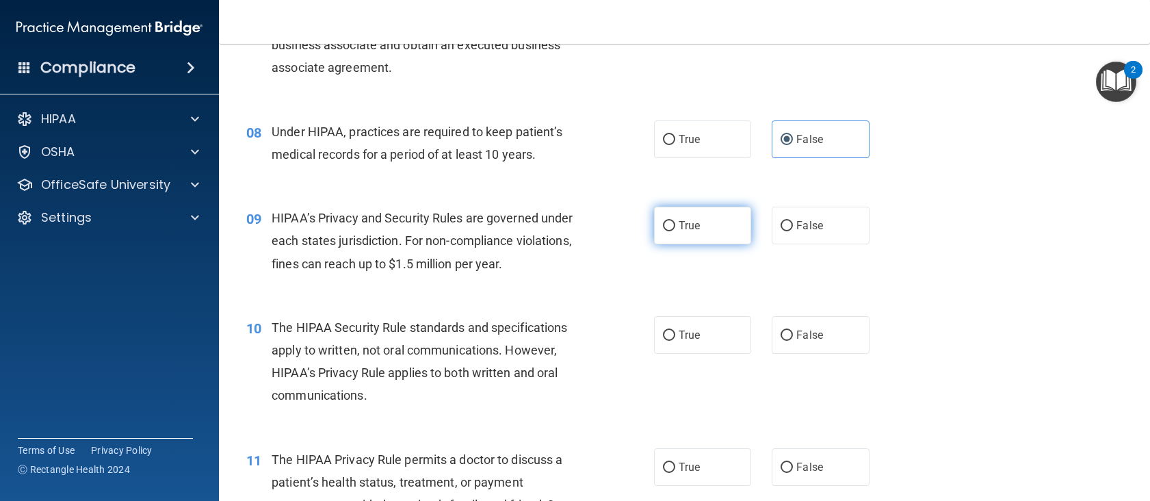
click at [698, 231] on label "True" at bounding box center [703, 226] width 98 height 38
click at [675, 231] on input "True" at bounding box center [669, 226] width 12 height 10
radio input "true"
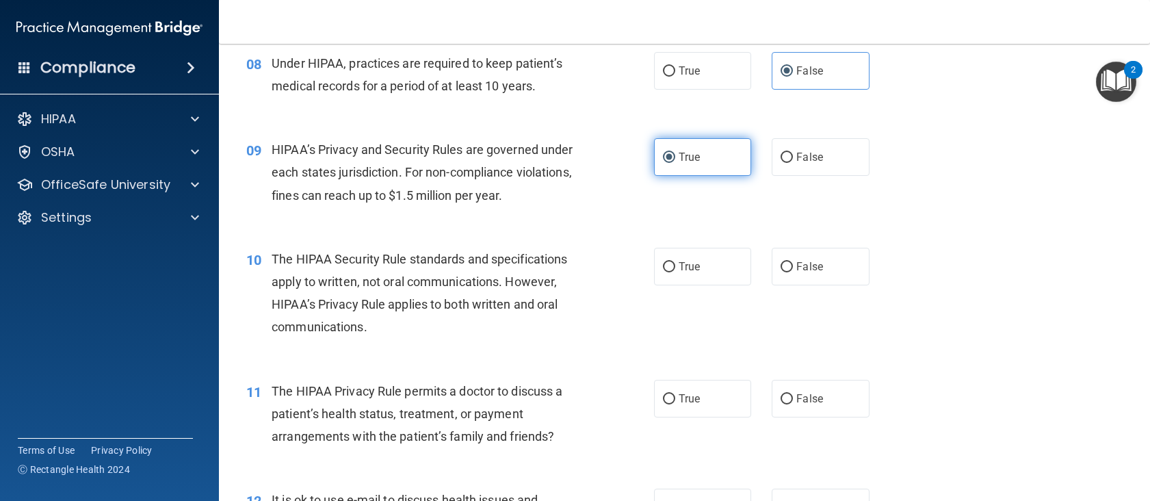
scroll to position [1026, 0]
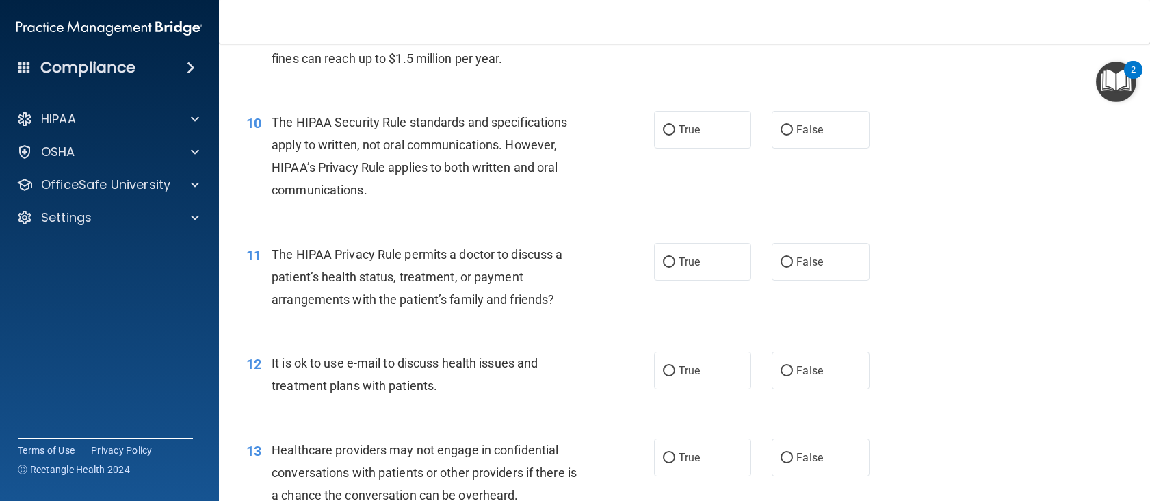
click at [434, 140] on span "The HIPAA Security Rule standards and specifications apply to written, not oral…" at bounding box center [419, 156] width 295 height 83
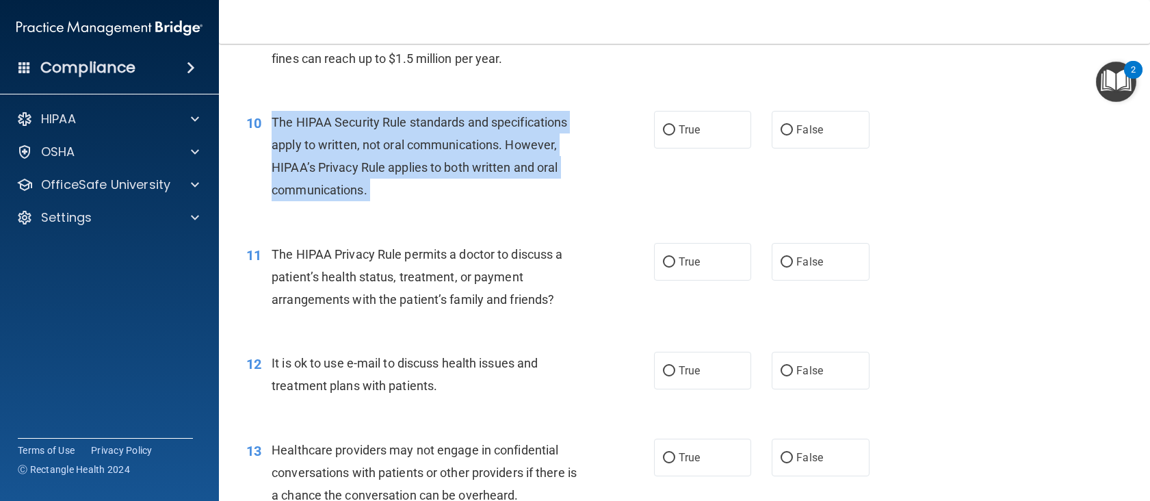
click at [434, 140] on span "The HIPAA Security Rule standards and specifications apply to written, not oral…" at bounding box center [419, 156] width 295 height 83
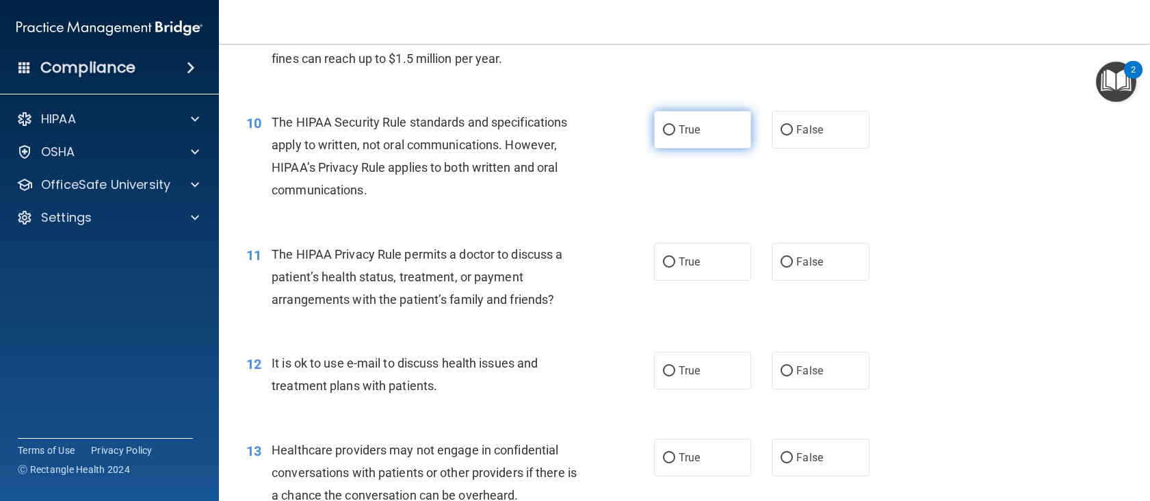
click at [687, 122] on label "True" at bounding box center [703, 130] width 98 height 38
click at [675, 125] on input "True" at bounding box center [669, 130] width 12 height 10
radio input "true"
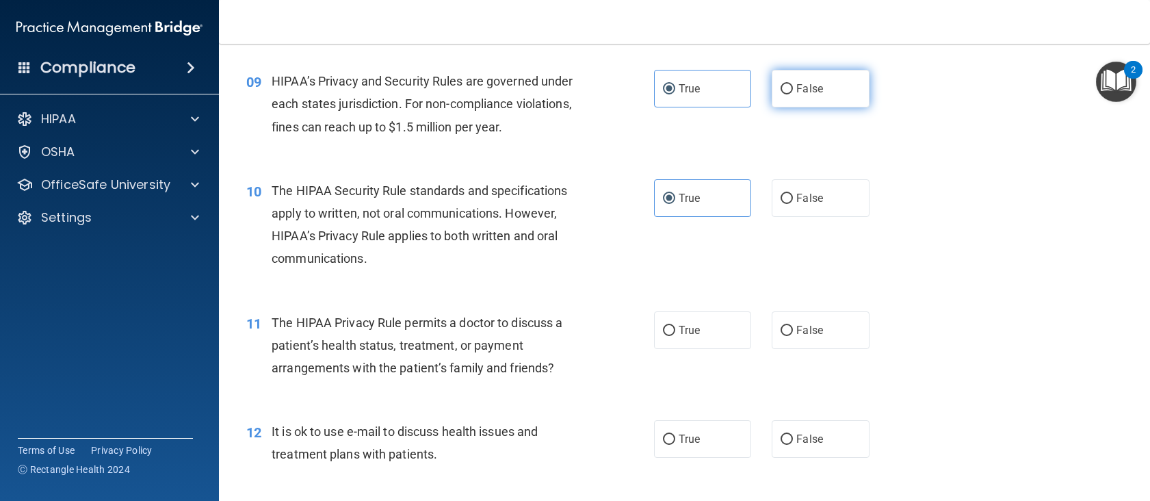
click at [796, 89] on span "False" at bounding box center [809, 88] width 27 height 13
click at [790, 89] on input "False" at bounding box center [786, 89] width 12 height 10
radio input "true"
radio input "false"
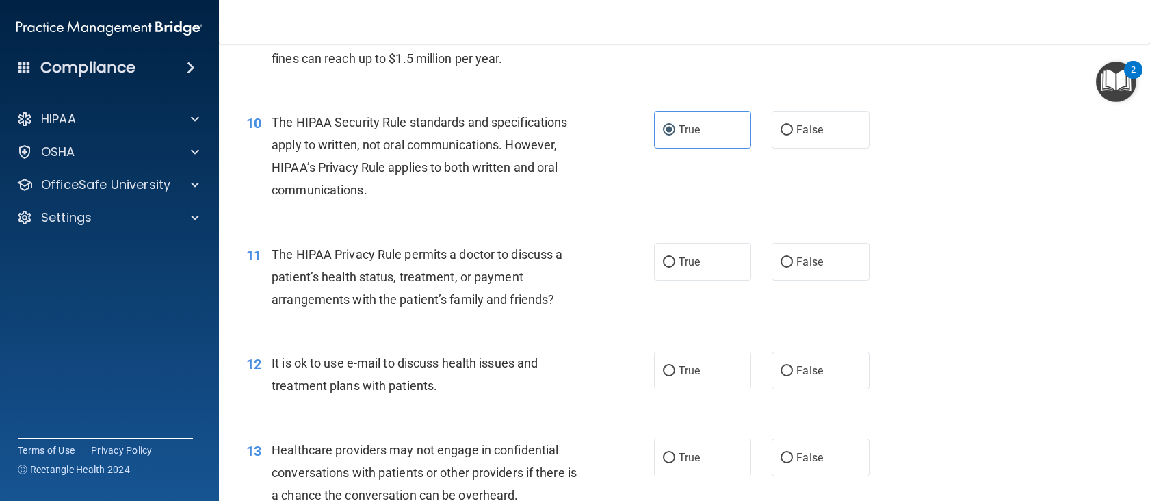
scroll to position [1094, 0]
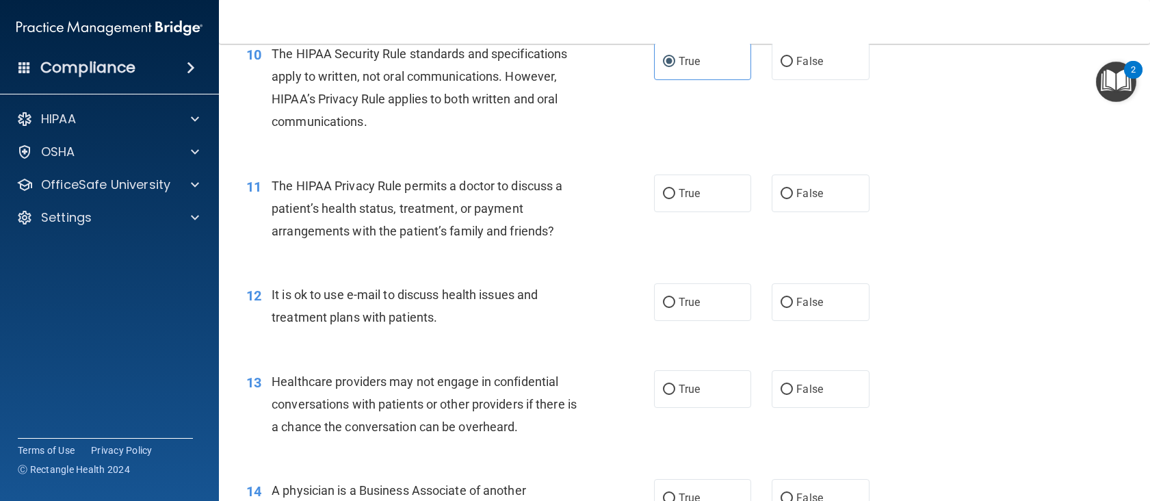
click at [322, 207] on span "The HIPAA Privacy Rule permits a doctor to discuss a patient’s health status, t…" at bounding box center [417, 209] width 291 height 60
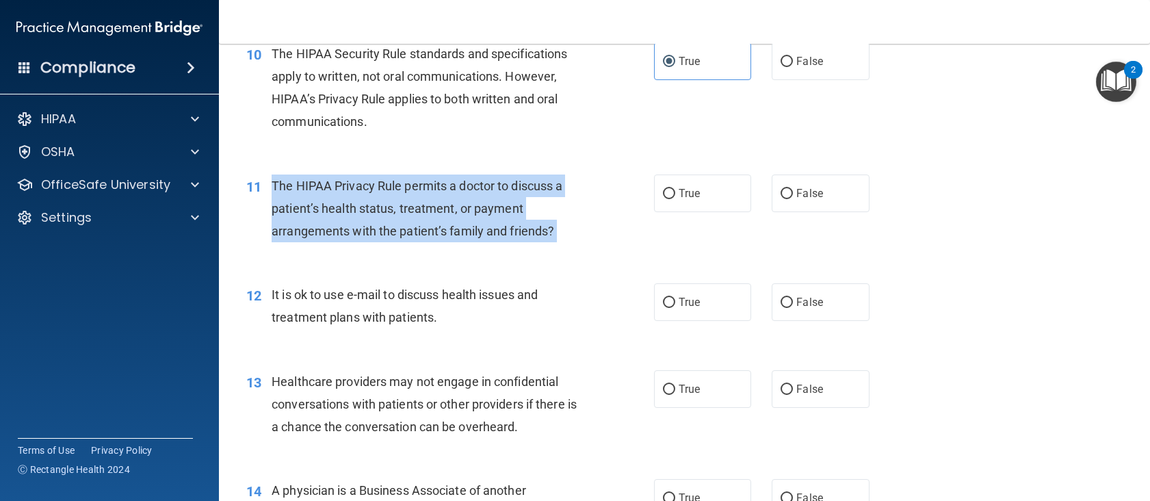
click at [322, 207] on span "The HIPAA Privacy Rule permits a doctor to discuss a patient’s health status, t…" at bounding box center [417, 209] width 291 height 60
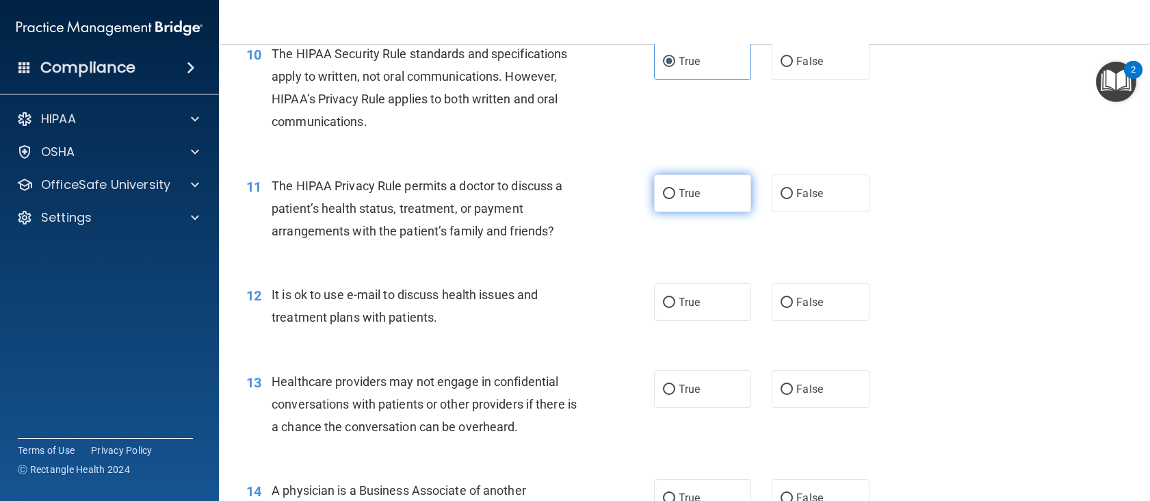
click at [733, 182] on label "True" at bounding box center [703, 193] width 98 height 38
click at [675, 189] on input "True" at bounding box center [669, 194] width 12 height 10
radio input "true"
click at [397, 313] on span "It is ok to use e-mail to discuss health issues and treatment plans with patien…" at bounding box center [405, 305] width 266 height 37
click at [395, 313] on span "It is ok to use e-mail to discuss health issues and treatment plans with patien…" at bounding box center [405, 305] width 266 height 37
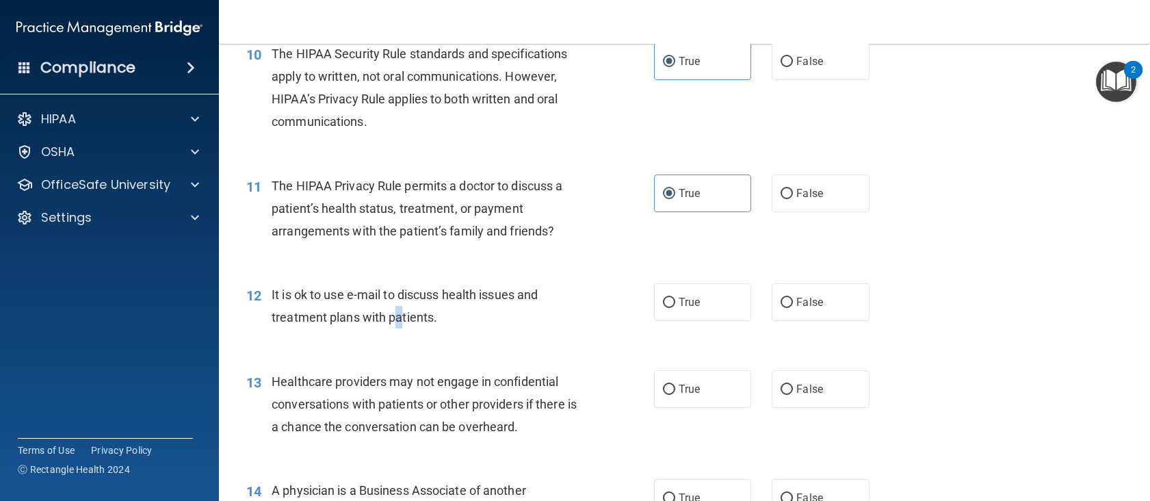
click at [395, 314] on span "It is ok to use e-mail to discuss health issues and treatment plans with patien…" at bounding box center [405, 305] width 266 height 37
click at [406, 321] on span "It is ok to use e-mail to discuss health issues and treatment plans with patien…" at bounding box center [405, 305] width 266 height 37
click at [679, 301] on span "True" at bounding box center [689, 301] width 21 height 13
click at [675, 301] on input "True" at bounding box center [669, 303] width 12 height 10
radio input "true"
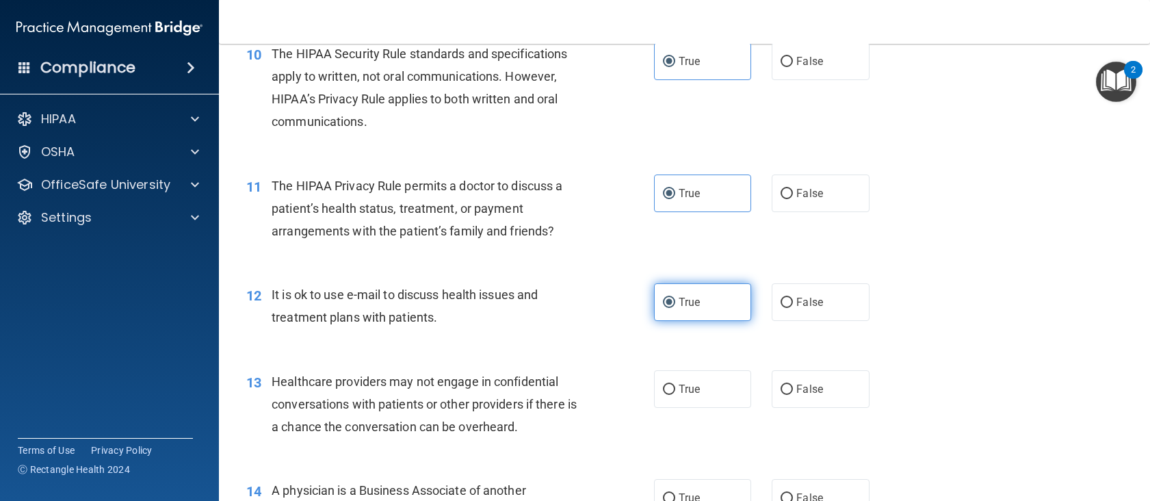
scroll to position [1300, 0]
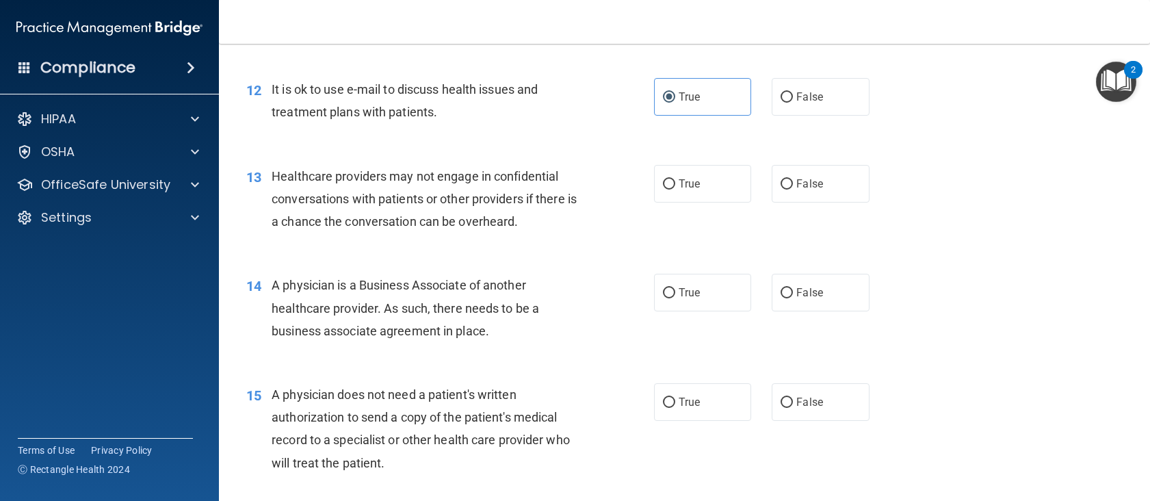
click at [441, 217] on span "Healthcare providers may not engage in confidential conversations with patients…" at bounding box center [424, 199] width 305 height 60
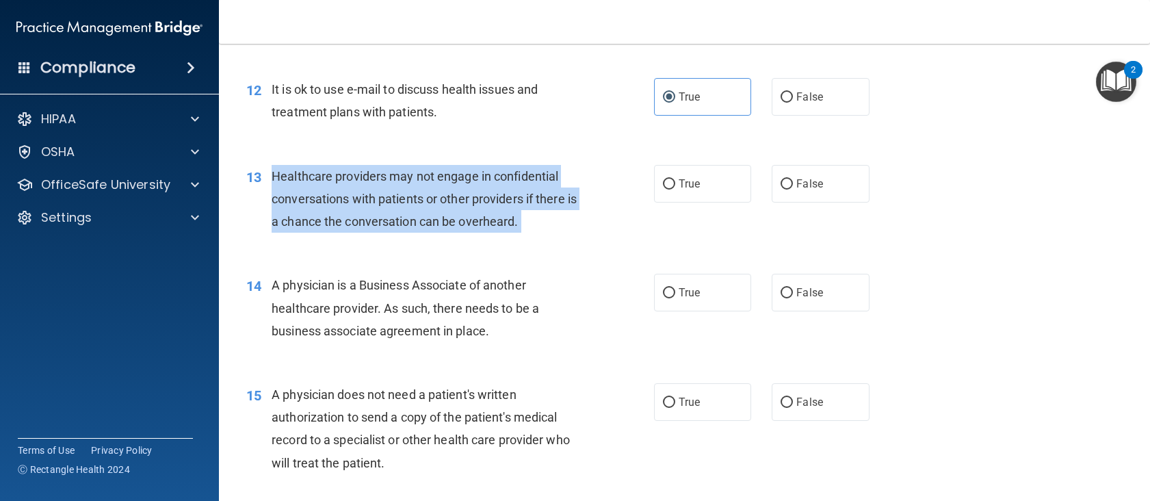
click at [441, 217] on span "Healthcare providers may not engage in confidential conversations with patients…" at bounding box center [424, 199] width 305 height 60
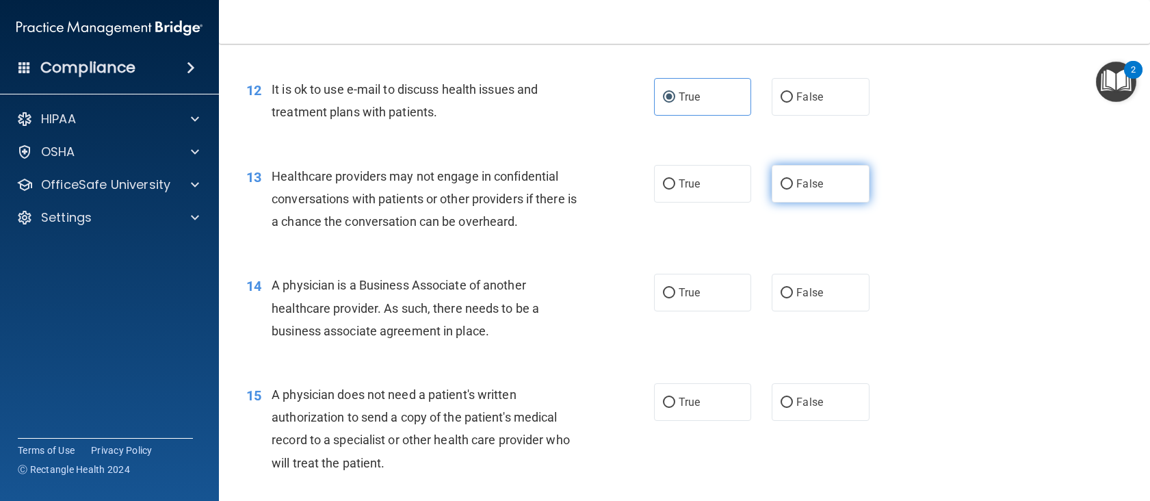
click at [821, 181] on label "False" at bounding box center [821, 184] width 98 height 38
click at [793, 181] on input "False" at bounding box center [786, 184] width 12 height 10
radio input "true"
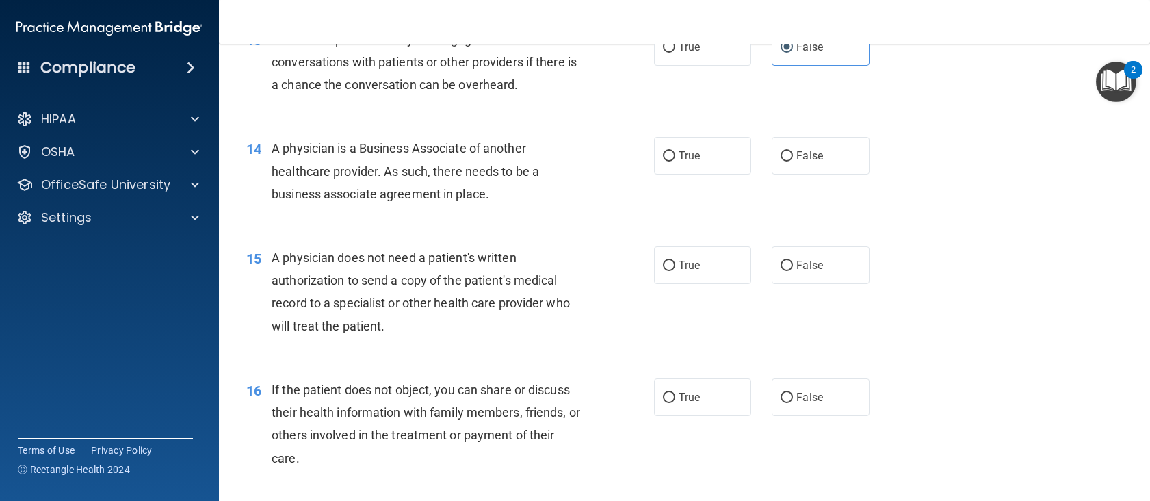
click at [447, 174] on span "A physician is a Business Associate of another healthcare provider. As such, th…" at bounding box center [405, 171] width 267 height 60
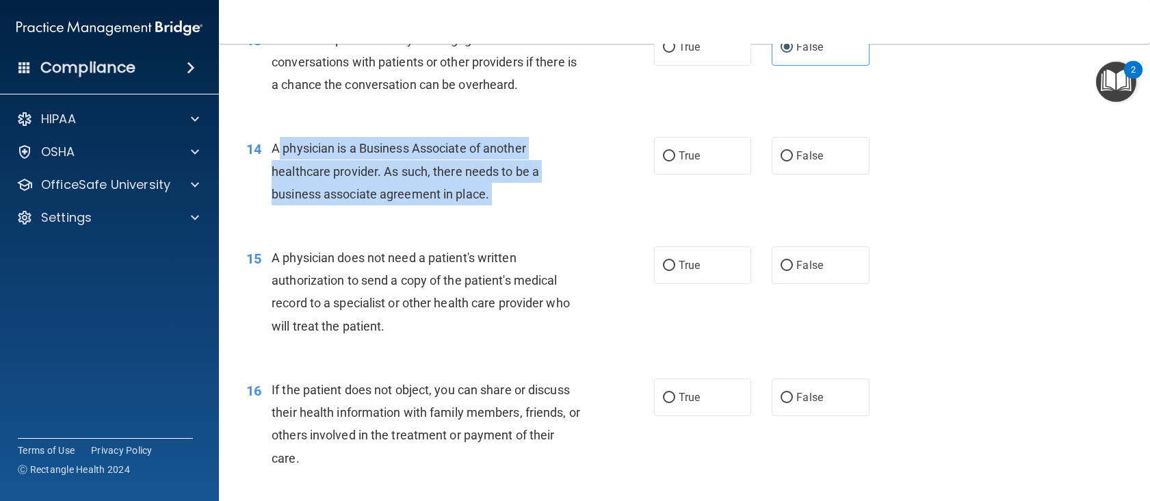
click at [447, 174] on span "A physician is a Business Associate of another healthcare provider. As such, th…" at bounding box center [405, 171] width 267 height 60
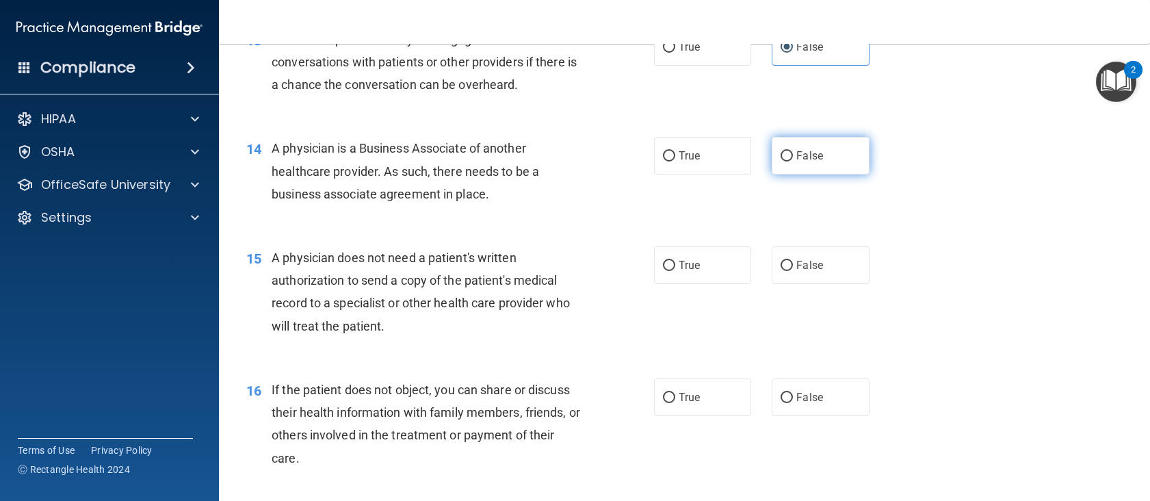
click at [809, 161] on span "False" at bounding box center [809, 155] width 27 height 13
click at [793, 161] on input "False" at bounding box center [786, 156] width 12 height 10
radio input "true"
click at [372, 271] on div "A physician does not need a patient's written authorization to send a copy of t…" at bounding box center [432, 291] width 321 height 91
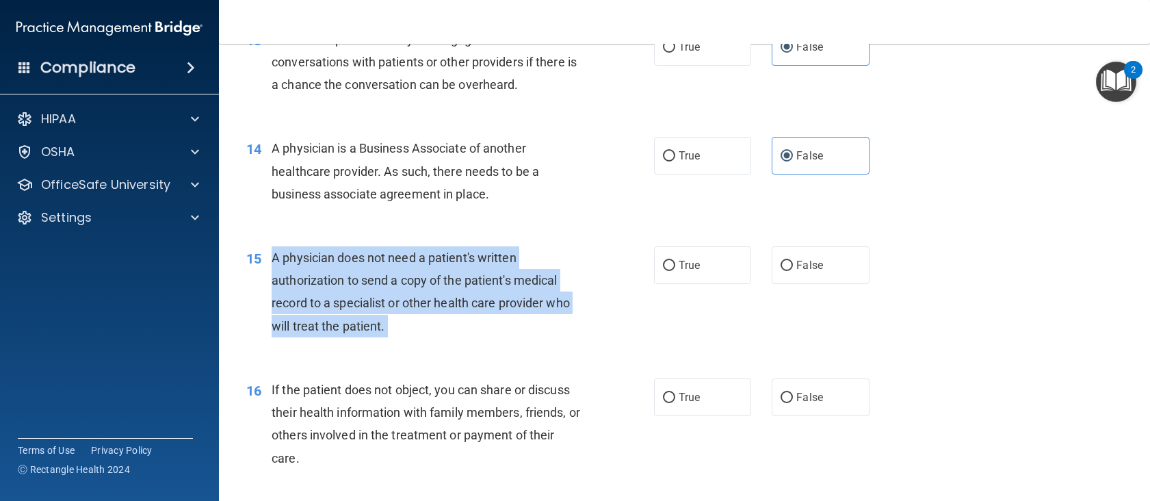
click at [372, 271] on div "A physician does not need a patient's written authorization to send a copy of t…" at bounding box center [432, 291] width 321 height 91
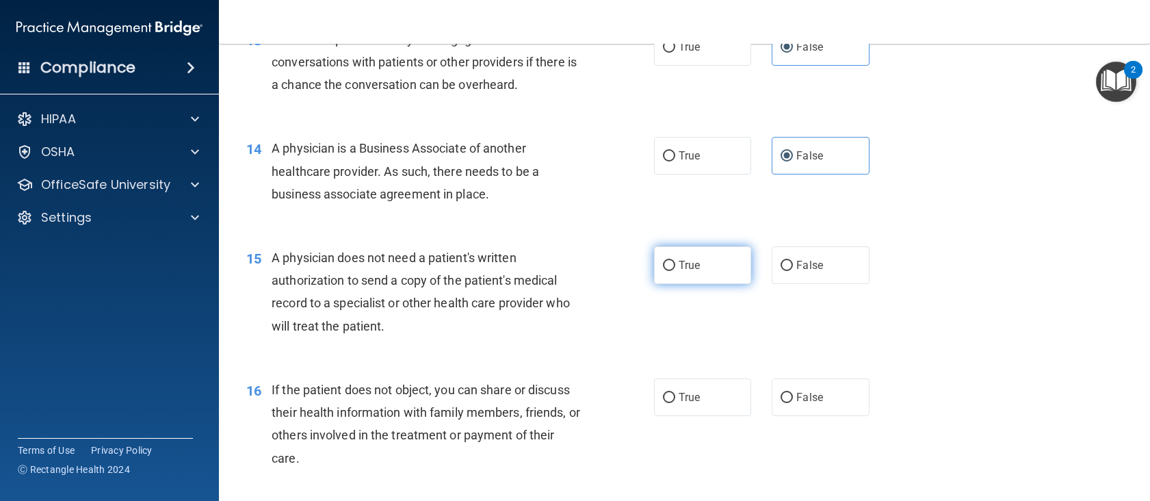
click at [699, 250] on label "True" at bounding box center [703, 265] width 98 height 38
click at [675, 261] on input "True" at bounding box center [669, 266] width 12 height 10
radio input "true"
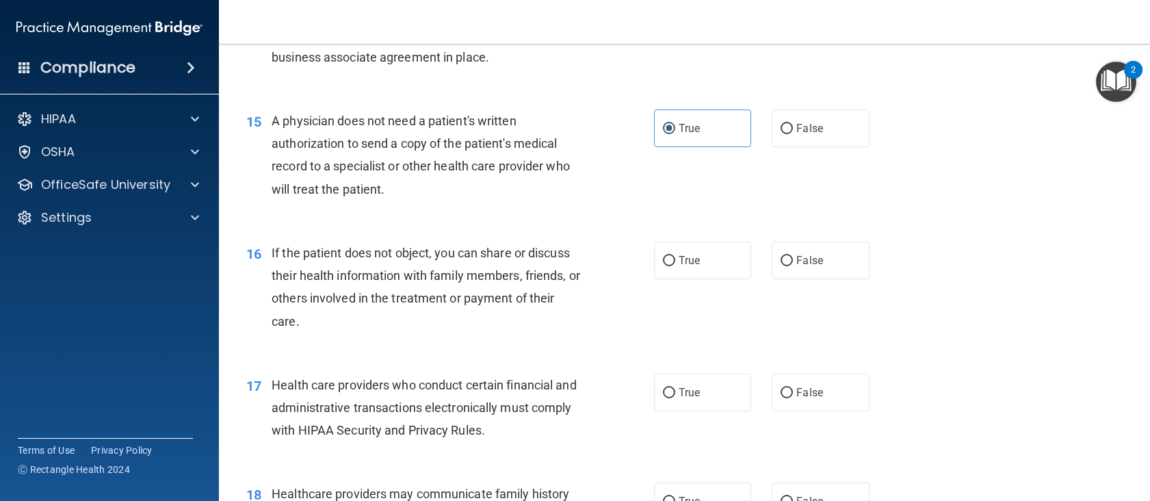
click at [421, 258] on span "If the patient does not object, you can share or discuss their health informati…" at bounding box center [426, 287] width 308 height 83
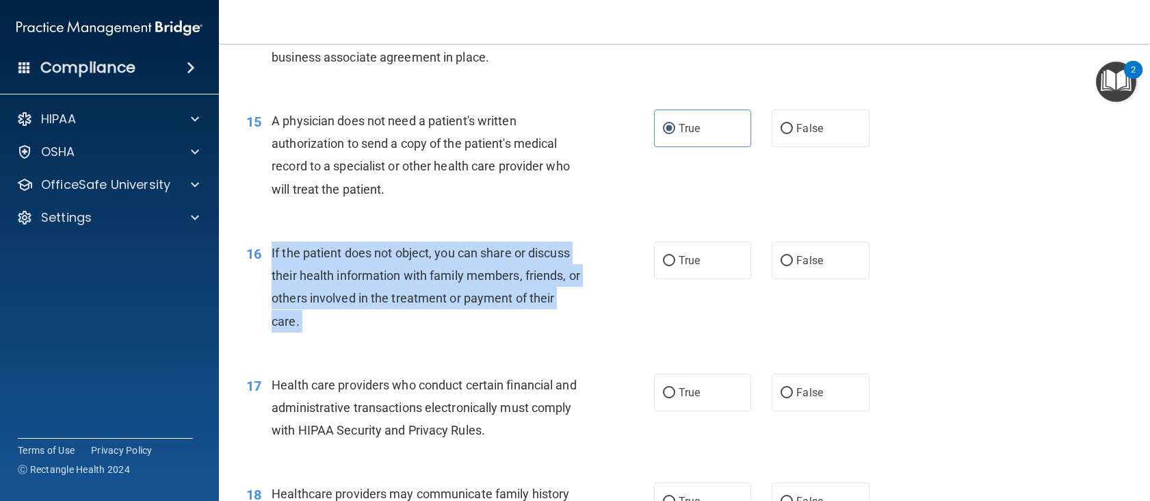
click at [421, 258] on span "If the patient does not object, you can share or discuss their health informati…" at bounding box center [426, 287] width 308 height 83
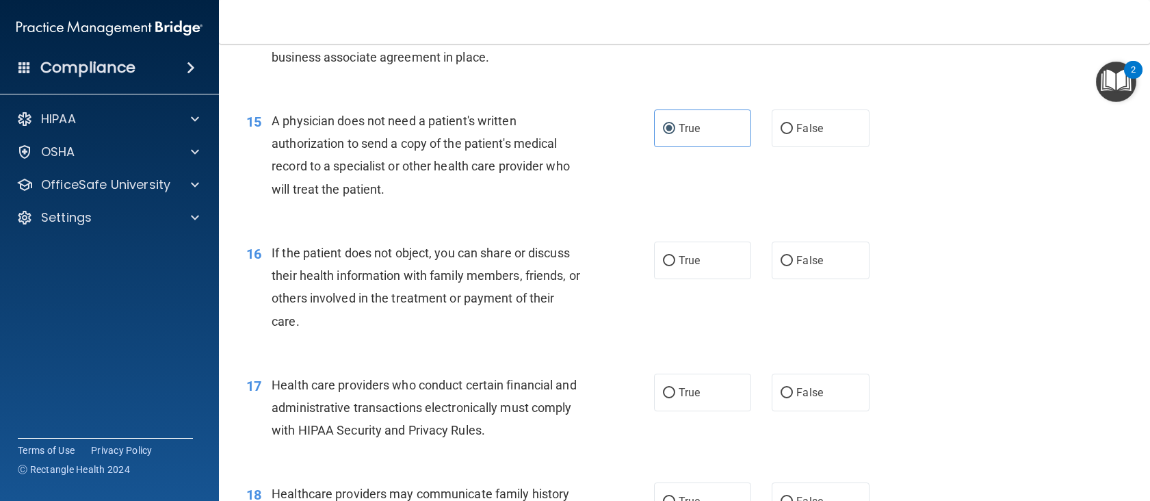
click at [712, 235] on div "16 If the patient does not object, you can share or discuss their health inform…" at bounding box center [684, 290] width 897 height 132
drag, startPoint x: 707, startPoint y: 248, endPoint x: 683, endPoint y: 250, distance: 23.4
click at [707, 248] on label "True" at bounding box center [703, 260] width 98 height 38
click at [675, 256] on input "True" at bounding box center [669, 261] width 12 height 10
radio input "true"
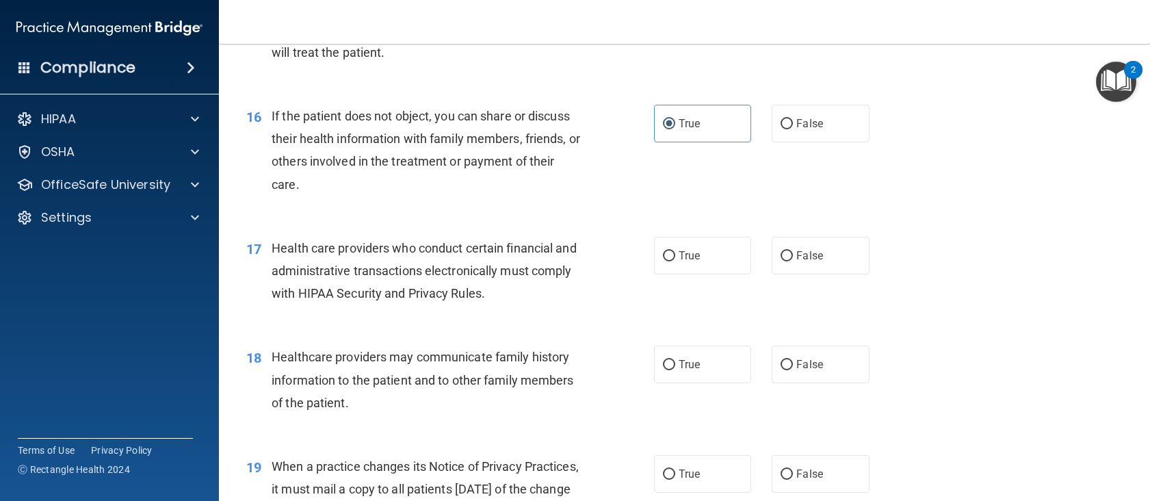
scroll to position [1778, 0]
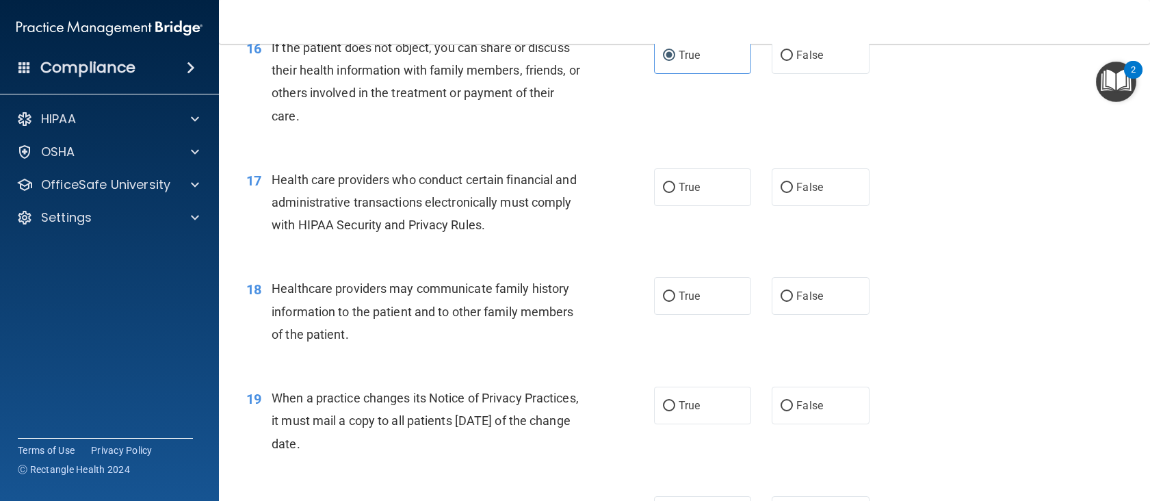
click at [486, 189] on div "Health care providers who conduct certain financial and administrative transact…" at bounding box center [432, 202] width 321 height 68
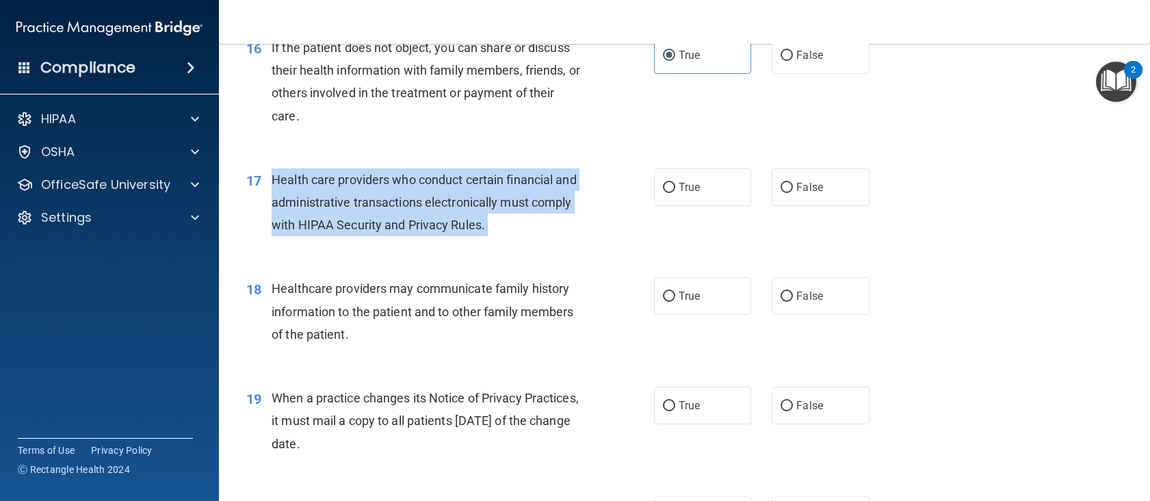
click at [486, 189] on div "Health care providers who conduct certain financial and administrative transact…" at bounding box center [432, 202] width 321 height 68
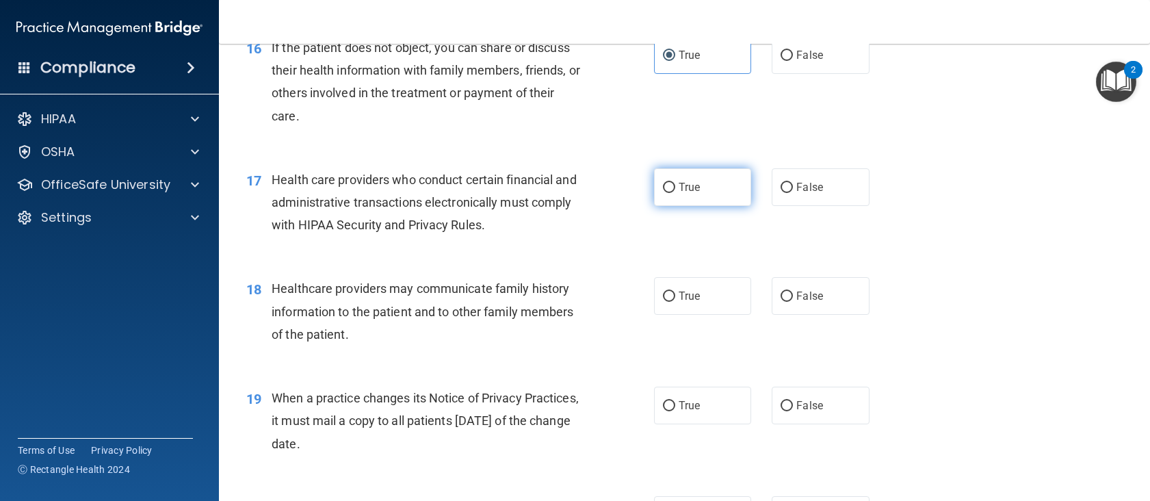
click at [696, 186] on label "True" at bounding box center [703, 187] width 98 height 38
click at [675, 186] on input "True" at bounding box center [669, 188] width 12 height 10
radio input "true"
click at [498, 291] on span "Healthcare providers may communicate family history information to the patient …" at bounding box center [423, 311] width 302 height 60
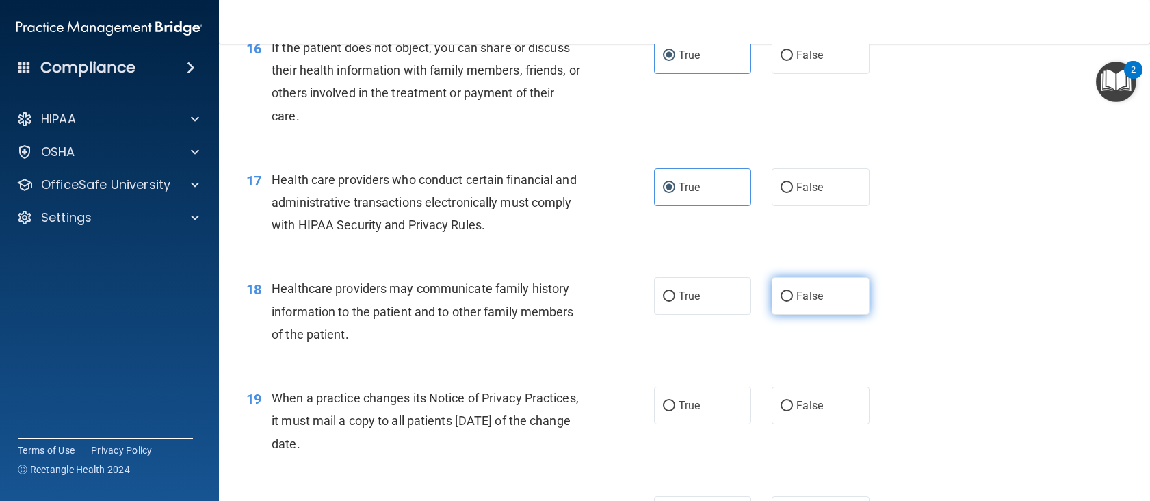
click at [815, 300] on span "False" at bounding box center [809, 295] width 27 height 13
click at [793, 300] on input "False" at bounding box center [786, 296] width 12 height 10
radio input "true"
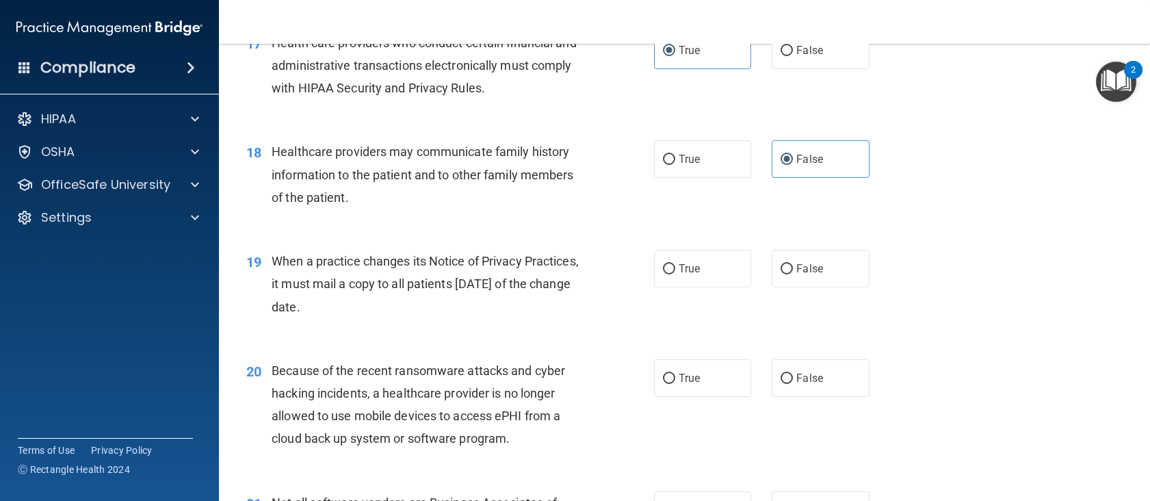
scroll to position [1984, 0]
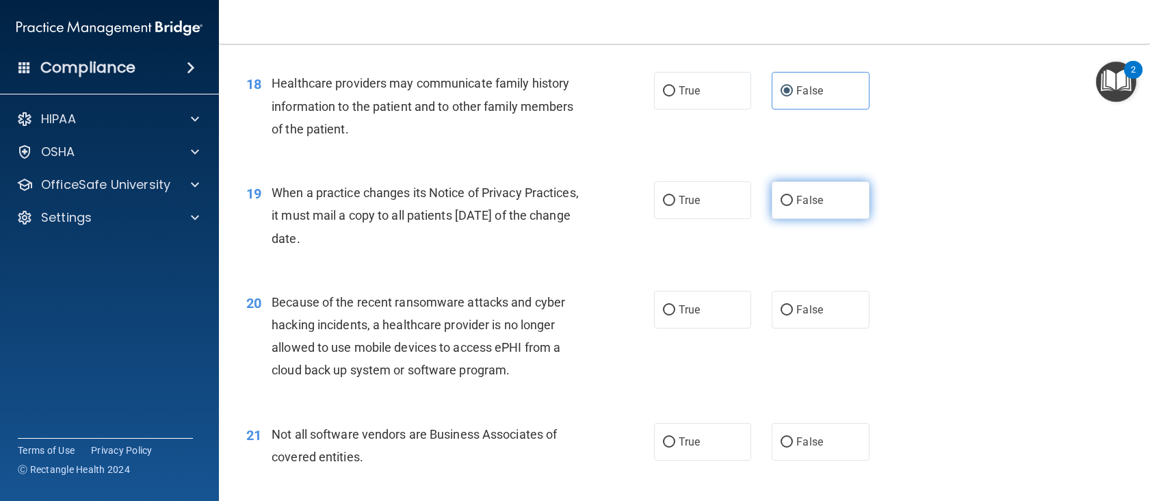
click at [772, 194] on label "False" at bounding box center [821, 200] width 98 height 38
click at [780, 196] on input "False" at bounding box center [786, 201] width 12 height 10
radio input "true"
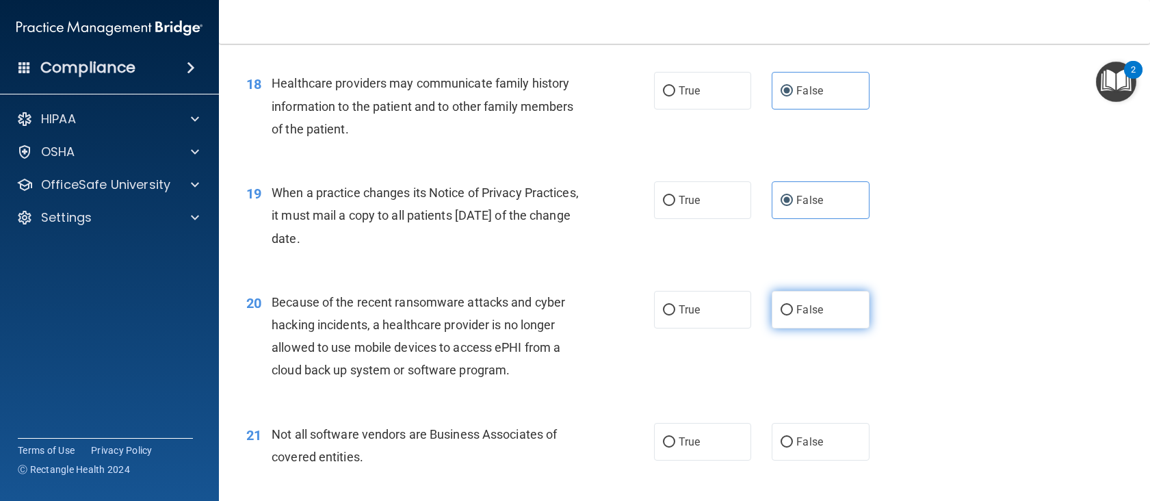
click at [794, 317] on label "False" at bounding box center [821, 310] width 98 height 38
click at [793, 315] on input "False" at bounding box center [786, 310] width 12 height 10
radio input "true"
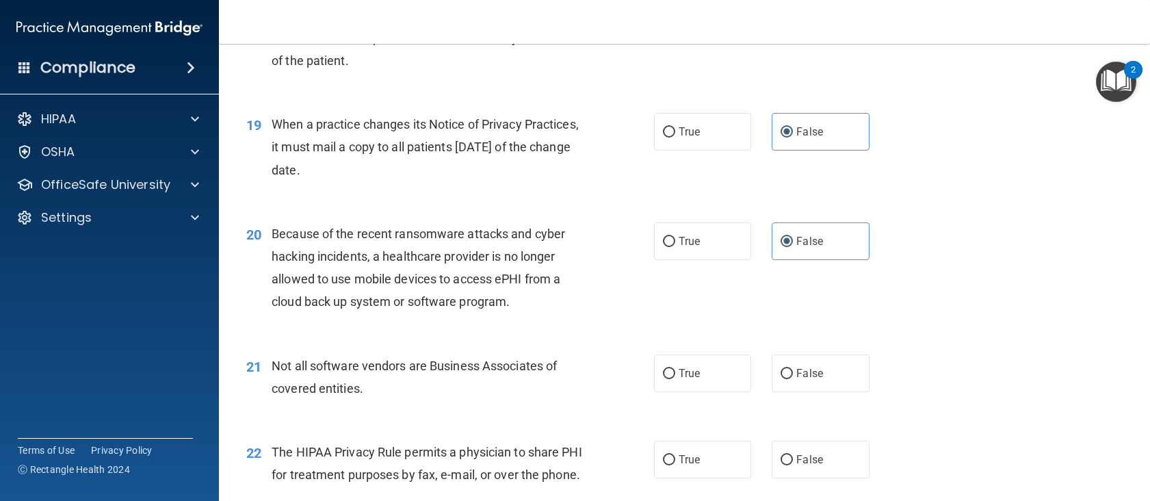
scroll to position [2120, 0]
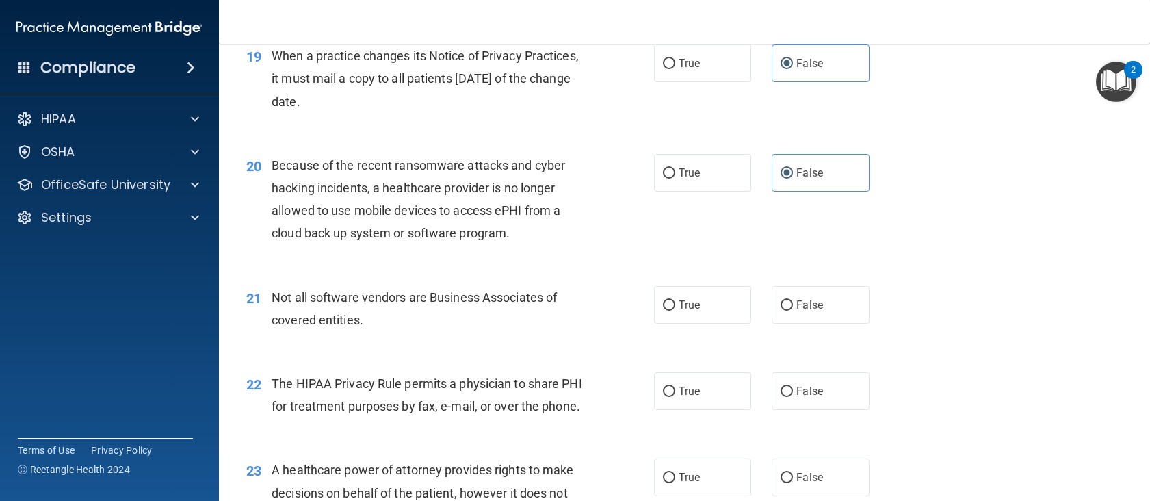
click at [433, 291] on span "Not all software vendors are Business Associates of covered entities." at bounding box center [414, 308] width 285 height 37
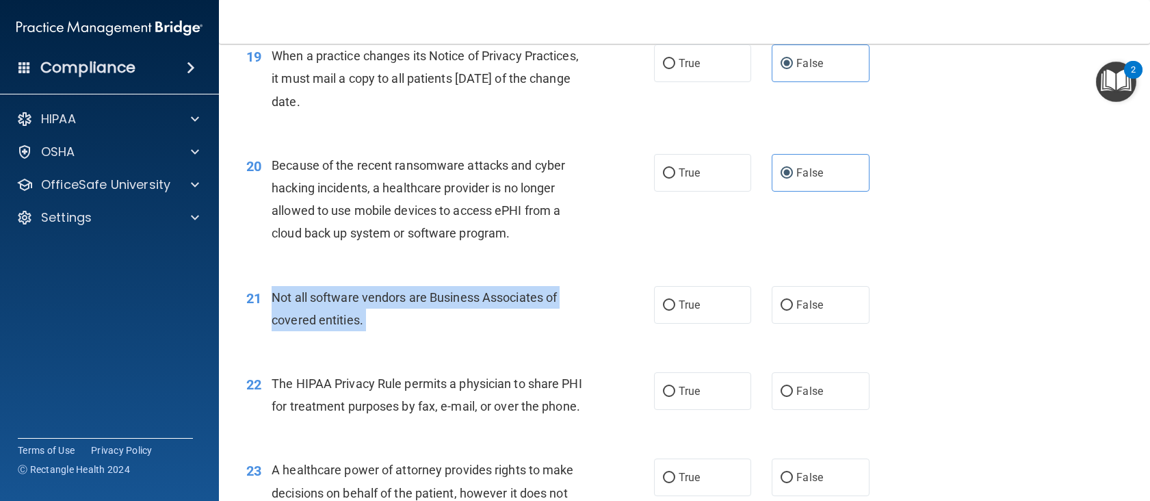
click at [433, 291] on span "Not all software vendors are Business Associates of covered entities." at bounding box center [414, 308] width 285 height 37
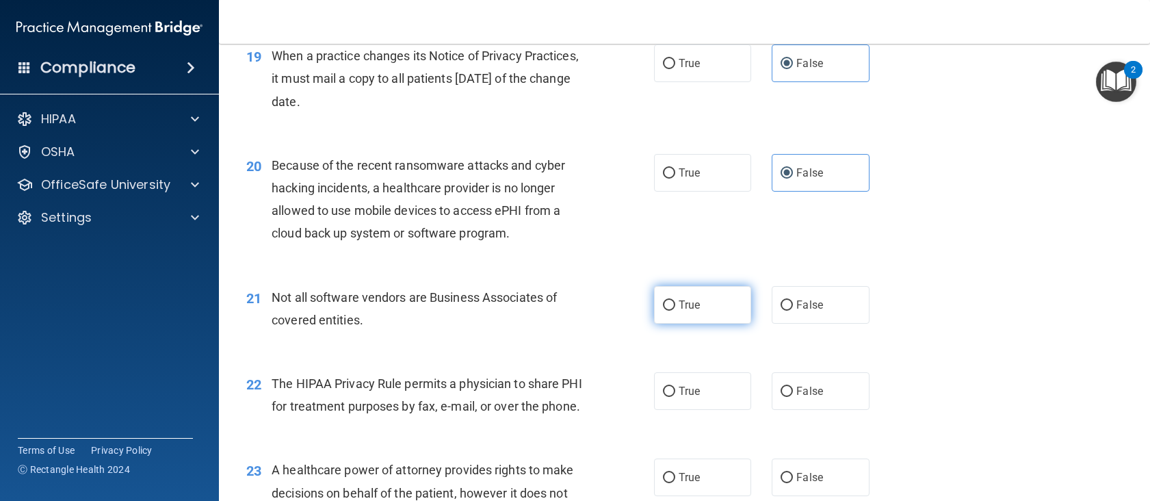
click at [722, 313] on label "True" at bounding box center [703, 305] width 98 height 38
click at [675, 311] on input "True" at bounding box center [669, 305] width 12 height 10
radio input "true"
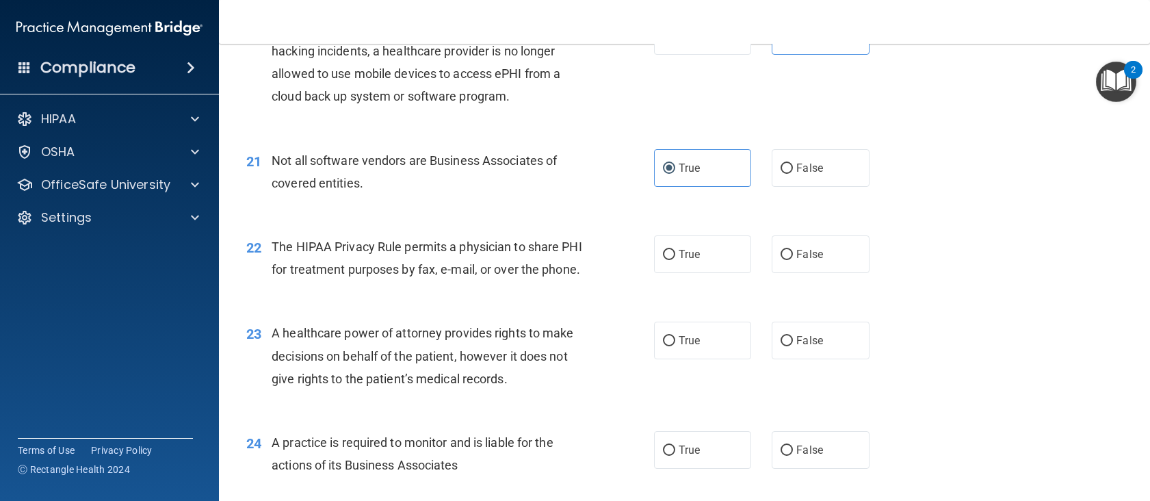
click at [404, 276] on span "The HIPAA Privacy Rule permits a physician to share PHI for treatment purposes …" at bounding box center [427, 257] width 311 height 37
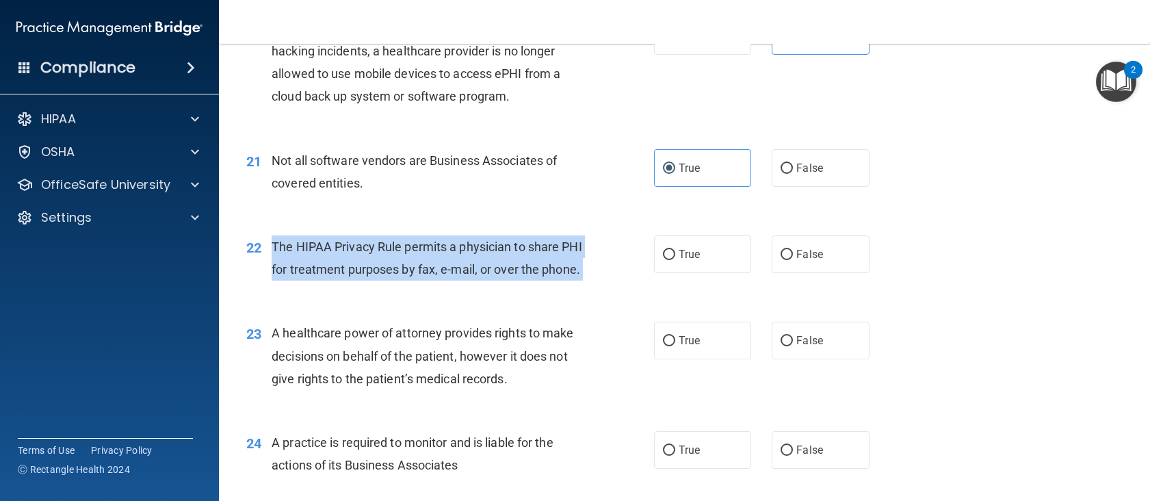
click at [404, 276] on span "The HIPAA Privacy Rule permits a physician to share PHI for treatment purposes …" at bounding box center [427, 257] width 311 height 37
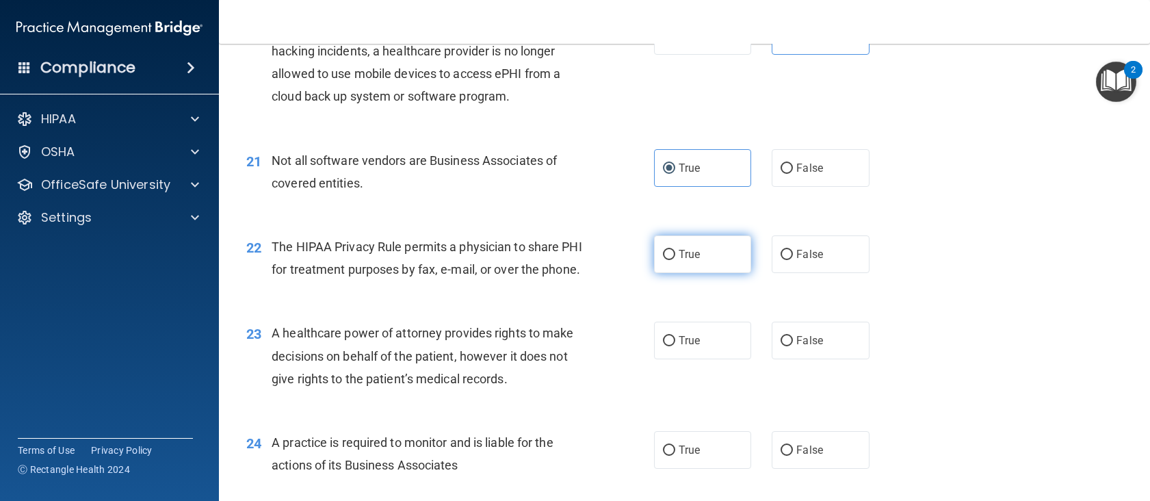
click at [718, 250] on label "True" at bounding box center [703, 254] width 98 height 38
click at [675, 250] on input "True" at bounding box center [669, 255] width 12 height 10
radio input "true"
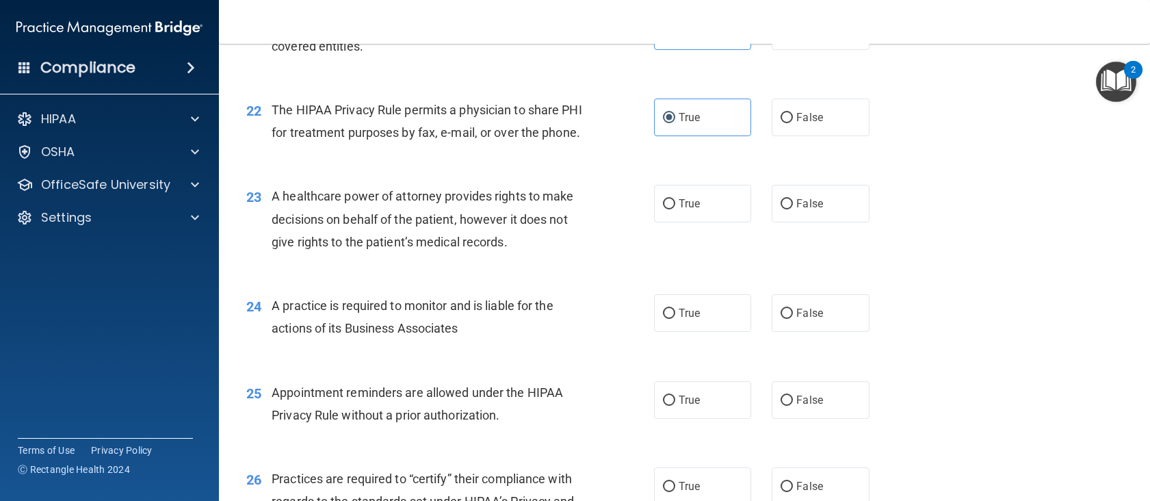
scroll to position [2462, 0]
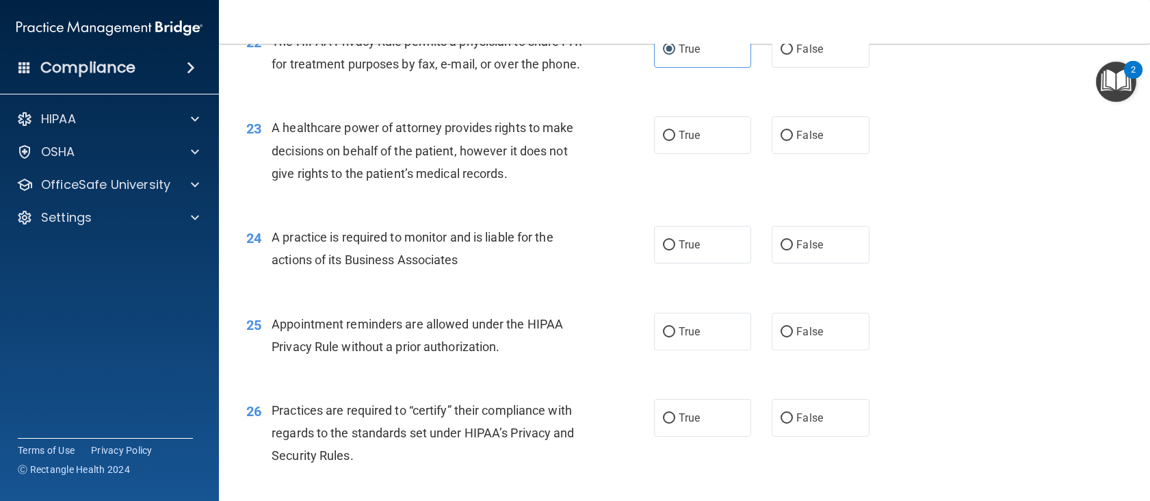
click at [328, 166] on span "A healthcare power of attorney provides rights to make decisions on behalf of t…" at bounding box center [423, 150] width 302 height 60
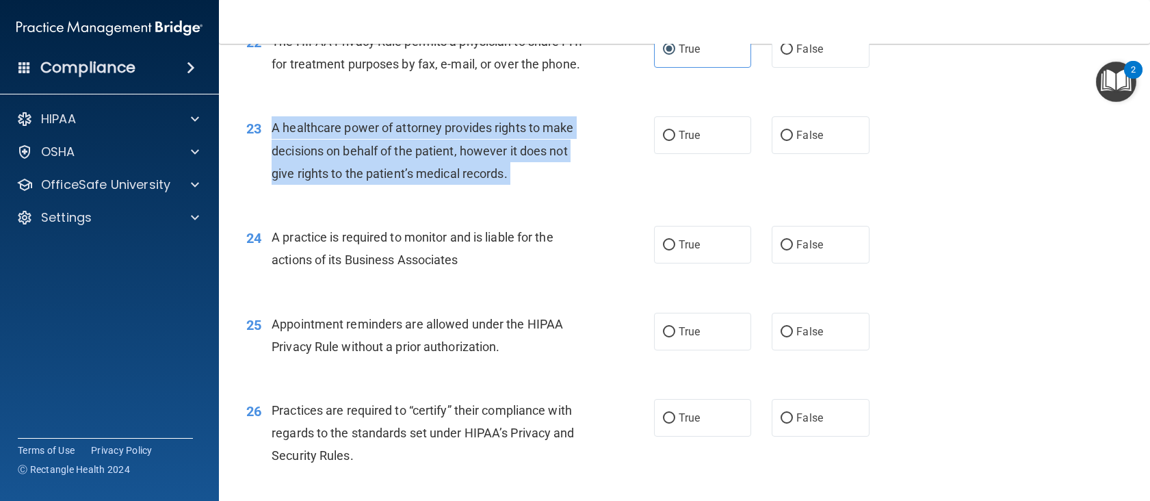
click at [328, 166] on span "A healthcare power of attorney provides rights to make decisions on behalf of t…" at bounding box center [423, 150] width 302 height 60
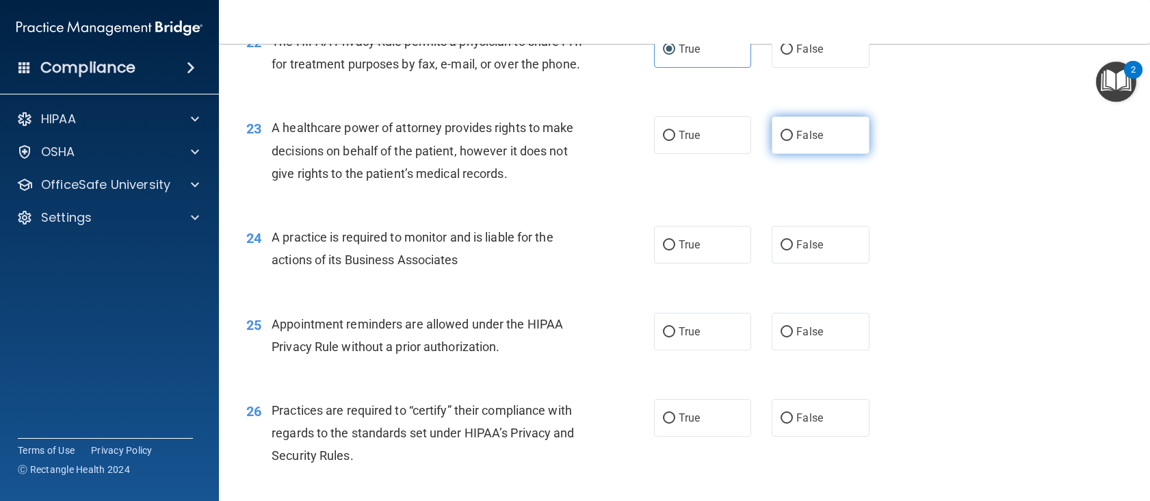
drag, startPoint x: 819, startPoint y: 158, endPoint x: 670, endPoint y: 222, distance: 162.1
click at [818, 154] on label "False" at bounding box center [821, 135] width 98 height 38
click at [793, 141] on input "False" at bounding box center [786, 136] width 12 height 10
radio input "true"
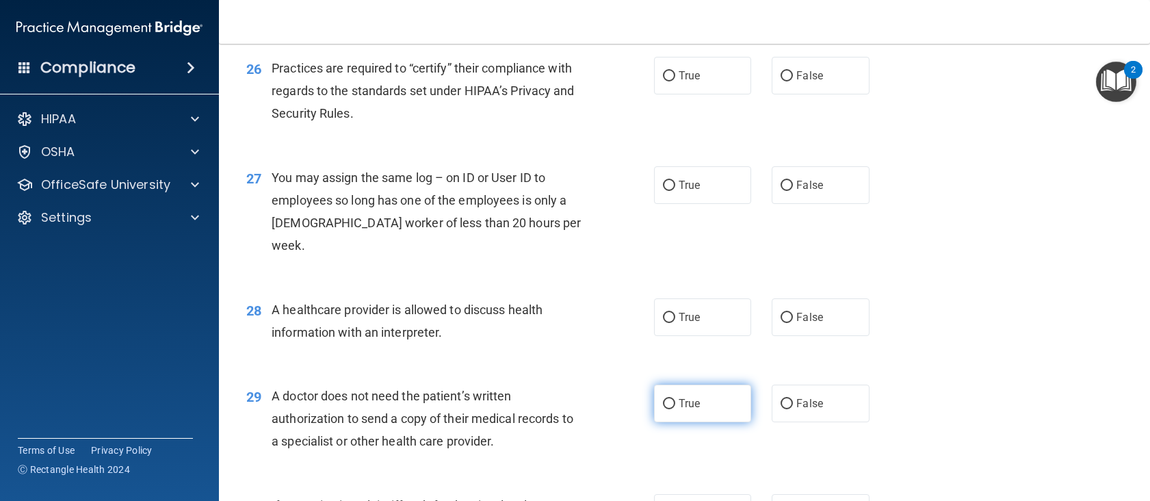
click at [658, 417] on label "True" at bounding box center [703, 403] width 98 height 38
click at [663, 409] on input "True" at bounding box center [669, 404] width 12 height 10
radio input "true"
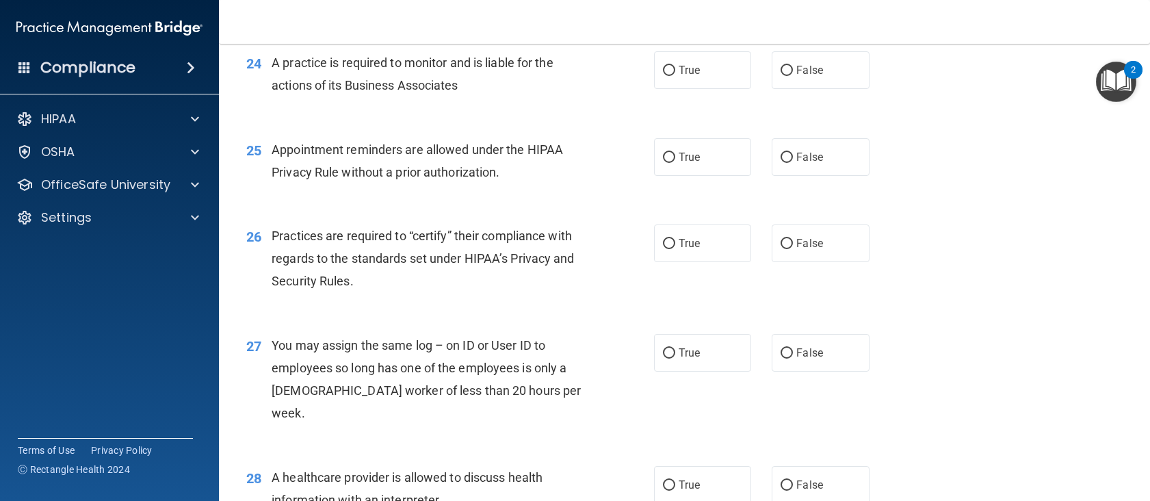
scroll to position [2569, 0]
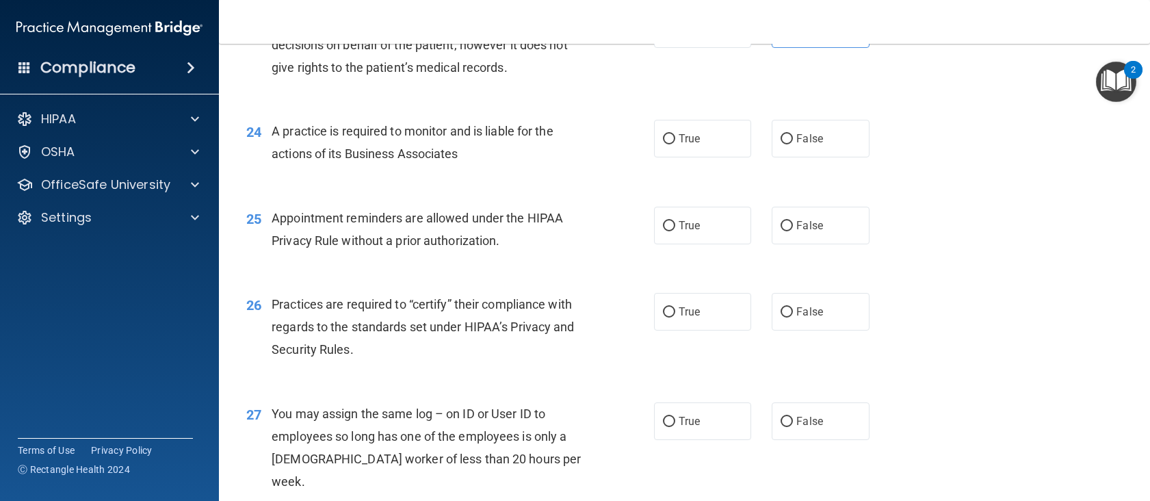
click at [398, 156] on span "A practice is required to monitor and is liable for the actions of its Business…" at bounding box center [413, 142] width 282 height 37
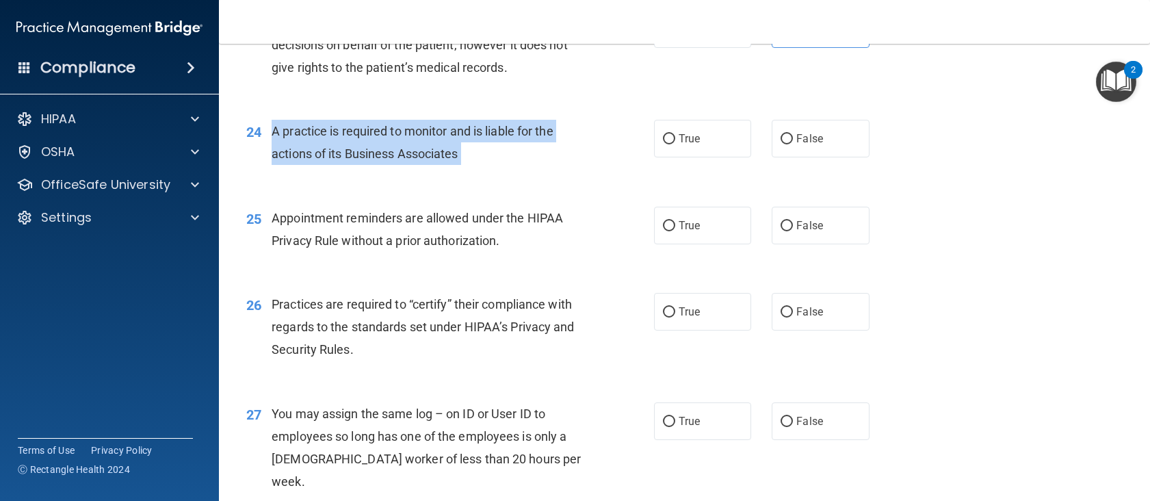
click at [398, 156] on span "A practice is required to monitor and is liable for the actions of its Business…" at bounding box center [413, 142] width 282 height 37
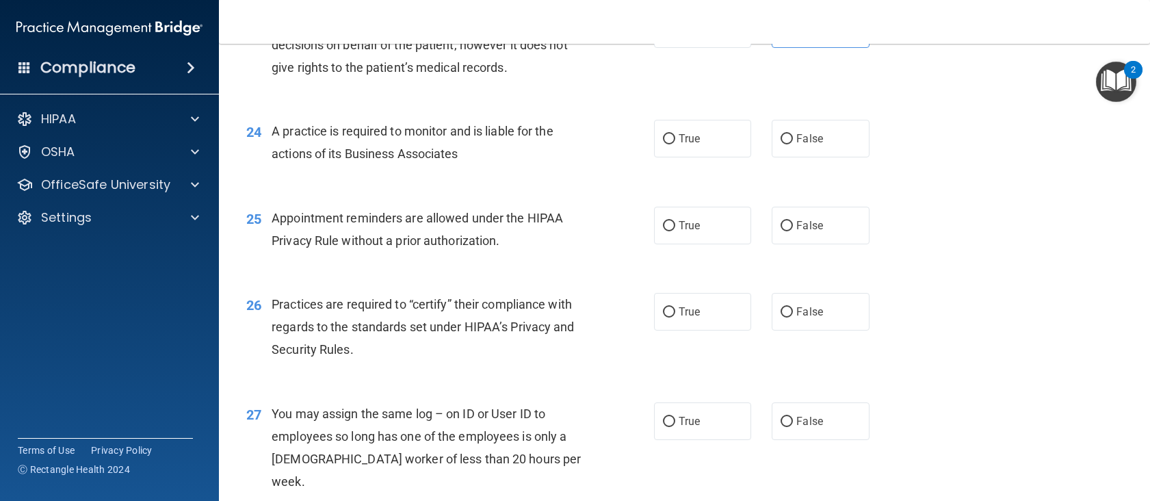
click at [835, 141] on div "24 A practice is required to monitor and is liable for the actions of its Busin…" at bounding box center [684, 146] width 897 height 86
click at [834, 150] on label "False" at bounding box center [821, 139] width 98 height 38
click at [793, 144] on input "False" at bounding box center [786, 139] width 12 height 10
radio input "true"
click at [295, 248] on span "Appointment reminders are allowed under the HIPAA Privacy Rule without a prior …" at bounding box center [417, 229] width 291 height 37
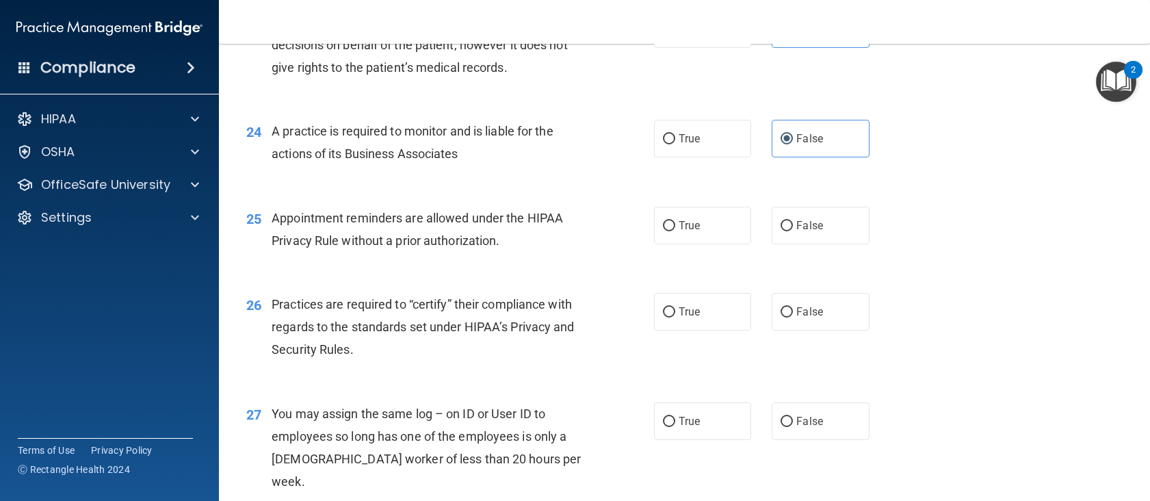
click at [295, 248] on span "Appointment reminders are allowed under the HIPAA Privacy Rule without a prior …" at bounding box center [417, 229] width 291 height 37
drag, startPoint x: 295, startPoint y: 259, endPoint x: 291, endPoint y: 243, distance: 16.1
click at [291, 243] on span "Appointment reminders are allowed under the HIPAA Privacy Rule without a prior …" at bounding box center [417, 229] width 291 height 37
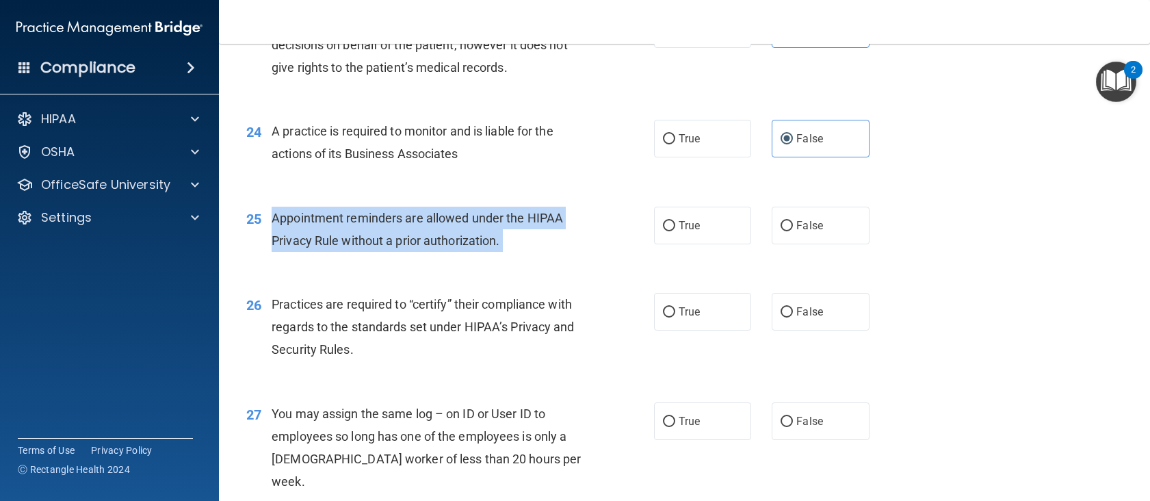
click at [291, 243] on span "Appointment reminders are allowed under the HIPAA Privacy Rule without a prior …" at bounding box center [417, 229] width 291 height 37
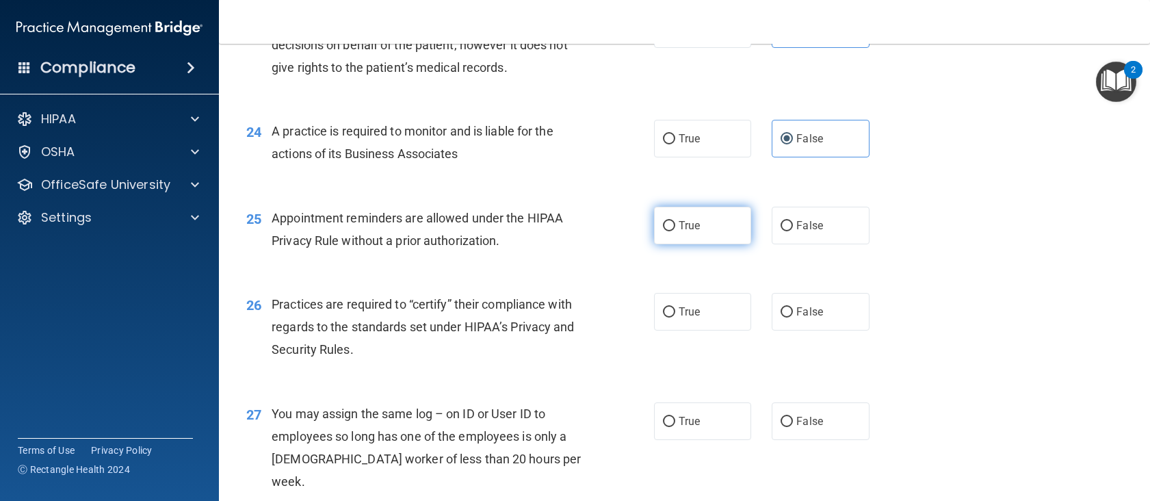
click at [709, 237] on label "True" at bounding box center [703, 226] width 98 height 38
click at [675, 231] on input "True" at bounding box center [669, 226] width 12 height 10
radio input "true"
click at [559, 315] on div "26 Practices are required to “certify” their compliance with regards to the sta…" at bounding box center [684, 330] width 897 height 109
click at [545, 328] on span "Practices are required to “certify” their compliance with regards to the standa…" at bounding box center [423, 327] width 302 height 60
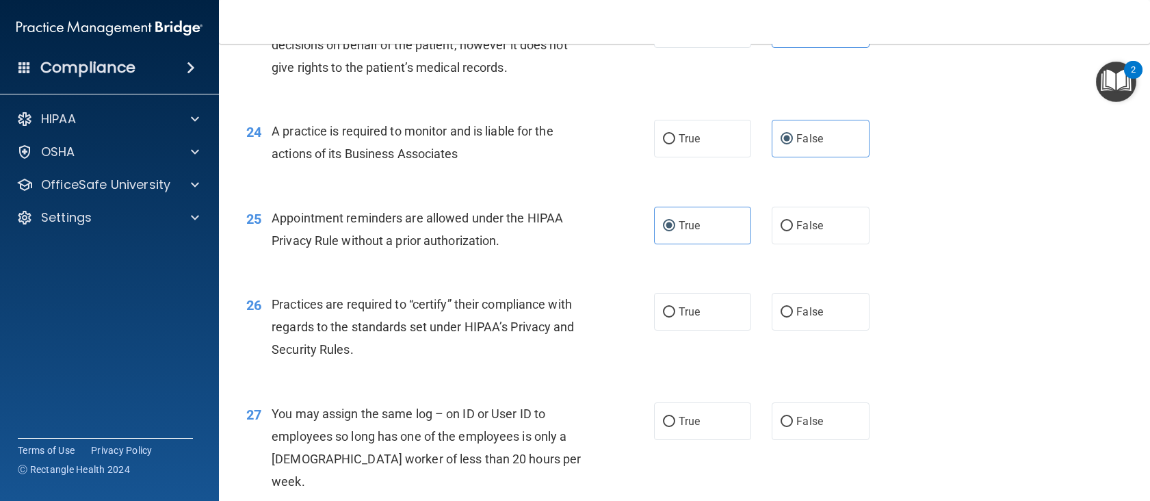
click at [547, 326] on span "Practices are required to “certify” their compliance with regards to the standa…" at bounding box center [423, 327] width 302 height 60
click at [548, 324] on span "Practices are required to “certify” their compliance with regards to the standa…" at bounding box center [423, 327] width 302 height 60
click at [547, 324] on span "Practices are required to “certify” their compliance with regards to the standa…" at bounding box center [423, 327] width 302 height 60
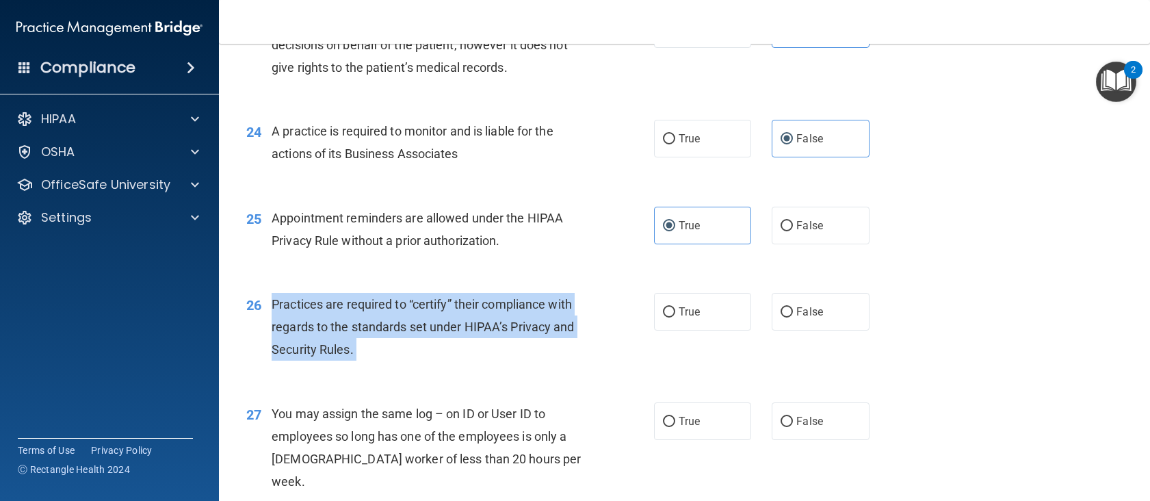
click at [547, 324] on span "Practices are required to “certify” their compliance with regards to the standa…" at bounding box center [423, 327] width 302 height 60
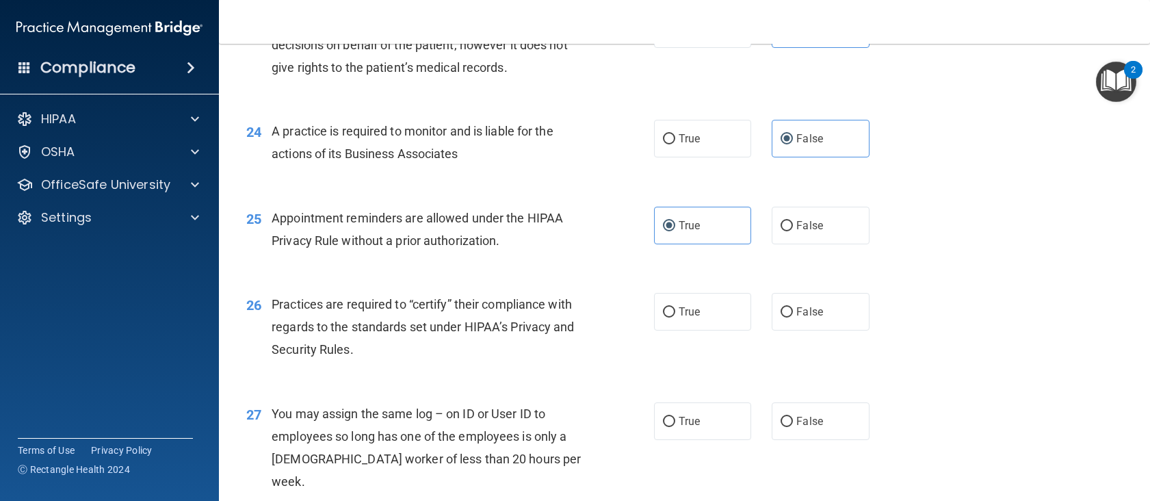
drag, startPoint x: 769, startPoint y: 344, endPoint x: 754, endPoint y: 350, distance: 16.3
click at [772, 330] on label "False" at bounding box center [821, 312] width 98 height 38
click at [780, 317] on input "False" at bounding box center [786, 312] width 12 height 10
radio input "true"
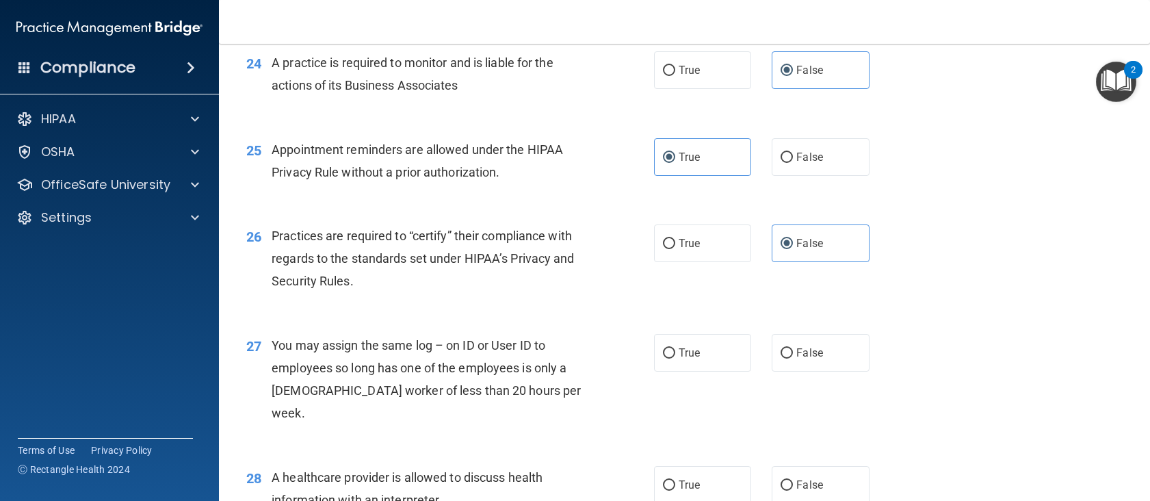
scroll to position [2774, 0]
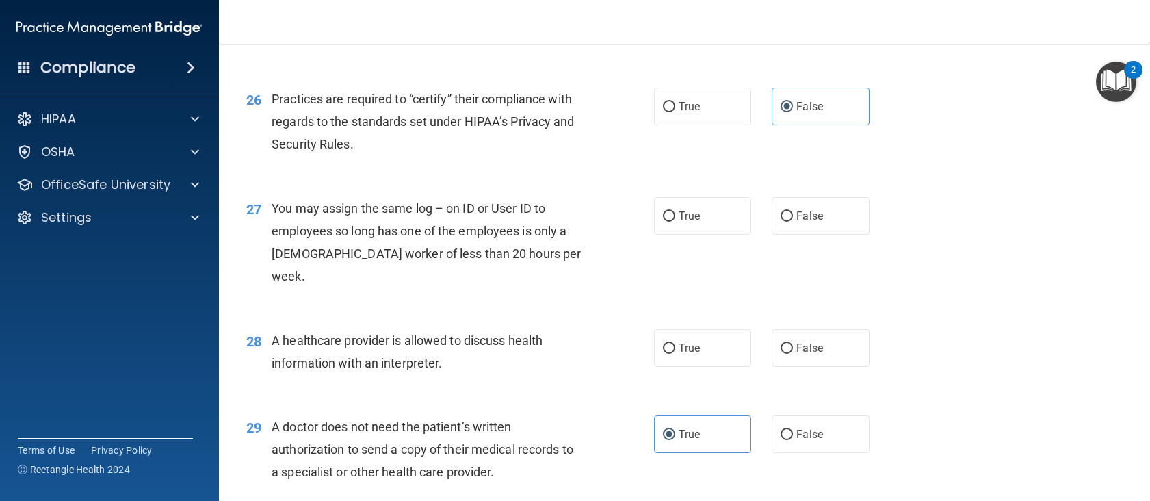
click at [441, 261] on div "You may assign the same log – on ID or User ID to employees so long has one of …" at bounding box center [432, 242] width 321 height 91
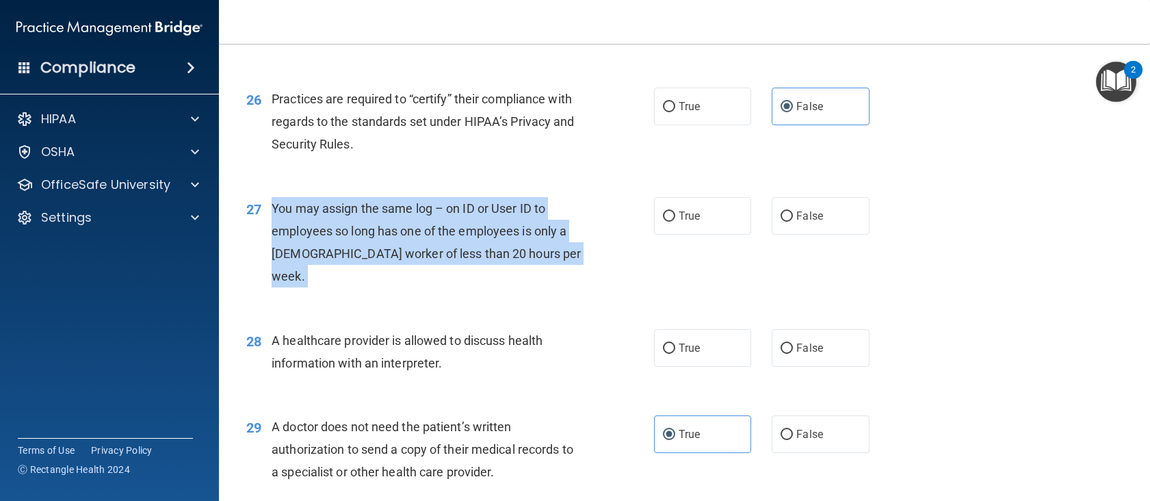
click at [441, 261] on div "You may assign the same log – on ID or User ID to employees so long has one of …" at bounding box center [432, 242] width 321 height 91
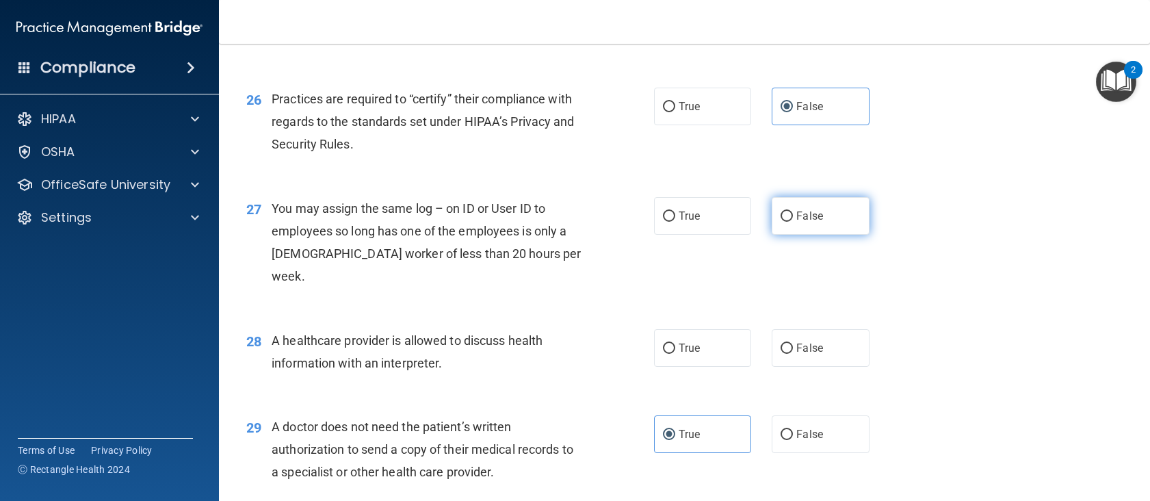
click at [801, 222] on span "False" at bounding box center [809, 215] width 27 height 13
click at [793, 222] on input "False" at bounding box center [786, 216] width 12 height 10
radio input "true"
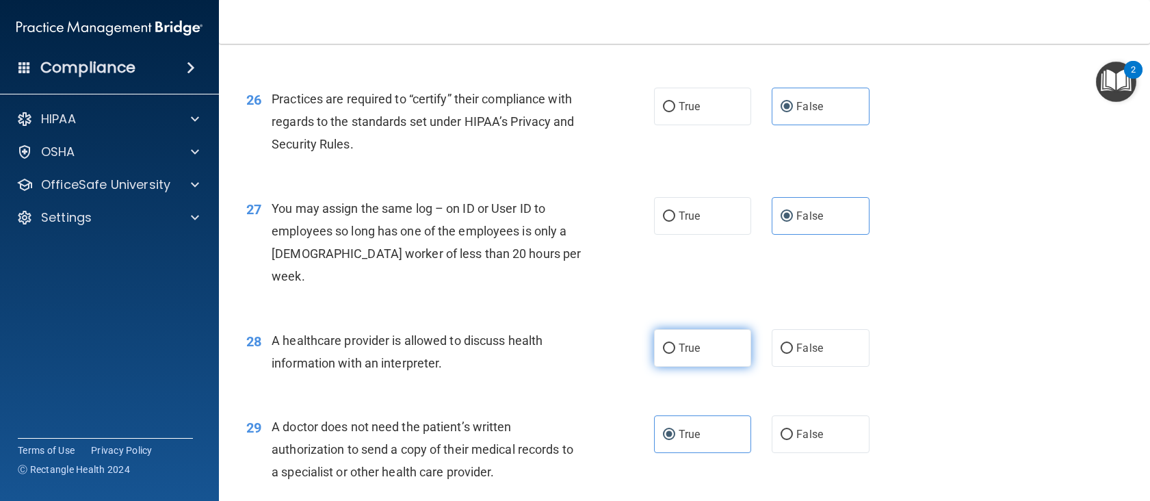
click at [702, 334] on label "True" at bounding box center [703, 348] width 98 height 38
click at [675, 343] on input "True" at bounding box center [669, 348] width 12 height 10
radio input "true"
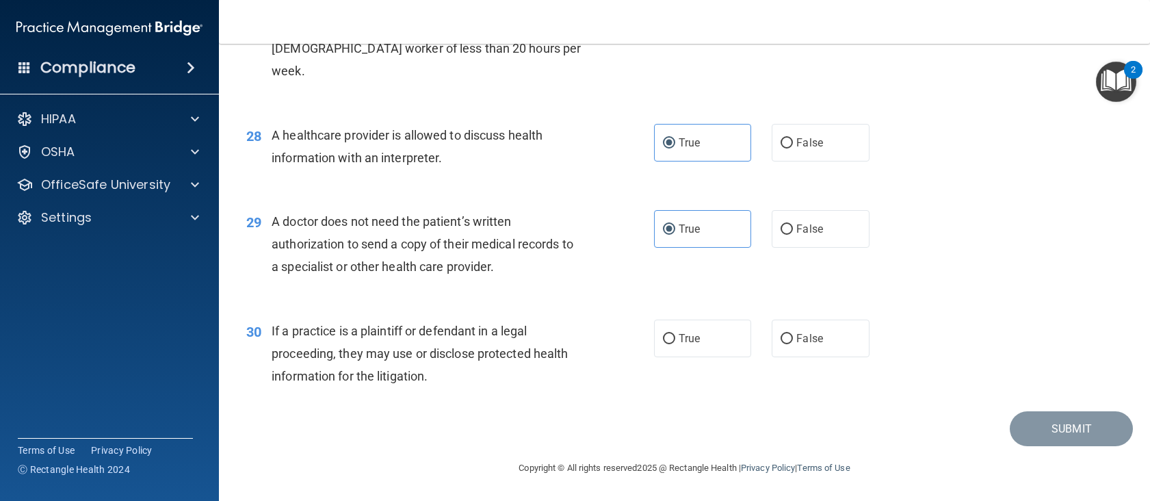
click at [472, 370] on div "If a practice is a plaintiff or defendant in a legal proceeding, they may use o…" at bounding box center [432, 353] width 321 height 68
click at [468, 354] on span "If a practice is a plaintiff or defendant in a legal proceeding, they may use o…" at bounding box center [420, 354] width 296 height 60
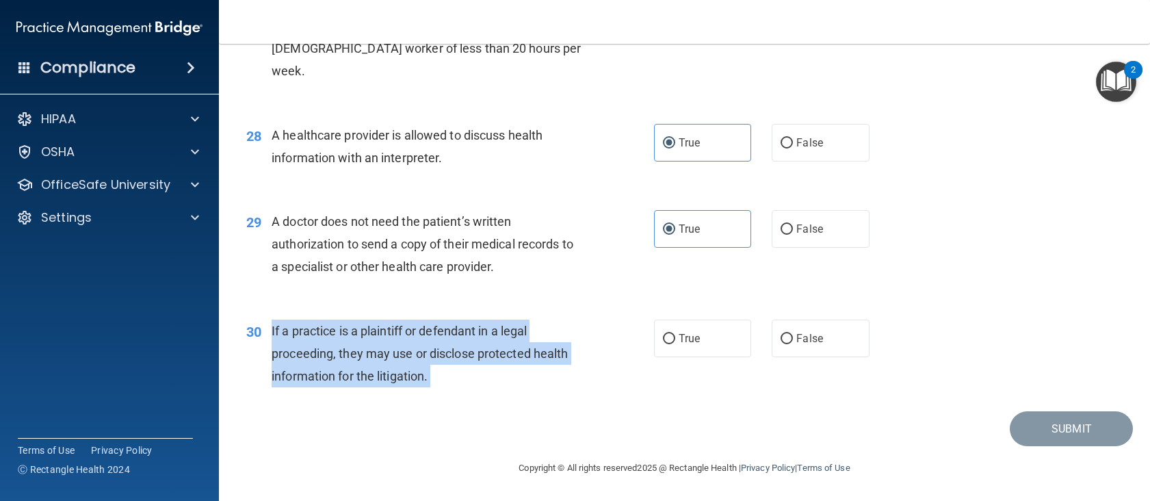
click at [468, 354] on span "If a practice is a plaintiff or defendant in a legal proceeding, they may use o…" at bounding box center [420, 354] width 296 height 60
drag, startPoint x: 428, startPoint y: 334, endPoint x: 867, endPoint y: 0, distance: 551.6
click at [427, 334] on span "If a practice is a plaintiff or defendant in a legal proceeding, they may use o…" at bounding box center [420, 354] width 296 height 60
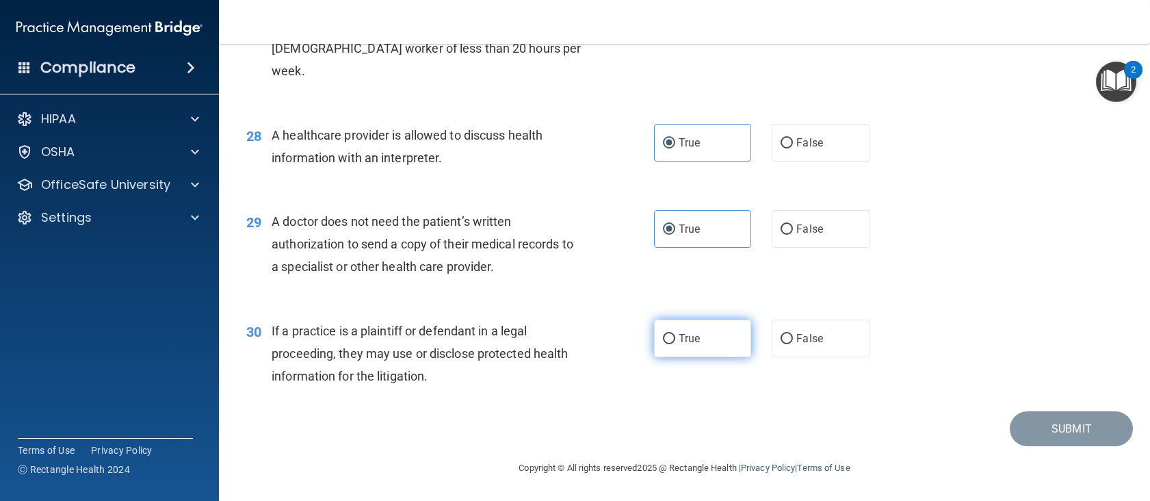
click at [666, 341] on label "True" at bounding box center [703, 338] width 98 height 38
click at [680, 345] on label "True" at bounding box center [703, 338] width 98 height 38
click at [675, 344] on input "True" at bounding box center [669, 339] width 12 height 10
radio input "true"
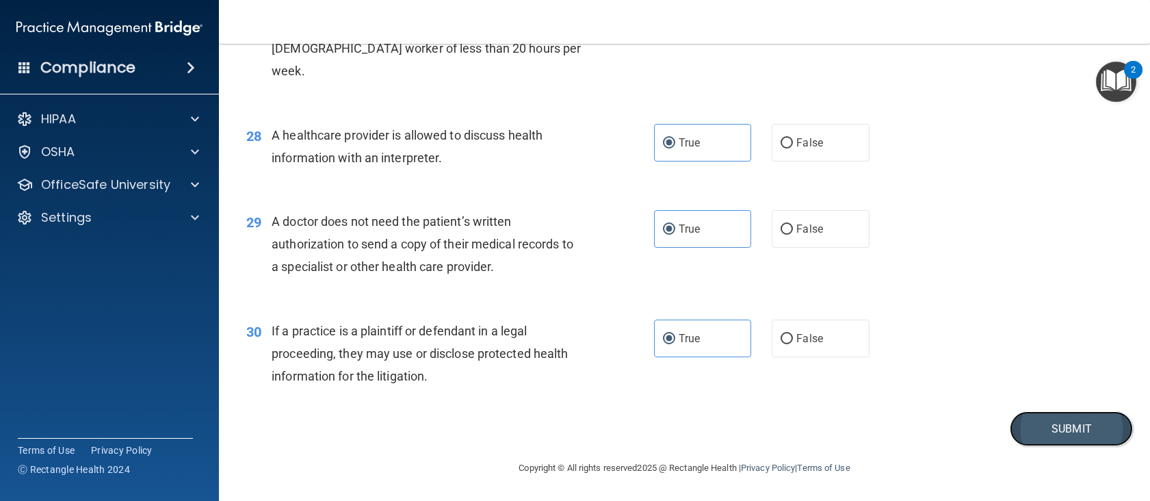
click at [1024, 419] on button "Submit" at bounding box center [1071, 428] width 123 height 35
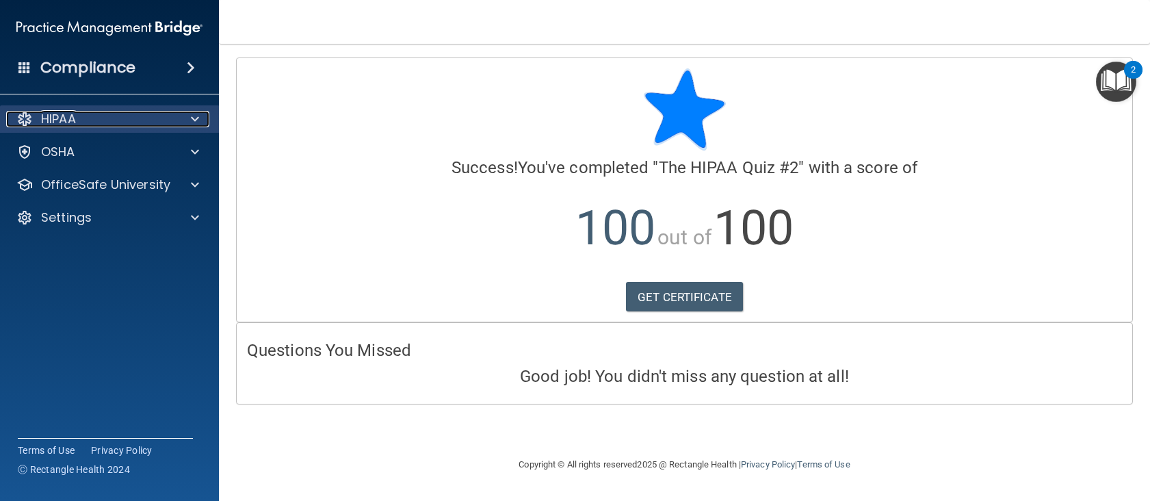
click at [84, 115] on div "HIPAA" at bounding box center [91, 119] width 170 height 16
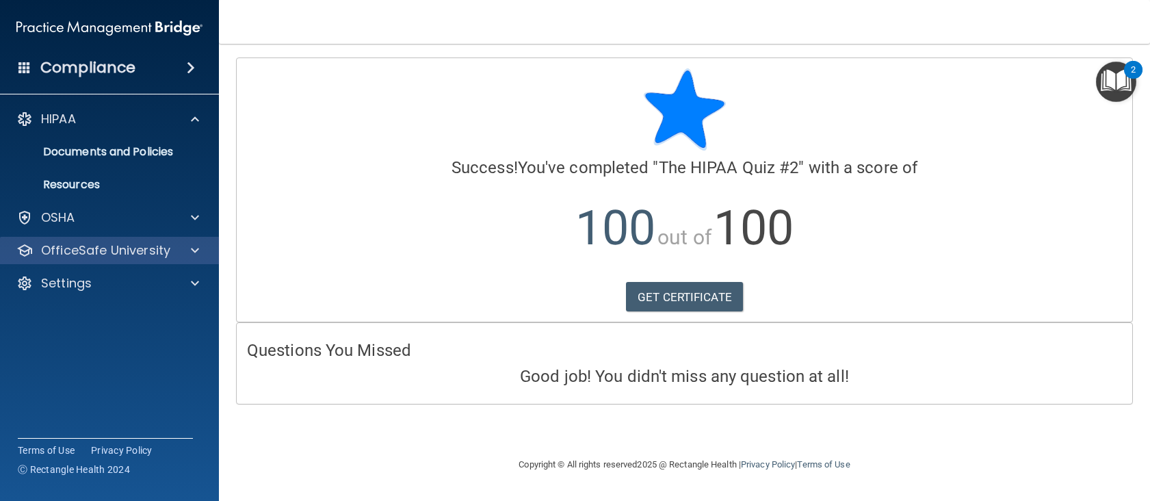
click at [88, 238] on div "OfficeSafe University" at bounding box center [110, 250] width 220 height 27
click at [95, 259] on div "OfficeSafe University" at bounding box center [110, 250] width 220 height 27
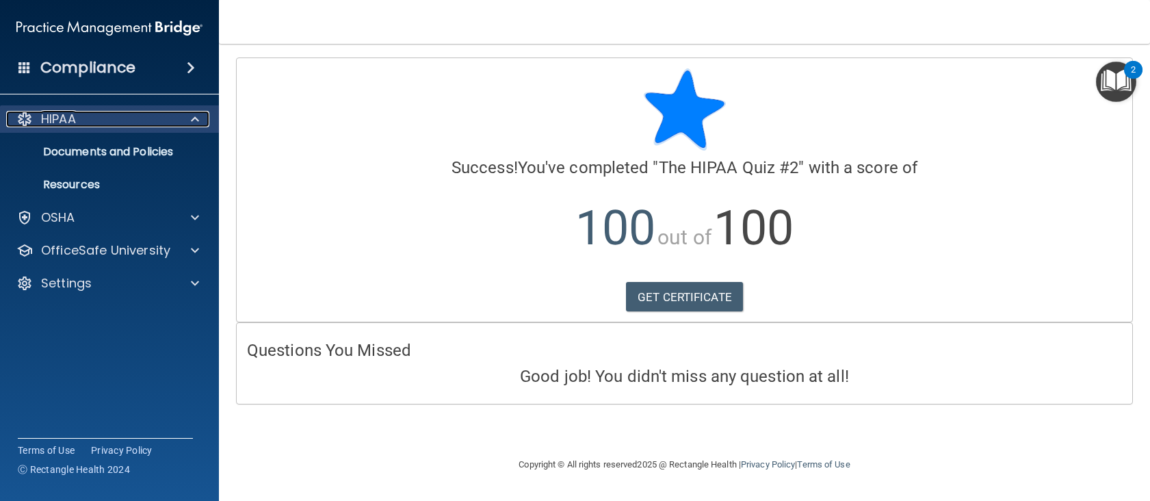
click at [48, 115] on p "HIPAA" at bounding box center [58, 119] width 35 height 16
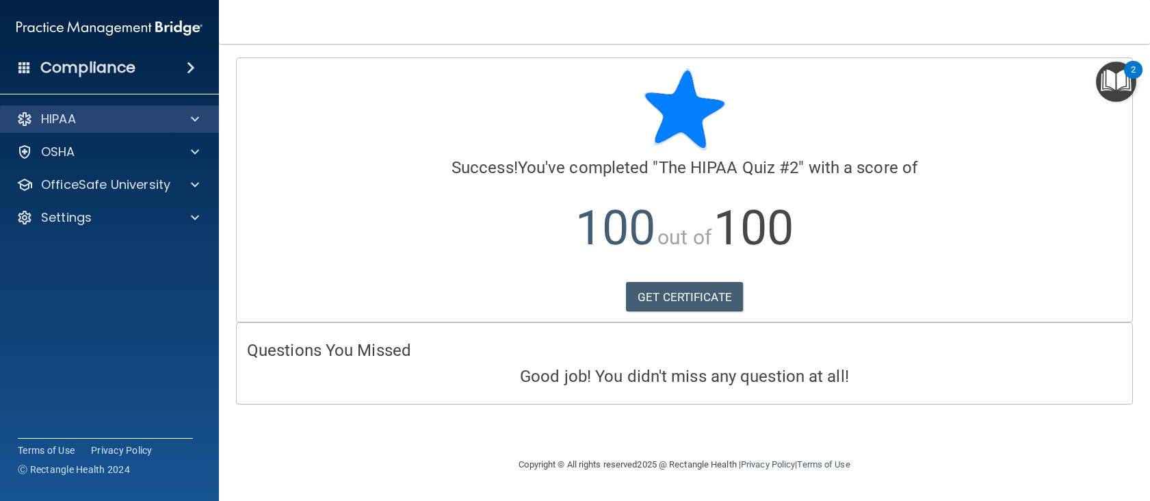
click at [83, 130] on div "HIPAA" at bounding box center [110, 118] width 220 height 27
click at [86, 120] on div "HIPAA" at bounding box center [91, 119] width 170 height 16
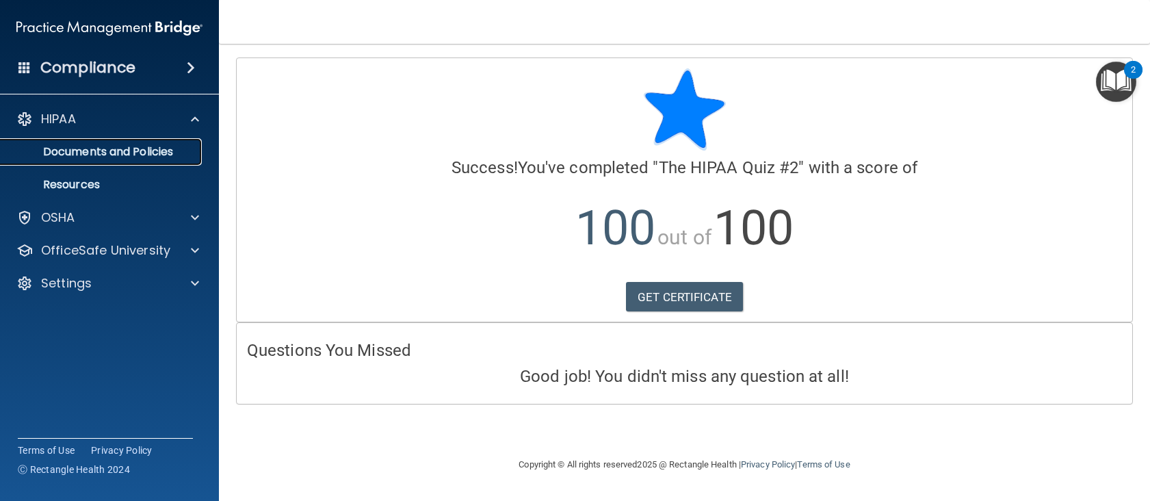
click at [89, 146] on p "Documents and Policies" at bounding box center [102, 152] width 187 height 14
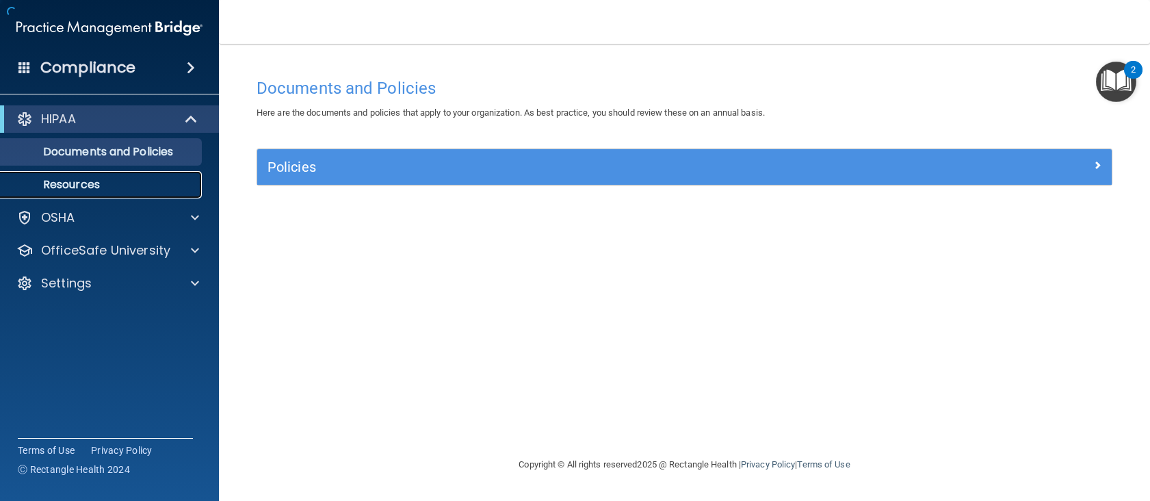
click at [90, 172] on link "Resources" at bounding box center [93, 184] width 215 height 27
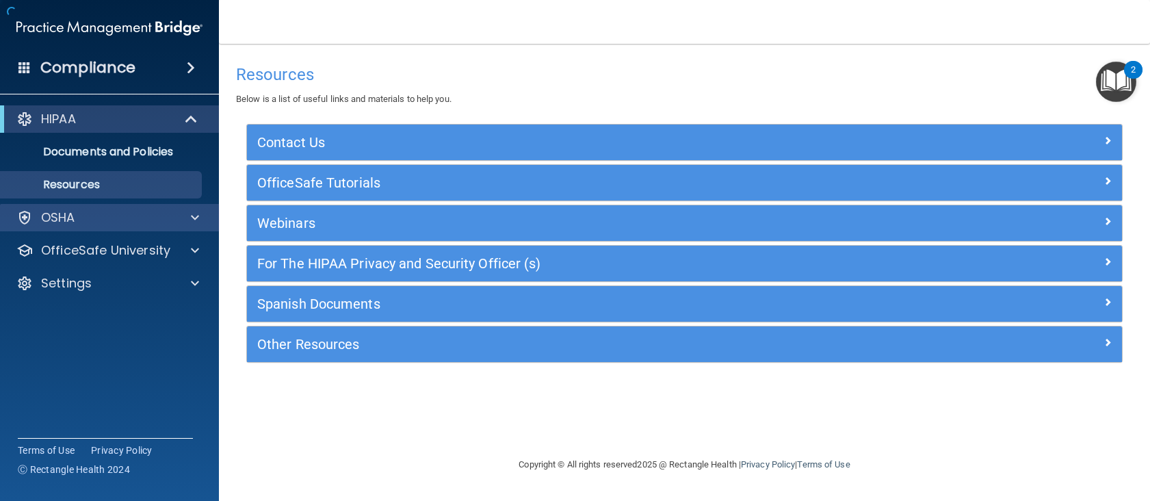
click at [86, 206] on div "OSHA" at bounding box center [110, 217] width 220 height 27
click at [81, 220] on div "OSHA" at bounding box center [91, 217] width 170 height 16
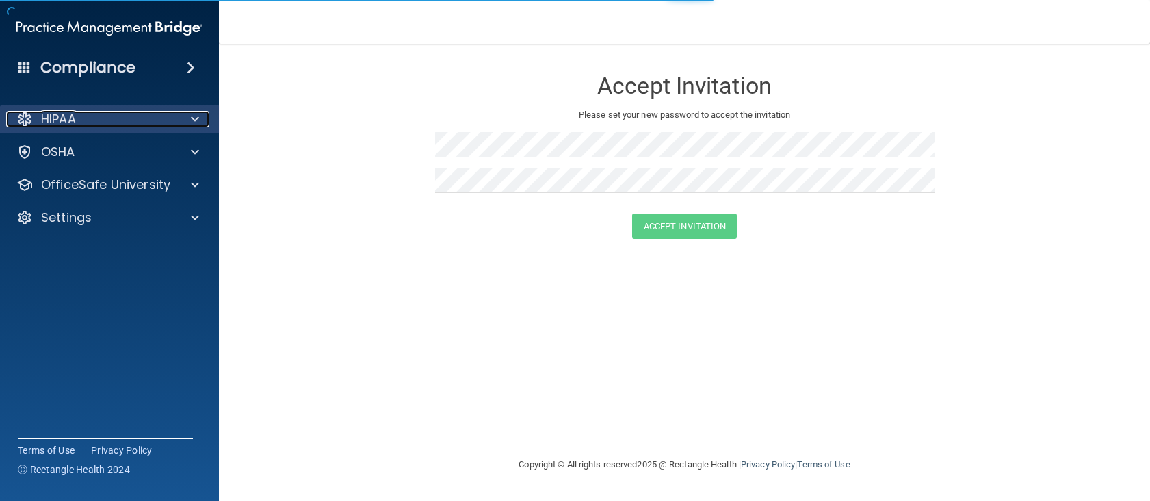
click at [27, 111] on div at bounding box center [24, 119] width 16 height 16
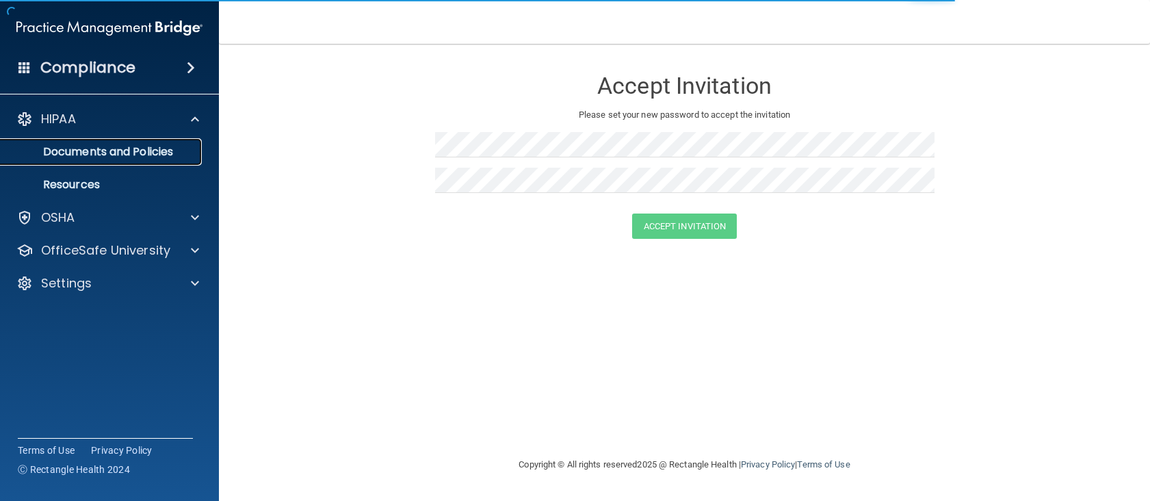
click at [150, 158] on p "Documents and Policies" at bounding box center [102, 152] width 187 height 14
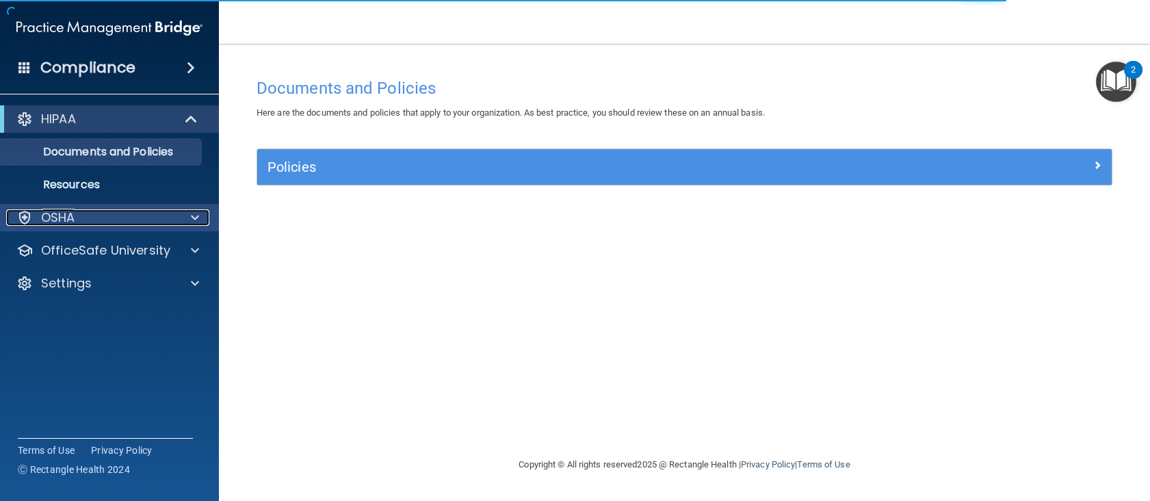
click at [143, 225] on div "OSHA" at bounding box center [91, 217] width 170 height 16
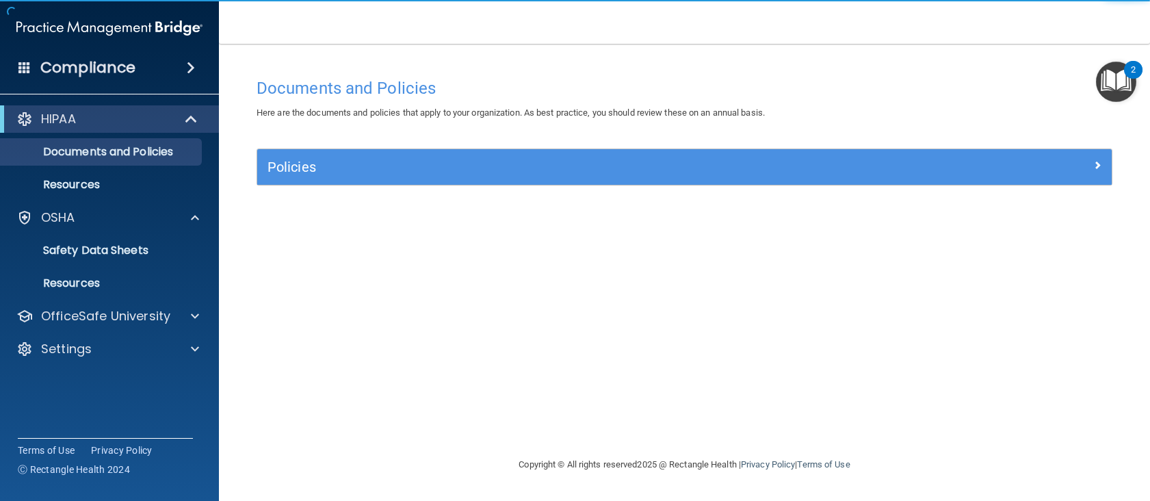
click at [129, 333] on div "HIPAA Documents and Policies Report an Incident Business Associates Emergency P…" at bounding box center [110, 237] width 220 height 274
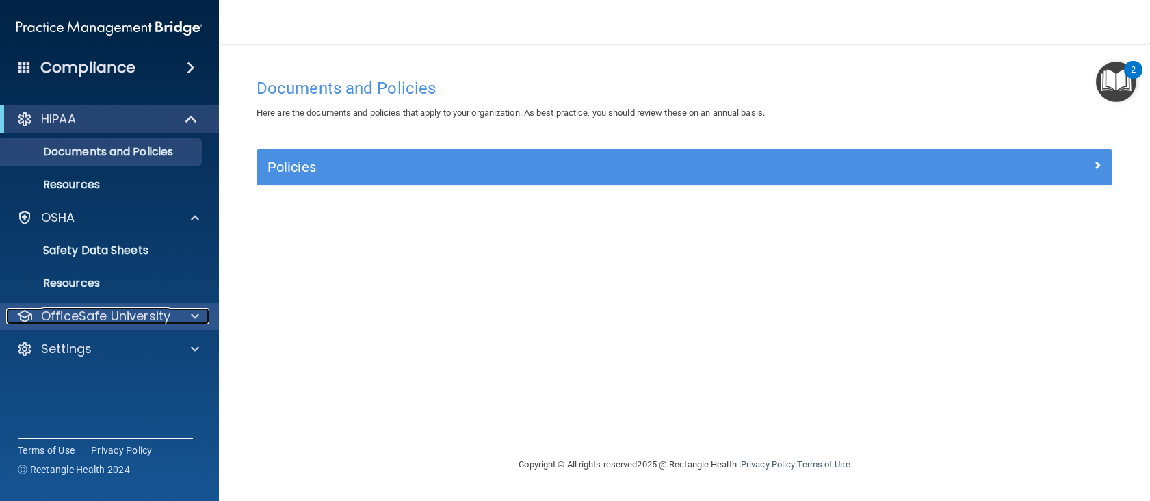
click at [134, 315] on p "OfficeSafe University" at bounding box center [105, 316] width 129 height 16
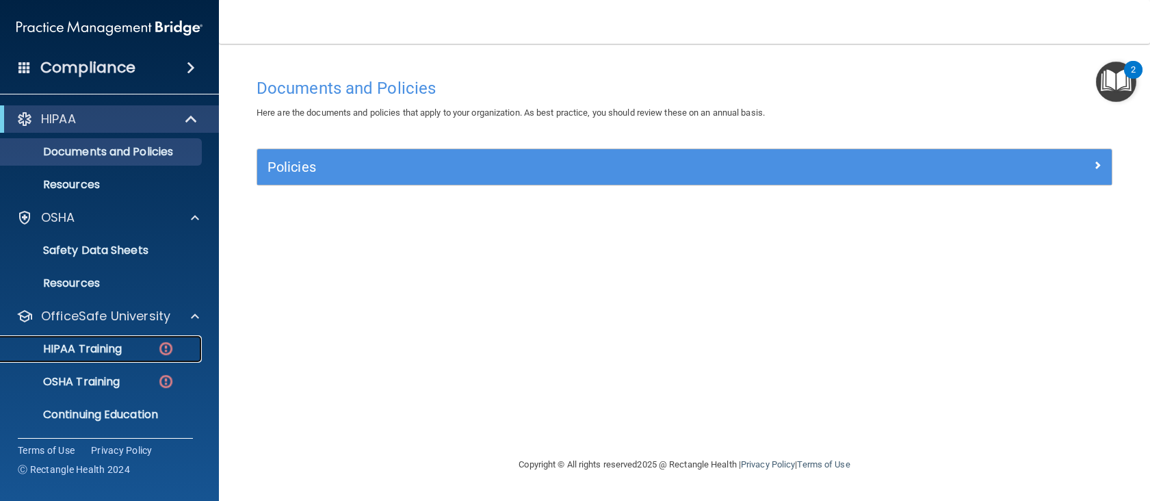
click at [124, 352] on div "HIPAA Training" at bounding box center [102, 349] width 187 height 14
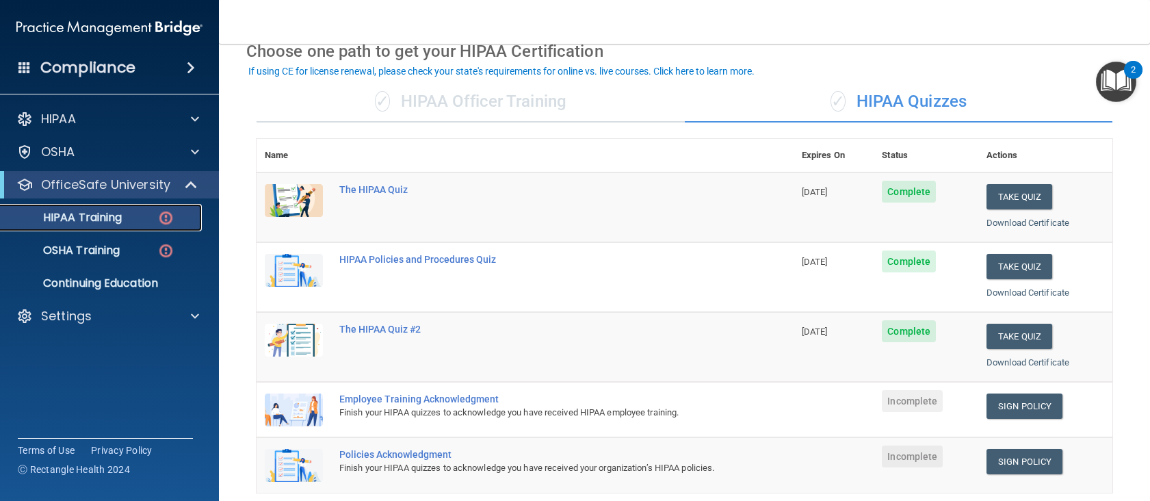
scroll to position [205, 0]
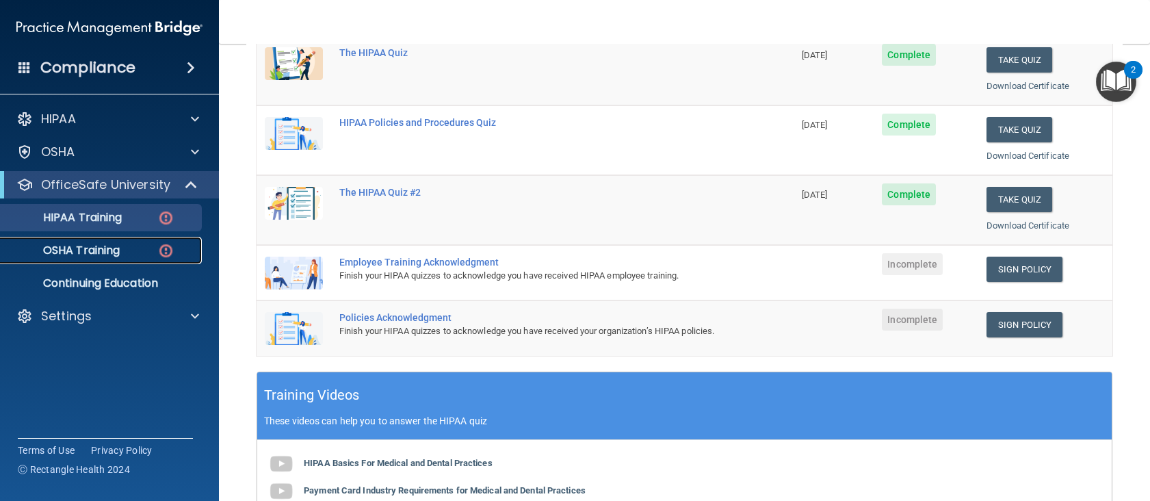
click at [179, 251] on div "OSHA Training" at bounding box center [102, 251] width 187 height 14
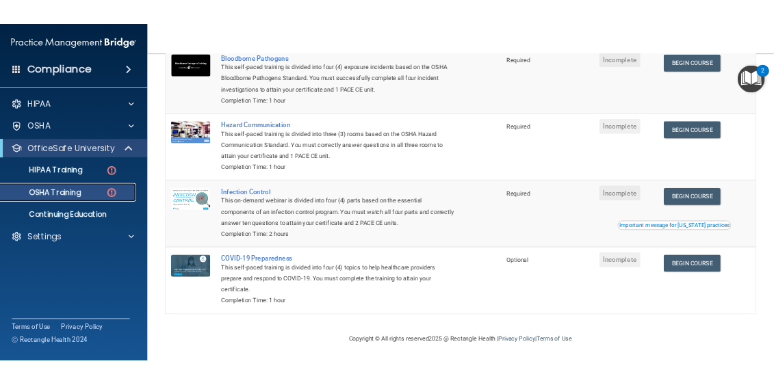
scroll to position [25, 0]
